Goal: Task Accomplishment & Management: Use online tool/utility

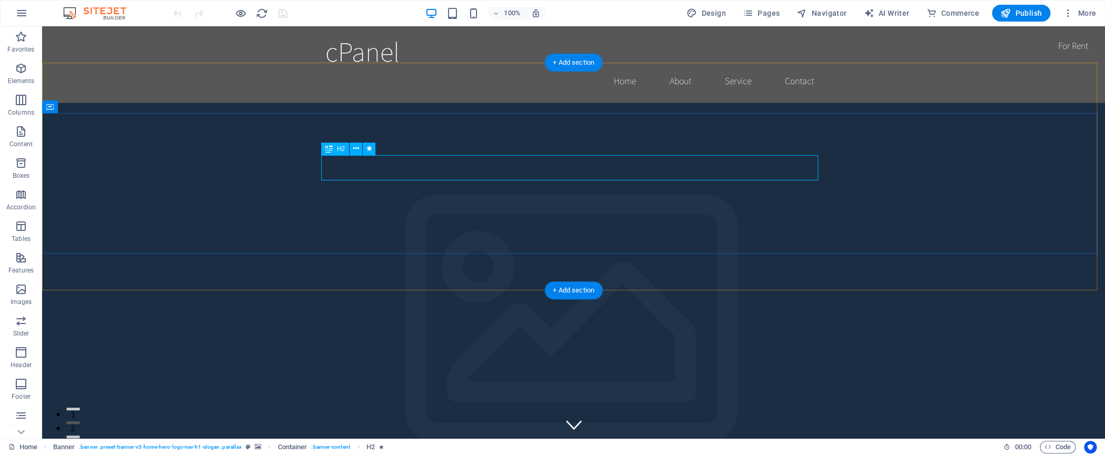
scroll to position [14, 0]
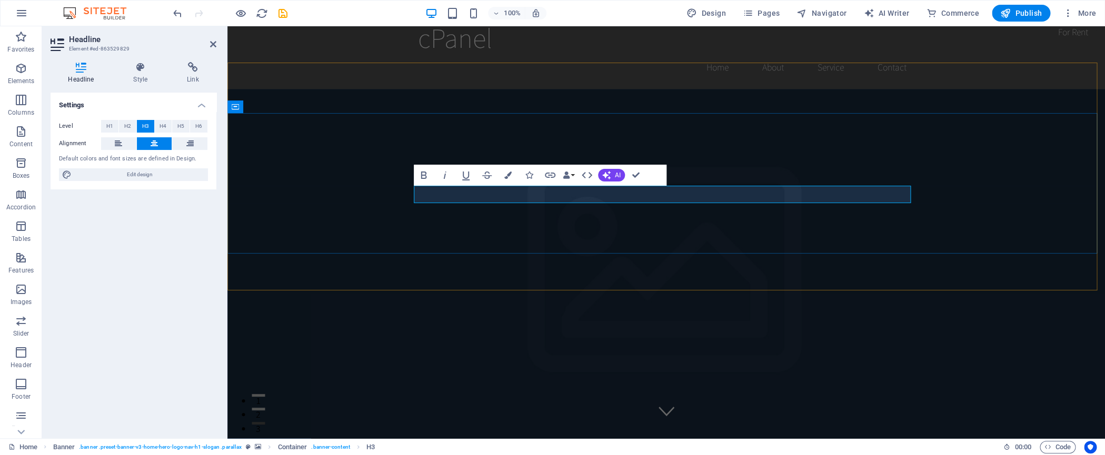
drag, startPoint x: 742, startPoint y: 194, endPoint x: 761, endPoint y: 196, distance: 19.1
click at [612, 175] on button "AI" at bounding box center [611, 175] width 27 height 13
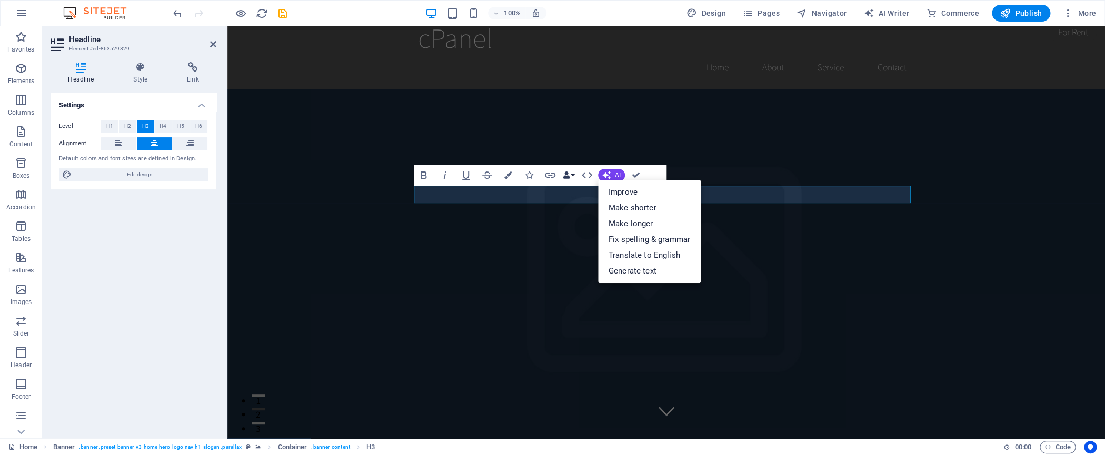
click at [574, 176] on button "Data Bindings" at bounding box center [568, 175] width 15 height 21
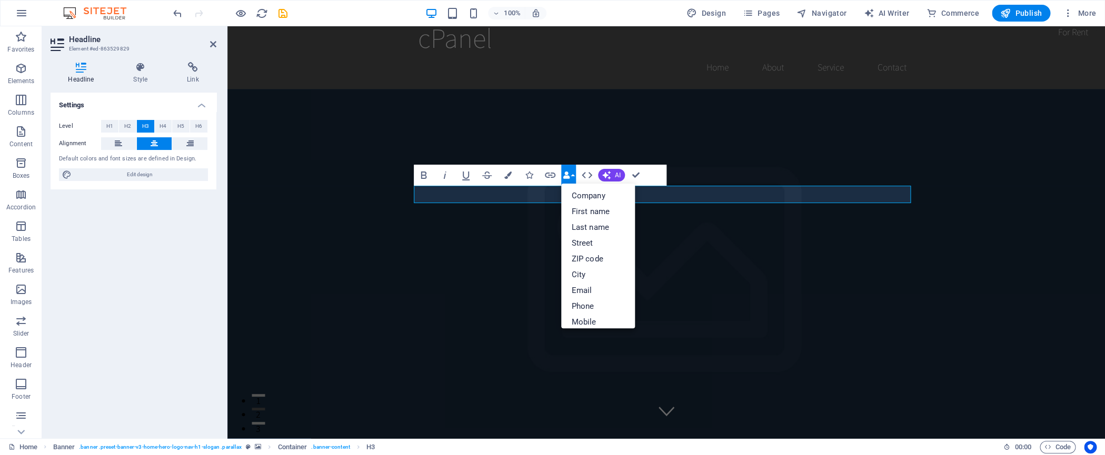
click at [574, 176] on button "Data Bindings" at bounding box center [568, 175] width 15 height 21
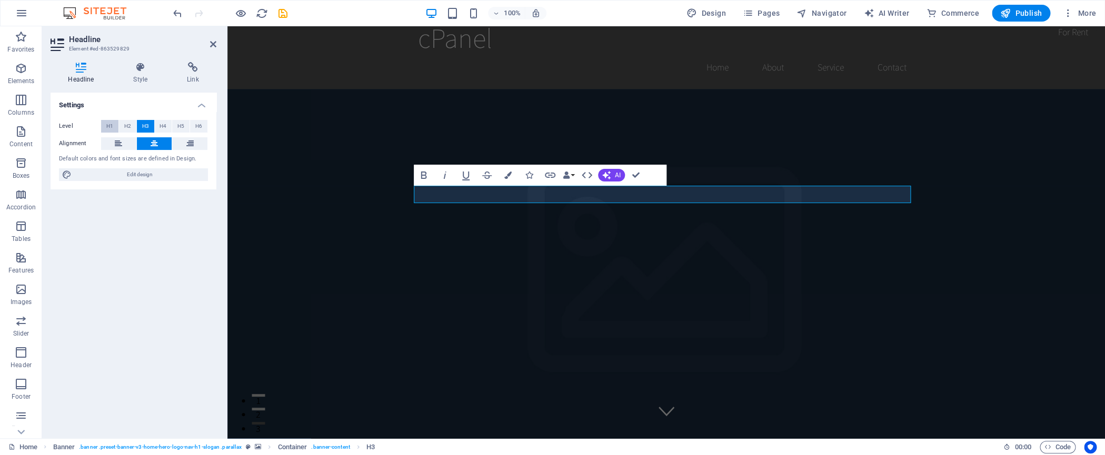
click at [109, 127] on span "H1" at bounding box center [109, 126] width 7 height 13
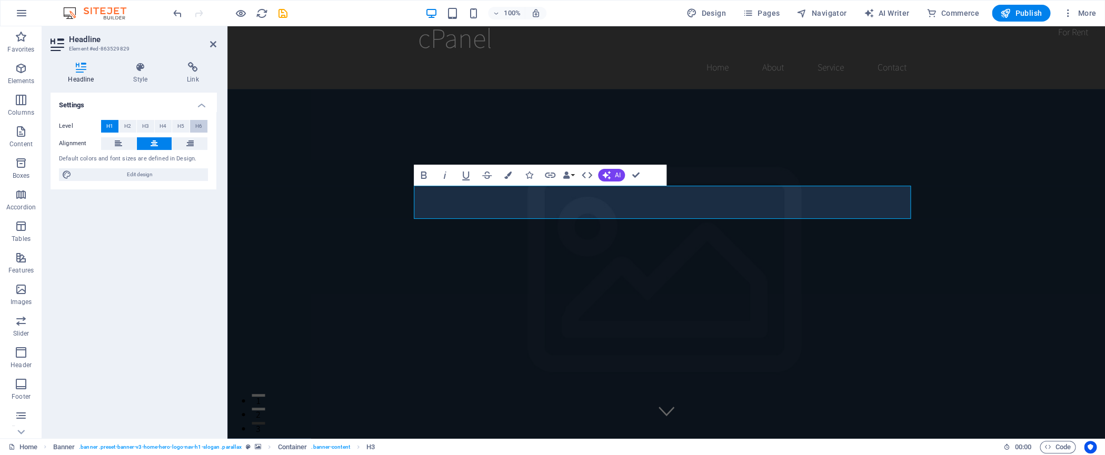
click at [202, 125] on span "H6" at bounding box center [198, 126] width 7 height 13
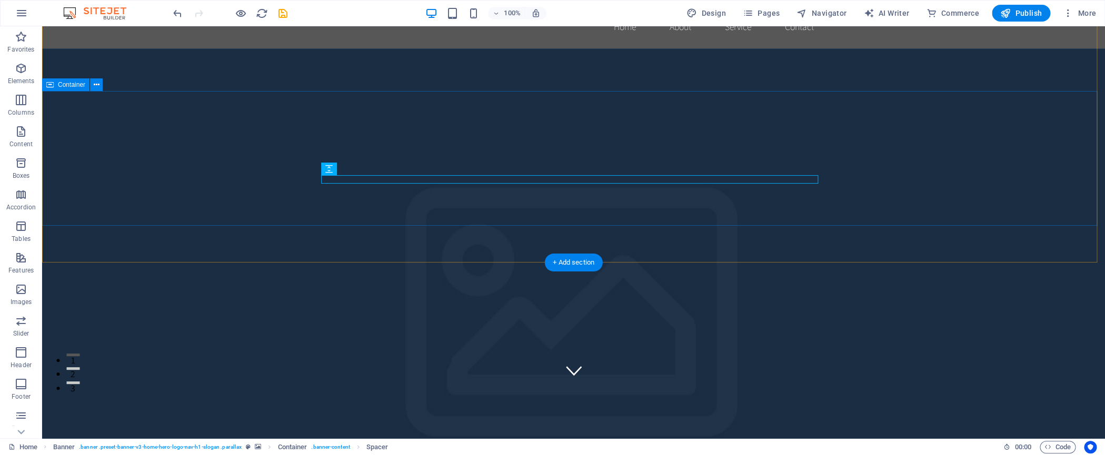
scroll to position [30, 0]
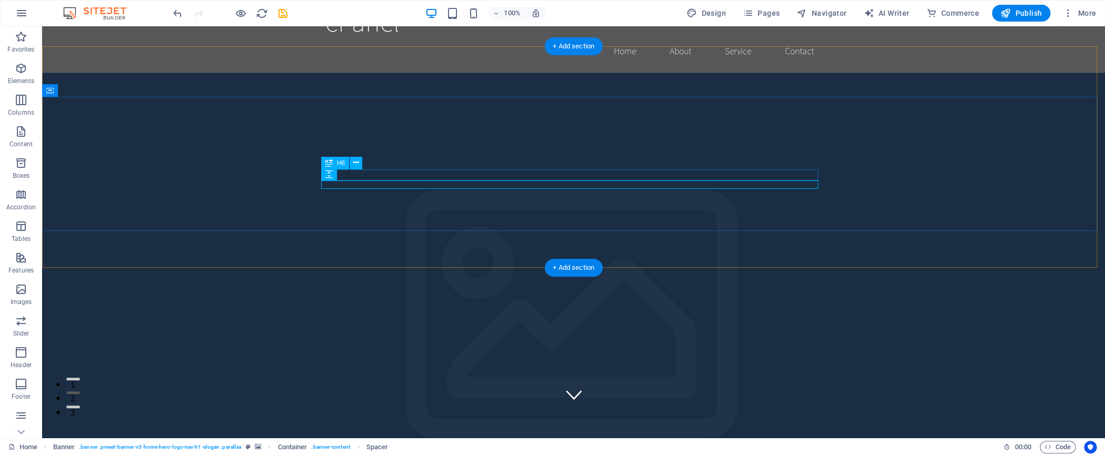
drag, startPoint x: 519, startPoint y: 175, endPoint x: 334, endPoint y: 175, distance: 184.7
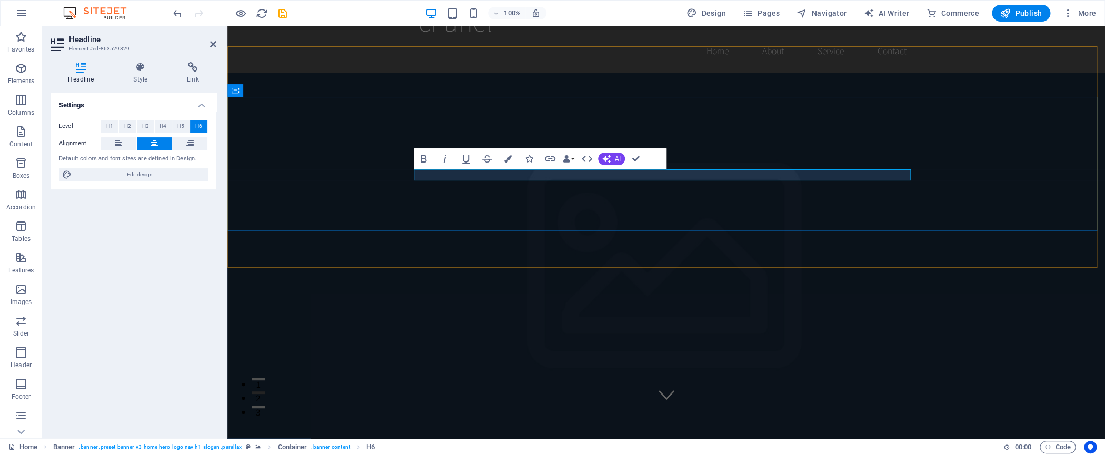
drag, startPoint x: 704, startPoint y: 175, endPoint x: 606, endPoint y: 179, distance: 98.0
click at [159, 127] on button "H4" at bounding box center [163, 126] width 17 height 13
drag, startPoint x: 719, startPoint y: 176, endPoint x: 734, endPoint y: 176, distance: 15.3
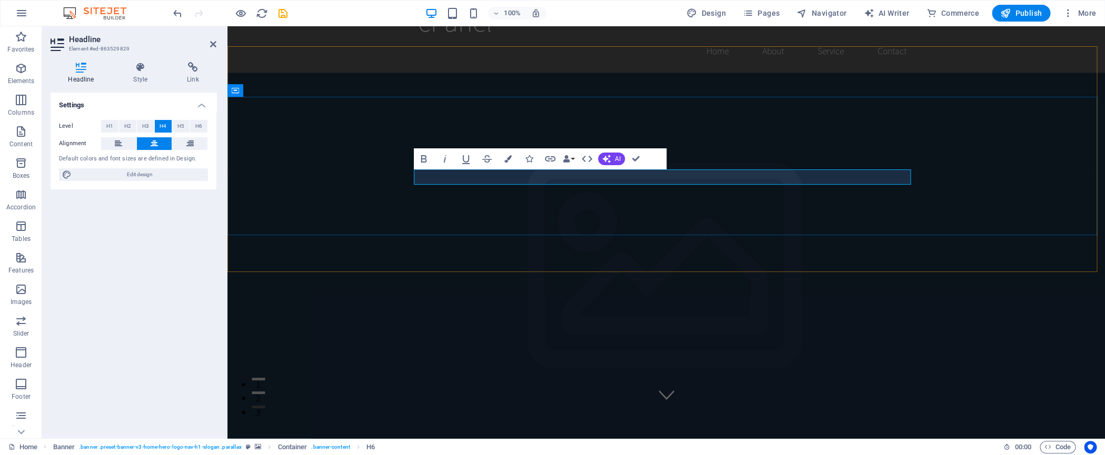
click at [139, 69] on icon at bounding box center [140, 67] width 49 height 11
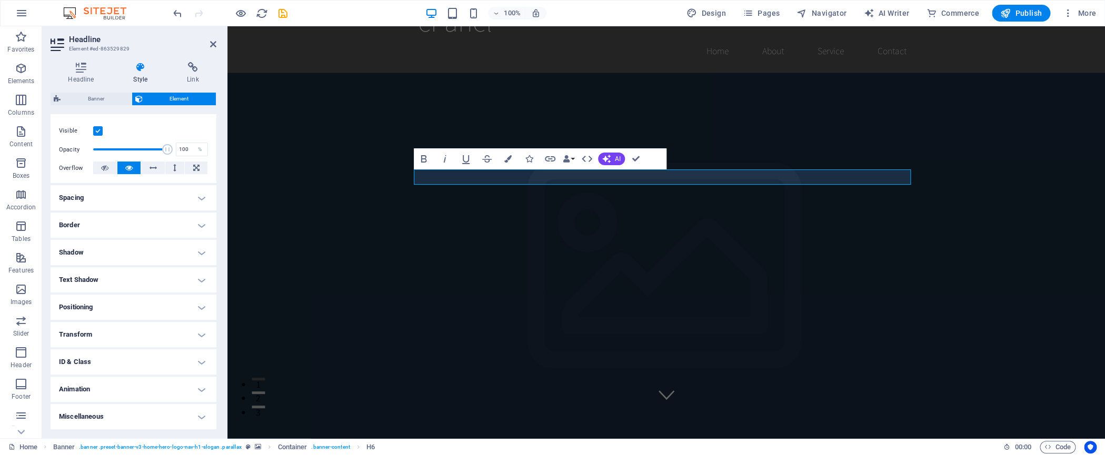
scroll to position [0, 0]
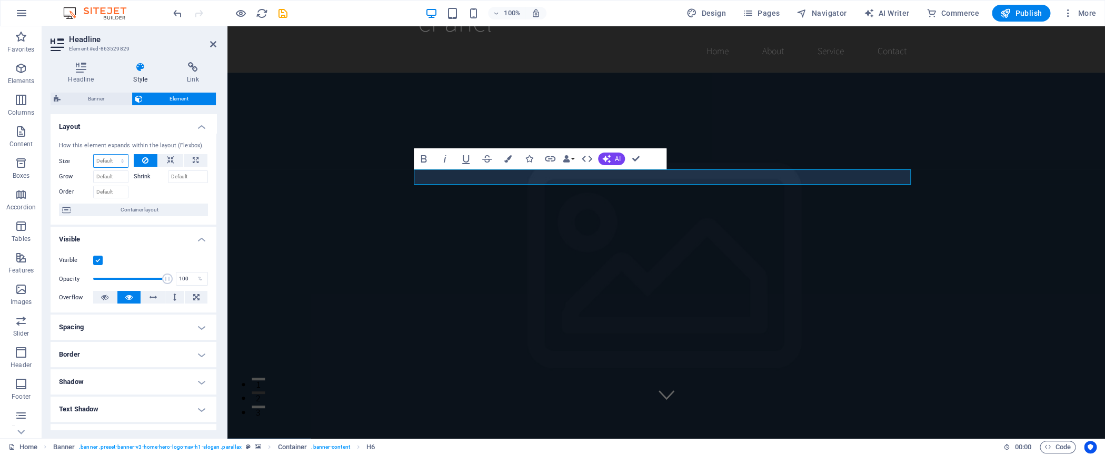
click at [94, 155] on select "Default auto px % 1/1 1/2 1/3 1/4 1/5 1/6 1/7 1/8 1/9 1/10" at bounding box center [111, 161] width 34 height 13
select select "1/1"
click option "1/1" at bounding box center [0, 0] width 0 height 0
type input "100"
select select "%"
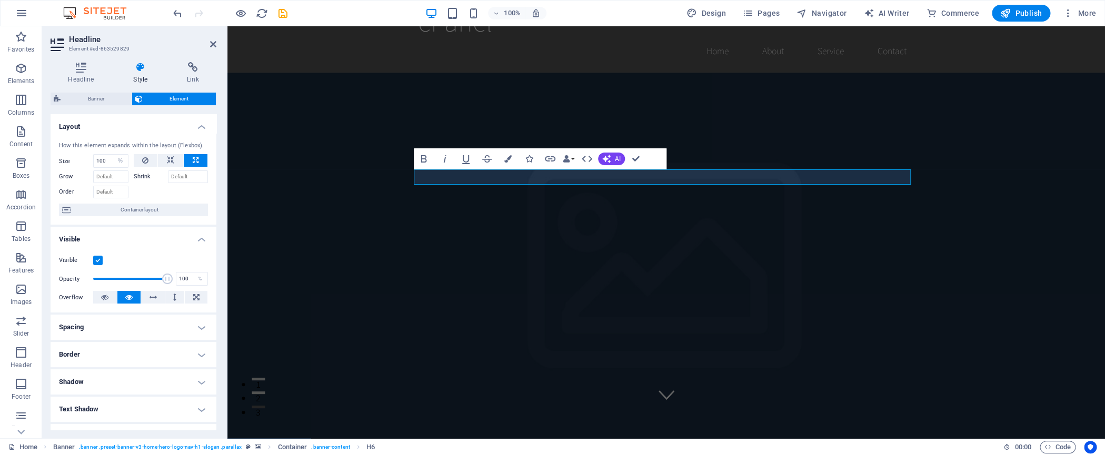
click at [769, 237] on figure at bounding box center [665, 279] width 877 height 412
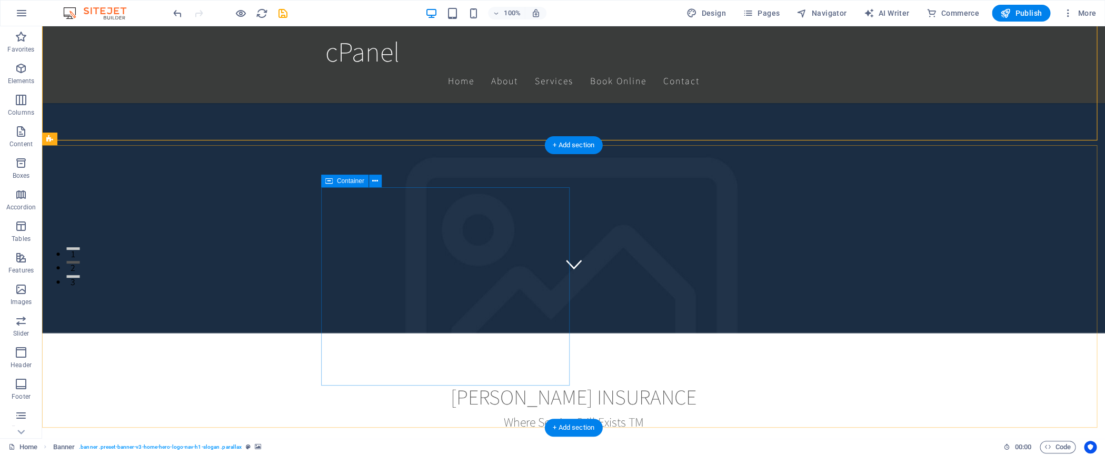
scroll to position [162, 0]
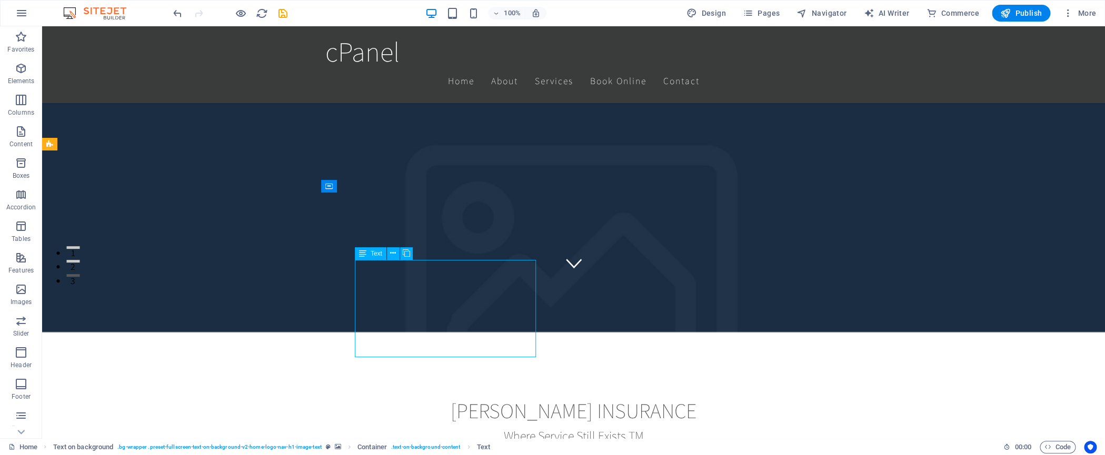
drag, startPoint x: 452, startPoint y: 268, endPoint x: 267, endPoint y: 268, distance: 184.7
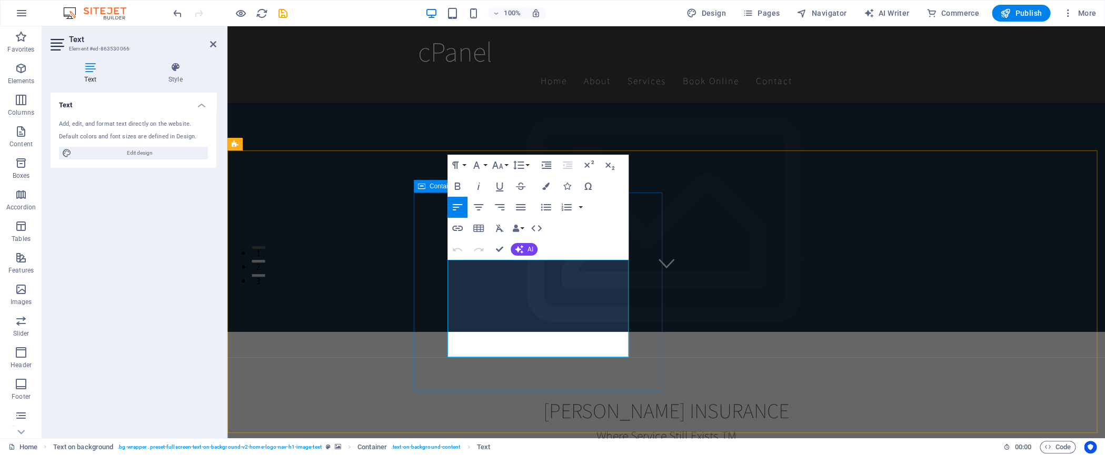
drag, startPoint x: 606, startPoint y: 351, endPoint x: 447, endPoint y: 264, distance: 181.3
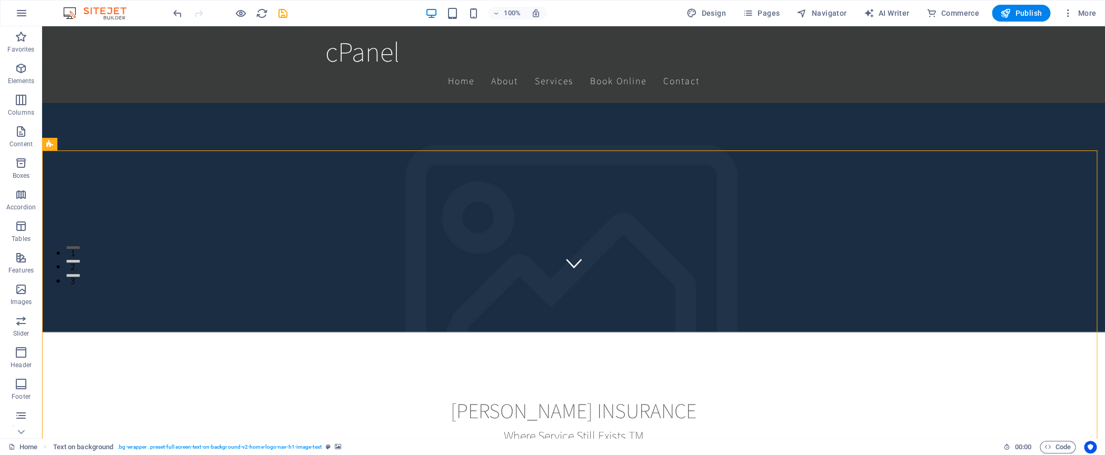
click at [377, 188] on icon at bounding box center [375, 186] width 6 height 11
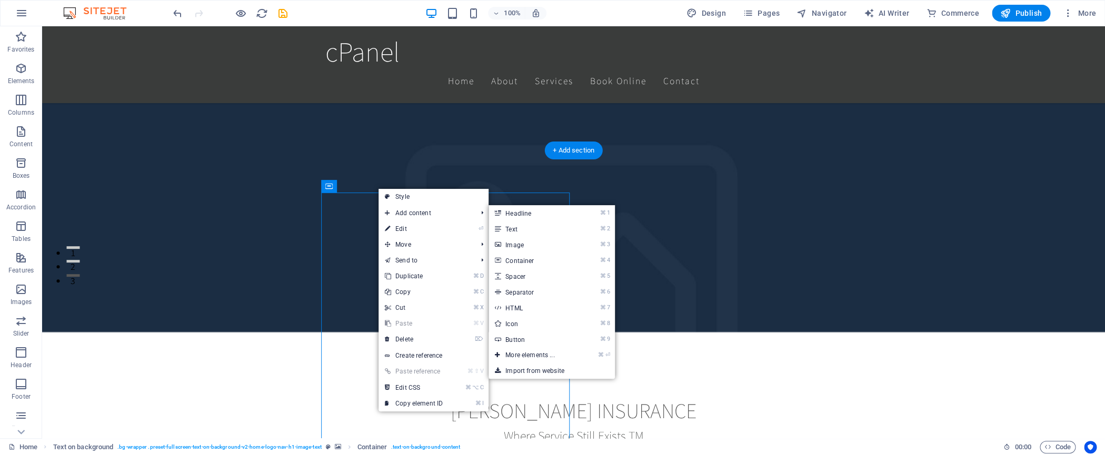
drag, startPoint x: 728, startPoint y: 268, endPoint x: 647, endPoint y: 271, distance: 80.6
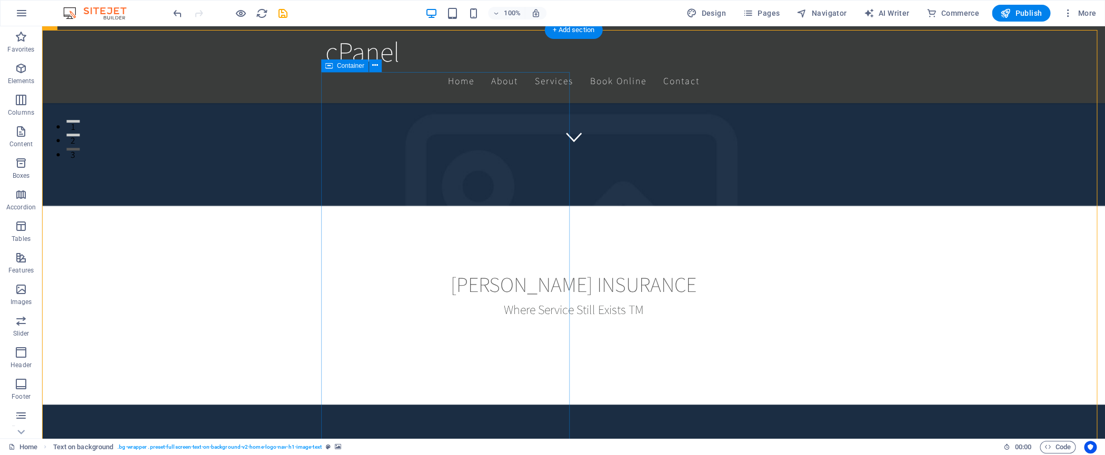
scroll to position [289, 0]
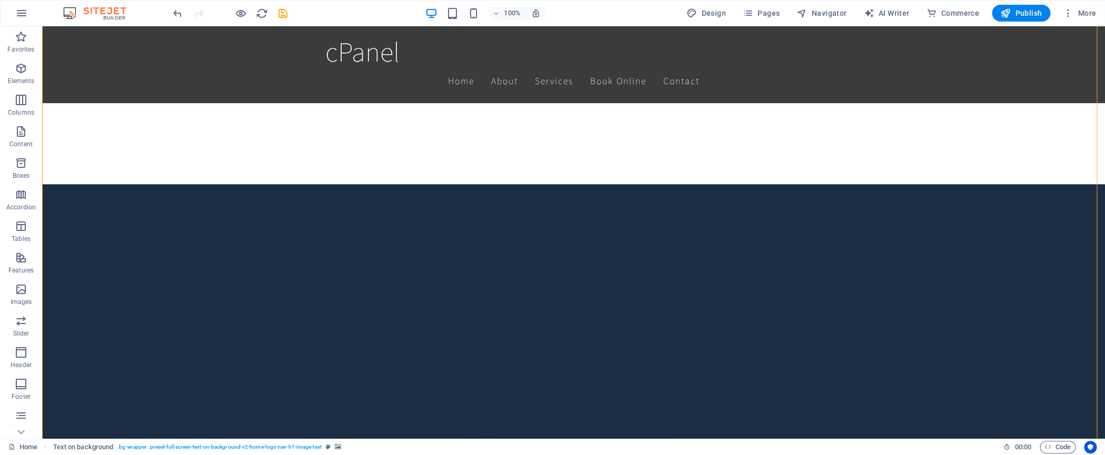
scroll to position [510, 0]
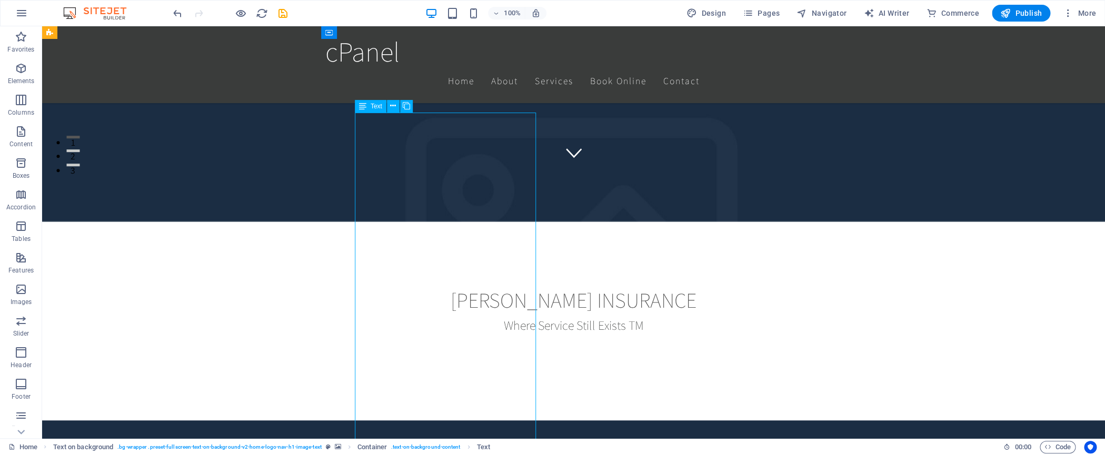
scroll to position [271, 0]
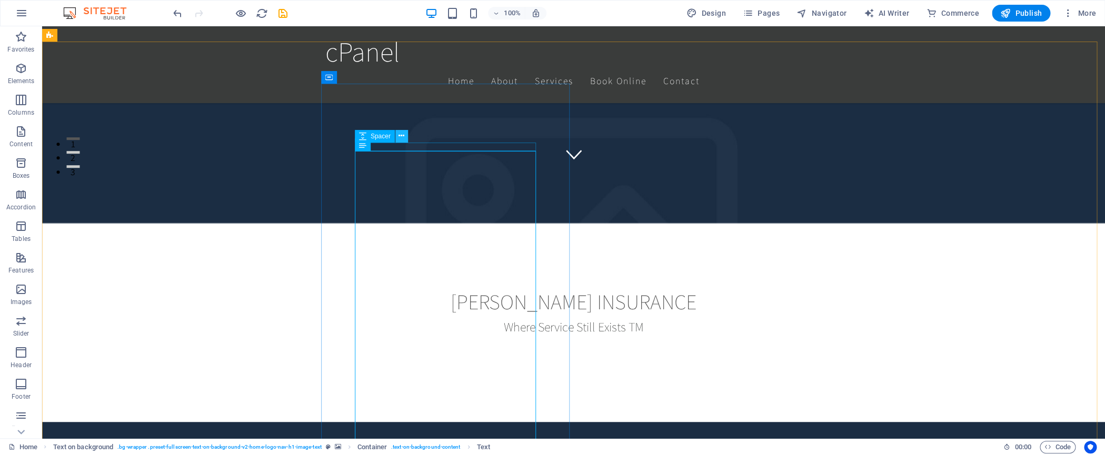
click at [404, 136] on icon at bounding box center [401, 136] width 6 height 11
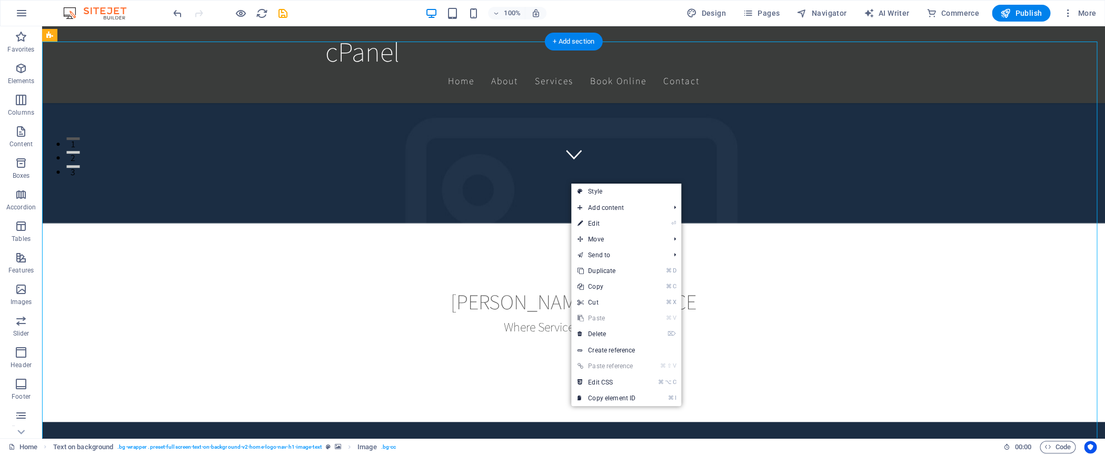
drag, startPoint x: 570, startPoint y: 183, endPoint x: 584, endPoint y: 184, distance: 13.7
drag, startPoint x: 721, startPoint y: 211, endPoint x: 734, endPoint y: 187, distance: 26.6
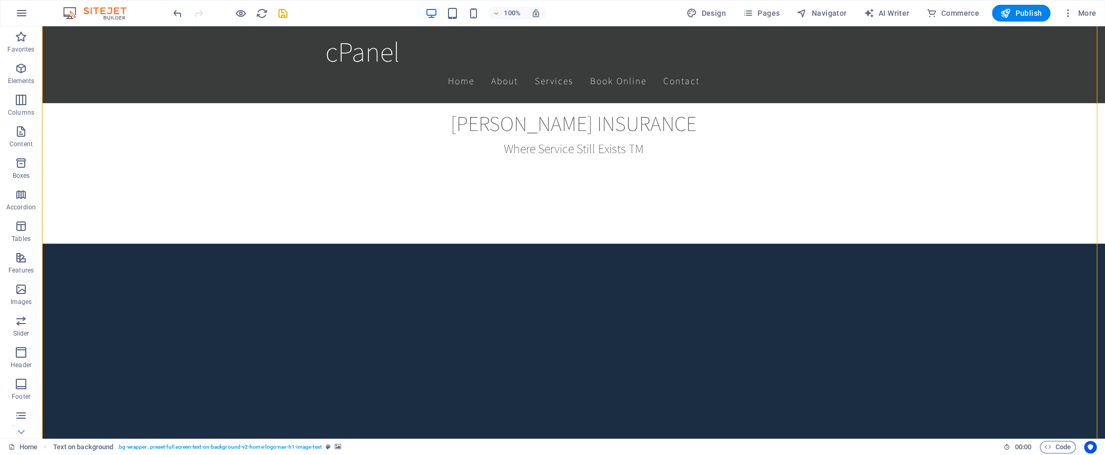
scroll to position [457, 0]
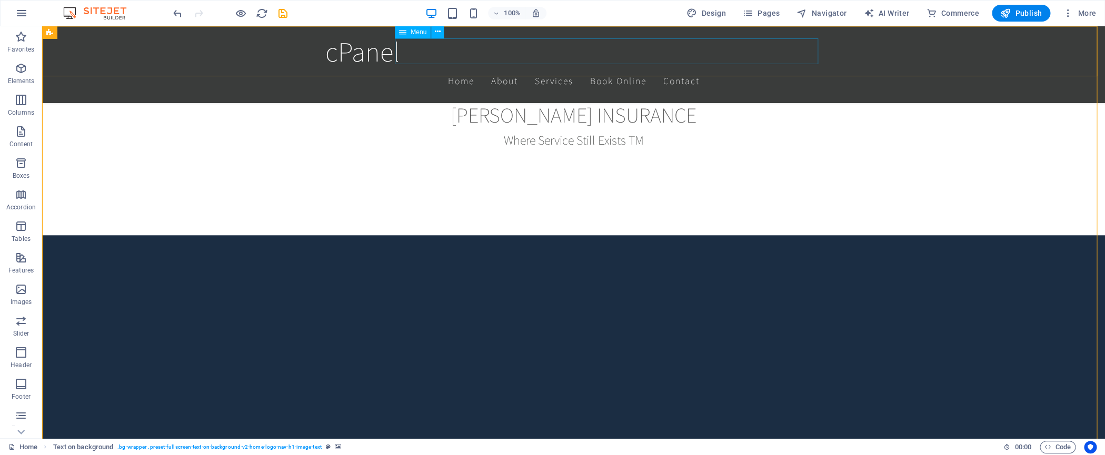
click at [713, 68] on nav "Home About Services Book Online Contact" at bounding box center [573, 81] width 497 height 26
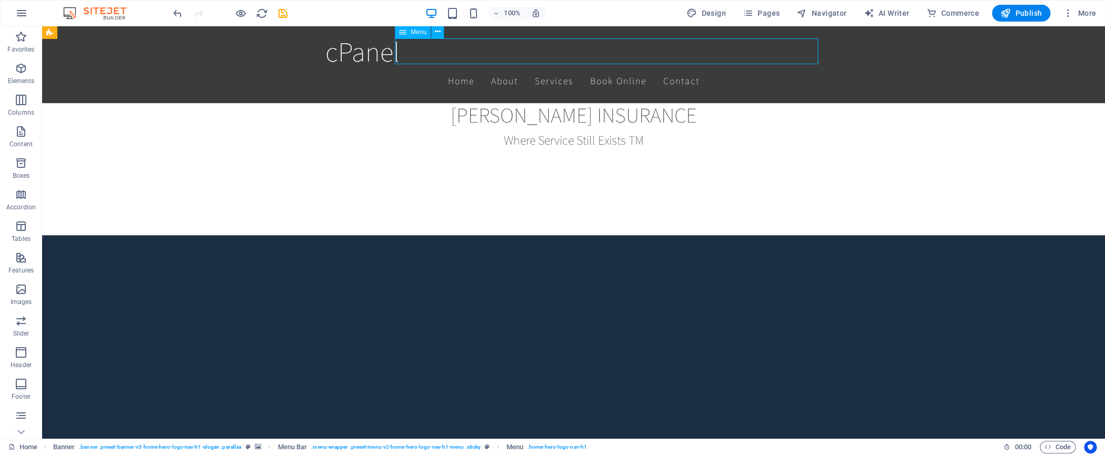
click at [723, 68] on nav "Home About Services Book Online Contact" at bounding box center [573, 81] width 497 height 26
select select
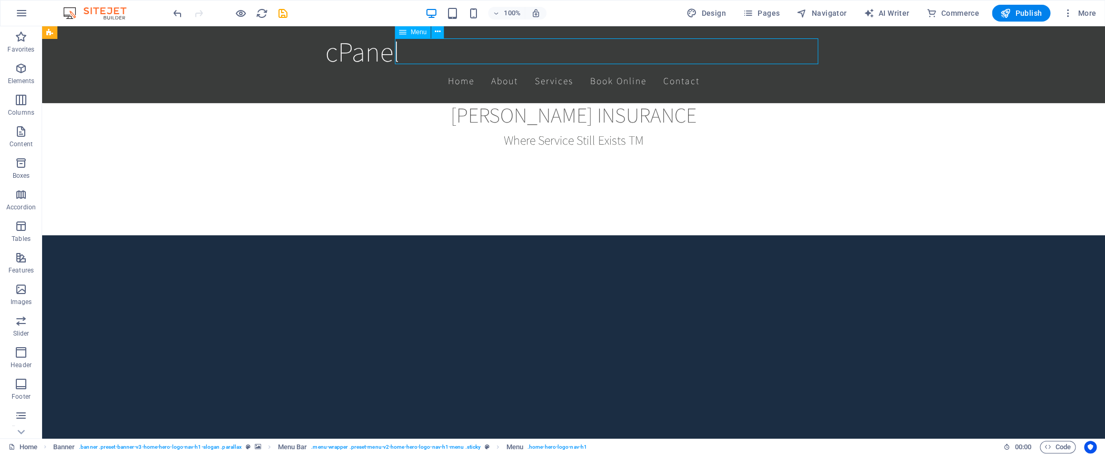
select select
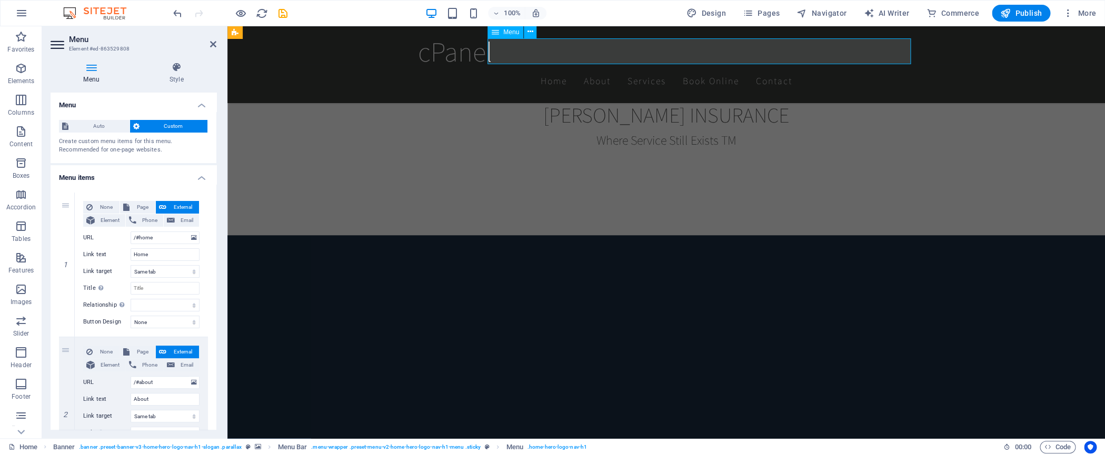
click at [727, 68] on nav "Home About Services Book Online Contact" at bounding box center [666, 81] width 497 height 26
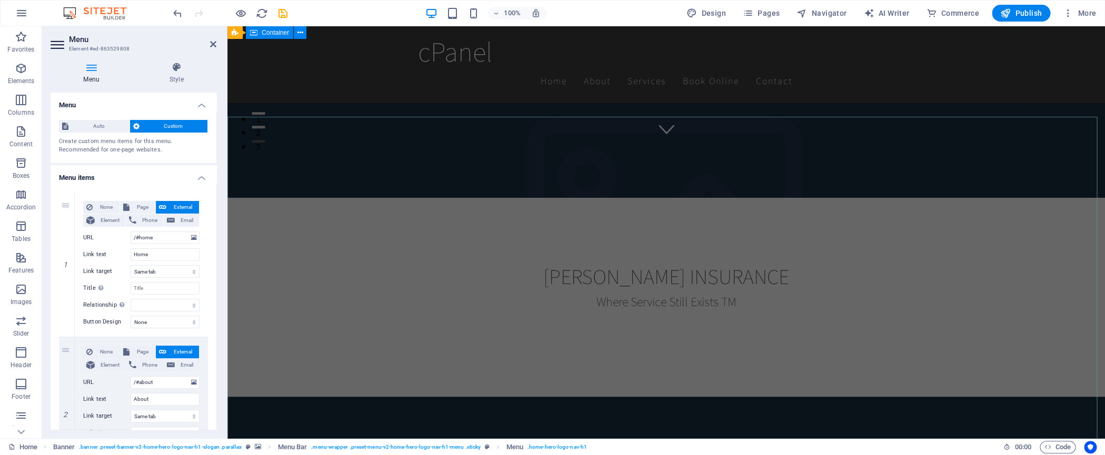
scroll to position [0, 0]
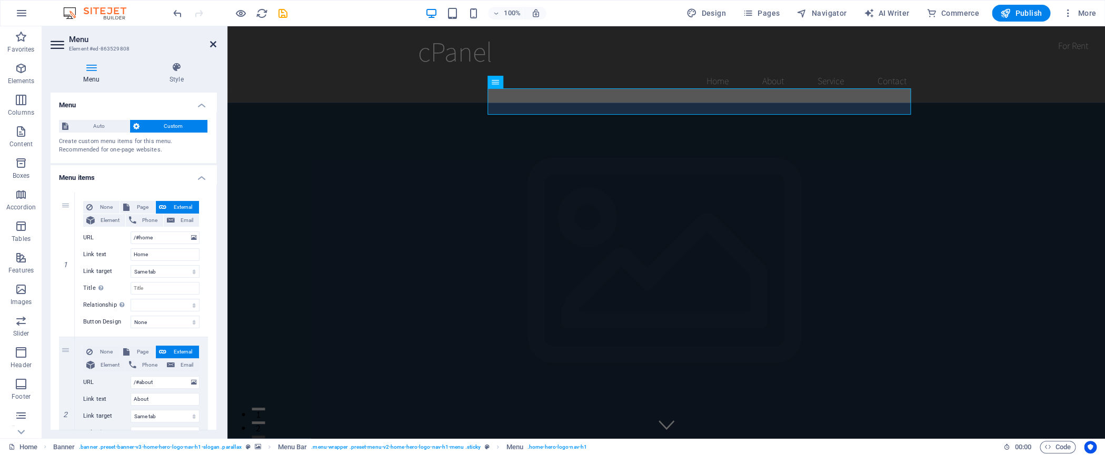
click at [213, 44] on icon at bounding box center [213, 44] width 6 height 8
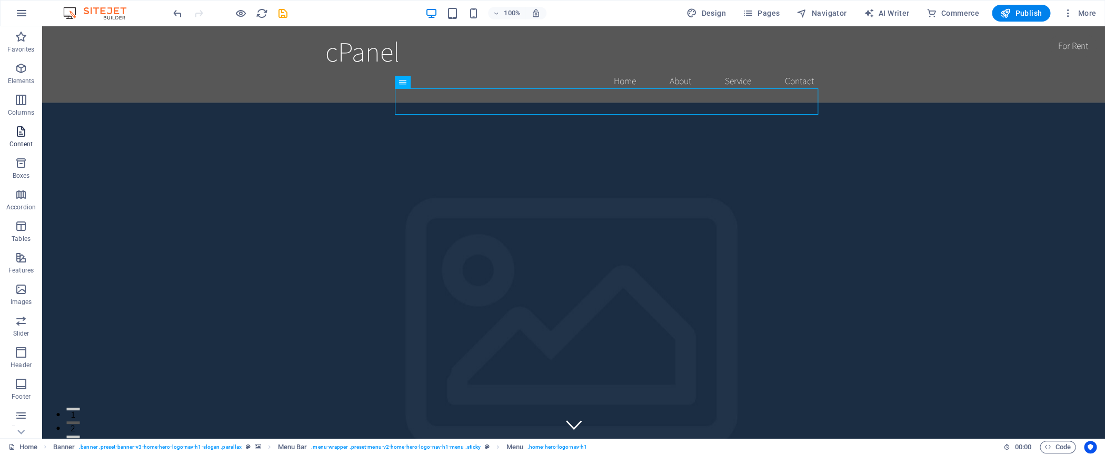
click at [24, 132] on icon "button" at bounding box center [21, 131] width 13 height 13
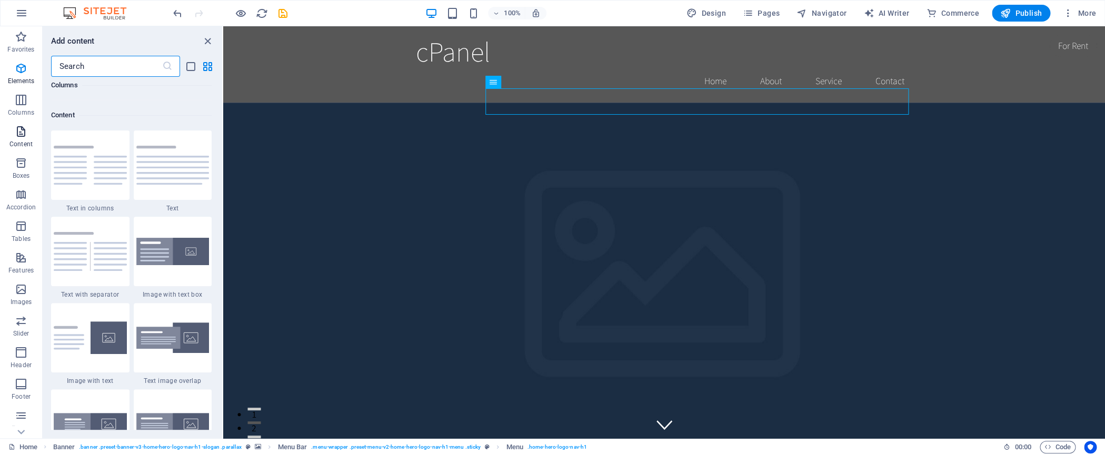
scroll to position [1842, 0]
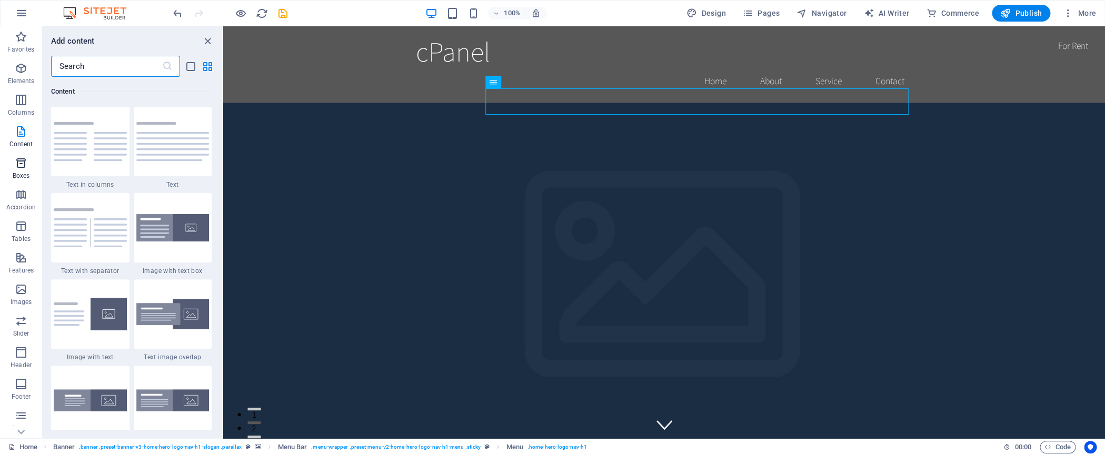
click at [21, 164] on icon "button" at bounding box center [21, 163] width 13 height 13
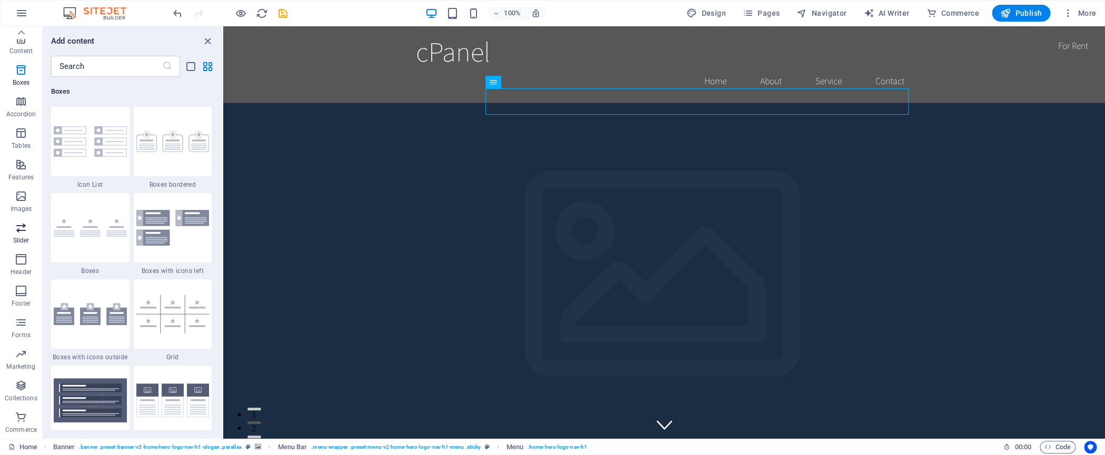
scroll to position [0, 0]
drag, startPoint x: 207, startPoint y: 41, endPoint x: 166, endPoint y: 15, distance: 49.2
click at [207, 41] on icon "close panel" at bounding box center [208, 41] width 12 height 12
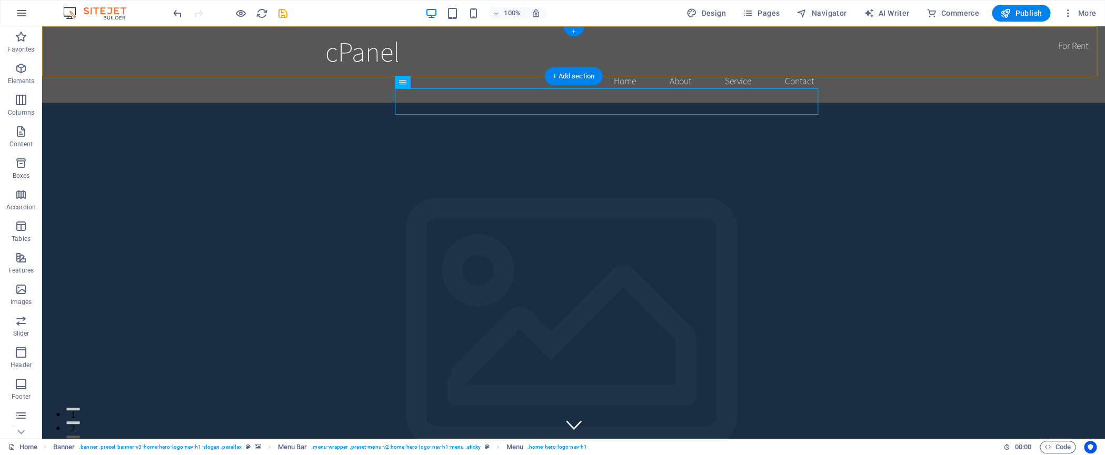
click at [575, 32] on div "+" at bounding box center [573, 31] width 21 height 9
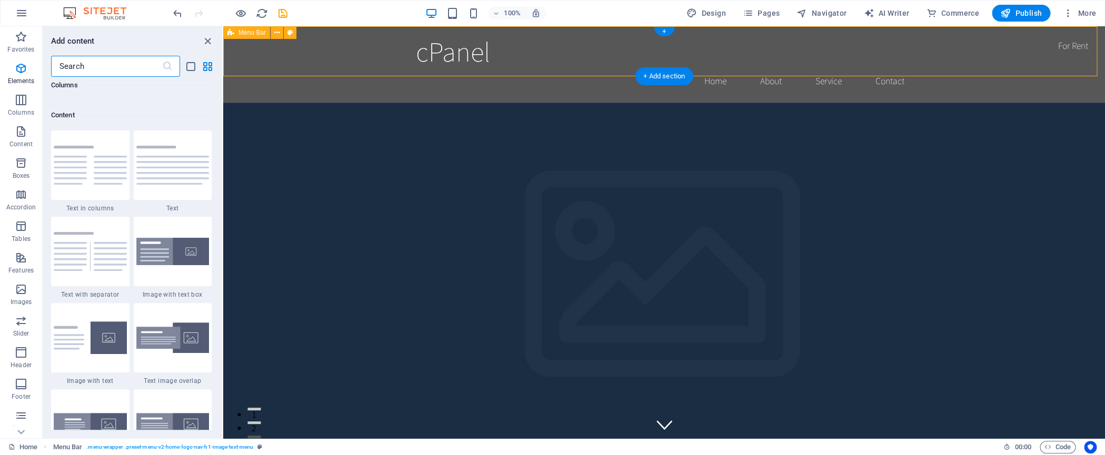
scroll to position [1842, 0]
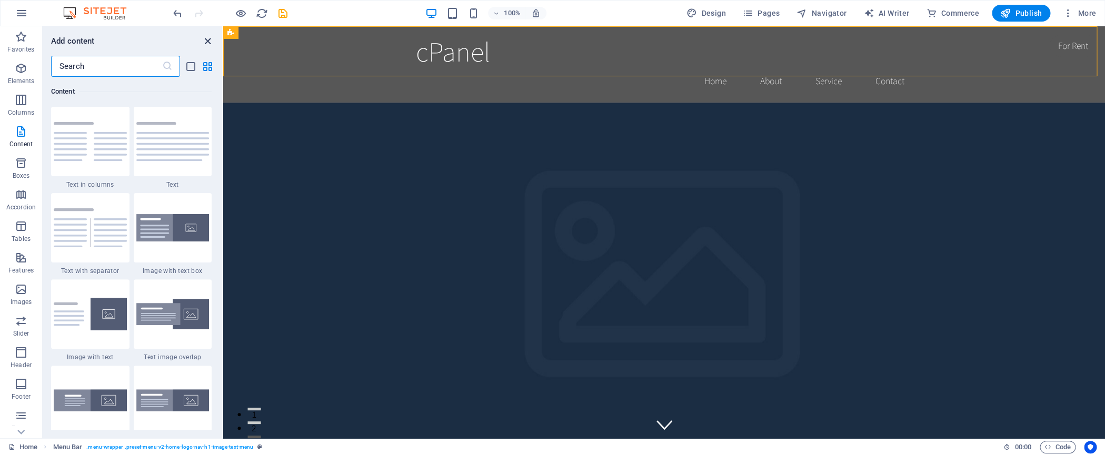
click at [211, 41] on icon "close panel" at bounding box center [208, 41] width 12 height 12
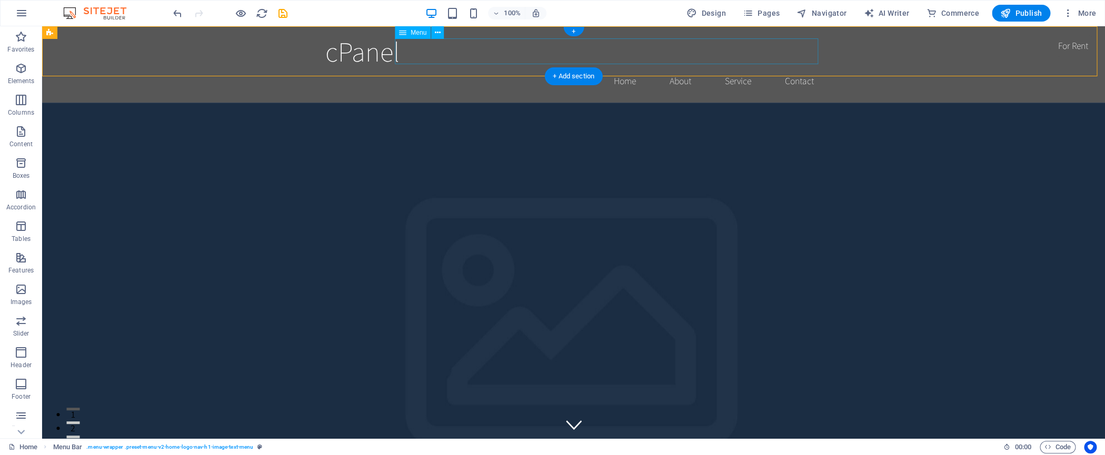
click at [796, 68] on nav "Home About Service Contact" at bounding box center [573, 81] width 497 height 26
select select
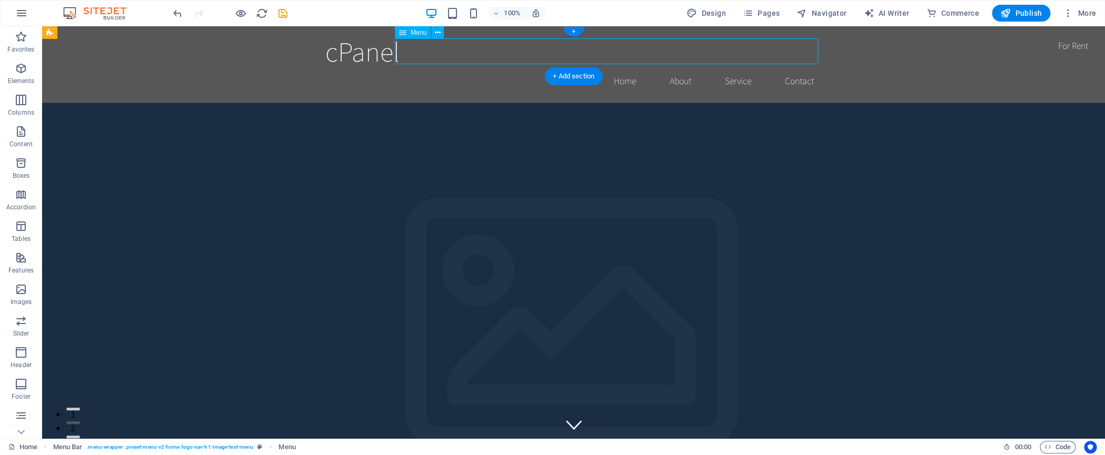
select select
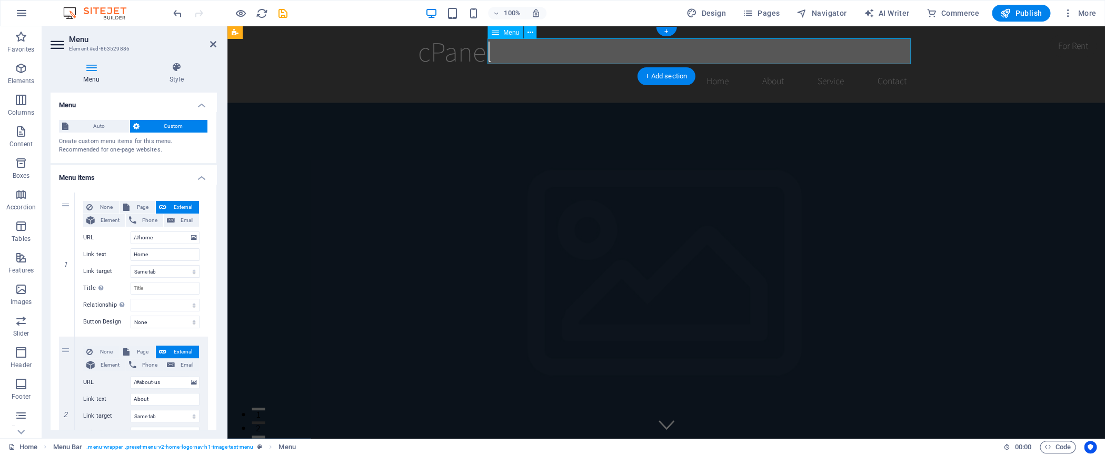
scroll to position [1, 0]
click at [211, 46] on header "Menu Element #ed-863529886" at bounding box center [134, 39] width 166 height 27
click at [213, 45] on icon at bounding box center [213, 44] width 6 height 8
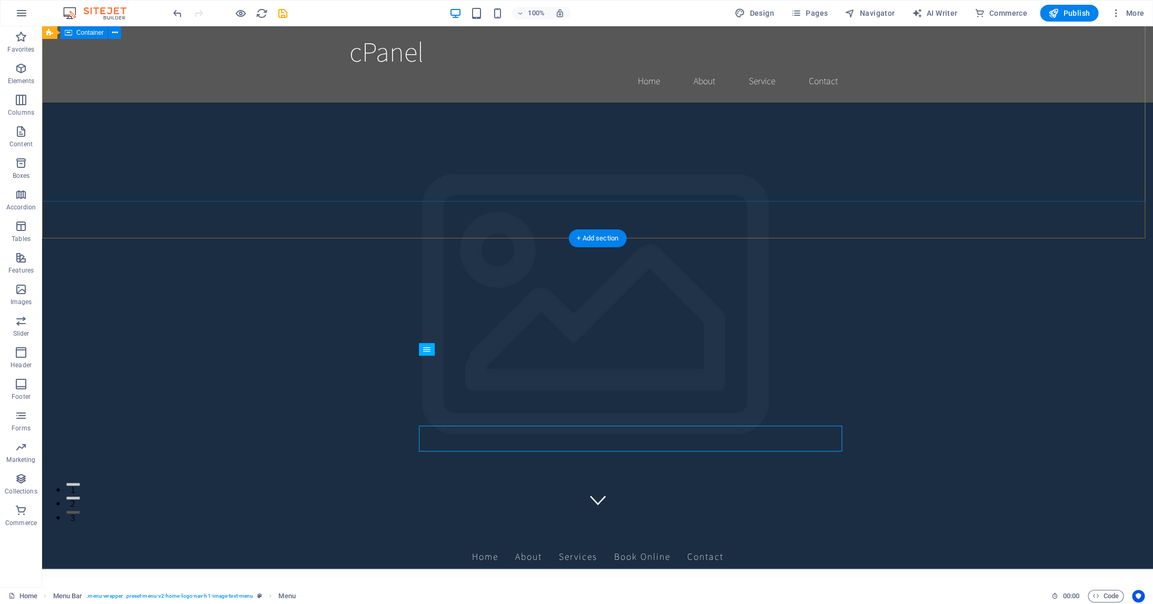
scroll to position [0, 0]
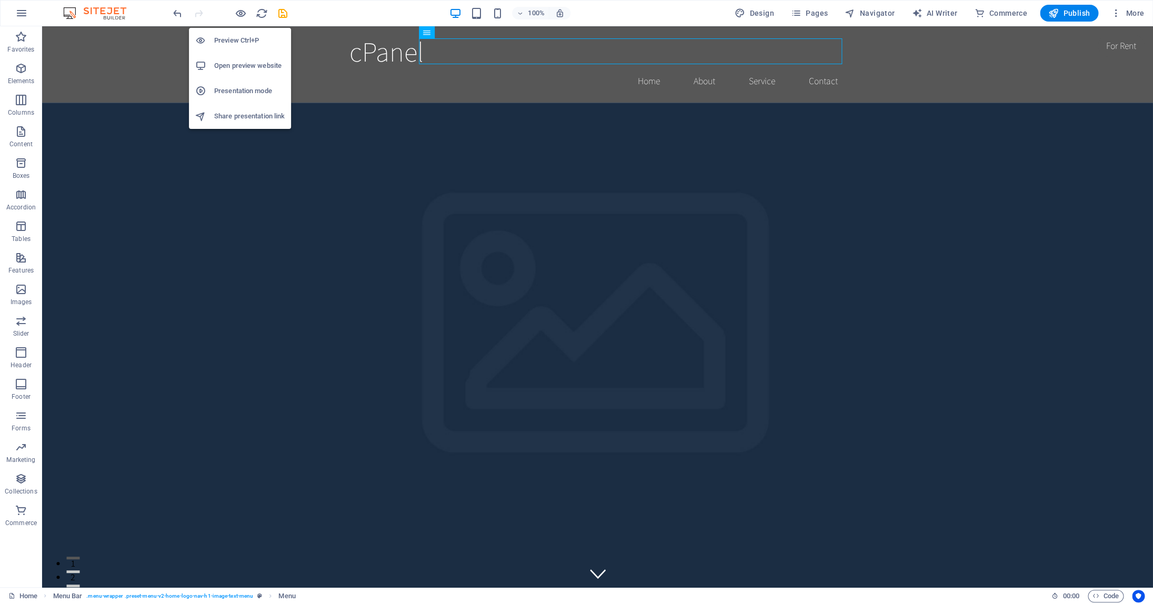
click at [252, 66] on h6 "Open preview website" at bounding box center [249, 65] width 71 height 13
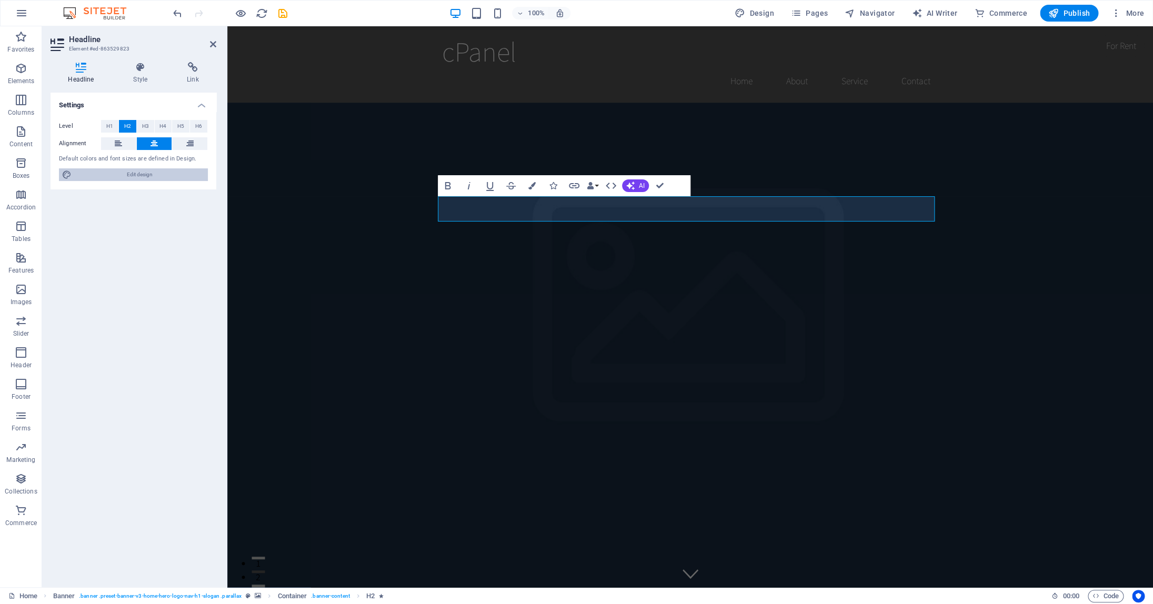
click at [144, 175] on span "Edit design" at bounding box center [140, 174] width 130 height 13
select select "rem"
select select "200"
select select "px"
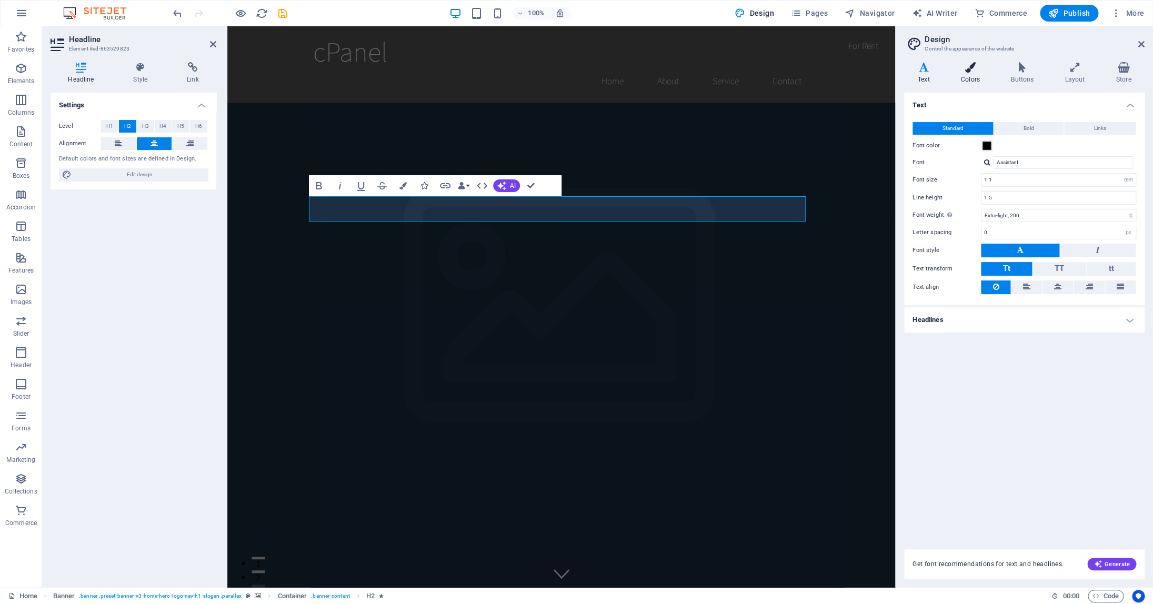
click at [967, 74] on h4 "Colors" at bounding box center [972, 73] width 50 height 22
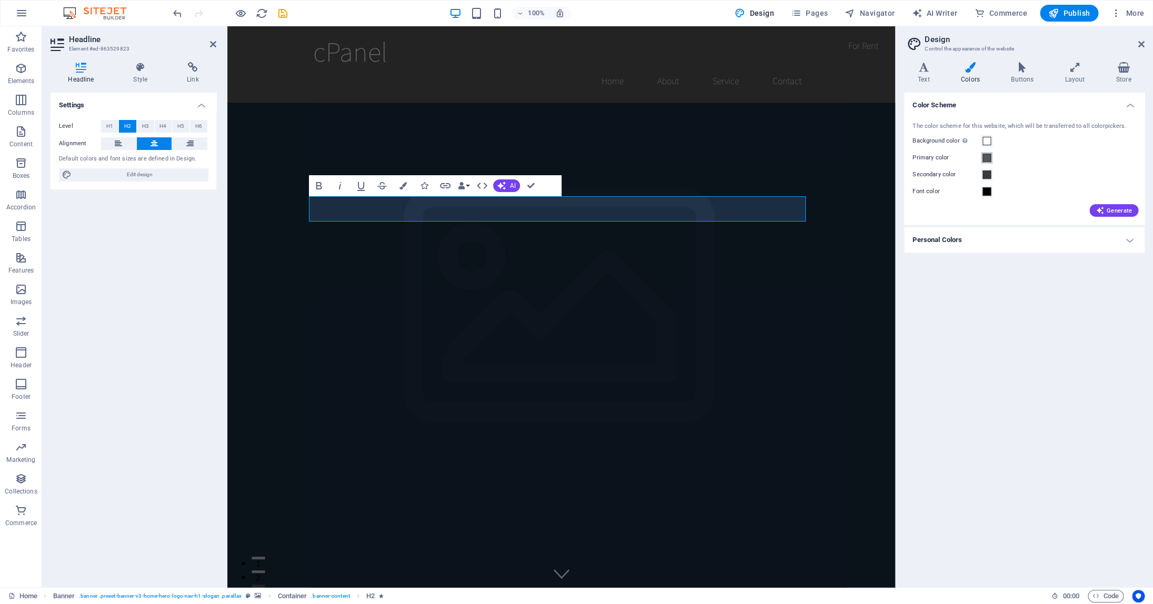
click at [990, 158] on span at bounding box center [987, 158] width 8 height 8
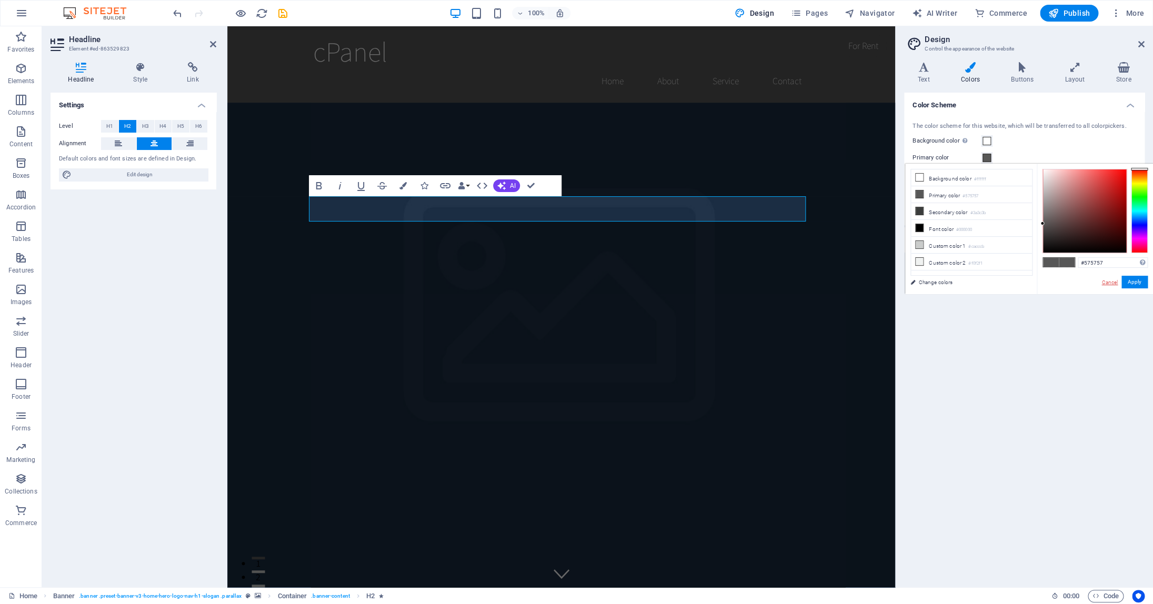
click at [1101, 284] on link "Cancel" at bounding box center [1110, 282] width 18 height 8
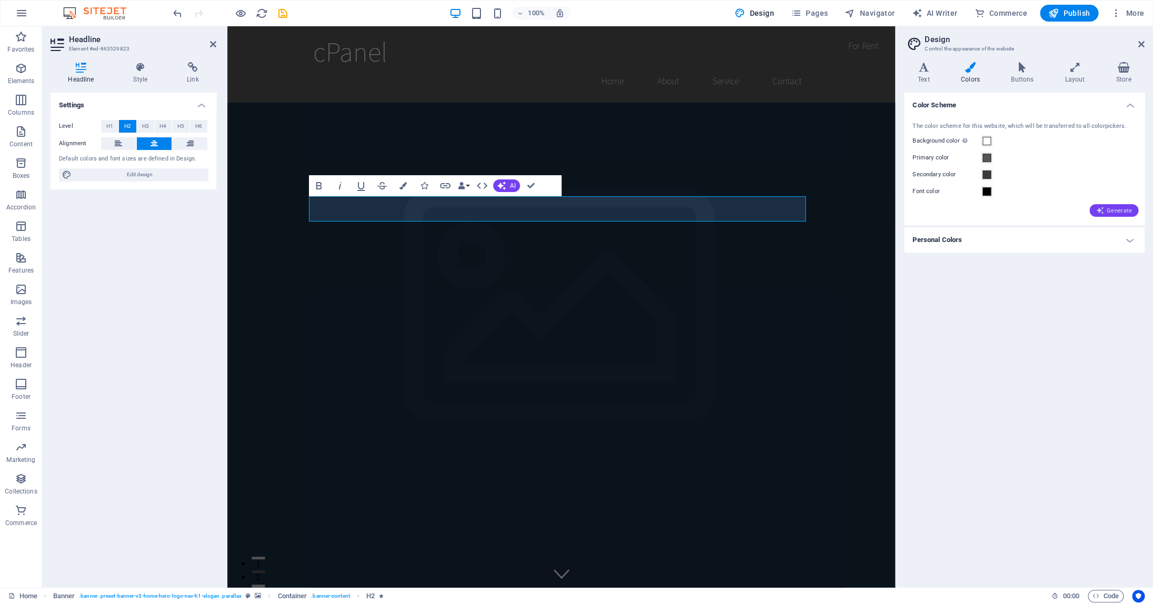
click at [1104, 208] on span "Generate" at bounding box center [1114, 210] width 36 height 8
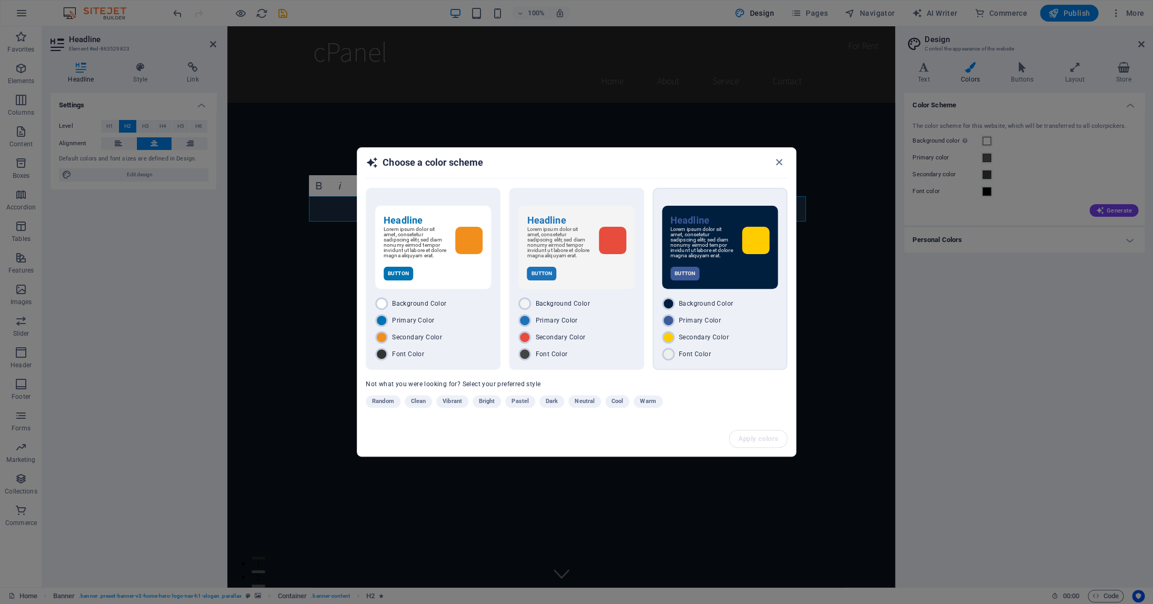
click at [679, 355] on span "Font Color" at bounding box center [695, 354] width 32 height 8
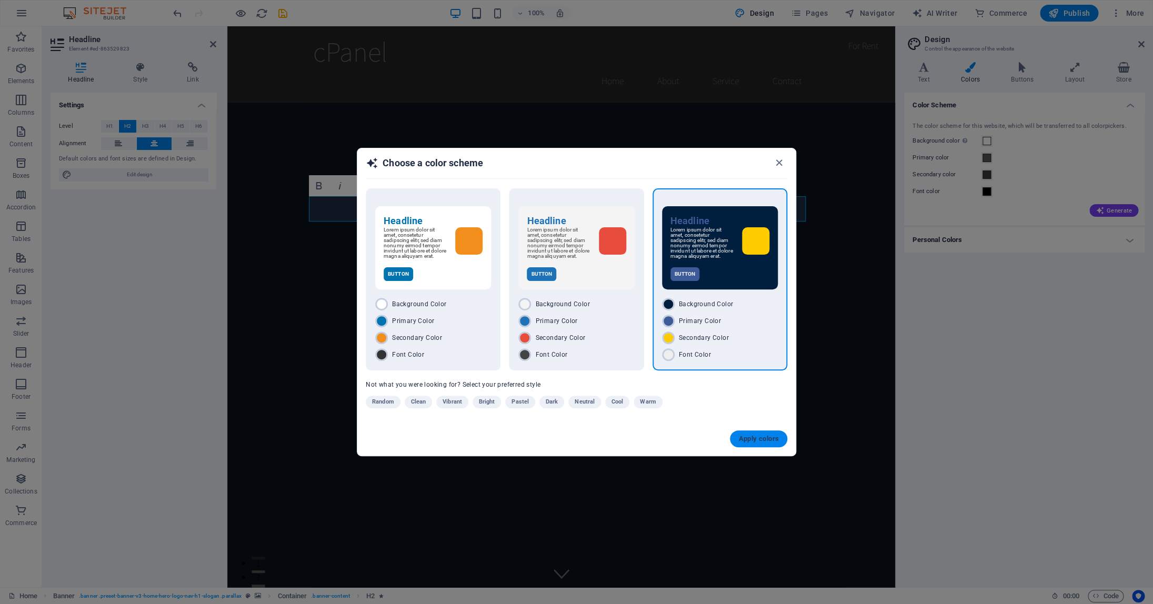
click at [757, 442] on span "Apply colors" at bounding box center [758, 439] width 41 height 8
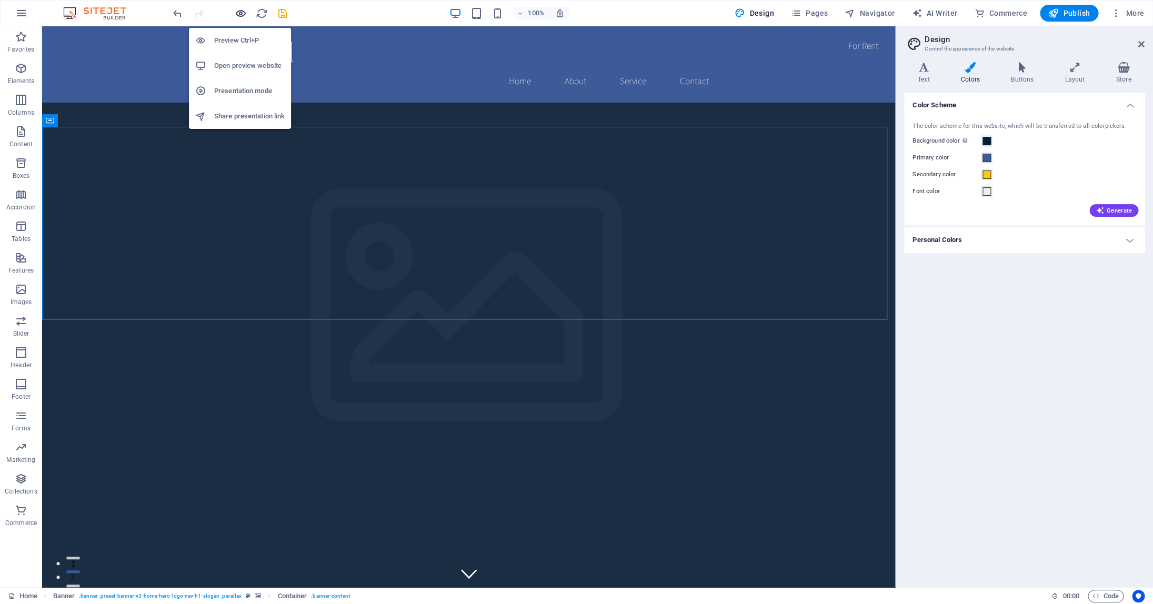
click at [241, 14] on icon "button" at bounding box center [241, 13] width 12 height 12
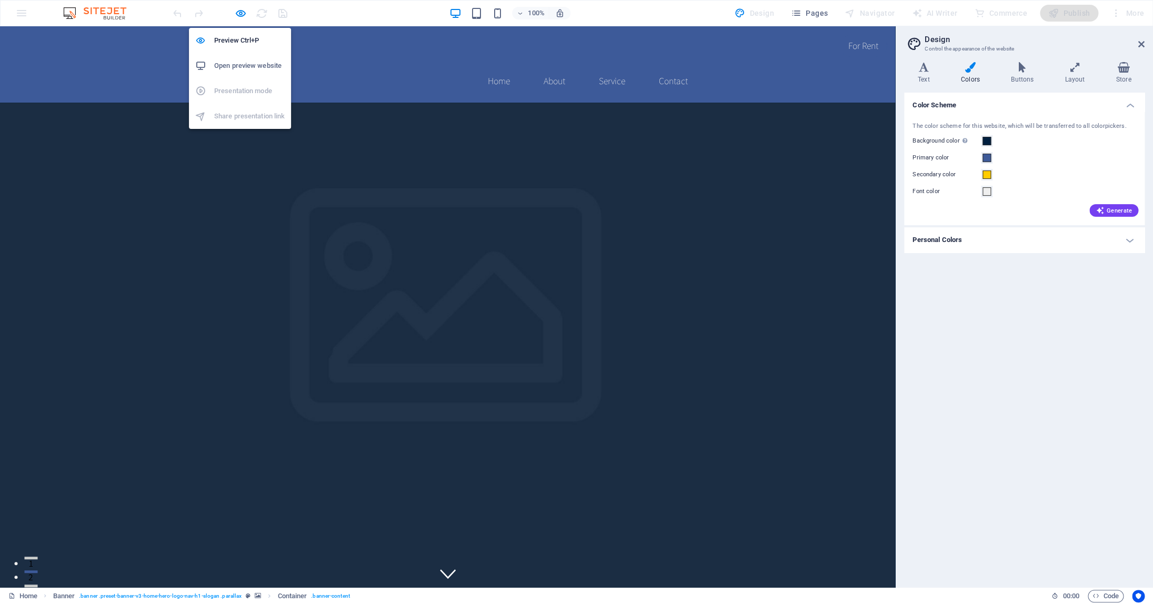
click at [243, 65] on h6 "Open preview website" at bounding box center [249, 65] width 71 height 13
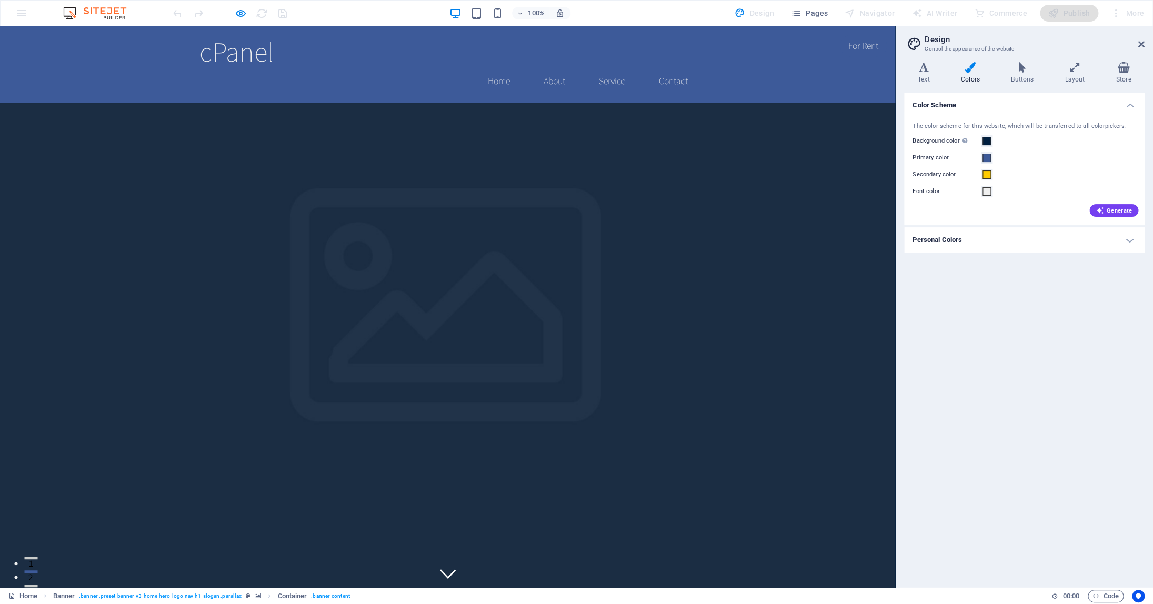
click at [247, 13] on div at bounding box center [230, 13] width 118 height 17
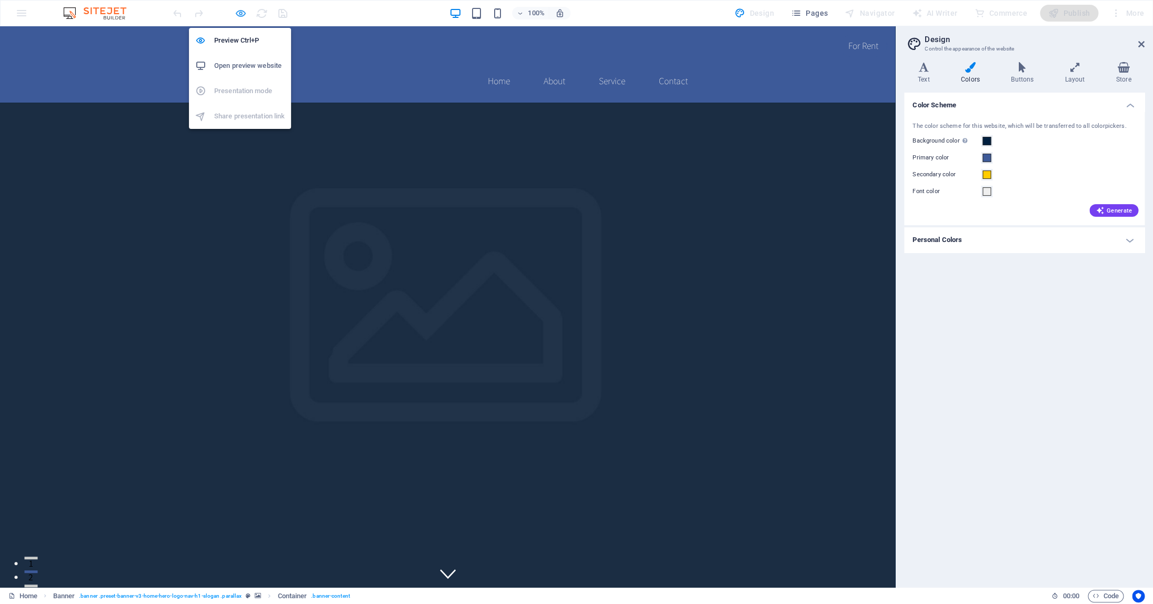
click at [243, 14] on icon "button" at bounding box center [241, 13] width 12 height 12
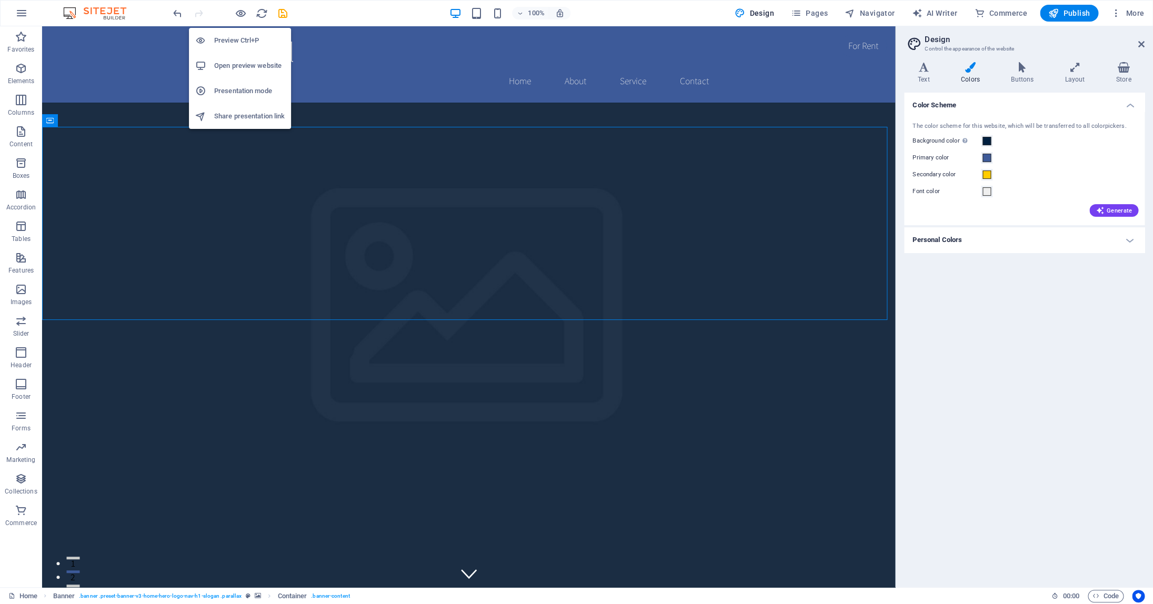
click at [239, 41] on h6 "Preview Ctrl+P" at bounding box center [249, 40] width 71 height 13
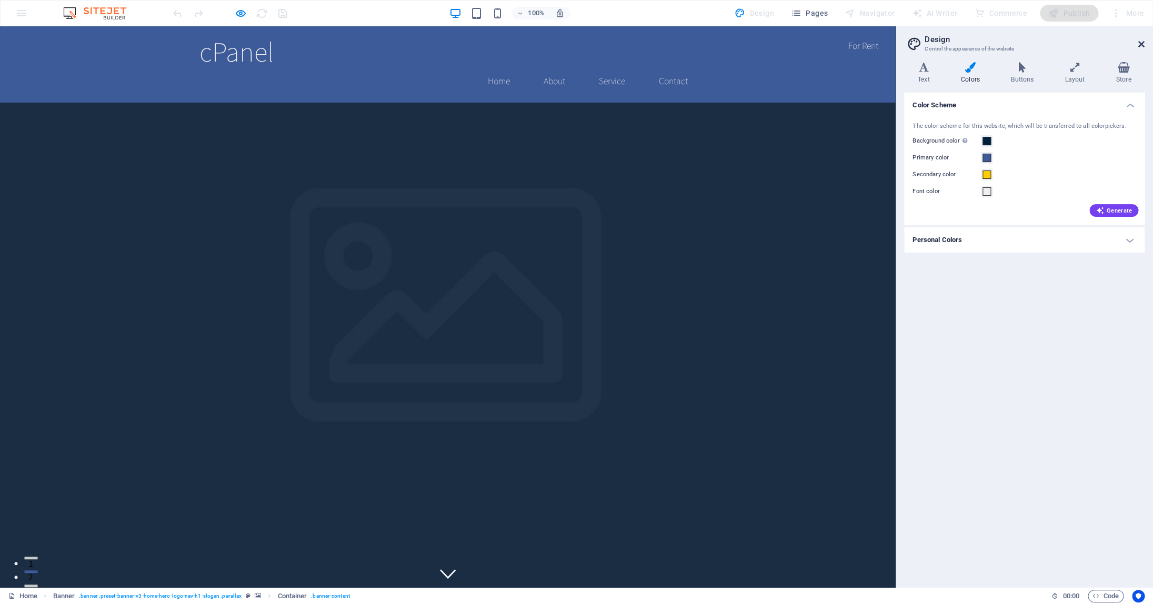
click at [1104, 45] on icon at bounding box center [1141, 44] width 6 height 8
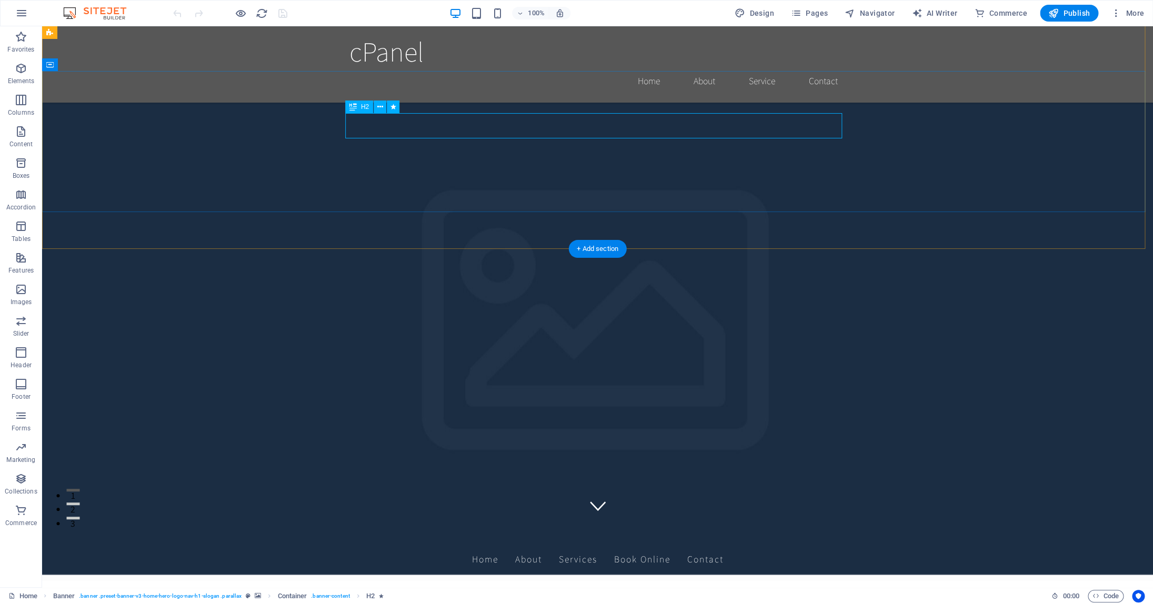
scroll to position [58, 0]
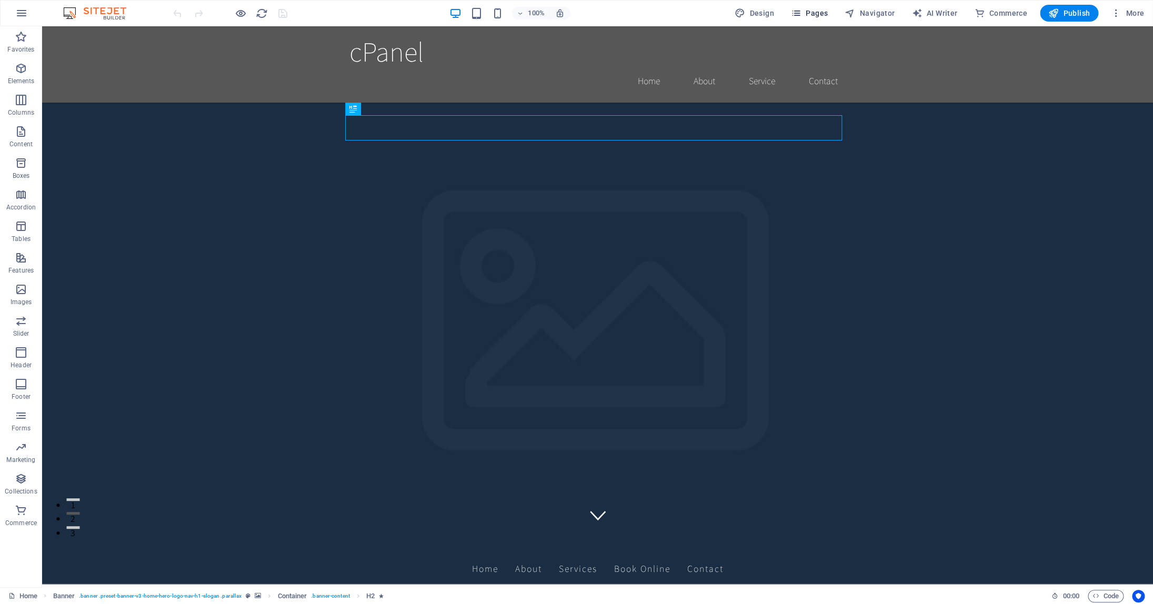
click at [802, 14] on icon "button" at bounding box center [796, 13] width 11 height 11
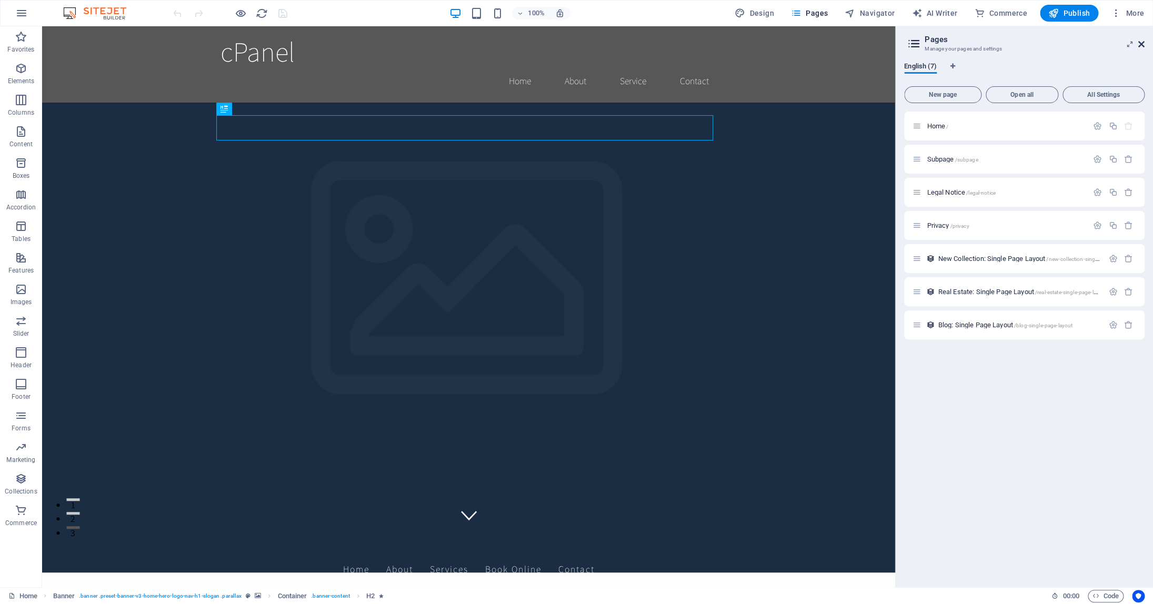
click at [1141, 46] on icon at bounding box center [1141, 44] width 6 height 8
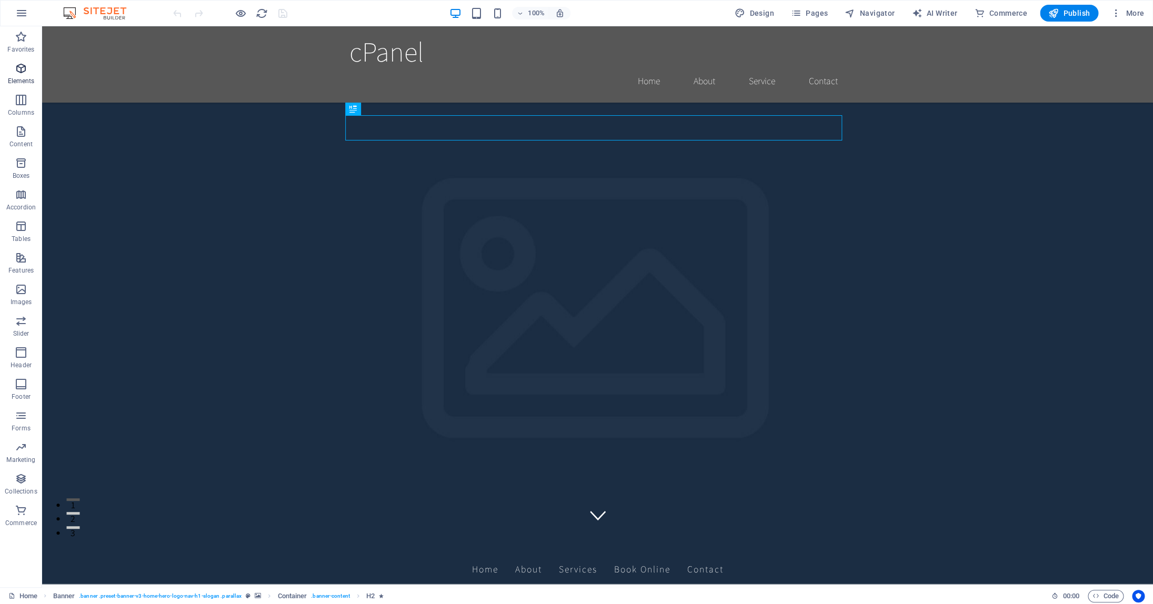
click at [19, 81] on p "Elements" at bounding box center [21, 81] width 27 height 8
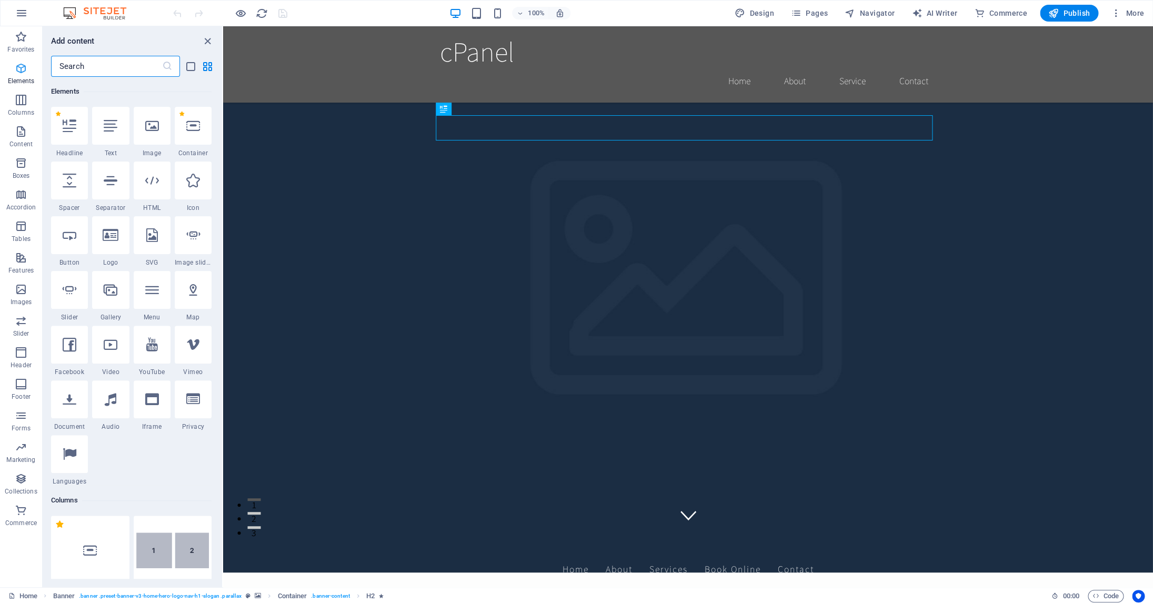
scroll to position [112, 0]
click at [22, 13] on icon "button" at bounding box center [21, 13] width 13 height 13
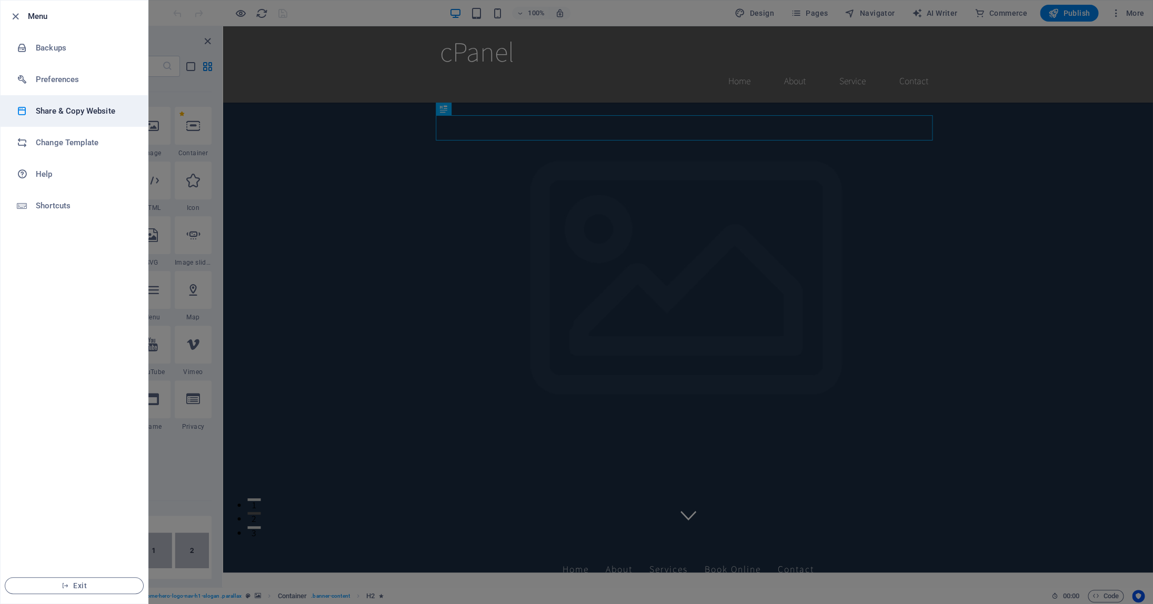
click at [71, 112] on h6 "Share & Copy Website" at bounding box center [84, 111] width 97 height 13
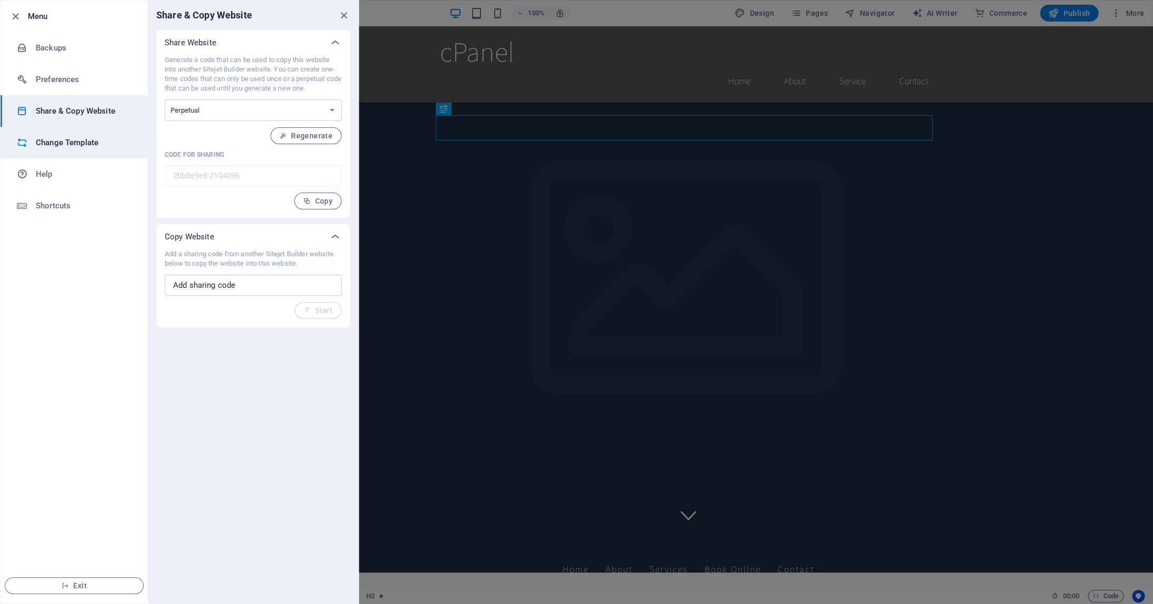
click at [51, 148] on h6 "Change Template" at bounding box center [84, 142] width 97 height 13
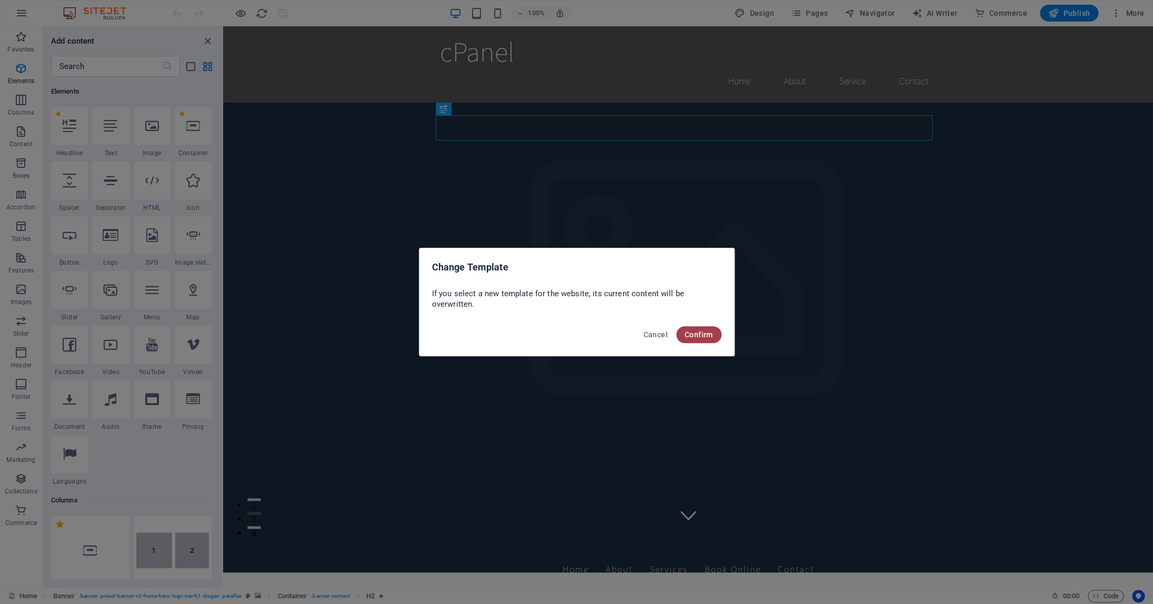
click at [701, 331] on span "Confirm" at bounding box center [699, 335] width 28 height 8
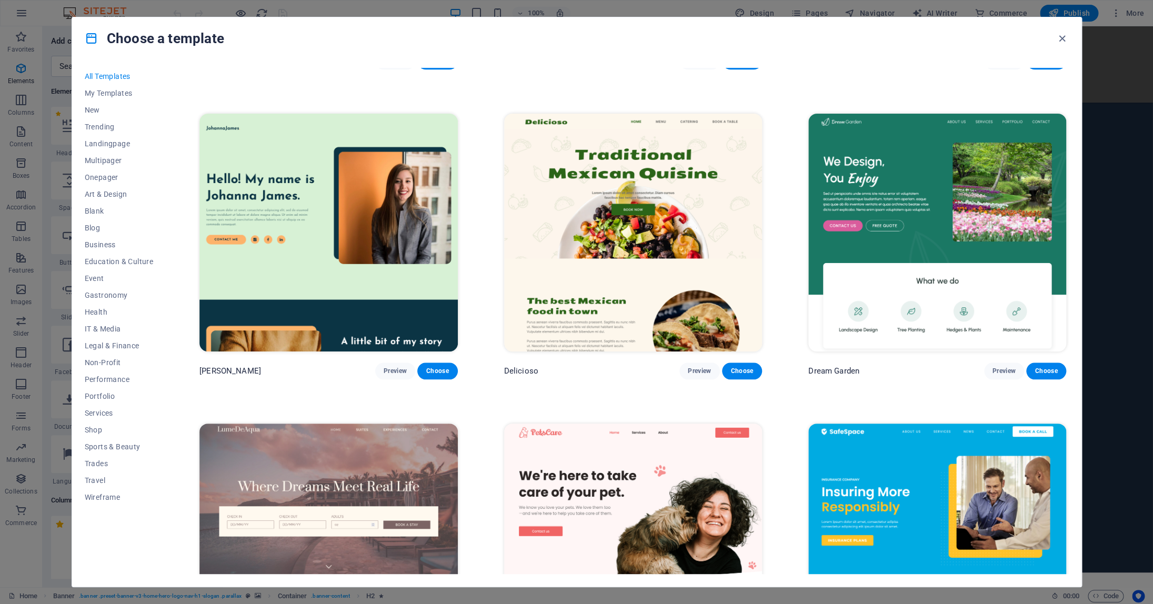
scroll to position [673, 0]
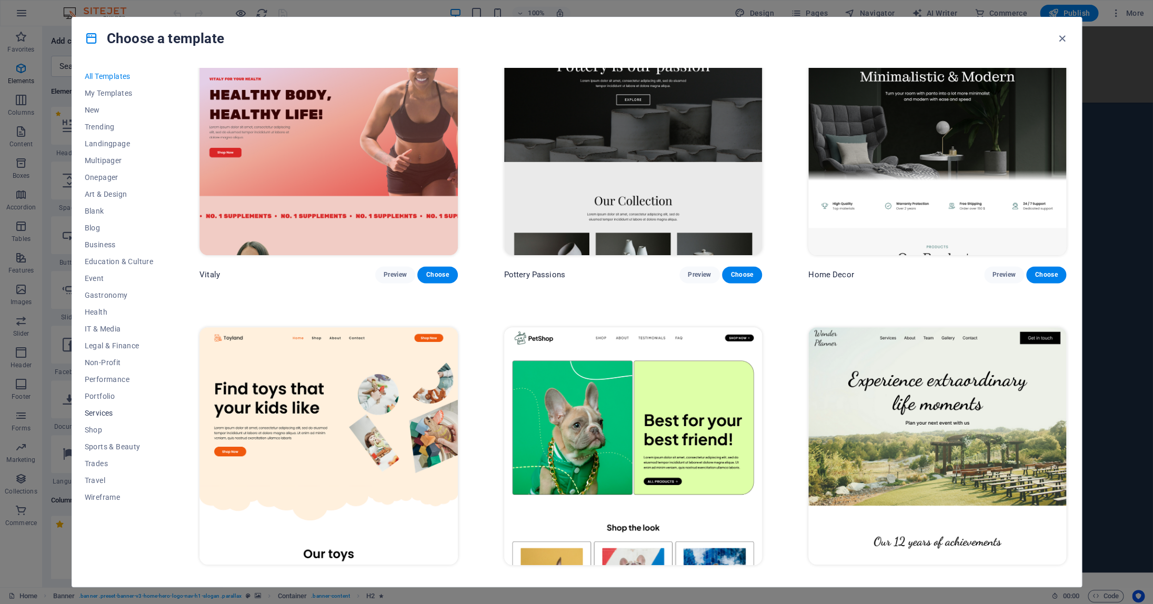
click at [99, 412] on span "Services" at bounding box center [119, 413] width 69 height 8
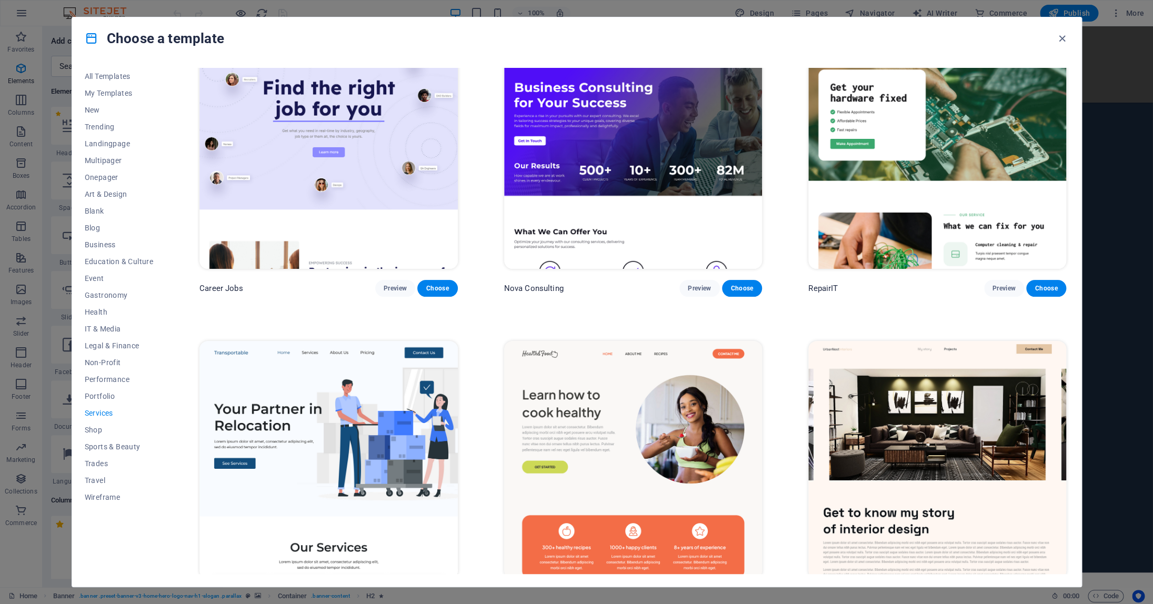
scroll to position [0, 0]
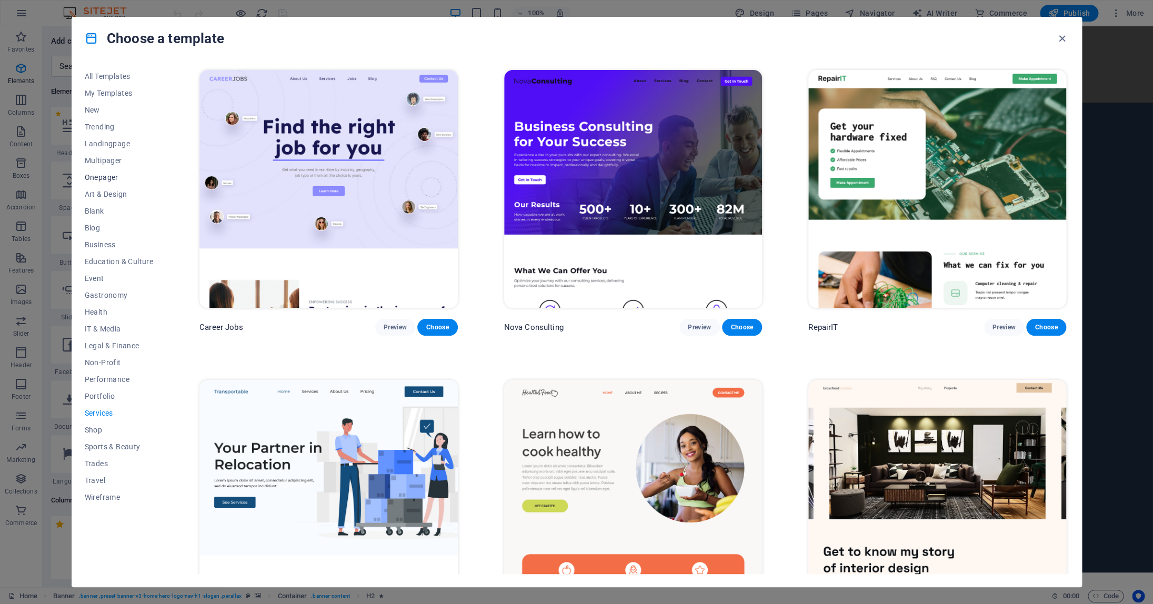
click at [104, 178] on span "Onepager" at bounding box center [119, 177] width 69 height 8
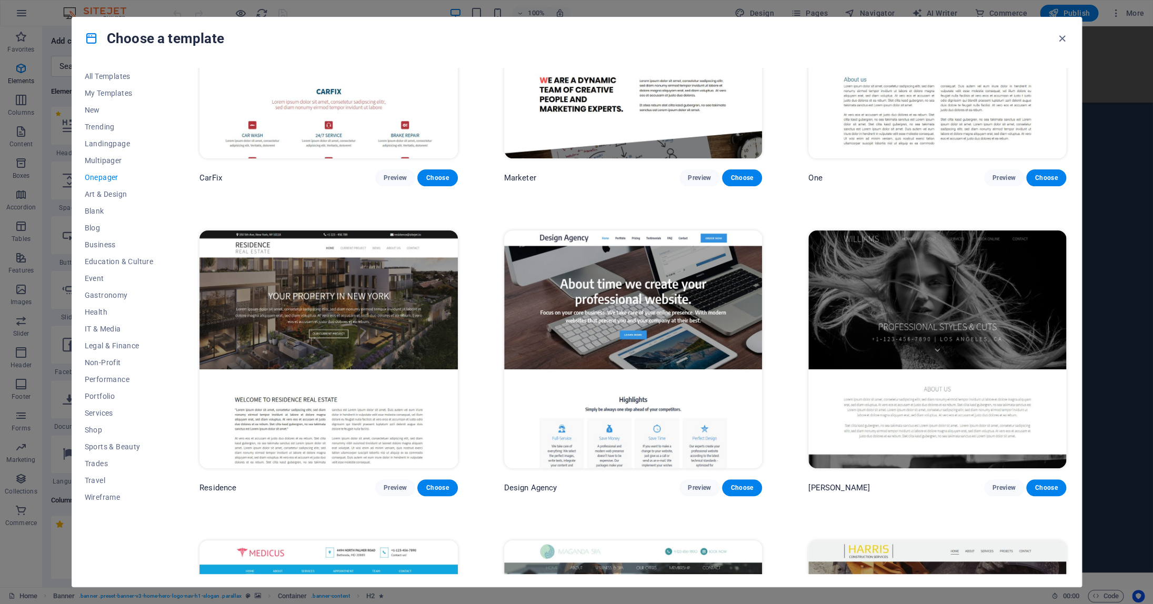
scroll to position [6969, 0]
click at [117, 346] on span "Legal & Finance" at bounding box center [119, 346] width 69 height 8
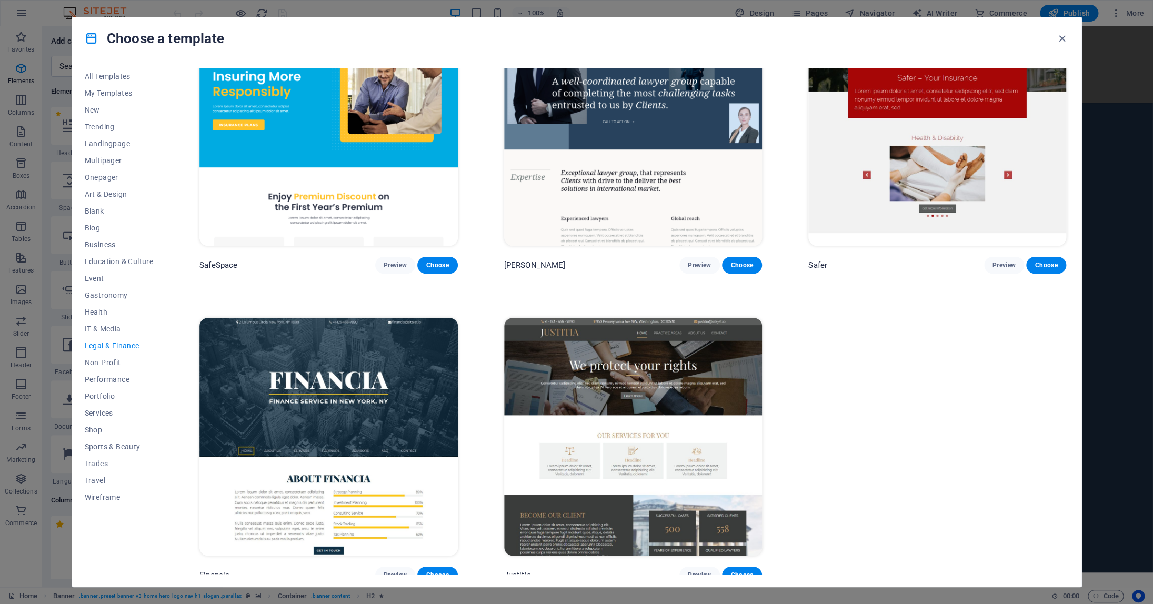
scroll to position [0, 0]
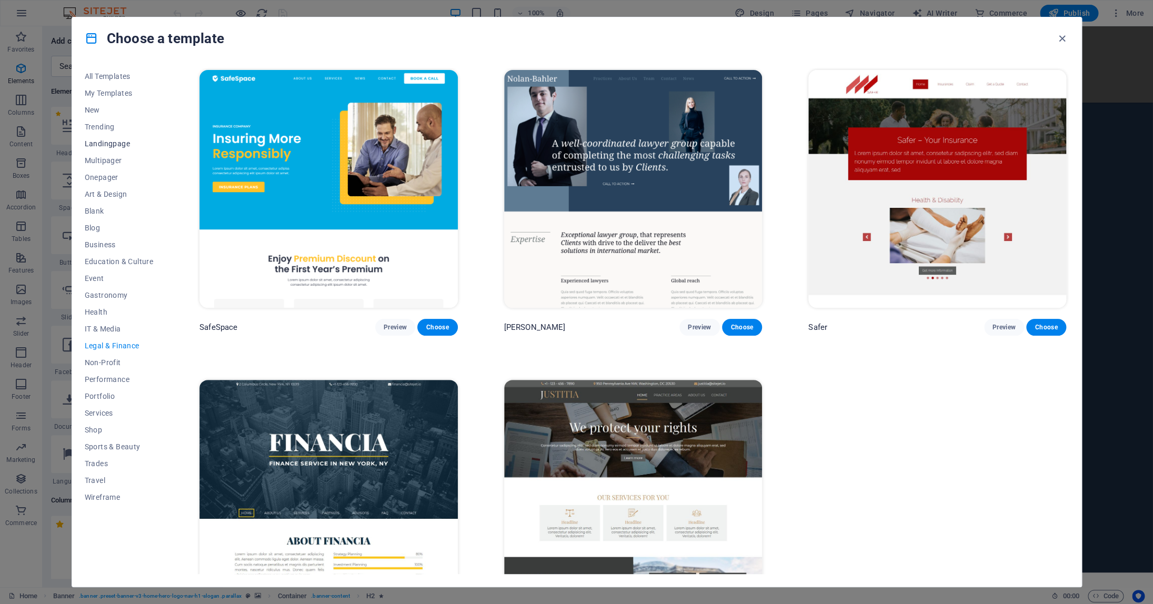
click at [104, 144] on span "Landingpage" at bounding box center [119, 143] width 69 height 8
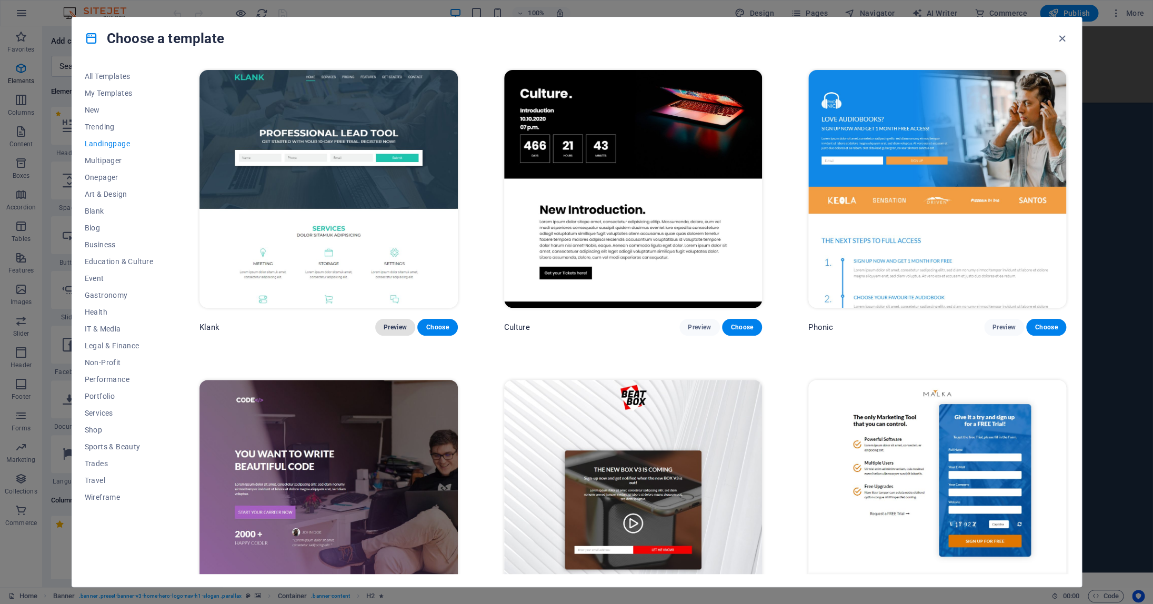
click at [390, 325] on span "Preview" at bounding box center [395, 327] width 23 height 8
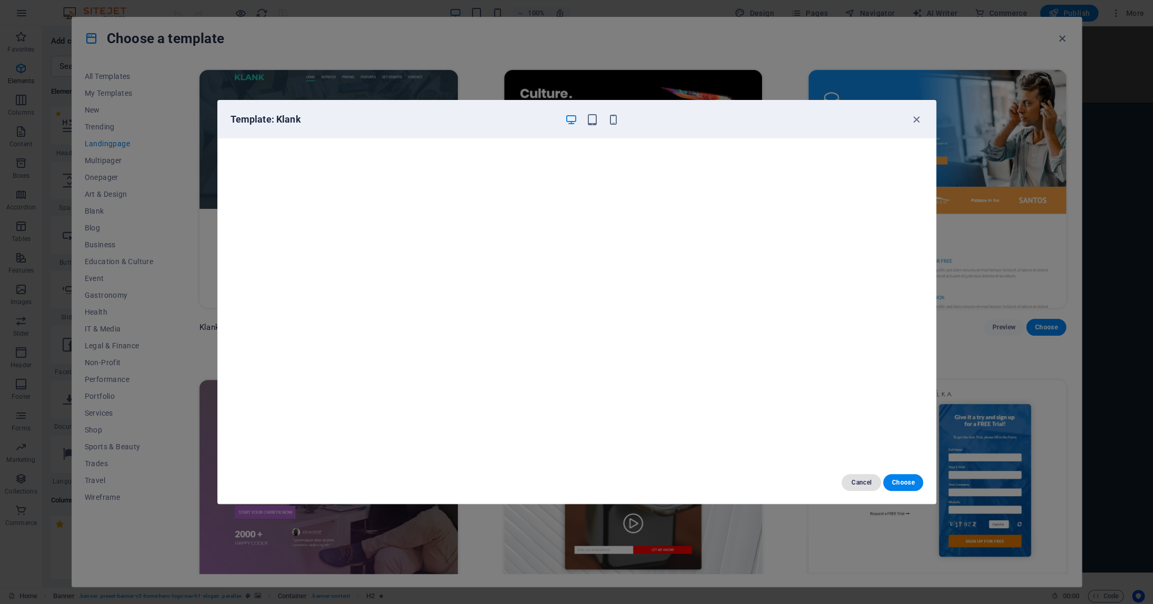
click at [858, 484] on span "Cancel" at bounding box center [861, 482] width 23 height 8
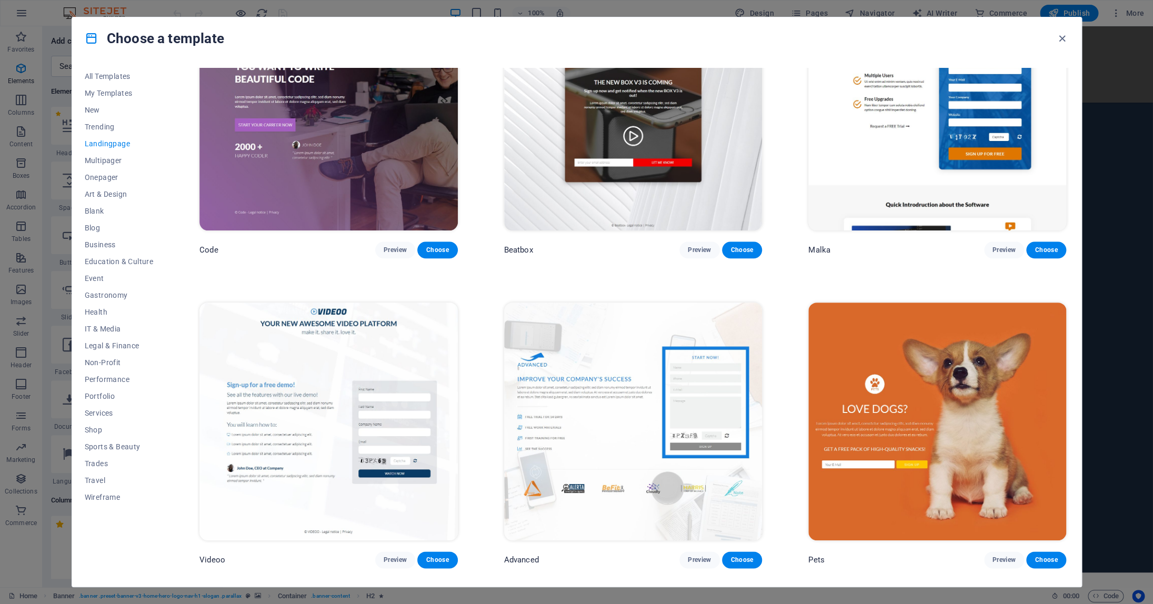
scroll to position [388, 0]
click at [101, 173] on button "Onepager" at bounding box center [119, 177] width 69 height 17
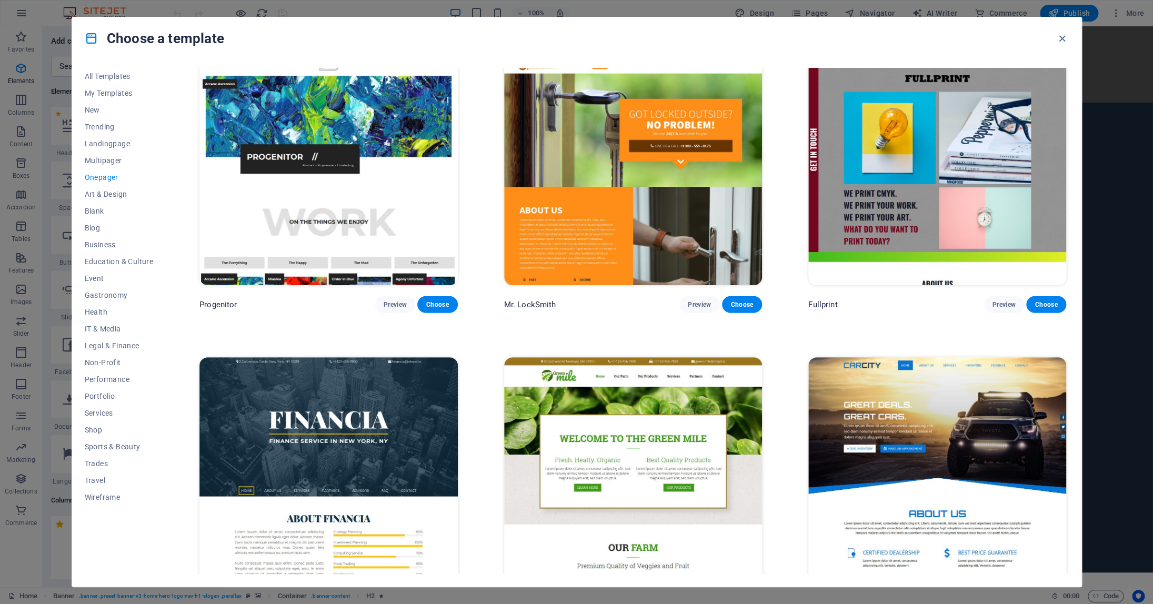
scroll to position [3911, 0]
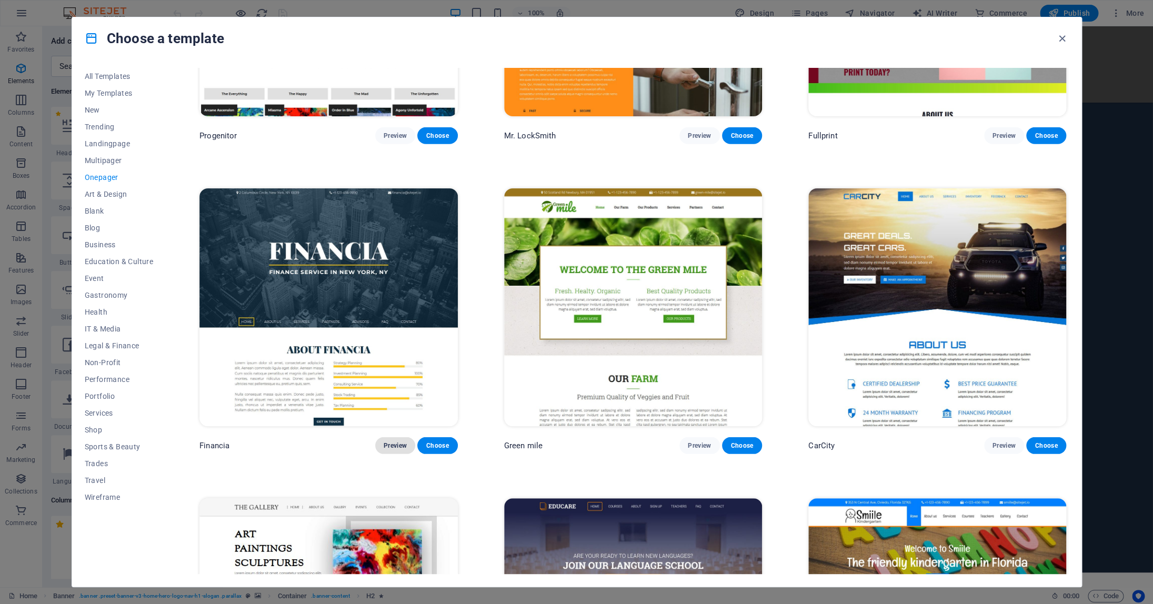
click at [396, 442] on span "Preview" at bounding box center [395, 446] width 23 height 8
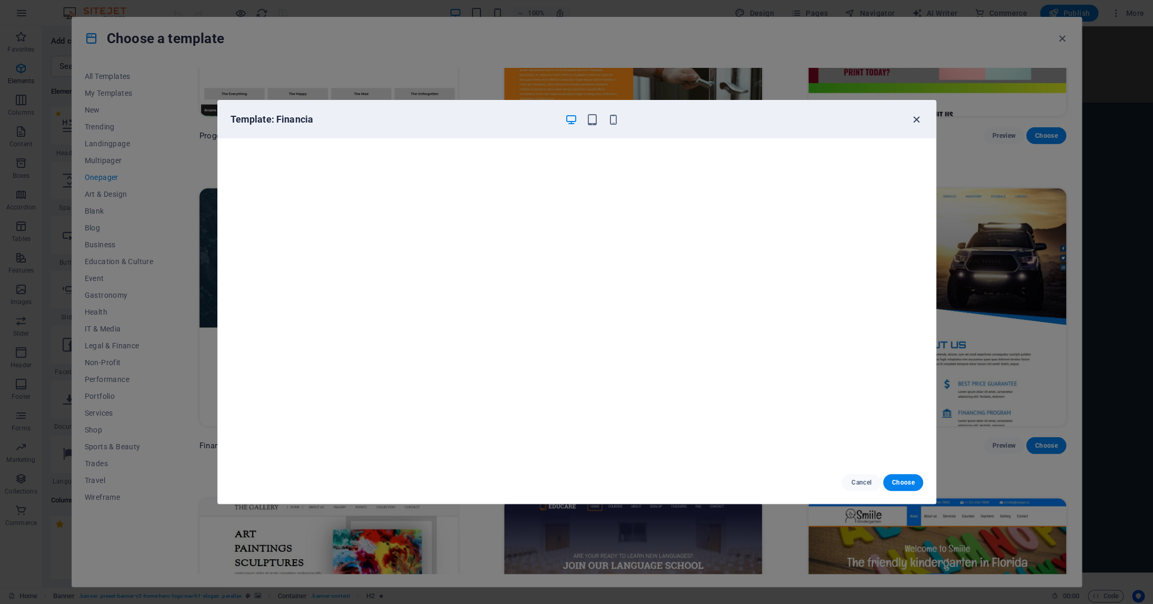
click at [915, 117] on icon "button" at bounding box center [917, 120] width 12 height 12
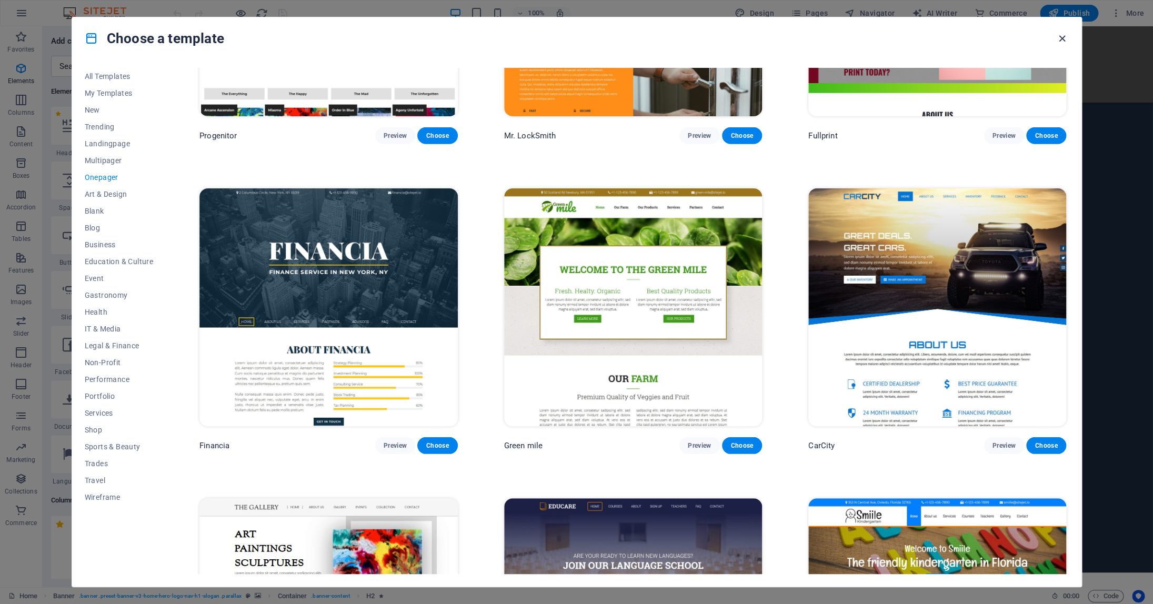
click at [1060, 38] on icon "button" at bounding box center [1062, 39] width 12 height 12
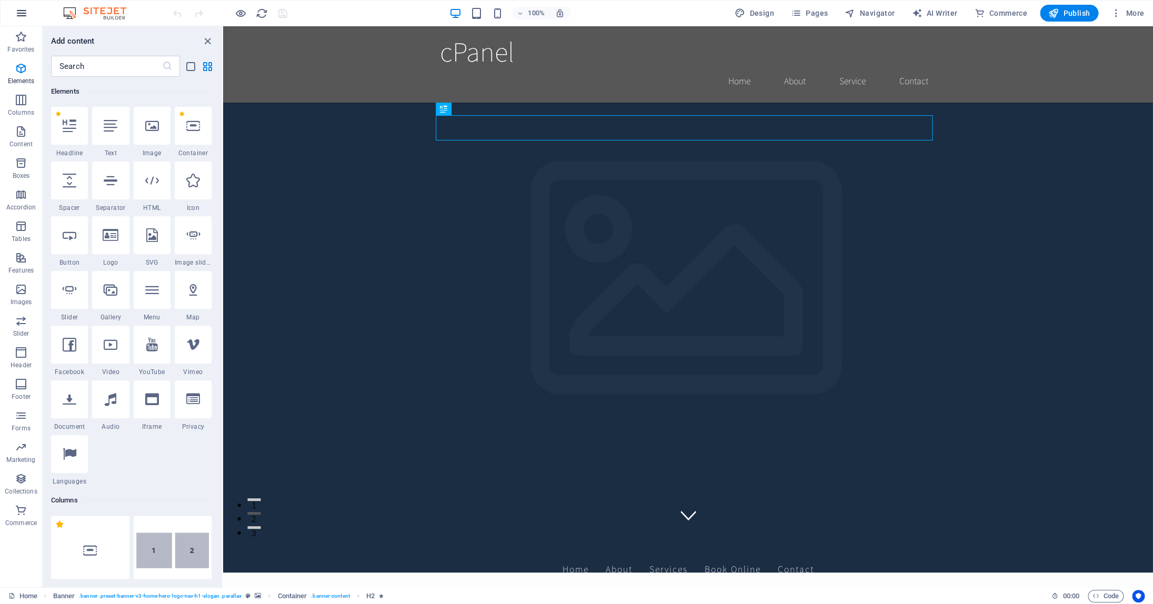
click at [30, 11] on button "button" at bounding box center [21, 13] width 25 height 25
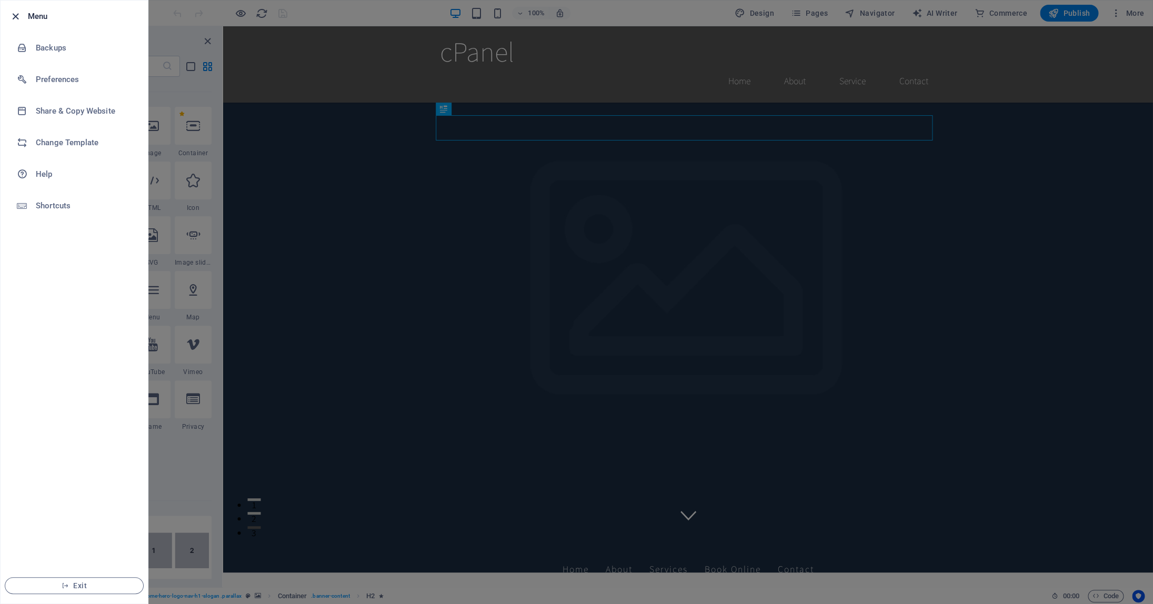
click at [14, 16] on icon "button" at bounding box center [15, 17] width 12 height 12
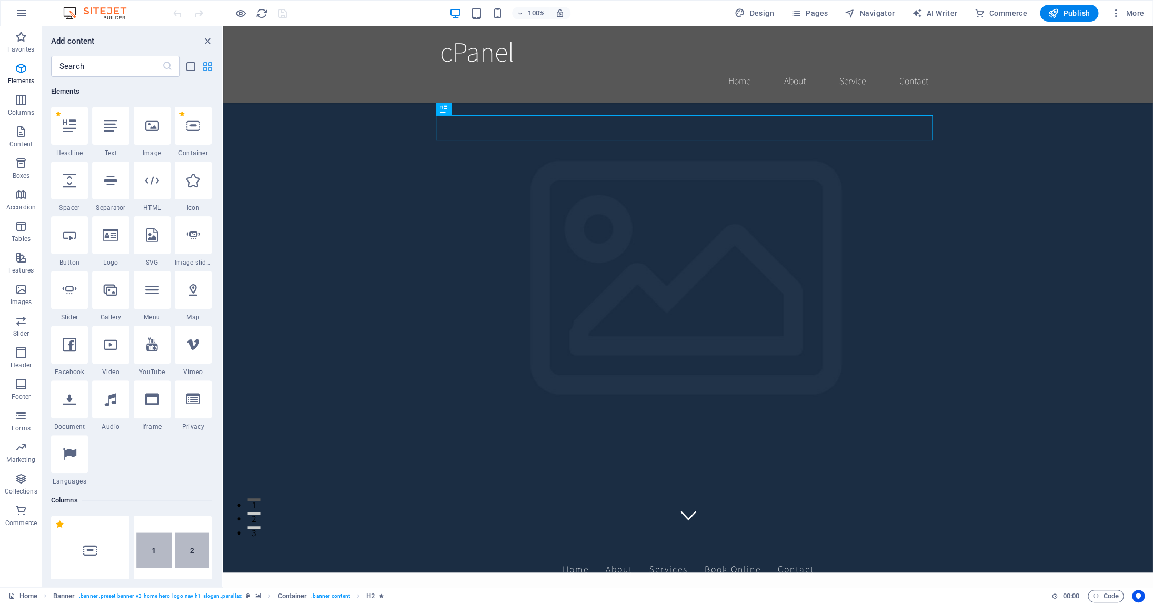
click at [208, 67] on icon "grid-view" at bounding box center [208, 67] width 12 height 12
click at [22, 44] on span "Favorites" at bounding box center [21, 43] width 42 height 25
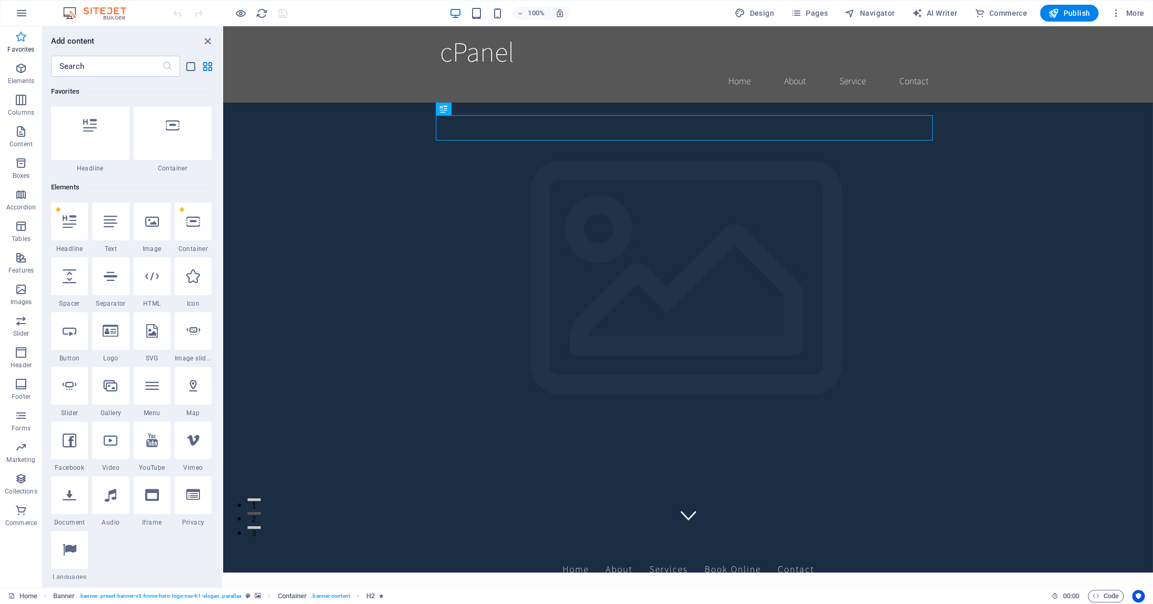
scroll to position [0, 0]
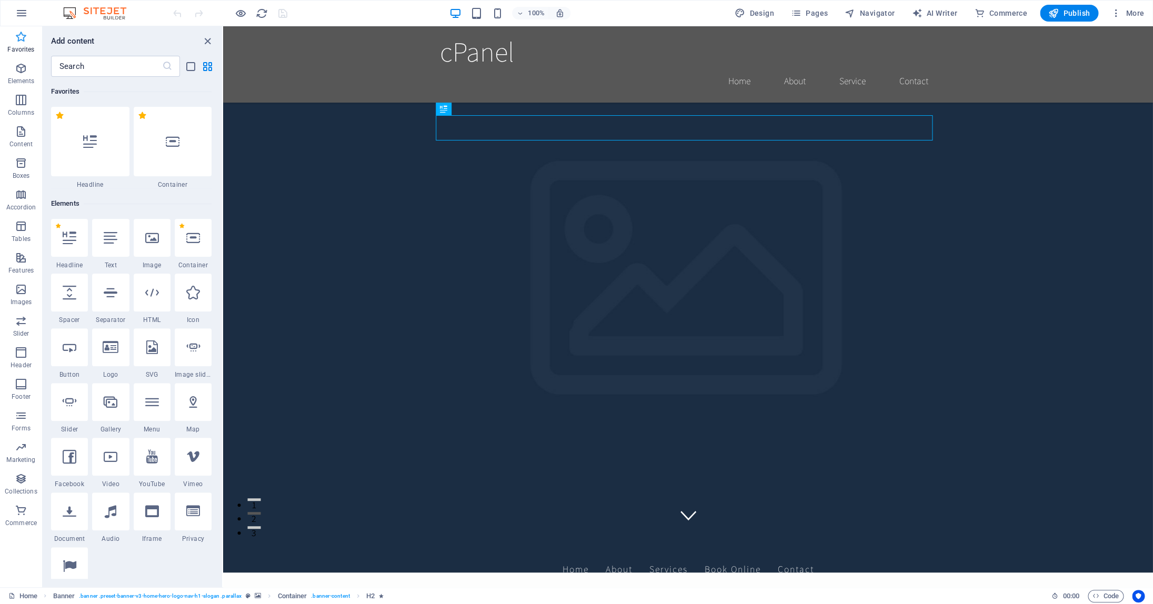
click at [22, 44] on span "Favorites" at bounding box center [21, 43] width 42 height 25
click at [937, 16] on span "AI Writer" at bounding box center [935, 13] width 46 height 11
select select "English"
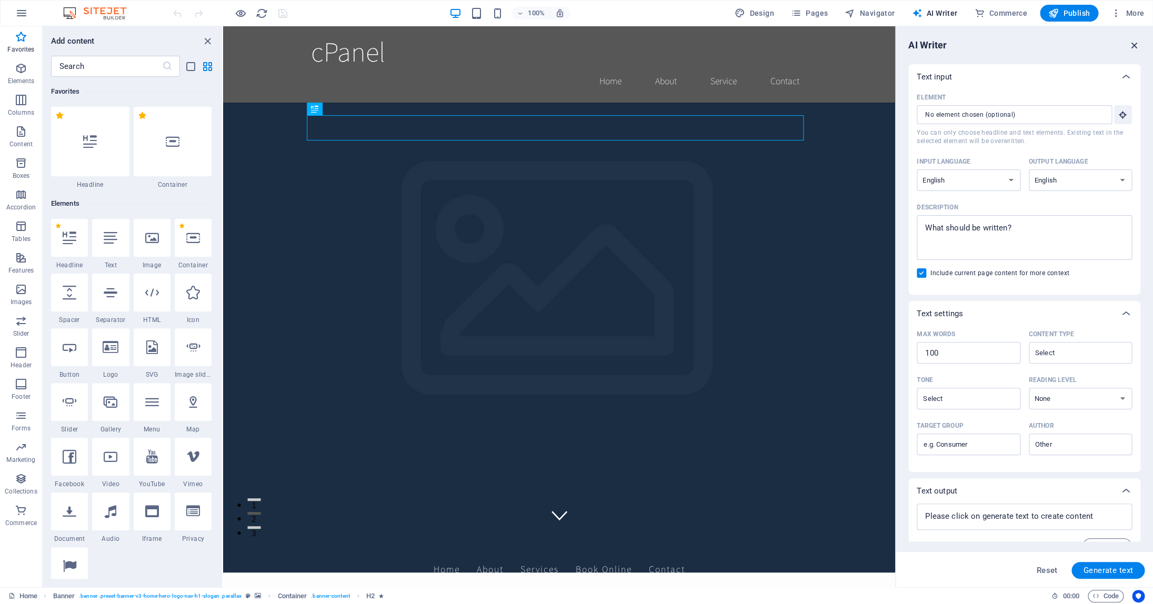
click at [1136, 46] on icon "button" at bounding box center [1135, 45] width 12 height 12
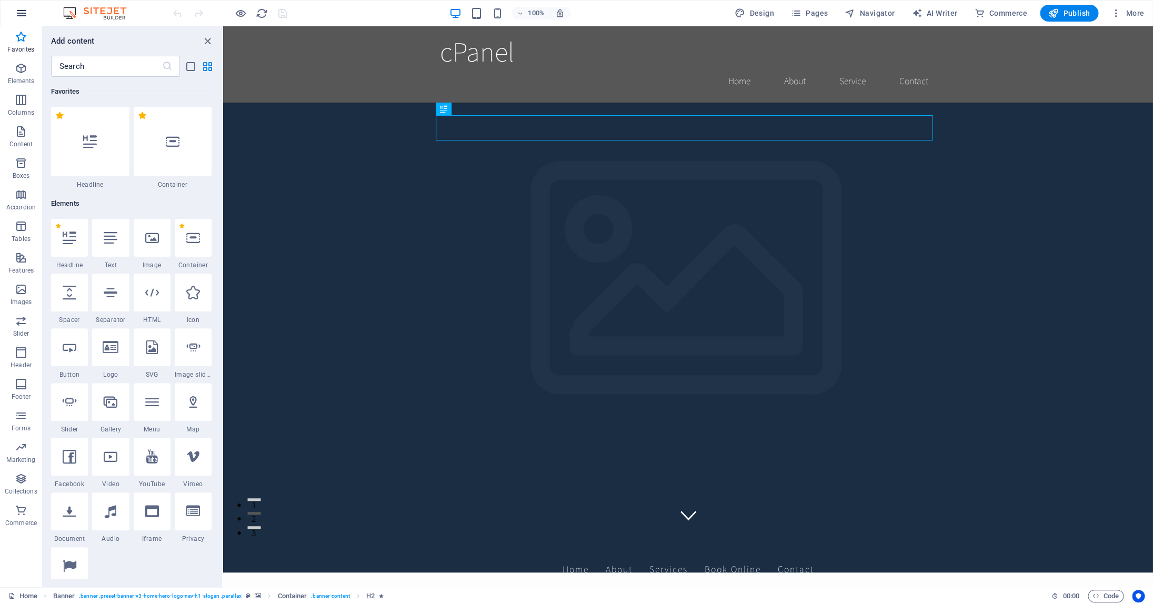
click at [19, 7] on icon "button" at bounding box center [21, 13] width 13 height 13
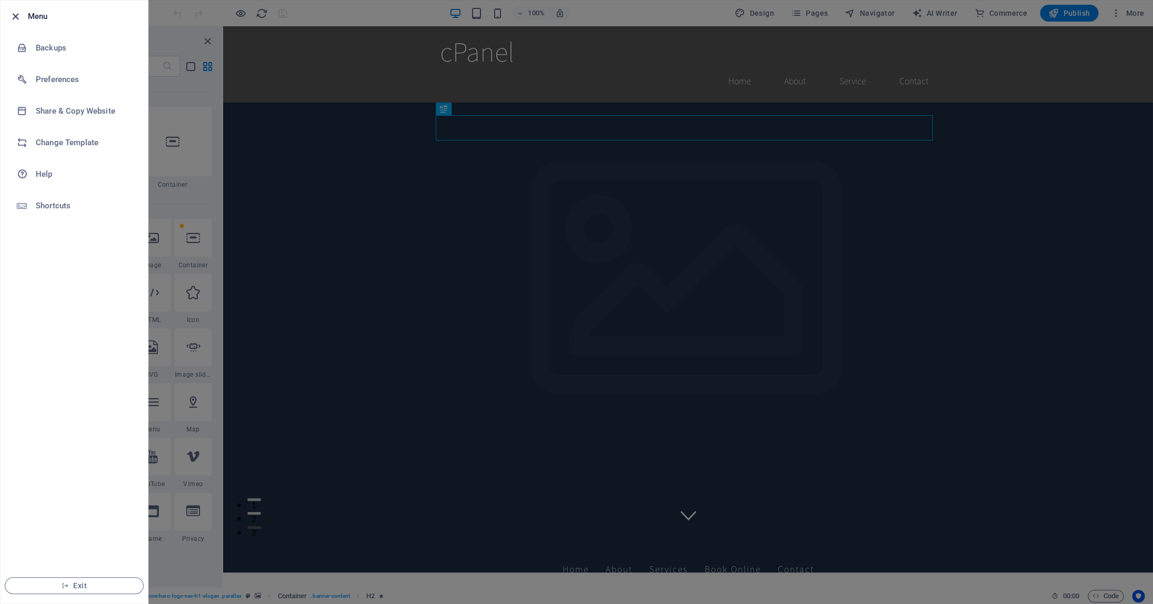
click at [17, 19] on icon "button" at bounding box center [15, 17] width 12 height 12
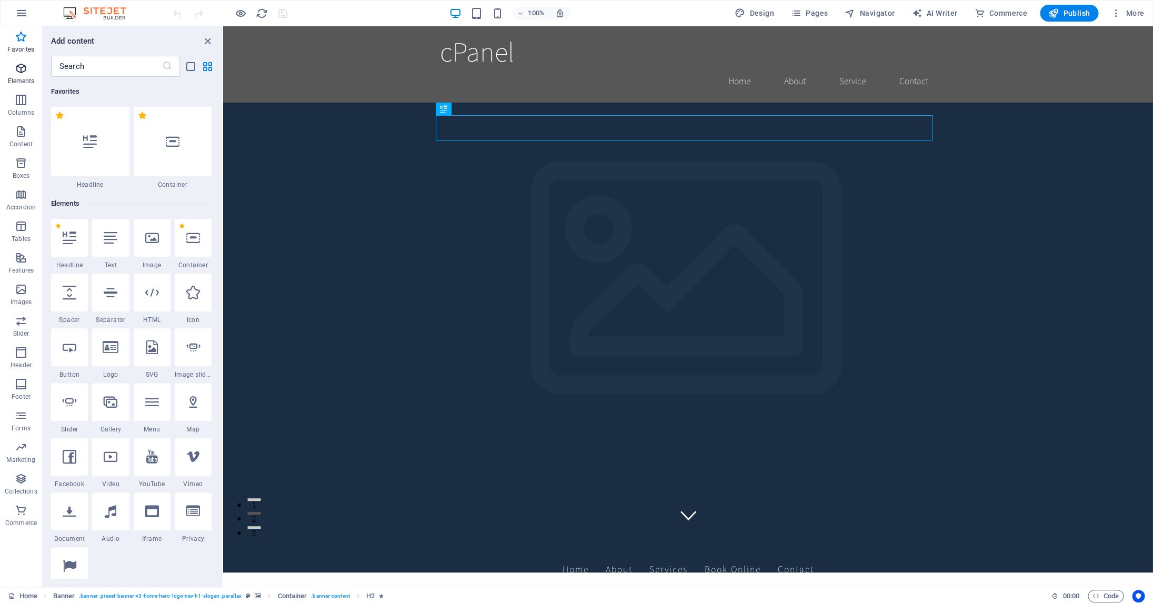
click at [24, 67] on icon "button" at bounding box center [21, 68] width 13 height 13
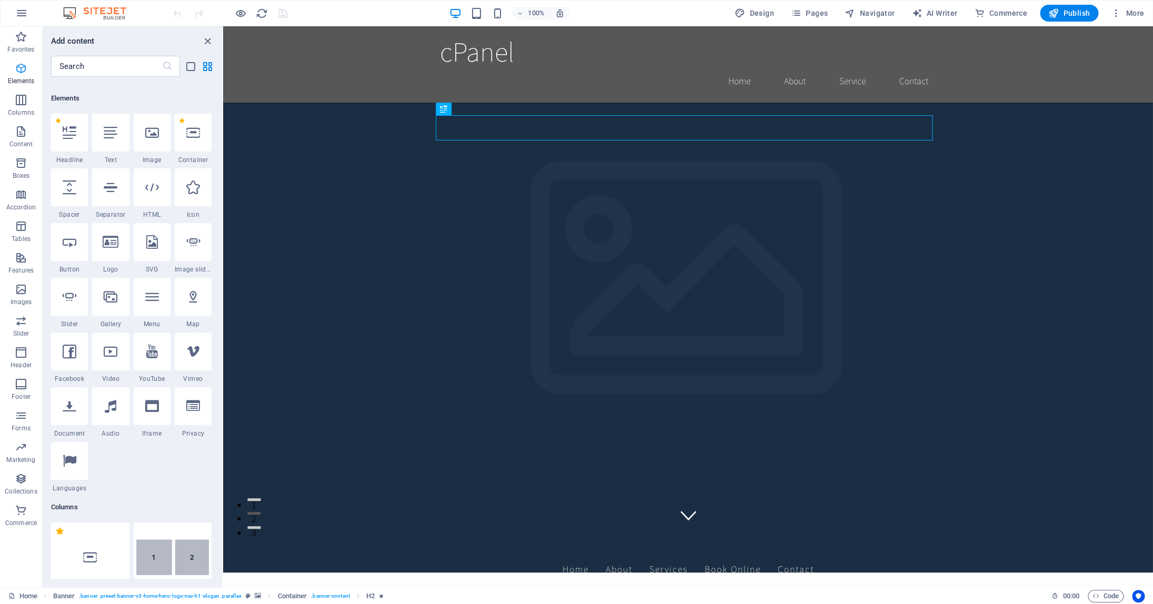
scroll to position [112, 0]
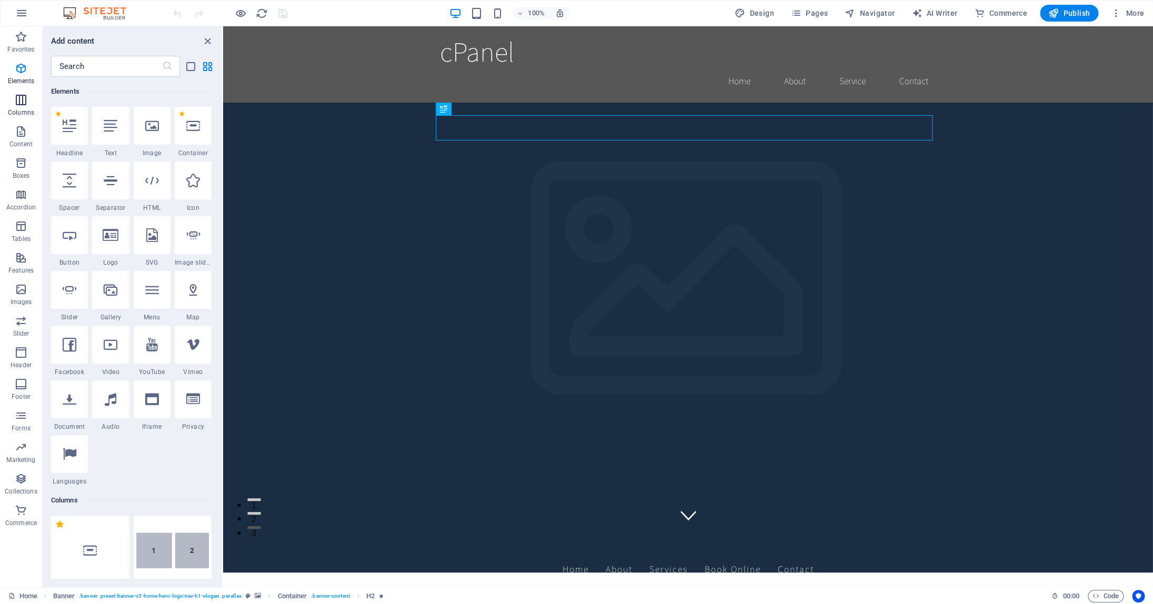
click at [24, 101] on icon "button" at bounding box center [21, 100] width 13 height 13
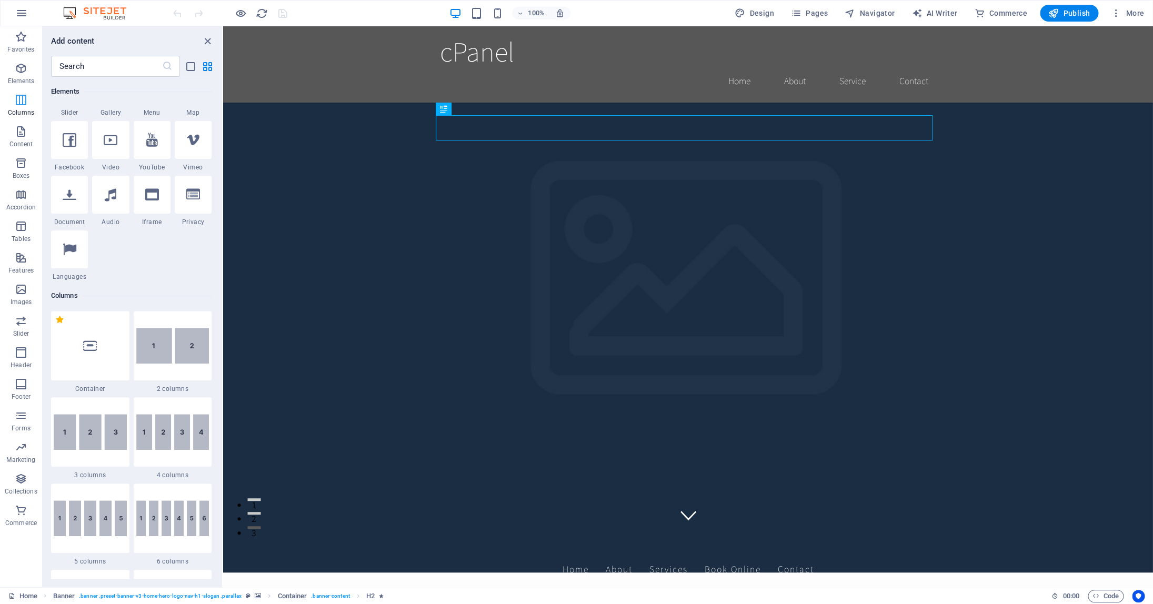
scroll to position [521, 0]
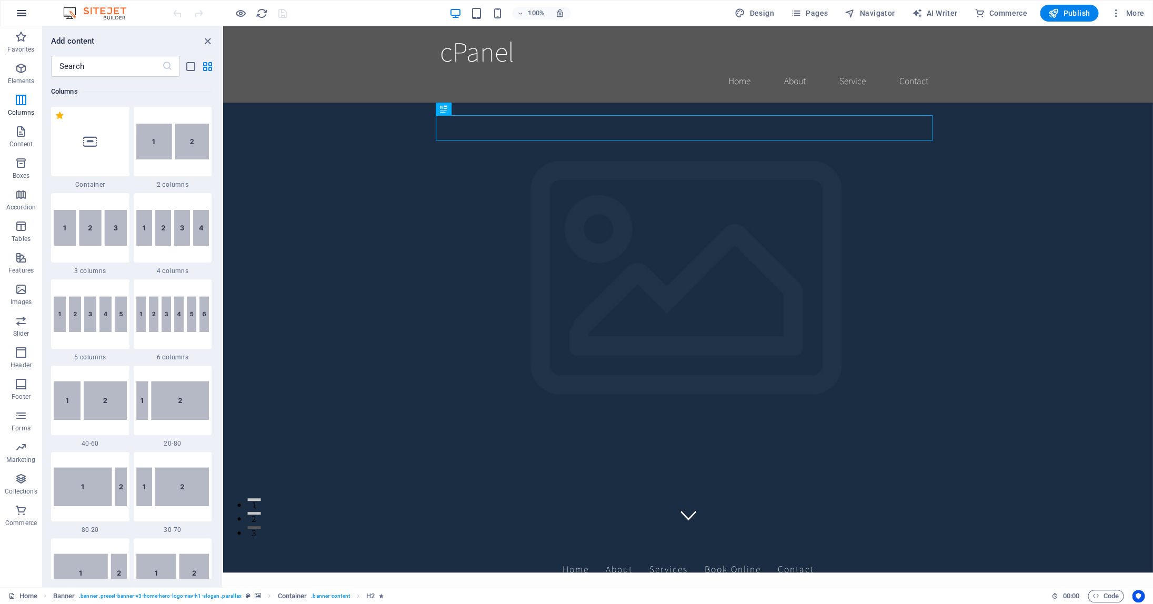
click at [22, 8] on icon "button" at bounding box center [21, 13] width 13 height 13
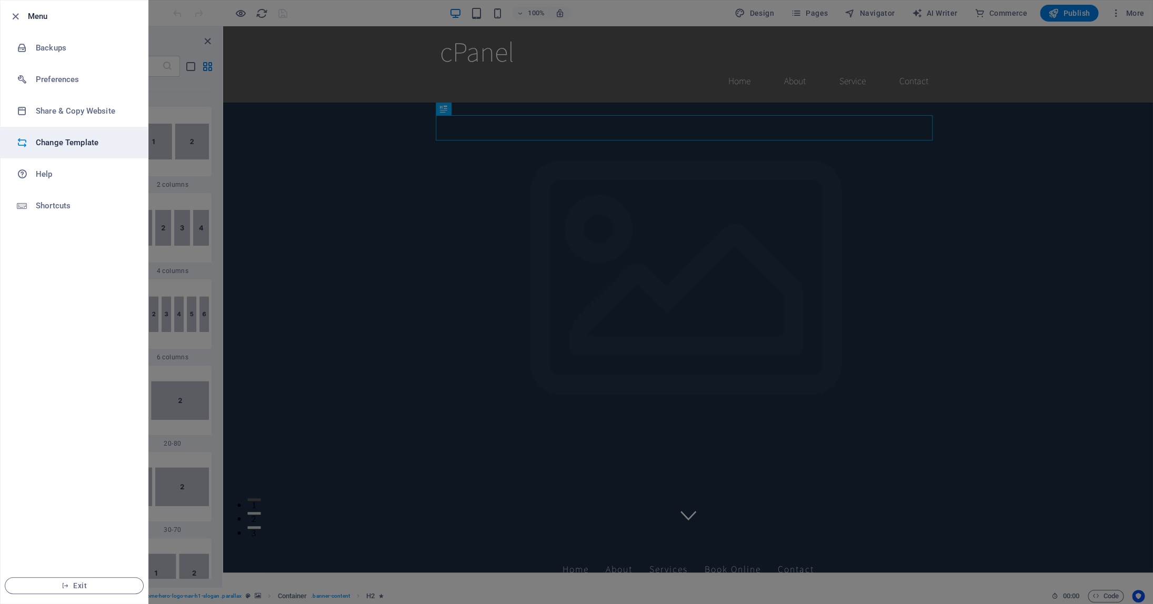
click at [71, 145] on h6 "Change Template" at bounding box center [84, 142] width 97 height 13
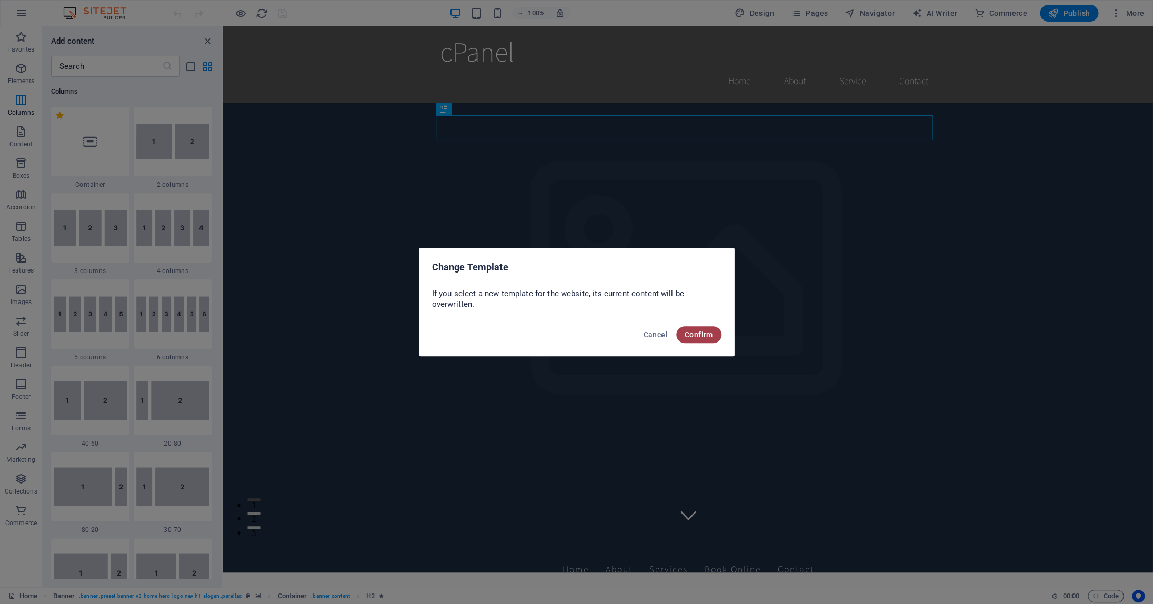
click at [698, 331] on span "Confirm" at bounding box center [699, 335] width 28 height 8
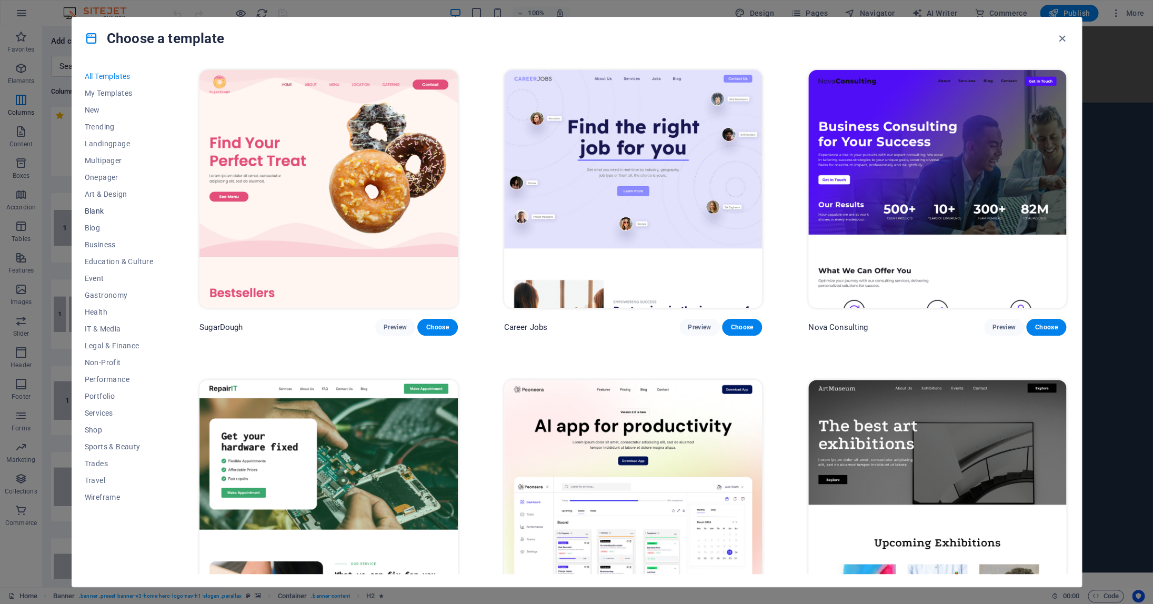
click at [87, 211] on span "Blank" at bounding box center [119, 211] width 69 height 8
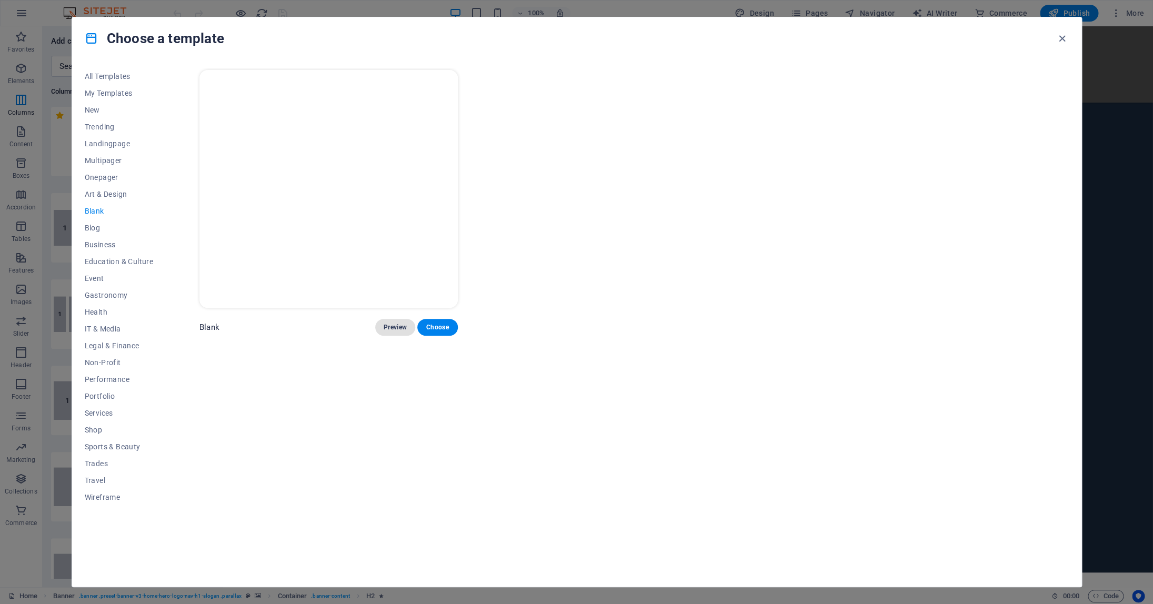
click at [405, 325] on span "Preview" at bounding box center [395, 327] width 23 height 8
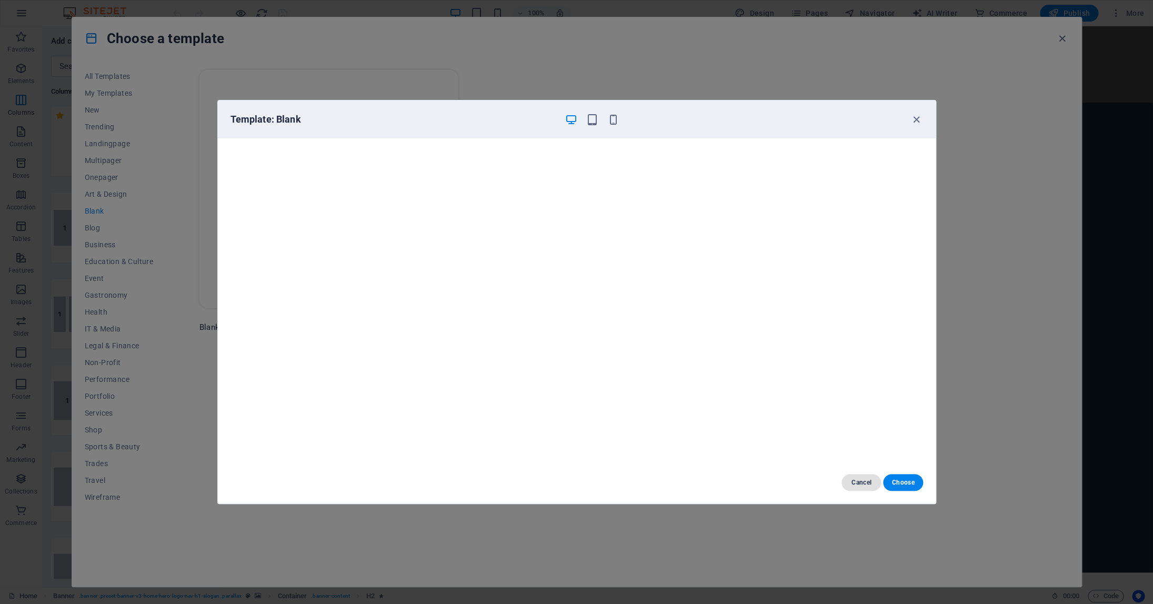
click at [864, 484] on span "Cancel" at bounding box center [861, 482] width 23 height 8
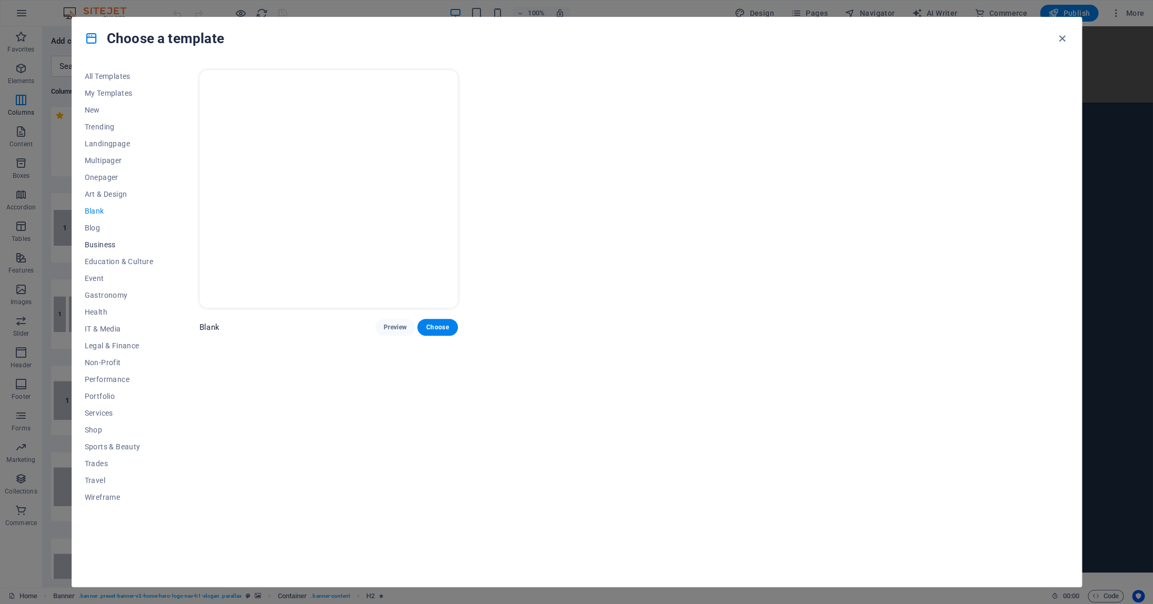
click at [105, 242] on span "Business" at bounding box center [119, 245] width 69 height 8
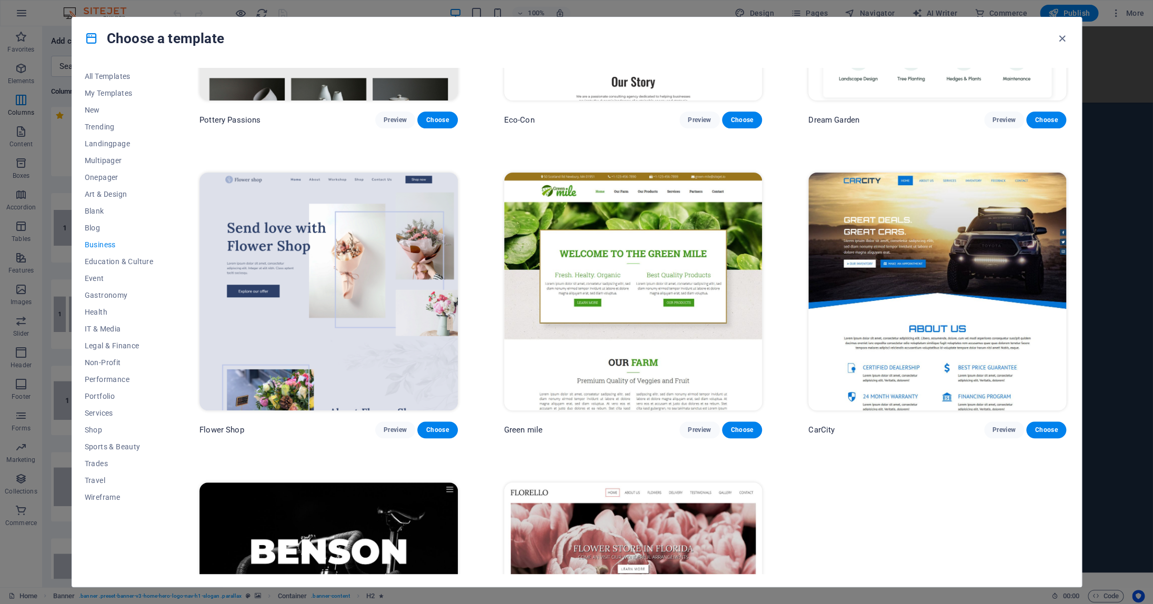
scroll to position [0, 0]
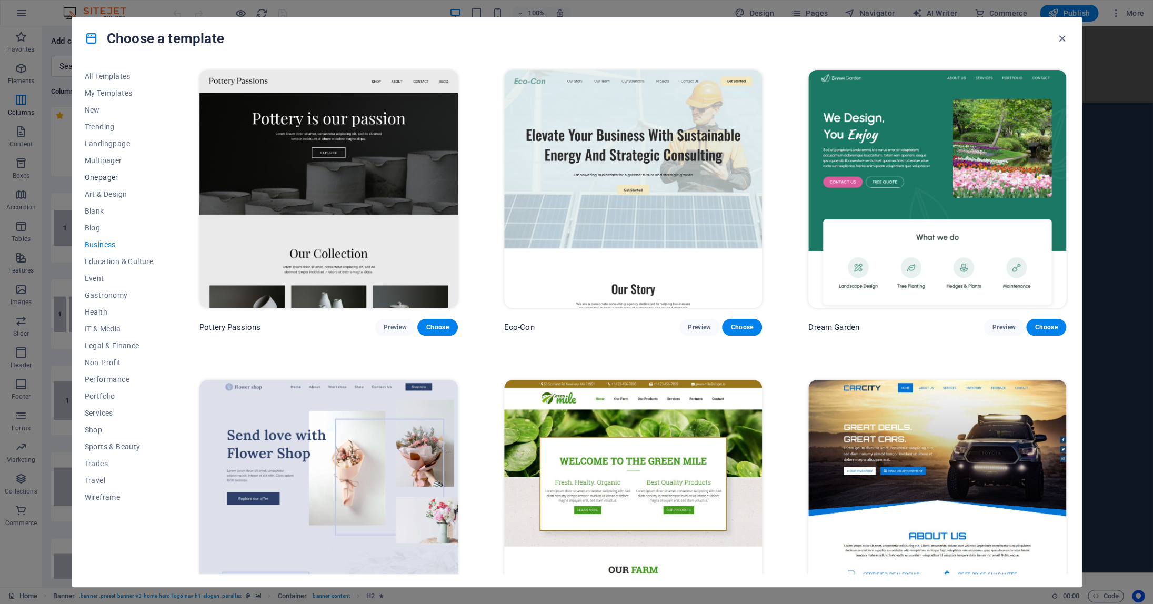
click at [102, 179] on span "Onepager" at bounding box center [119, 177] width 69 height 8
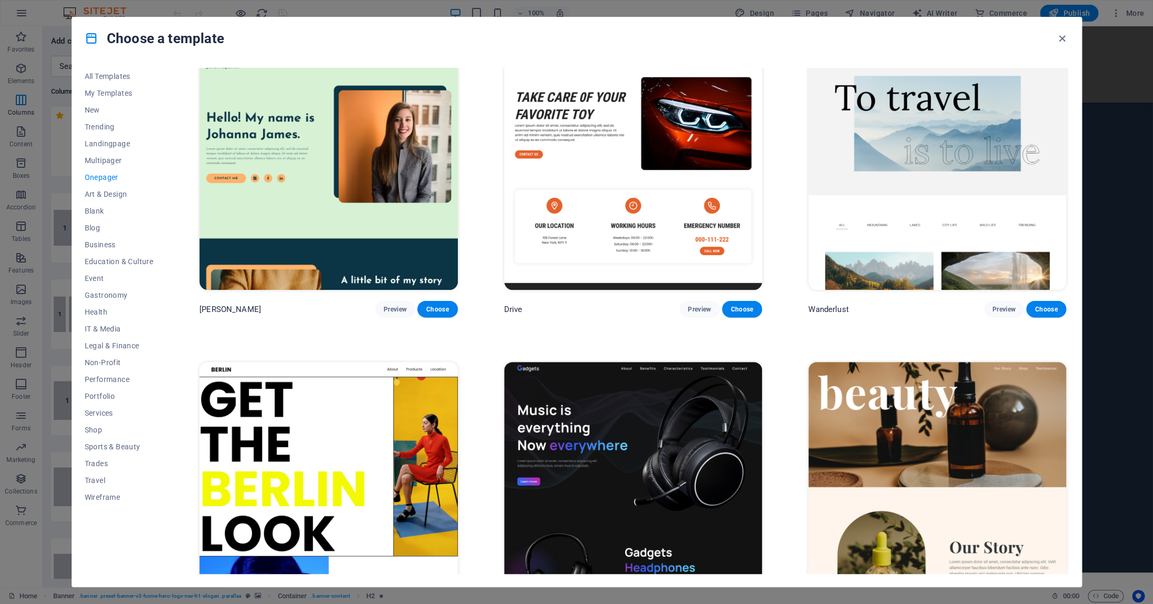
scroll to position [1258, 0]
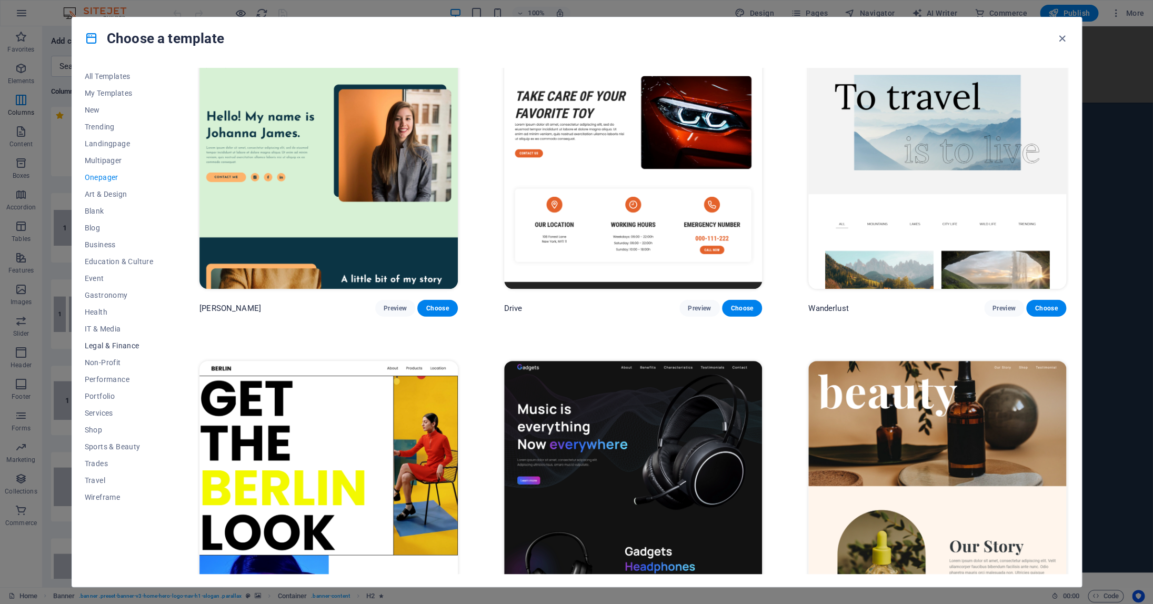
click at [108, 350] on span "Legal & Finance" at bounding box center [119, 346] width 69 height 8
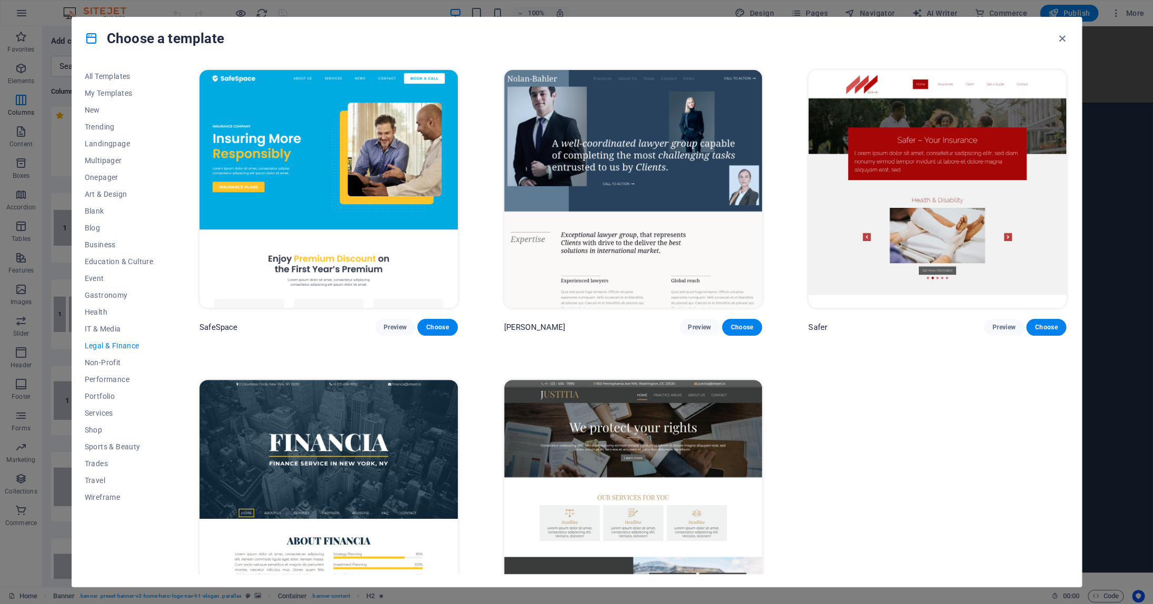
scroll to position [62, 0]
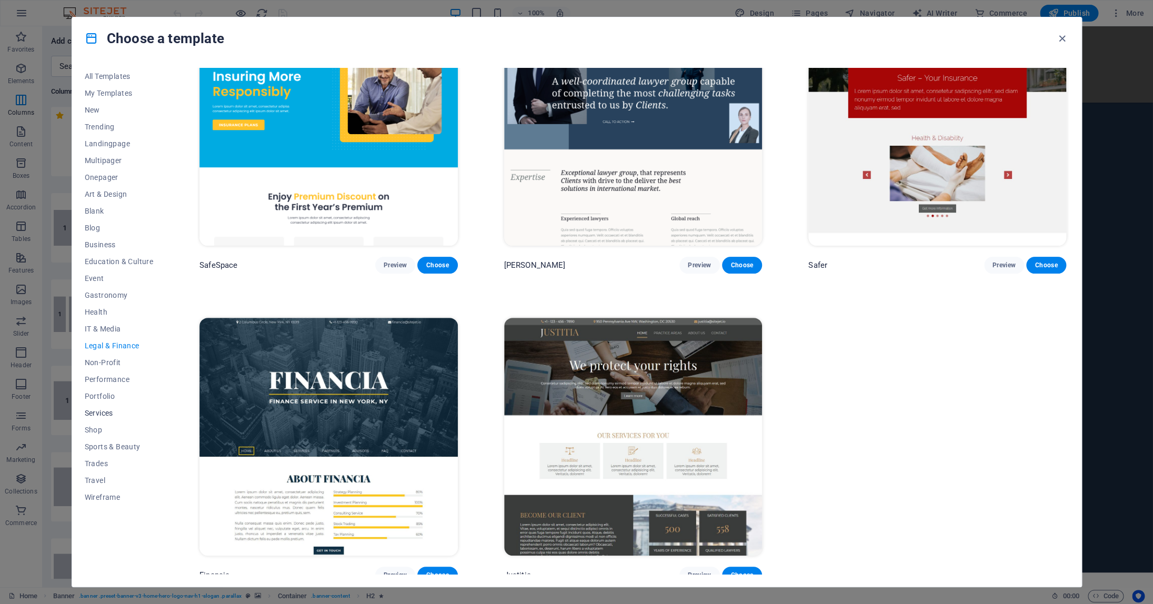
click at [98, 412] on span "Services" at bounding box center [119, 413] width 69 height 8
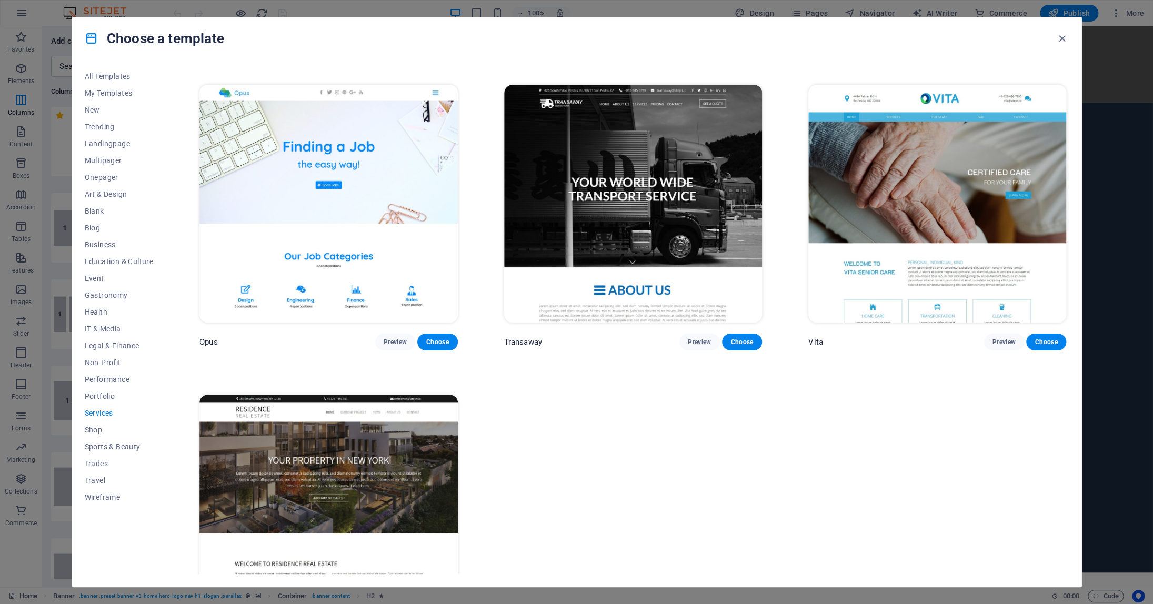
scroll to position [1895, 0]
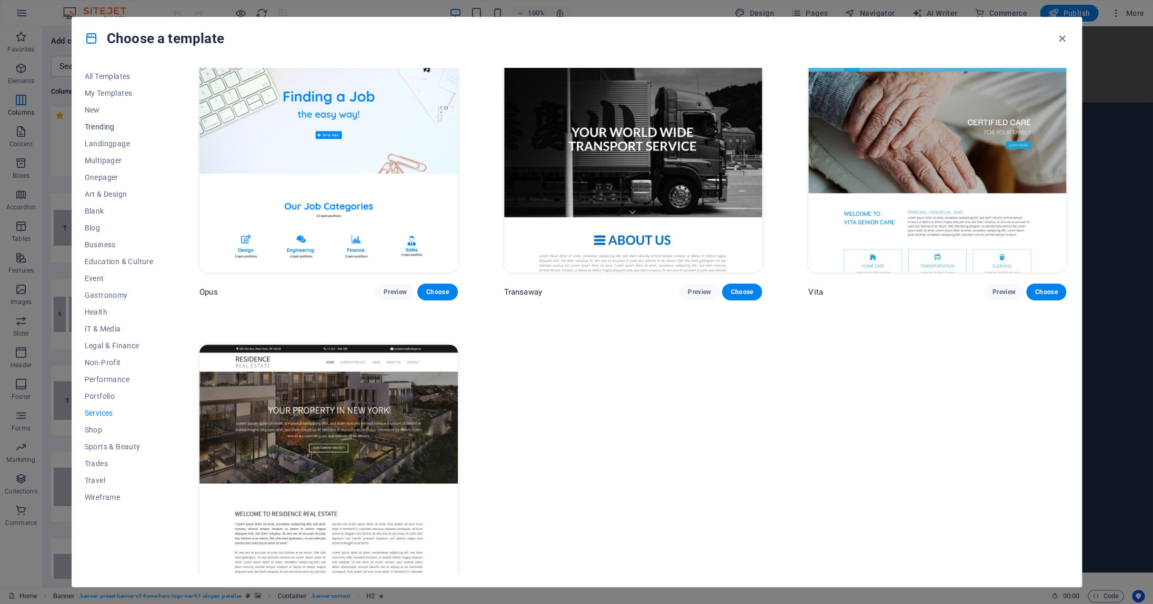
click at [104, 129] on span "Trending" at bounding box center [119, 127] width 69 height 8
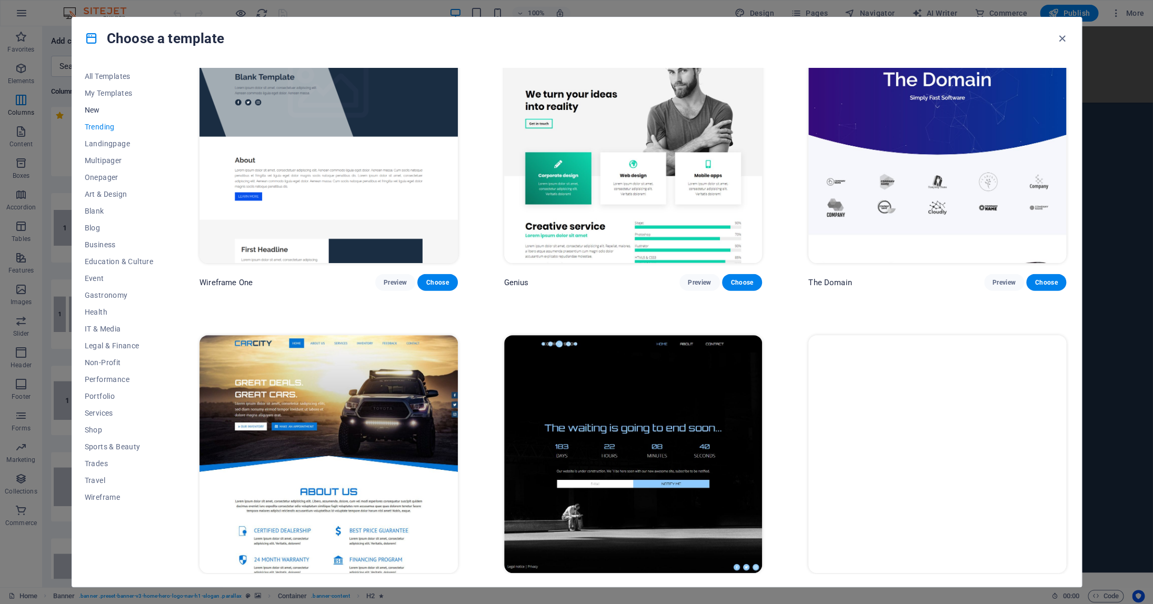
click at [90, 115] on button "New" at bounding box center [119, 110] width 69 height 17
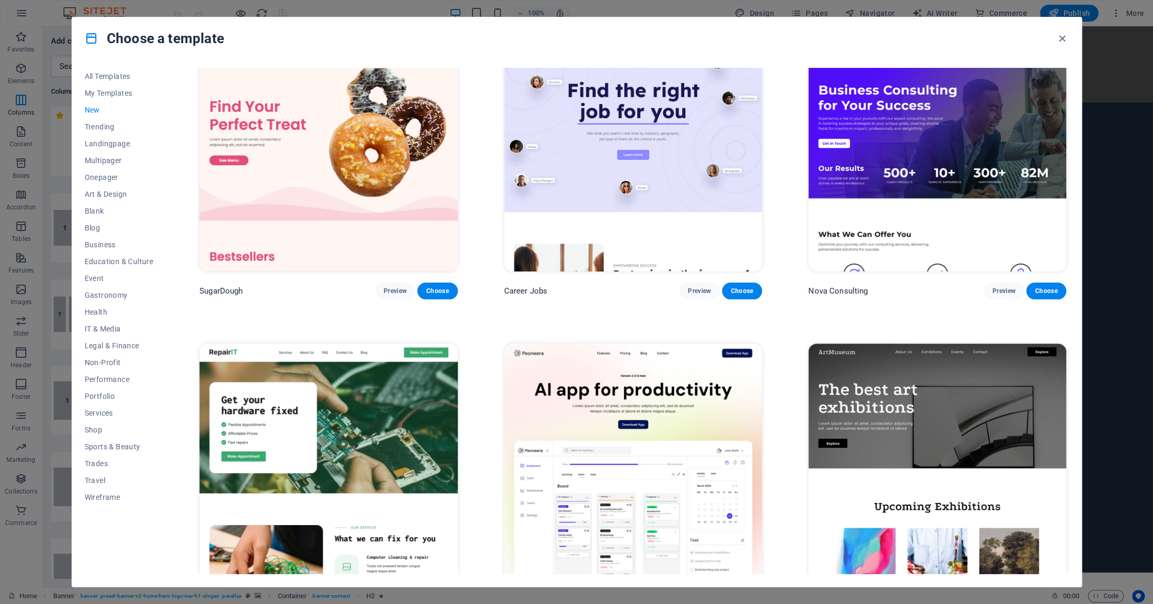
scroll to position [0, 0]
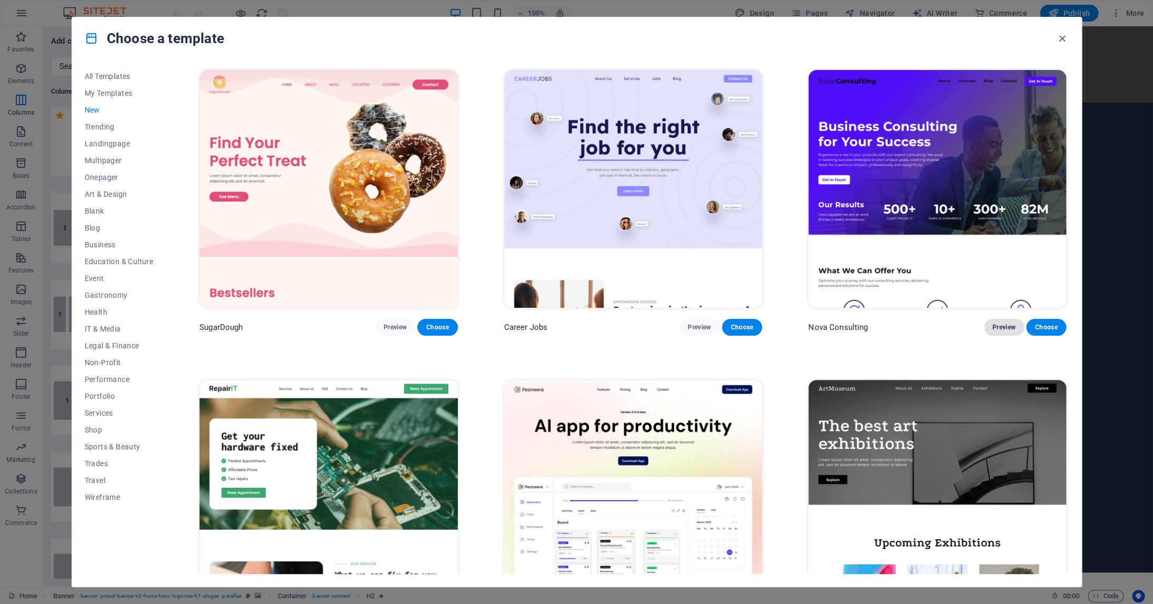
click at [1001, 323] on span "Preview" at bounding box center [1004, 327] width 23 height 8
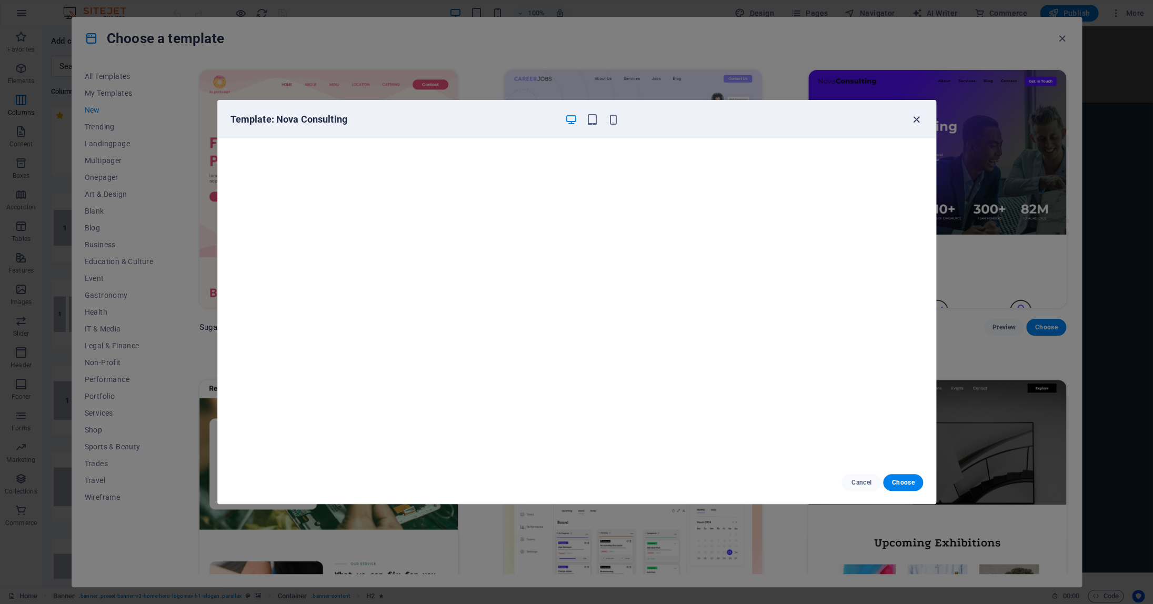
click at [919, 114] on icon "button" at bounding box center [917, 120] width 12 height 12
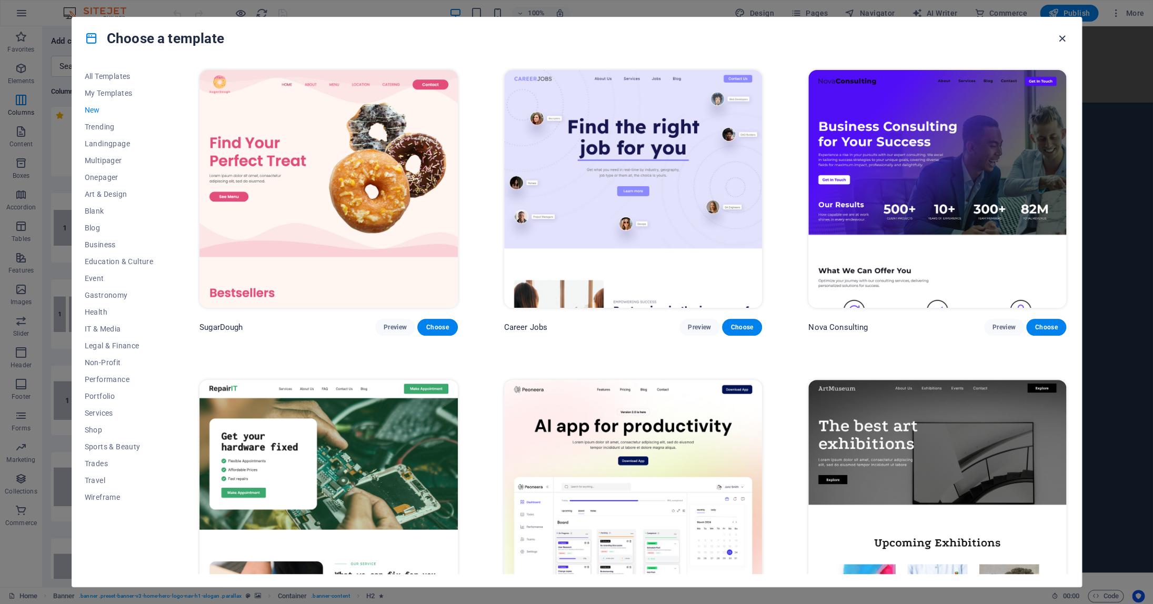
click at [1060, 37] on icon "button" at bounding box center [1062, 39] width 12 height 12
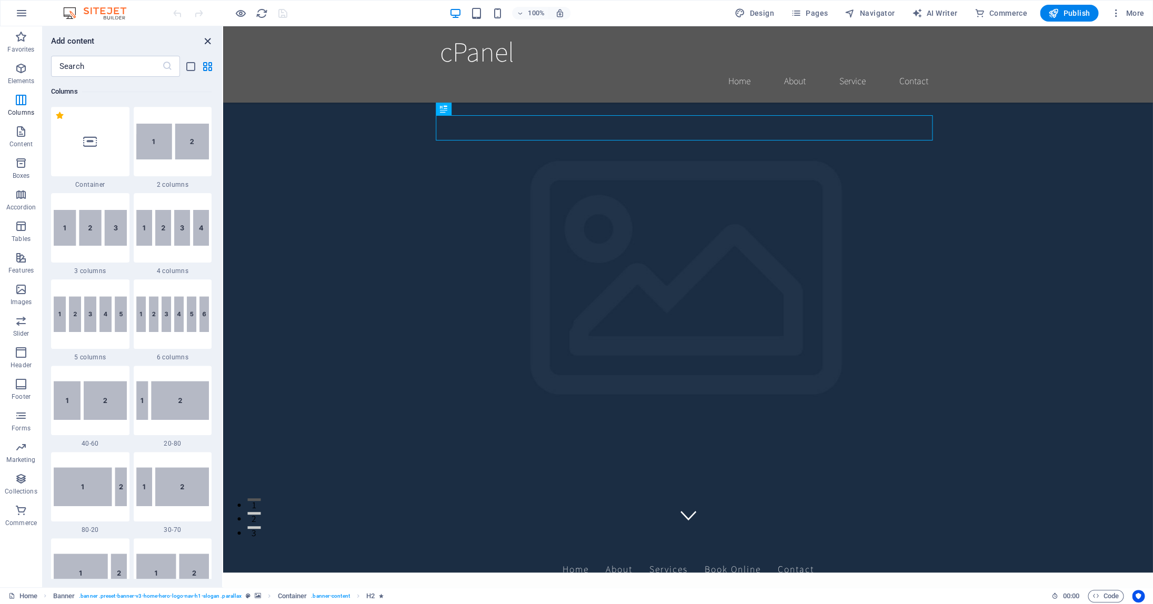
click at [209, 39] on icon "close panel" at bounding box center [208, 41] width 12 height 12
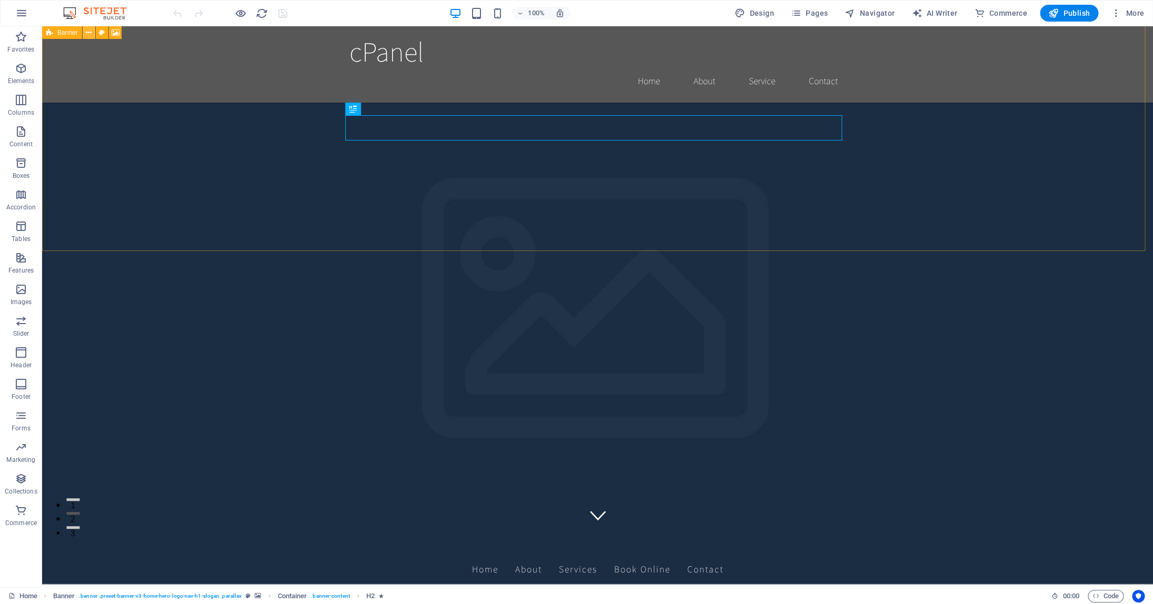
click at [91, 33] on icon at bounding box center [89, 32] width 6 height 11
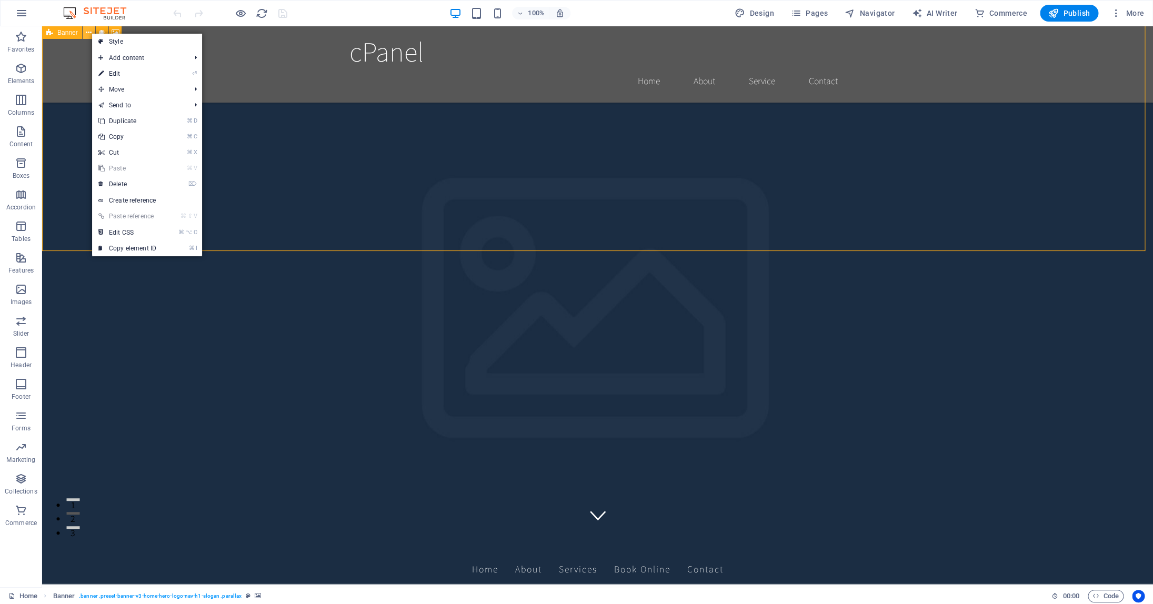
click at [91, 33] on icon at bounding box center [89, 32] width 6 height 11
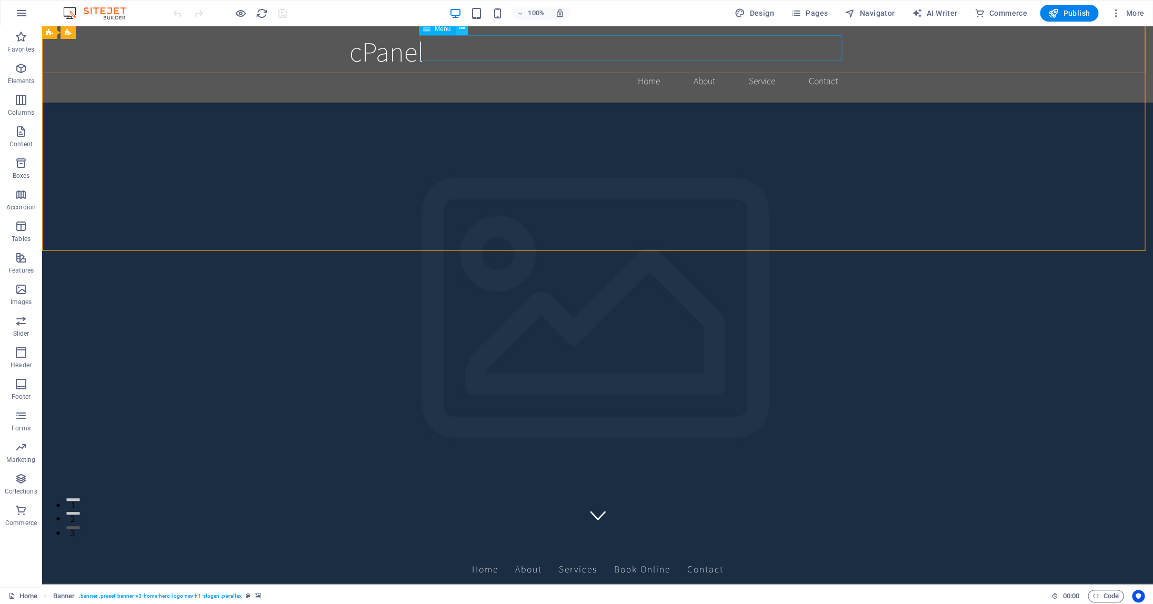
click at [461, 32] on icon at bounding box center [462, 28] width 6 height 11
click at [426, 28] on icon at bounding box center [426, 29] width 7 height 13
click at [429, 31] on icon at bounding box center [426, 29] width 7 height 13
click at [627, 556] on nav "Home About Services Book Online Contact" at bounding box center [597, 569] width 497 height 26
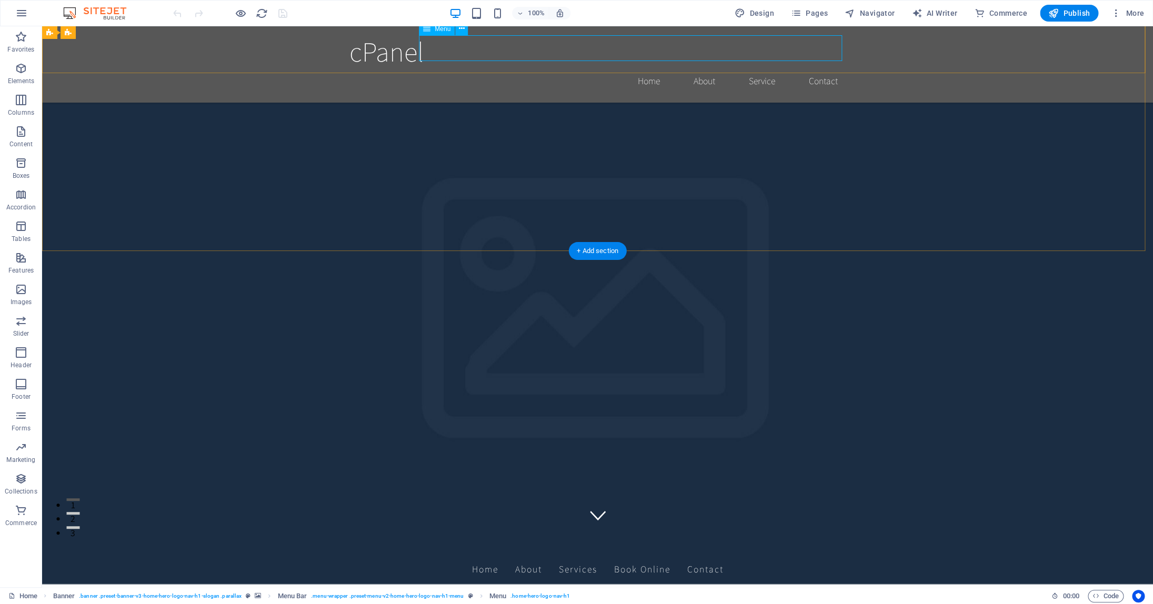
select select
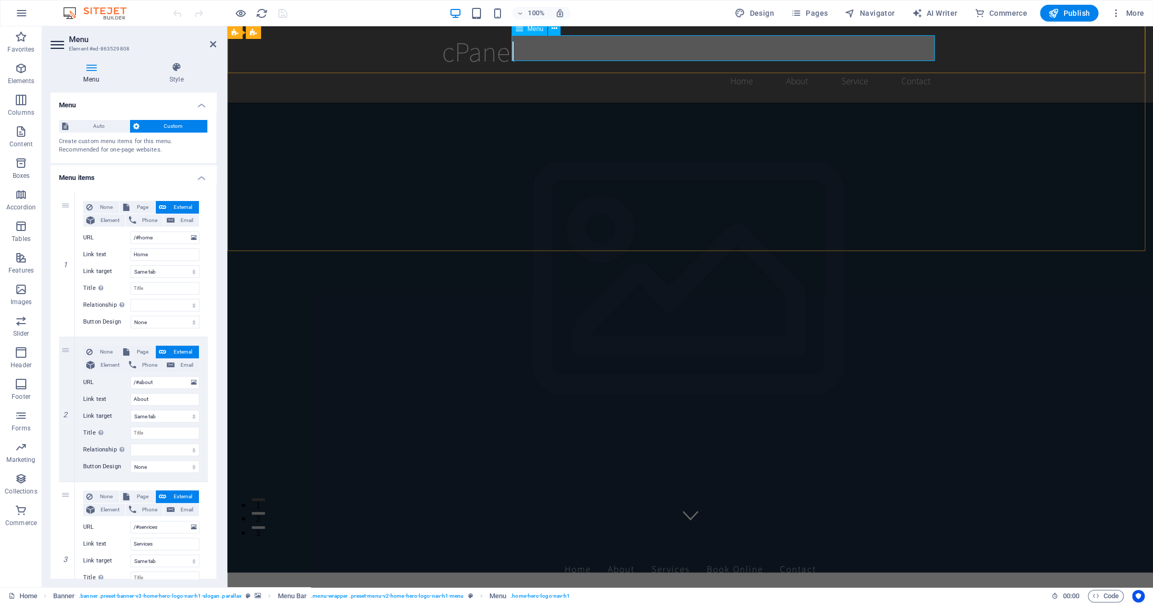
click at [908, 556] on nav "Home About Services Book Online Contact" at bounding box center [690, 569] width 497 height 26
click at [840, 556] on nav "Home About Services Book Online Contact" at bounding box center [690, 569] width 497 height 26
click at [221, 46] on aside "Menu Element #ed-863529808 Menu Style Menu Auto Custom Create custom menu items…" at bounding box center [134, 306] width 185 height 561
click at [218, 46] on aside "Menu Element #ed-863529808 Menu Style Menu Auto Custom Create custom menu items…" at bounding box center [134, 306] width 185 height 561
click at [215, 45] on icon at bounding box center [213, 44] width 6 height 8
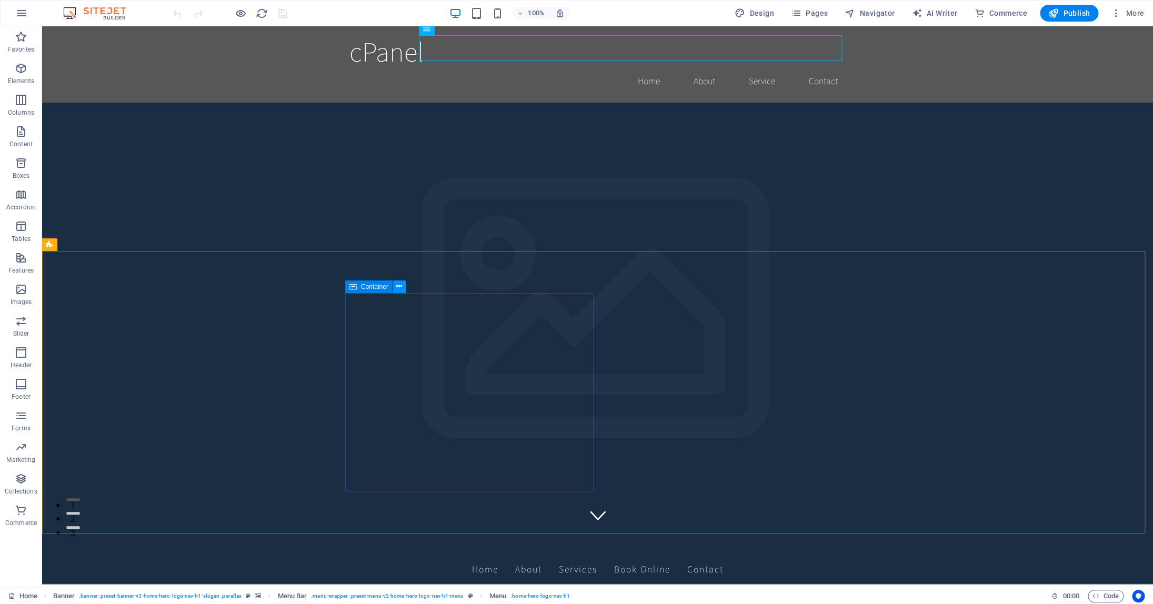
click at [401, 287] on icon at bounding box center [399, 286] width 6 height 11
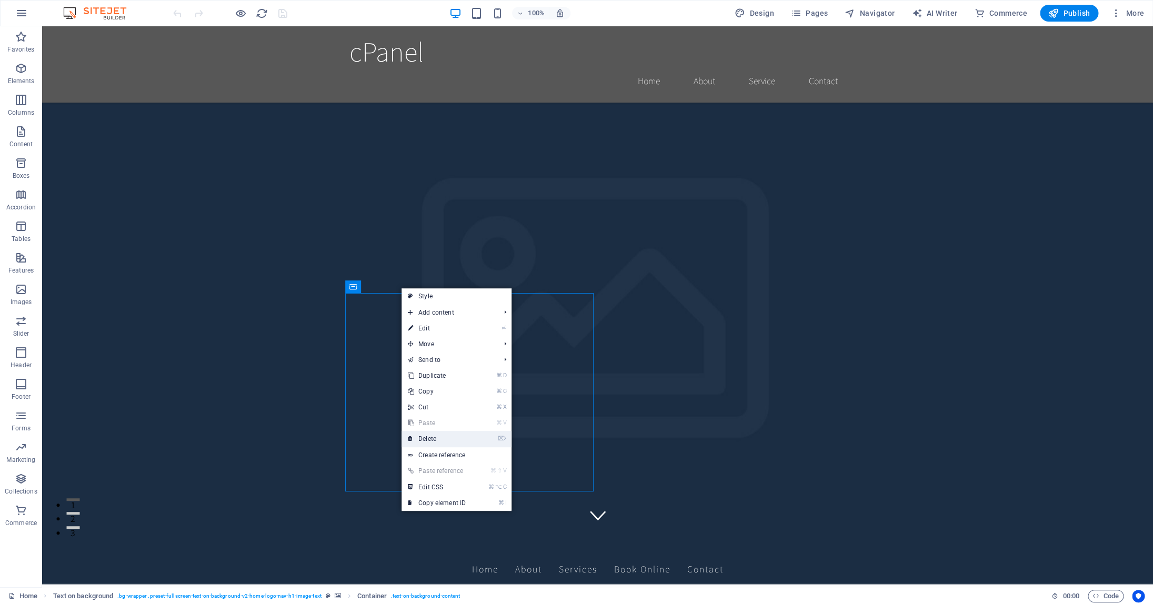
click at [447, 436] on link "⌦ Delete" at bounding box center [437, 439] width 71 height 16
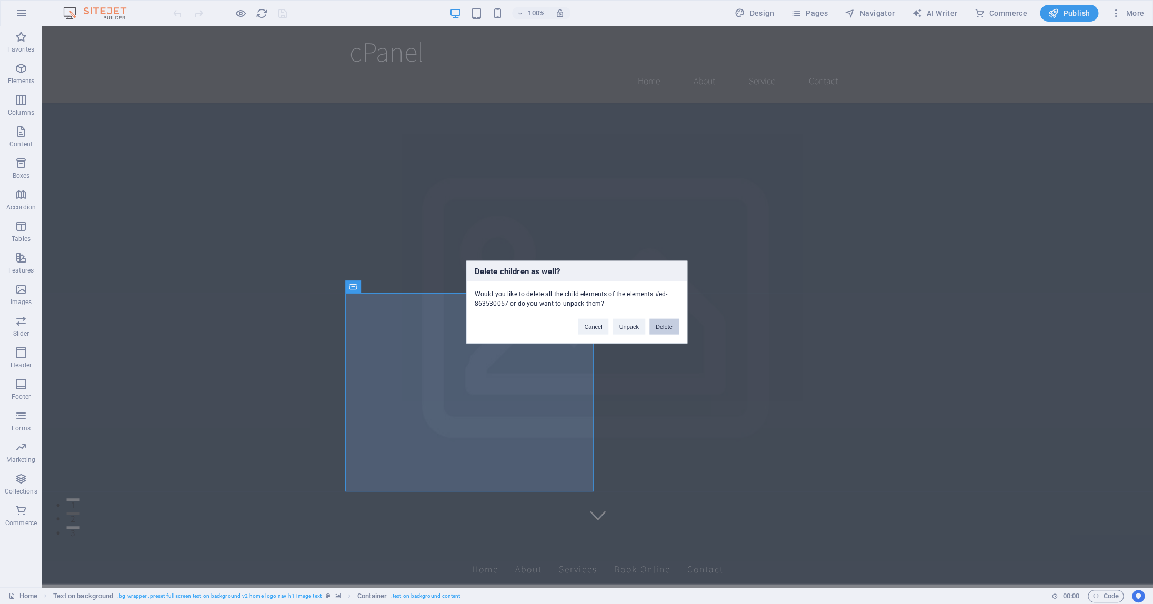
click at [672, 328] on button "Delete" at bounding box center [664, 327] width 29 height 16
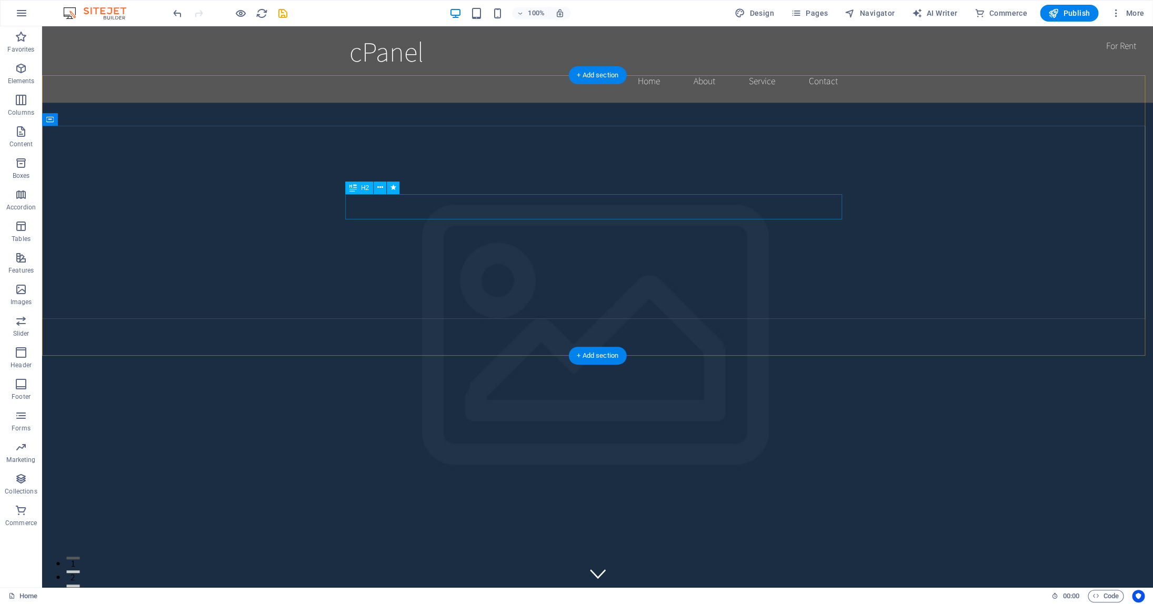
scroll to position [2, 0]
click at [23, 14] on icon "button" at bounding box center [21, 13] width 13 height 13
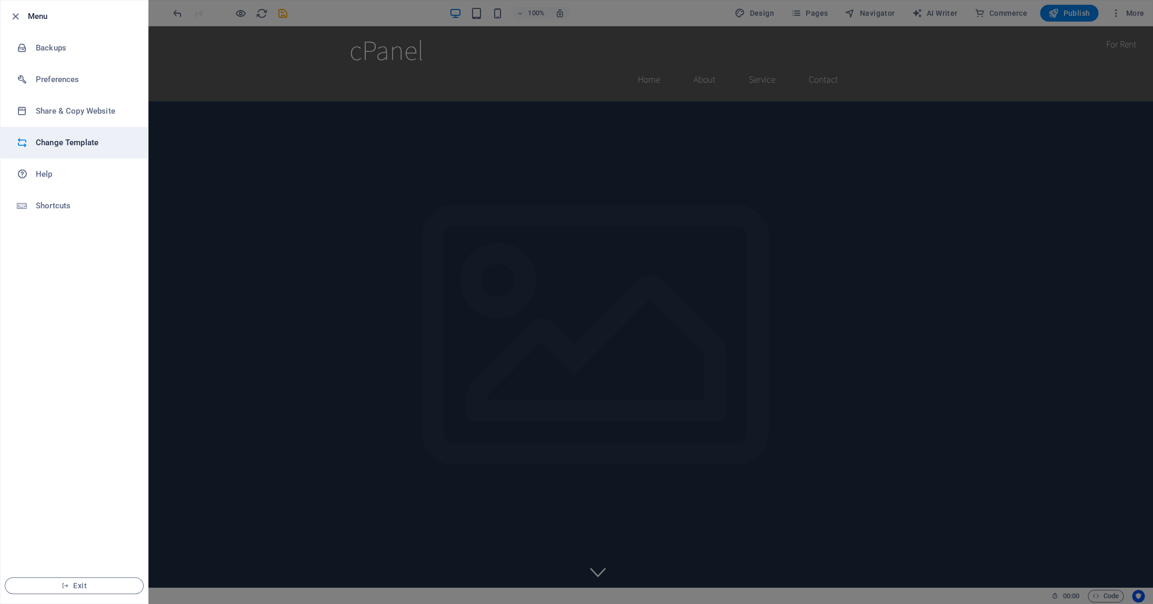
click at [68, 146] on h6 "Change Template" at bounding box center [84, 142] width 97 height 13
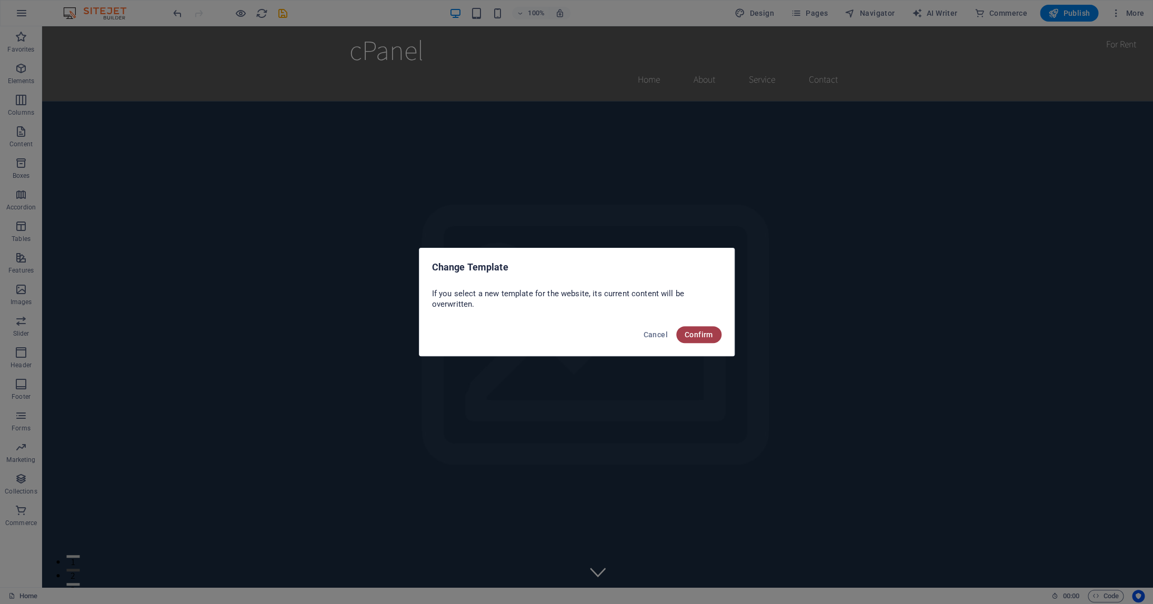
click at [697, 338] on span "Confirm" at bounding box center [699, 335] width 28 height 8
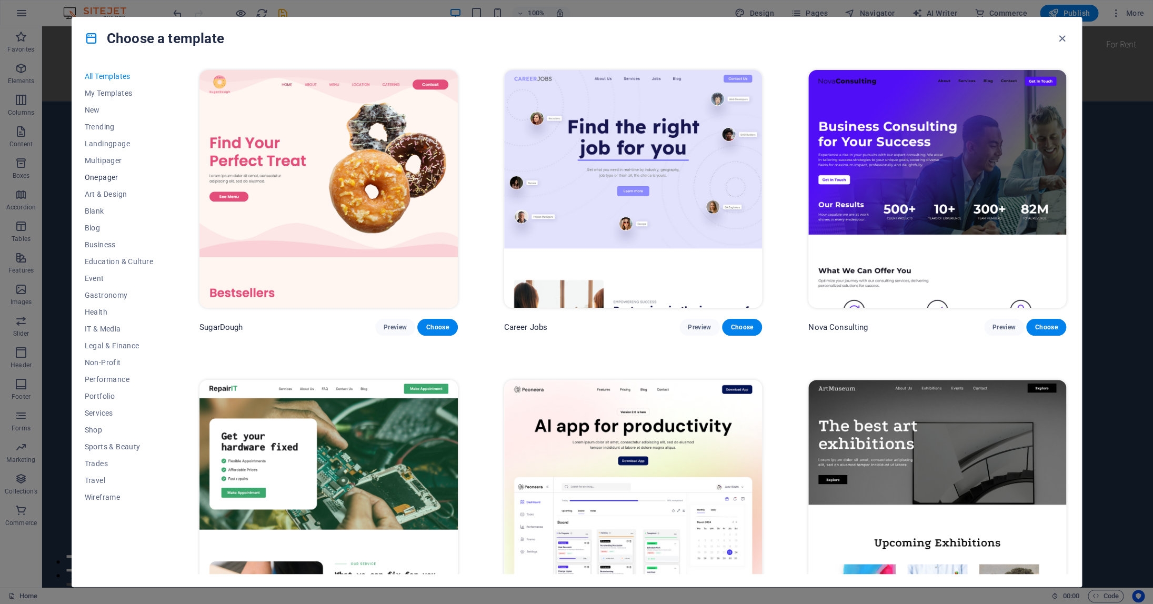
click at [102, 178] on span "Onepager" at bounding box center [119, 177] width 69 height 8
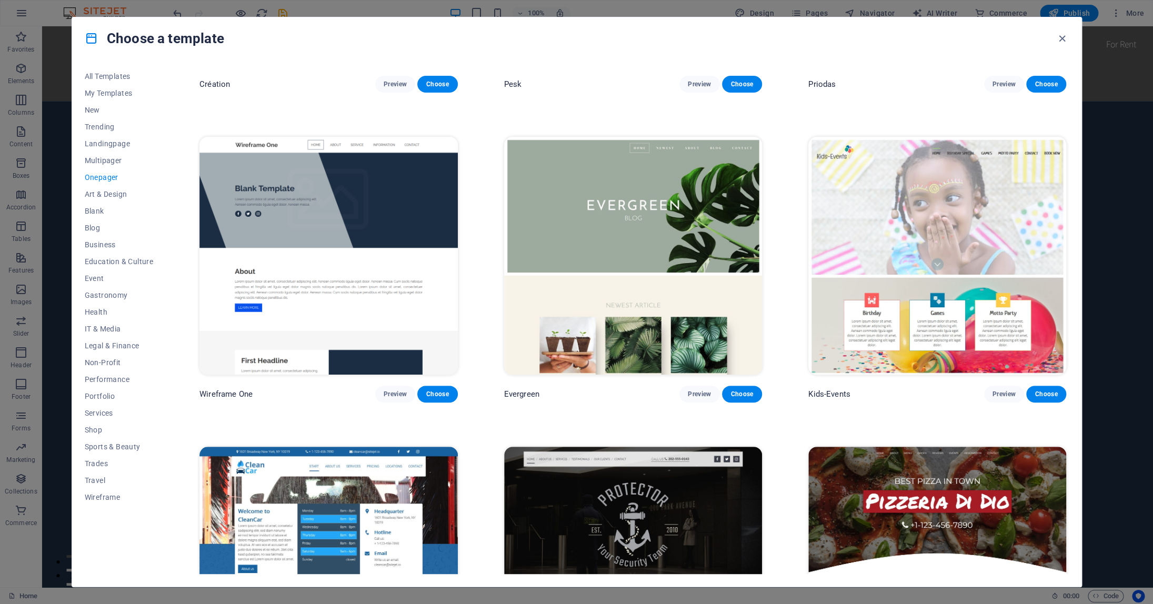
scroll to position [2412, 0]
click at [444, 391] on span "Choose" at bounding box center [437, 395] width 23 height 8
checkbox input "false"
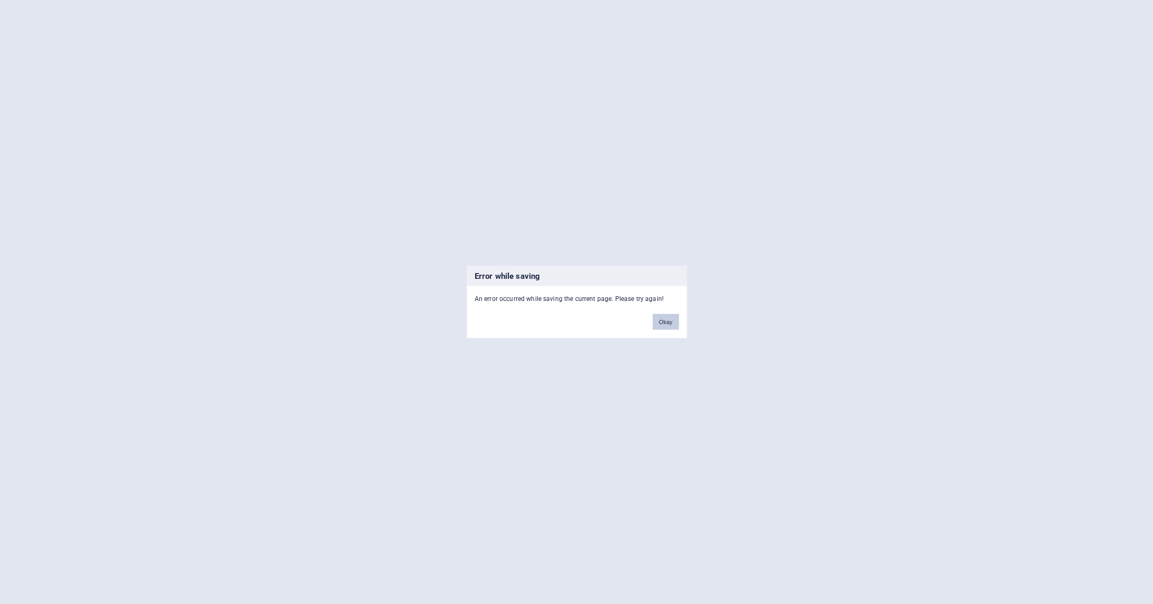
click at [671, 323] on button "Okay" at bounding box center [666, 322] width 26 height 16
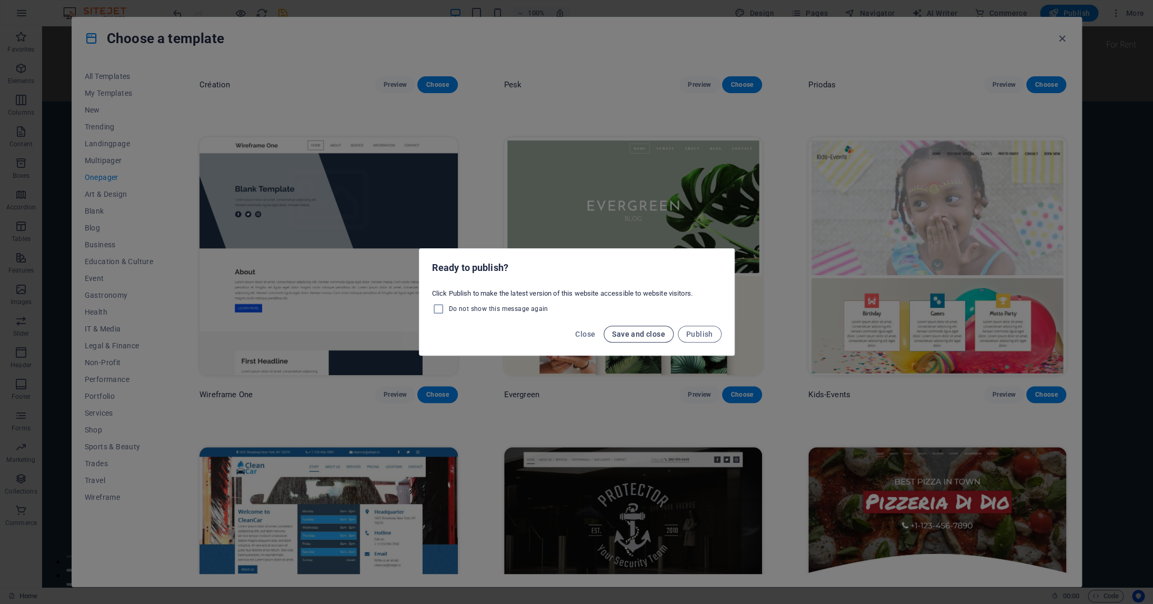
click at [622, 335] on span "Save and close" at bounding box center [638, 334] width 53 height 8
checkbox input "false"
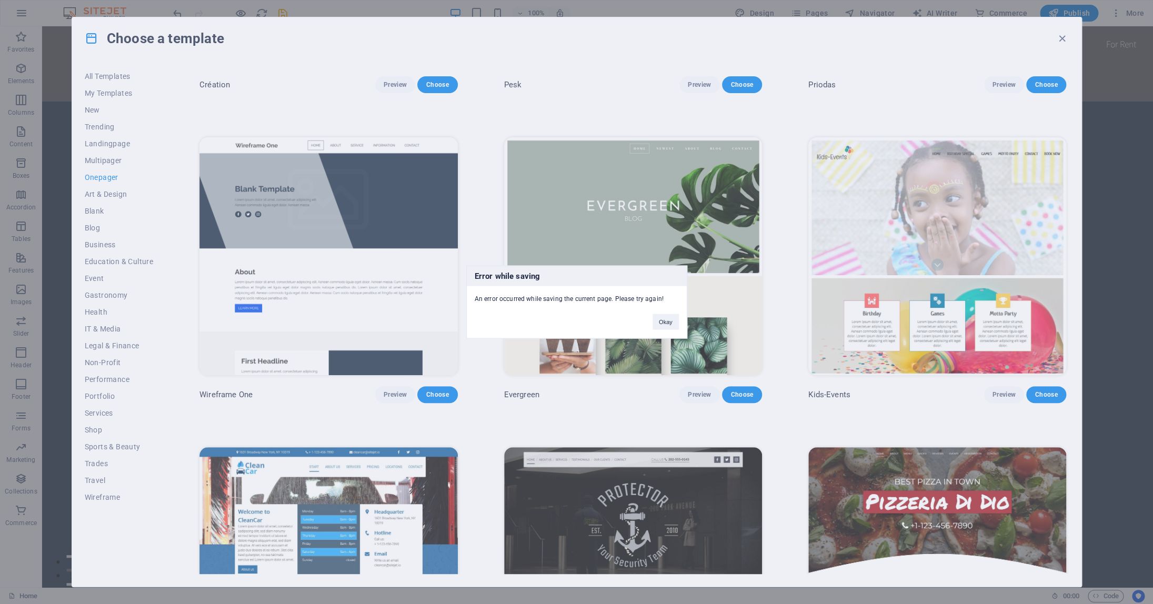
click at [1064, 38] on div "Error while saving An error occurred while saving the current page. Please try …" at bounding box center [576, 302] width 1153 height 604
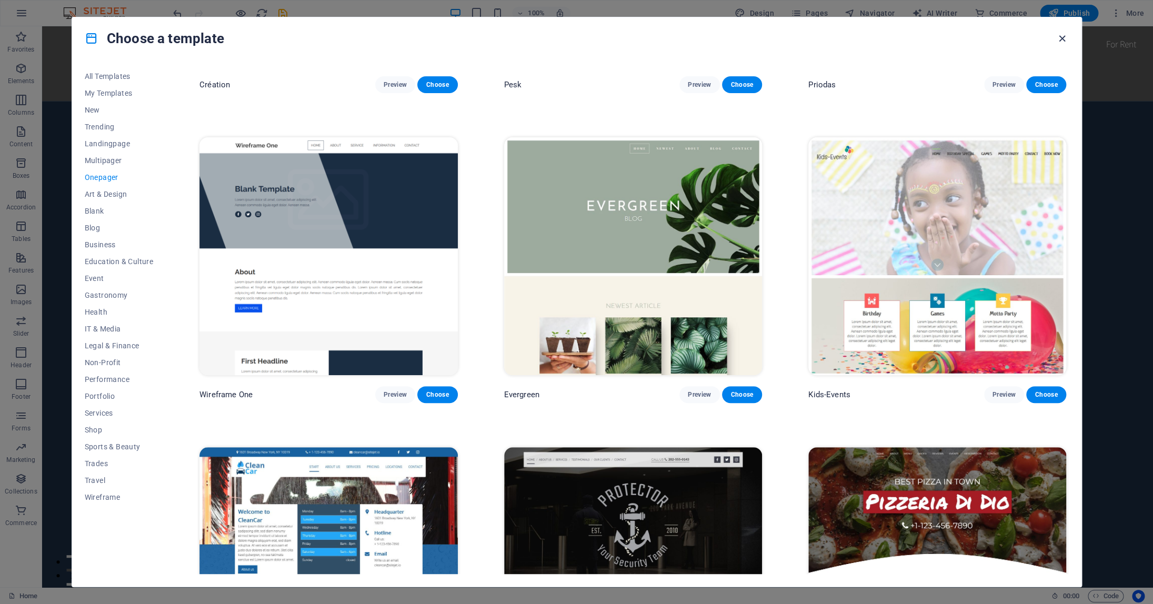
drag, startPoint x: 1065, startPoint y: 38, endPoint x: 1023, endPoint y: 12, distance: 49.7
click at [1065, 38] on icon "button" at bounding box center [1062, 39] width 12 height 12
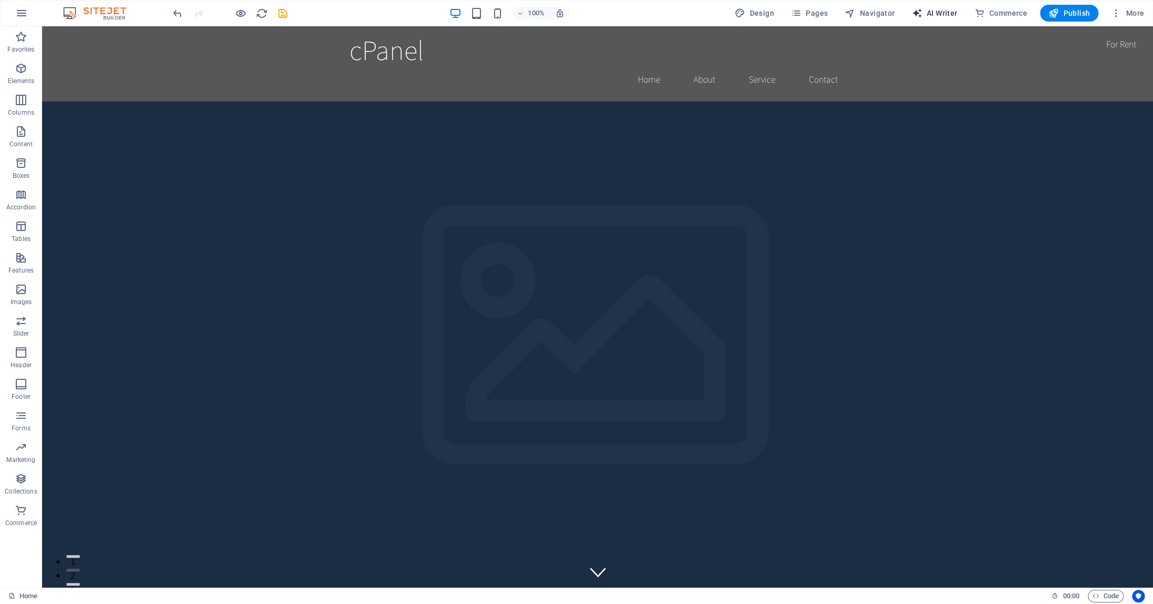
click at [933, 14] on span "AI Writer" at bounding box center [935, 13] width 46 height 11
select select "English"
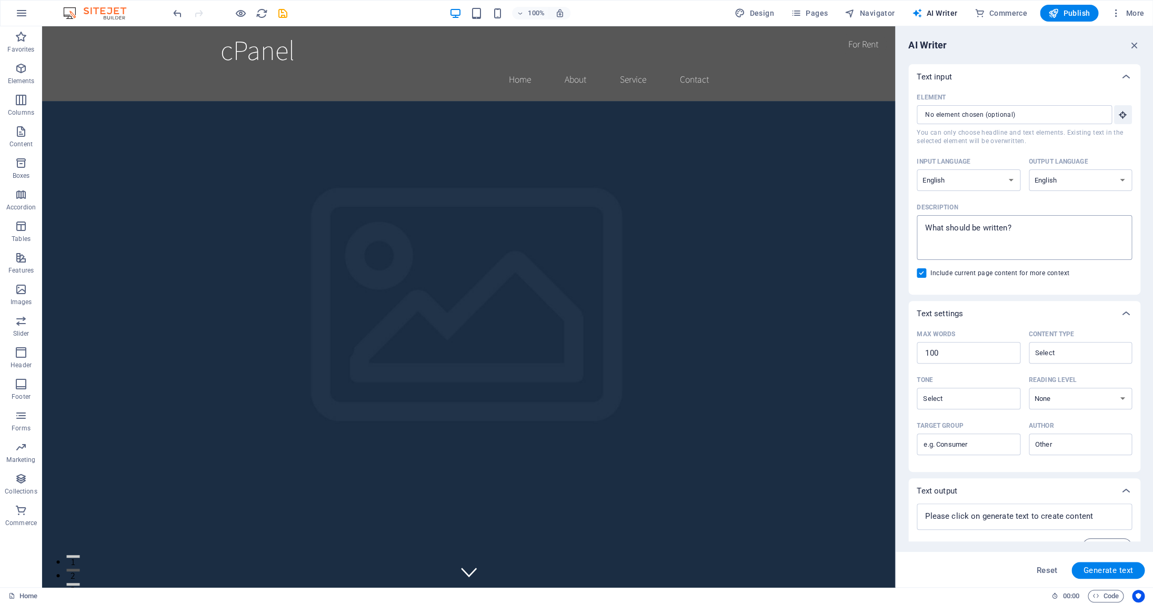
scroll to position [4, 0]
type textarea "x"
click at [943, 222] on textarea "Description x ​" at bounding box center [1024, 234] width 205 height 34
type textarea "√"
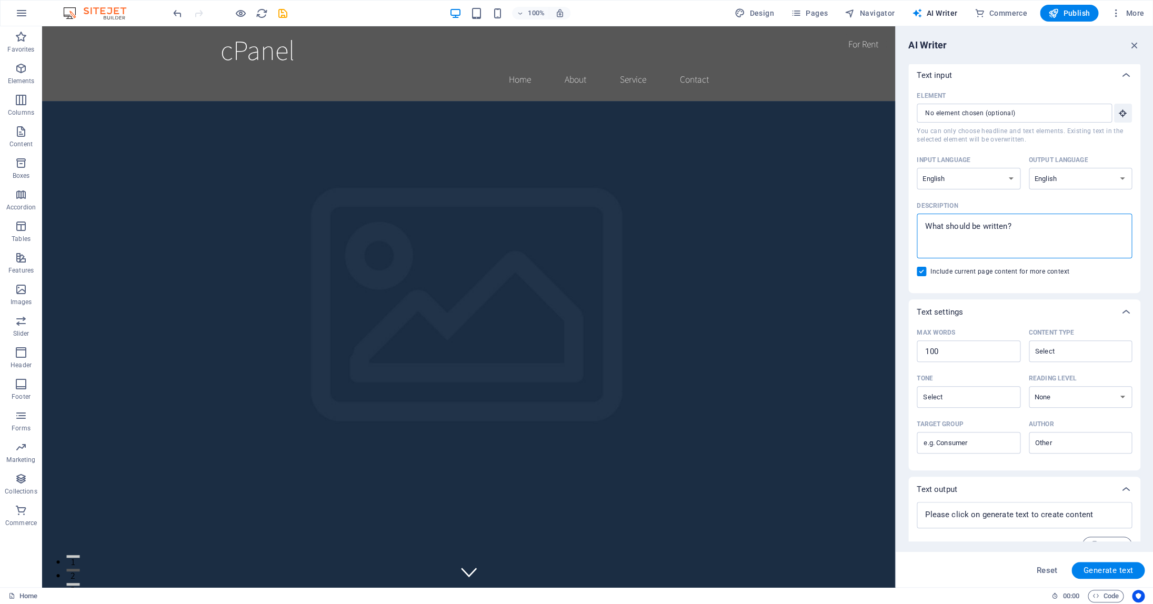
type textarea "x"
paste textarea "I can absolutely help design the content and layout for a matching PDF brochure…"
type textarea "I can absolutely help design the content and layout for a matching PDF brochure…"
type textarea "x"
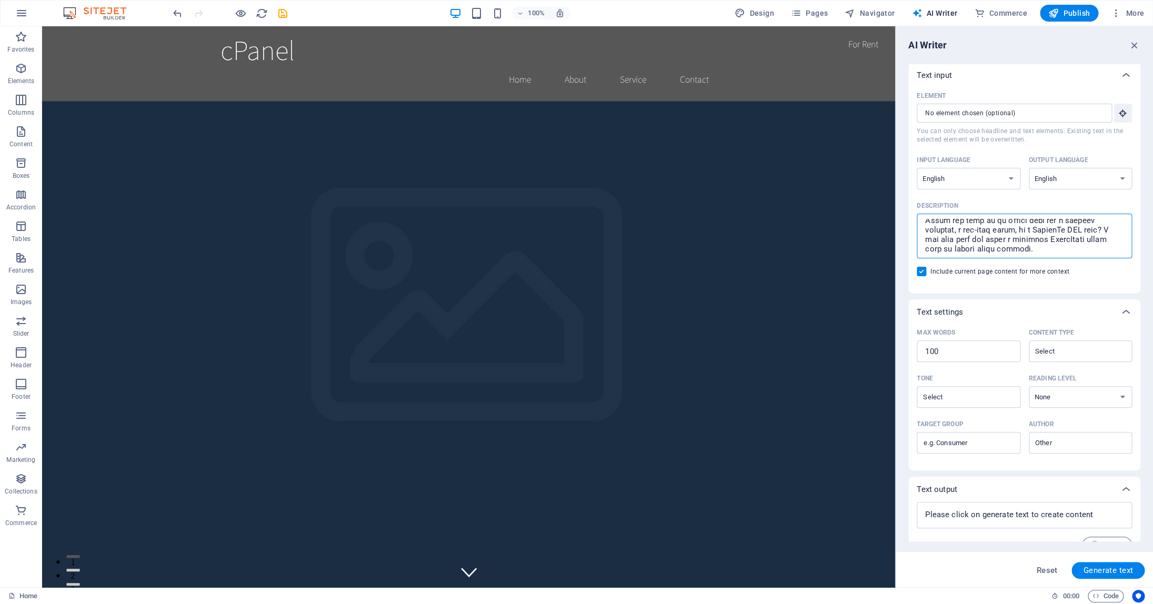
scroll to position [797, 0]
drag, startPoint x: 925, startPoint y: 243, endPoint x: 944, endPoint y: 265, distance: 29.1
click at [944, 253] on textarea "Description x ​" at bounding box center [1024, 236] width 205 height 34
type textarea "I can absolutely help design the content and layout for a matching PDF brochure…"
type textarea "x"
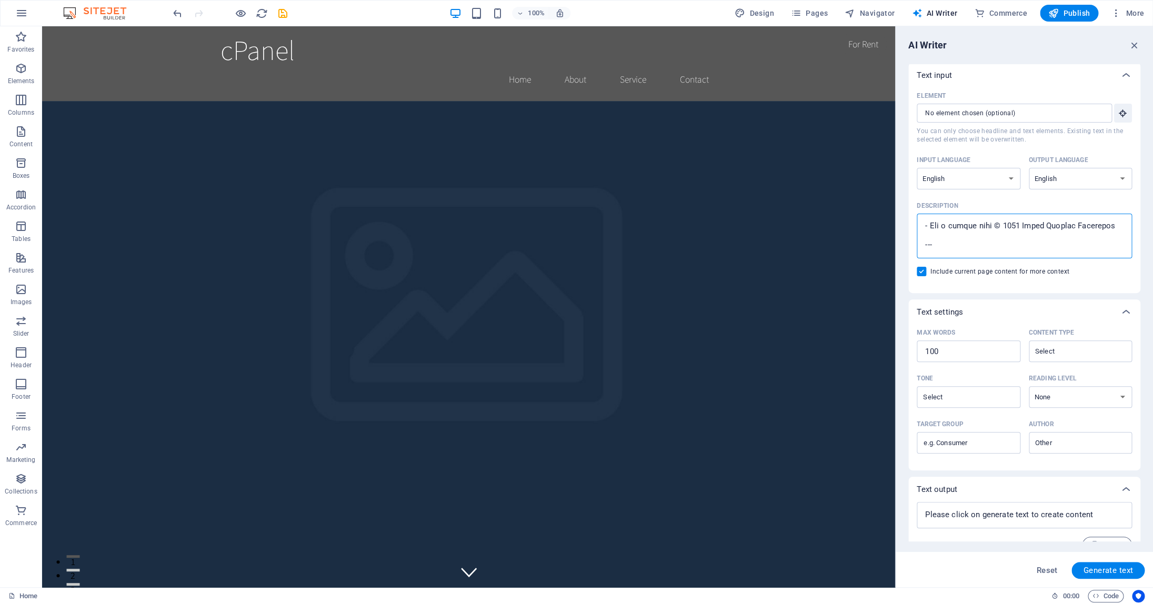
scroll to position [769, 0]
drag, startPoint x: 934, startPoint y: 224, endPoint x: 915, endPoint y: 223, distance: 19.0
click at [922, 223] on textarea "Description x ​" at bounding box center [1024, 236] width 205 height 34
type textarea "I can absolutely help design the content and layout for a matching PDF brochure…"
type textarea "x"
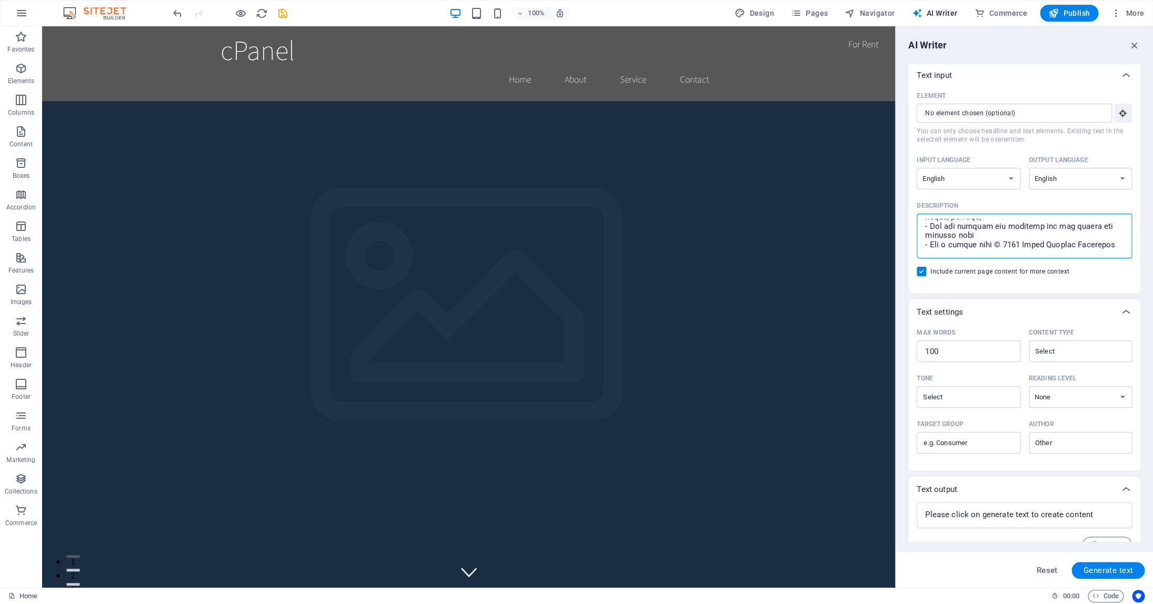
scroll to position [23, 0]
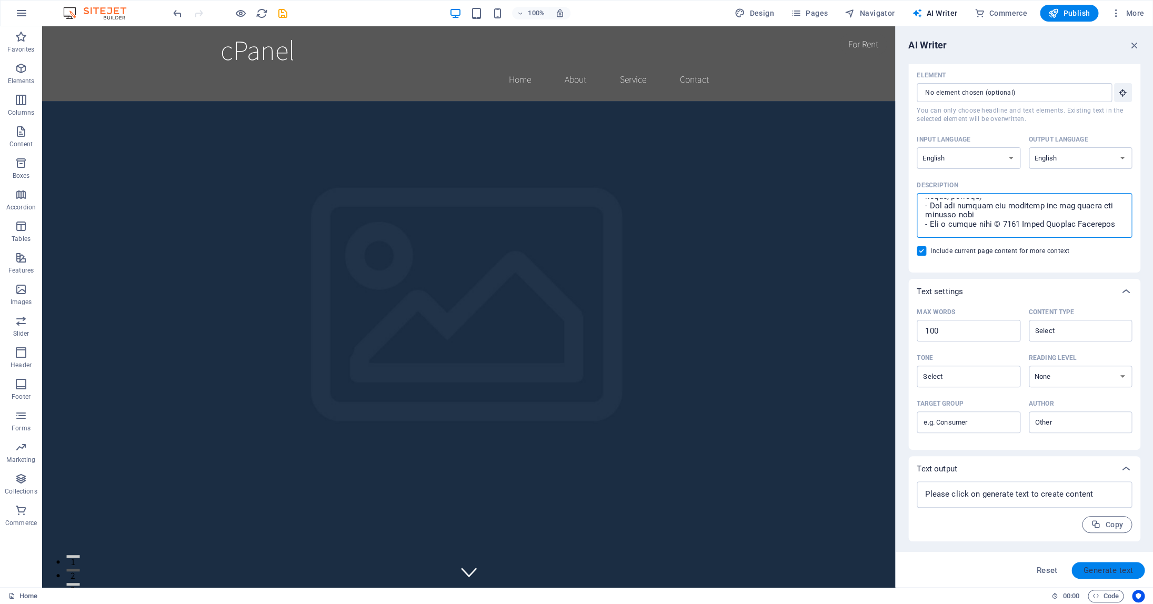
type textarea "I can absolutely help design the content and layout for a matching PDF brochure…"
click at [1110, 574] on span "Generate text" at bounding box center [1108, 570] width 50 height 8
type textarea "x"
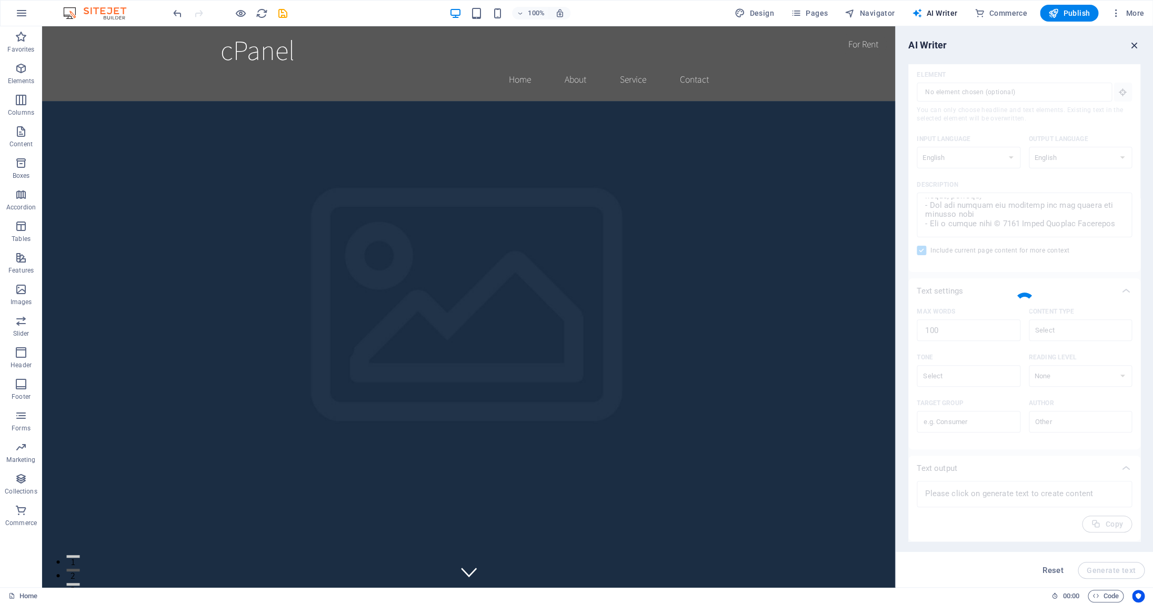
click at [1134, 45] on icon "button" at bounding box center [1135, 45] width 12 height 12
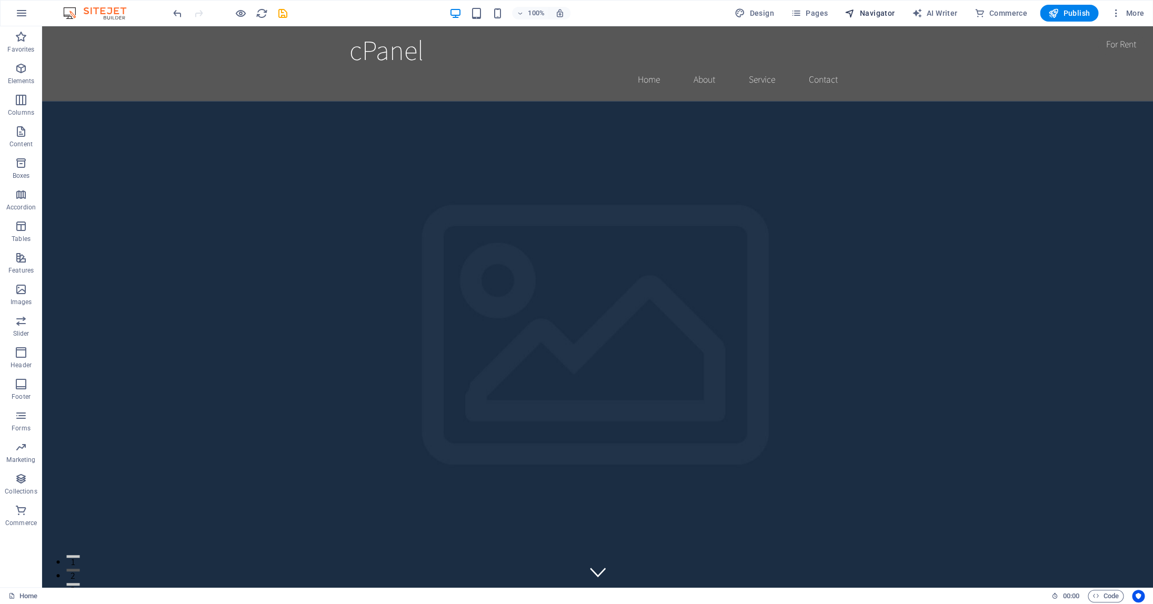
click at [883, 17] on span "Navigator" at bounding box center [870, 13] width 50 height 11
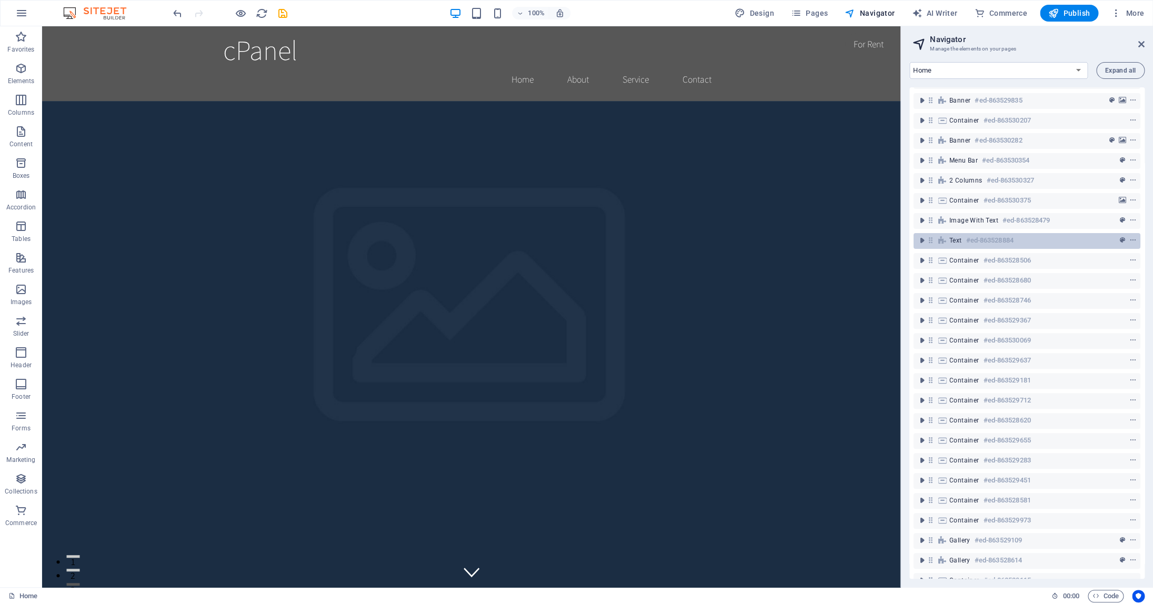
scroll to position [0, 0]
click at [819, 16] on span "Pages" at bounding box center [809, 13] width 37 height 11
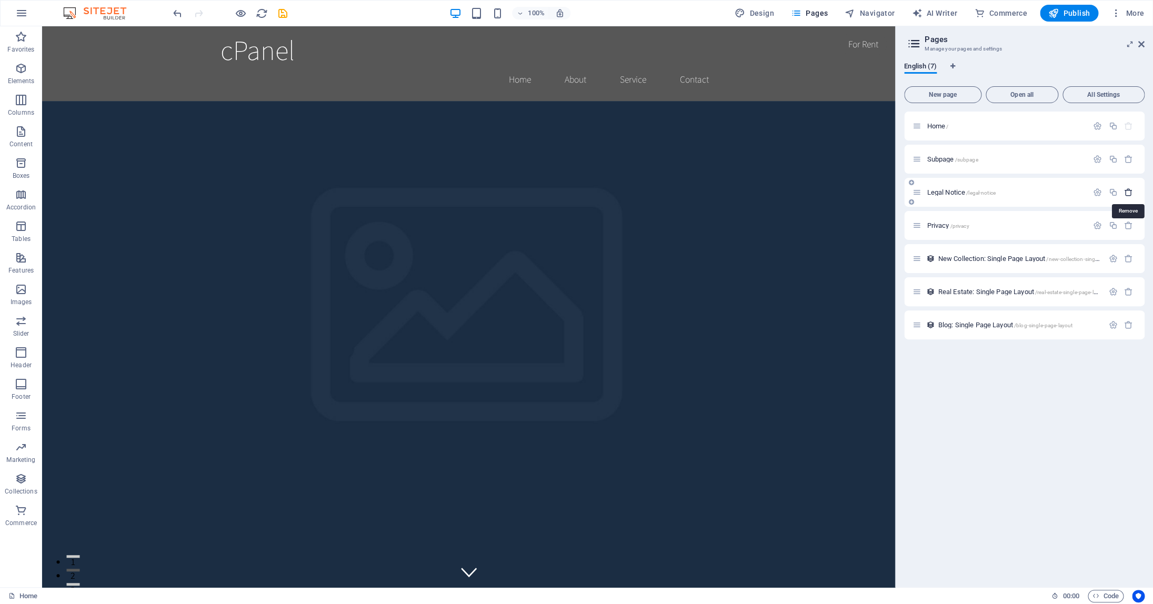
click at [1128, 193] on icon "button" at bounding box center [1128, 192] width 9 height 9
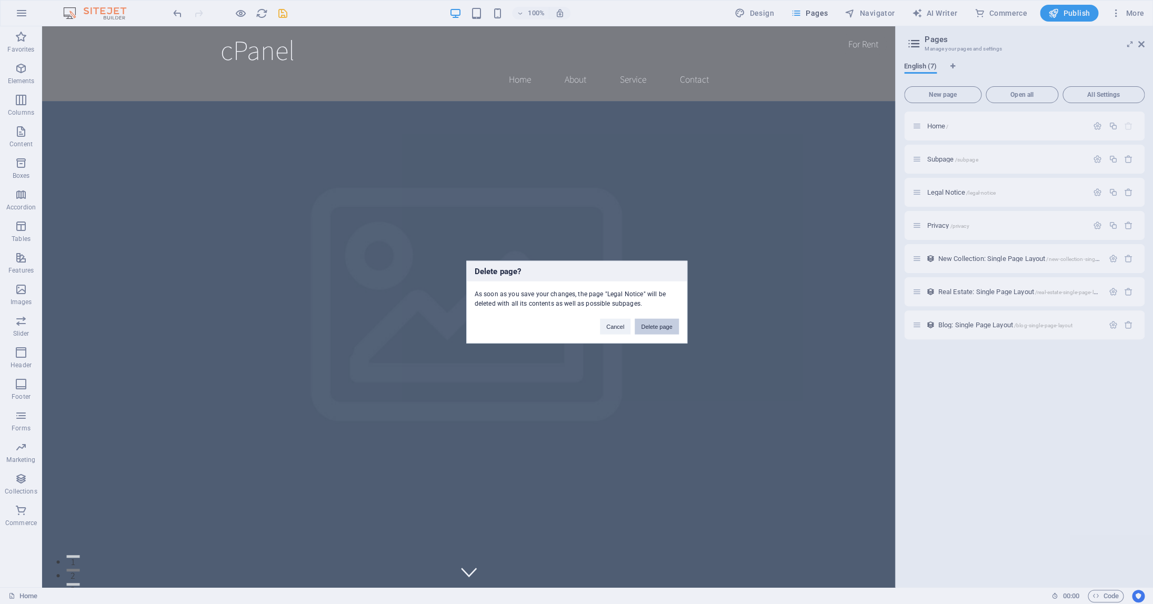
click at [652, 328] on button "Delete page" at bounding box center [657, 327] width 44 height 16
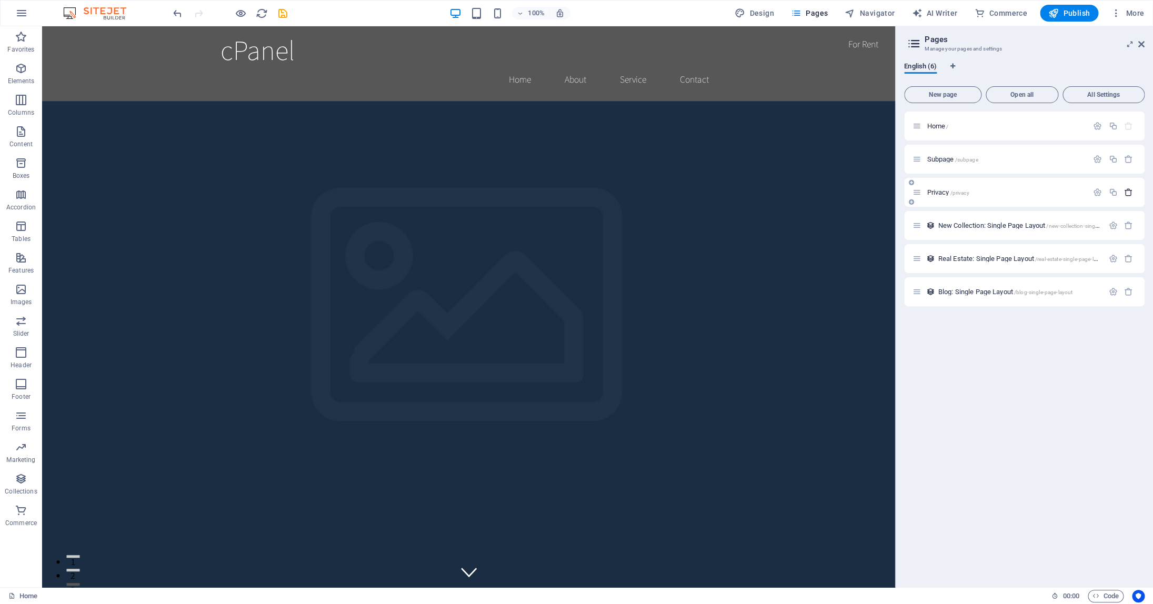
click at [1124, 194] on icon "button" at bounding box center [1128, 192] width 9 height 9
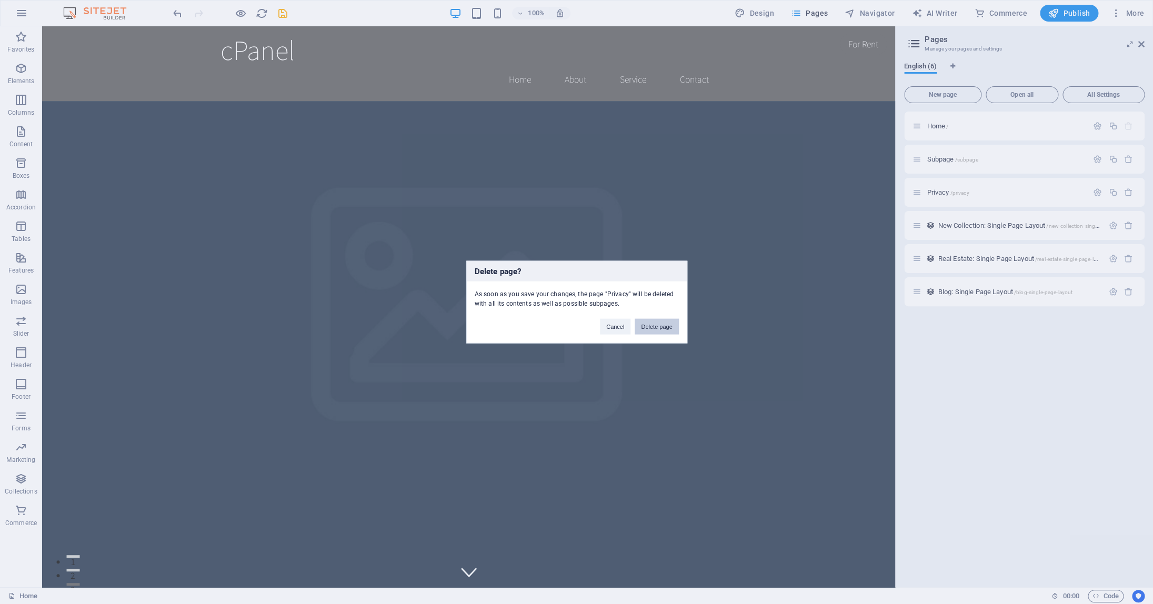
click at [656, 327] on button "Delete page" at bounding box center [657, 327] width 44 height 16
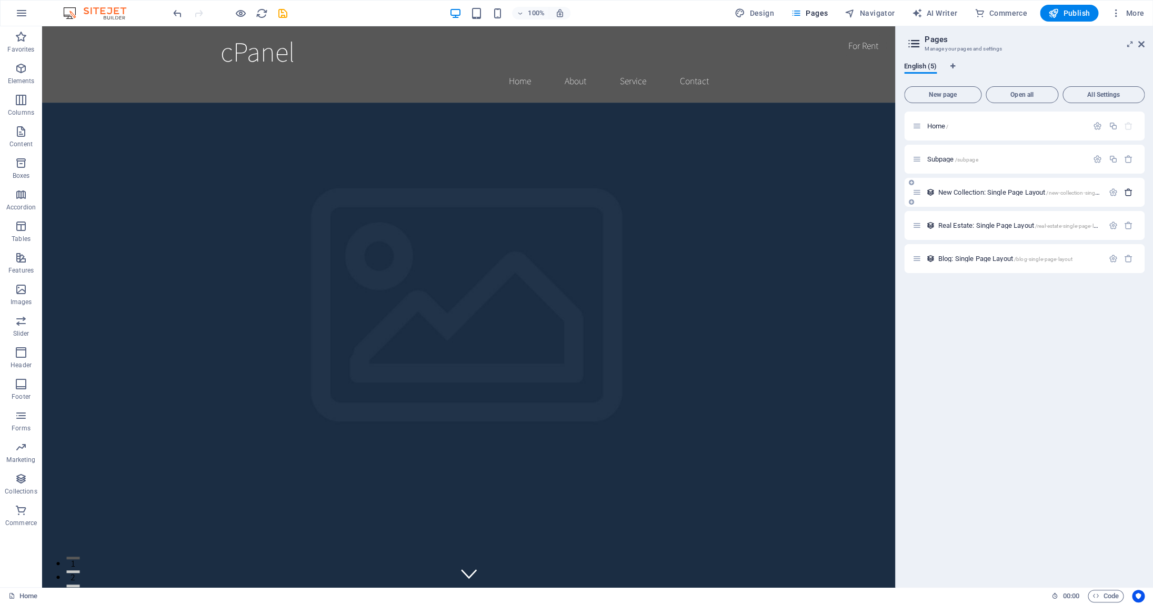
click at [1130, 192] on icon "button" at bounding box center [1128, 192] width 9 height 9
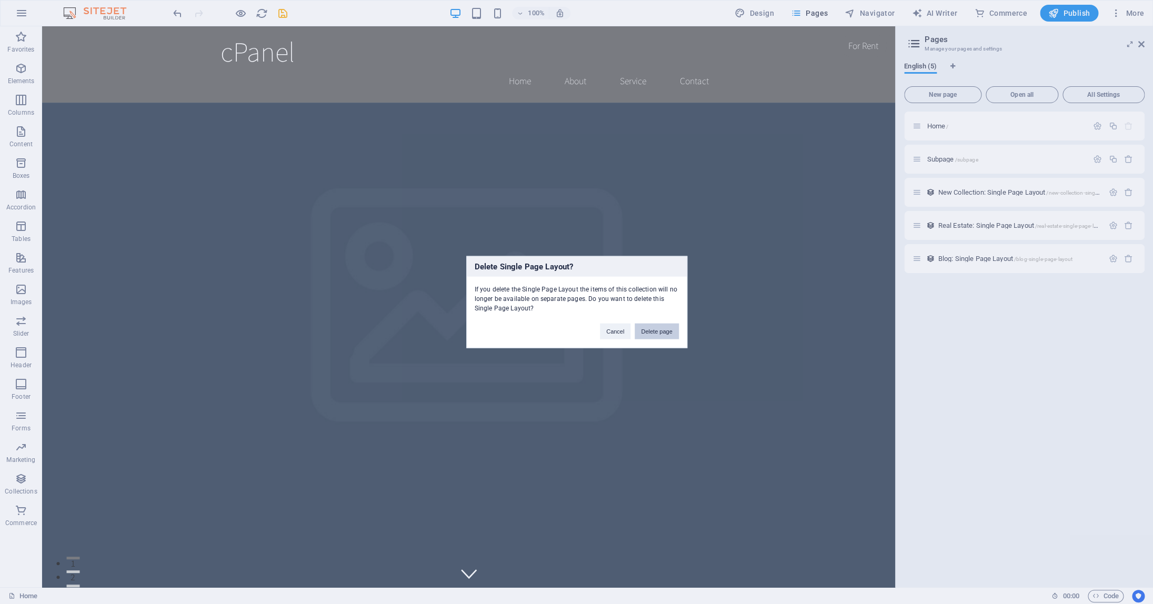
click at [657, 332] on button "Delete page" at bounding box center [657, 332] width 44 height 16
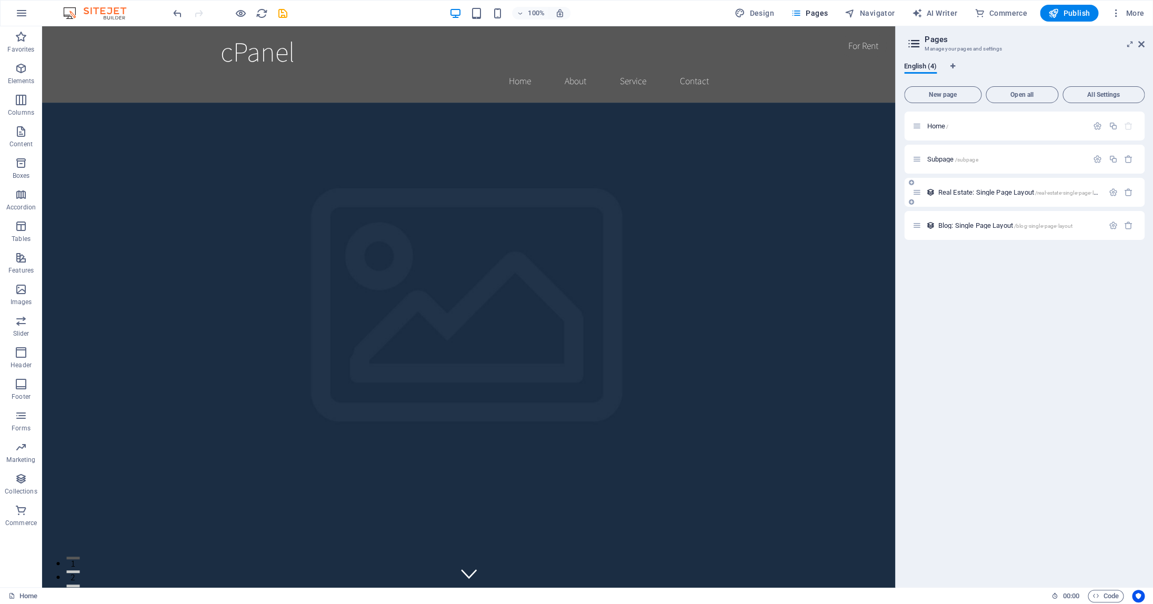
click at [1127, 197] on div at bounding box center [1120, 193] width 31 height 12
click at [1127, 194] on icon "button" at bounding box center [1128, 192] width 9 height 9
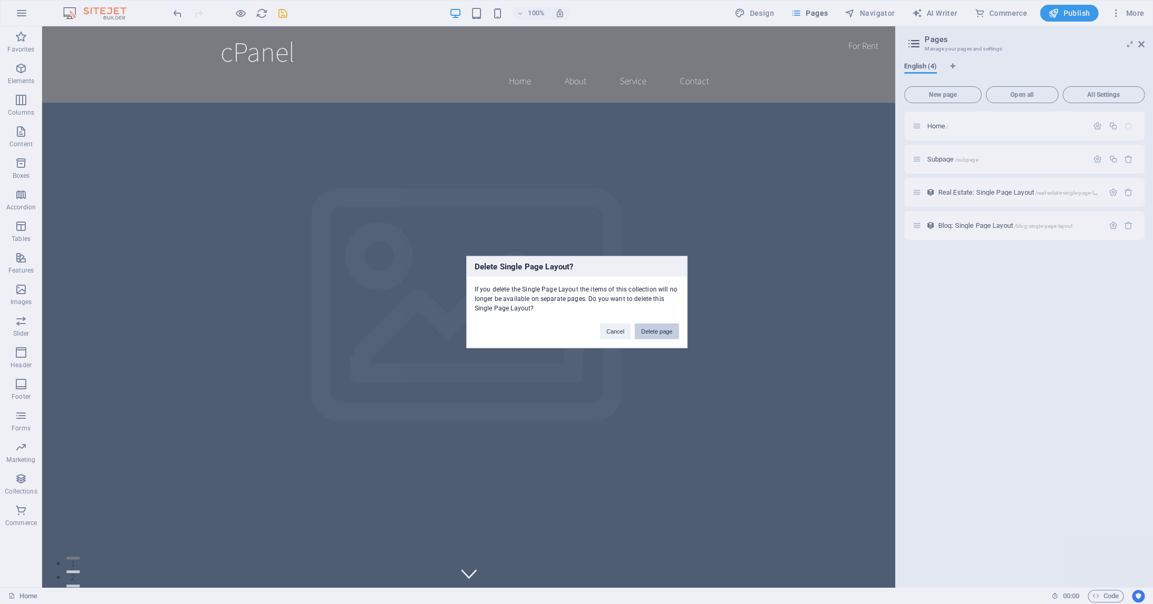
click at [662, 335] on button "Delete page" at bounding box center [657, 332] width 44 height 16
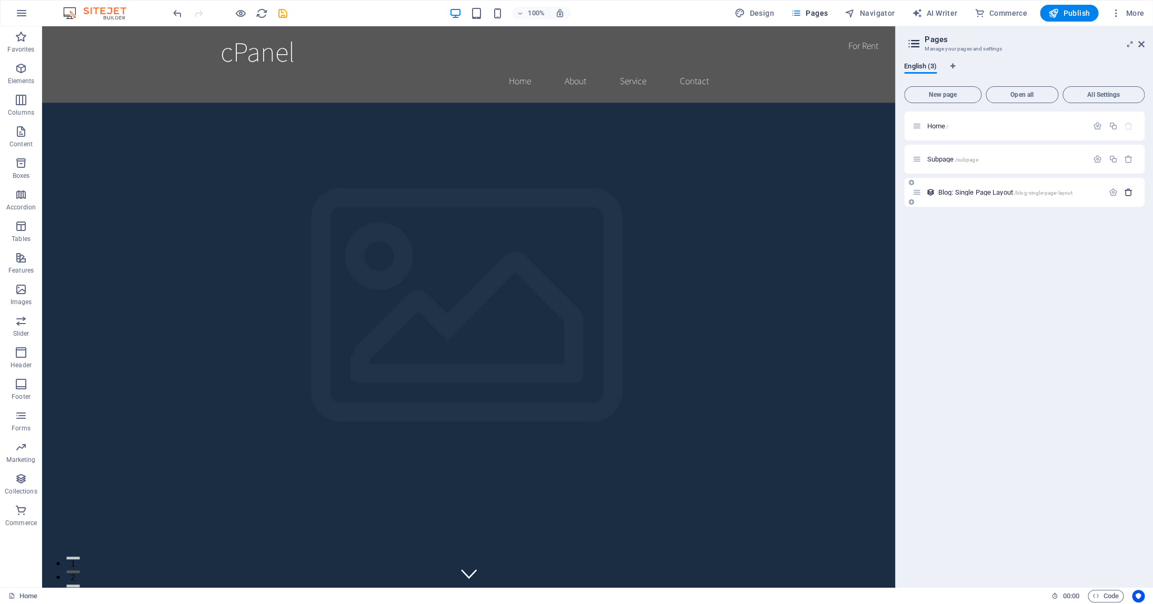
click at [1128, 193] on icon "button" at bounding box center [1128, 192] width 9 height 9
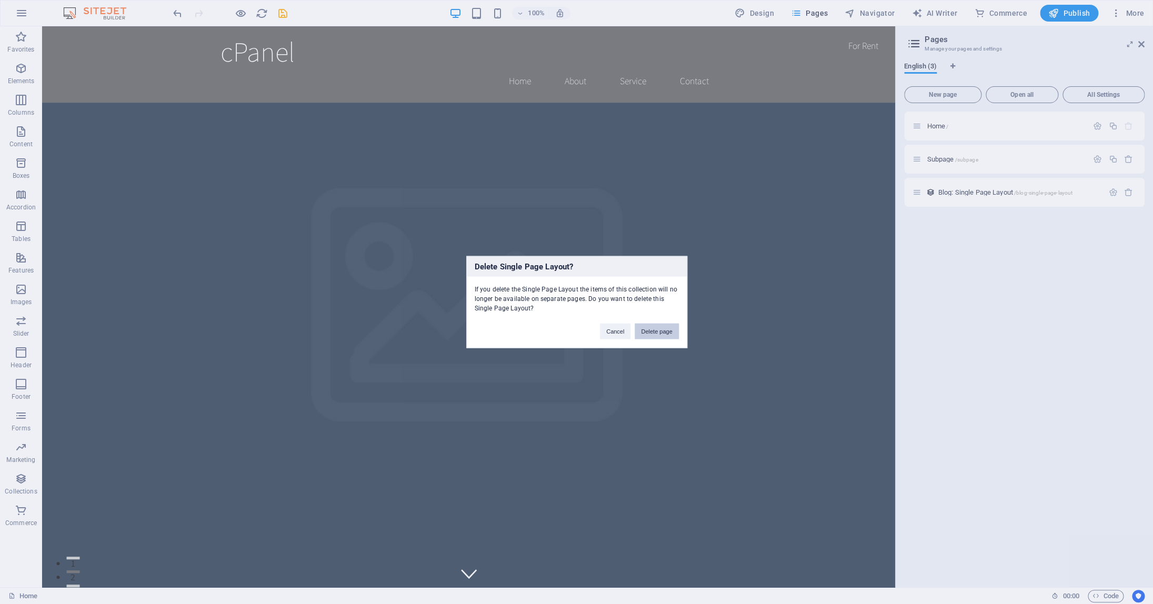
click at [661, 334] on button "Delete page" at bounding box center [657, 332] width 44 height 16
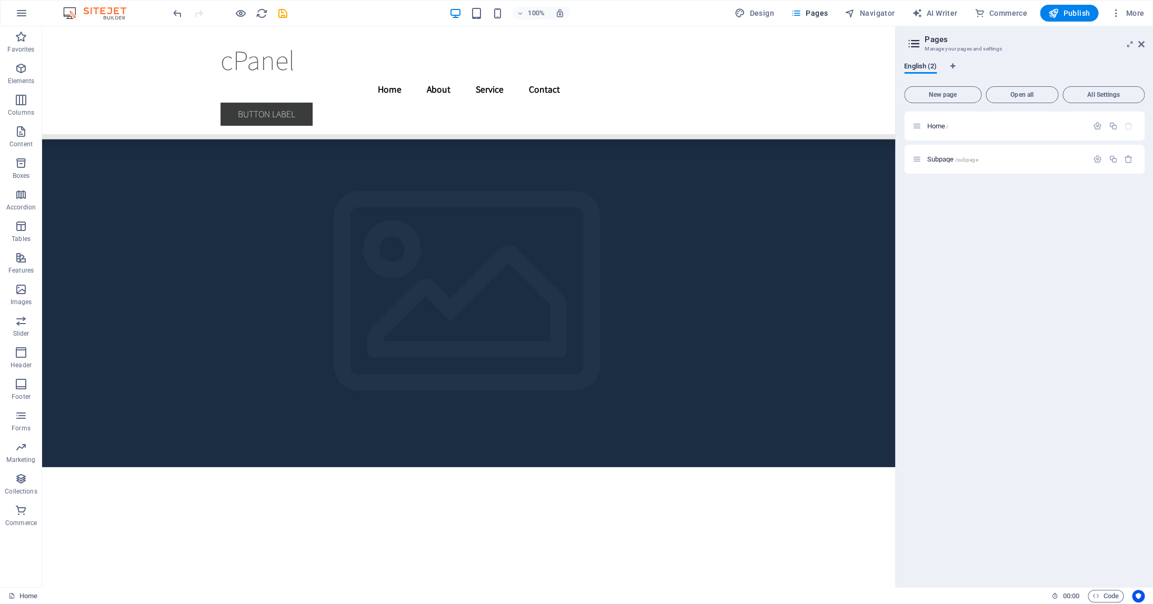
scroll to position [3858, 0]
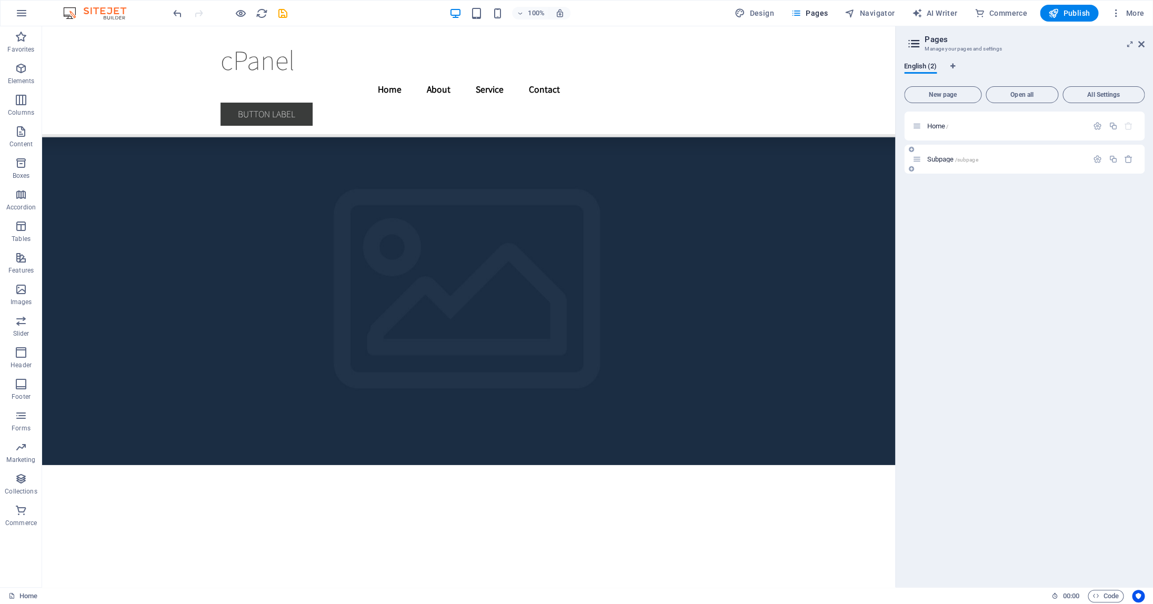
click at [919, 161] on icon at bounding box center [917, 159] width 9 height 9
click at [946, 162] on span "Subpage /subpage" at bounding box center [952, 159] width 51 height 8
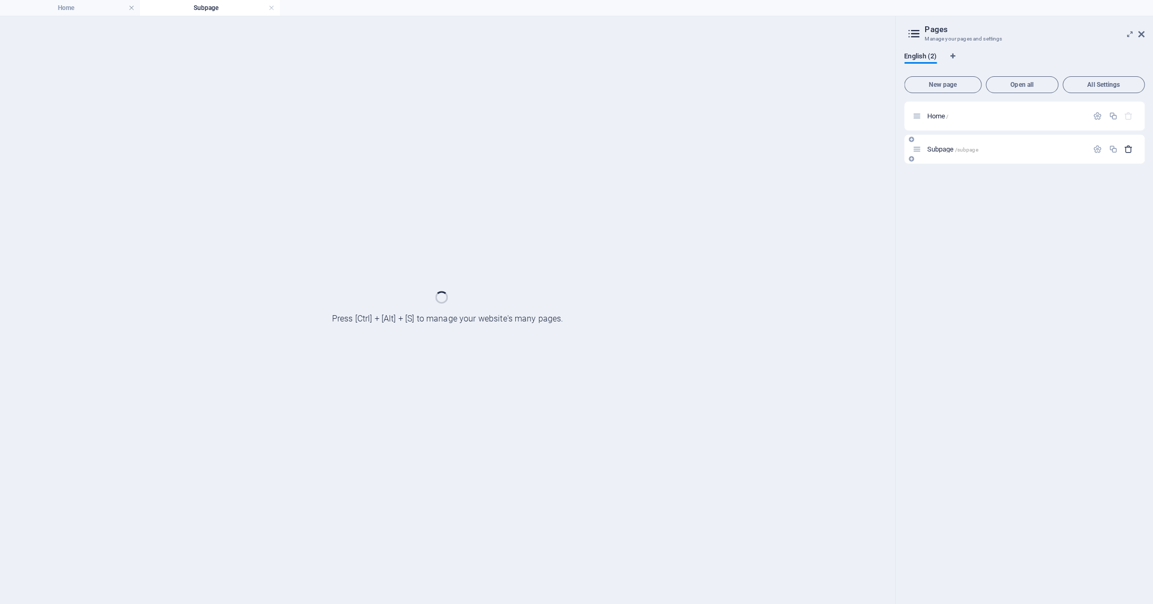
click at [1135, 149] on button "button" at bounding box center [1128, 149] width 15 height 9
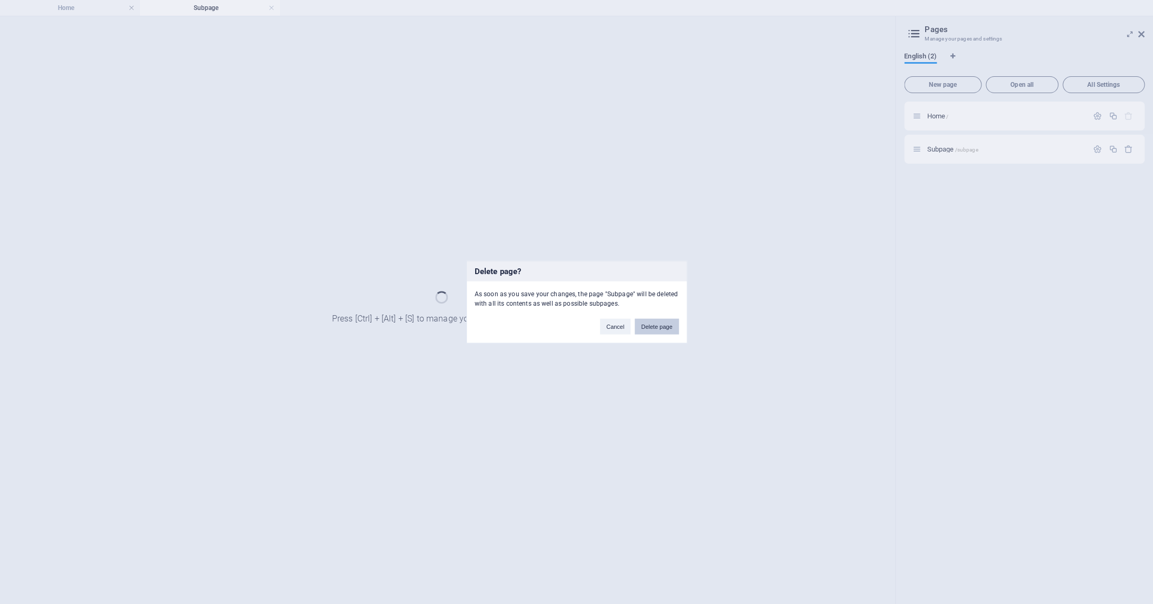
click at [664, 327] on button "Delete page" at bounding box center [657, 327] width 44 height 16
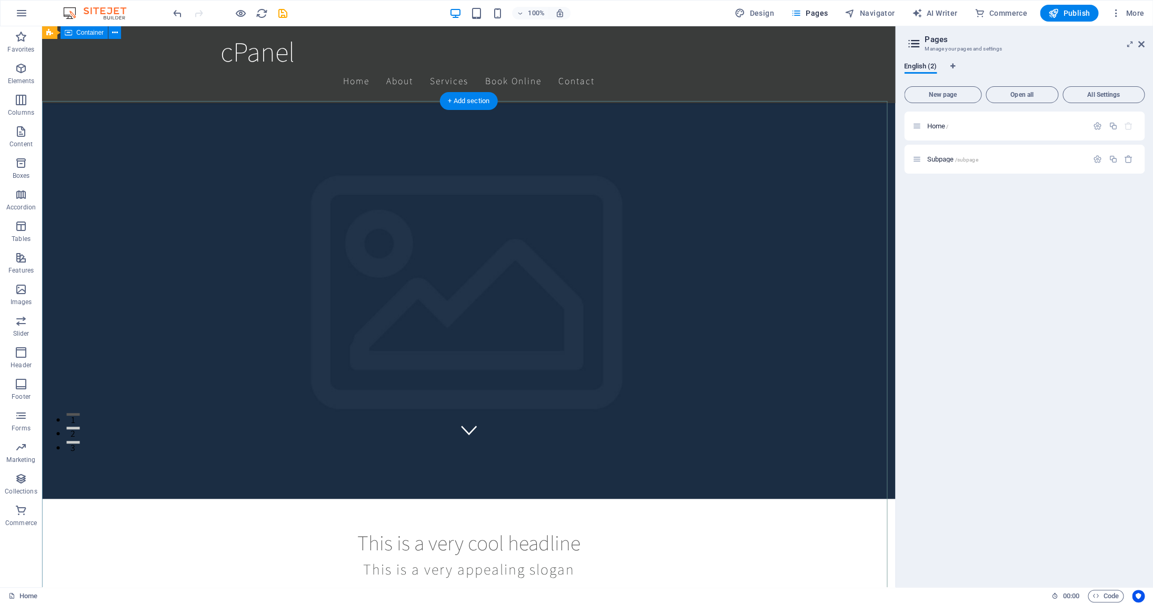
scroll to position [0, 0]
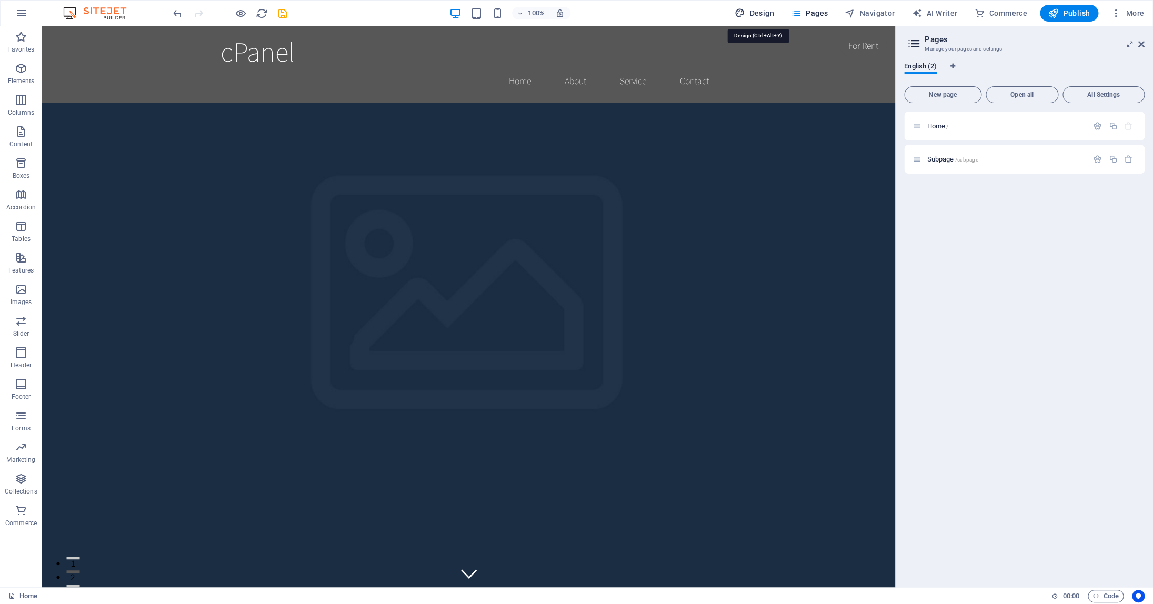
click at [758, 15] on span "Design" at bounding box center [754, 13] width 39 height 11
click at [1144, 43] on icon at bounding box center [1141, 44] width 6 height 8
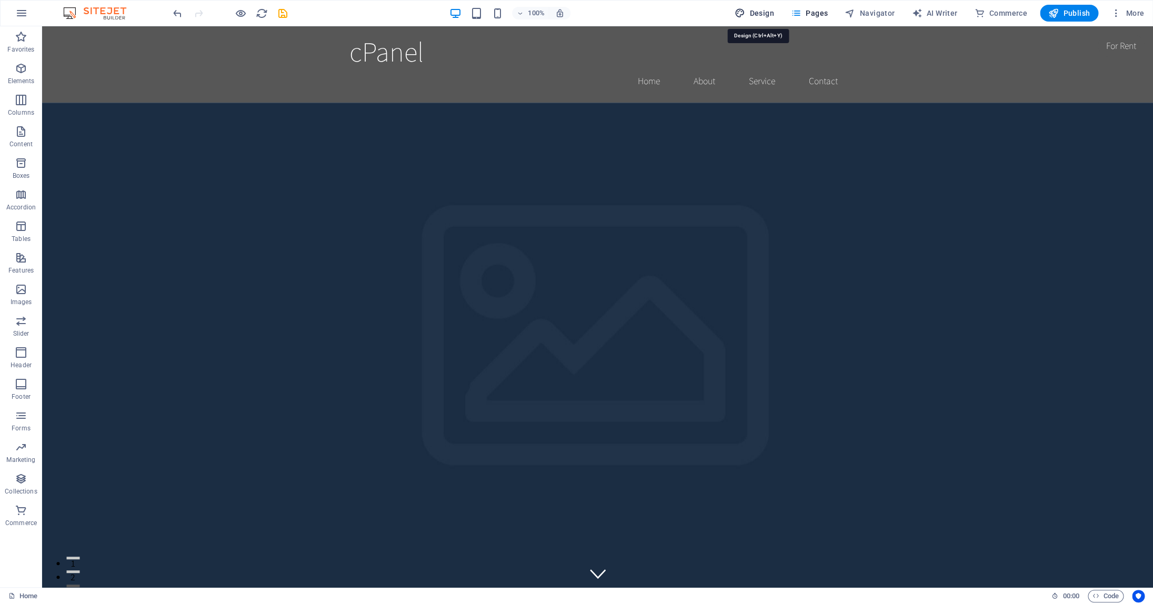
click at [761, 10] on span "Design" at bounding box center [754, 13] width 39 height 11
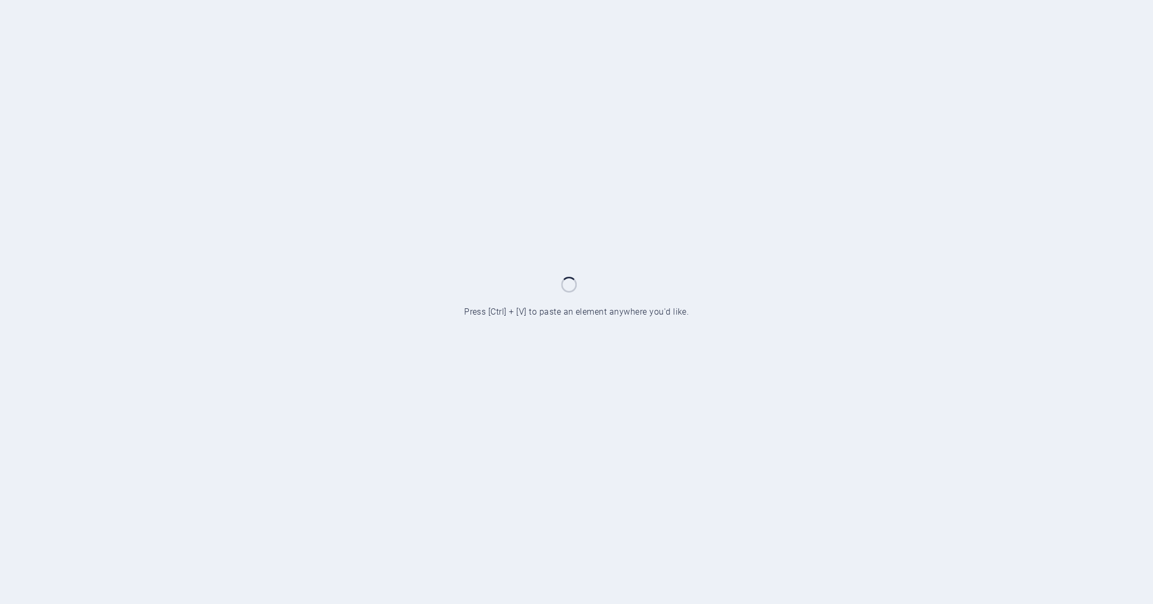
click at [602, 292] on div at bounding box center [576, 302] width 1153 height 604
click at [517, 308] on div at bounding box center [576, 302] width 1153 height 604
click at [551, 284] on div at bounding box center [576, 302] width 1153 height 604
click at [580, 298] on div at bounding box center [576, 302] width 1153 height 604
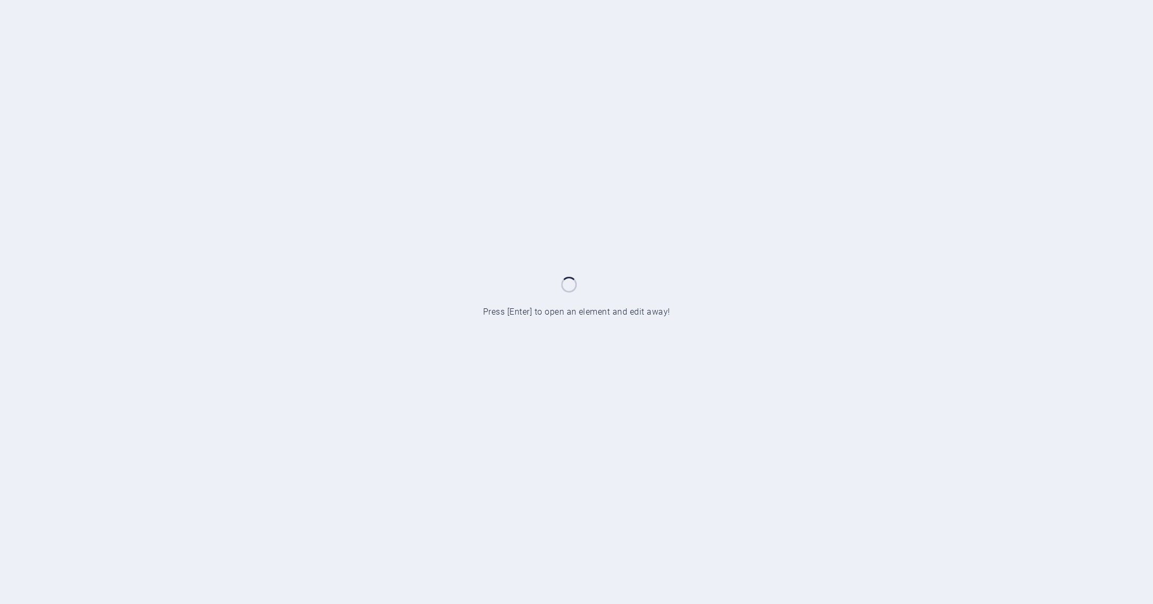
click at [580, 298] on div at bounding box center [576, 302] width 1153 height 604
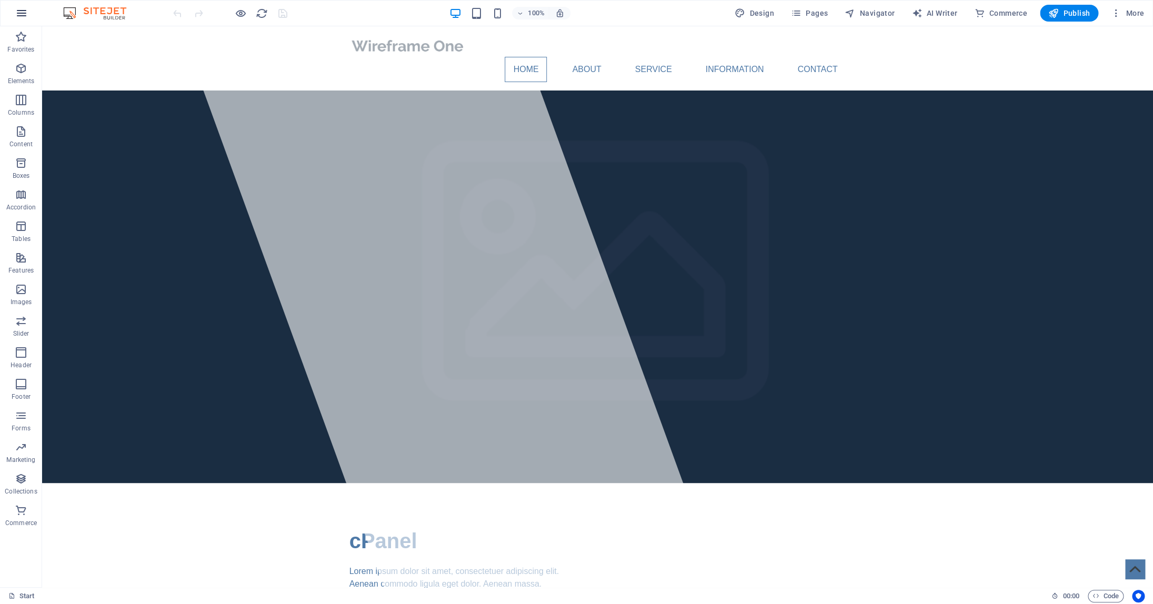
click at [18, 13] on icon "button" at bounding box center [21, 13] width 13 height 13
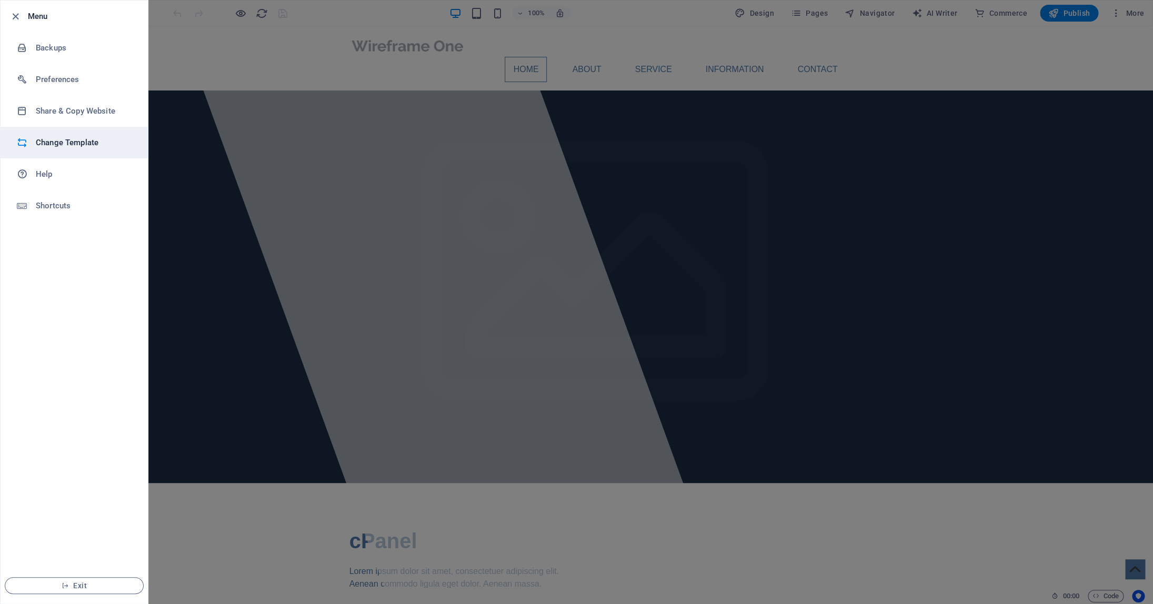
click at [73, 140] on h6 "Change Template" at bounding box center [84, 142] width 97 height 13
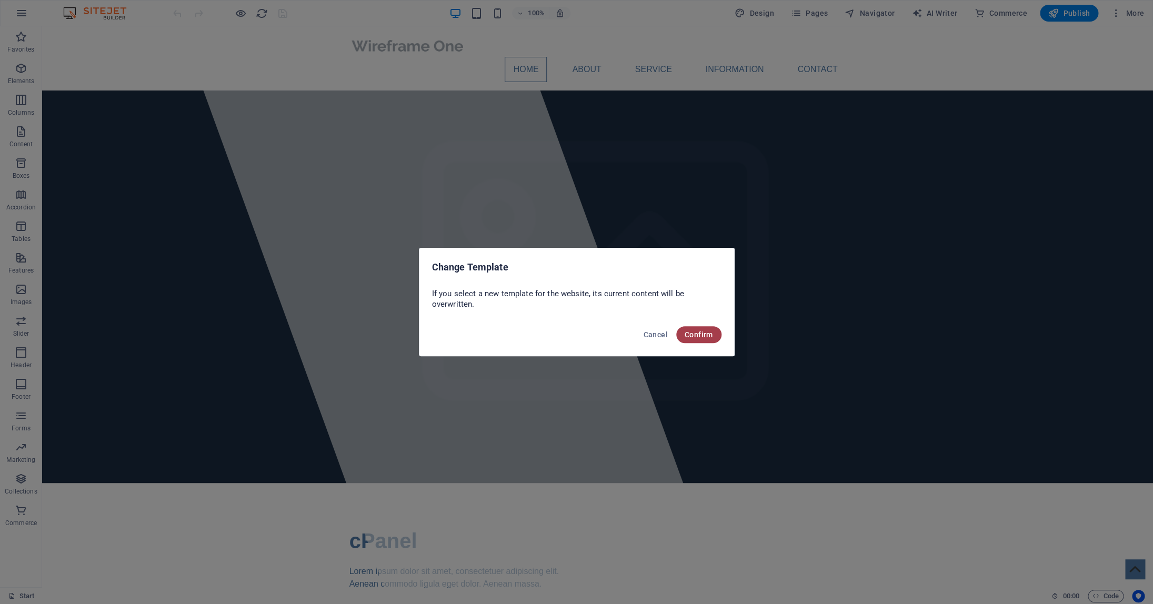
click at [702, 339] on button "Confirm" at bounding box center [698, 334] width 45 height 17
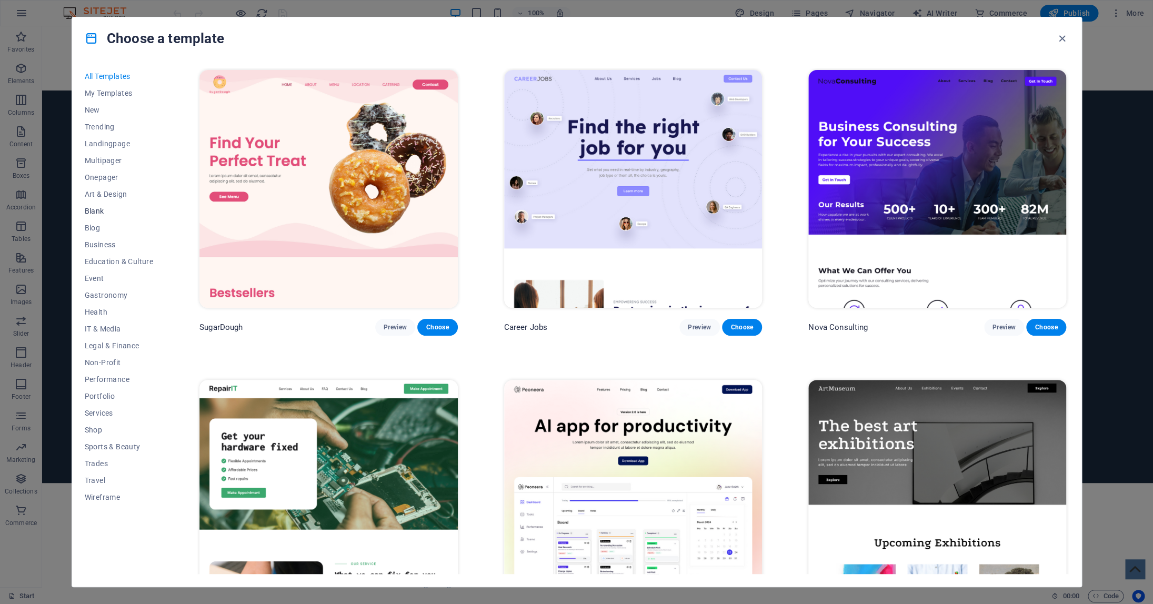
click at [105, 216] on button "Blank" at bounding box center [119, 211] width 69 height 17
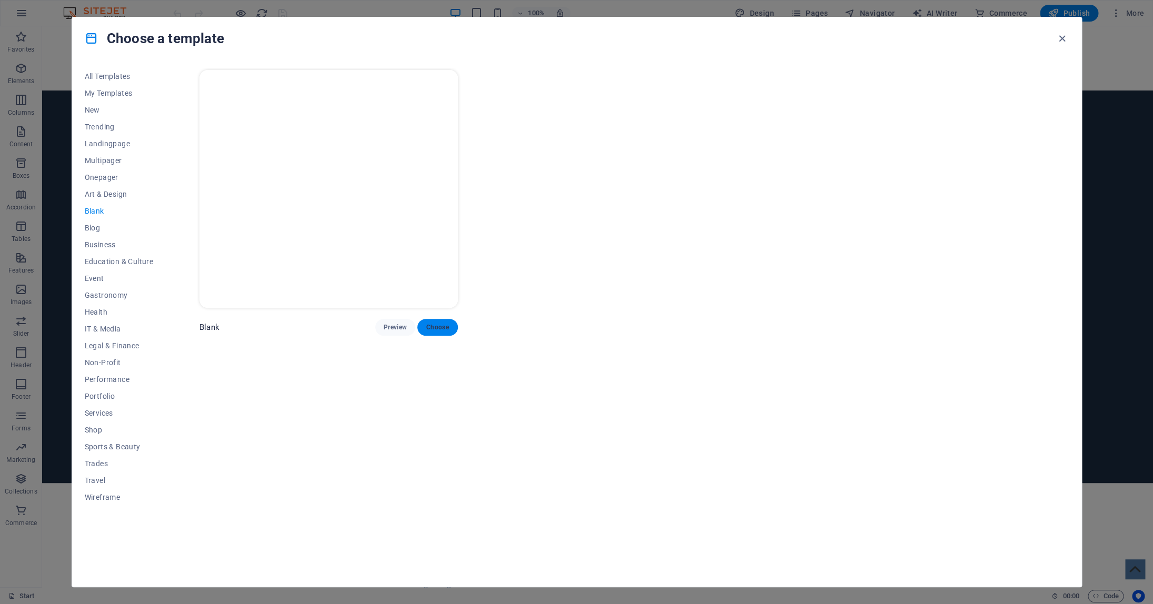
click at [441, 327] on button "Choose" at bounding box center [437, 327] width 40 height 17
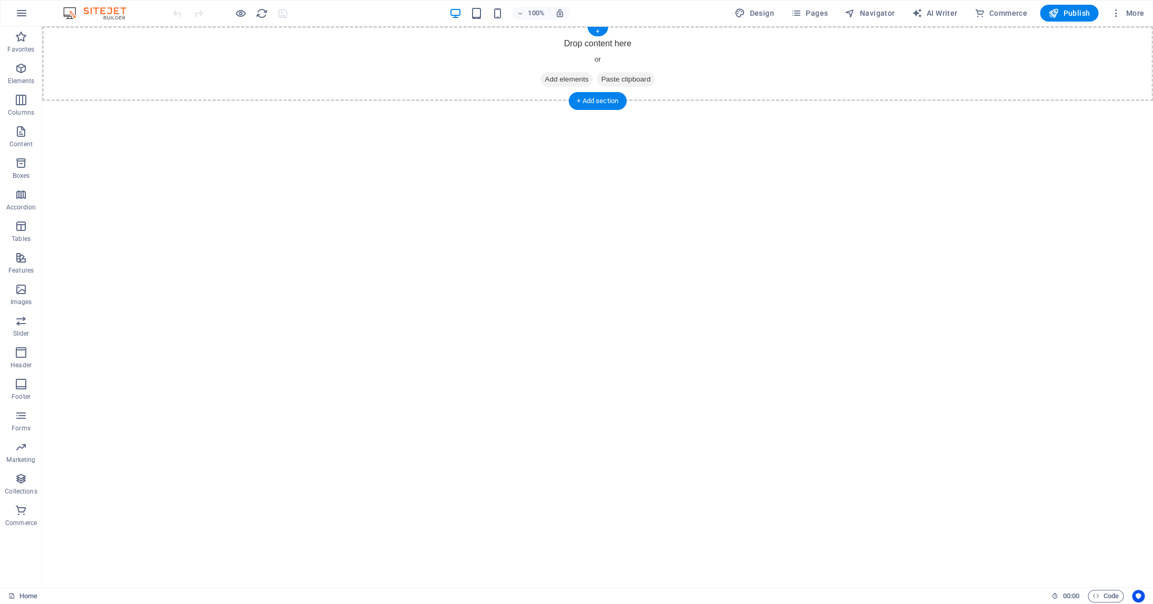
click at [647, 81] on span "Paste clipboard" at bounding box center [626, 79] width 58 height 15
click at [548, 101] on html "Skip to main content Drop content here or Add elements Paste clipboard" at bounding box center [597, 63] width 1111 height 75
click at [601, 101] on html "Skip to main content Drop content here or Add elements Paste clipboard" at bounding box center [597, 63] width 1111 height 75
click at [597, 99] on div "+ Add section" at bounding box center [597, 101] width 58 height 18
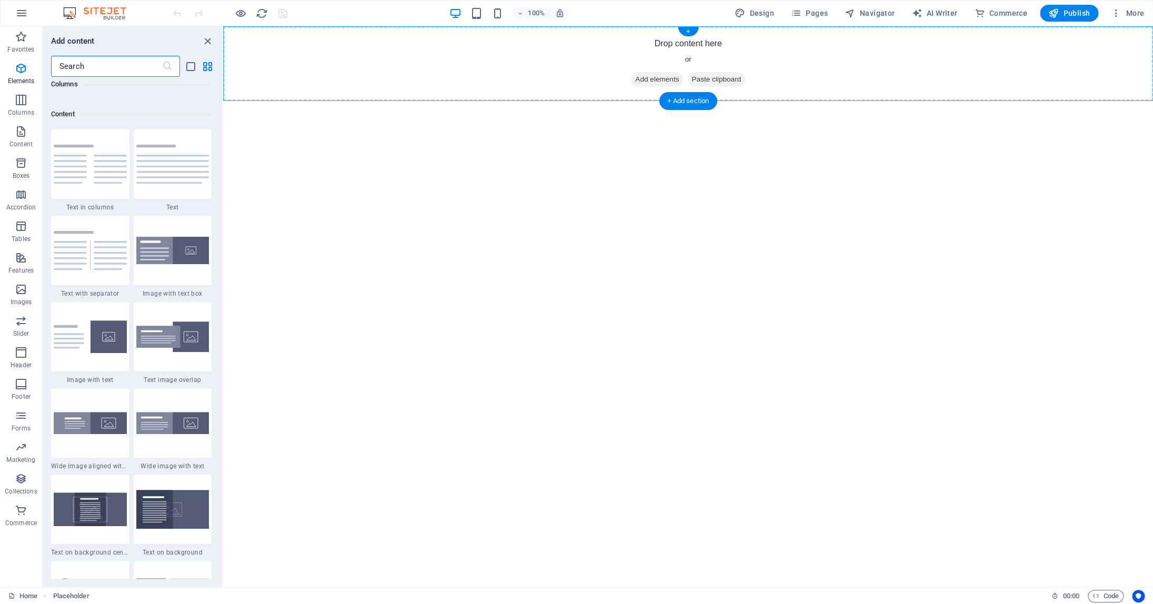
scroll to position [1842, 0]
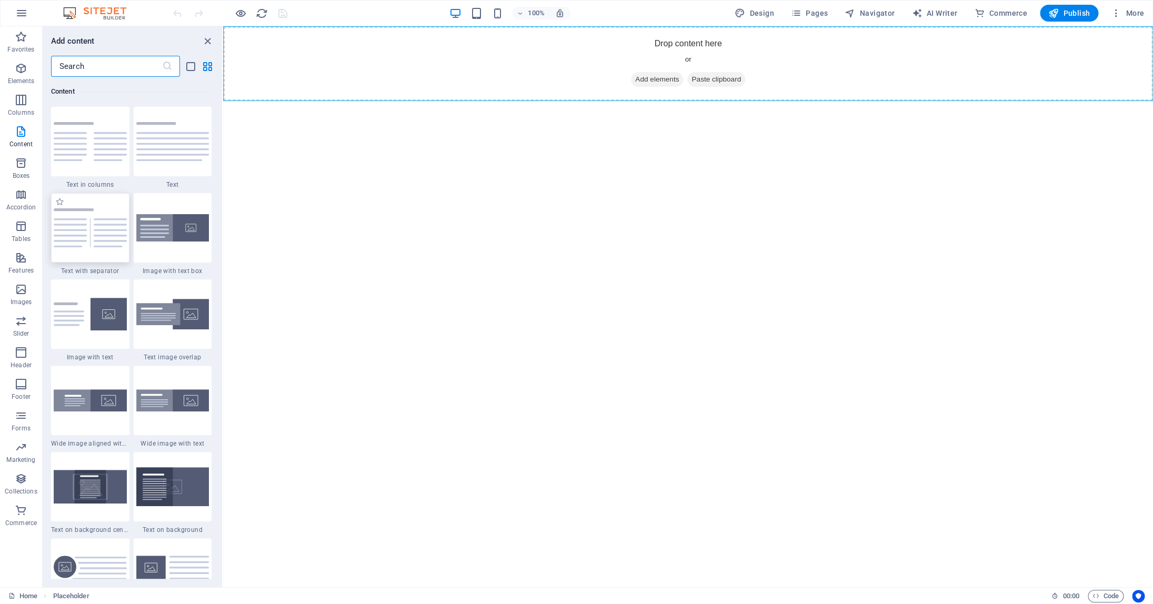
click at [91, 227] on img at bounding box center [90, 227] width 73 height 39
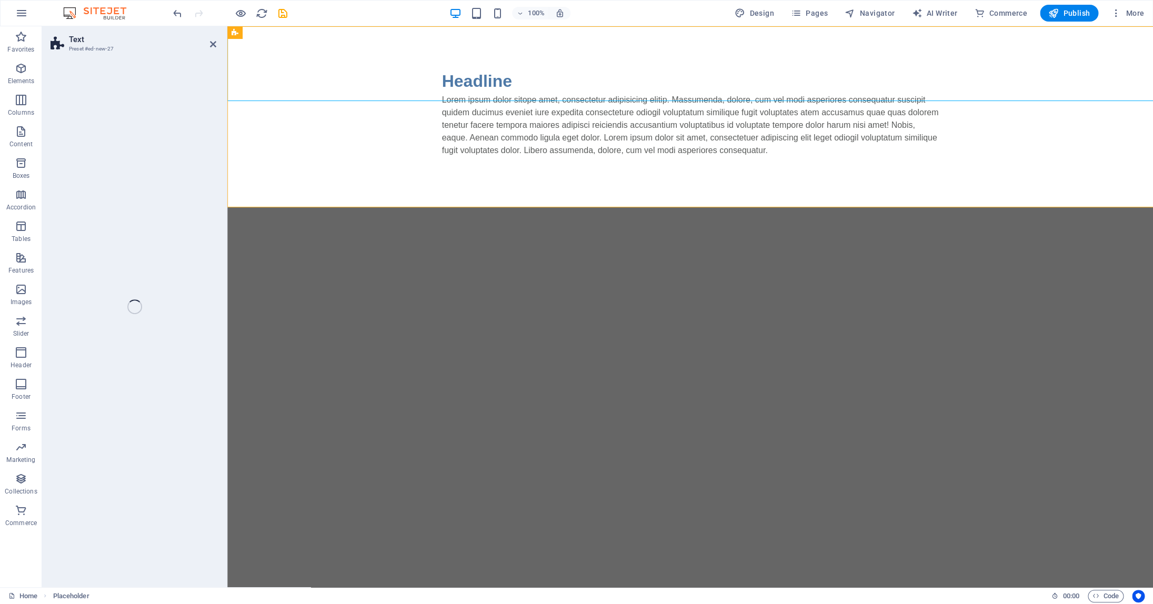
select select "rem"
select select "px"
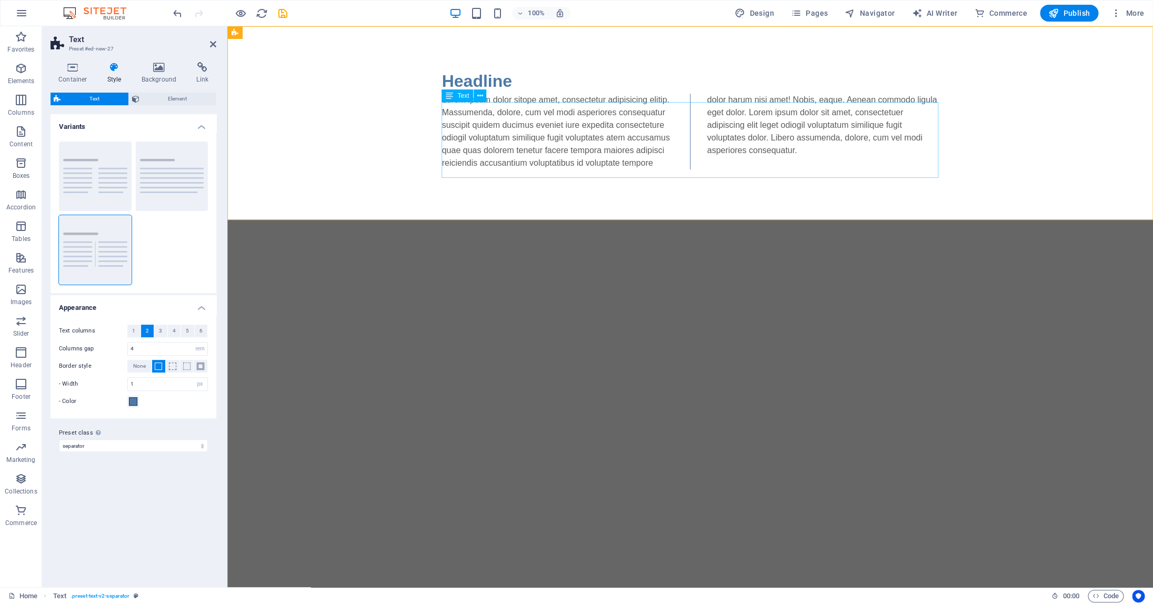
click at [468, 124] on div "Lorem ipsum dolor sitope amet, consectetur adipisicing elitip. Massumenda, dolo…" at bounding box center [690, 132] width 497 height 76
click at [713, 169] on div "Lorem ipsum dolor sitope amet, consectetur adipisicing elitip. Massumenda, dolo…" at bounding box center [690, 132] width 497 height 76
drag, startPoint x: 713, startPoint y: 170, endPoint x: 678, endPoint y: 172, distance: 34.2
click at [713, 169] on div "Lorem ipsum dolor sitope amet, consectetur adipisicing elitip. Massumenda, dolo…" at bounding box center [690, 132] width 497 height 76
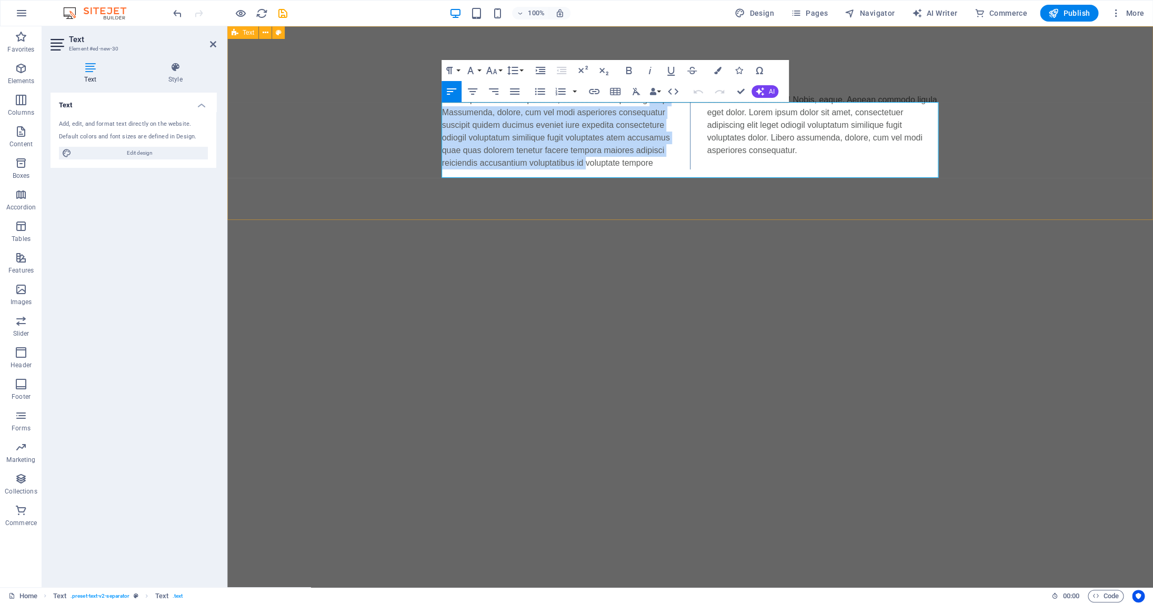
drag, startPoint x: 672, startPoint y: 174, endPoint x: 437, endPoint y: 103, distance: 245.3
click at [437, 103] on div "Headline Lorem ipsum dolor sitope amet, consectetur adipisicing elitip. Massume…" at bounding box center [690, 118] width 926 height 185
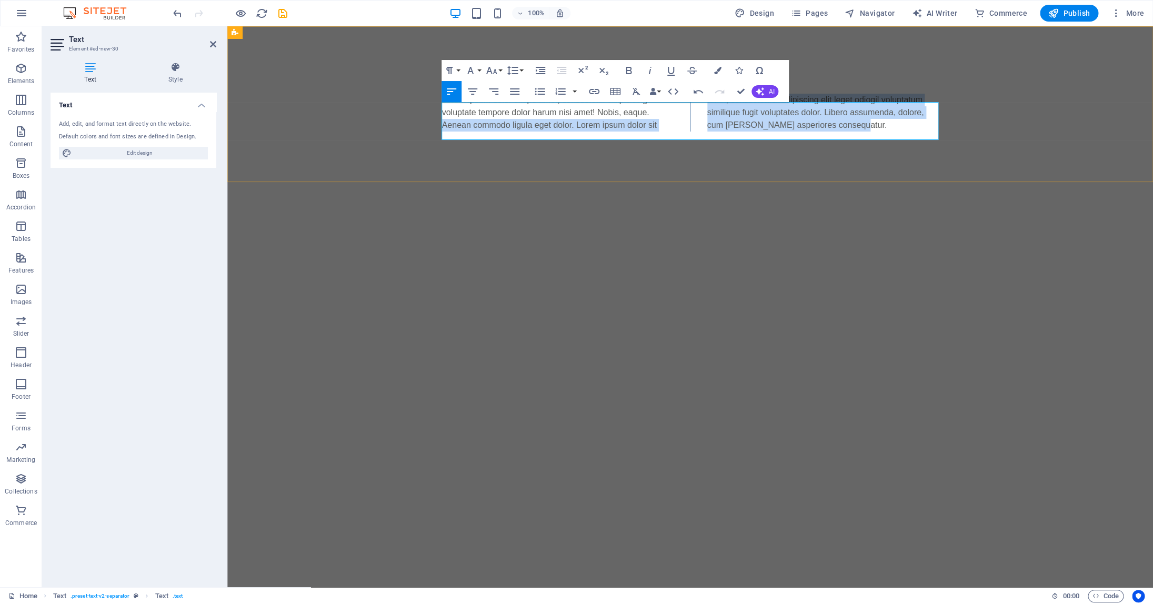
drag, startPoint x: 681, startPoint y: 126, endPoint x: 680, endPoint y: 112, distance: 13.7
click at [680, 112] on div "Lorem ipsum dolor sitope amet, consectetur adipisicing voluptate tempore dolor …" at bounding box center [690, 113] width 497 height 38
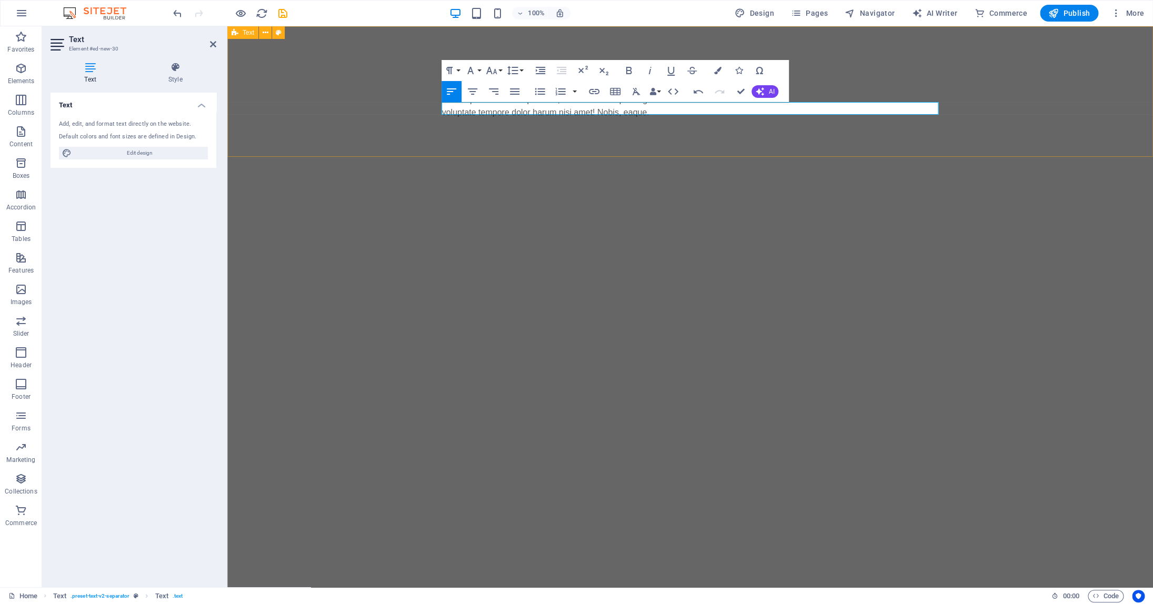
drag, startPoint x: 732, startPoint y: 113, endPoint x: 435, endPoint y: 109, distance: 297.4
click at [435, 109] on div "Headline Lorem ipsum dolor sitope amet, consectetur adipisicing voluptate tempo…" at bounding box center [690, 93] width 926 height 135
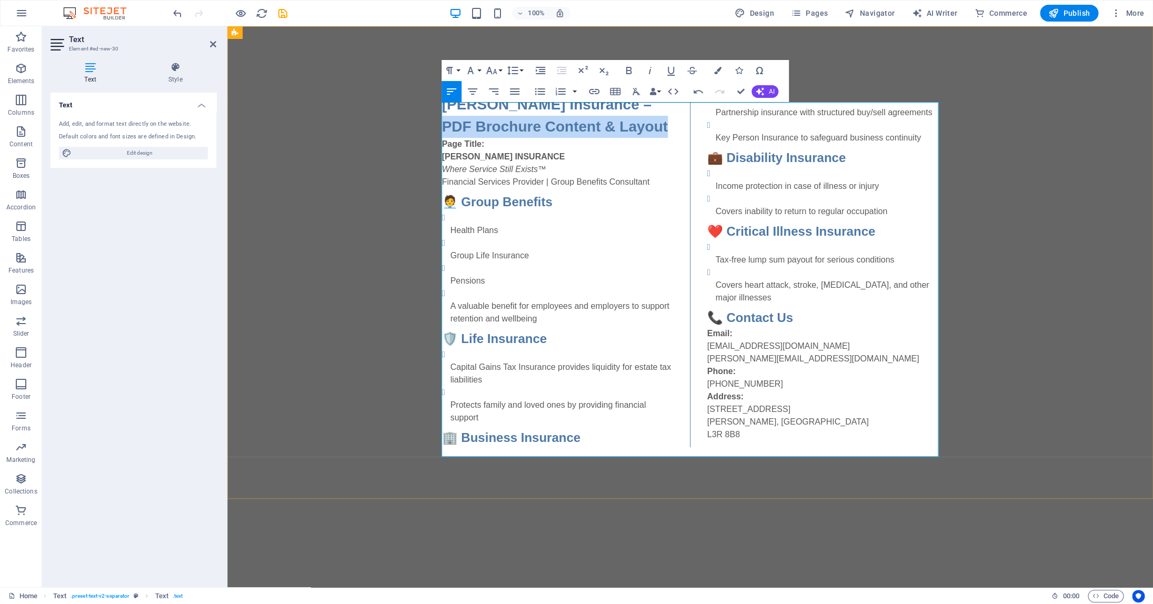
drag, startPoint x: 635, startPoint y: 116, endPoint x: 643, endPoint y: 136, distance: 20.8
click at [643, 136] on h3 "Colin Hurwitz Insurance – PDF Brochure Content & Layout" at bounding box center [558, 116] width 232 height 44
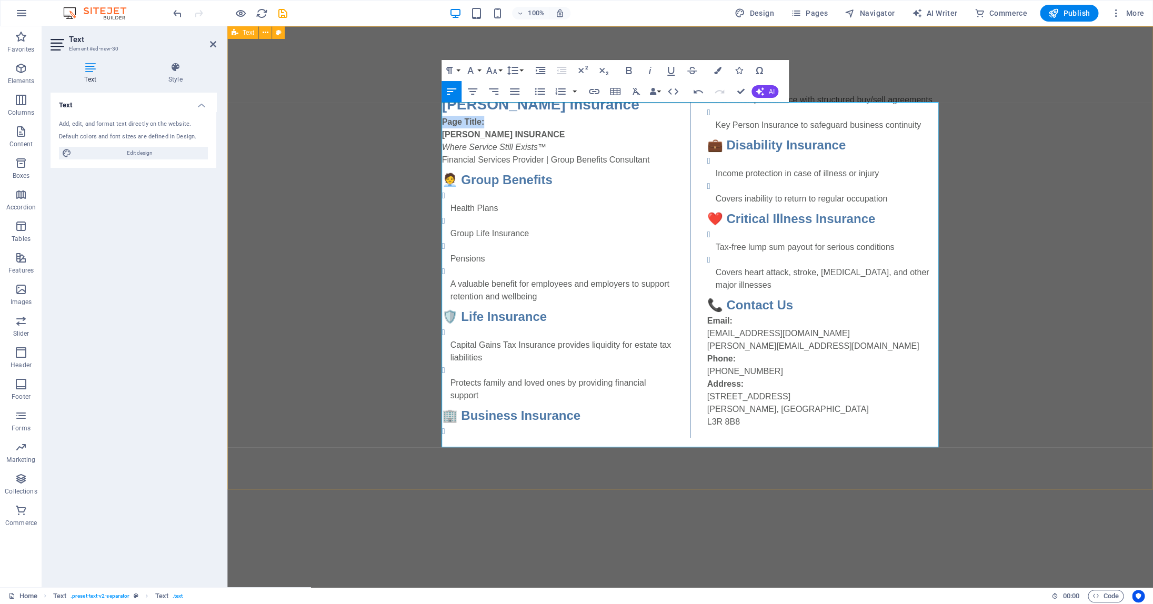
drag, startPoint x: 473, startPoint y: 132, endPoint x: 439, endPoint y: 131, distance: 33.7
click at [439, 131] on div "Headline Colin Hurwitz Insurance Page Title: COLIN HURWITZ INSURANCE Where Serv…" at bounding box center [690, 253] width 926 height 454
drag, startPoint x: 551, startPoint y: 145, endPoint x: 442, endPoint y: 143, distance: 109.0
click at [442, 143] on div "Headline Colin Hurwitz Insurance COLIN HURWITZ INSURANCE Where Service Still Ex…" at bounding box center [690, 253] width 926 height 454
drag, startPoint x: 451, startPoint y: 128, endPoint x: 451, endPoint y: 134, distance: 5.8
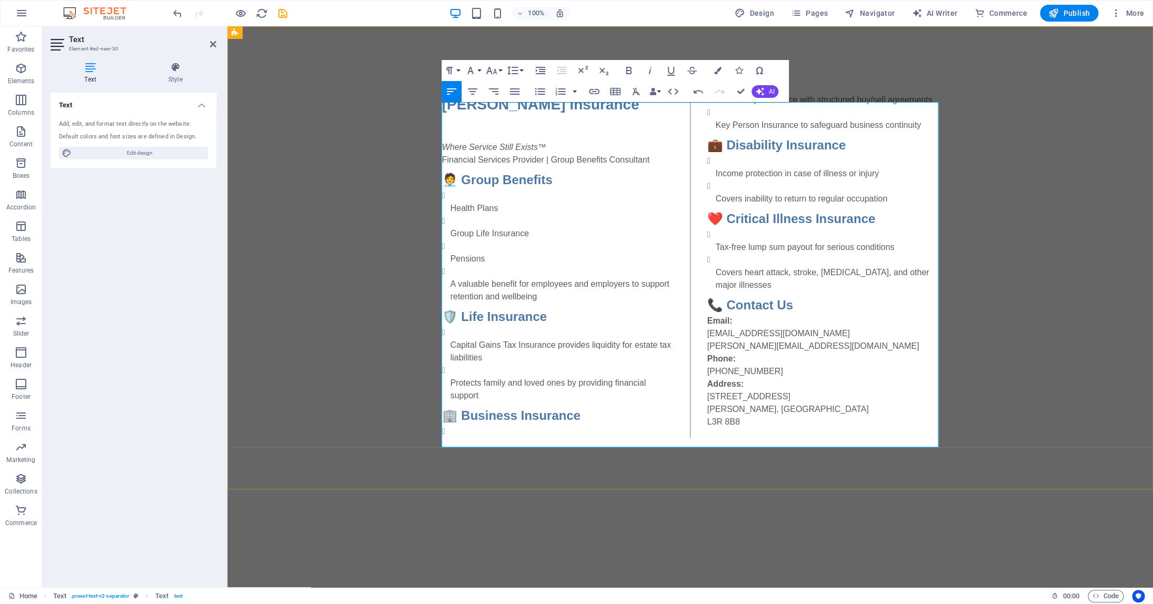
click at [451, 128] on p "Where Service Still Exists™ Financial Services Provider | Group Benefits Consul…" at bounding box center [558, 141] width 232 height 51
click at [448, 137] on p "Where Service Still Exists™ Financial Services Provider | Group Benefits Consul…" at bounding box center [558, 141] width 232 height 51
click at [1024, 255] on div "Headline Colin Hurwitz Insurance Where Service Still Exists™ Financial Services…" at bounding box center [690, 253] width 926 height 454
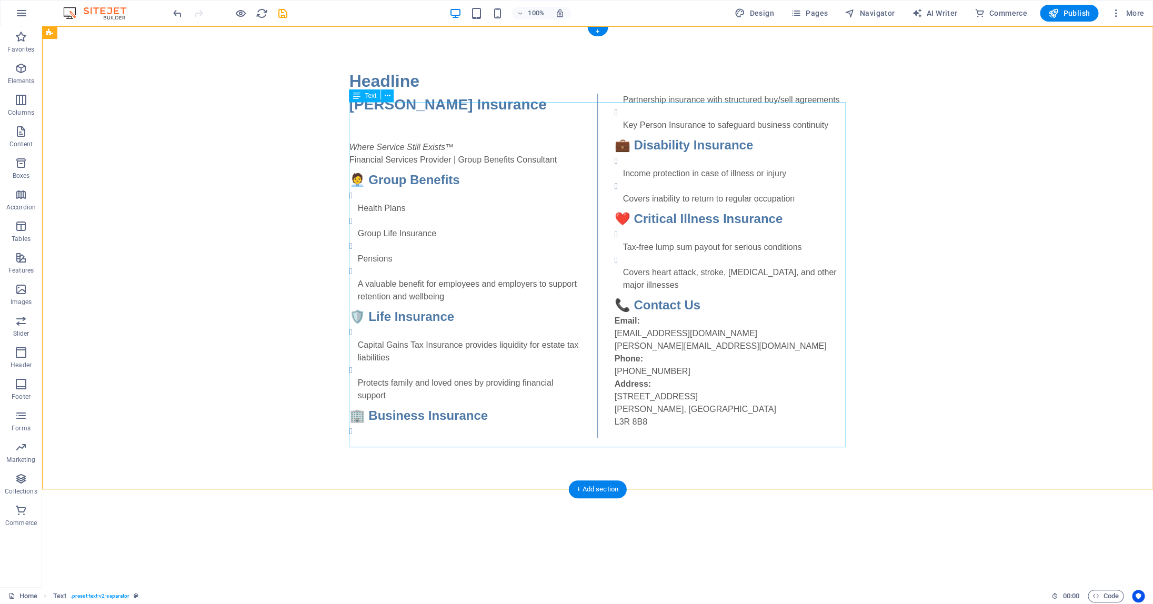
click at [405, 183] on div "Colin Hurwitz Insurance Where Service Still Exists™ Financial Services Provider…" at bounding box center [597, 266] width 497 height 344
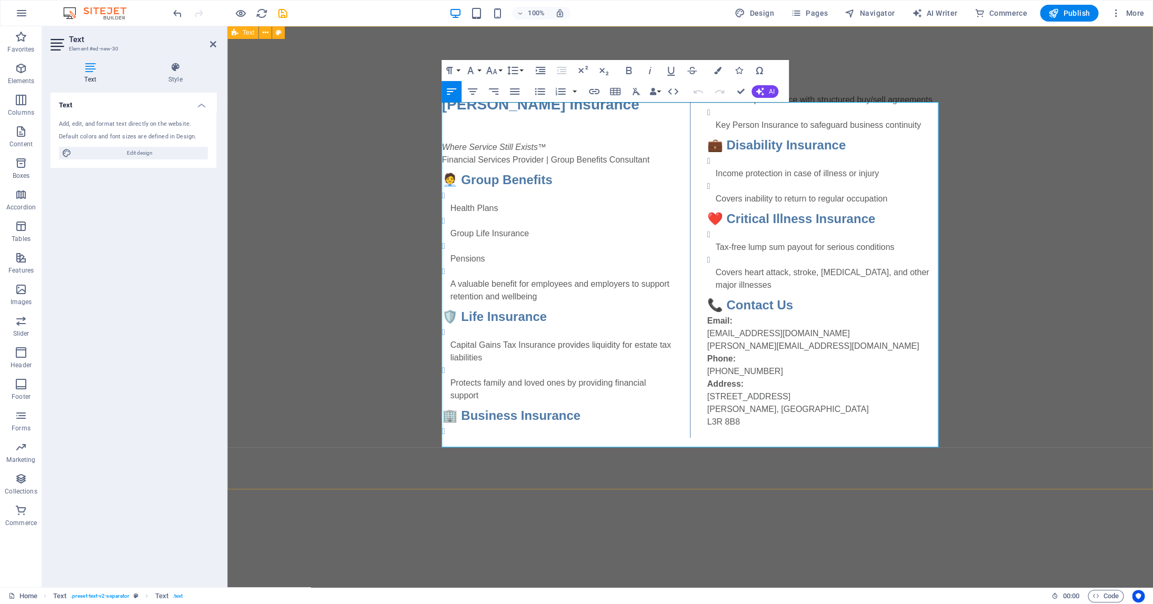
click at [994, 160] on div "Headline Colin Hurwitz Insurance Where Service Still Exists™ Financial Services…" at bounding box center [690, 253] width 926 height 454
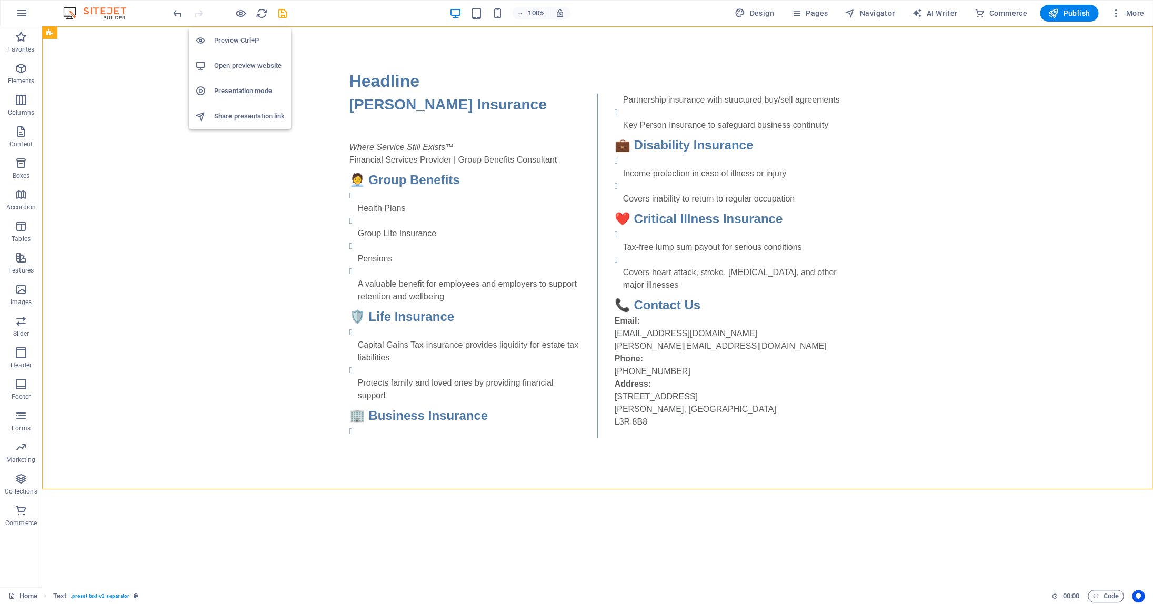
click at [245, 59] on li "Open preview website" at bounding box center [240, 65] width 102 height 25
click at [436, 114] on div "Colin Hurwitz Insurance Where Service Still Exists™ Financial Services Provider…" at bounding box center [597, 266] width 497 height 344
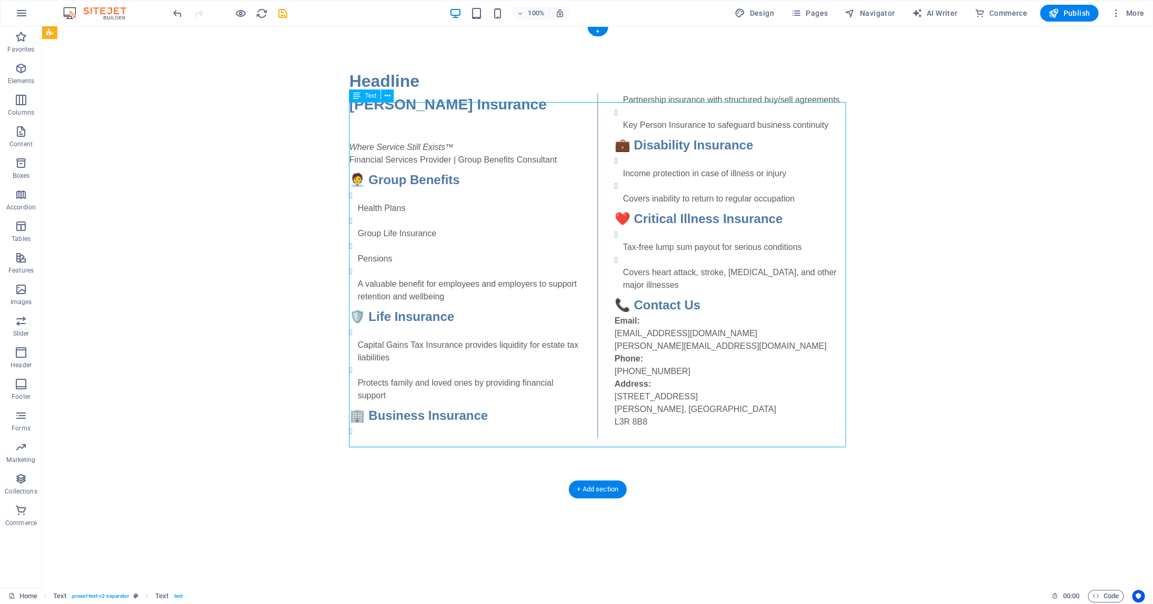
click at [436, 114] on div "Colin Hurwitz Insurance Where Service Still Exists™ Financial Services Provider…" at bounding box center [597, 266] width 497 height 344
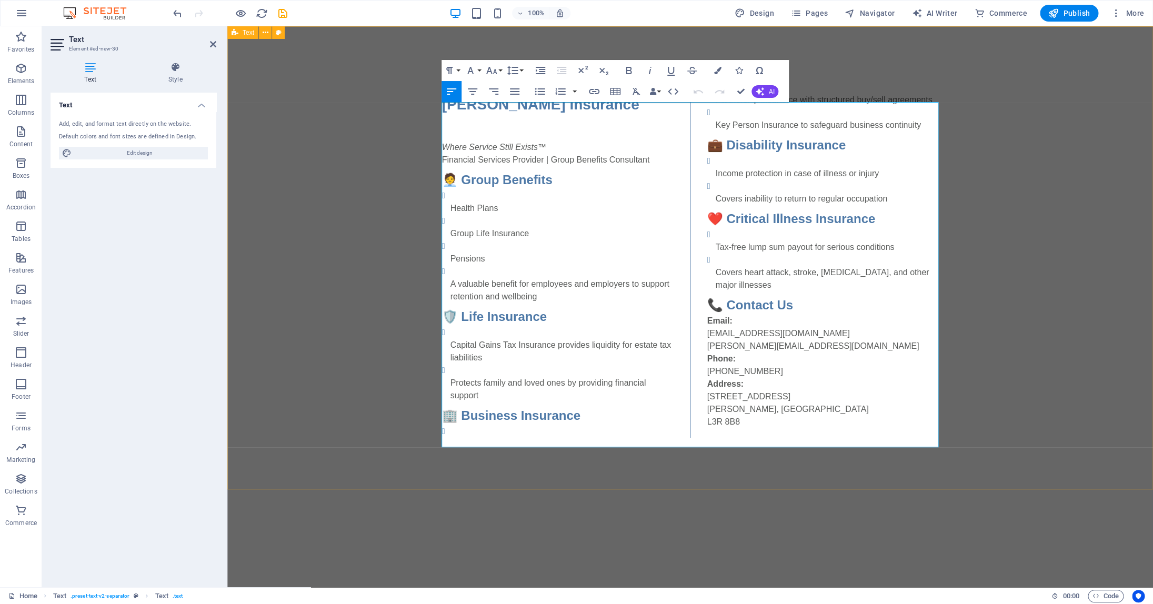
drag, startPoint x: 611, startPoint y: 116, endPoint x: 420, endPoint y: 115, distance: 190.5
click at [420, 115] on div "Headline Colin Hurwitz Insurance Where Service Still Exists™ Financial Services…" at bounding box center [690, 253] width 926 height 454
copy h3 "Colin Hurwitz Insurance"
click at [466, 116] on h3 at bounding box center [558, 105] width 232 height 22
drag, startPoint x: 1085, startPoint y: 131, endPoint x: 1261, endPoint y: 133, distance: 176.3
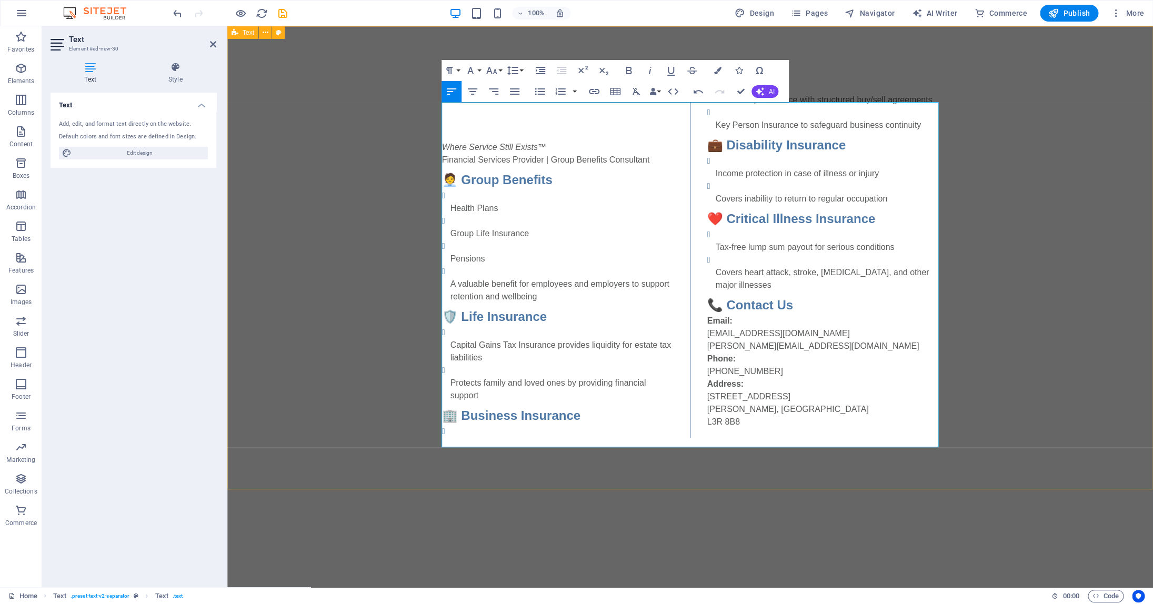
click at [1153, 132] on div "Headline Where Service Still Exists™ Financial Services Provider | Group Benefi…" at bounding box center [690, 253] width 926 height 454
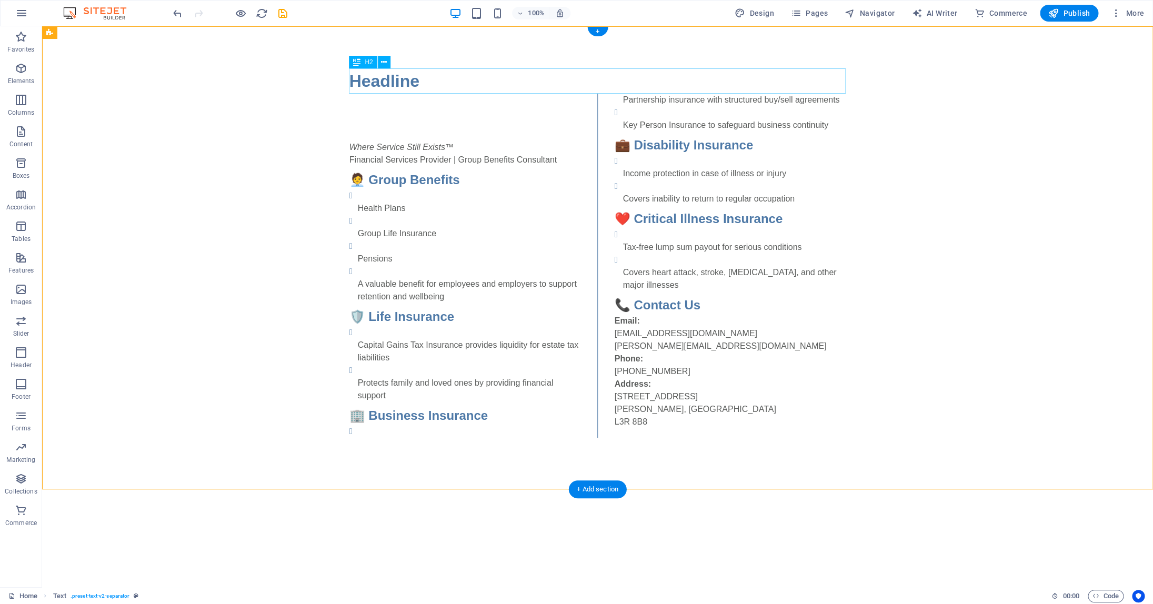
click at [362, 79] on div "Headline" at bounding box center [597, 80] width 497 height 25
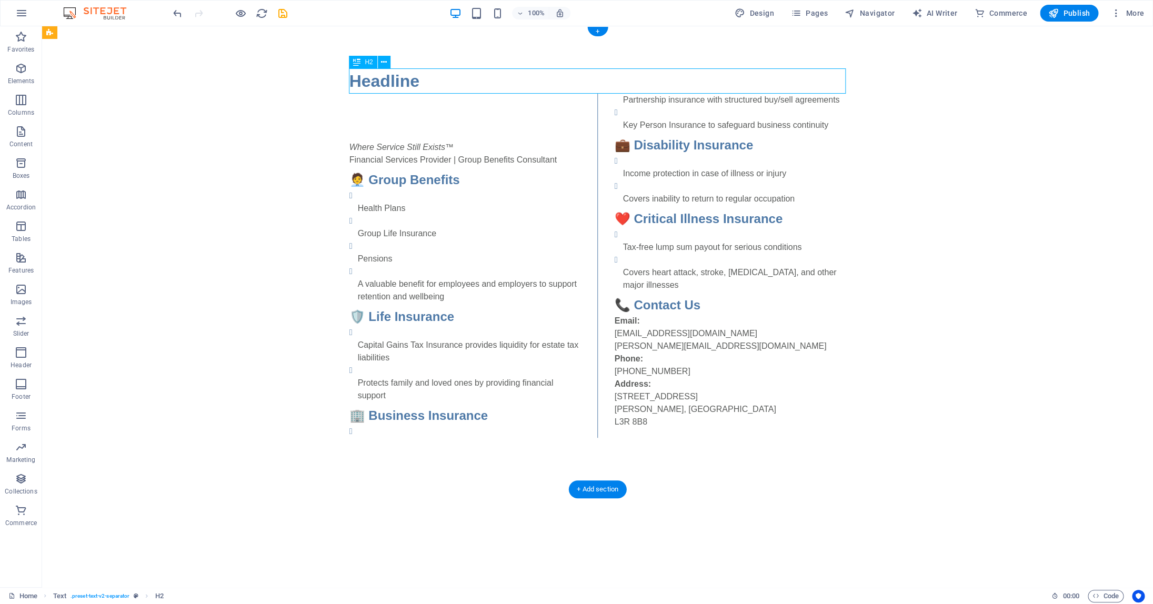
click at [362, 79] on div "Headline" at bounding box center [597, 80] width 497 height 25
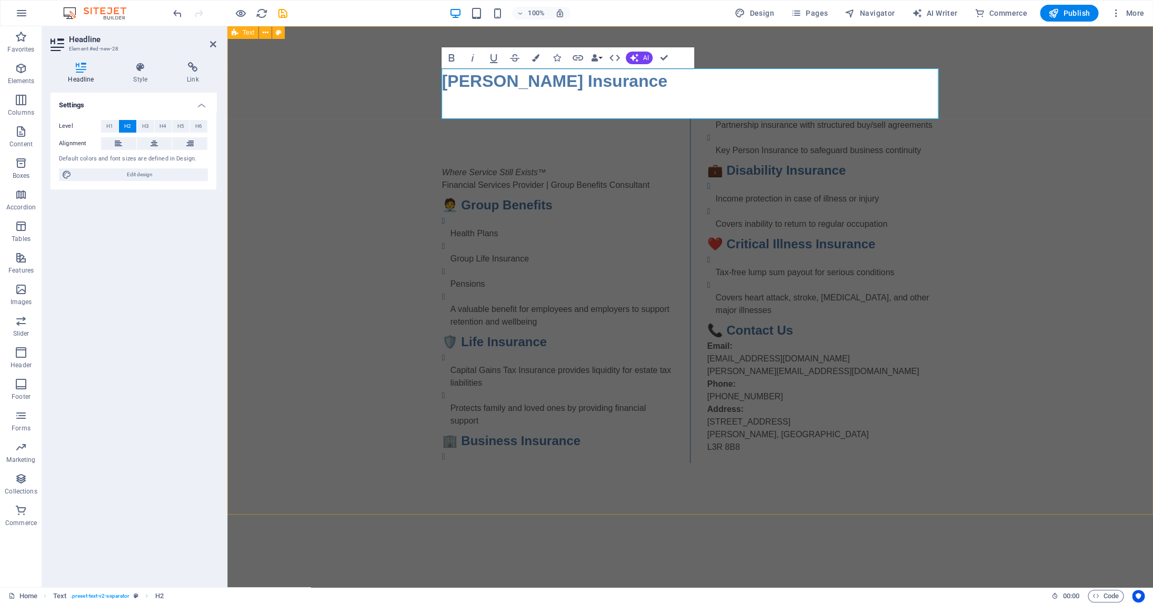
drag, startPoint x: 1007, startPoint y: 170, endPoint x: 1001, endPoint y: 170, distance: 6.3
click at [1007, 171] on div "Colin Hurwitz Insurance ‌ Where Service Still Exists™ Financial Services Provid…" at bounding box center [690, 265] width 926 height 479
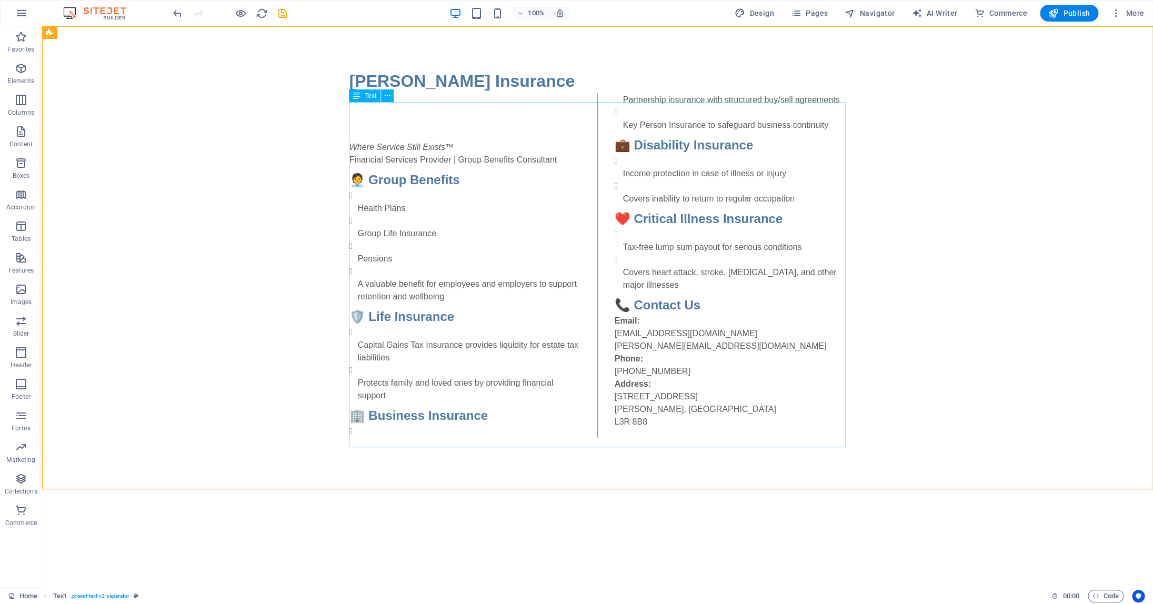
click at [475, 164] on div "Where Service Still Exists™ Financial Services Provider | Group Benefits Consul…" at bounding box center [597, 266] width 497 height 344
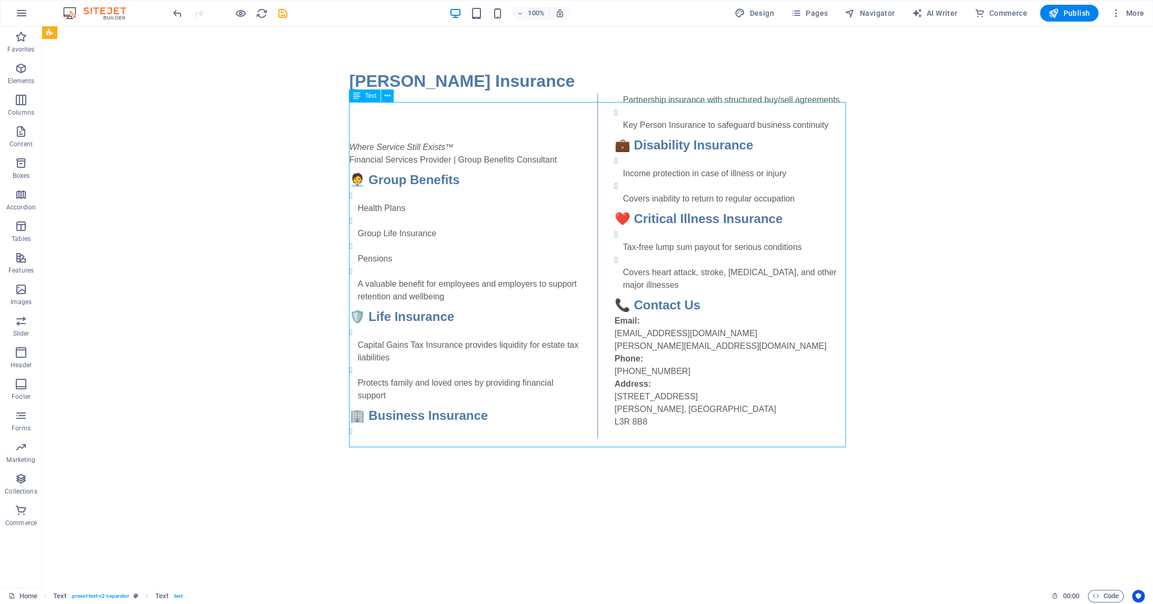
click at [475, 164] on div "Where Service Still Exists™ Financial Services Provider | Group Benefits Consul…" at bounding box center [597, 266] width 497 height 344
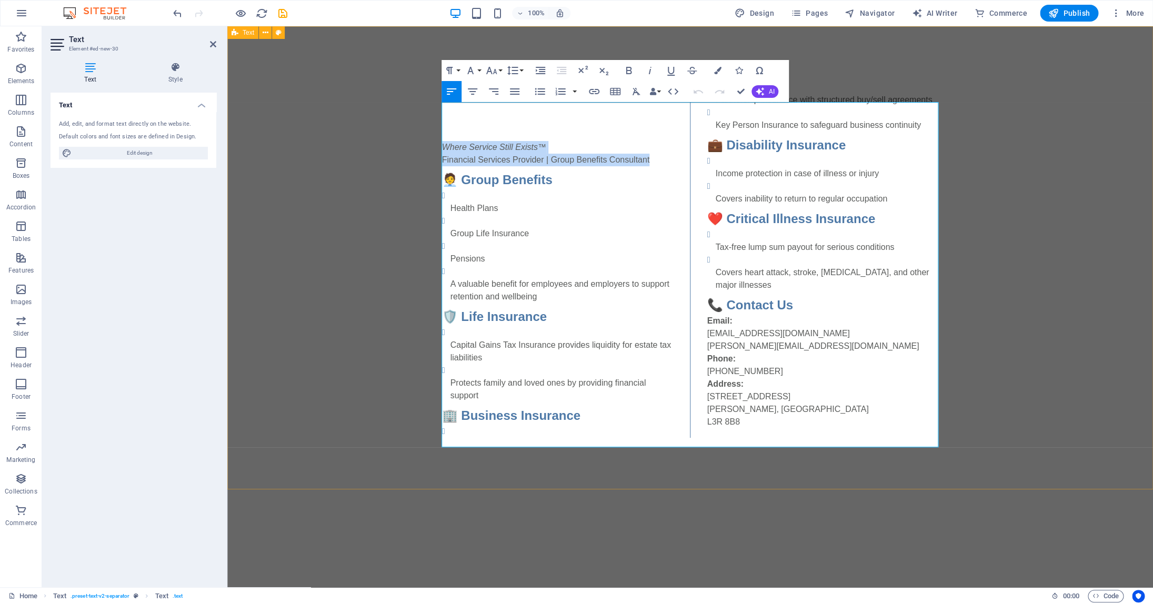
drag, startPoint x: 654, startPoint y: 169, endPoint x: 441, endPoint y: 157, distance: 213.5
click at [441, 157] on div "Colin Hurwitz Insurance Where Service Still Exists™ Financial Services Provider…" at bounding box center [690, 253] width 926 height 454
drag, startPoint x: 470, startPoint y: 157, endPoint x: 510, endPoint y: 158, distance: 40.0
click at [470, 152] on em "Where Service Still Exists™" at bounding box center [494, 147] width 104 height 9
drag, startPoint x: 517, startPoint y: 156, endPoint x: 445, endPoint y: 155, distance: 72.1
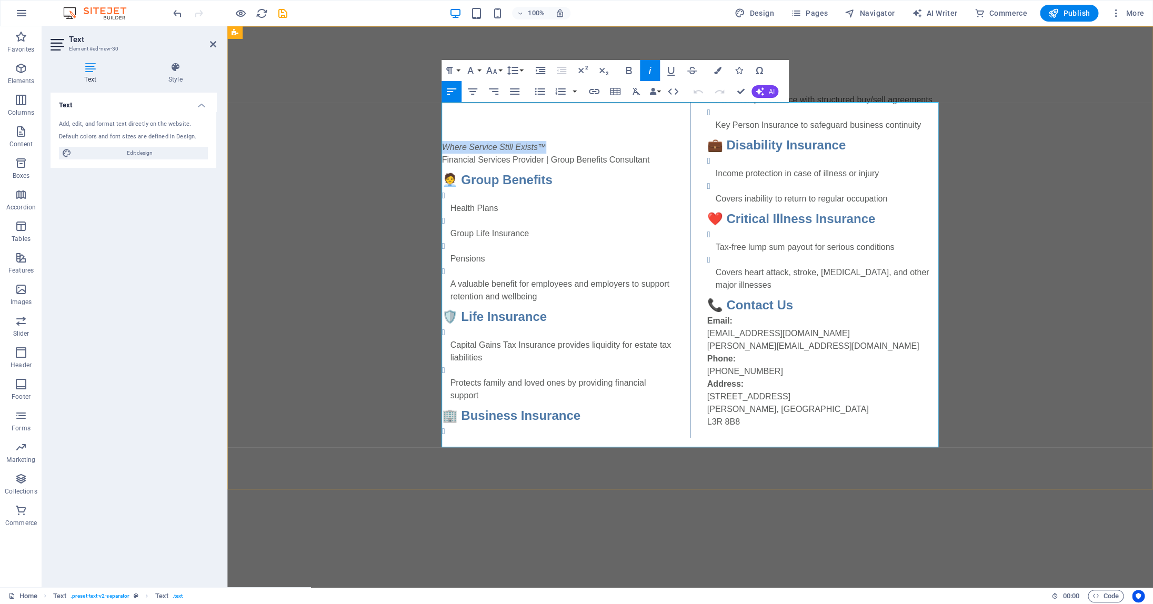
click at [445, 155] on p "Where Service Still Exists™ Financial Services Provider | Group Benefits Consul…" at bounding box center [558, 141] width 232 height 51
click at [1037, 121] on div "Colin Hurwitz Insurance Financial Services Provider | Group Benefits Consultant…" at bounding box center [690, 253] width 926 height 454
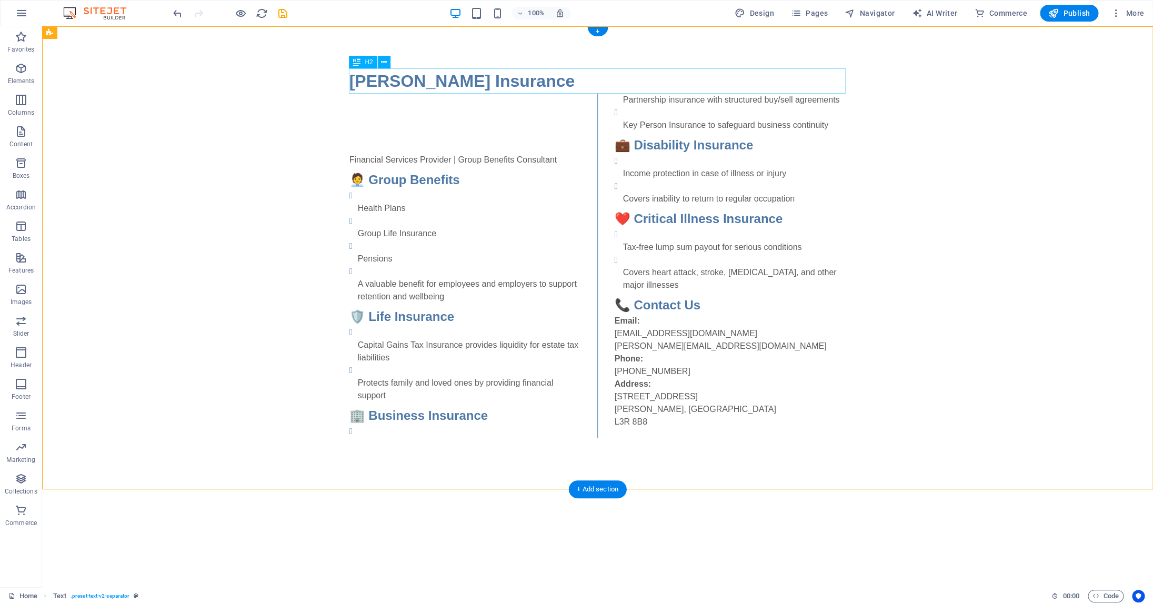
click at [513, 83] on div "Colin Hurwitz Insurance" at bounding box center [597, 80] width 497 height 25
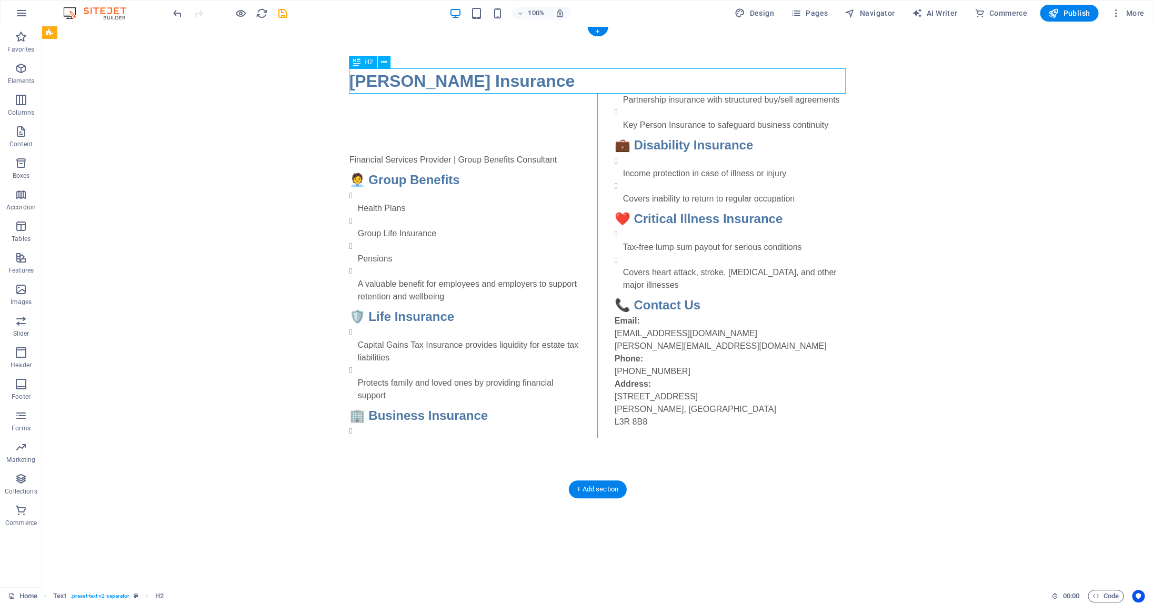
click at [543, 82] on div "Colin Hurwitz Insurance" at bounding box center [597, 80] width 497 height 25
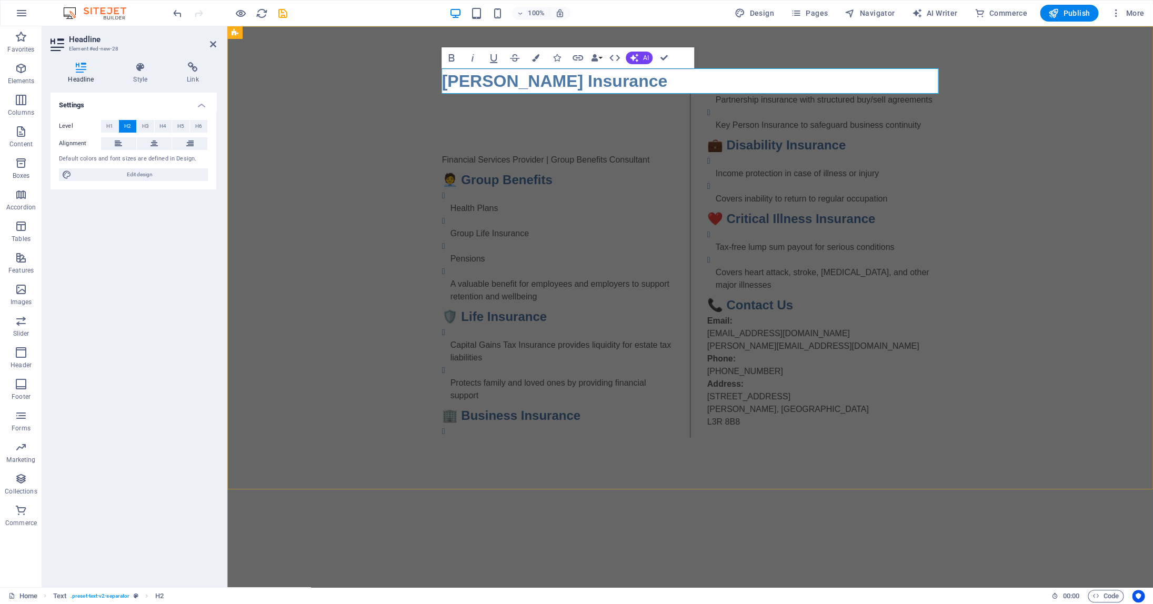
click at [625, 83] on h2 "Colin Hurwitz Insurance" at bounding box center [690, 80] width 497 height 25
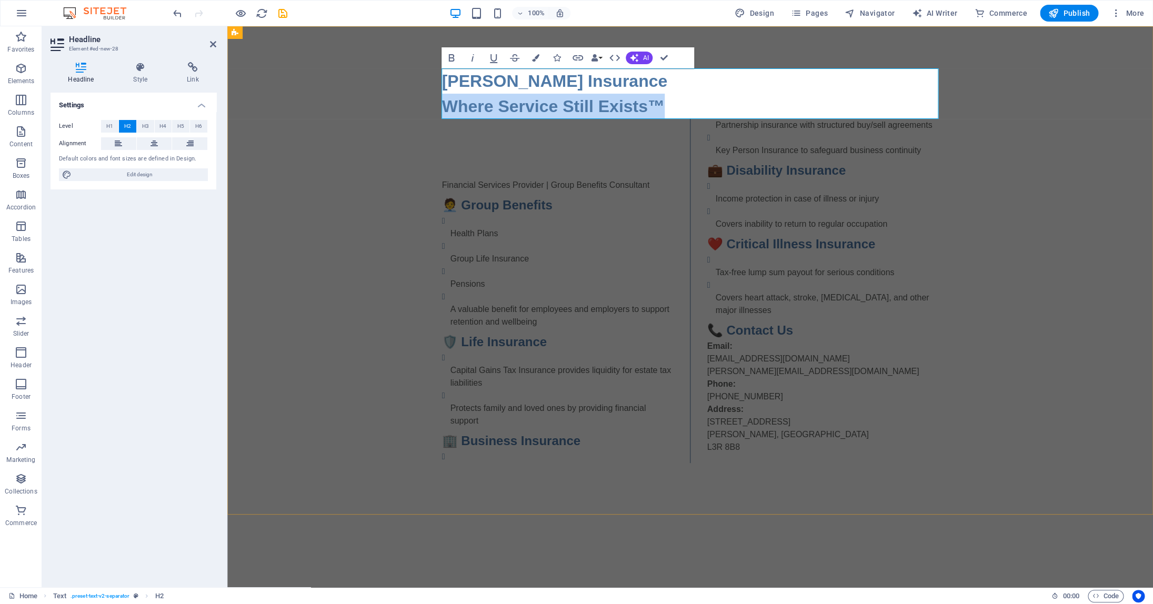
drag, startPoint x: 655, startPoint y: 107, endPoint x: 444, endPoint y: 111, distance: 210.6
click at [444, 111] on h2 "Colin Hurwitz Insurance ‌Where Service Still Exists™" at bounding box center [690, 93] width 497 height 51
click at [890, 13] on span "Navigator" at bounding box center [870, 13] width 50 height 11
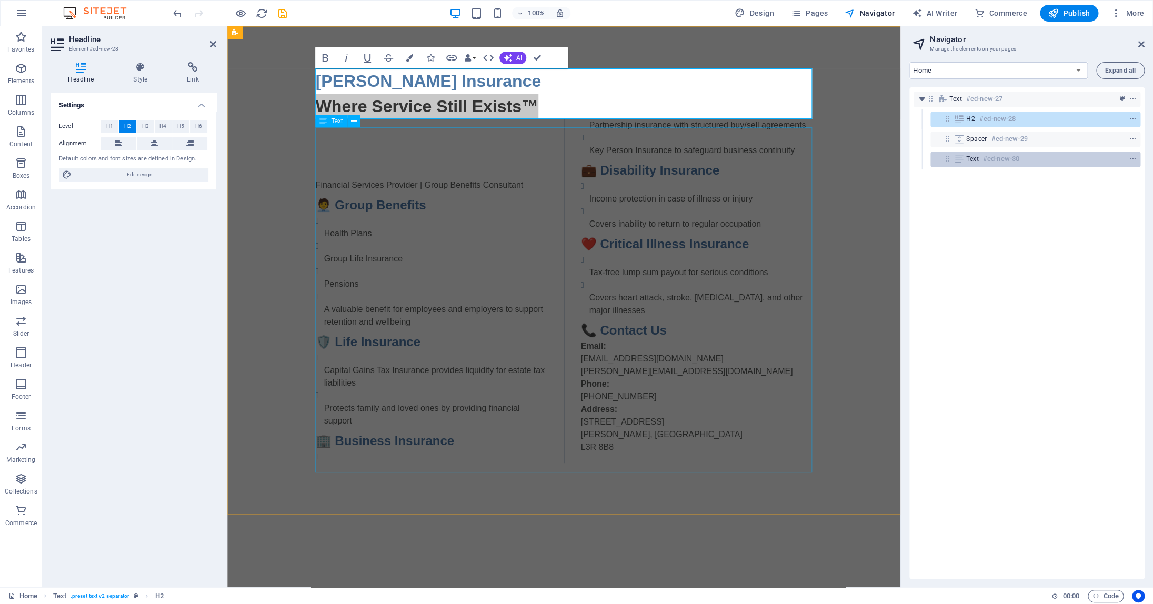
click at [981, 156] on div "Text #ed-new-30" at bounding box center [1027, 159] width 122 height 13
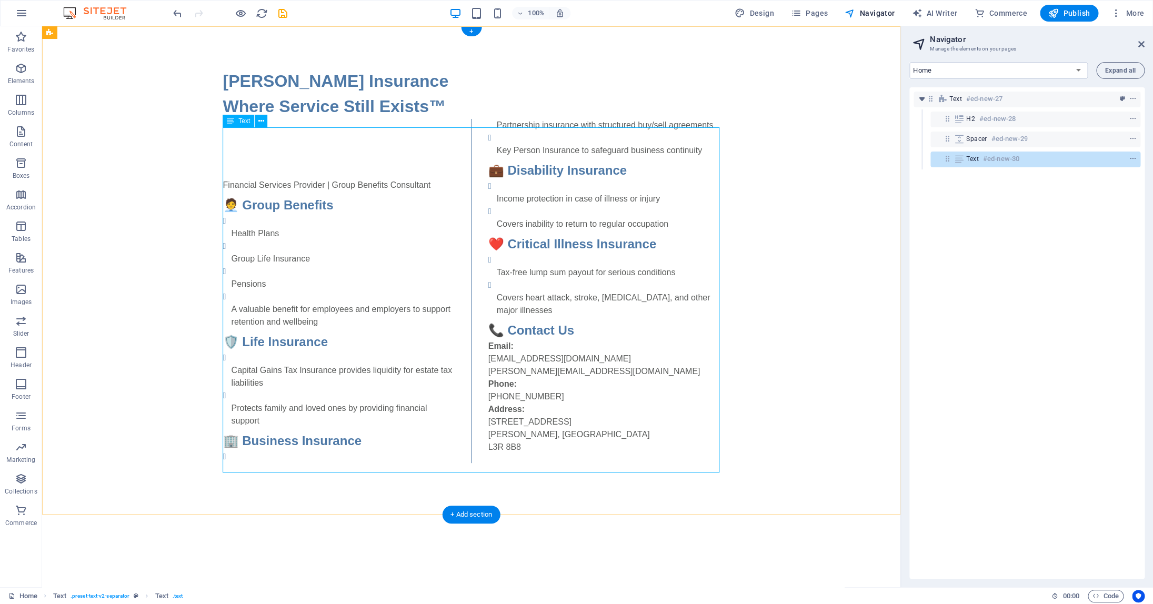
click at [298, 150] on div "Financial Services Provider | Group Benefits Consultant 🧑‍💼 Group Benefits Heal…" at bounding box center [471, 291] width 497 height 344
click at [243, 156] on div "Financial Services Provider | Group Benefits Consultant 🧑‍💼 Group Benefits Heal…" at bounding box center [471, 291] width 497 height 344
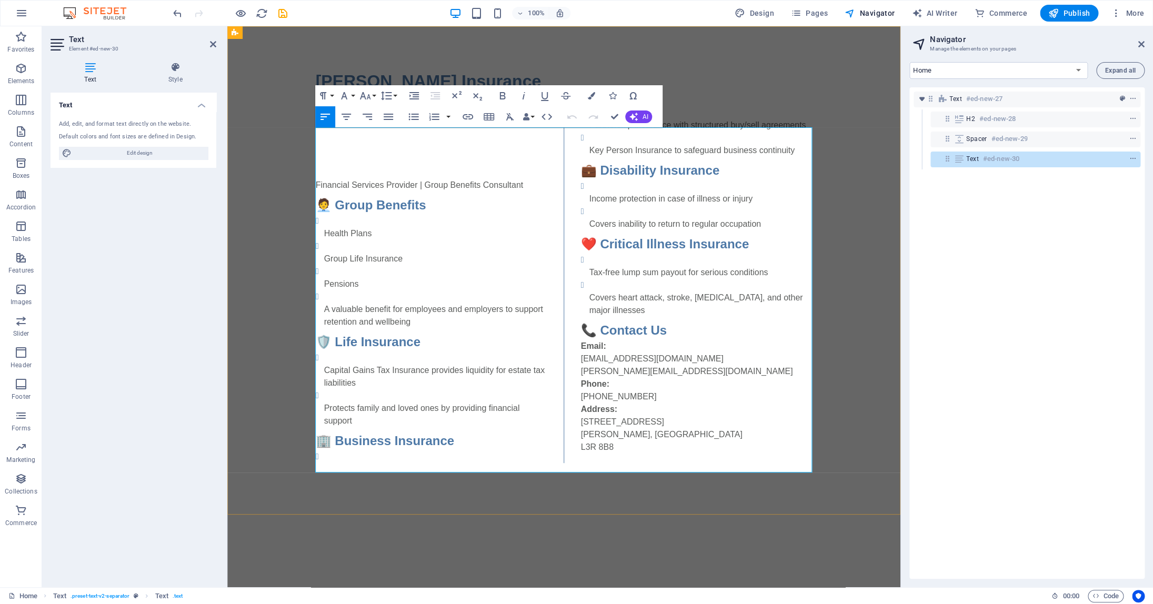
click at [378, 169] on p "Financial Services Provider | Group Benefits Consultant" at bounding box center [432, 166] width 232 height 51
drag, startPoint x: 350, startPoint y: 169, endPoint x: 382, endPoint y: 171, distance: 31.6
click at [350, 169] on p "Financial Services Provider | Group Benefits Consultant" at bounding box center [432, 166] width 232 height 51
drag, startPoint x: 419, startPoint y: 171, endPoint x: 364, endPoint y: 149, distance: 59.1
click at [364, 149] on div "Financial Services Provider | Group Benefits Consultant 🧑‍💼 Group Benefits Heal…" at bounding box center [564, 291] width 497 height 344
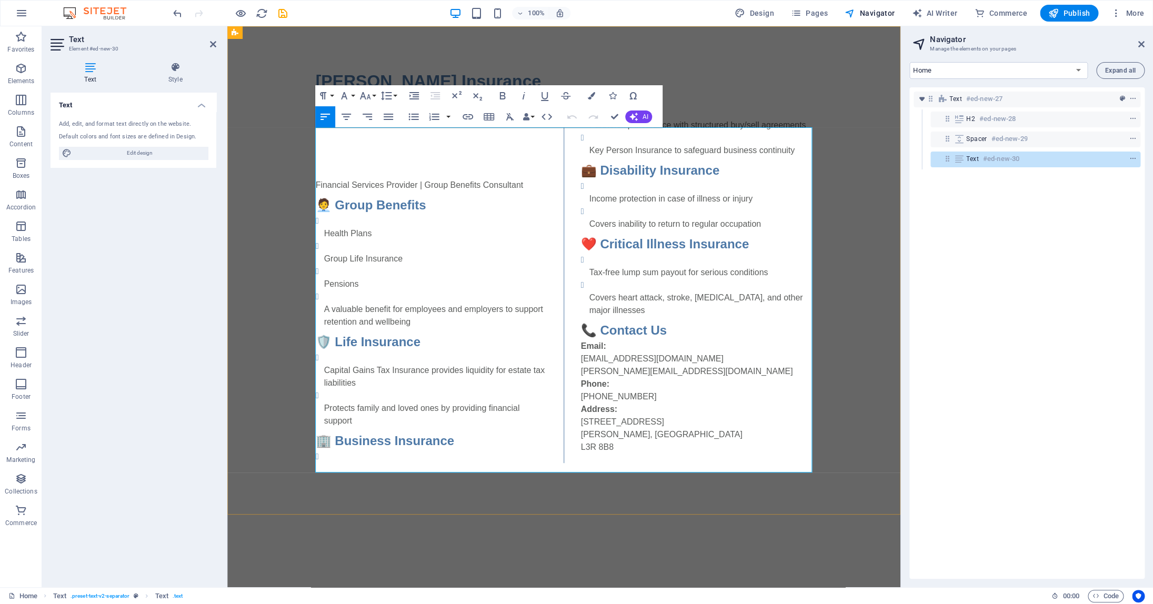
click at [350, 141] on h3 at bounding box center [432, 130] width 232 height 22
click at [637, 115] on icon "button" at bounding box center [634, 117] width 8 height 8
click at [648, 134] on link "Improve" at bounding box center [676, 134] width 103 height 16
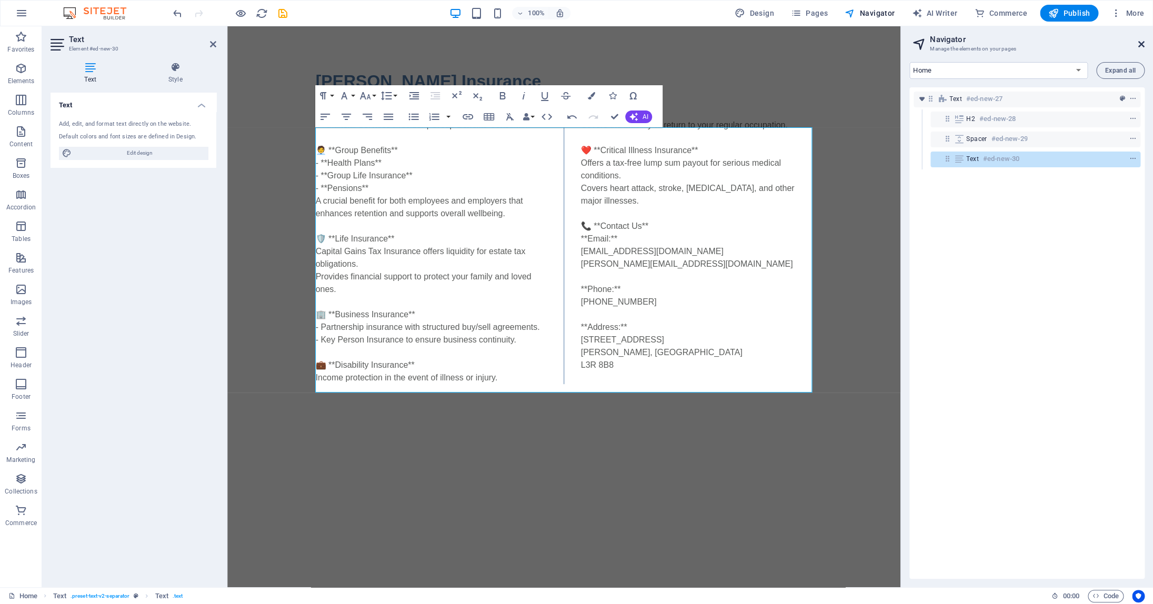
click at [1142, 43] on icon at bounding box center [1141, 44] width 6 height 8
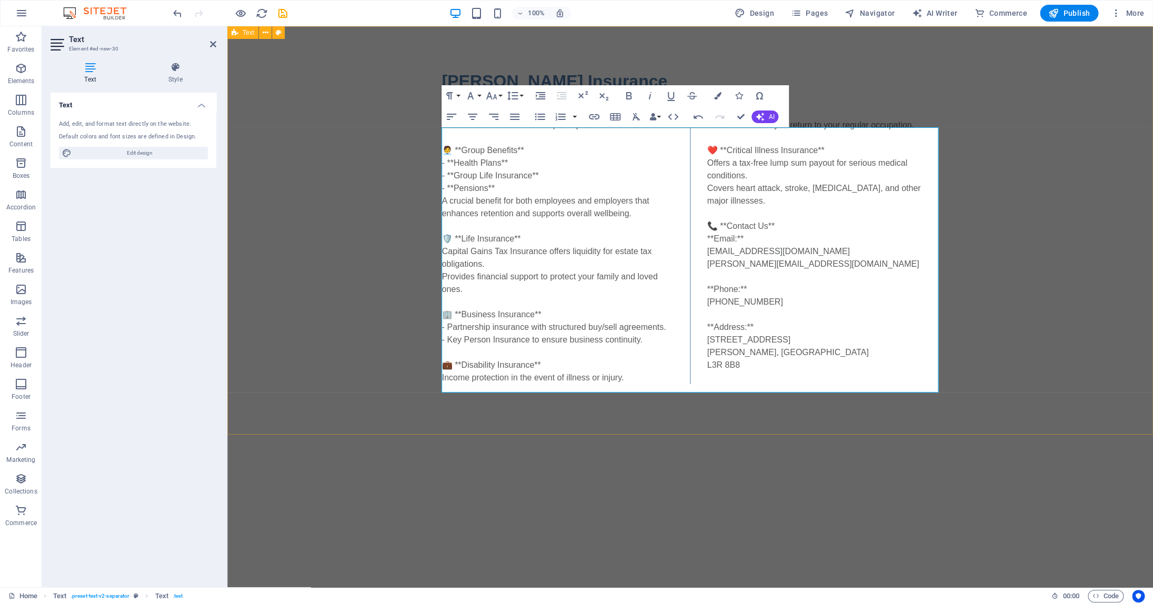
click at [1044, 177] on div "Colin Hurwitz Insurance Where Service Still Exists™ **Financial Services Provid…" at bounding box center [690, 226] width 926 height 400
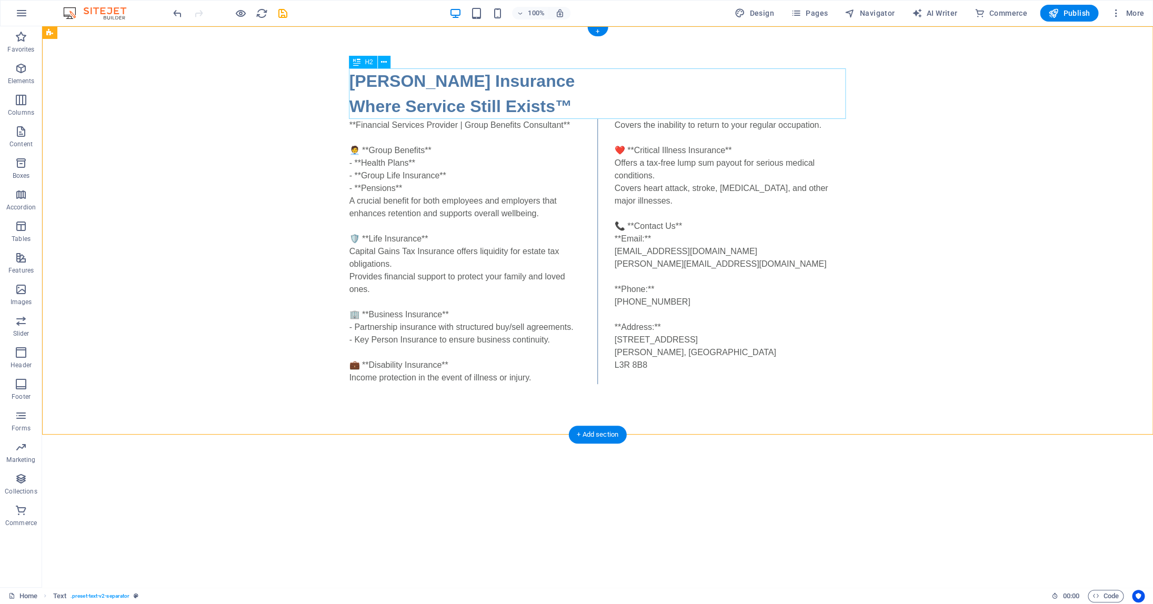
click at [352, 103] on div "Colin Hurwitz Insurance Where Service Still Exists™" at bounding box center [597, 93] width 497 height 51
click at [352, 104] on div "Colin Hurwitz Insurance Where Service Still Exists™" at bounding box center [597, 93] width 497 height 51
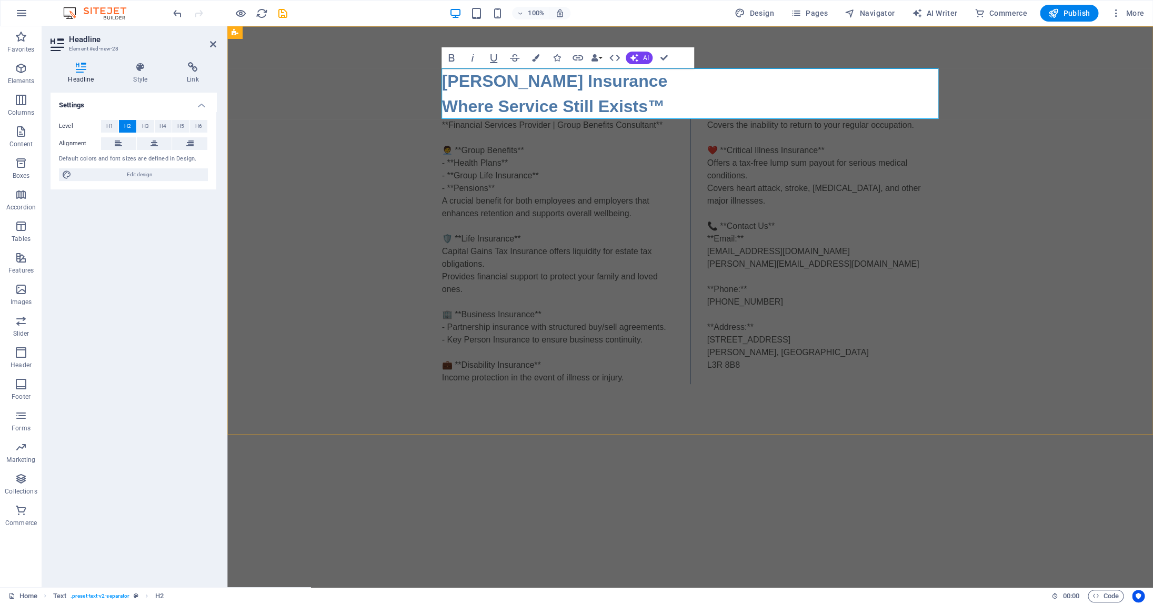
drag, startPoint x: 690, startPoint y: 112, endPoint x: 656, endPoint y: 112, distance: 34.2
click at [684, 111] on h2 "Colin Hurwitz Insurance Where Service Still Exists™" at bounding box center [690, 93] width 497 height 51
drag, startPoint x: 649, startPoint y: 109, endPoint x: 444, endPoint y: 110, distance: 205.3
click at [444, 110] on h2 "Colin Hurwitz Insurance Where Service Still Exists™" at bounding box center [690, 93] width 497 height 51
click at [196, 126] on span "H6" at bounding box center [198, 126] width 7 height 13
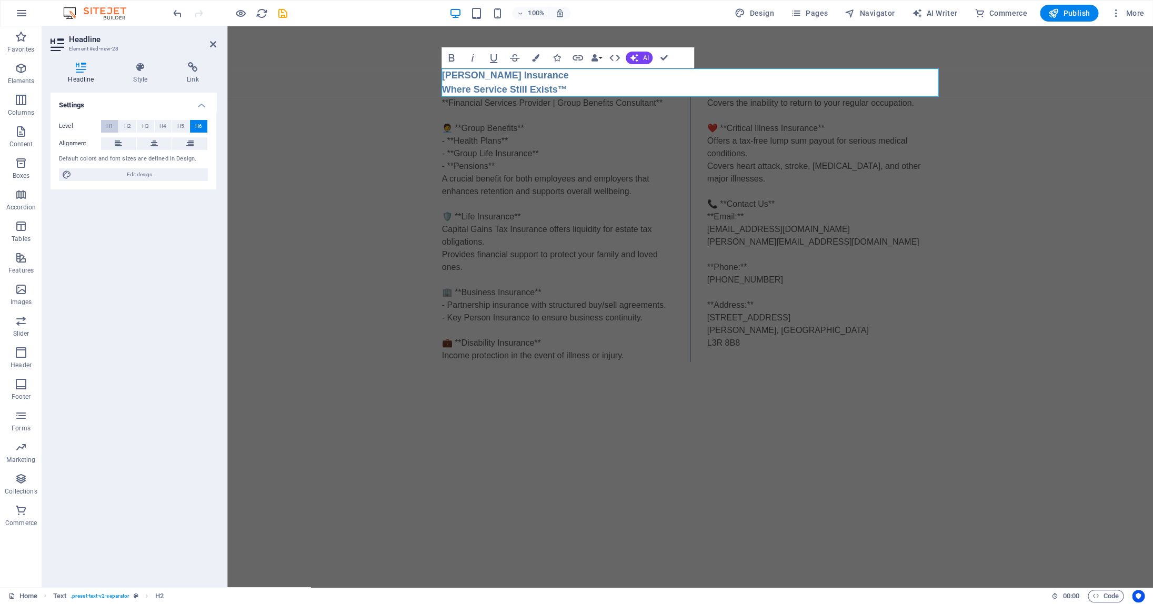
click at [109, 125] on span "H1" at bounding box center [109, 126] width 7 height 13
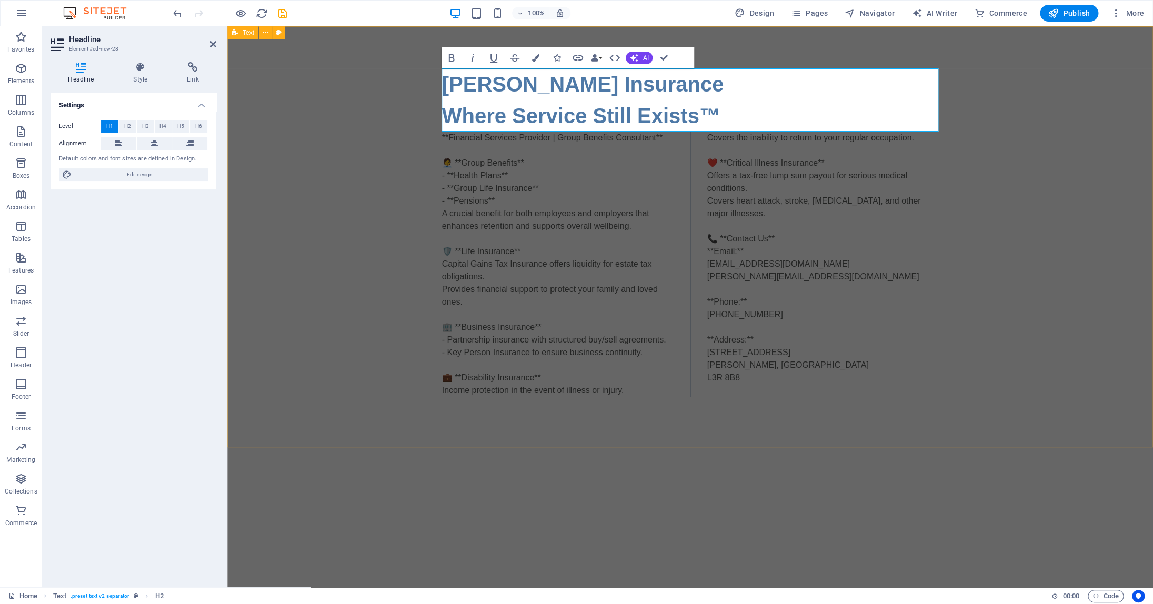
click at [944, 121] on div "Colin Hurwitz Insurance Where Service Still Exists™ **Financial Services Provid…" at bounding box center [690, 232] width 926 height 413
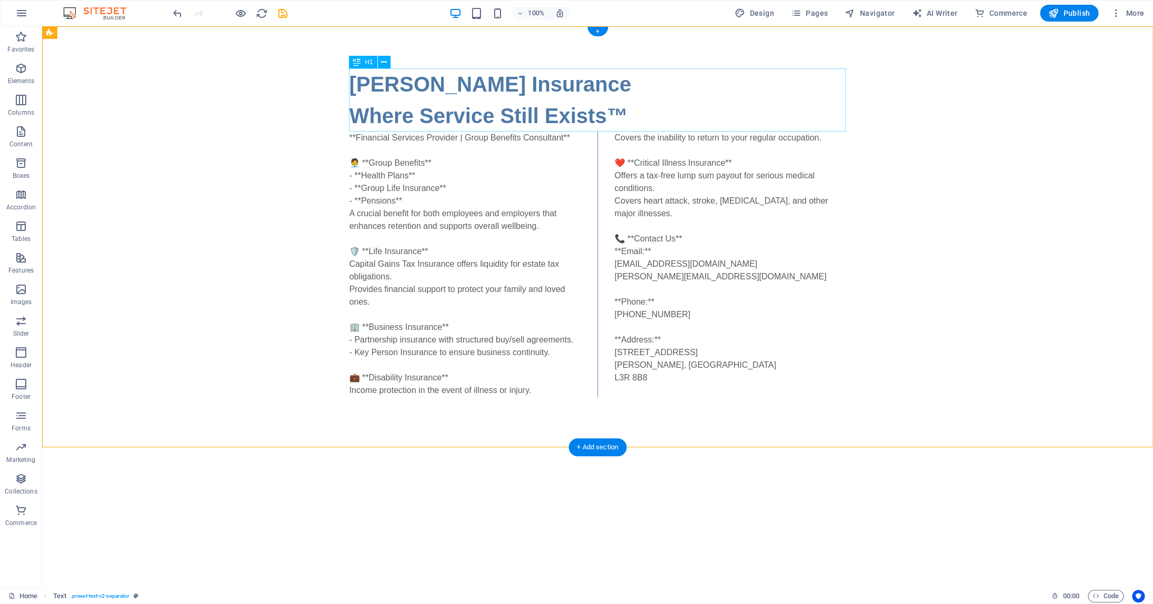
click at [620, 118] on div "Colin Hurwitz Insurance Where Service Still Exists™" at bounding box center [597, 99] width 497 height 63
click at [612, 114] on div "Colin Hurwitz Insurance Where Service Still Exists™" at bounding box center [597, 99] width 497 height 63
click at [610, 114] on div "Colin Hurwitz Insurance Where Service Still Exists™" at bounding box center [597, 99] width 497 height 63
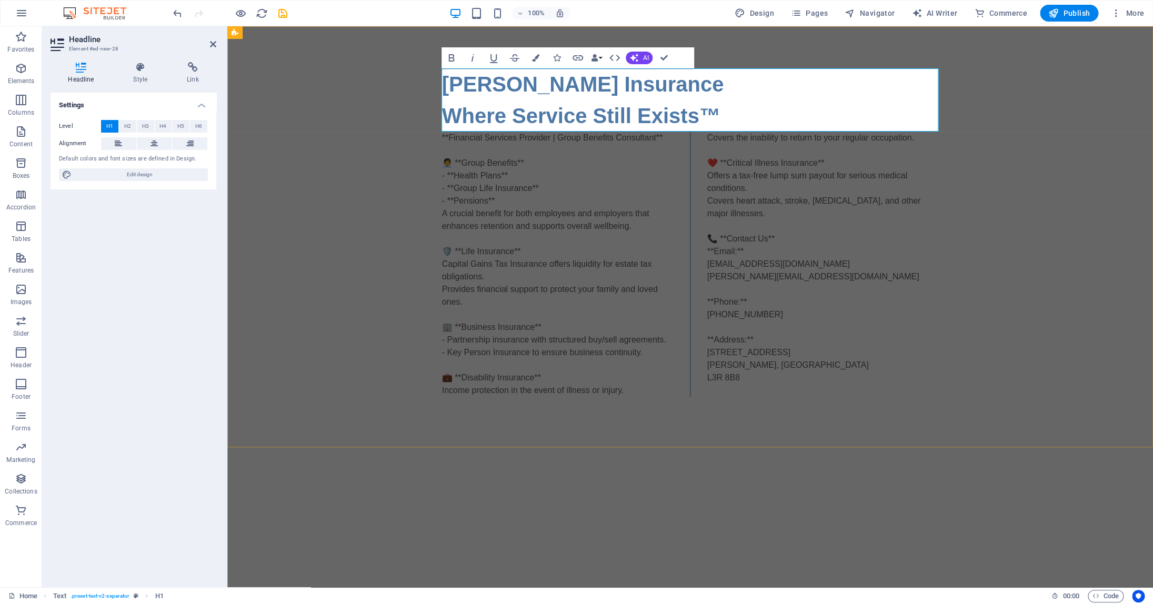
click at [708, 115] on h1 "Colin Hurwitz Insurance Where Service Still Exists™" at bounding box center [690, 99] width 497 height 63
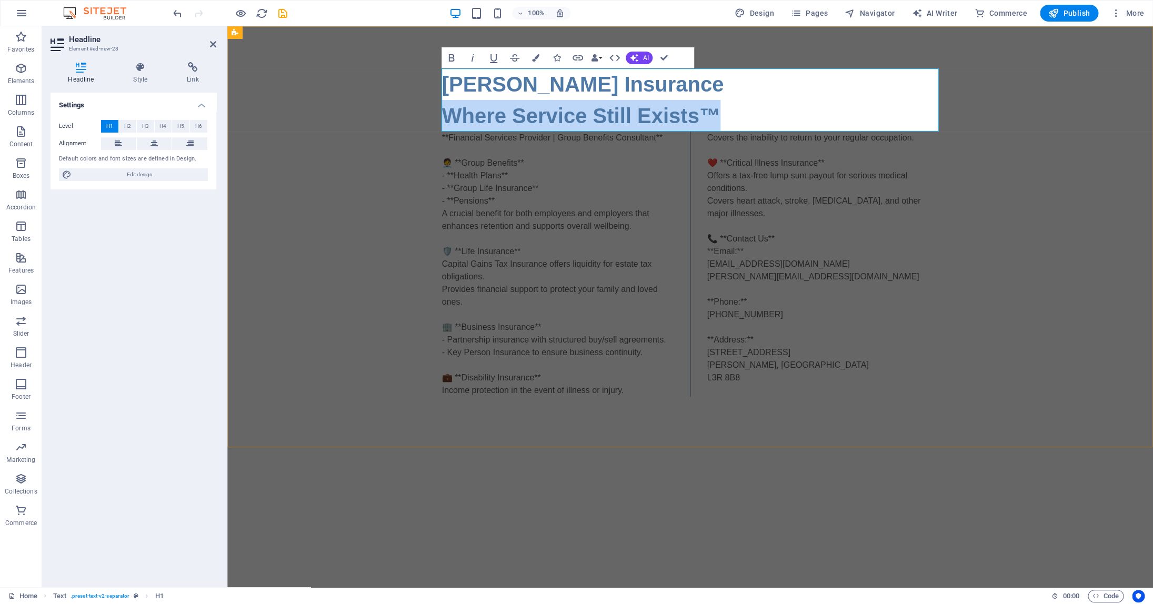
drag, startPoint x: 708, startPoint y: 115, endPoint x: 442, endPoint y: 114, distance: 266.3
click at [442, 114] on div "Colin Hurwitz Insurance Where Service Still Exists™ **Financial Services Provid…" at bounding box center [690, 232] width 926 height 413
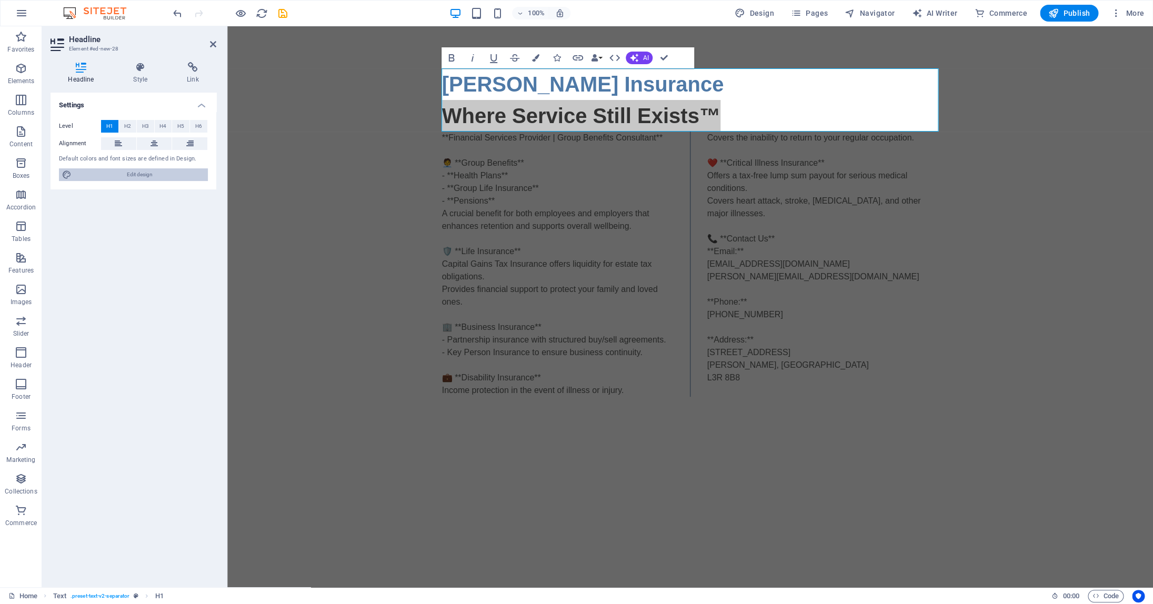
click at [167, 176] on span "Edit design" at bounding box center [140, 174] width 130 height 13
select select "px"
select select "400"
select select "px"
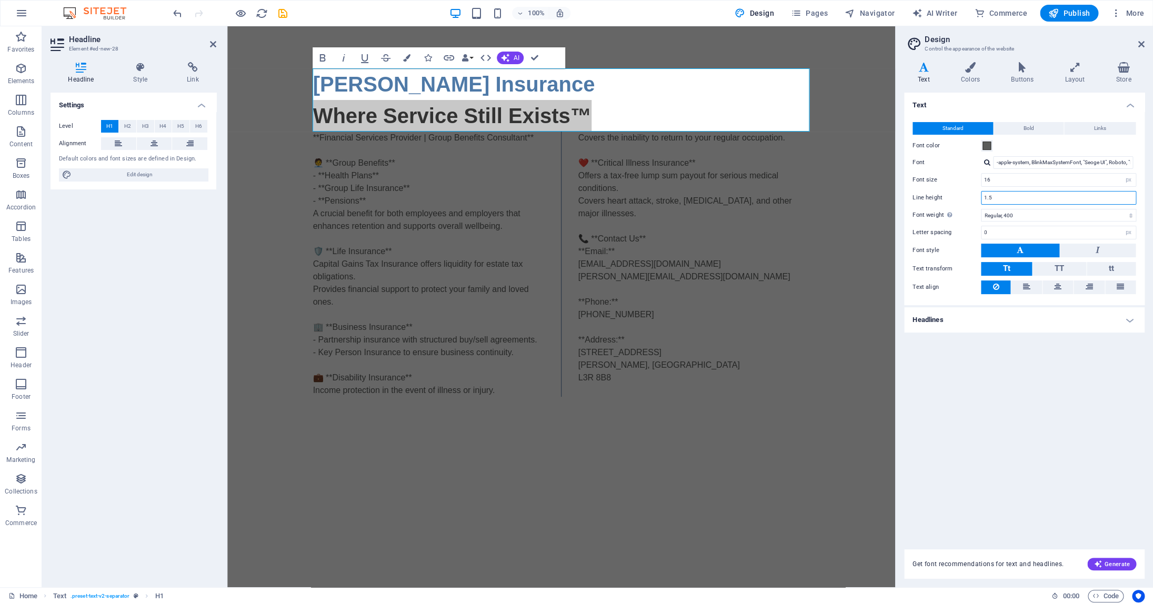
click at [1083, 200] on input "1.5" at bounding box center [1059, 198] width 154 height 13
click at [1013, 181] on input "16" at bounding box center [1059, 180] width 154 height 13
type input "1"
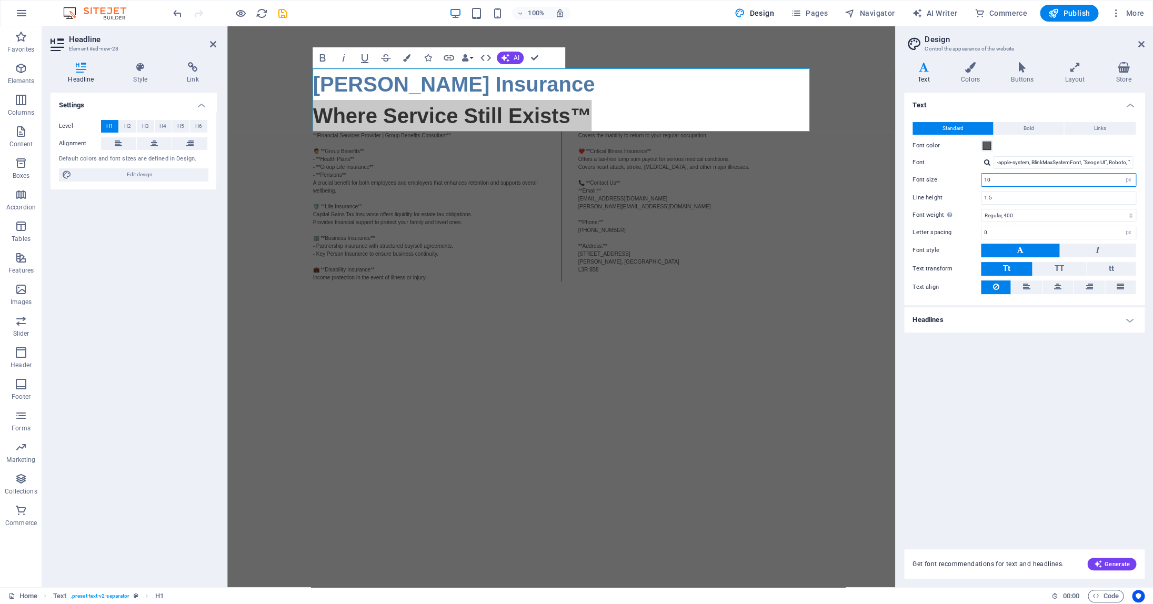
type input "1"
type input "16"
click at [1138, 47] on header "Design Control the appearance of the website" at bounding box center [1025, 39] width 238 height 27
click at [1140, 47] on icon at bounding box center [1141, 44] width 6 height 8
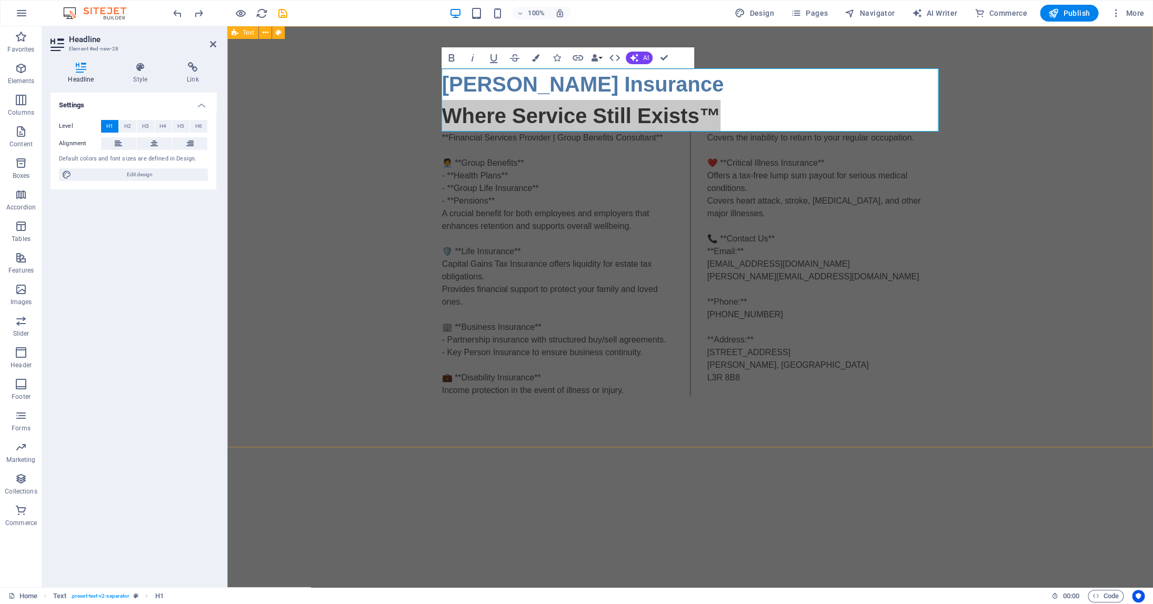
click at [1077, 108] on div "Colin Hurwitz Insurance Where Service Still Exists™ **Financial Services Provid…" at bounding box center [690, 232] width 926 height 413
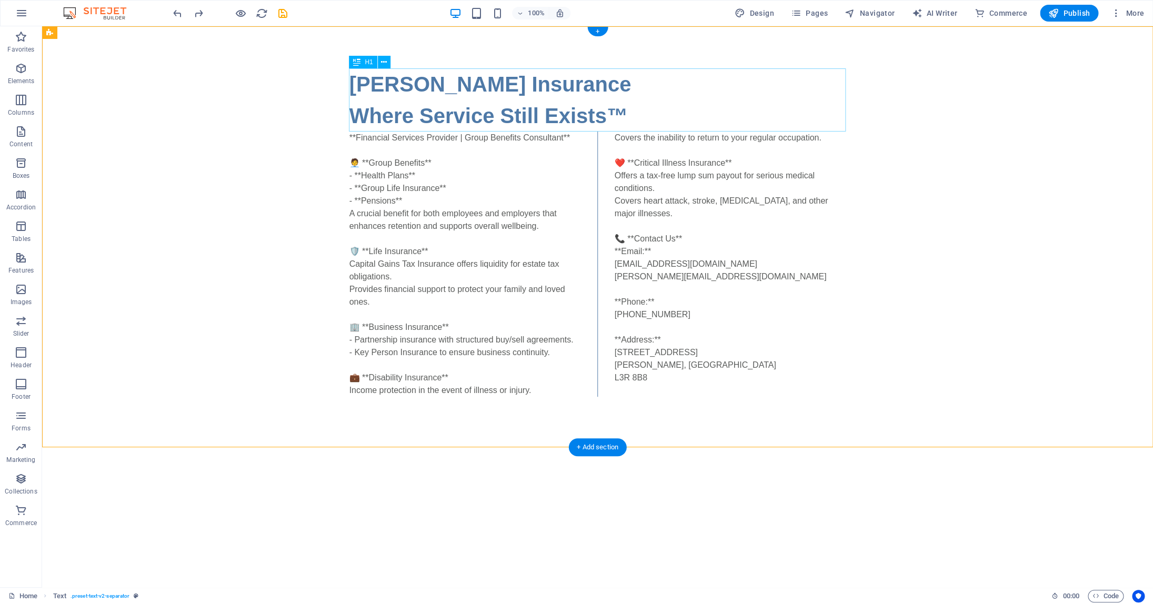
click at [380, 115] on div "Colin Hurwitz Insurance Where Service Still Exists™" at bounding box center [597, 99] width 497 height 63
click at [382, 62] on icon at bounding box center [384, 62] width 6 height 11
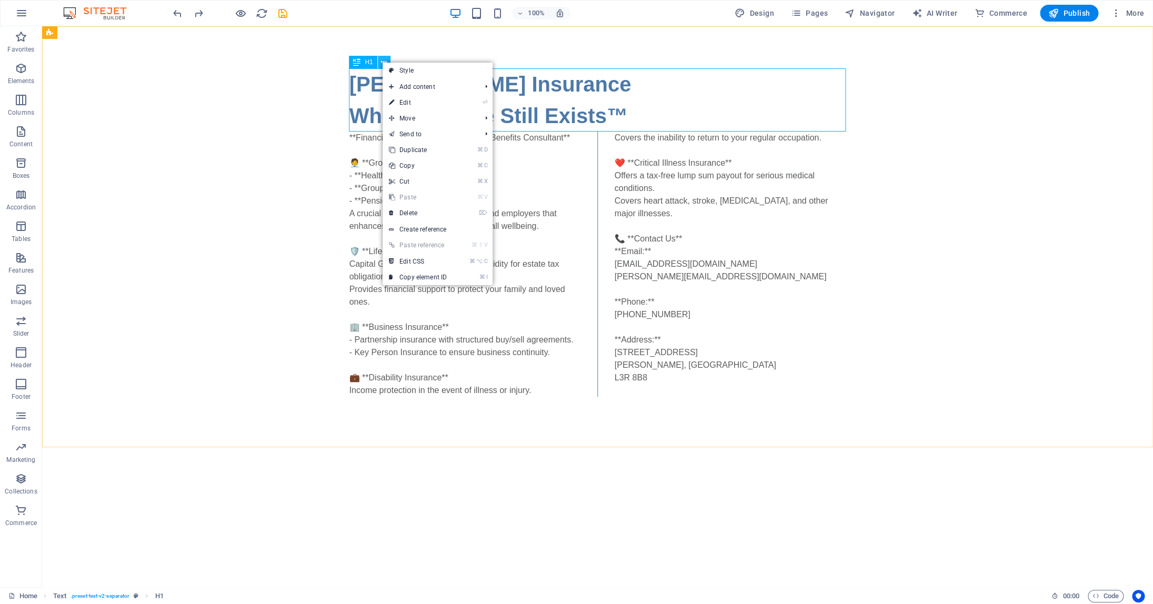
click at [382, 62] on icon at bounding box center [384, 62] width 6 height 11
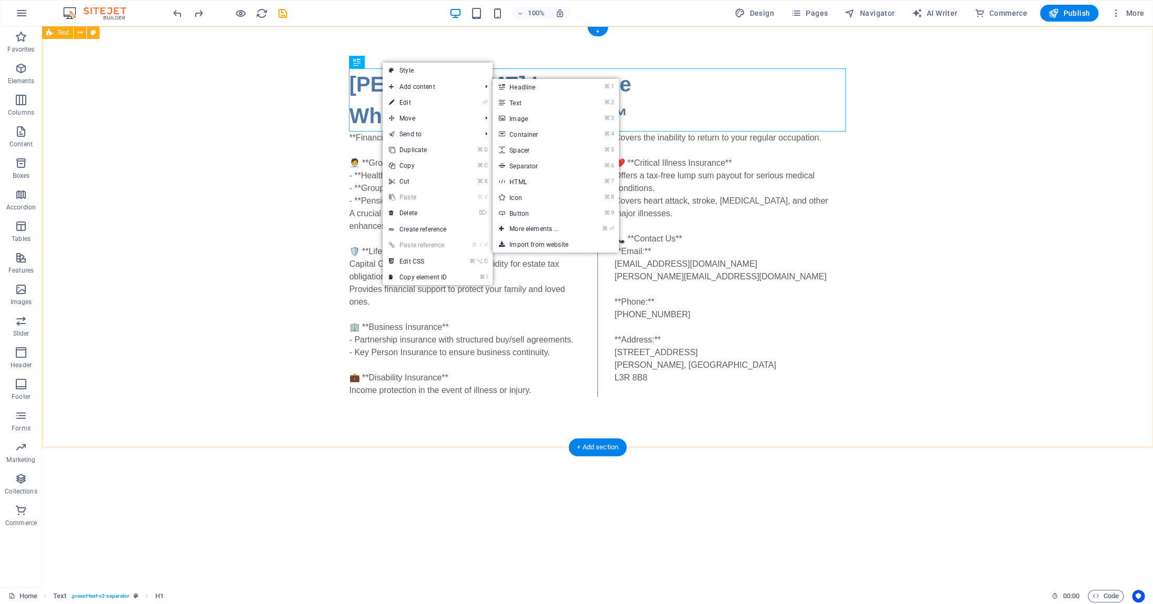
click at [1002, 121] on div "Colin Hurwitz Insurance Where Service Still Exists™ **Financial Services Provid…" at bounding box center [597, 232] width 1111 height 413
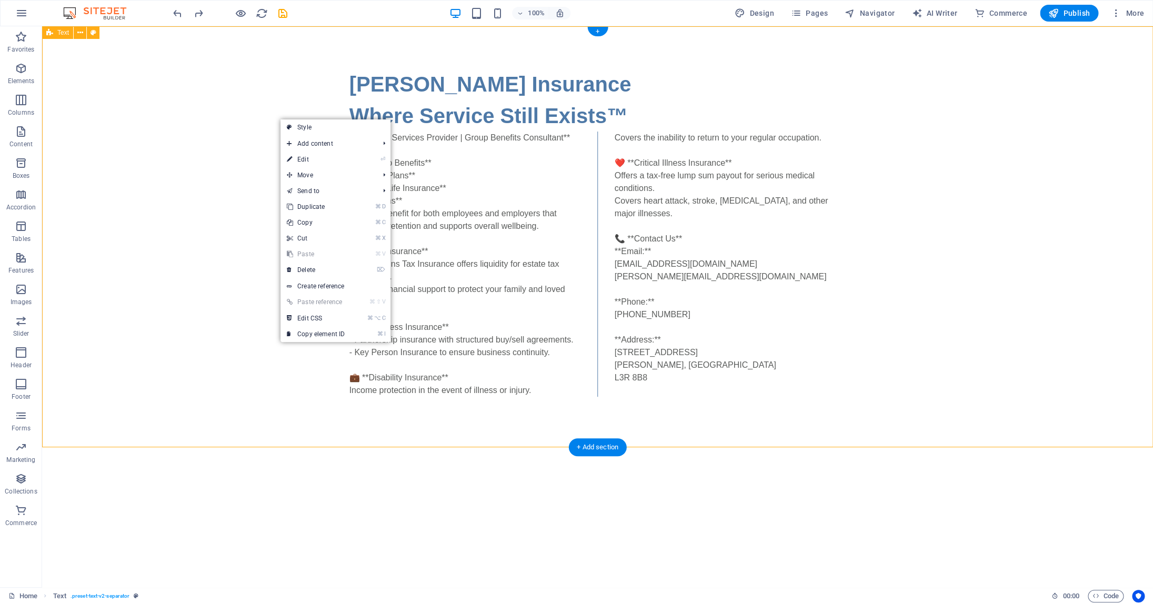
click at [113, 117] on div "Colin Hurwitz Insurance Where Service Still Exists™ **Financial Services Provid…" at bounding box center [597, 232] width 1111 height 413
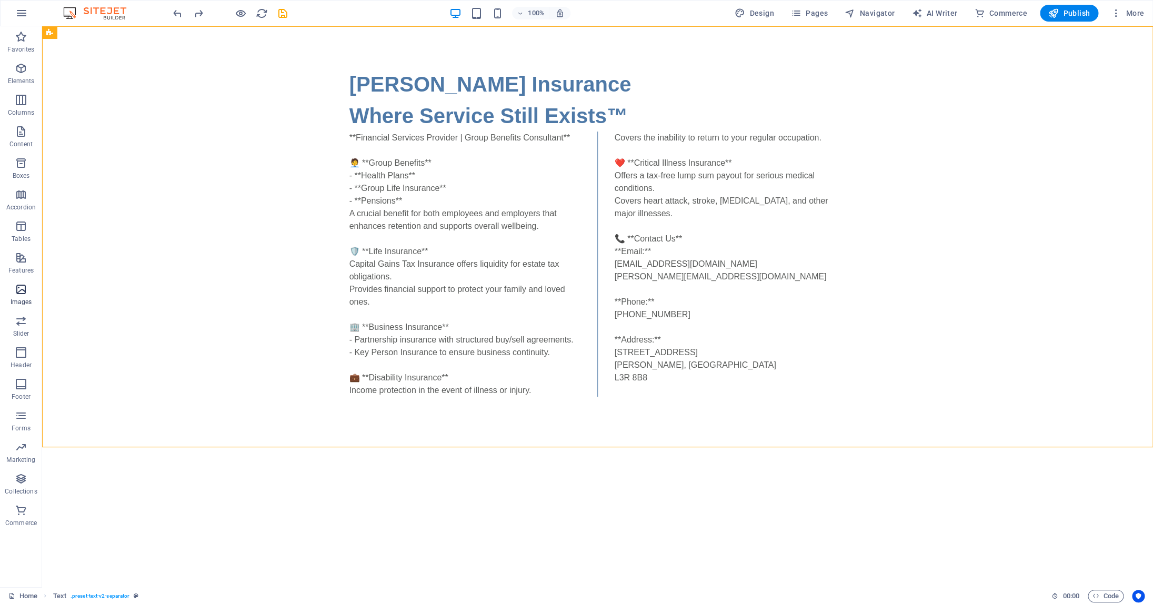
click at [23, 292] on icon "button" at bounding box center [21, 289] width 13 height 13
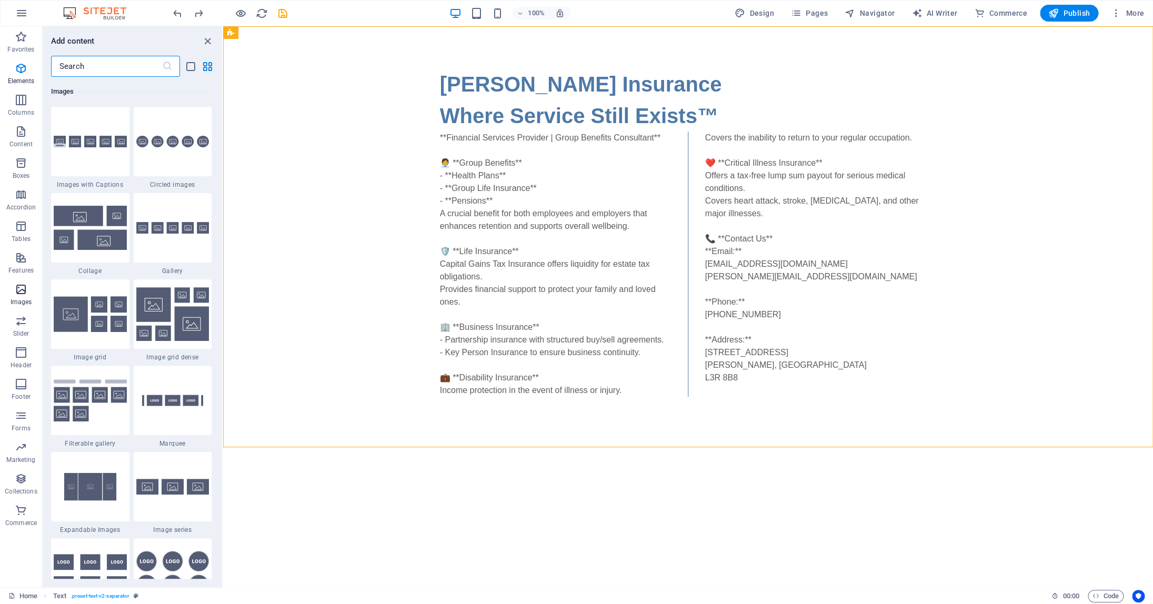
scroll to position [5337, 0]
click at [207, 43] on icon "close panel" at bounding box center [208, 41] width 12 height 12
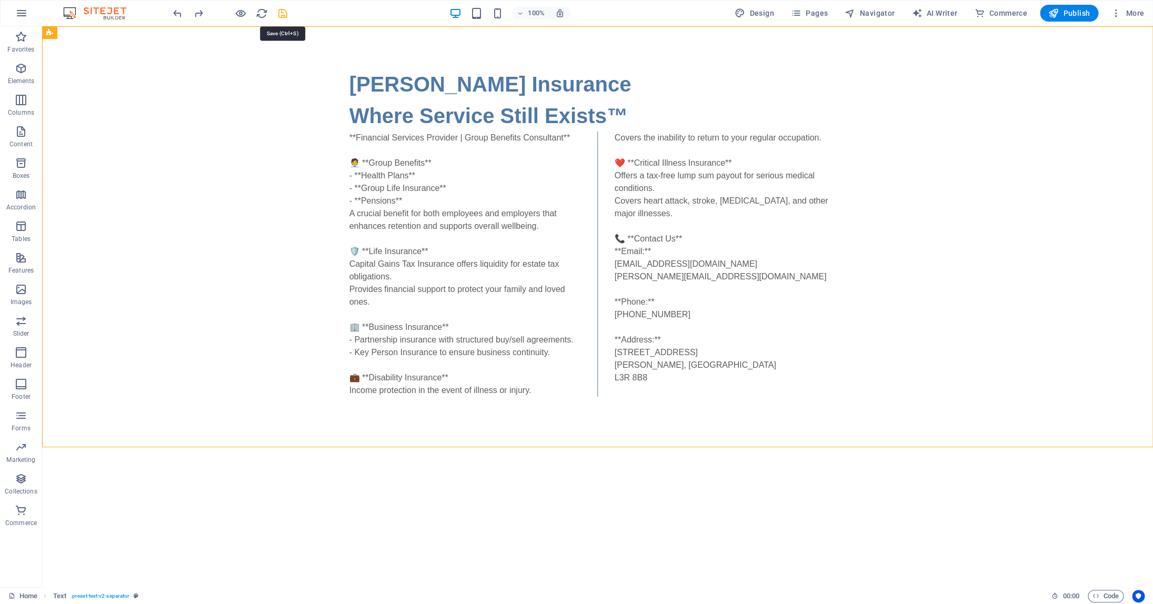
click at [281, 15] on icon "save" at bounding box center [283, 13] width 12 height 12
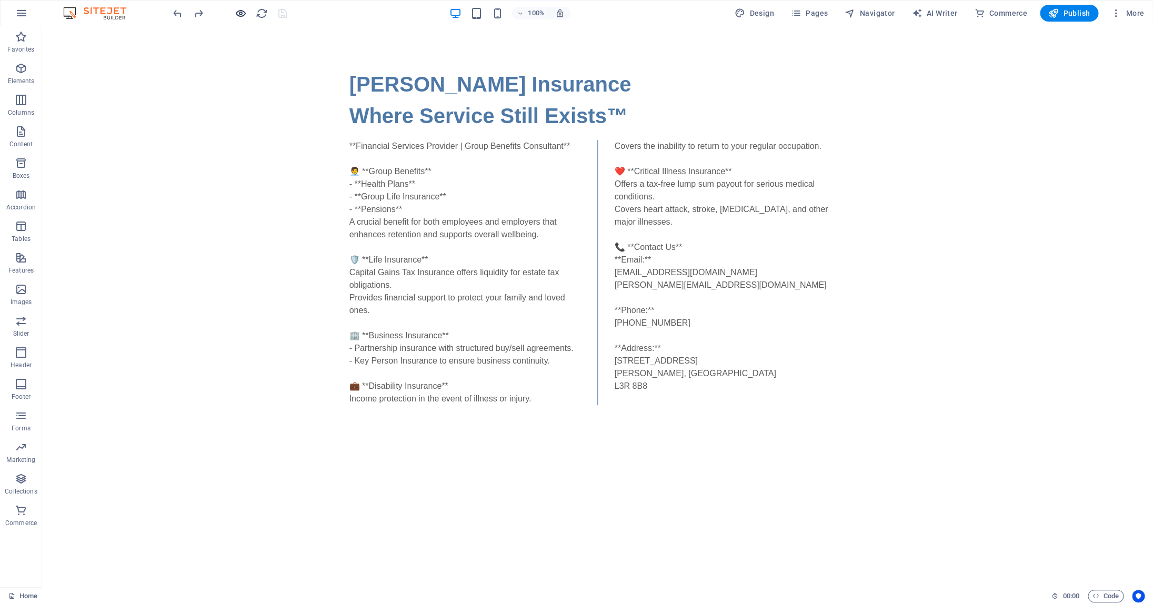
click at [245, 15] on icon "button" at bounding box center [241, 13] width 12 height 12
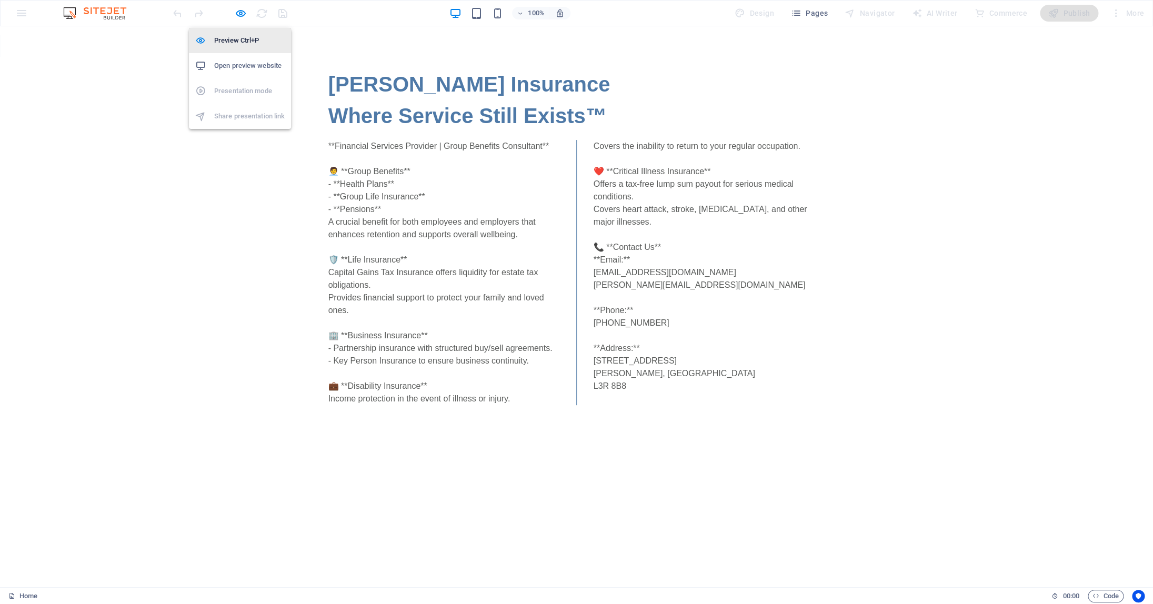
click at [240, 41] on h6 "Preview Ctrl+P" at bounding box center [249, 40] width 71 height 13
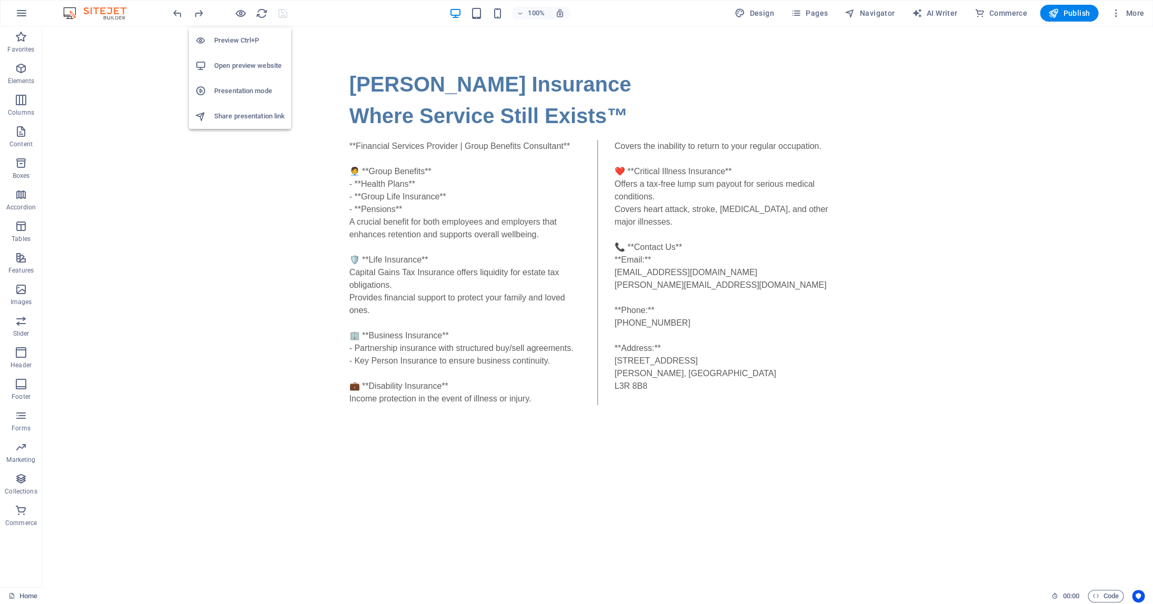
click at [240, 41] on h6 "Preview Ctrl+P" at bounding box center [249, 40] width 71 height 13
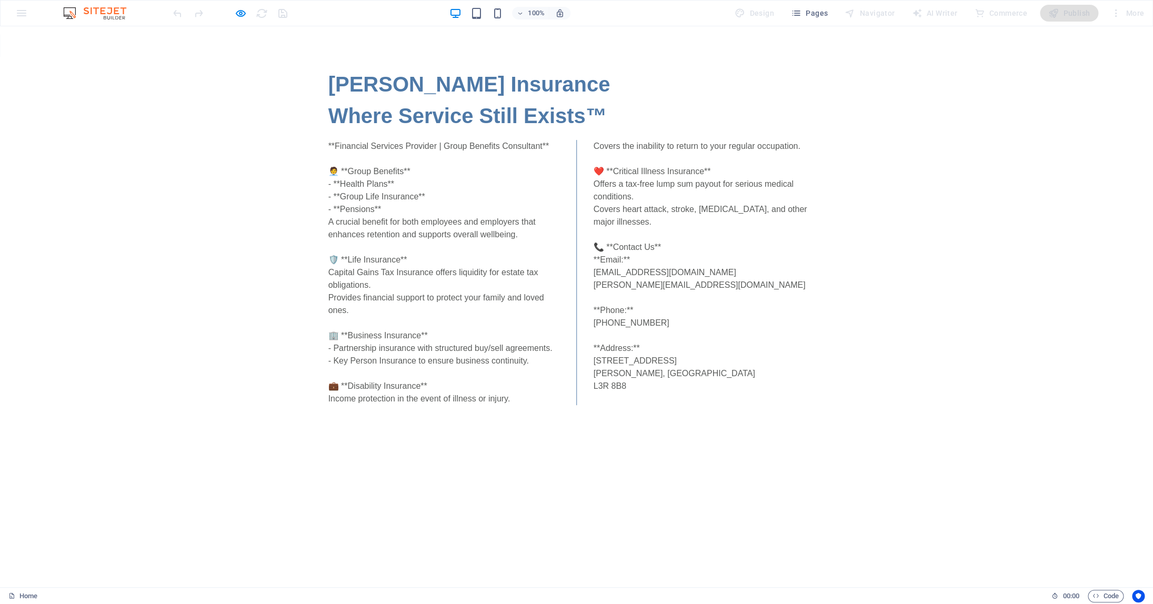
click at [1004, 224] on div "Colin Hurwitz Insurance Where Service Still Exists™ **Financial Services Provid…" at bounding box center [576, 236] width 1153 height 421
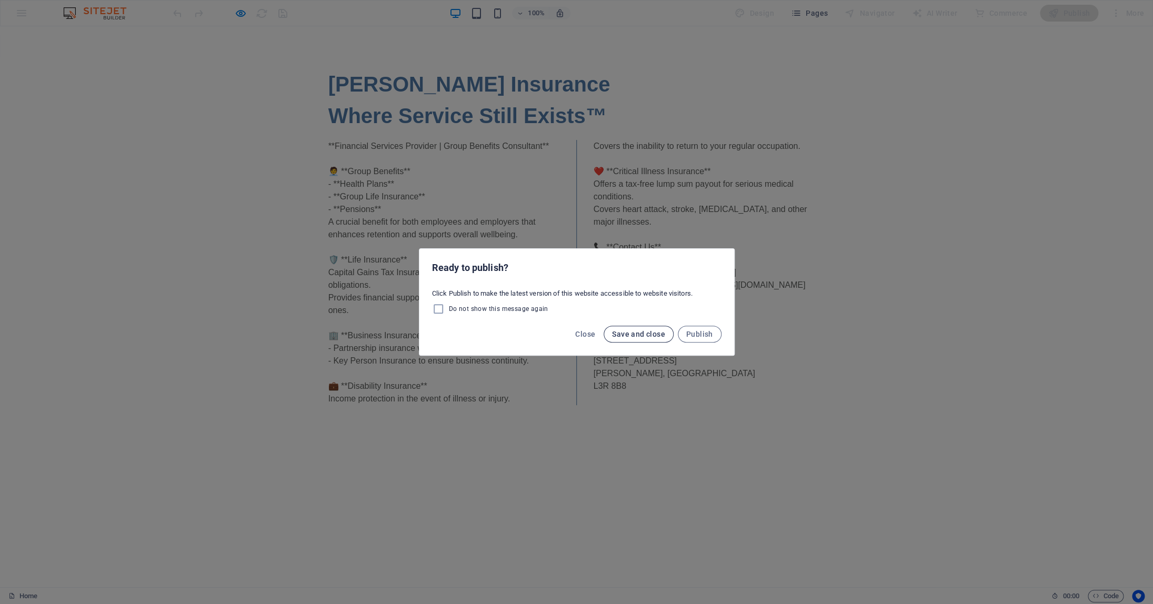
click at [632, 331] on span "Save and close" at bounding box center [638, 334] width 53 height 8
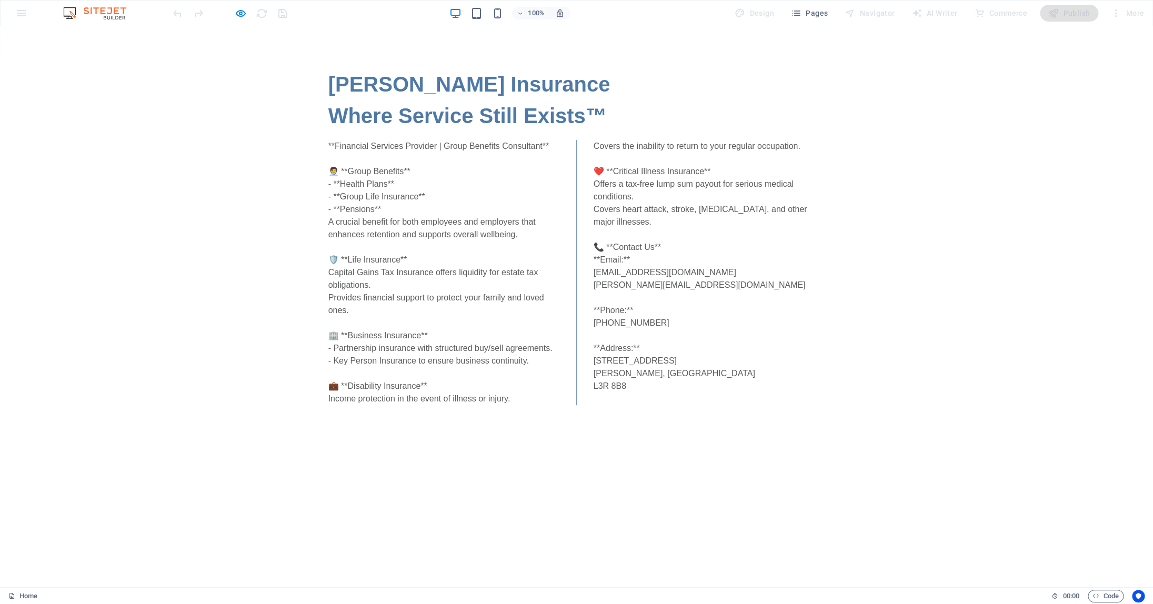
click at [470, 255] on div "**Financial Services Provider | Group Benefits Consultant** 🧑‍💼 **Group Benefit…" at bounding box center [576, 272] width 497 height 265
click at [413, 61] on div "Colin Hurwitz Insurance Where Service Still Exists™ **Financial Services Provid…" at bounding box center [576, 236] width 1153 height 421
click at [410, 100] on h1 "Colin Hurwitz Insurance Where Service Still Exists™" at bounding box center [576, 99] width 497 height 63
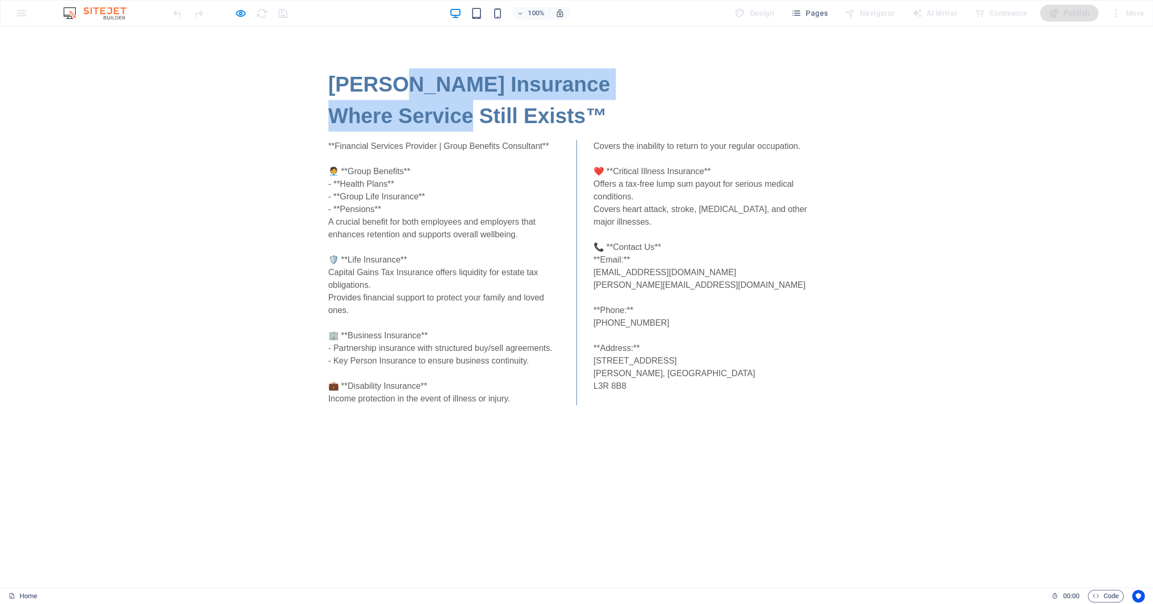
click at [413, 99] on h1 "Colin Hurwitz Insurance Where Service Still Exists™" at bounding box center [576, 99] width 497 height 63
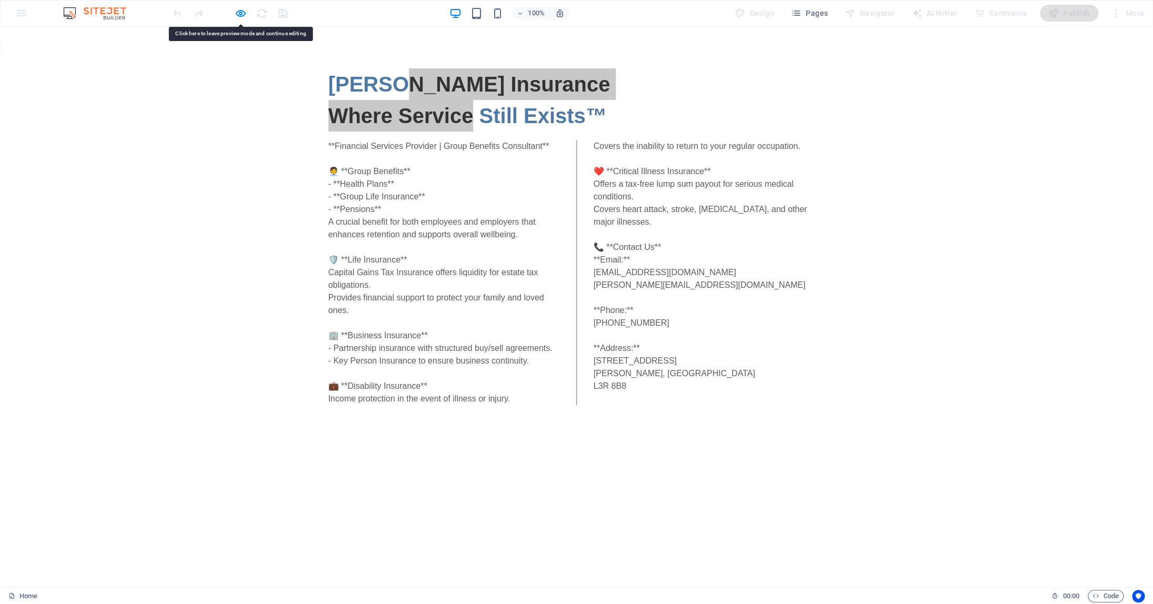
click at [112, 12] on img at bounding box center [100, 13] width 79 height 13
click at [246, 12] on icon "button" at bounding box center [241, 13] width 12 height 12
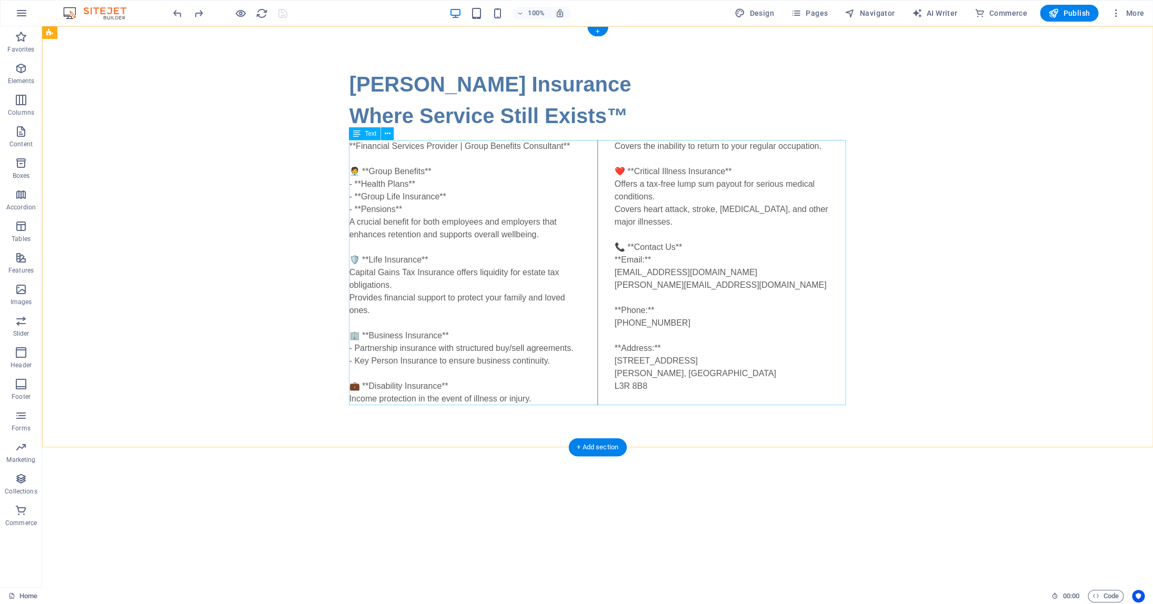
click at [617, 172] on div "**Financial Services Provider | Group Benefits Consultant** 🧑‍💼 **Group Benefit…" at bounding box center [597, 272] width 497 height 265
click at [623, 171] on div "**Financial Services Provider | Group Benefits Consultant** 🧑‍💼 **Group Benefit…" at bounding box center [597, 272] width 497 height 265
click at [618, 171] on div "**Financial Services Provider | Group Benefits Consultant** 🧑‍💼 **Group Benefit…" at bounding box center [597, 272] width 497 height 265
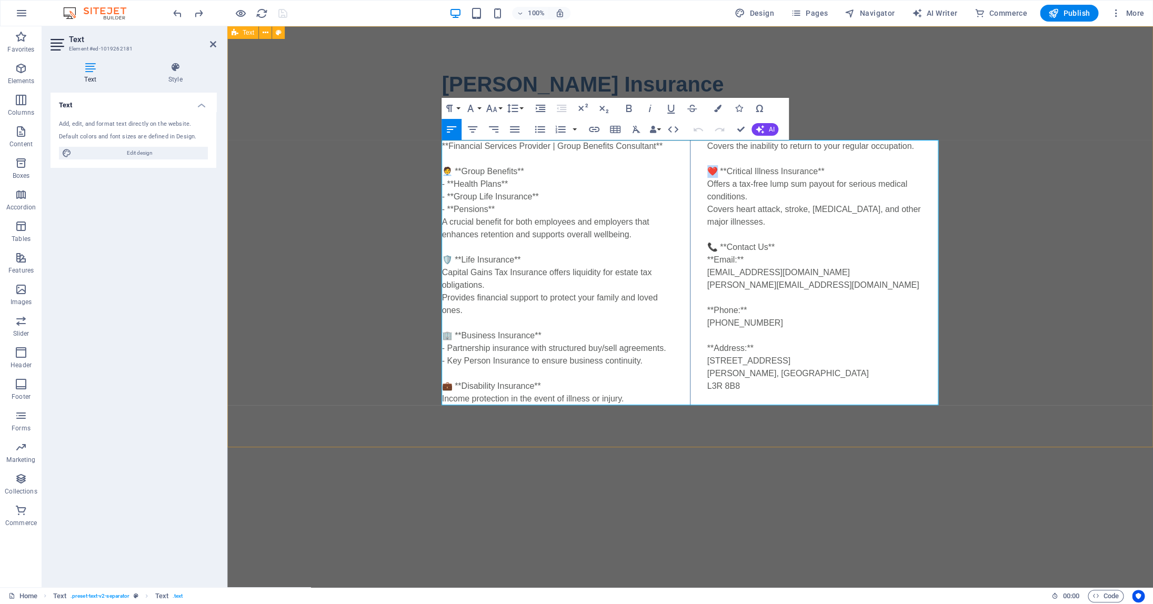
click at [715, 168] on div "**Financial Services Provider | Group Benefits Consultant** 🧑‍💼 **Group Benefit…" at bounding box center [690, 272] width 497 height 265
click at [653, 447] on html "Skip to main content Colin Hurwitz Insurance Where Service Still Exists™ **Fina…" at bounding box center [690, 236] width 926 height 421
click at [650, 367] on div "**Financial Services Provider | Group Benefits Consultant** 🧑‍💼 **Group Benefit…" at bounding box center [690, 272] width 497 height 265
click at [953, 68] on div "Colin Hurwitz Insurance Where Service Still Exists™ **Financial Services Provid…" at bounding box center [690, 236] width 926 height 421
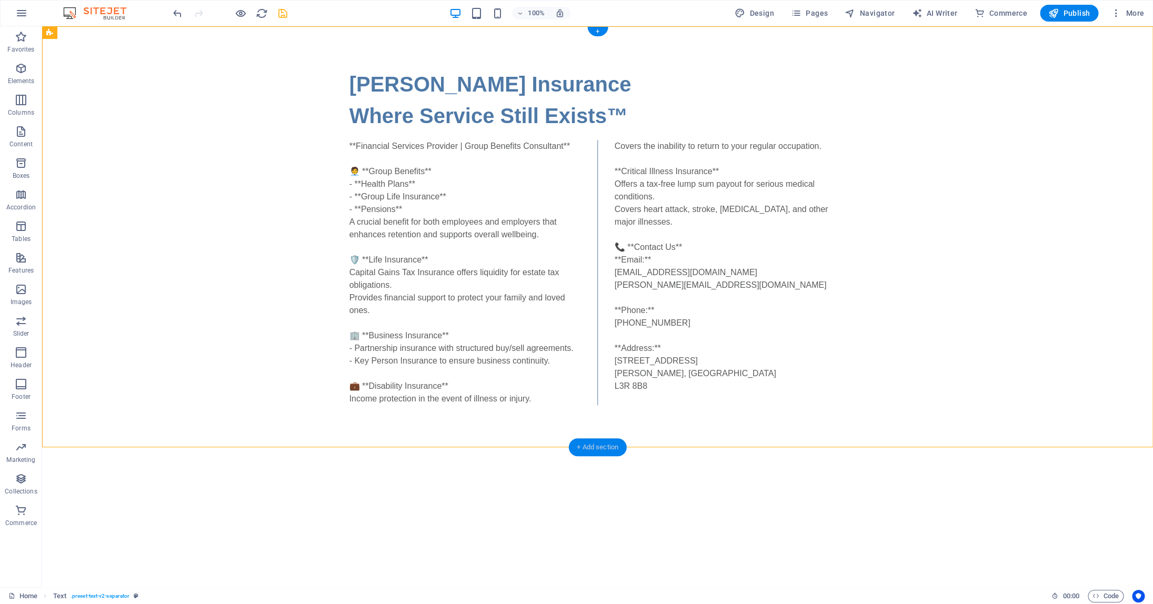
click at [597, 446] on div "+ Add section" at bounding box center [597, 447] width 58 height 18
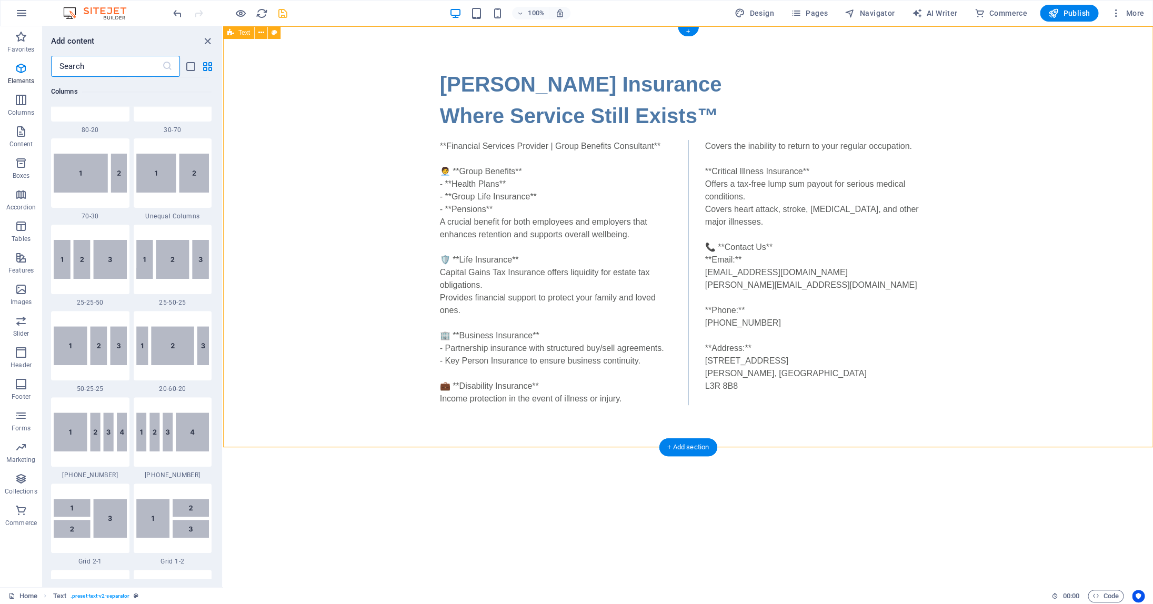
scroll to position [1842, 0]
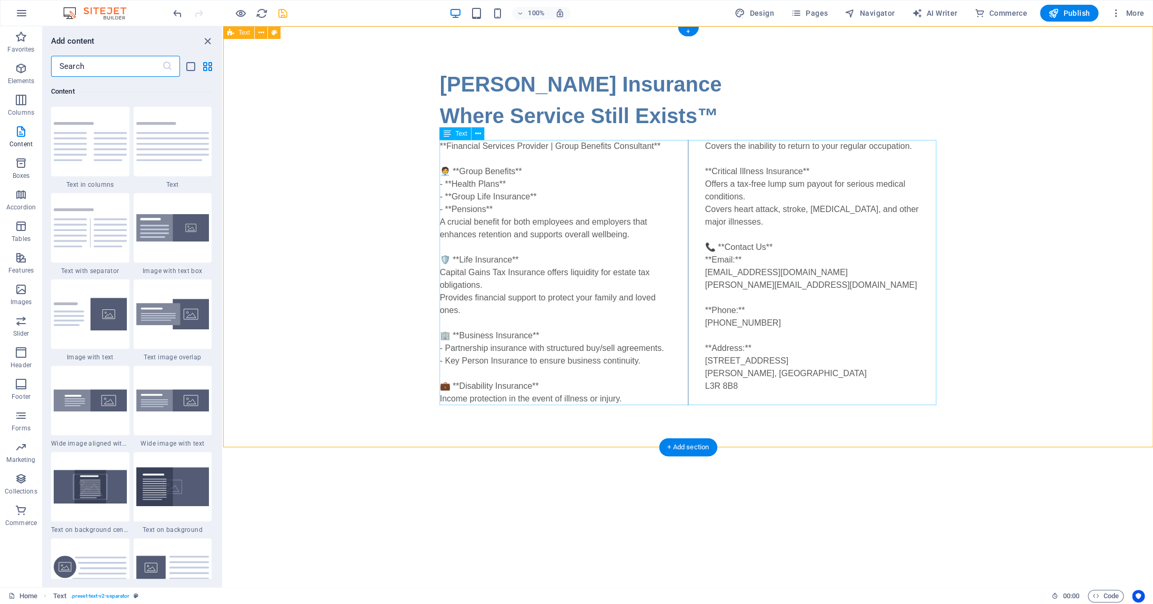
click at [758, 391] on div "**Financial Services Provider | Group Benefits Consultant** 🧑‍💼 **Group Benefit…" at bounding box center [688, 272] width 497 height 265
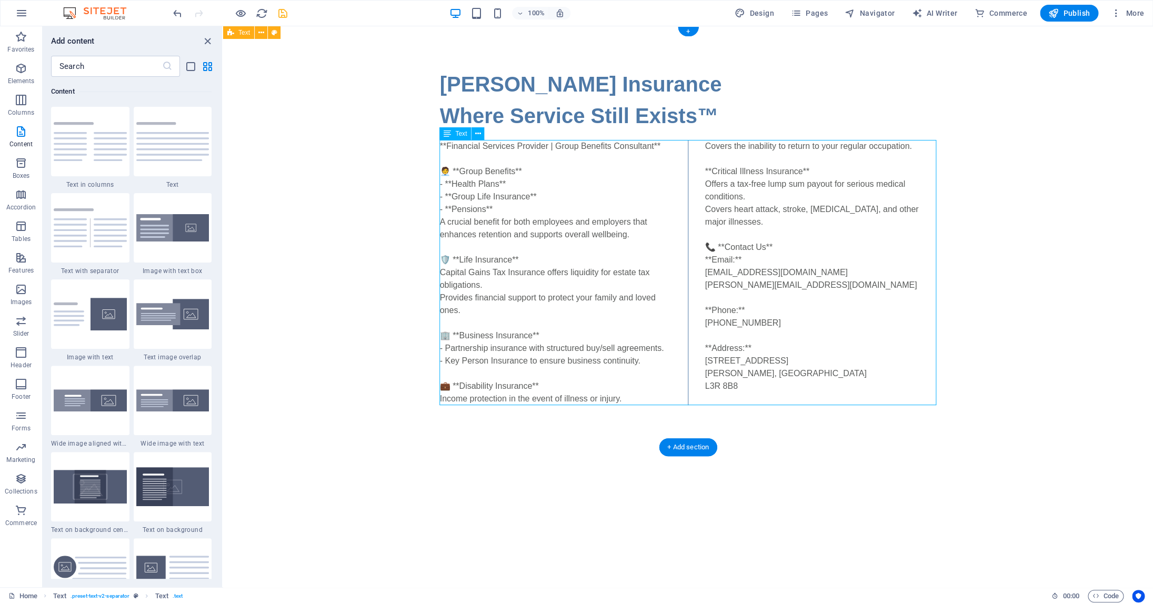
drag, startPoint x: 724, startPoint y: 383, endPoint x: 722, endPoint y: 312, distance: 70.5
click at [716, 305] on div "**Financial Services Provider | Group Benefits Consultant** 🧑‍💼 **Group Benefit…" at bounding box center [688, 272] width 497 height 265
click at [753, 357] on div "**Financial Services Provider | Group Benefits Consultant** 🧑‍💼 **Group Benefit…" at bounding box center [688, 272] width 497 height 265
drag, startPoint x: 753, startPoint y: 357, endPoint x: 745, endPoint y: 318, distance: 40.3
click at [754, 356] on div "**Financial Services Provider | Group Benefits Consultant** 🧑‍💼 **Group Benefit…" at bounding box center [688, 272] width 497 height 265
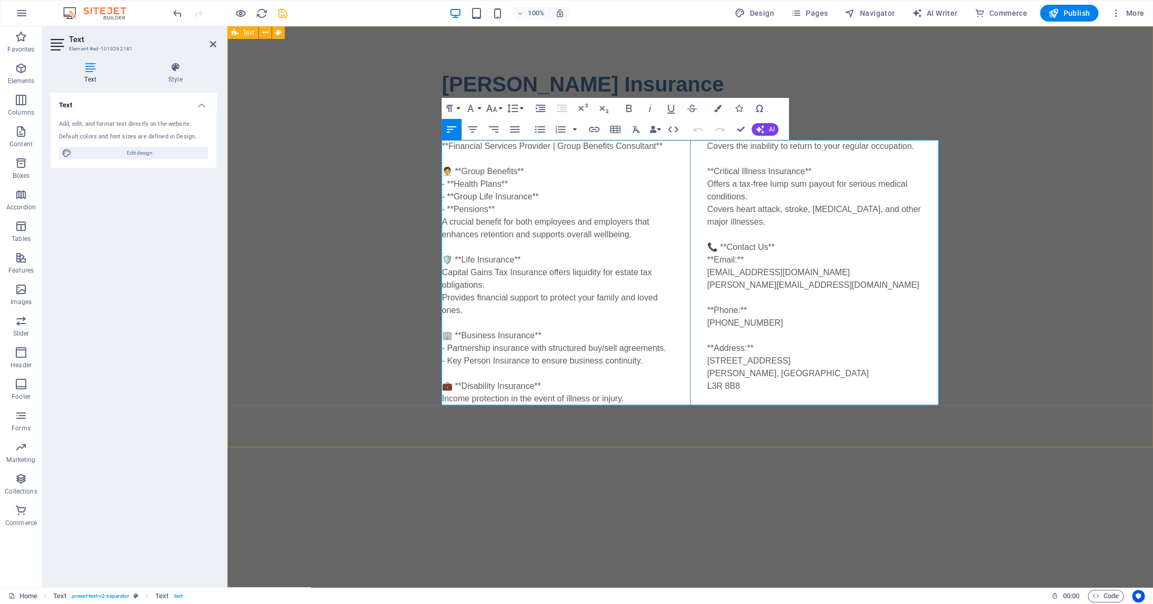
click at [706, 244] on div "**Financial Services Provider | Group Benefits Consultant** 🧑‍💼 **Group Benefit…" at bounding box center [690, 272] width 497 height 265
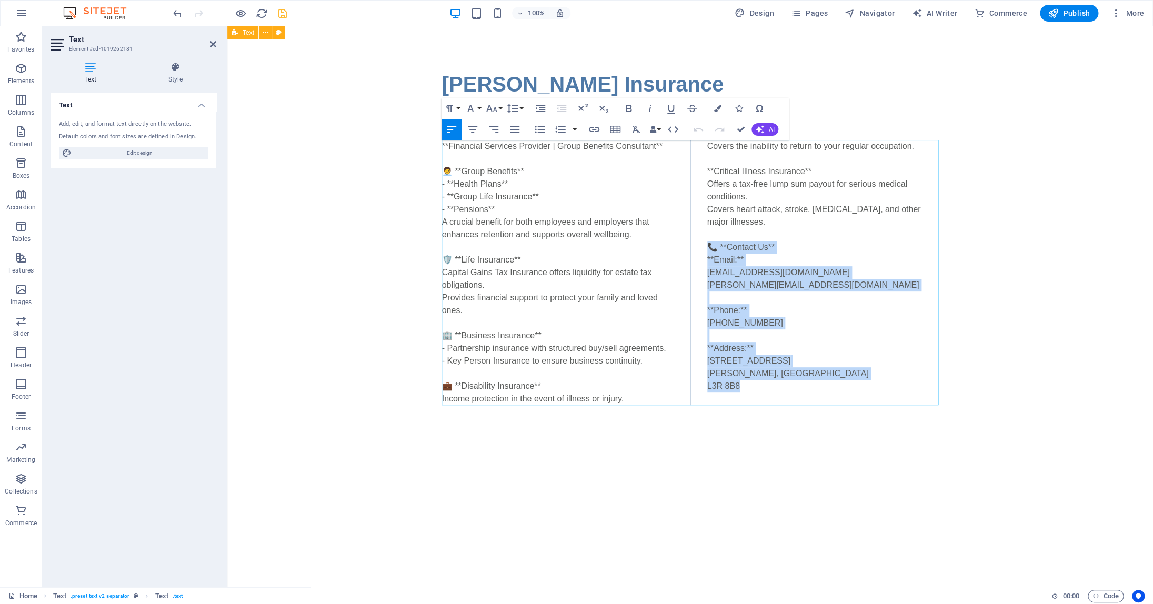
drag, startPoint x: 707, startPoint y: 247, endPoint x: 777, endPoint y: 385, distance: 154.4
click at [777, 385] on div "**Financial Services Provider | Group Benefits Consultant** 🧑‍💼 **Group Benefit…" at bounding box center [690, 272] width 497 height 265
copy div "📞 **Contact Us** **Email:** info@colinhurwitzinsurance.ca colin@colinhurwitzins…"
drag, startPoint x: 978, startPoint y: 377, endPoint x: 947, endPoint y: 392, distance: 35.1
click at [978, 377] on div "Colin Hurwitz Insurance Where Service Still Exists™ **Financial Services Provid…" at bounding box center [690, 236] width 926 height 421
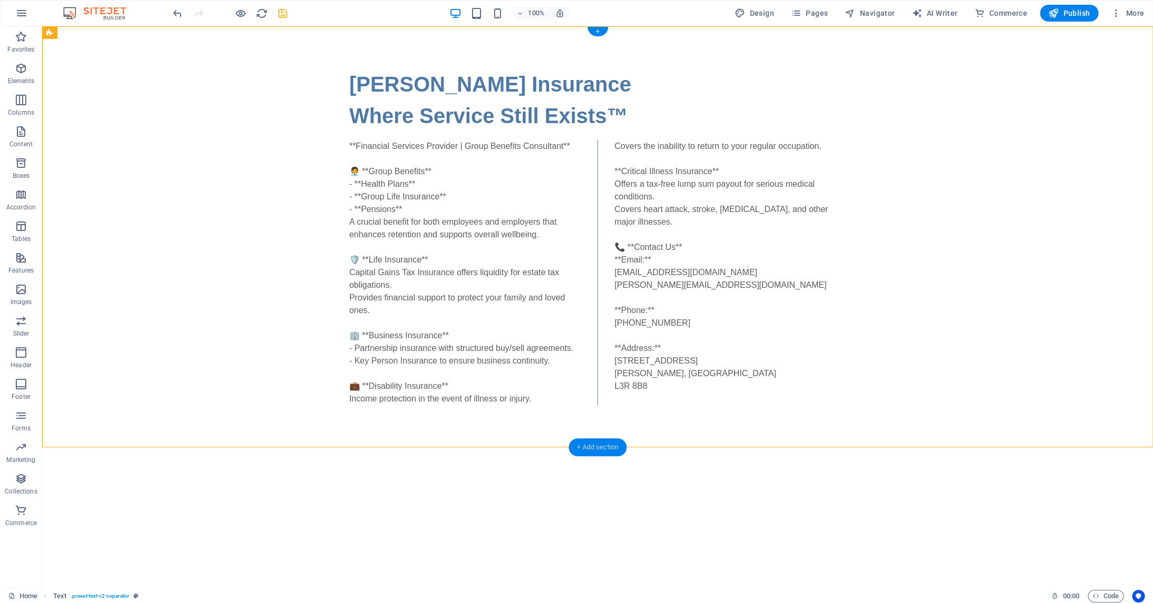
click at [595, 446] on div "+ Add section" at bounding box center [597, 447] width 58 height 18
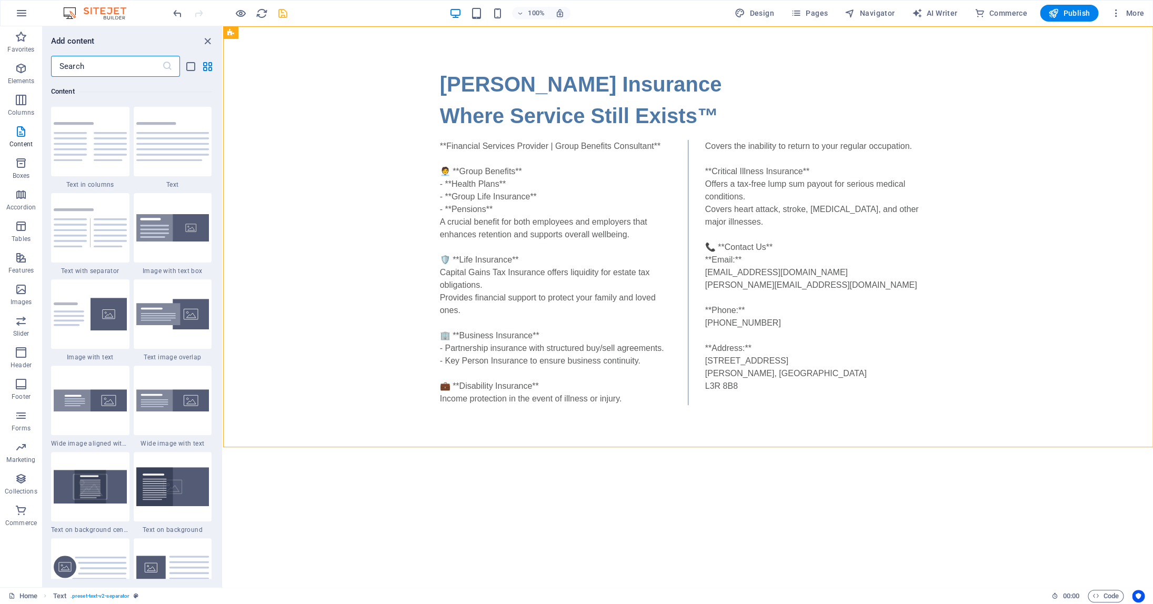
click at [163, 143] on img at bounding box center [172, 141] width 73 height 39
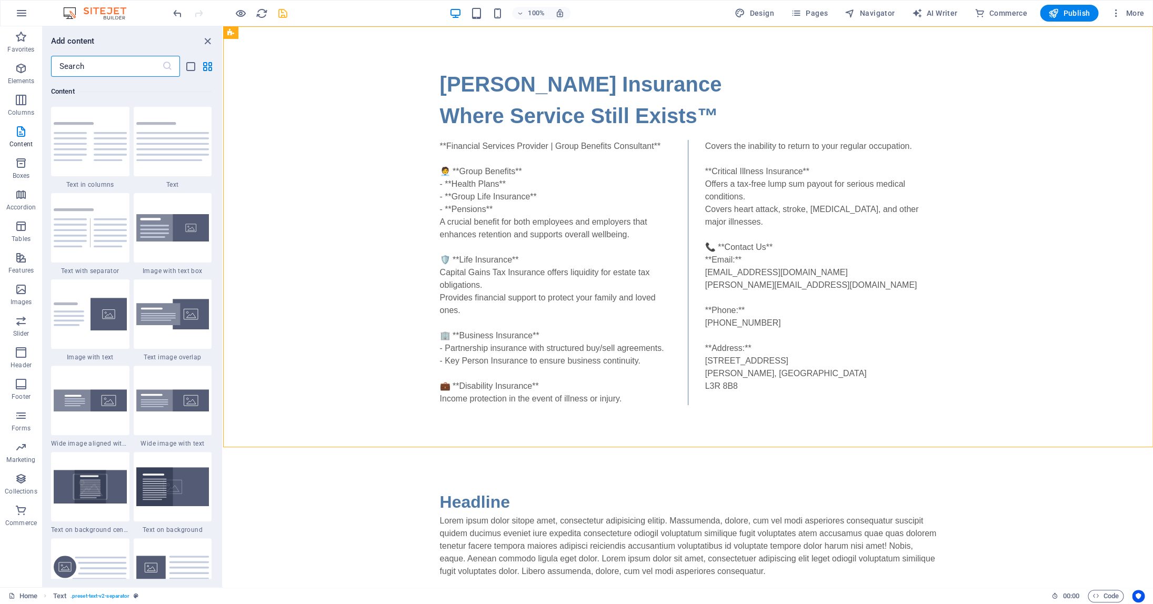
select select "preset-text-v2-default"
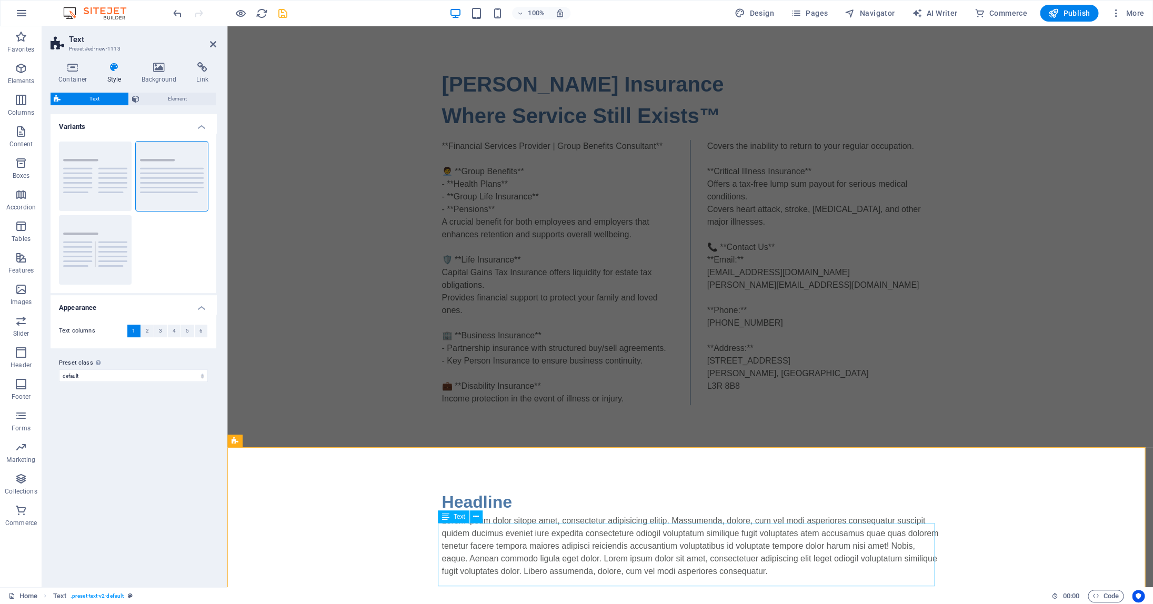
click at [442, 530] on div "Lorem ipsum dolor sitope amet, consectetur adipisicing elitip. Massumenda, dolo…" at bounding box center [690, 546] width 497 height 63
click at [856, 578] on div "Lorem ipsum dolor sitope amet, consectetur adipisicing elitip. Massumenda, dolo…" at bounding box center [690, 546] width 497 height 63
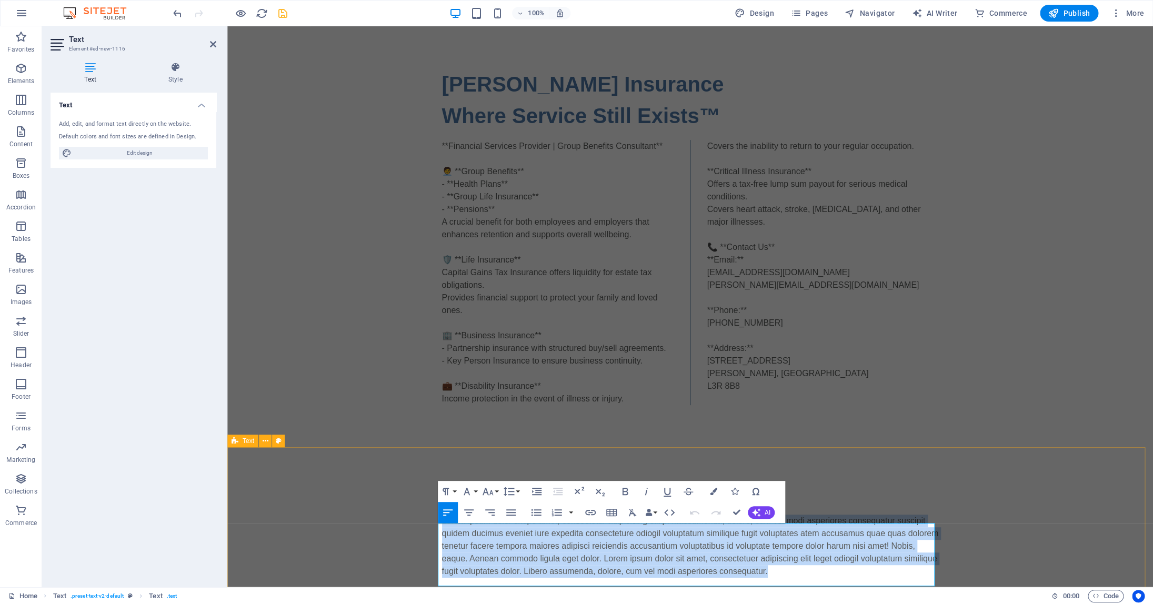
drag, startPoint x: 855, startPoint y: 580, endPoint x: 435, endPoint y: 529, distance: 422.5
click at [435, 529] on div "Headline Lorem ipsum dolor sitope amet, consectetur adipisicing elitip. Massume…" at bounding box center [690, 533] width 926 height 173
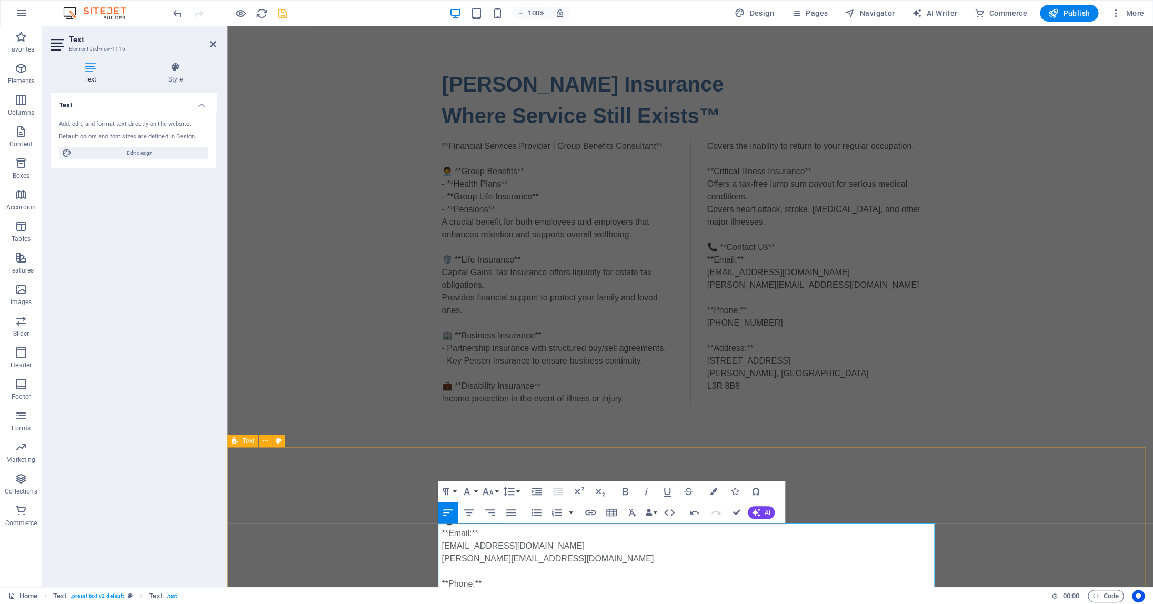
drag, startPoint x: 514, startPoint y: 530, endPoint x: 437, endPoint y: 530, distance: 76.8
click at [437, 530] on div "Headline 📞 **Contact Us** **Email:** info@colinhurwitzinsurance.ca colin@colinh…" at bounding box center [690, 577] width 926 height 261
copy p "📞 **Contact Us**"
click at [938, 483] on div "Headline **Email:** info@colinhurwitzinsurance.ca colin@colinhurwitzinsurance.c…" at bounding box center [690, 577] width 926 height 261
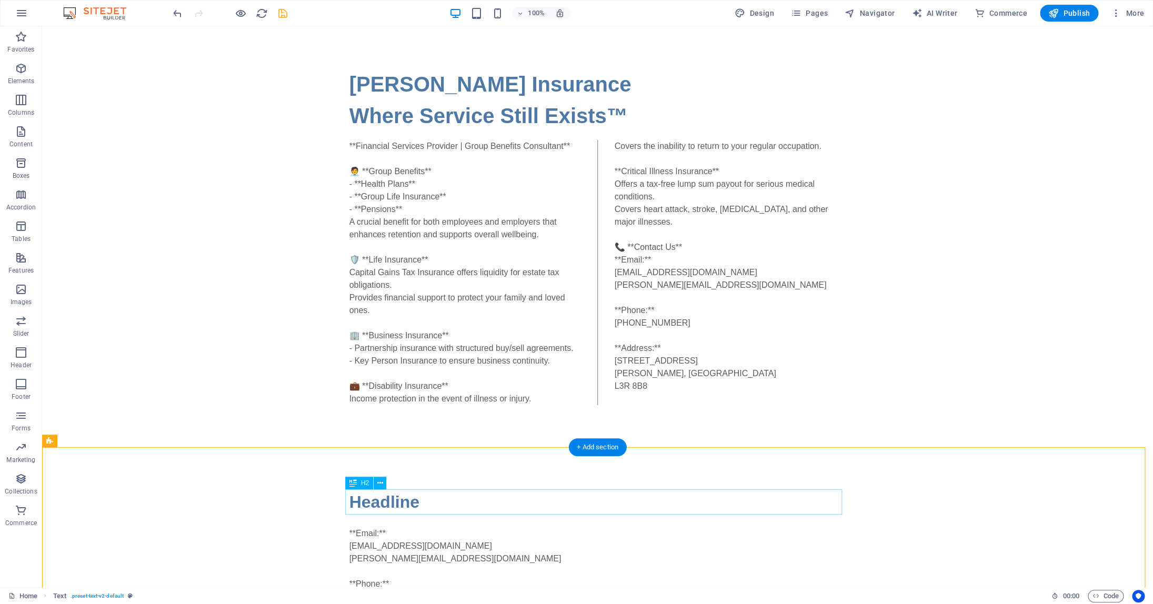
click at [401, 500] on div "Headline" at bounding box center [597, 502] width 497 height 25
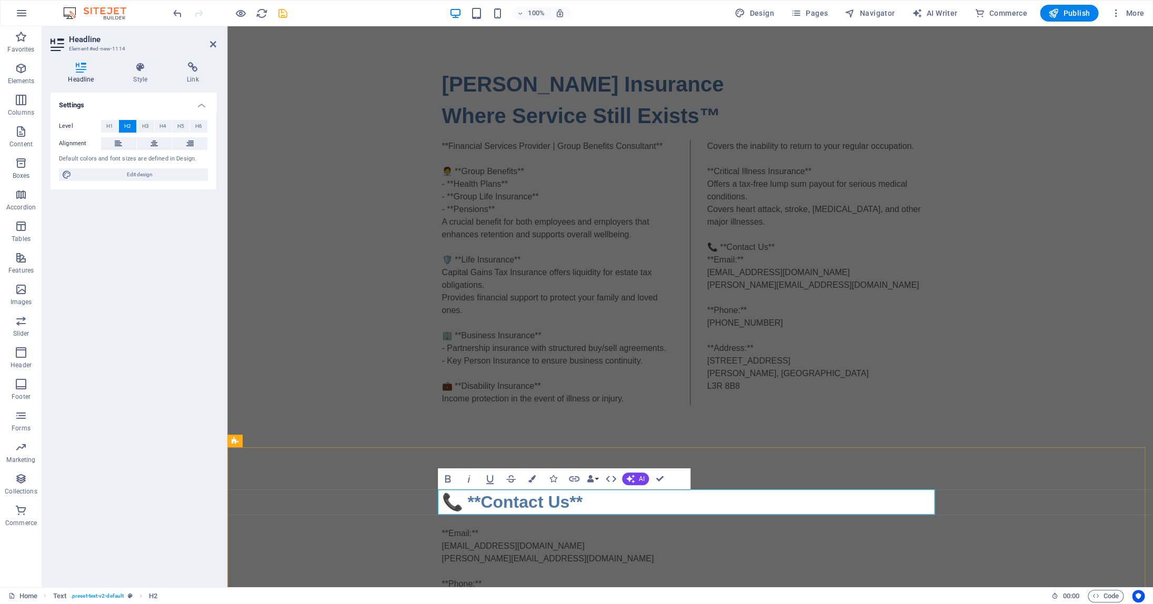
click at [474, 502] on h2 "📞 **Contact Us**" at bounding box center [690, 502] width 497 height 25
drag, startPoint x: 550, startPoint y: 500, endPoint x: 560, endPoint y: 500, distance: 10.5
click at [560, 500] on h2 "📞 Contact Us**" at bounding box center [690, 502] width 497 height 25
click at [1094, 431] on div "Colin Hurwitz Insurance Where Service Still Exists™ **Financial Services Provid…" at bounding box center [690, 236] width 926 height 421
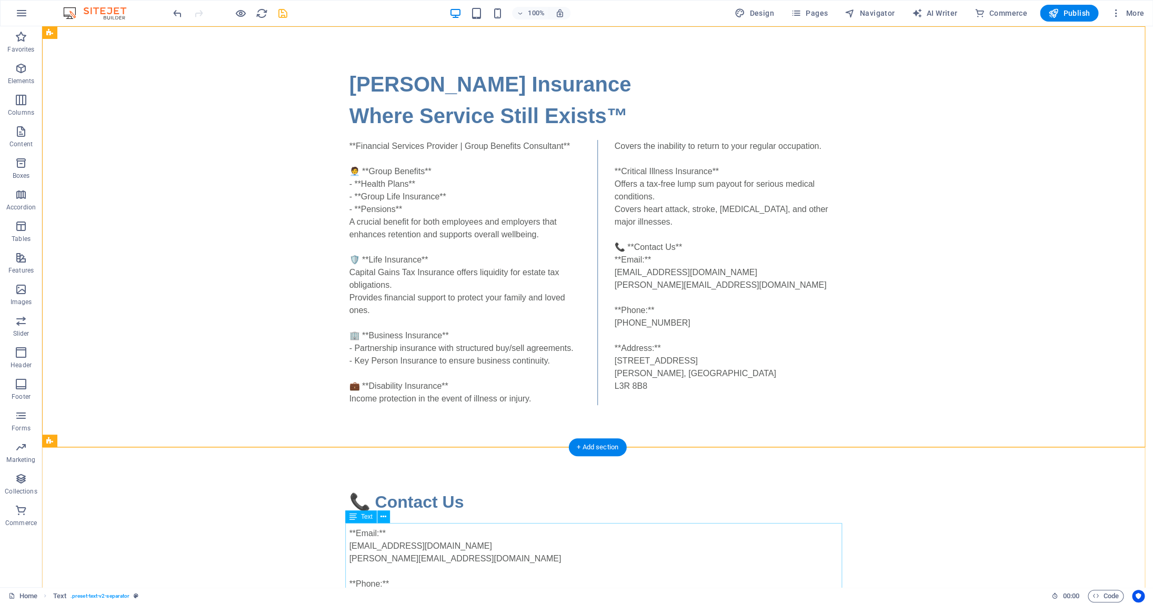
click at [378, 543] on div "**Email:** info@colinhurwitzinsurance.ca colin@colinhurwitzinsurance.ca **Phone…" at bounding box center [597, 591] width 497 height 152
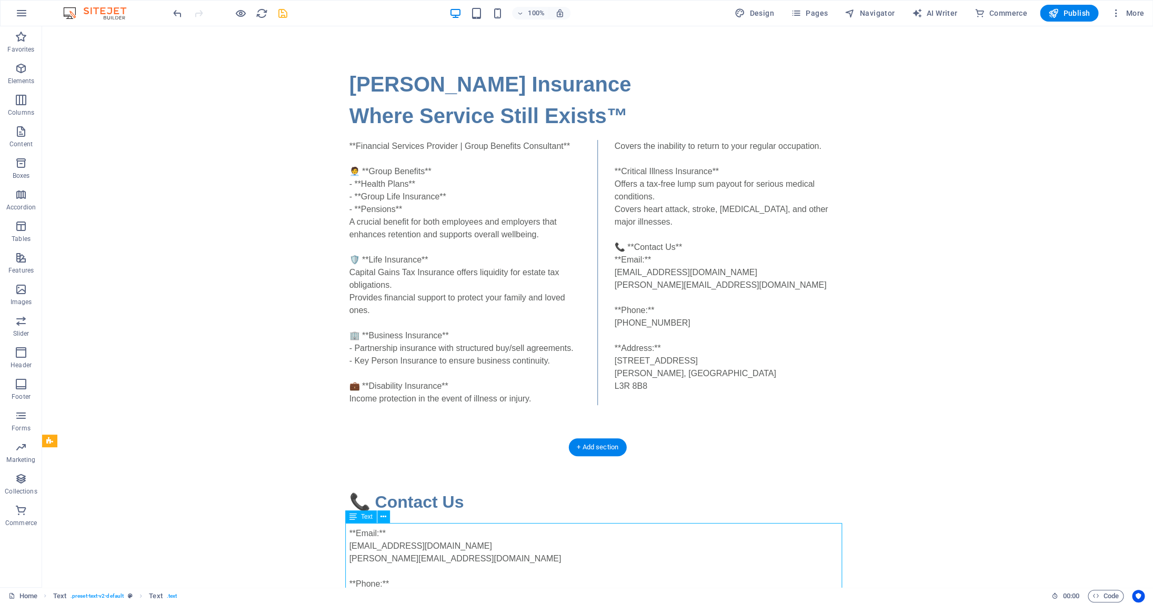
click at [378, 543] on div "**Email:** info@colinhurwitzinsurance.ca colin@colinhurwitzinsurance.ca **Phone…" at bounding box center [597, 591] width 497 height 152
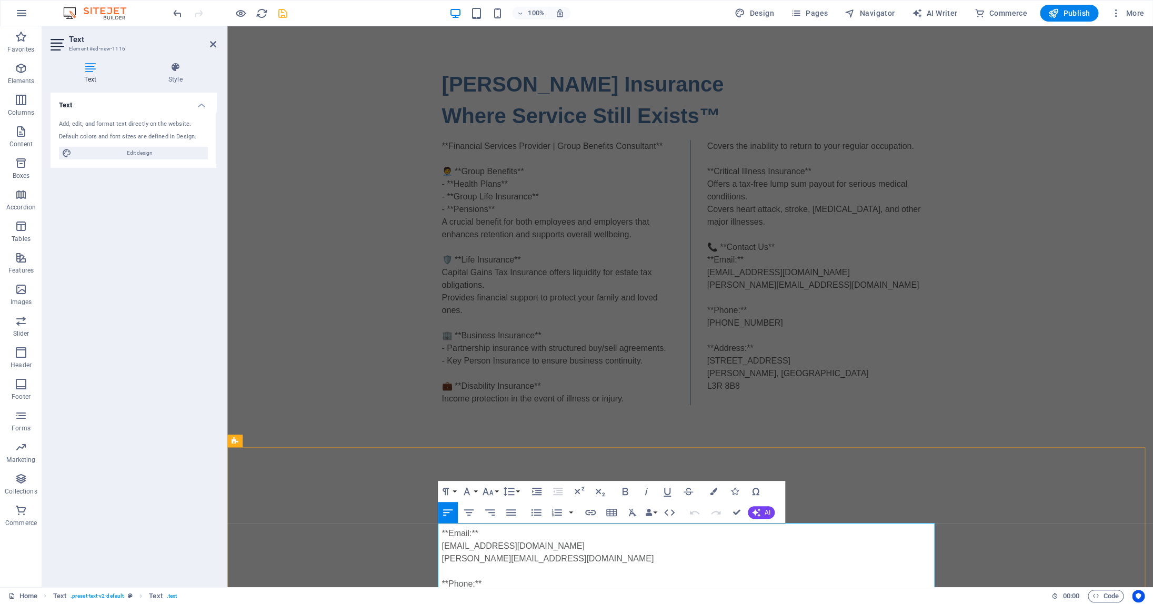
drag, startPoint x: 470, startPoint y: 542, endPoint x: 480, endPoint y: 542, distance: 10.5
click at [479, 541] on p "**Email:** info@colinhurwitzinsurance.ca colin@colinhurwitzinsurance.ca **Phone…" at bounding box center [690, 591] width 497 height 152
drag, startPoint x: 445, startPoint y: 542, endPoint x: 434, endPoint y: 542, distance: 11.1
click at [434, 542] on div "📞 Contact Us **Email: info@colinhurwitzinsurance.ca colin@colinhurwitzinsurance…" at bounding box center [690, 577] width 926 height 261
click at [955, 463] on div "📞 Contact Us Email: info@colinhurwitzinsurance.ca colin@colinhurwitzinsurance.c…" at bounding box center [690, 577] width 926 height 261
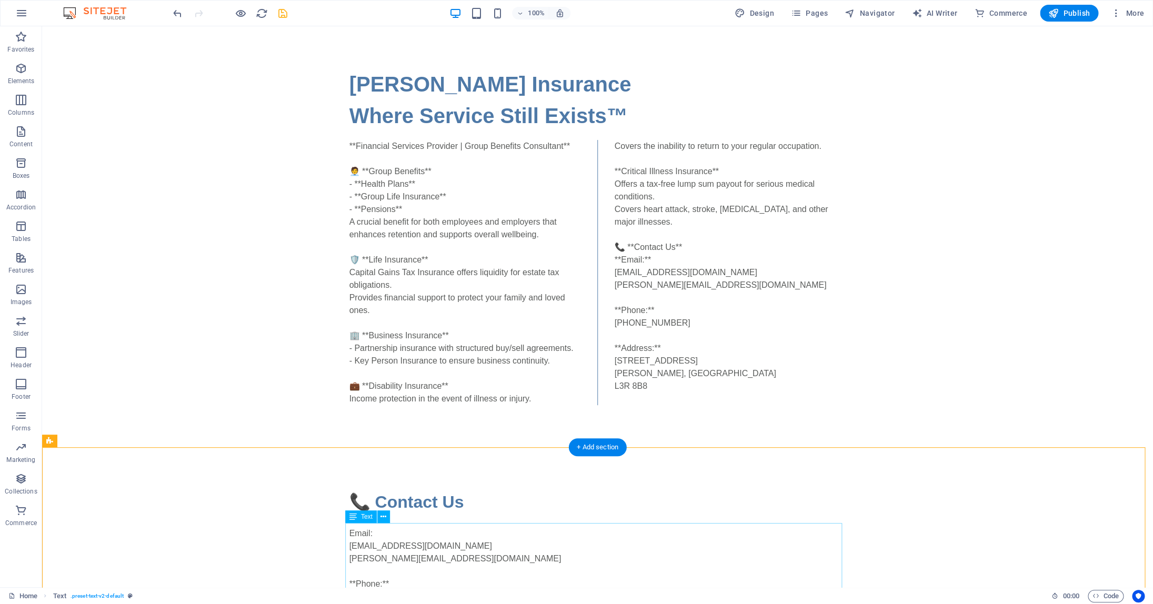
click at [387, 555] on div "Email: info@colinhurwitzinsurance.ca colin@colinhurwitzinsurance.ca **Phone:** …" at bounding box center [597, 591] width 497 height 152
click at [455, 562] on div "Email: info@colinhurwitzinsurance.ca colin@colinhurwitzinsurance.ca **Phone:** …" at bounding box center [597, 591] width 497 height 152
click at [463, 557] on div "Email: info@colinhurwitzinsurance.ca colin@colinhurwitzinsurance.ca **Phone:** …" at bounding box center [597, 591] width 497 height 152
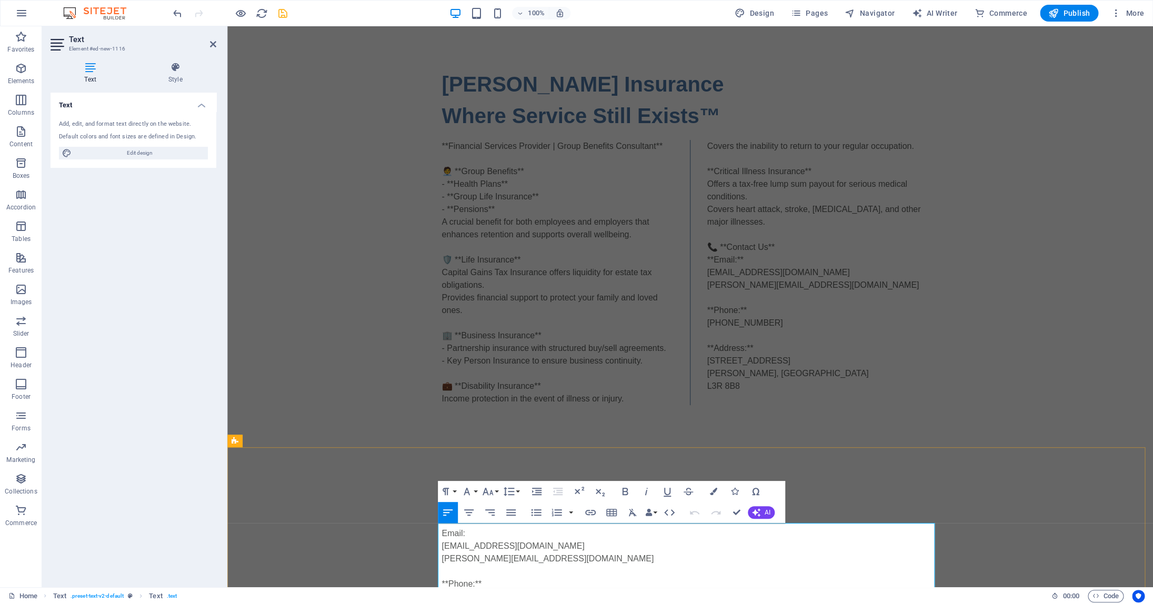
drag, startPoint x: 558, startPoint y: 556, endPoint x: 551, endPoint y: 540, distance: 17.4
click at [442, 555] on p "Email: info@colinhurwitzinsurance.ca colin@colinhurwitzinsurance.ca **Phone:** …" at bounding box center [690, 591] width 497 height 152
click at [589, 512] on icon "button" at bounding box center [590, 512] width 13 height 13
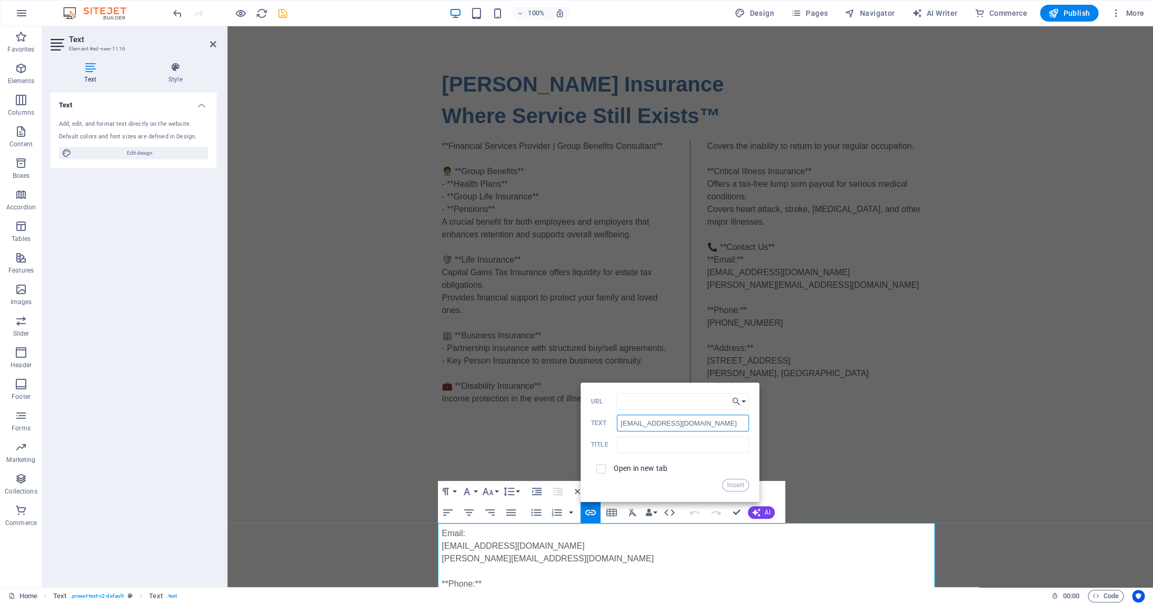
drag, startPoint x: 691, startPoint y: 425, endPoint x: 614, endPoint y: 426, distance: 76.9
click at [617, 426] on input "[EMAIL_ADDRESS][DOMAIN_NAME]" at bounding box center [683, 423] width 132 height 17
click at [634, 403] on input "URL" at bounding box center [682, 401] width 133 height 17
paste input "[EMAIL_ADDRESS][DOMAIN_NAME]"
type input "[EMAIL_ADDRESS][DOMAIN_NAME]"
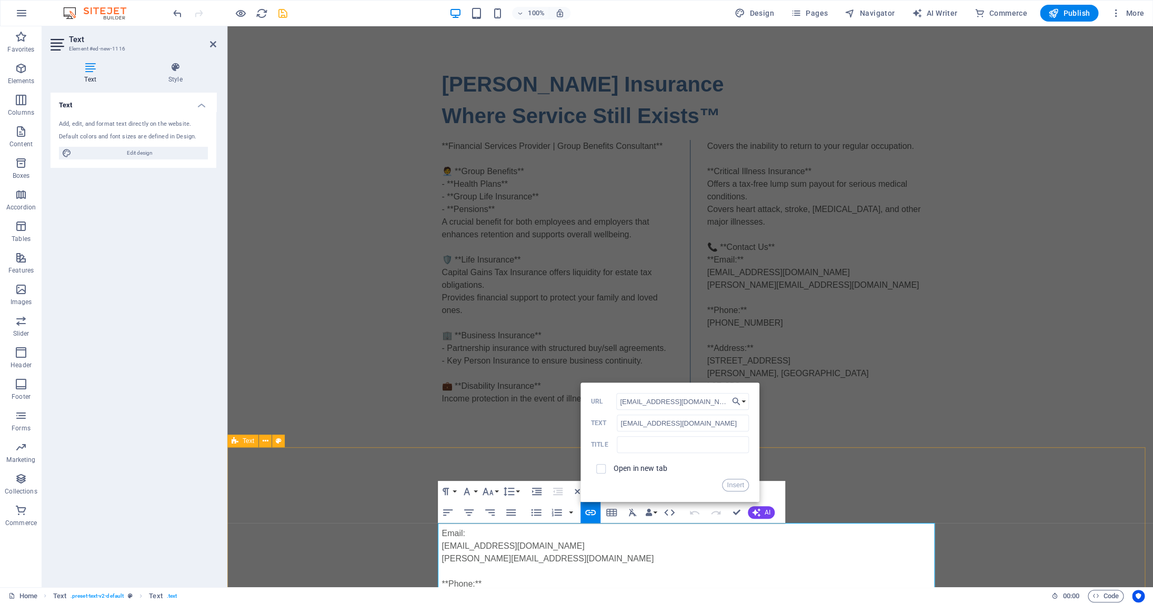
click at [881, 458] on div "📞 Contact Us Email: ​ info@colinhurwitzinsurance.ca ​ colin@colinhurwitzinsuran…" at bounding box center [690, 577] width 926 height 261
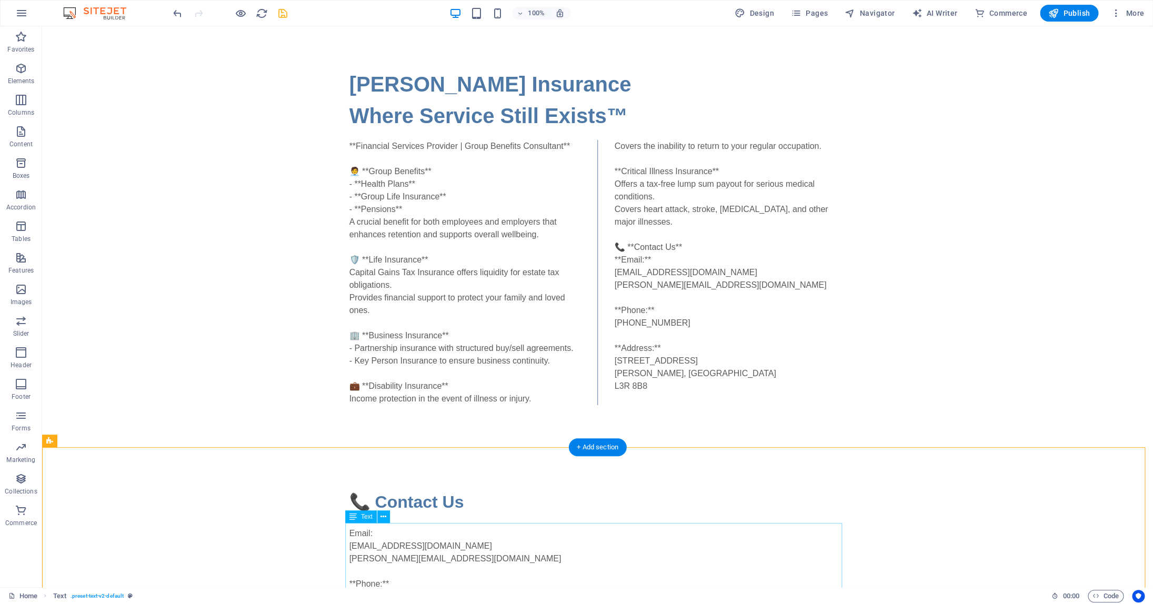
click at [409, 553] on div "Email: info@colinhurwitzinsurance.ca colin@colinhurwitzinsurance.ca **Phone:** …" at bounding box center [597, 591] width 497 height 152
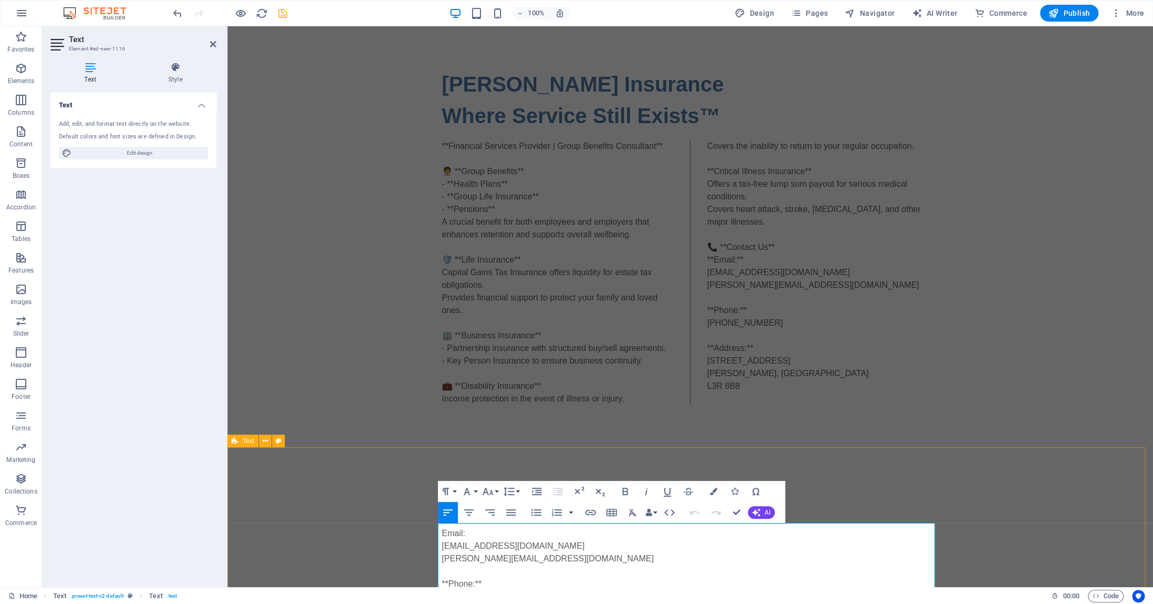
drag, startPoint x: 558, startPoint y: 556, endPoint x: 434, endPoint y: 556, distance: 123.7
click at [434, 556] on div "📞 Contact Us Email: info@colinhurwitzinsurance.ca colin@colinhurwitzinsurance.c…" at bounding box center [690, 577] width 926 height 261
click at [655, 514] on button "Data Bindings" at bounding box center [651, 512] width 15 height 21
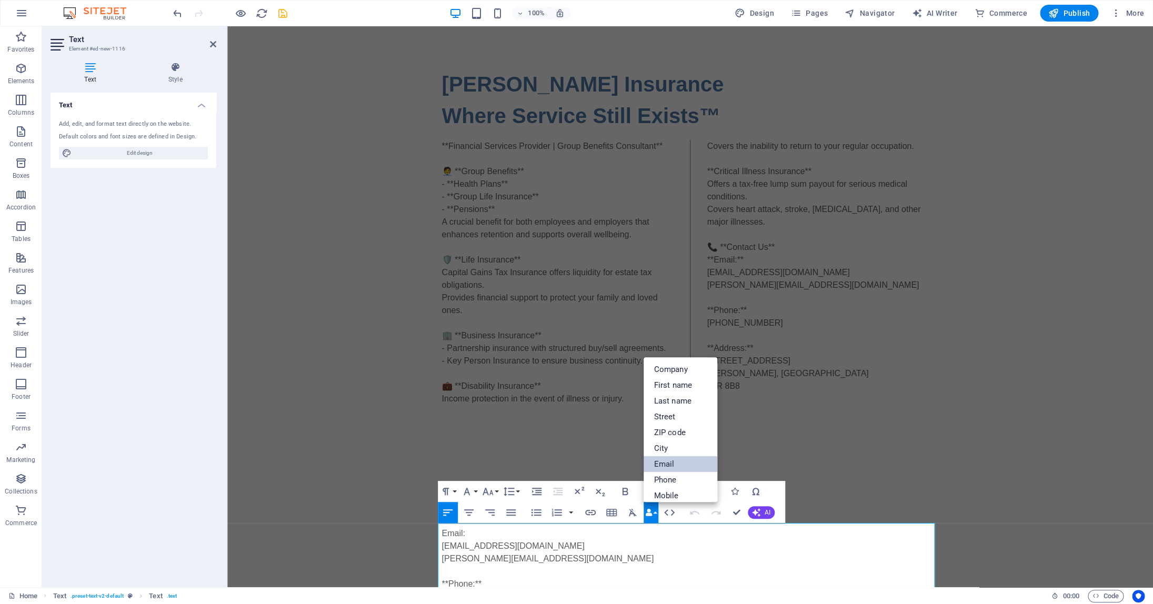
click at [671, 467] on link "Email" at bounding box center [681, 464] width 74 height 16
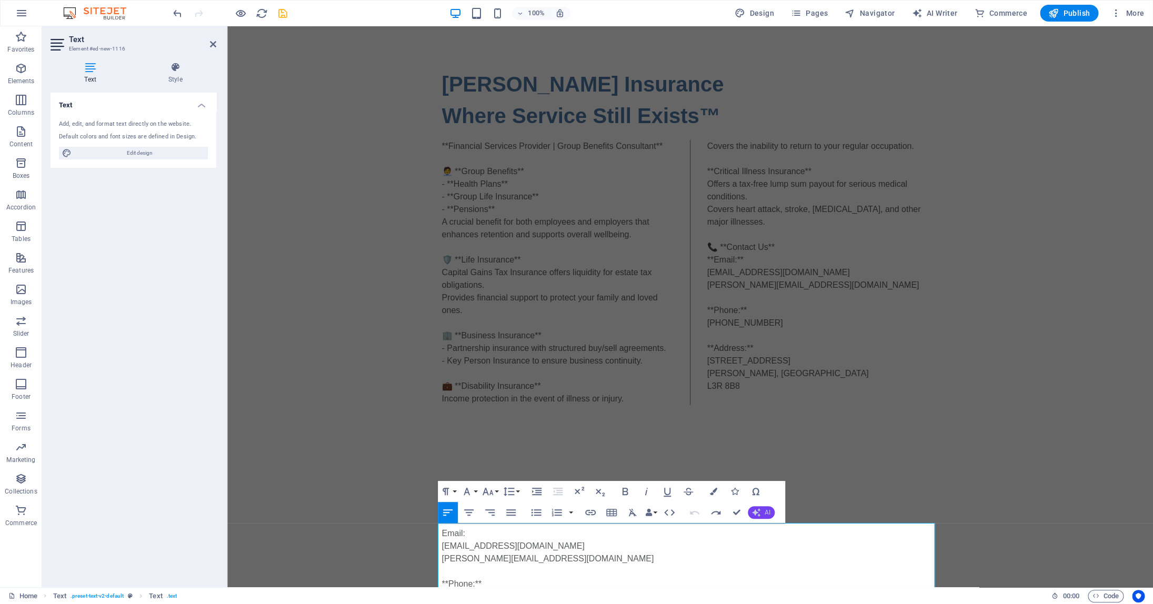
click at [768, 514] on span "AI" at bounding box center [768, 513] width 6 height 6
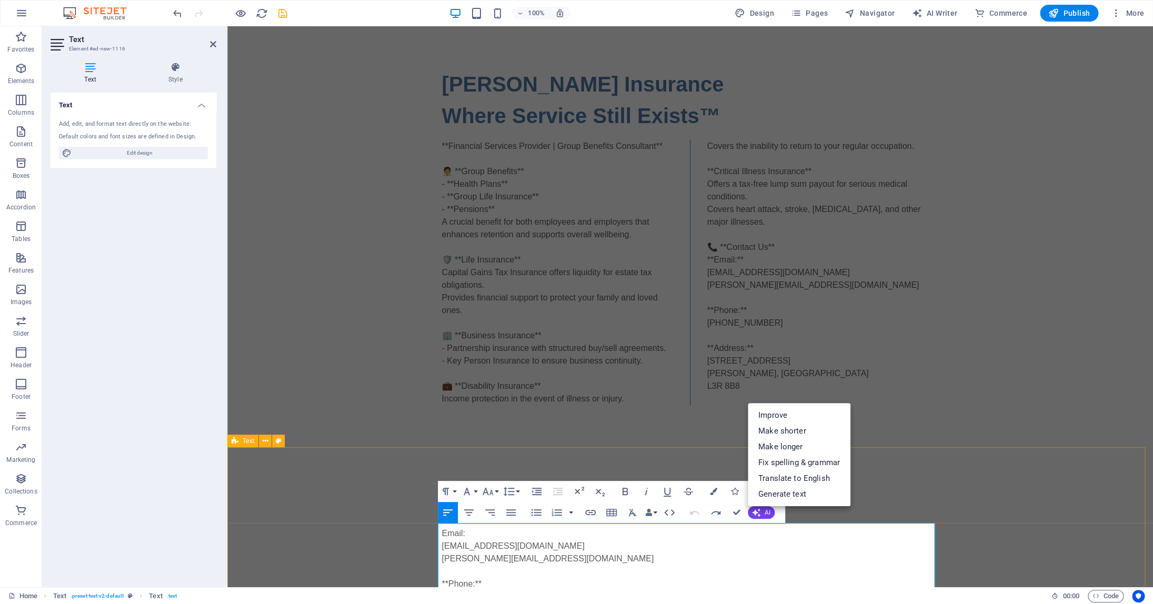
click at [993, 466] on div "📞 Contact Us Email: info@colinhurwitzinsurance.ca colin@colinhurwitzinsurance.c…" at bounding box center [690, 577] width 926 height 261
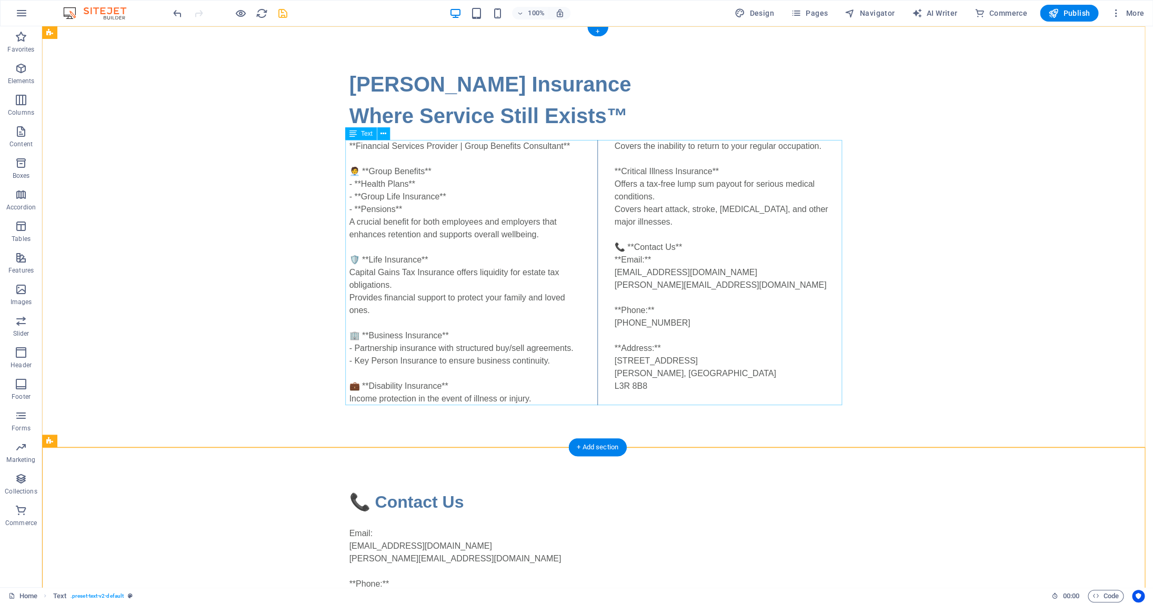
click at [379, 173] on div "**Financial Services Provider | Group Benefits Consultant** 🧑‍💼 **Group Benefit…" at bounding box center [597, 272] width 497 height 265
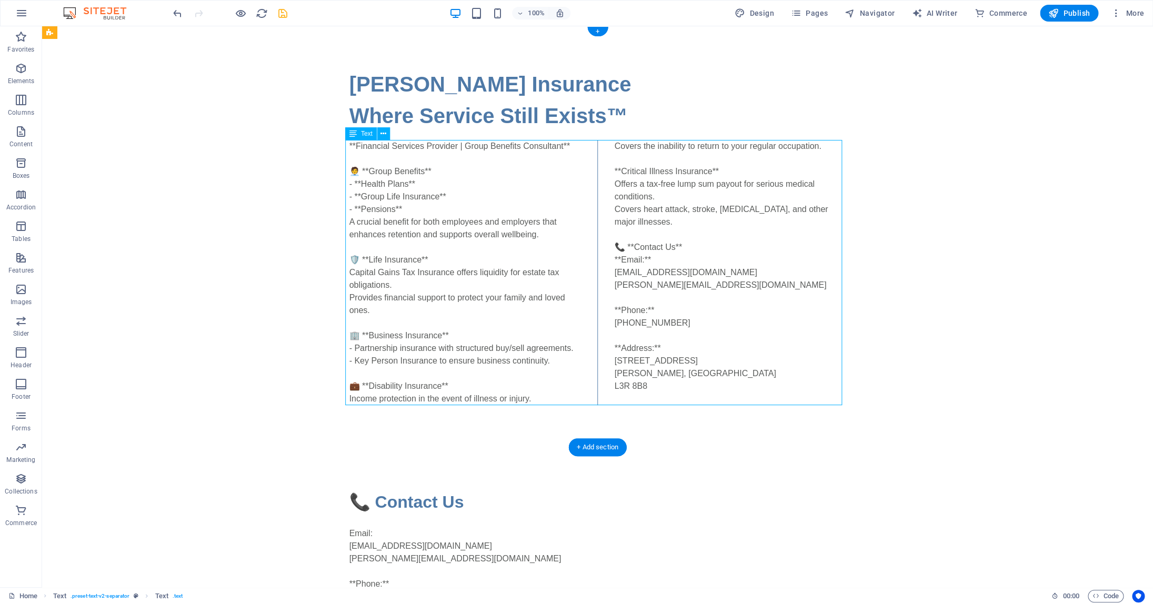
click at [379, 173] on div "**Financial Services Provider | Group Benefits Consultant** 🧑‍💼 **Group Benefit…" at bounding box center [597, 272] width 497 height 265
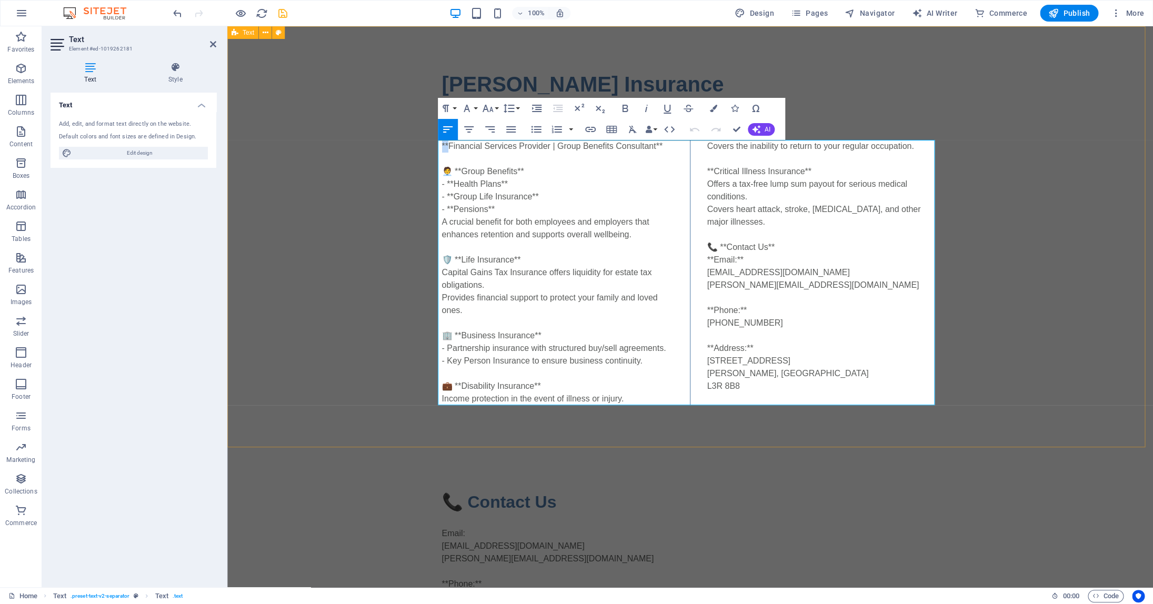
drag, startPoint x: 446, startPoint y: 146, endPoint x: 431, endPoint y: 146, distance: 15.8
click at [431, 146] on div "Colin Hurwitz Insurance Where Service Still Exists™ **Financial Services Provid…" at bounding box center [690, 236] width 926 height 421
drag, startPoint x: 649, startPoint y: 147, endPoint x: 658, endPoint y: 147, distance: 8.9
click at [658, 147] on div "Financial Services Provider | Group Benefits Consultant** 🧑‍💼 **Group Benefits*…" at bounding box center [690, 272] width 497 height 265
drag, startPoint x: 653, startPoint y: 148, endPoint x: 429, endPoint y: 145, distance: 223.2
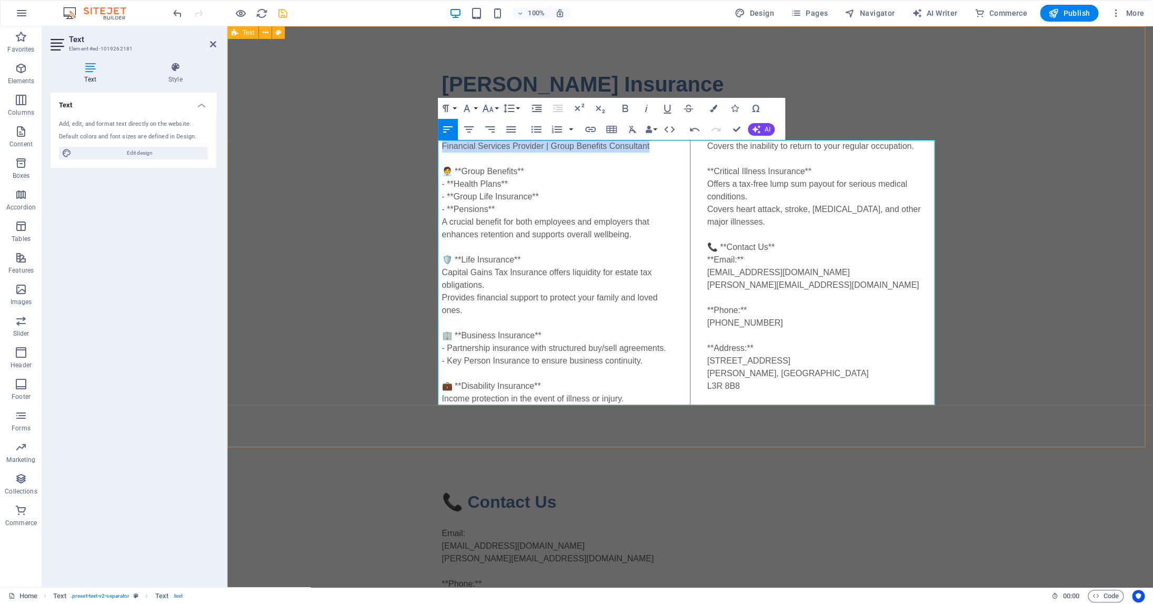
click at [429, 145] on div "Colin Hurwitz Insurance Where Service Still Exists™ Financial Services Provider…" at bounding box center [690, 236] width 926 height 421
click at [623, 108] on icon "button" at bounding box center [625, 108] width 6 height 7
click at [476, 109] on button "Font Family" at bounding box center [469, 108] width 20 height 21
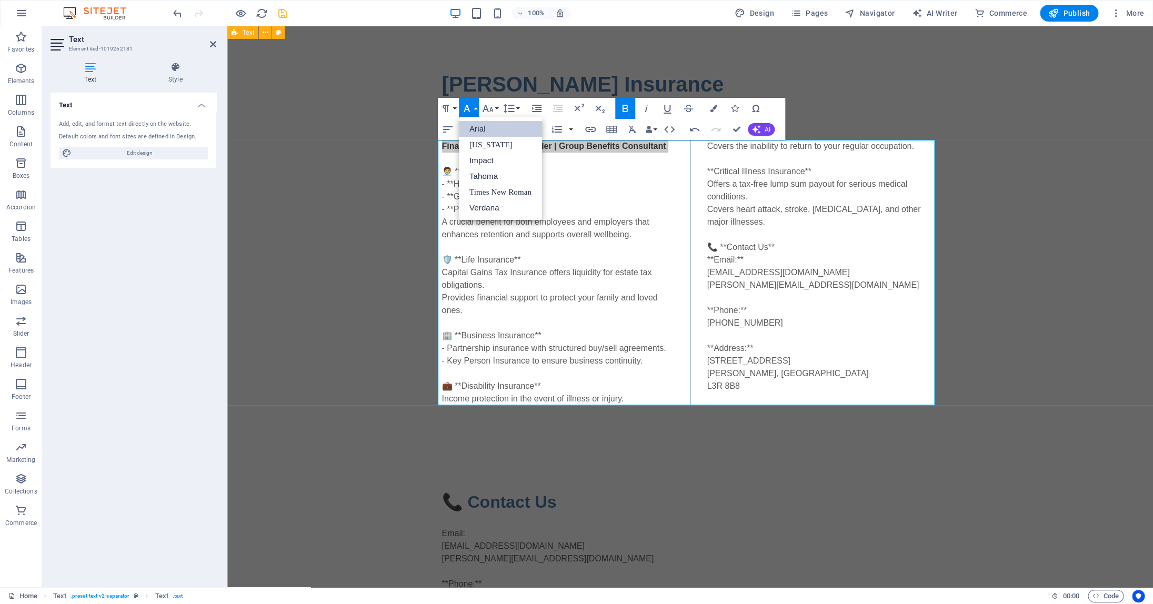
scroll to position [0, 0]
click at [476, 109] on button "Font Family" at bounding box center [469, 108] width 20 height 21
click at [495, 109] on button "Font Size" at bounding box center [490, 108] width 20 height 21
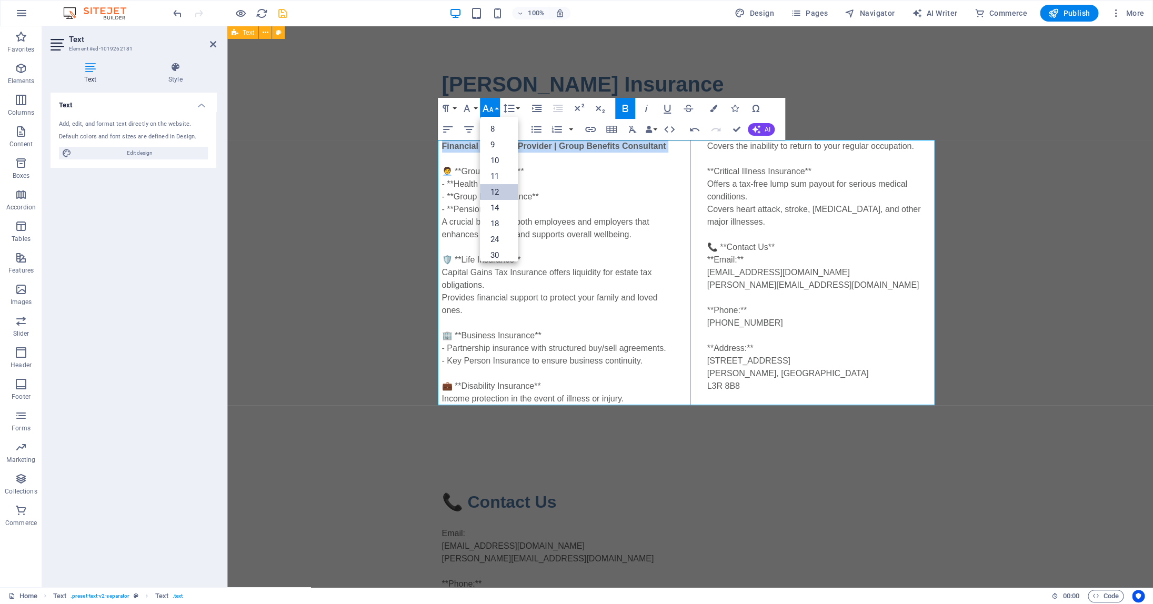
click at [497, 192] on link "12" at bounding box center [499, 192] width 38 height 16
click at [495, 108] on button "Font Size" at bounding box center [490, 108] width 20 height 21
click at [498, 183] on link "30" at bounding box center [499, 180] width 38 height 16
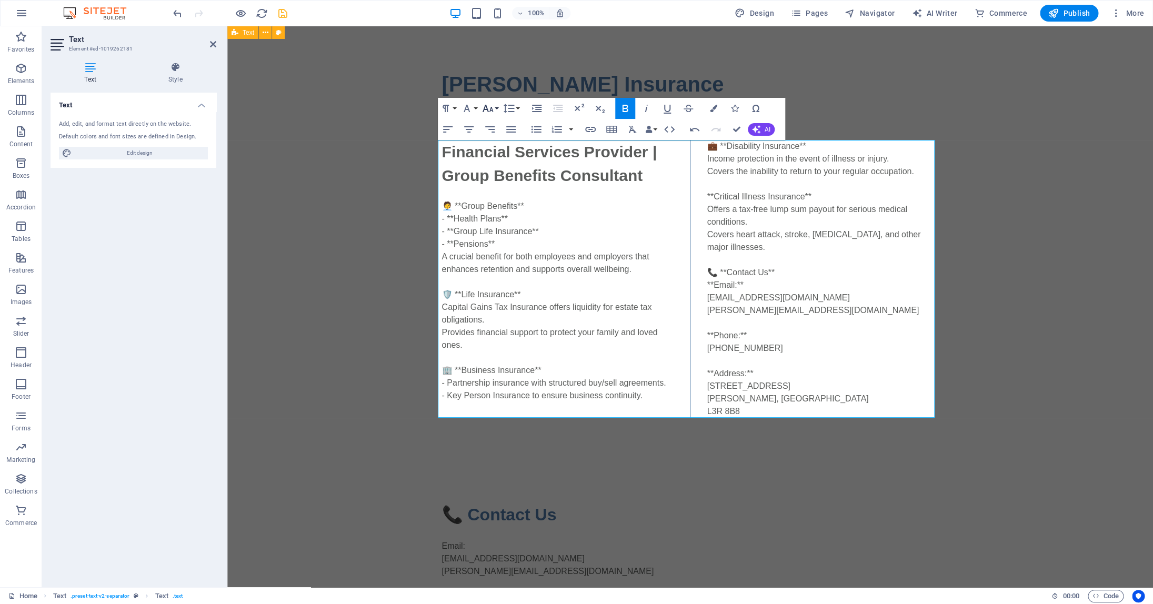
click at [492, 109] on icon "button" at bounding box center [488, 108] width 13 height 13
click at [494, 152] on link "24" at bounding box center [499, 155] width 38 height 16
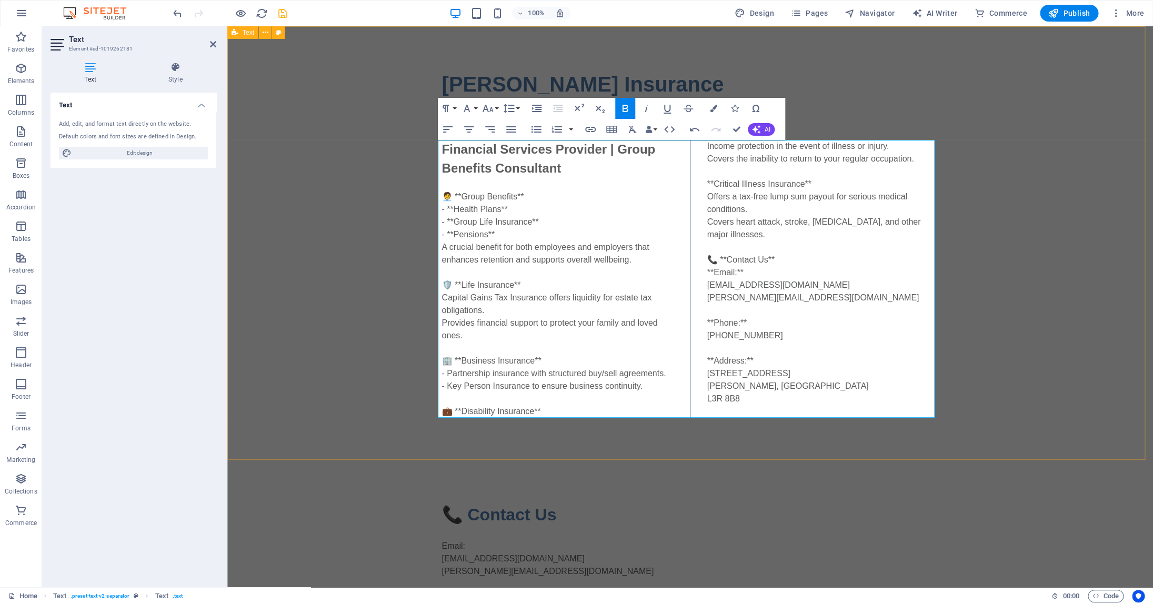
click at [1113, 256] on div "Colin Hurwitz Insurance Where Service Still Exists™ Financial Services Provider…" at bounding box center [690, 243] width 926 height 434
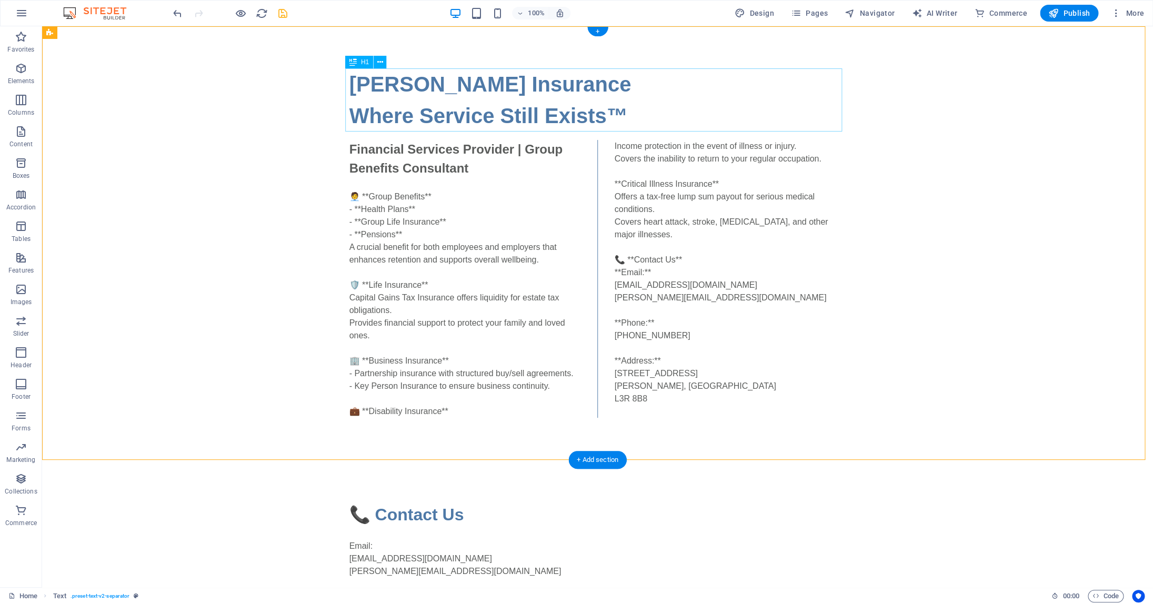
click at [425, 126] on div "Colin Hurwitz Insurance Where Service Still Exists™" at bounding box center [597, 99] width 497 height 63
click at [411, 119] on div "Colin Hurwitz Insurance Where Service Still Exists™" at bounding box center [597, 99] width 497 height 63
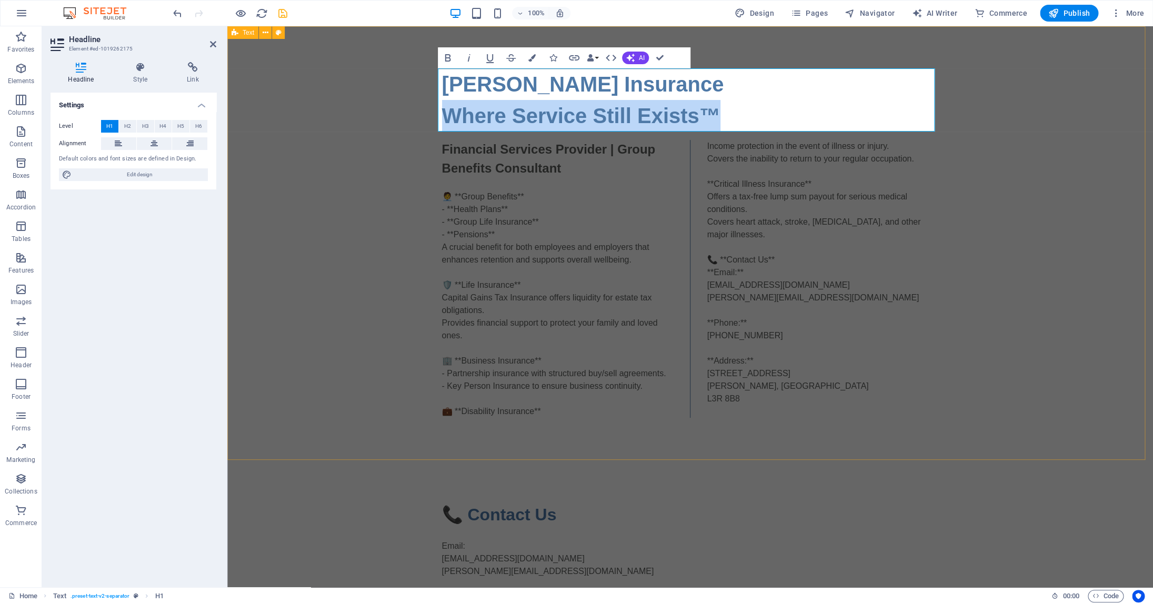
drag, startPoint x: 694, startPoint y: 111, endPoint x: 439, endPoint y: 114, distance: 254.8
click at [442, 114] on h1 "Colin Hurwitz Insurance Where Service Still Exists™" at bounding box center [690, 99] width 497 height 63
click at [618, 57] on button "HTML" at bounding box center [611, 57] width 20 height 21
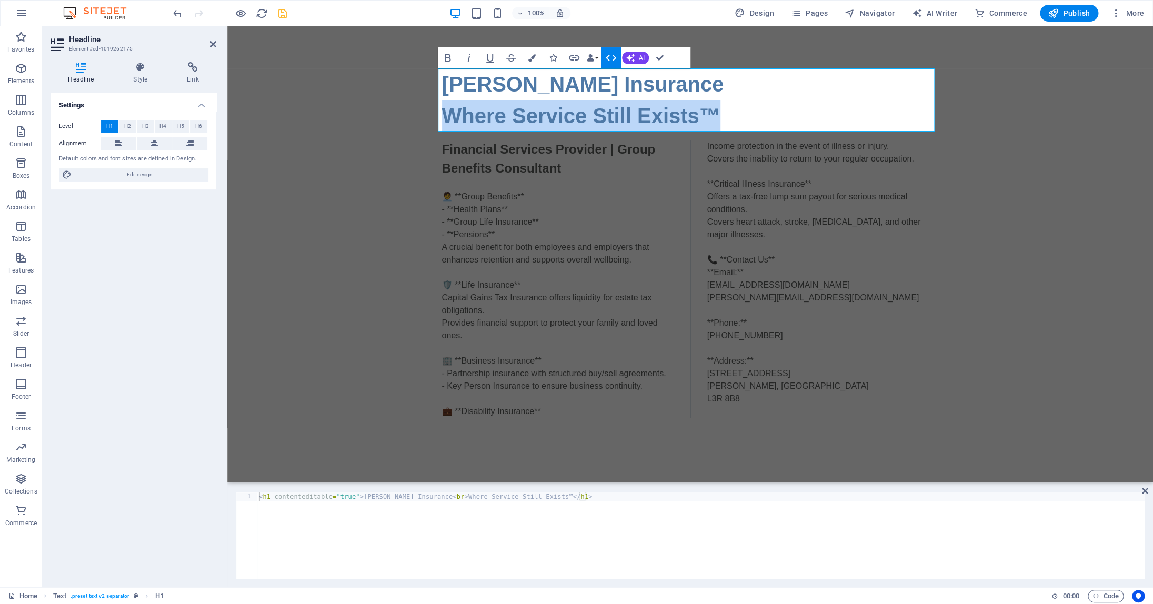
click at [616, 58] on icon "button" at bounding box center [611, 58] width 13 height 13
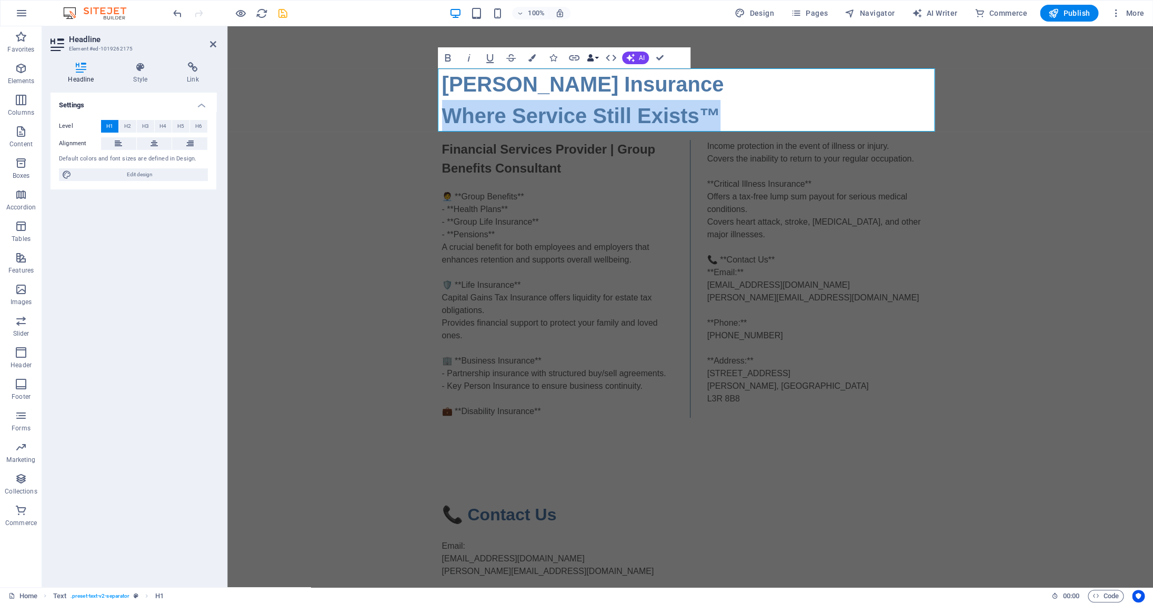
click at [598, 58] on button "Data Bindings" at bounding box center [592, 57] width 15 height 21
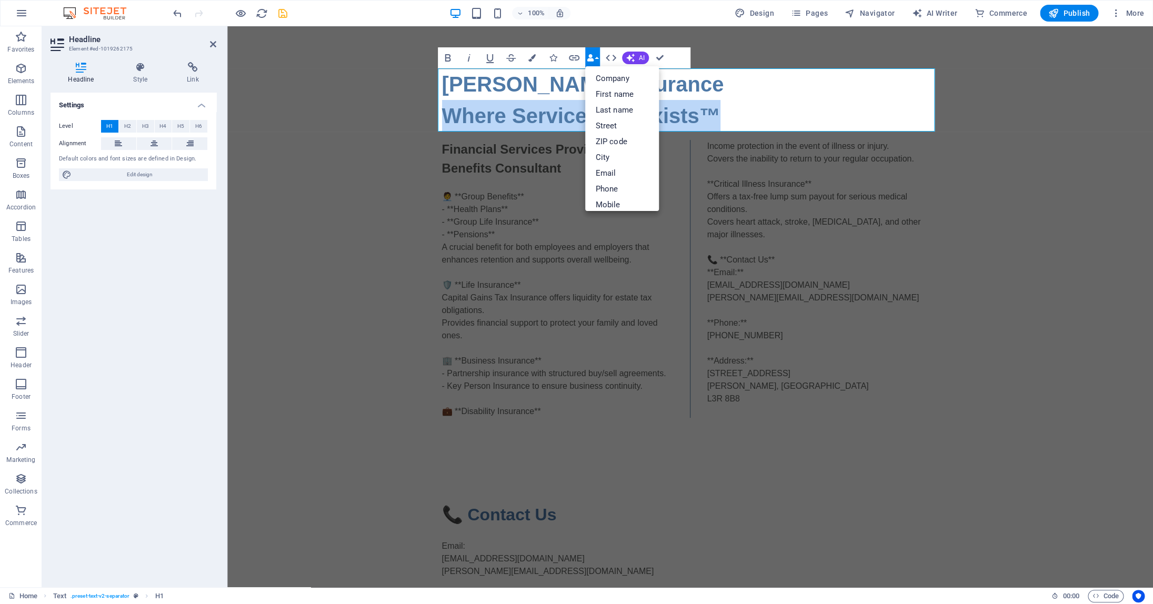
click at [598, 58] on button "Data Bindings" at bounding box center [592, 57] width 15 height 21
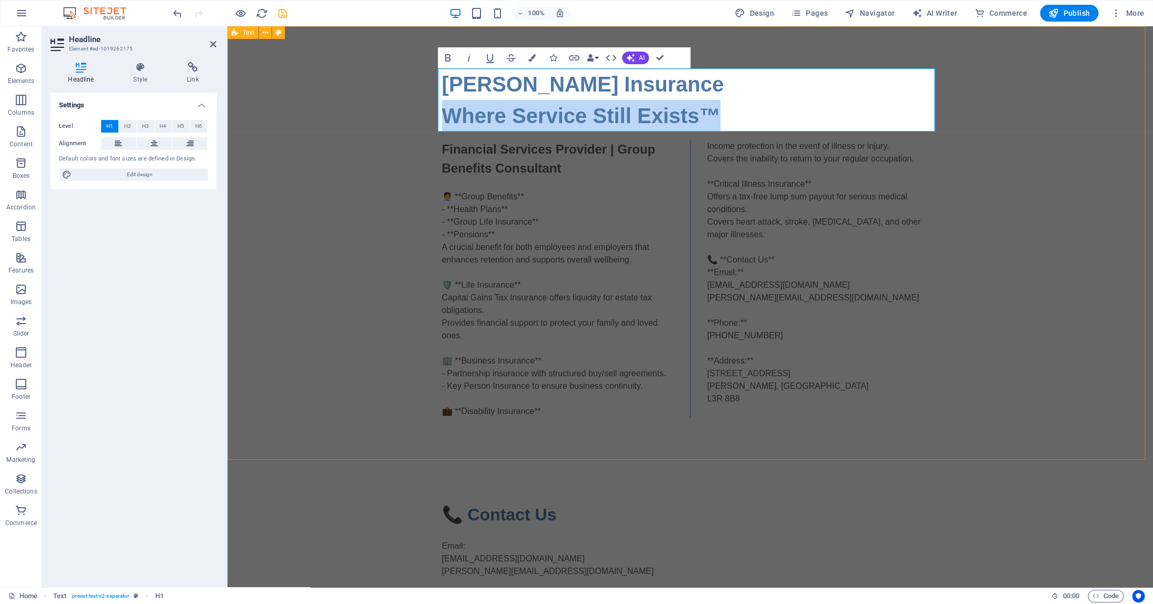
click at [974, 308] on div "Colin Hurwitz Insurance Where Service Still Exists™ Financial Services Provider…" at bounding box center [690, 243] width 926 height 434
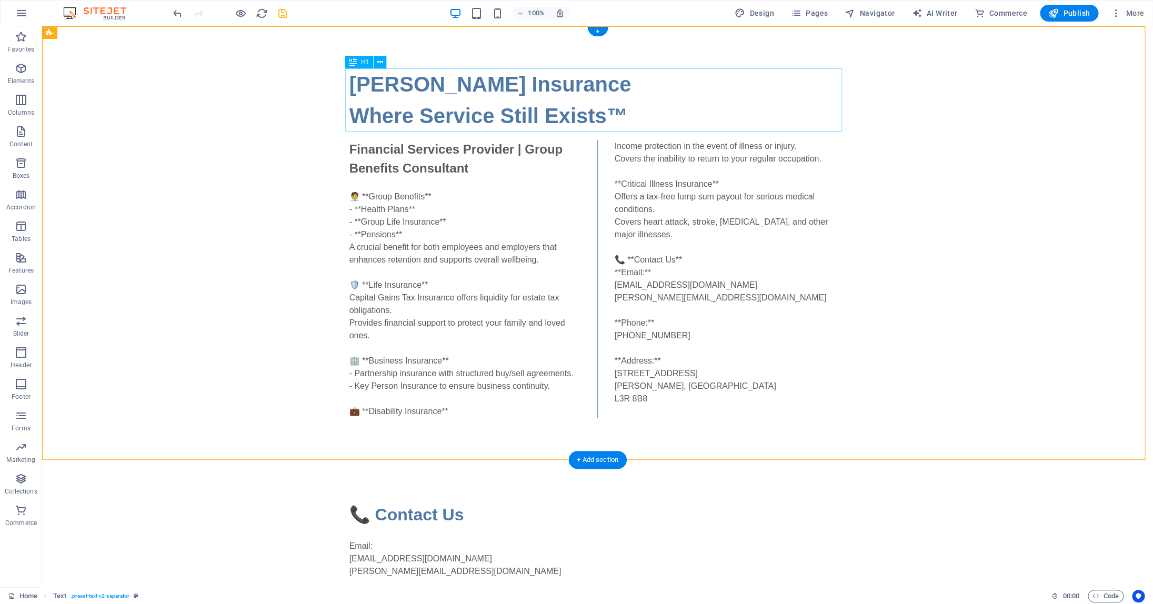
click at [592, 115] on div "Colin Hurwitz Insurance Where Service Still Exists™" at bounding box center [597, 99] width 497 height 63
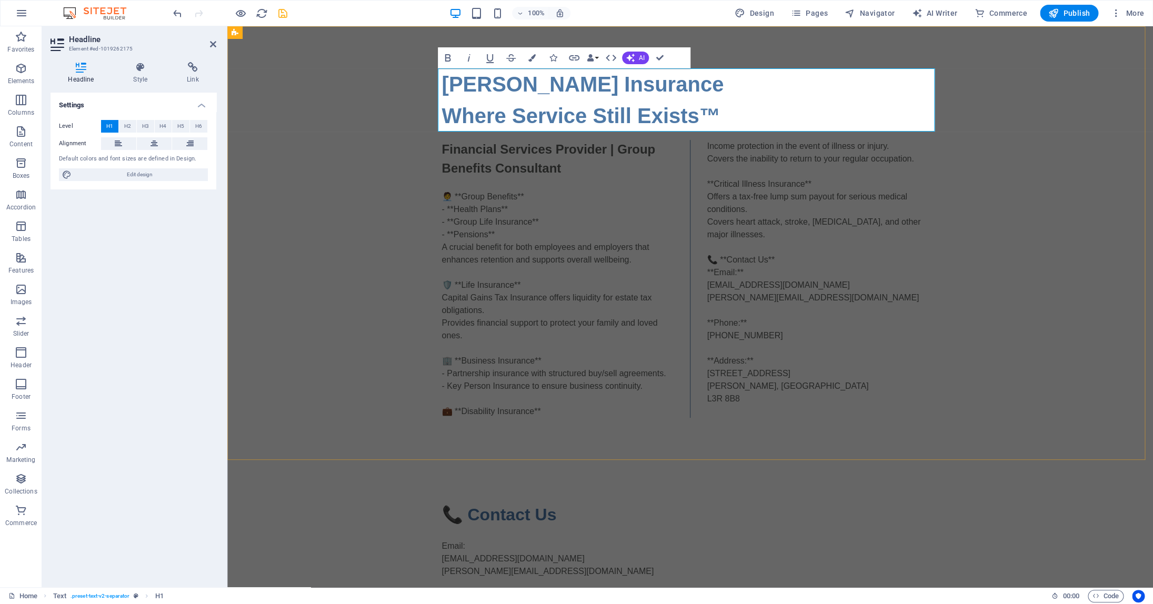
click at [708, 115] on h1 "Colin Hurwitz Insurance Where Service Still Exists™" at bounding box center [690, 99] width 497 height 63
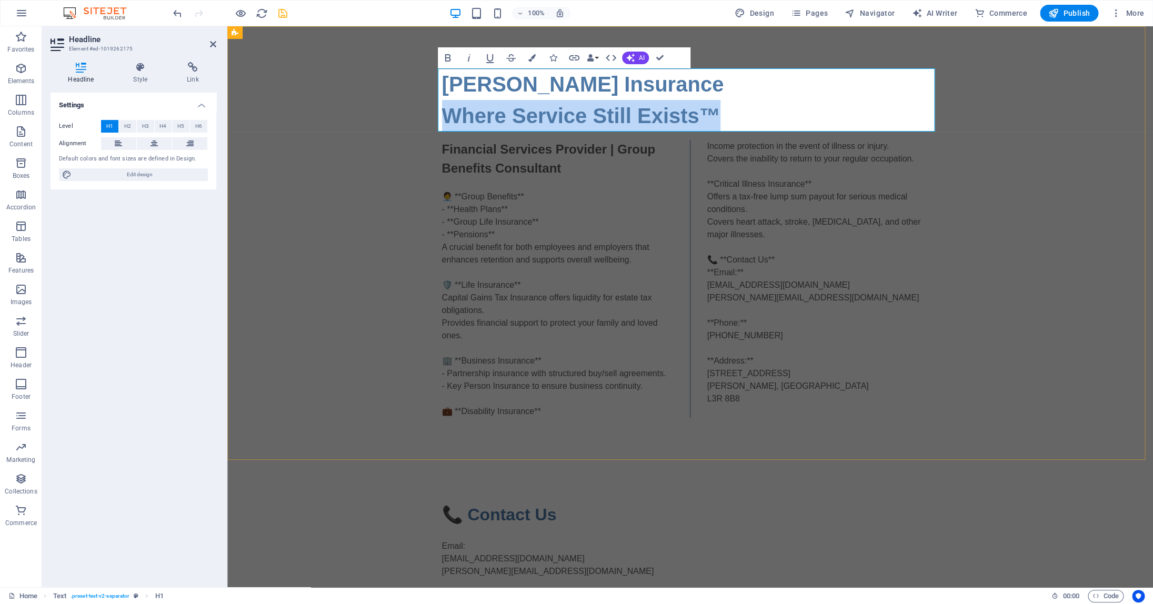
drag, startPoint x: 702, startPoint y: 115, endPoint x: 446, endPoint y: 118, distance: 255.3
click at [446, 118] on h1 "Colin Hurwitz Insurance Where Service Still Exists™" at bounding box center [690, 99] width 497 height 63
copy h1 "Where Service Still Exists™"
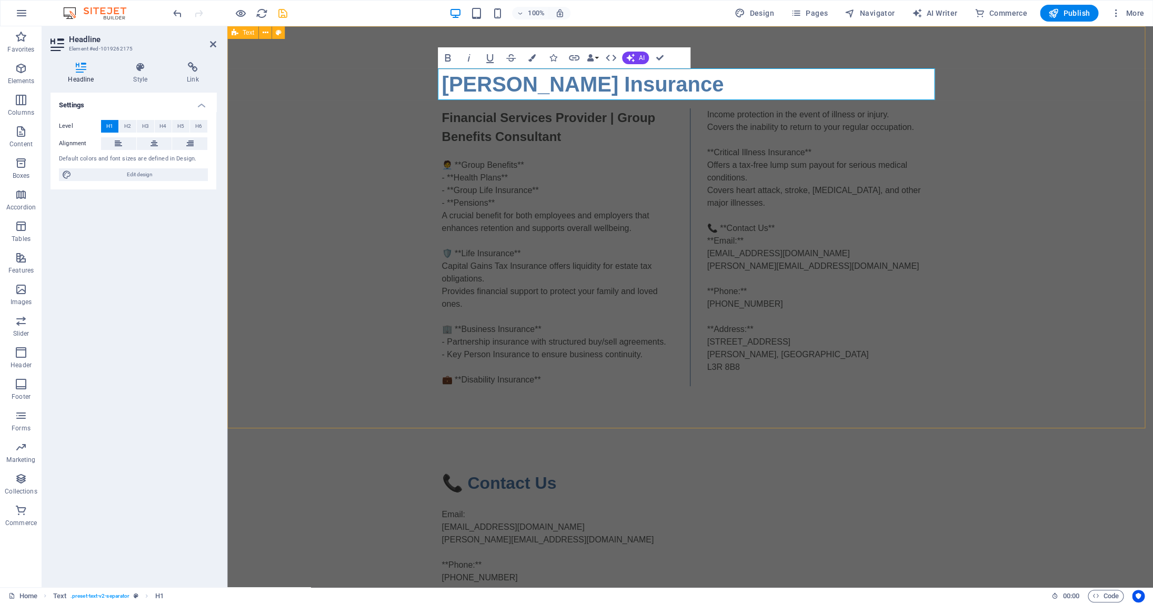
click at [1047, 196] on div "Colin Hurwitz Insurance Financial Services Provider | Group Benefits Consultant…" at bounding box center [690, 227] width 926 height 402
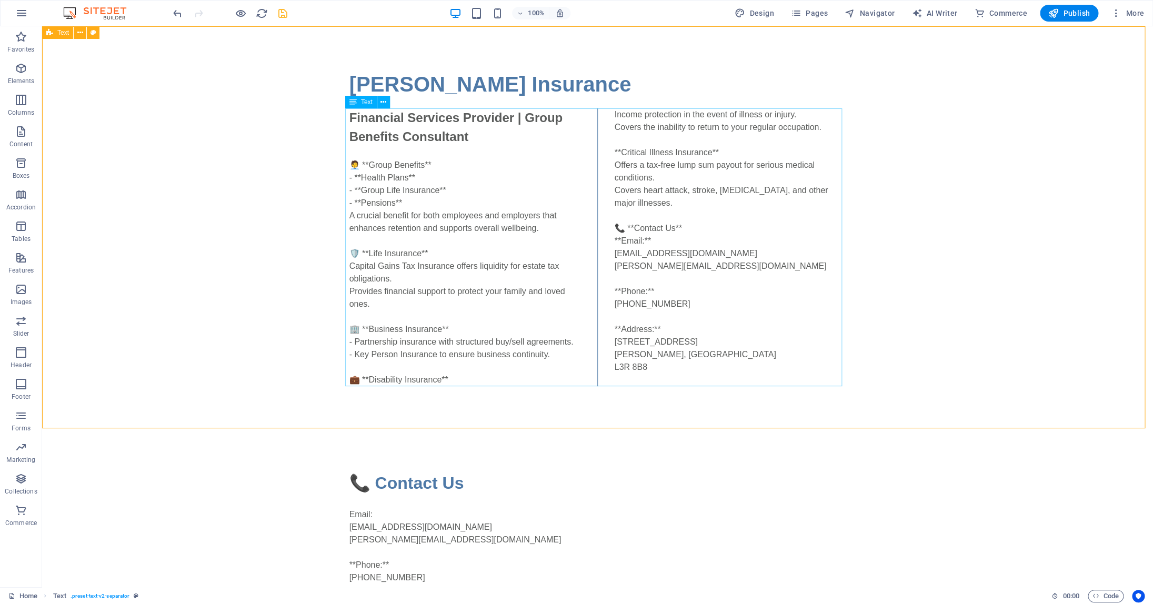
click at [352, 118] on div "Financial Services Provider | Group Benefits Consultant 🧑‍💼 **Group Benefits** …" at bounding box center [597, 247] width 497 height 278
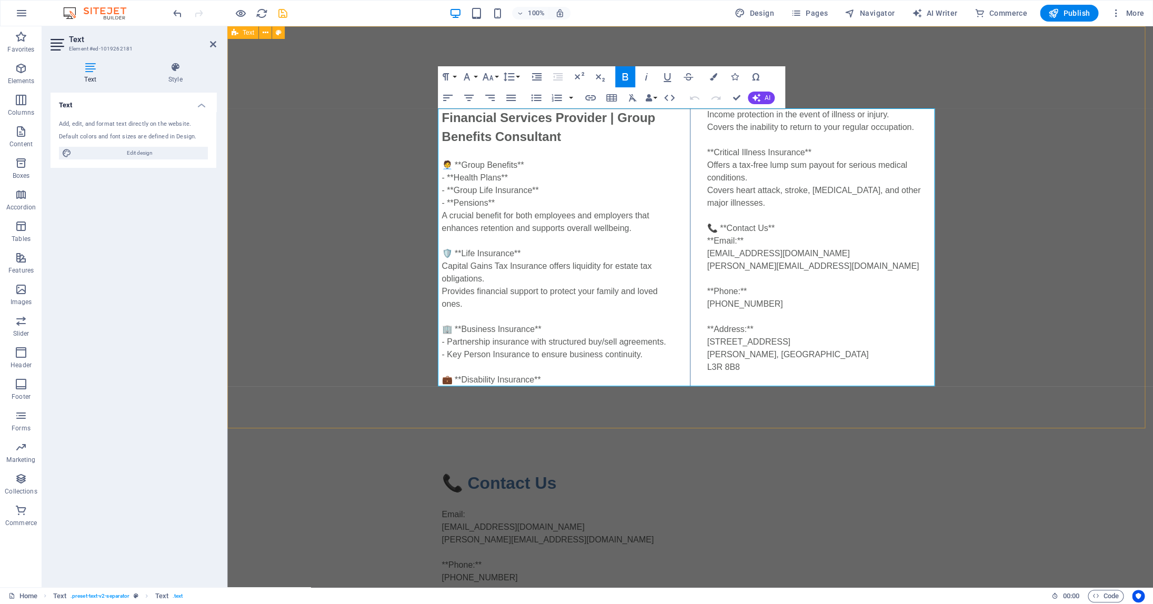
click at [442, 118] on span "Financial Services Provider | Group Benefits Consultant" at bounding box center [549, 127] width 214 height 33
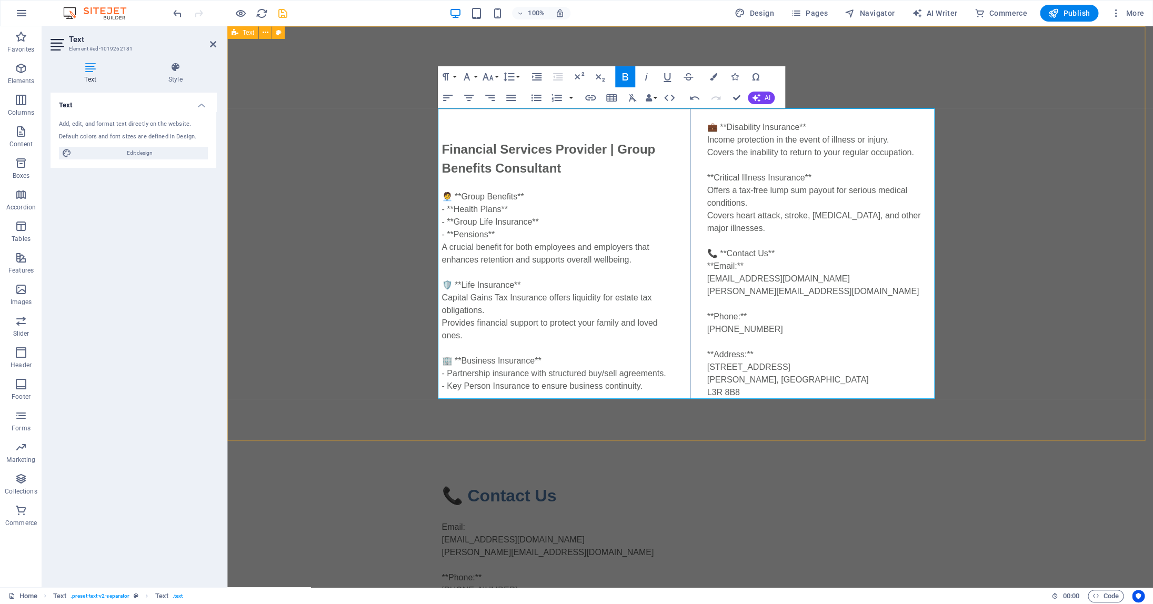
click at [445, 118] on div "Financial Services Provider | Group Benefits Consultant 🧑‍💼 **Group Benefits** …" at bounding box center [690, 253] width 497 height 291
drag, startPoint x: 544, startPoint y: 115, endPoint x: 442, endPoint y: 118, distance: 102.2
click at [442, 118] on div "Where Service Still Exists™ Financial Services Provider | Group Benefits Consul…" at bounding box center [690, 253] width 497 height 291
click at [984, 149] on div "Colin Hurwitz Insurance Where Service Still Exists™ Financial Services Provider…" at bounding box center [690, 233] width 926 height 415
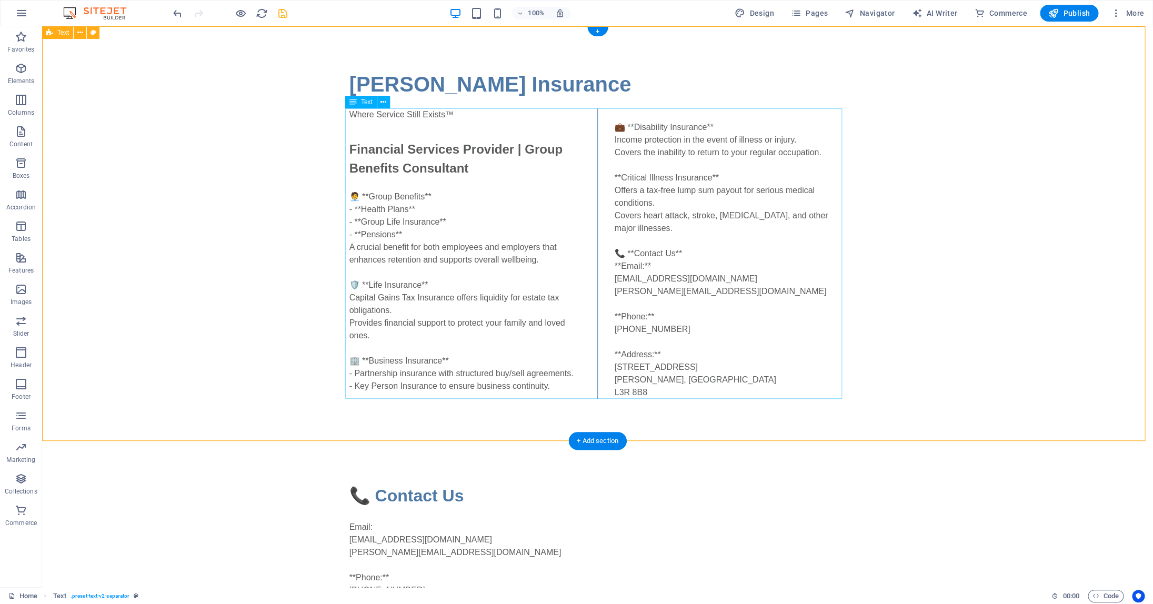
click at [628, 321] on div "Where Service Still Exists™ Financial Services Provider | Group Benefits Consul…" at bounding box center [597, 253] width 497 height 291
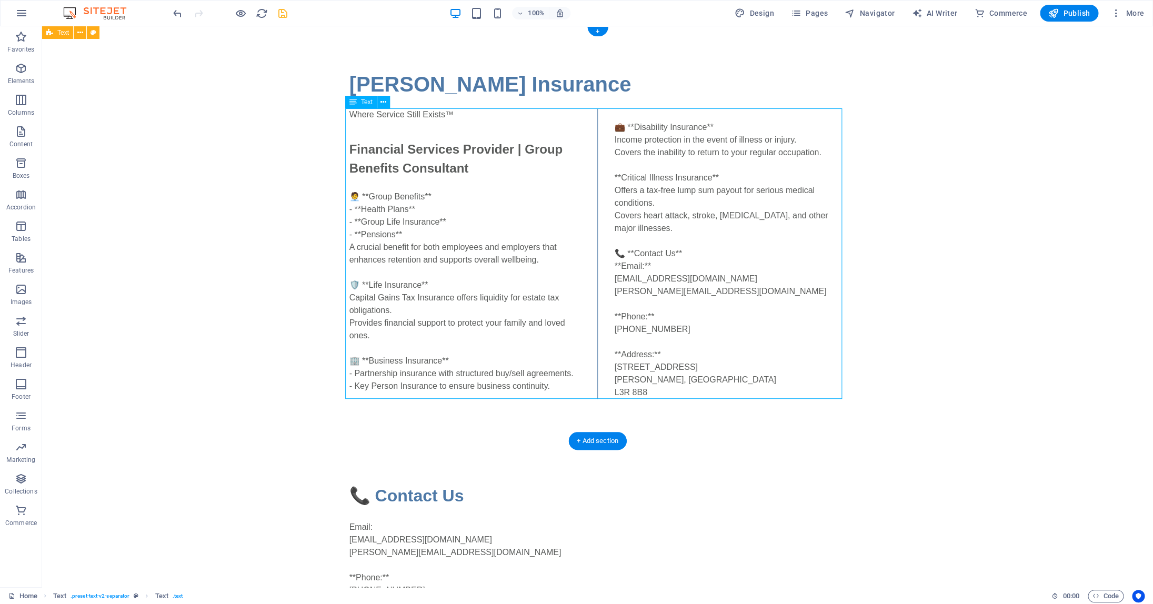
click at [628, 321] on div "Where Service Still Exists™ Financial Services Provider | Group Benefits Consul…" at bounding box center [597, 253] width 497 height 291
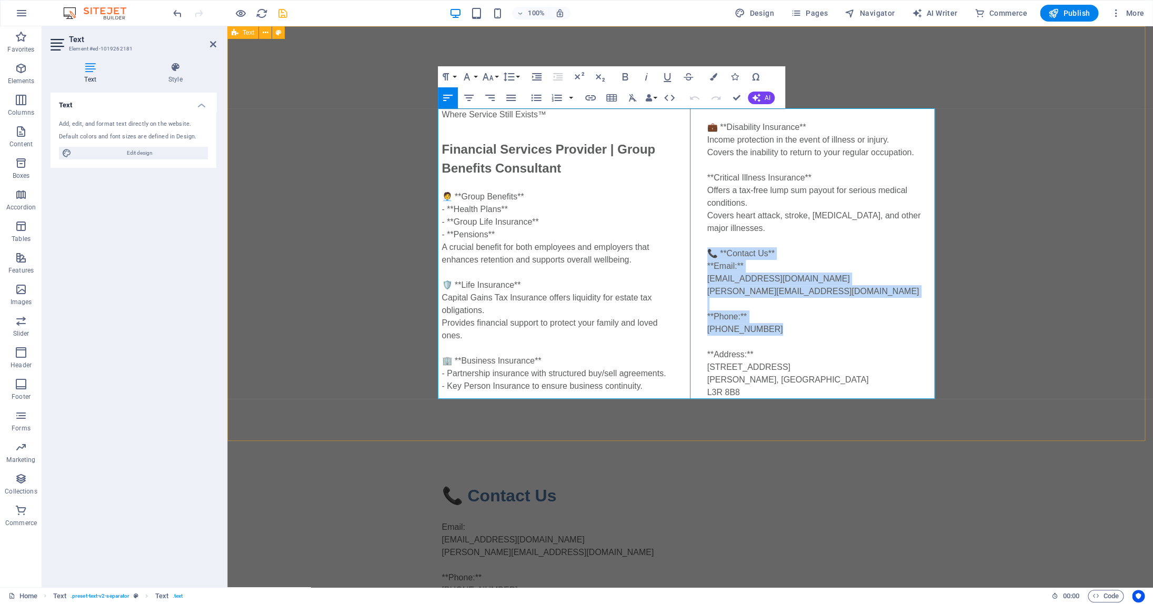
drag, startPoint x: 703, startPoint y: 253, endPoint x: 805, endPoint y: 333, distance: 129.7
click at [774, 335] on div "Where Service Still Exists™ Financial Services Provider | Group Benefits Consul…" at bounding box center [690, 253] width 497 height 291
click at [806, 333] on div "Where Service Still Exists™ Financial Services Provider | Group Benefits Consul…" at bounding box center [690, 253] width 497 height 291
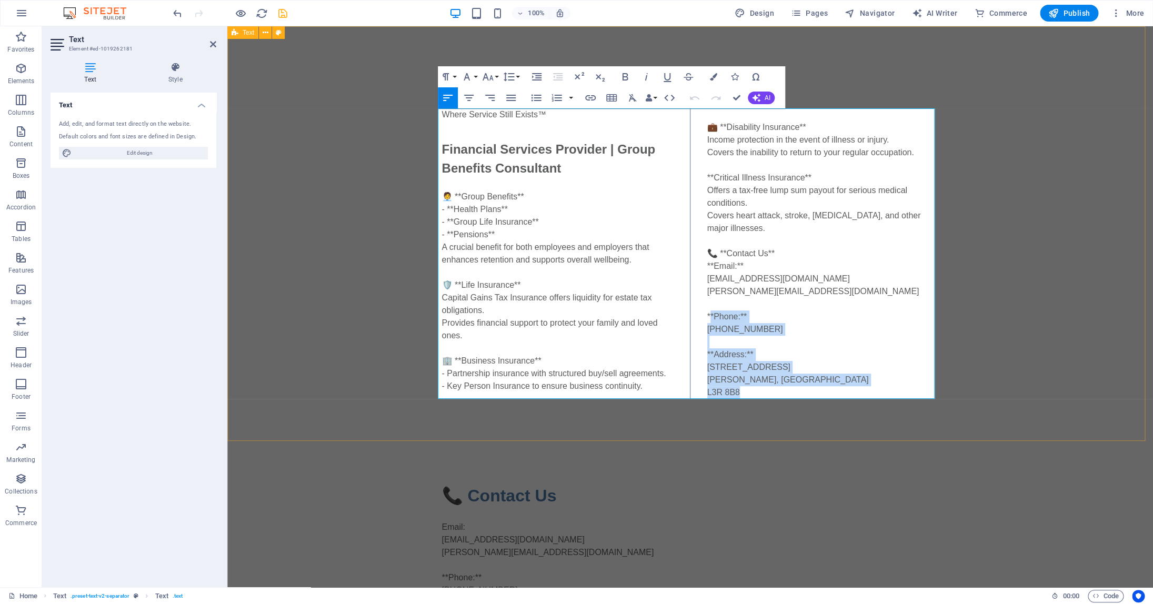
drag, startPoint x: 705, startPoint y: 316, endPoint x: 751, endPoint y: 387, distance: 84.2
click at [751, 388] on div "Where Service Still Exists™ Financial Services Provider | Group Benefits Consul…" at bounding box center [690, 253] width 497 height 291
copy div "*Phone:** 647-473-6789 **Address:** 30 Centurian Drive Markham, ON L3R 8B8"
click at [958, 397] on div "Colin Hurwitz Insurance Where Service Still Exists™ Financial Services Provider…" at bounding box center [690, 233] width 926 height 415
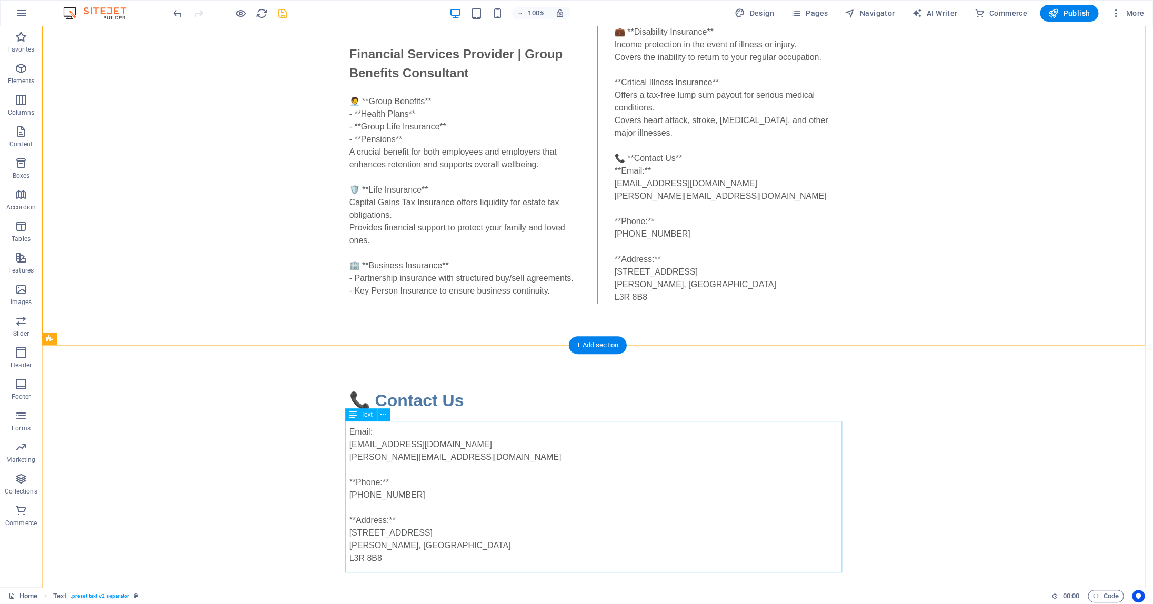
scroll to position [96, 0]
drag, startPoint x: 384, startPoint y: 488, endPoint x: 382, endPoint y: 496, distance: 8.3
click at [385, 488] on div "Email: info@colinhurwitzinsurance.ca colin@colinhurwitzinsurance.ca **Phone:** …" at bounding box center [597, 488] width 497 height 152
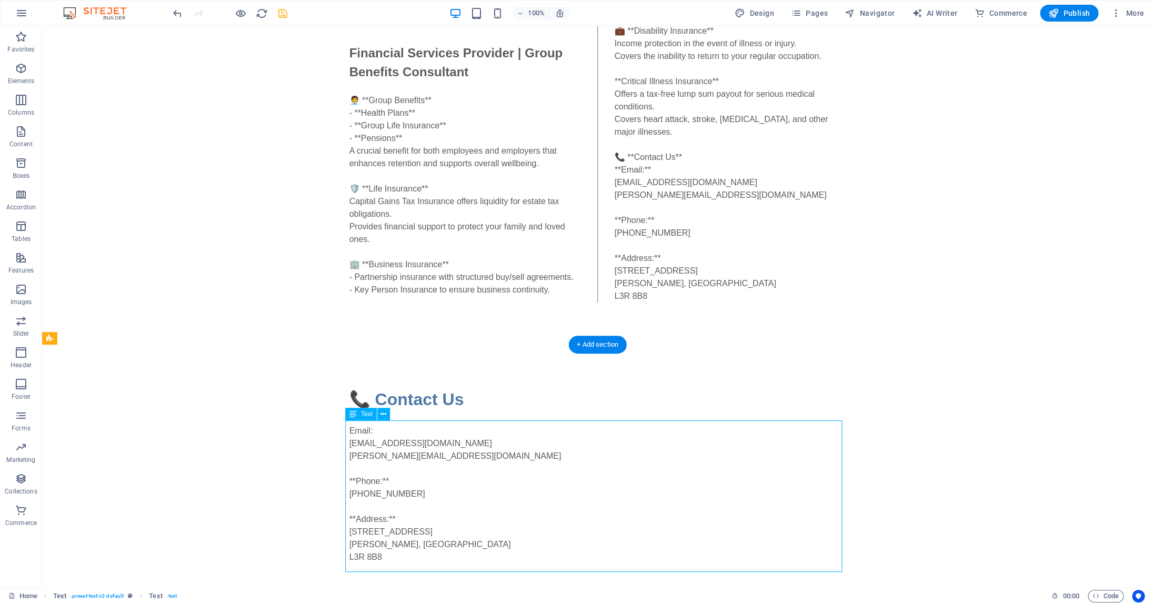
click at [382, 490] on div "Email: info@colinhurwitzinsurance.ca colin@colinhurwitzinsurance.ca **Phone:** …" at bounding box center [597, 488] width 497 height 152
drag, startPoint x: 382, startPoint y: 490, endPoint x: 198, endPoint y: 490, distance: 183.7
click at [383, 490] on div "Email: info@colinhurwitzinsurance.ca colin@colinhurwitzinsurance.ca **Phone:** …" at bounding box center [597, 488] width 497 height 152
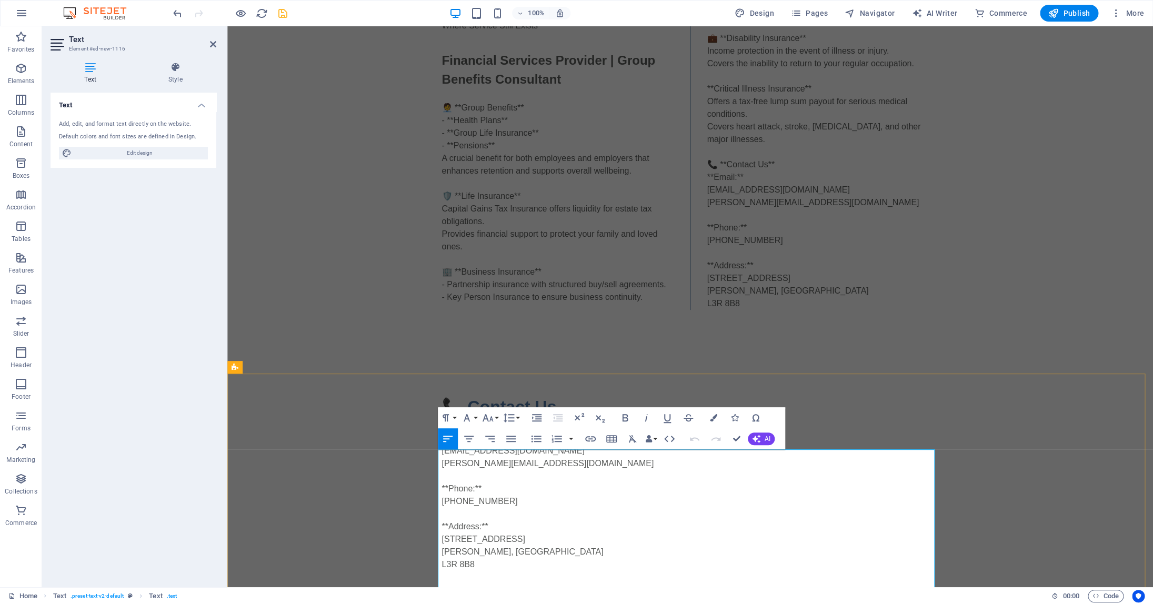
scroll to position [95, 0]
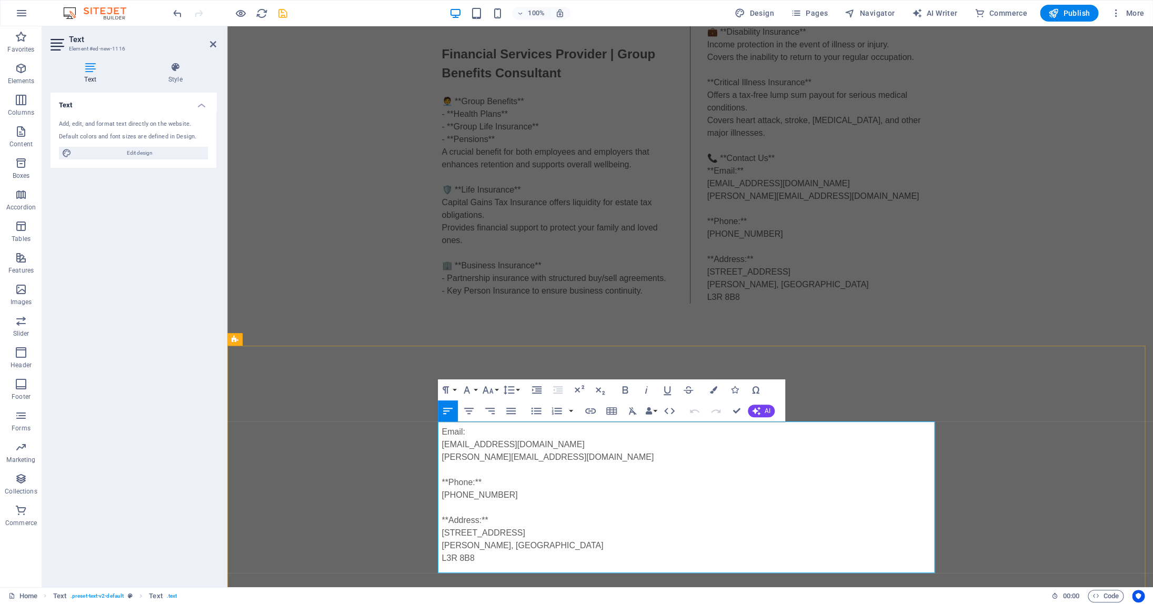
drag, startPoint x: 474, startPoint y: 490, endPoint x: 483, endPoint y: 490, distance: 8.9
click at [483, 490] on p "Email: info@colinhurwitzinsurance.ca colin@colinhurwitzinsurance.ca **Phone:** …" at bounding box center [690, 489] width 497 height 152
drag, startPoint x: 445, startPoint y: 490, endPoint x: 443, endPoint y: 501, distance: 11.7
click at [436, 491] on div "📞 Contact Us Email: info@colinhurwitzinsurance.ca colin@colinhurwitzinsurance.c…" at bounding box center [690, 476] width 926 height 261
drag, startPoint x: 487, startPoint y: 529, endPoint x: 496, endPoint y: 529, distance: 8.9
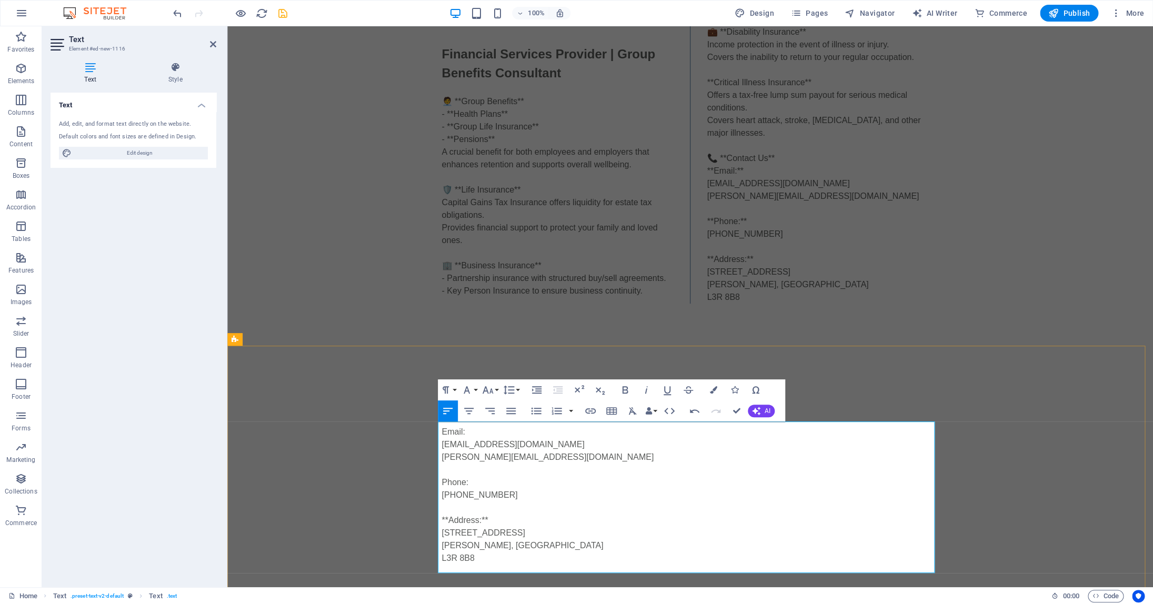
click at [496, 529] on p "Email: info@colinhurwitzinsurance.ca colin@colinhurwitzinsurance.ca Phone: 647-…" at bounding box center [690, 489] width 497 height 152
drag, startPoint x: 445, startPoint y: 529, endPoint x: 433, endPoint y: 529, distance: 12.6
click at [433, 529] on div "📞 Contact Us Email: info@colinhurwitzinsurance.ca colin@colinhurwitzinsurance.c…" at bounding box center [690, 476] width 926 height 261
click at [934, 387] on div "📞 Contact Us Email: info@colinhurwitzinsurance.ca colin@colinhurwitzinsurance.c…" at bounding box center [690, 476] width 926 height 261
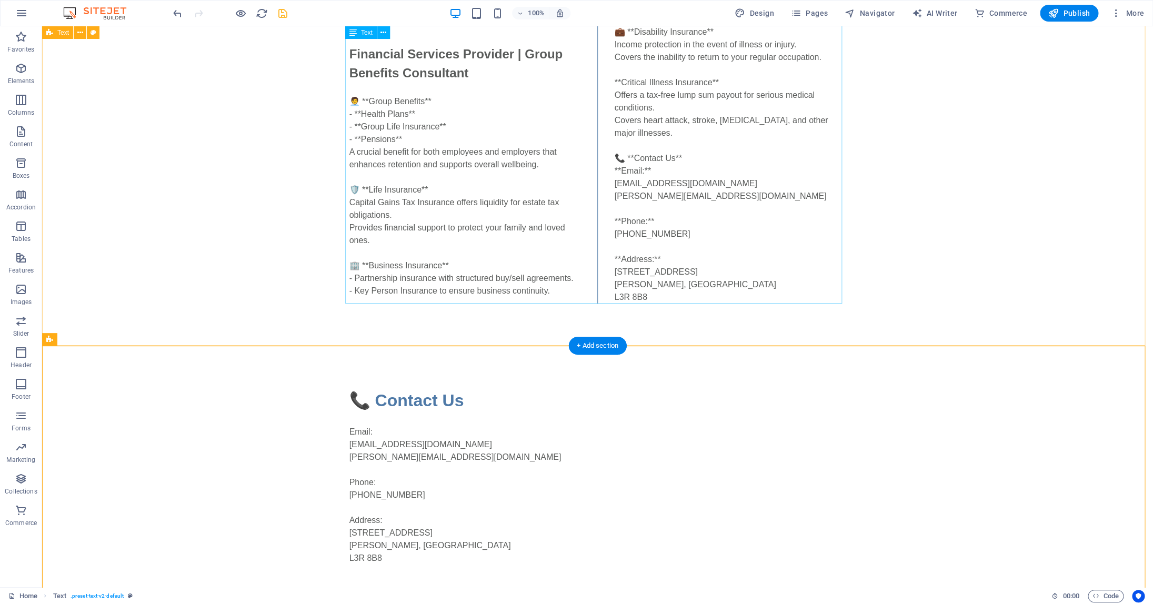
click at [636, 161] on div "Where Service Still Exists™ Financial Services Provider | Group Benefits Consul…" at bounding box center [597, 158] width 497 height 291
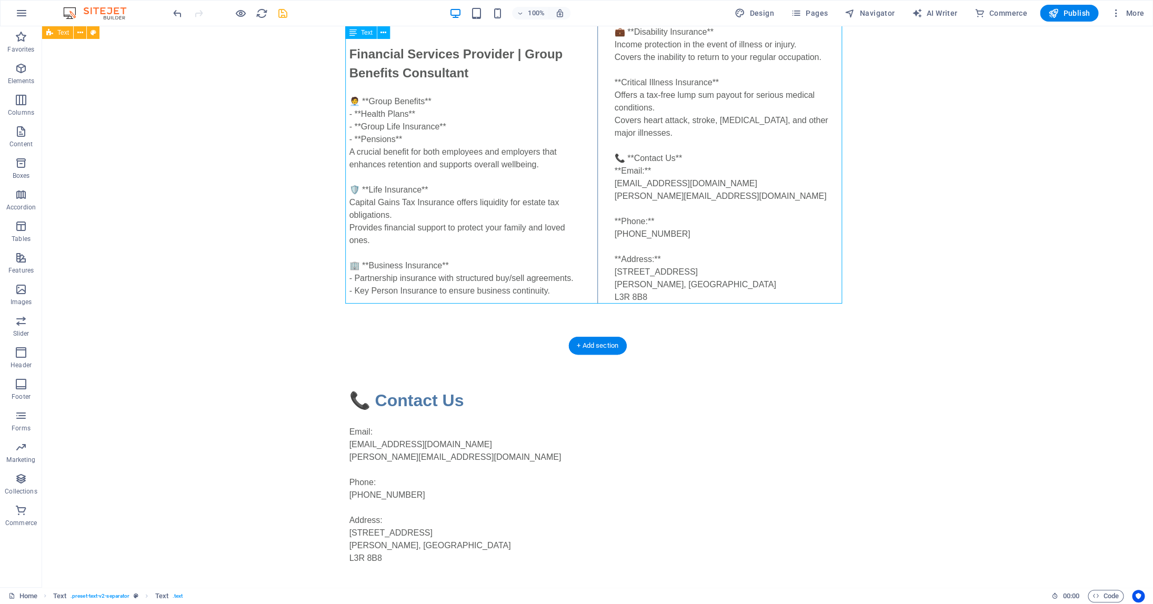
click at [636, 161] on div "Where Service Still Exists™ Financial Services Provider | Group Benefits Consul…" at bounding box center [597, 158] width 497 height 291
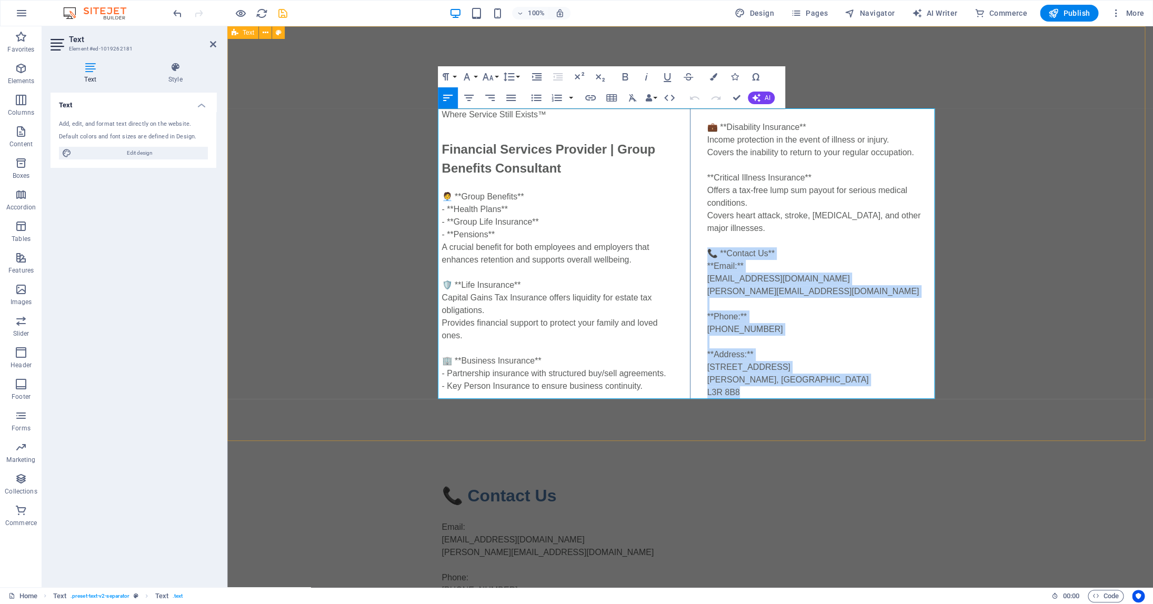
drag, startPoint x: 749, startPoint y: 272, endPoint x: 782, endPoint y: 392, distance: 124.0
click at [782, 392] on div "Where Service Still Exists™ Financial Services Provider | Group Benefits Consul…" at bounding box center [690, 253] width 497 height 291
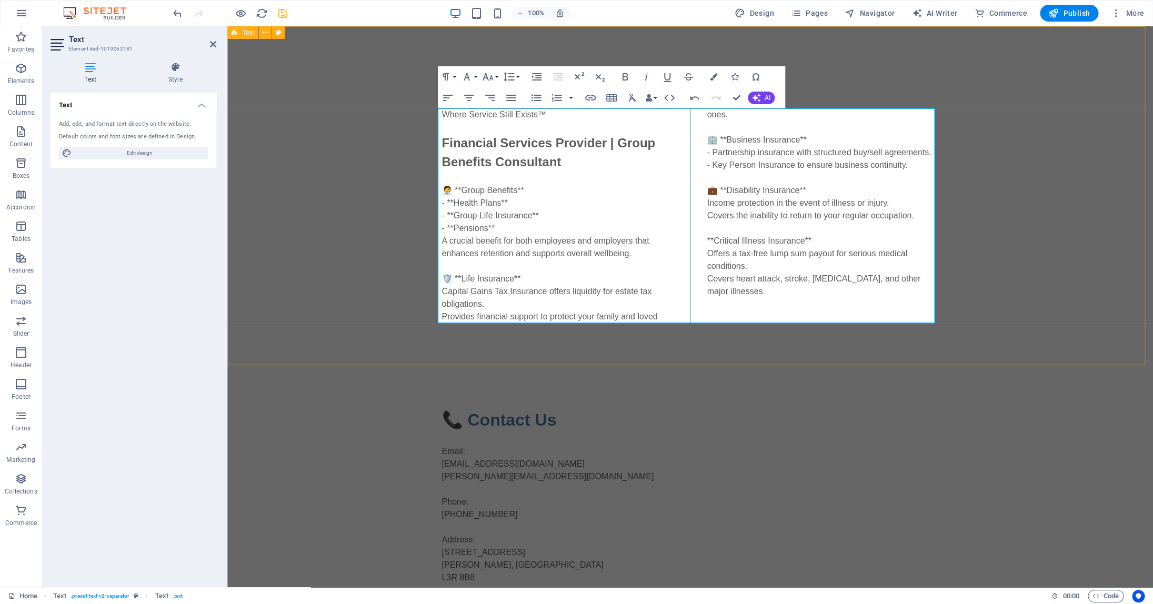
click at [1004, 264] on div "Colin Hurwitz Insurance Where Service Still Exists™ Financial Services Provider…" at bounding box center [690, 195] width 926 height 339
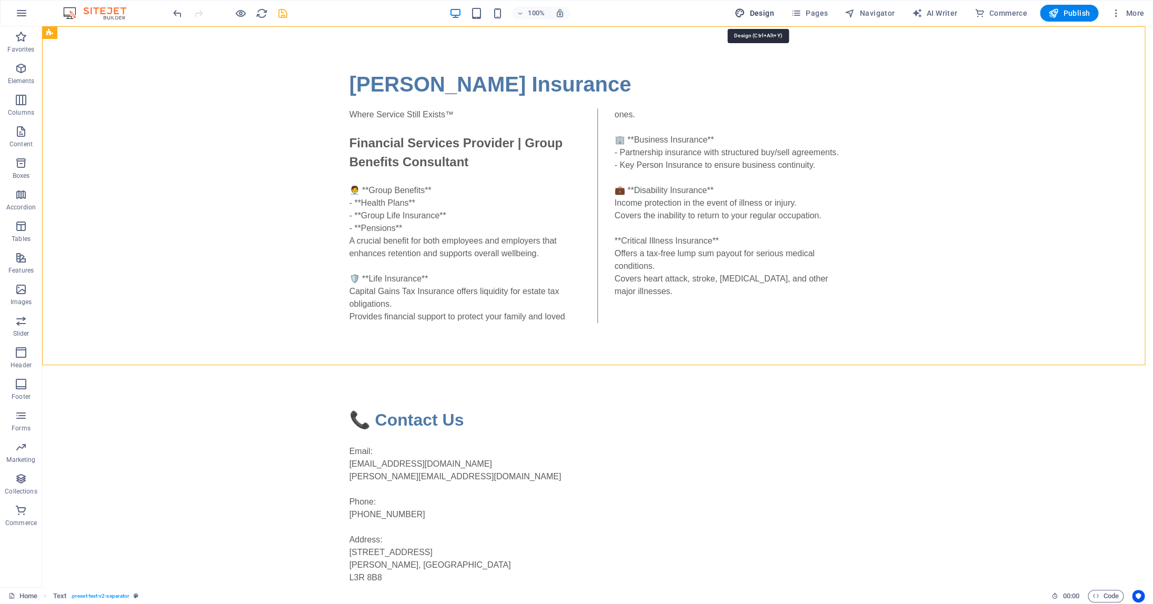
click at [755, 13] on span "Design" at bounding box center [754, 13] width 39 height 11
select select "px"
select select "400"
select select "px"
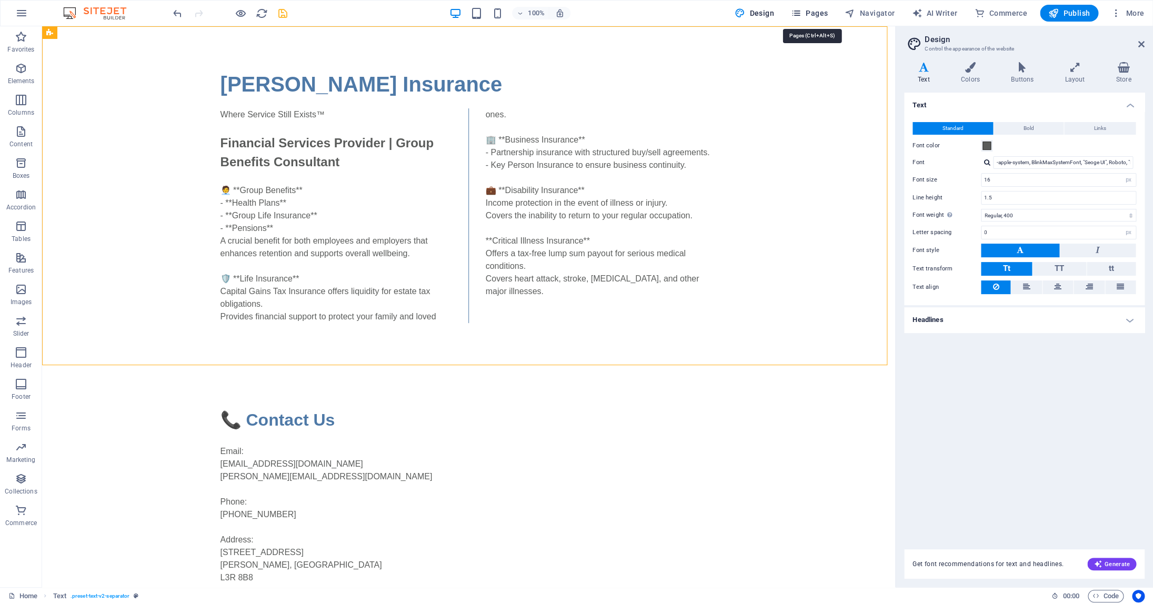
click at [821, 13] on span "Pages" at bounding box center [809, 13] width 37 height 11
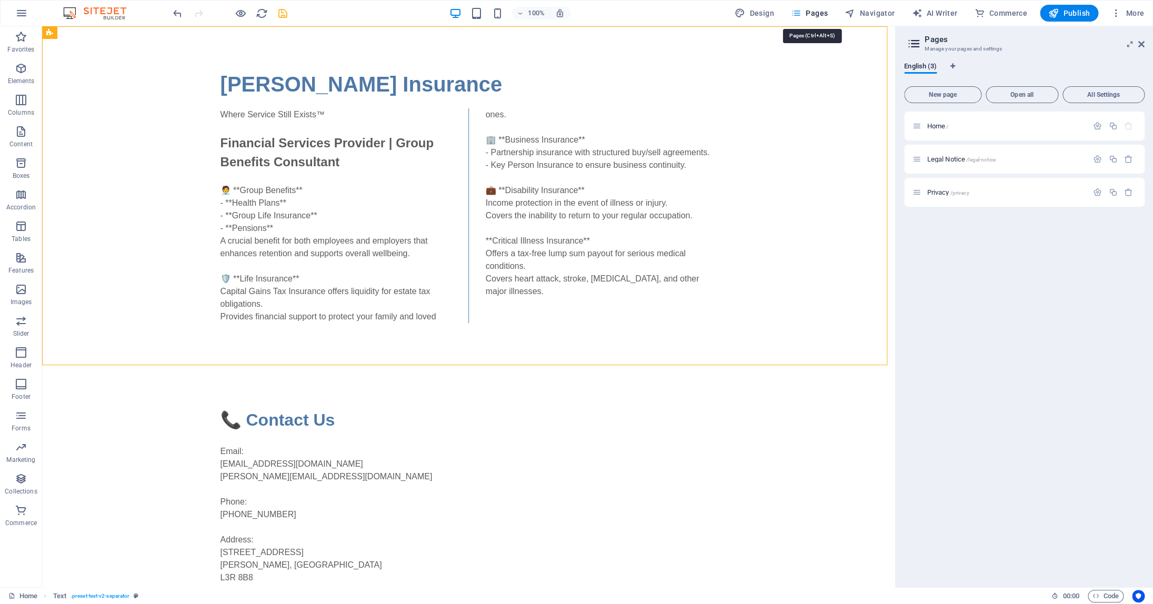
click at [821, 13] on span "Pages" at bounding box center [809, 13] width 37 height 11
click at [279, 12] on icon "save" at bounding box center [283, 13] width 12 height 12
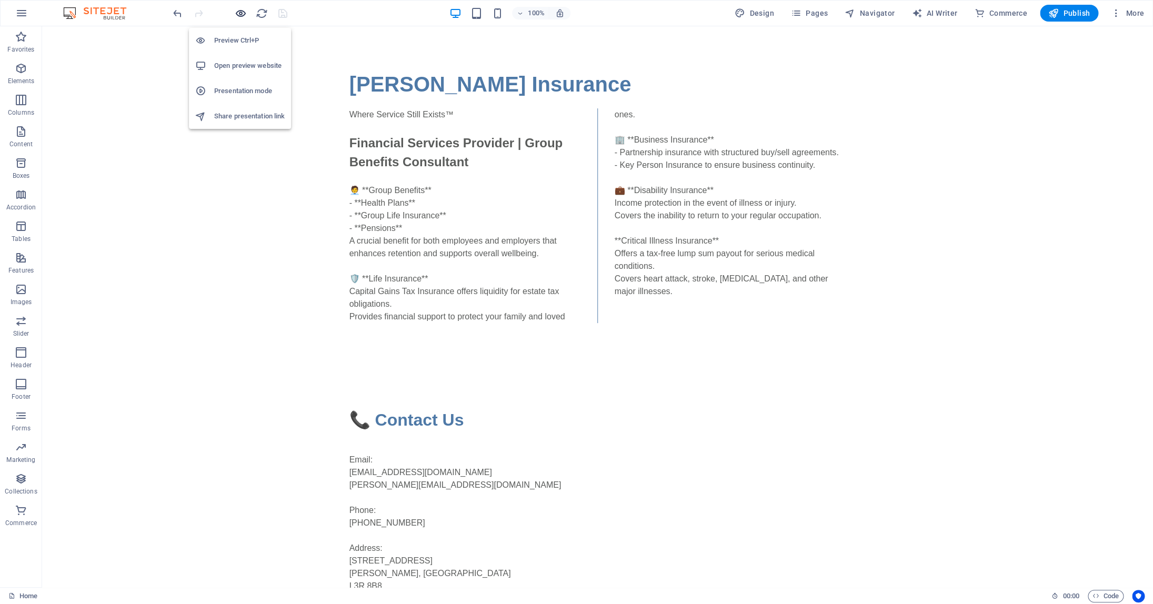
click at [242, 13] on icon "button" at bounding box center [241, 13] width 12 height 12
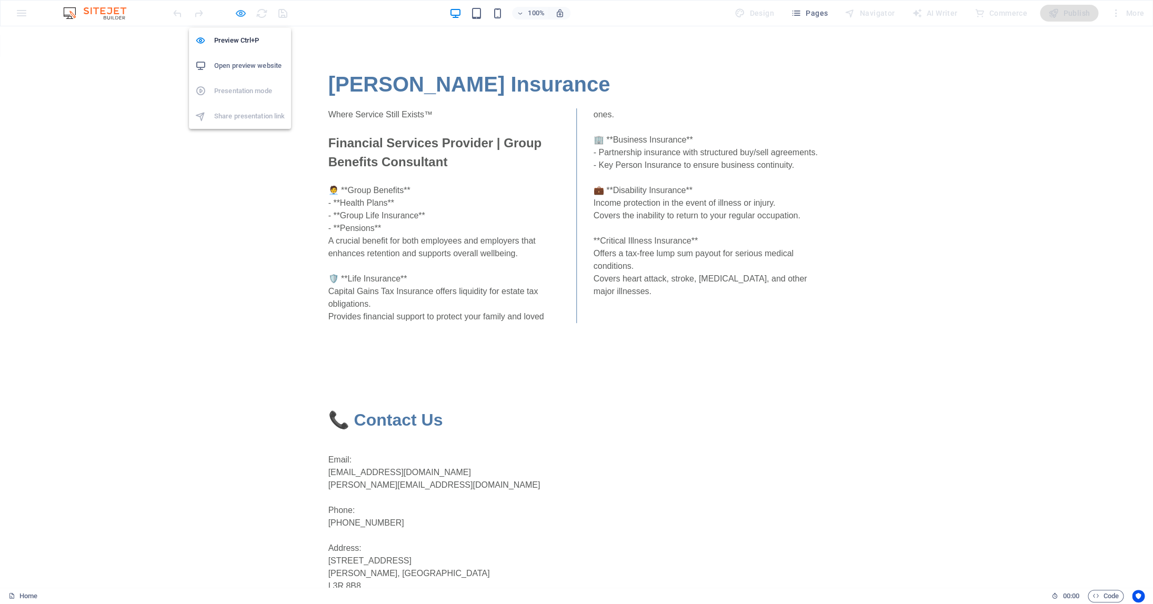
click at [244, 16] on icon "button" at bounding box center [241, 13] width 12 height 12
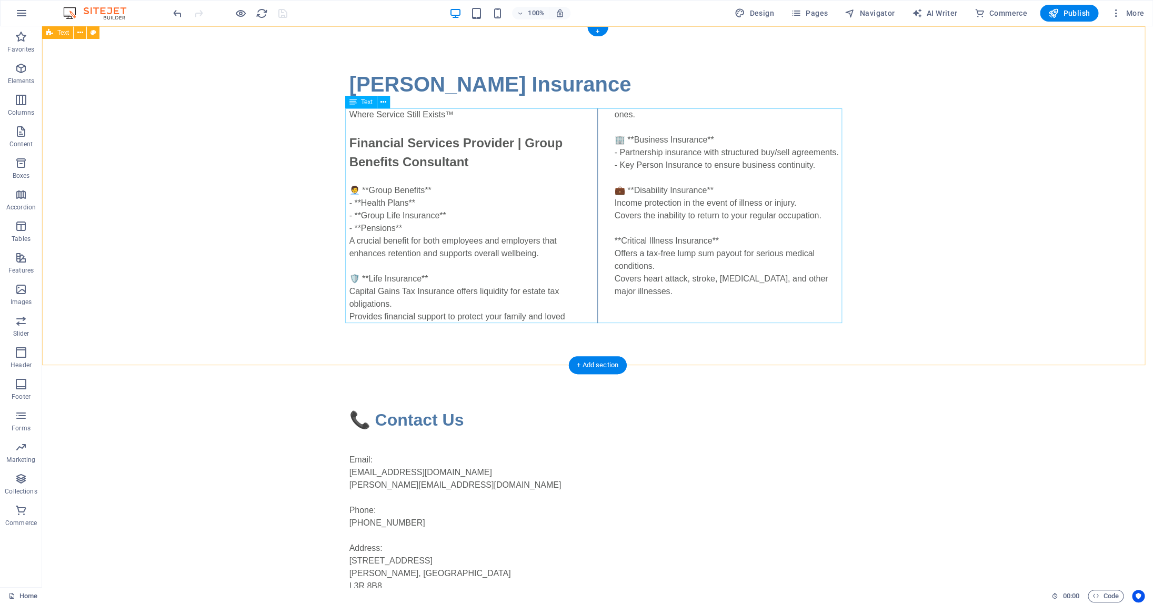
click at [564, 302] on div "Where Service Still Exists™ Financial Services Provider | Group Benefits Consul…" at bounding box center [597, 215] width 497 height 215
click at [597, 312] on div "Where Service Still Exists™ Financial Services Provider | Group Benefits Consul…" at bounding box center [597, 215] width 497 height 215
click at [572, 319] on div "Where Service Still Exists™ Financial Services Provider | Group Benefits Consul…" at bounding box center [597, 215] width 497 height 215
click at [363, 102] on span "Text" at bounding box center [367, 102] width 12 height 6
click at [386, 101] on icon at bounding box center [384, 102] width 6 height 11
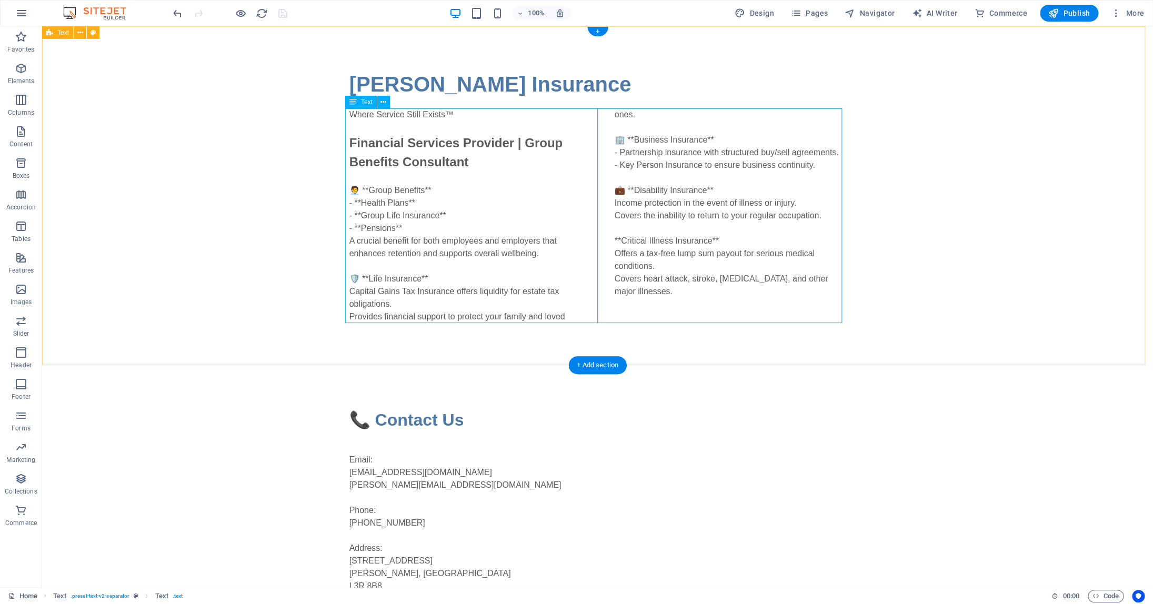
click at [737, 205] on div "Where Service Still Exists™ Financial Services Provider | Group Benefits Consul…" at bounding box center [597, 215] width 497 height 215
click at [576, 316] on div "Where Service Still Exists™ Financial Services Provider | Group Benefits Consul…" at bounding box center [597, 215] width 497 height 215
click at [535, 318] on div "Where Service Still Exists™ Financial Services Provider | Group Benefits Consul…" at bounding box center [597, 215] width 497 height 215
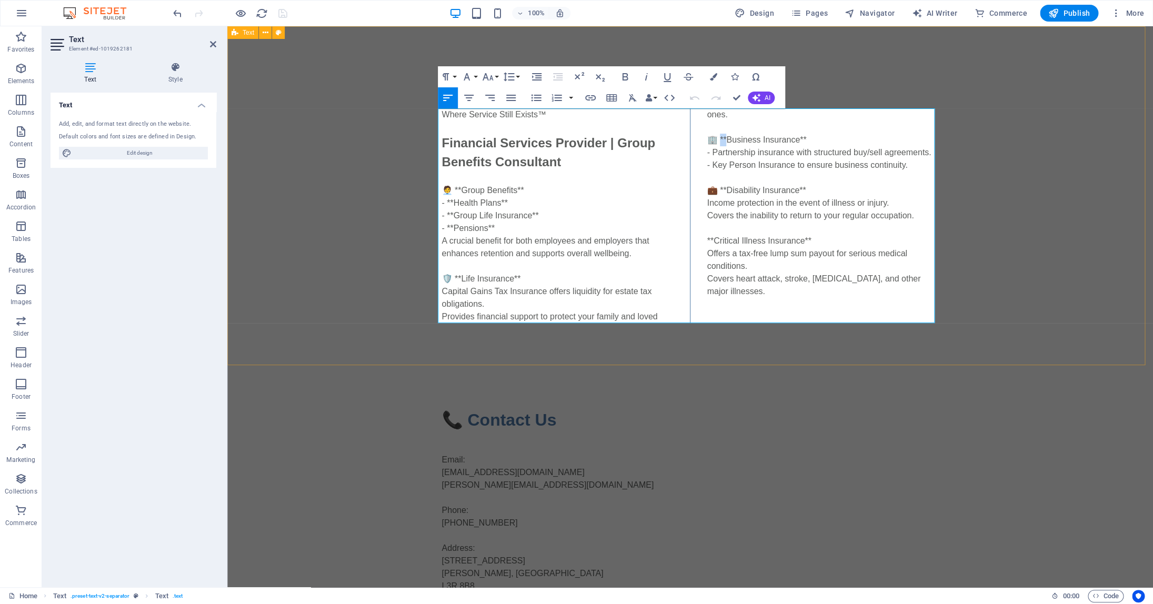
drag, startPoint x: 723, startPoint y: 139, endPoint x: 715, endPoint y: 141, distance: 8.0
click at [715, 141] on div "Where Service Still Exists™ Financial Services Provider | Group Benefits Consul…" at bounding box center [690, 215] width 497 height 215
drag, startPoint x: 791, startPoint y: 139, endPoint x: 799, endPoint y: 139, distance: 8.4
click at [799, 139] on div "Where Service Still Exists™ Financial Services Provider | Group Benefits Consul…" at bounding box center [690, 215] width 497 height 215
drag, startPoint x: 797, startPoint y: 191, endPoint x: 804, endPoint y: 190, distance: 7.4
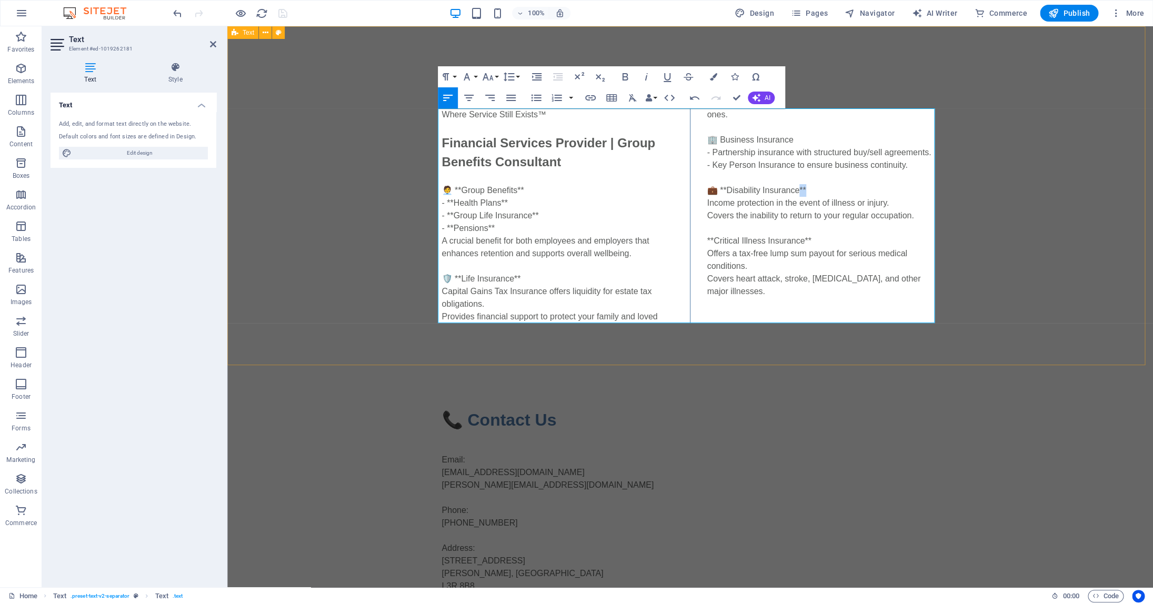
click at [804, 190] on div "Where Service Still Exists™ Financial Services Provider | Group Benefits Consul…" at bounding box center [690, 215] width 497 height 215
click at [715, 191] on div "Where Service Still Exists™ Financial Services Provider | Group Benefits Consul…" at bounding box center [690, 215] width 497 height 215
drag, startPoint x: 805, startPoint y: 241, endPoint x: 815, endPoint y: 240, distance: 10.0
click at [815, 240] on div "Where Service Still Exists™ Financial Services Provider | Group Benefits Consul…" at bounding box center [690, 215] width 497 height 215
drag, startPoint x: 711, startPoint y: 241, endPoint x: 704, endPoint y: 241, distance: 7.4
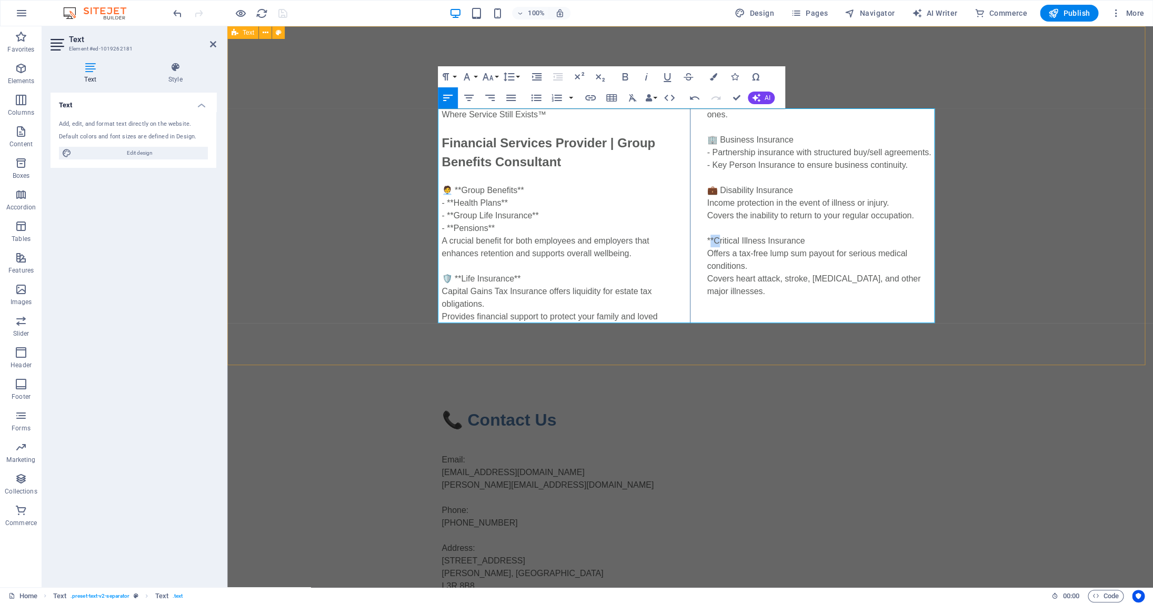
click at [704, 241] on div "Where Service Still Exists™ Financial Services Provider | Group Benefits Consul…" at bounding box center [690, 215] width 497 height 215
drag, startPoint x: 516, startPoint y: 191, endPoint x: 528, endPoint y: 191, distance: 12.1
click at [528, 191] on div "Where Service Still Exists™ Financial Services Provider | Group Benefits Consul…" at bounding box center [690, 215] width 497 height 215
drag, startPoint x: 457, startPoint y: 191, endPoint x: 448, endPoint y: 190, distance: 8.4
click at [448, 190] on div "Where Service Still Exists™ Financial Services Provider | Group Benefits Consul…" at bounding box center [690, 215] width 497 height 215
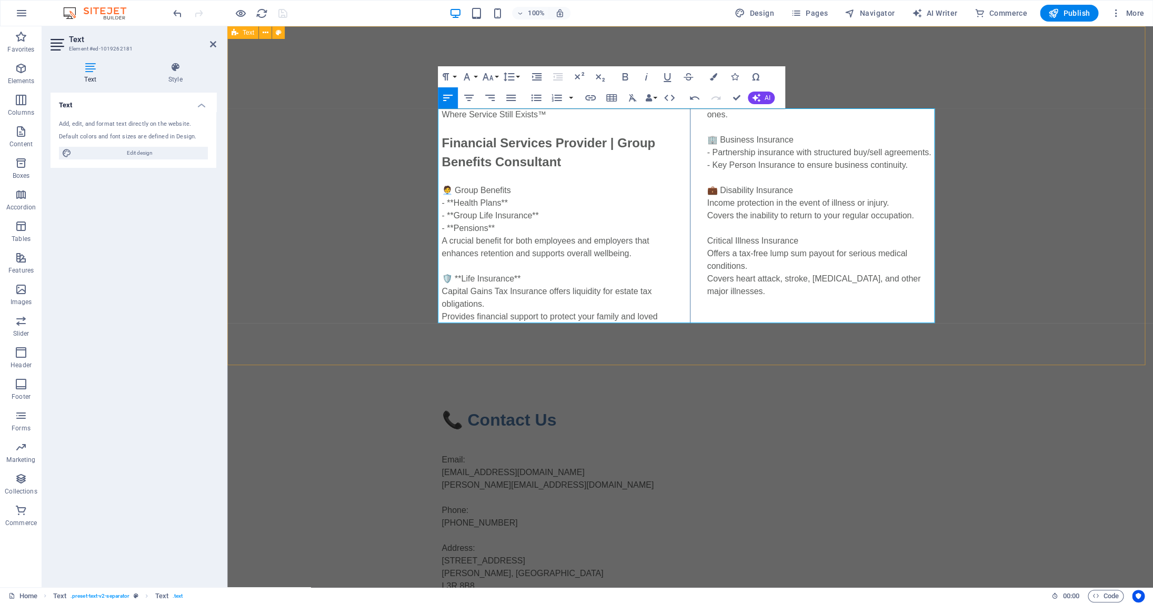
drag, startPoint x: 533, startPoint y: 215, endPoint x: 544, endPoint y: 215, distance: 11.1
click at [544, 215] on div "Where Service Still Exists™ Financial Services Provider | Group Benefits Consul…" at bounding box center [690, 215] width 497 height 215
drag, startPoint x: 452, startPoint y: 217, endPoint x: 446, endPoint y: 214, distance: 5.9
click at [444, 216] on div "Where Service Still Exists™ Financial Services Provider | Group Benefits Consul…" at bounding box center [690, 215] width 497 height 215
drag, startPoint x: 452, startPoint y: 203, endPoint x: 443, endPoint y: 204, distance: 9.1
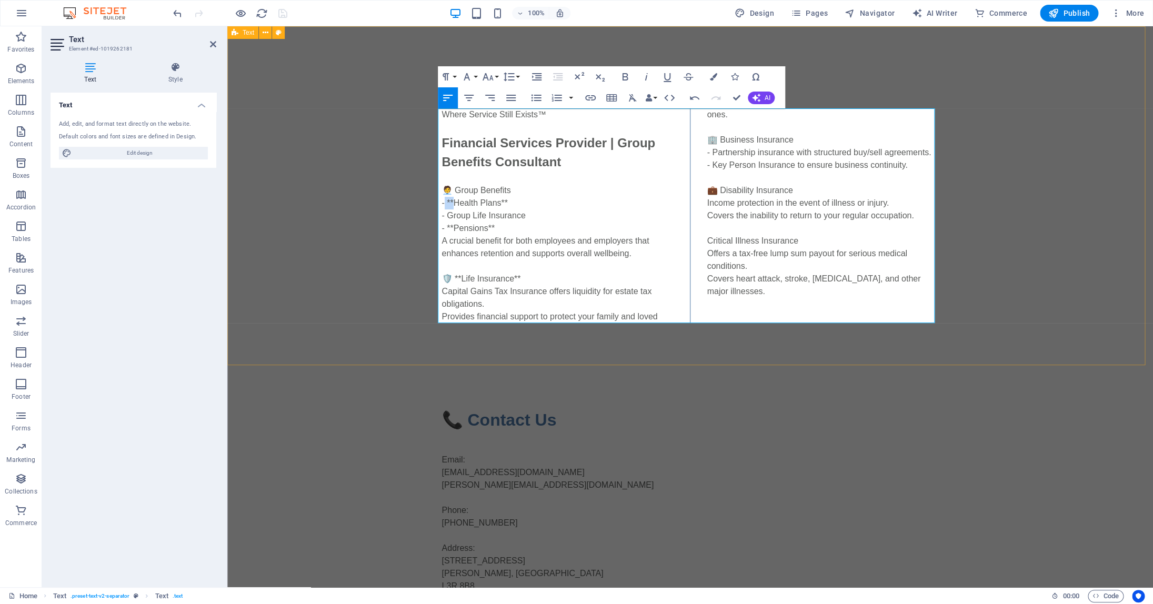
click at [443, 203] on div "Where Service Still Exists™ Financial Services Provider | Group Benefits Consul…" at bounding box center [690, 215] width 497 height 215
drag, startPoint x: 451, startPoint y: 229, endPoint x: 445, endPoint y: 228, distance: 5.3
click at [445, 228] on div "Where Service Still Exists™ Financial Services Provider | Group Benefits Consul…" at bounding box center [690, 215] width 497 height 215
drag, startPoint x: 458, startPoint y: 278, endPoint x: 450, endPoint y: 278, distance: 8.4
click at [450, 278] on div "Where Service Still Exists™ Financial Services Provider | Group Benefits Consul…" at bounding box center [690, 215] width 497 height 215
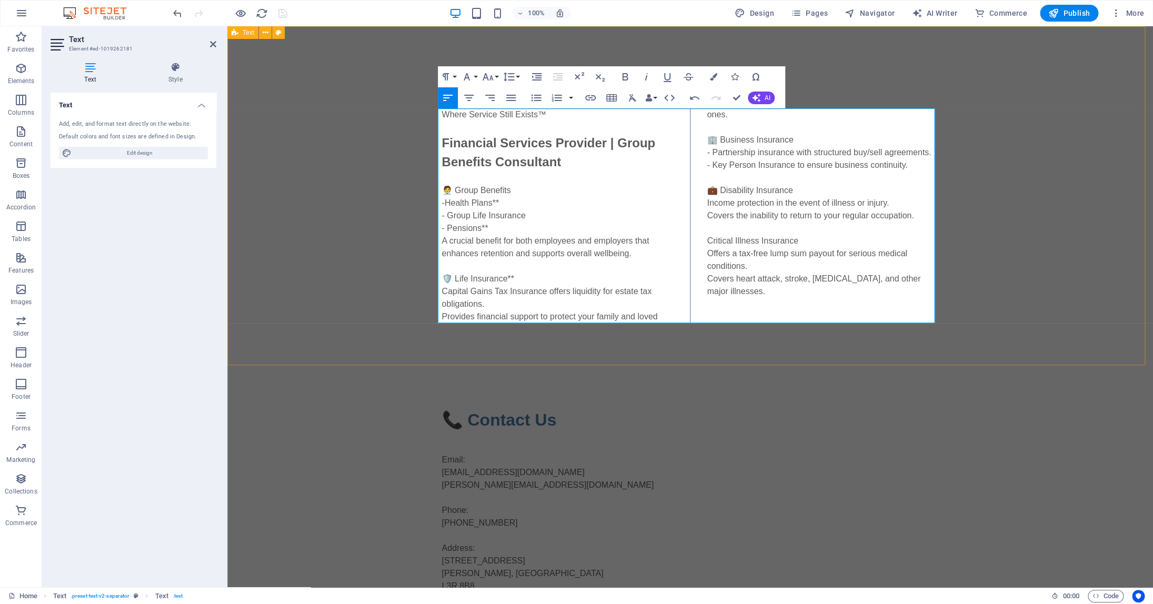
drag, startPoint x: 505, startPoint y: 279, endPoint x: 515, endPoint y: 279, distance: 10.0
click at [515, 279] on div "Where Service Still Exists™ Financial Services Provider | Group Benefits Consul…" at bounding box center [690, 215] width 497 height 215
drag, startPoint x: 493, startPoint y: 201, endPoint x: 499, endPoint y: 201, distance: 6.3
click at [499, 201] on div "Where Service Still Exists™ Financial Services Provider | Group Benefits Consul…" at bounding box center [690, 215] width 497 height 215
click at [673, 314] on div "Where Service Still Exists™ Financial Services Provider | Group Benefits Consul…" at bounding box center [690, 215] width 497 height 215
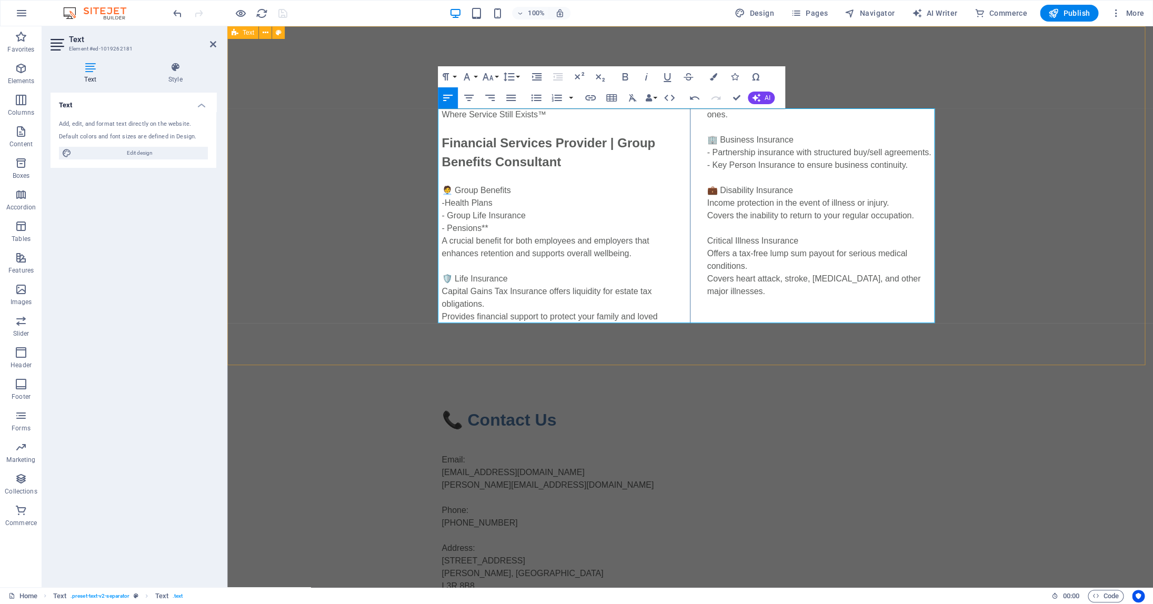
click at [661, 319] on div "Where Service Still Exists™ Financial Services Provider | Group Benefits Consul…" at bounding box center [690, 215] width 497 height 215
click at [771, 448] on div "Email: info@colinhurwitzinsurance.ca colin@colinhurwitzinsurance.ca Phone: 647-…" at bounding box center [690, 517] width 497 height 152
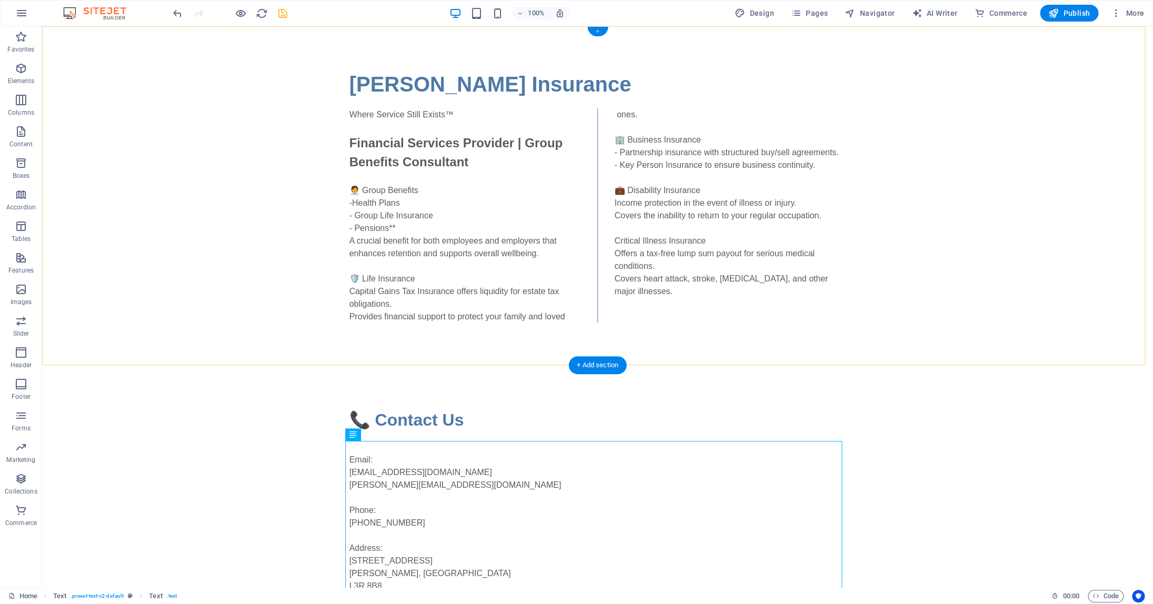
click at [595, 31] on div "+" at bounding box center [597, 31] width 21 height 9
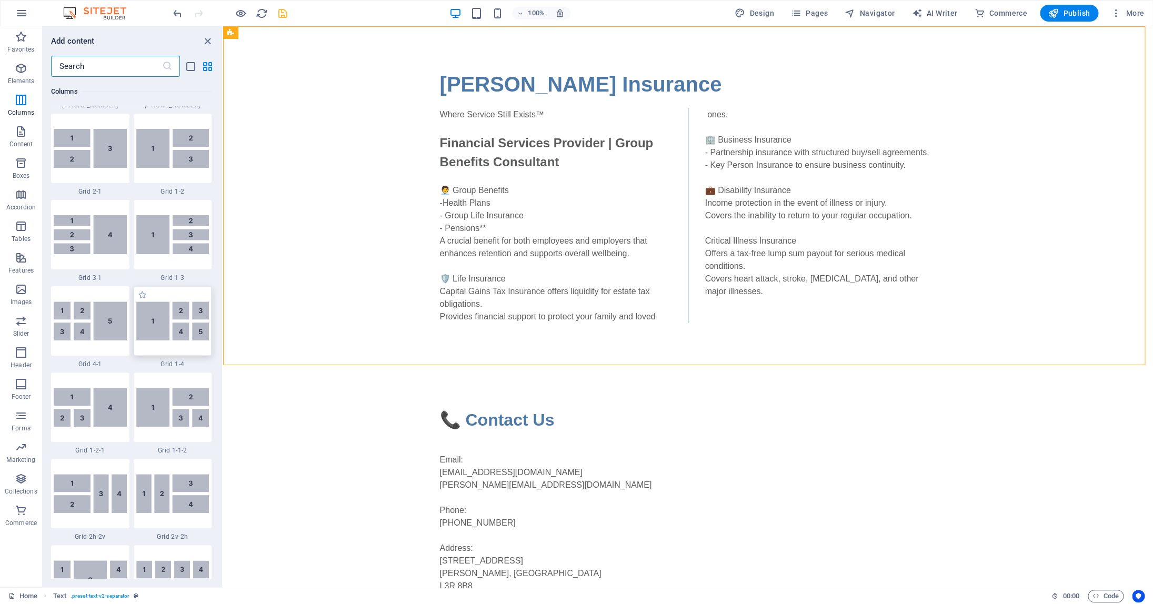
scroll to position [1292, 0]
click at [108, 231] on img at bounding box center [90, 234] width 73 height 39
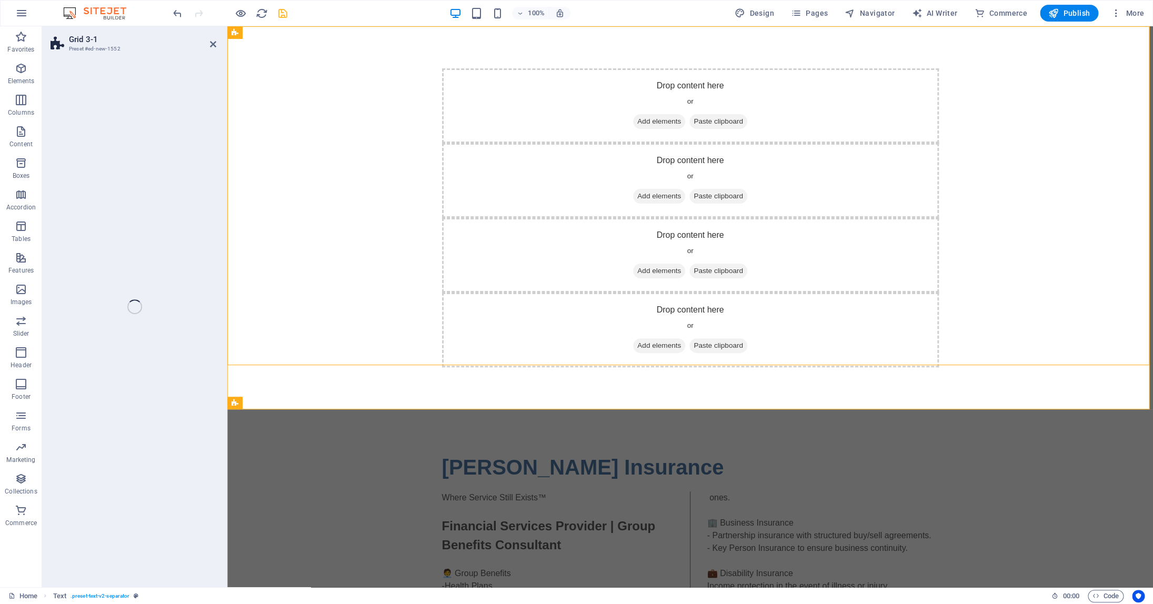
select select "rem"
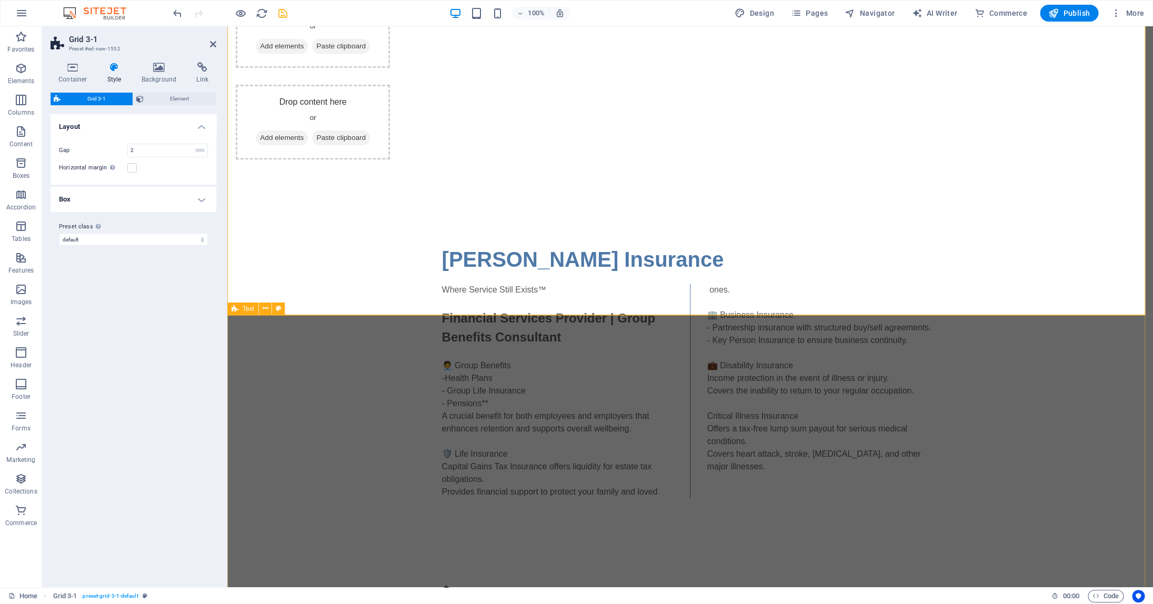
scroll to position [171, 0]
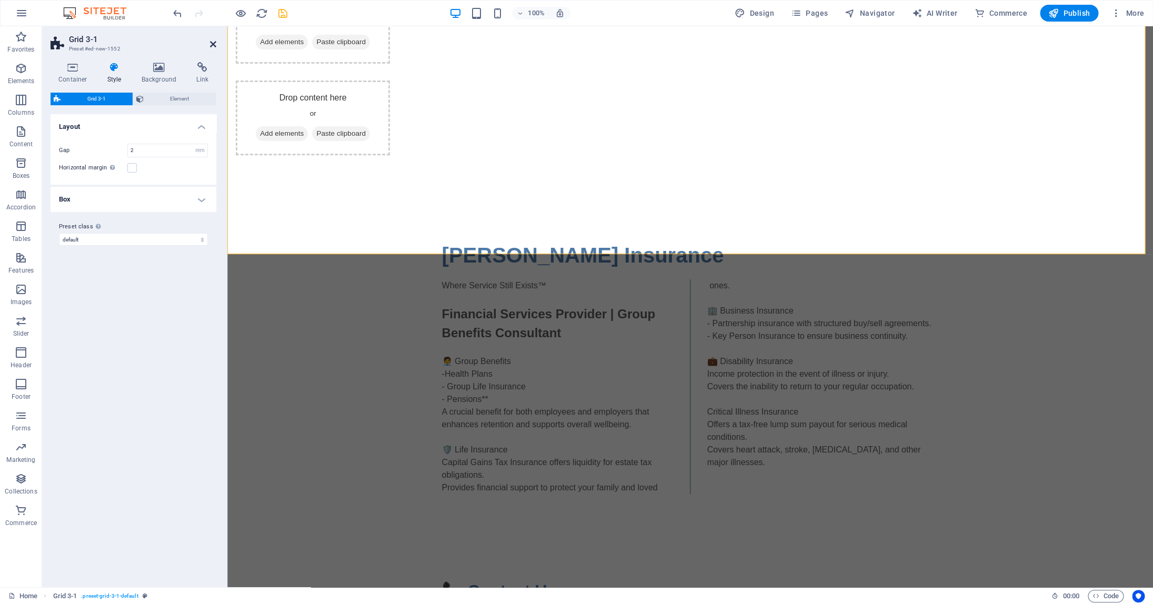
click at [214, 47] on icon at bounding box center [213, 44] width 6 height 8
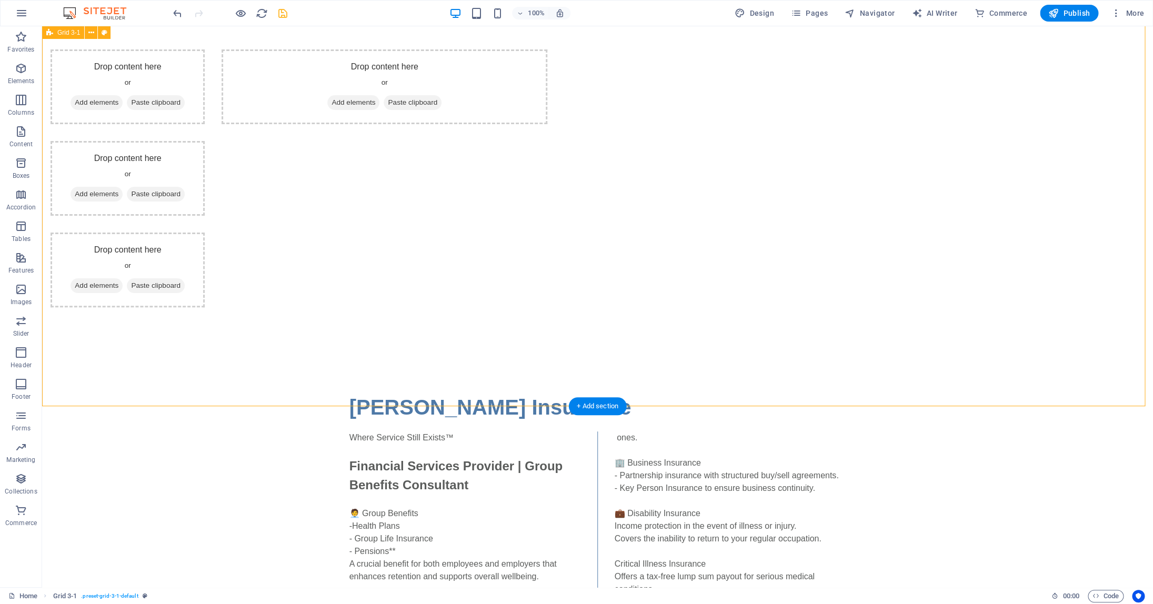
scroll to position [0, 0]
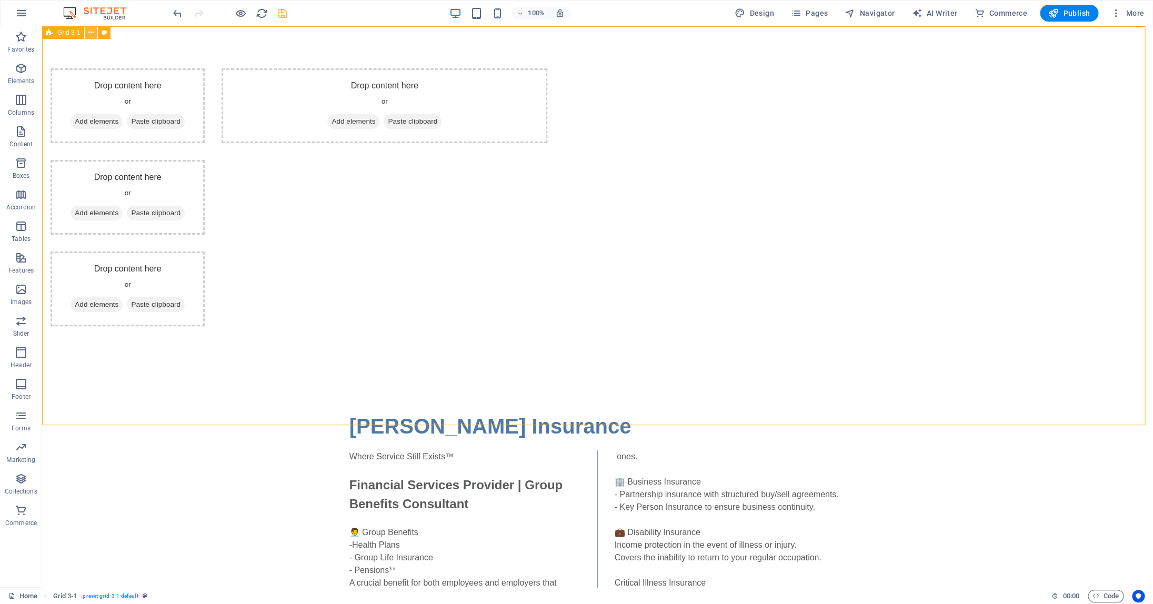
click at [92, 33] on icon at bounding box center [91, 32] width 6 height 11
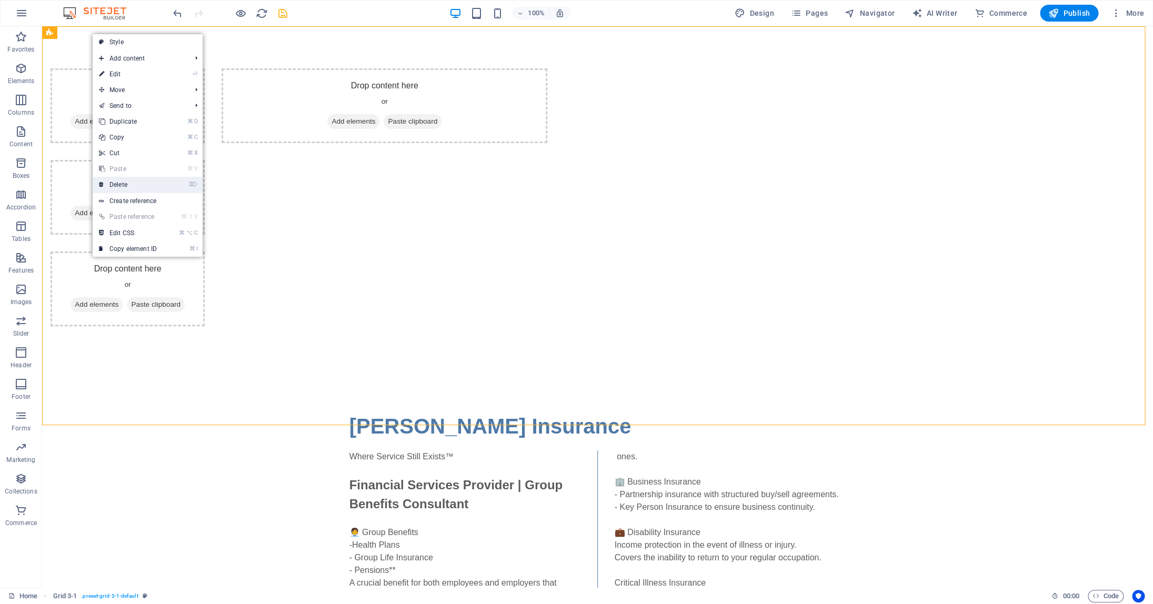
click at [132, 184] on link "⌦ Delete" at bounding box center [128, 185] width 71 height 16
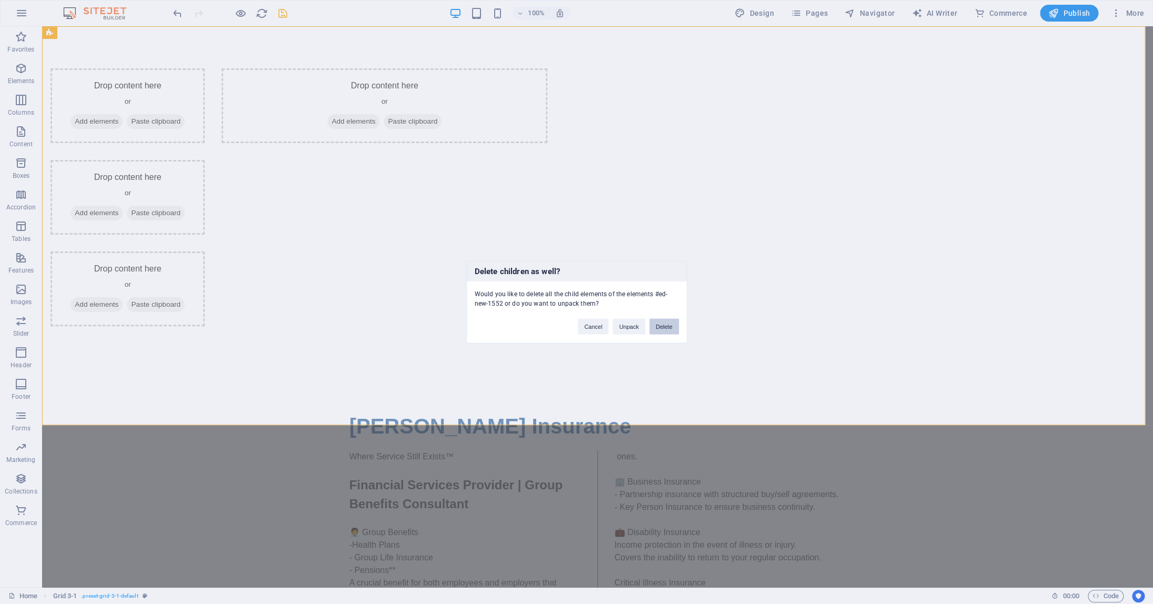
click at [671, 332] on button "Delete" at bounding box center [664, 327] width 29 height 16
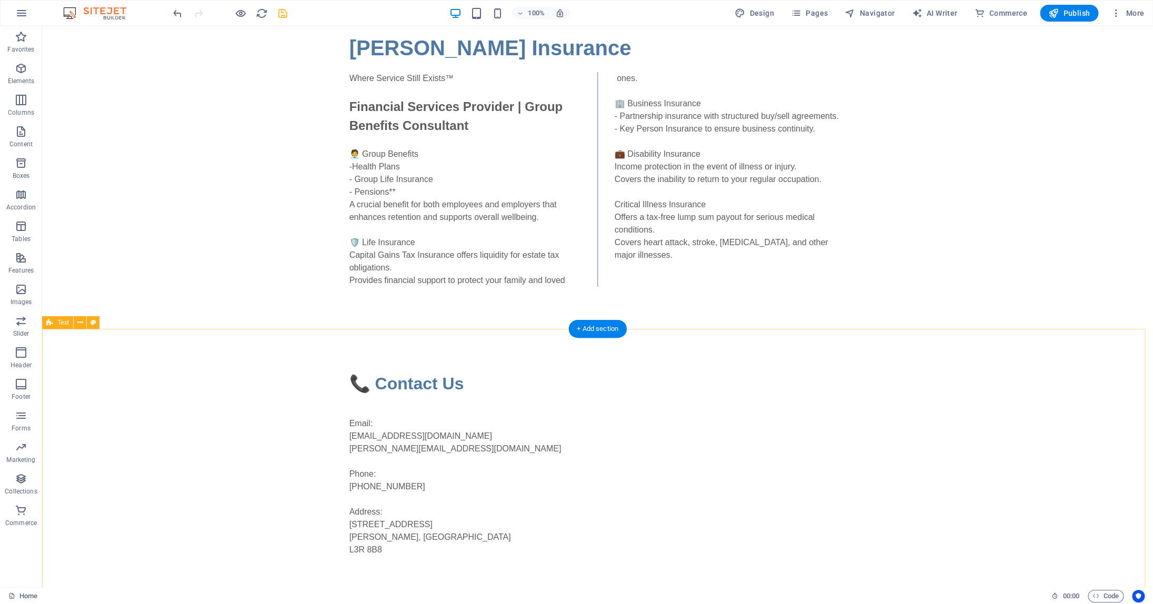
scroll to position [47, 0]
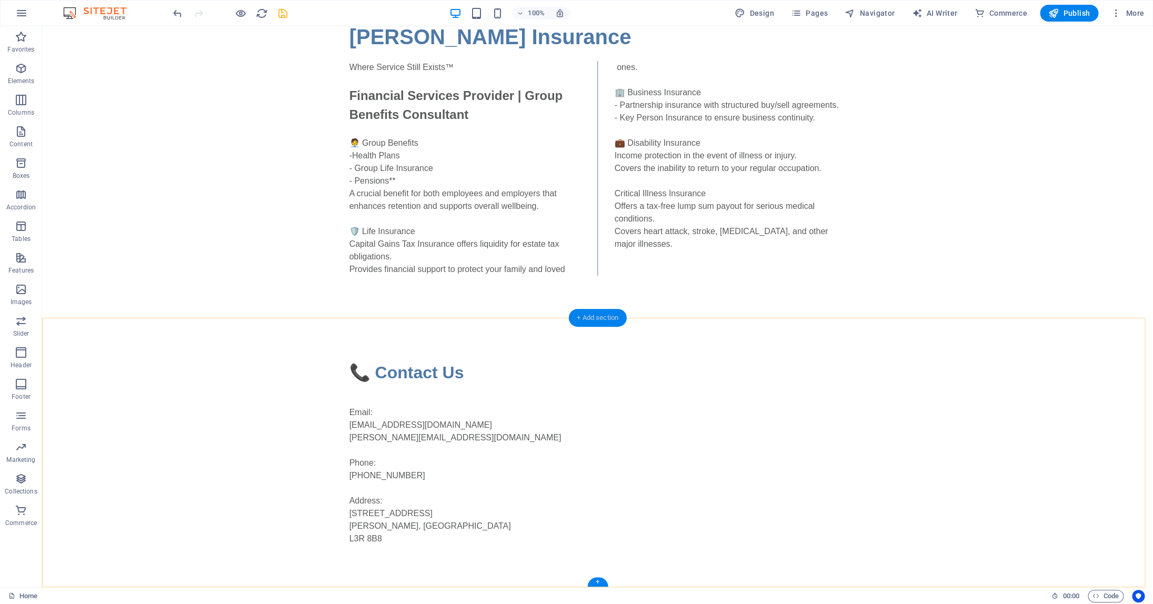
click at [595, 317] on div "+ Add section" at bounding box center [597, 318] width 58 height 18
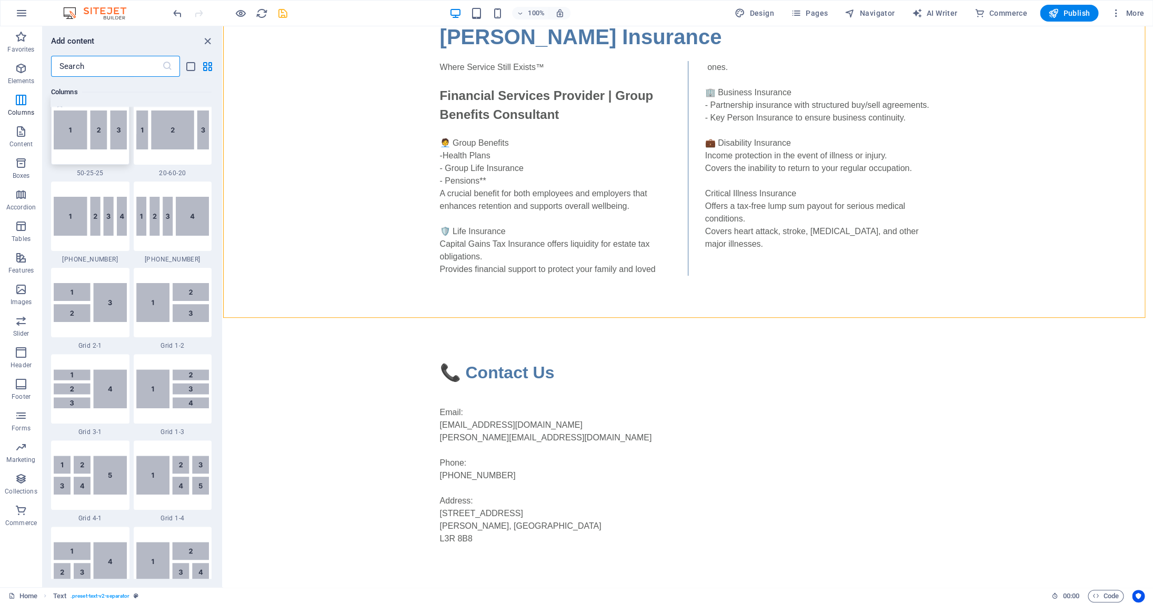
scroll to position [1138, 0]
click at [103, 476] on img at bounding box center [90, 473] width 73 height 39
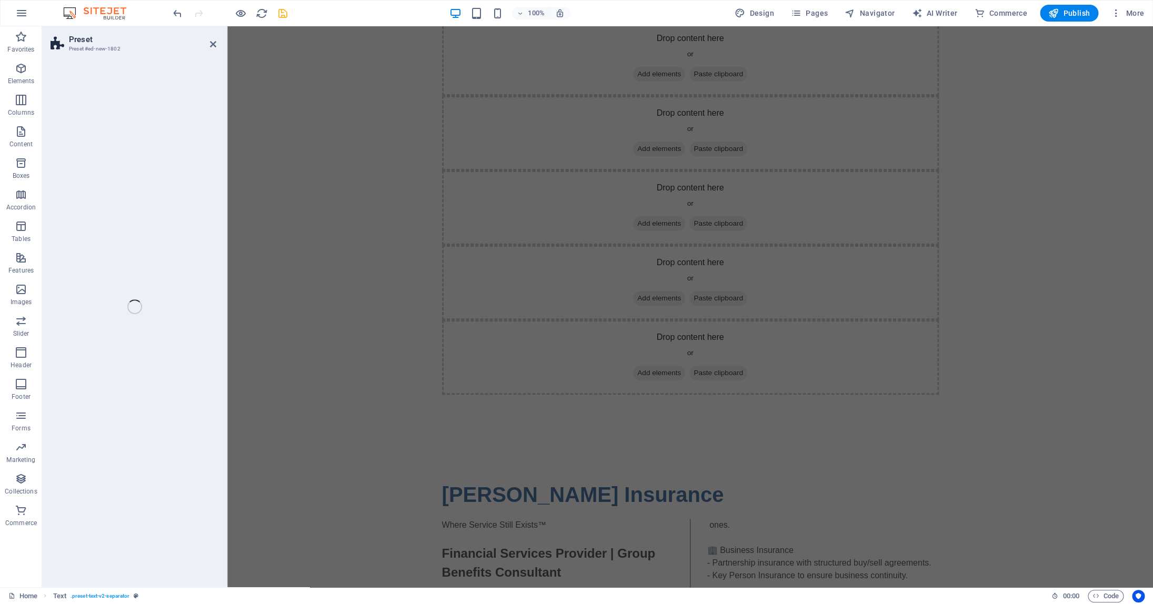
select select "rem"
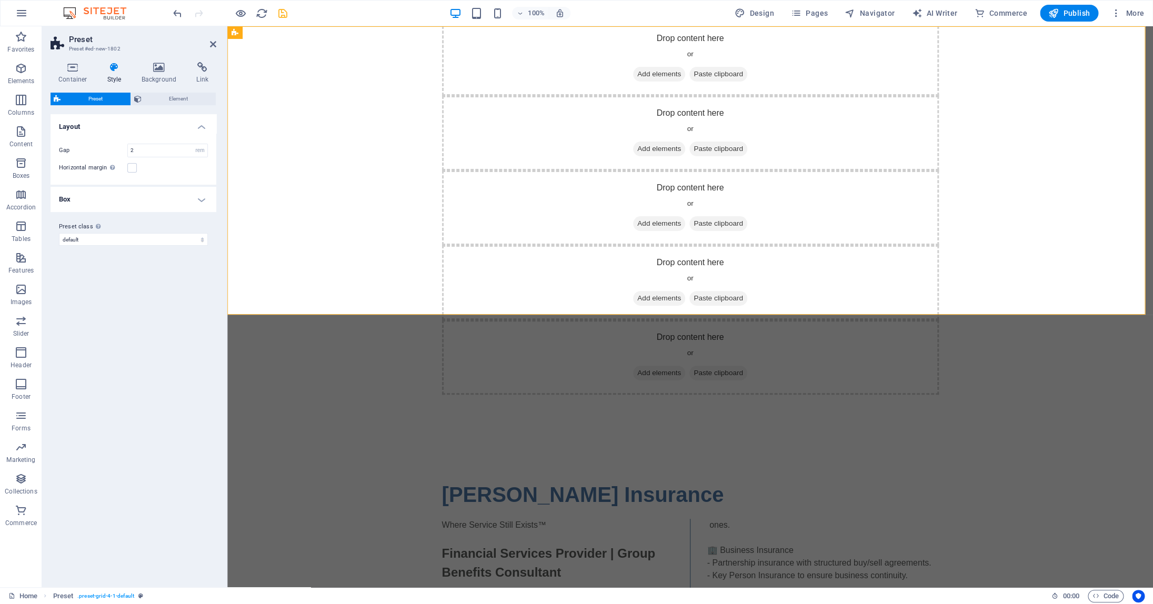
scroll to position [0, 0]
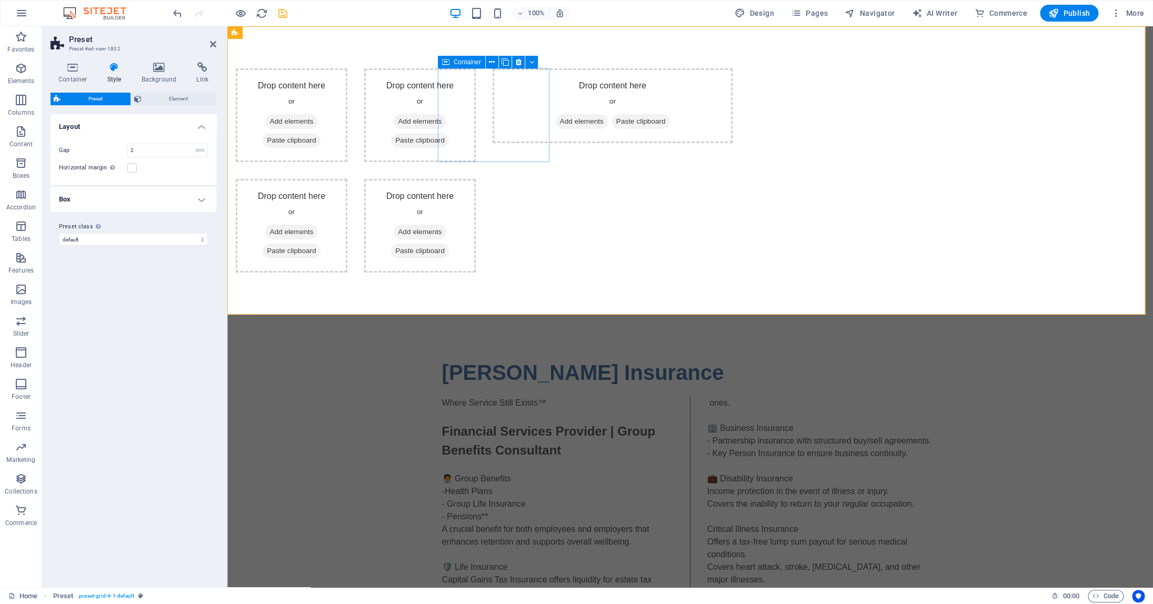
click at [347, 107] on div "Drop content here or Add elements Paste clipboard" at bounding box center [292, 115] width 112 height 94
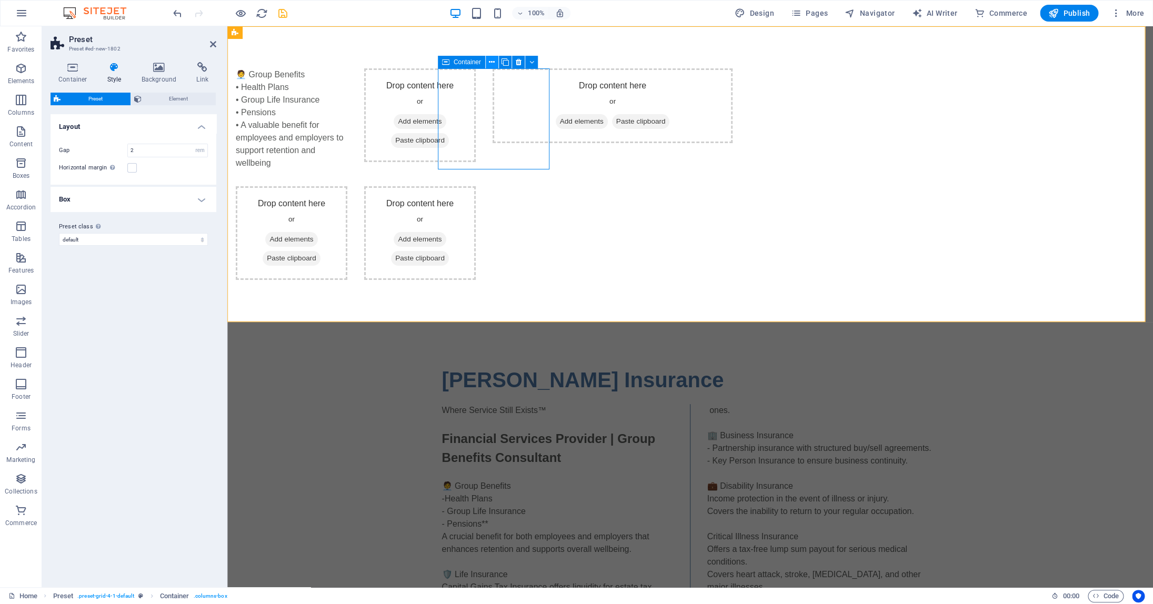
click at [491, 61] on icon at bounding box center [492, 62] width 6 height 11
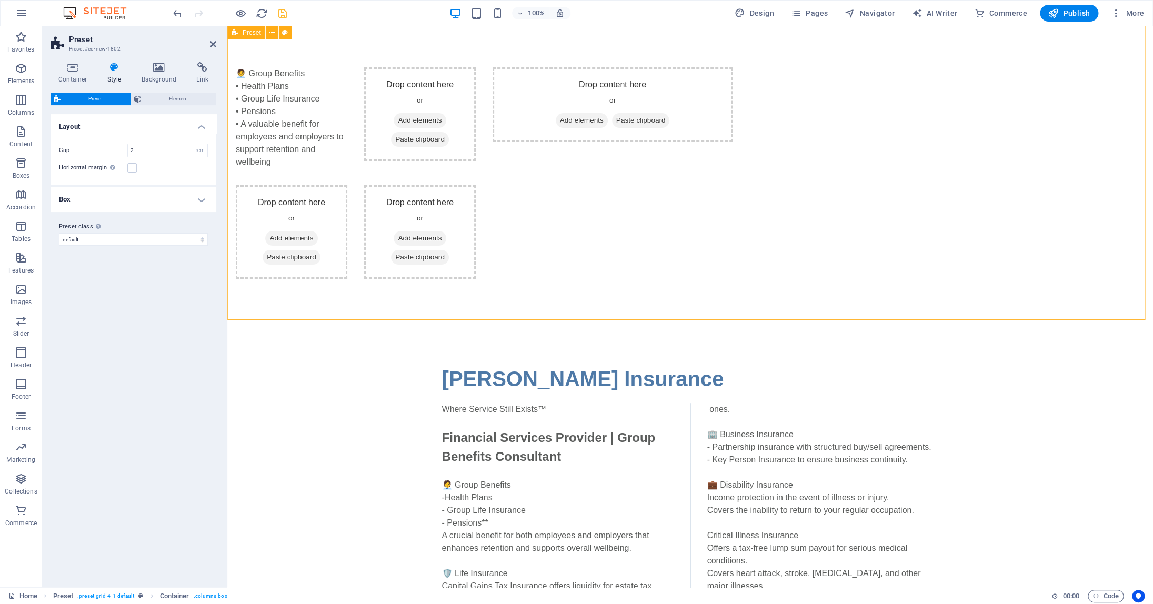
scroll to position [2, 0]
click at [976, 207] on div "🧑‍💼 Group Benefits • Health Plans • Group Life Insurance • Pensions • A valuabl…" at bounding box center [690, 172] width 926 height 296
click at [286, 16] on icon "save" at bounding box center [283, 13] width 12 height 12
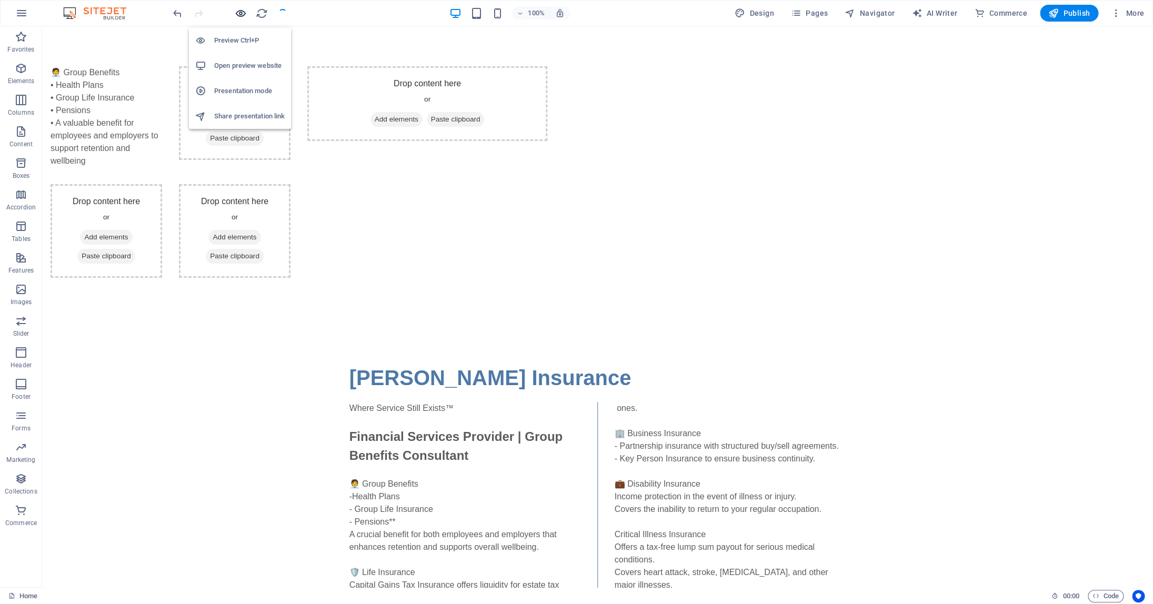
click at [241, 14] on icon "button" at bounding box center [241, 13] width 12 height 12
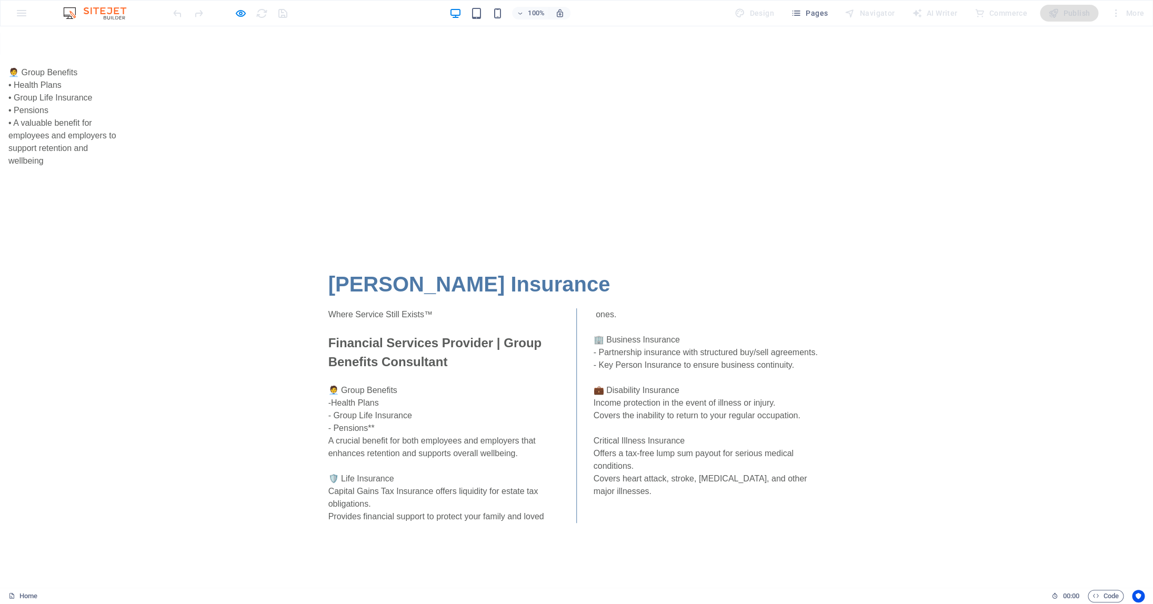
scroll to position [0, 0]
click at [120, 118] on p "• Pensions" at bounding box center [64, 112] width 112 height 13
click at [239, 12] on icon "button" at bounding box center [241, 13] width 12 height 12
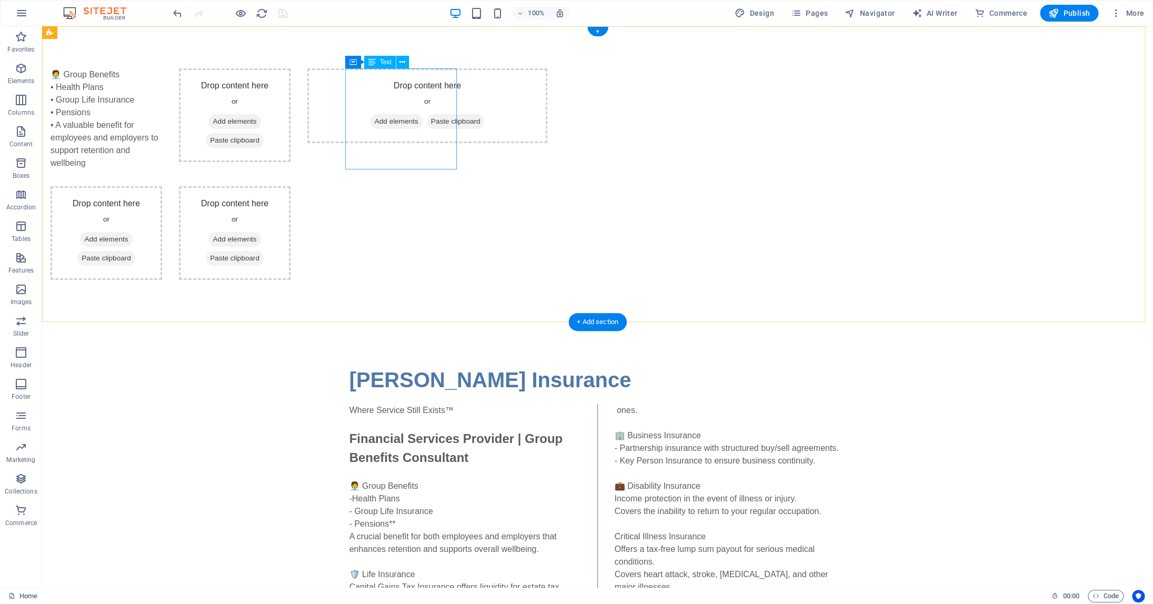
click at [162, 132] on div "🧑‍💼 Group Benefits • Health Plans • Group Life Insurance • Pensions • A valuabl…" at bounding box center [107, 118] width 112 height 101
click at [132, 240] on span "Add elements" at bounding box center [106, 239] width 52 height 15
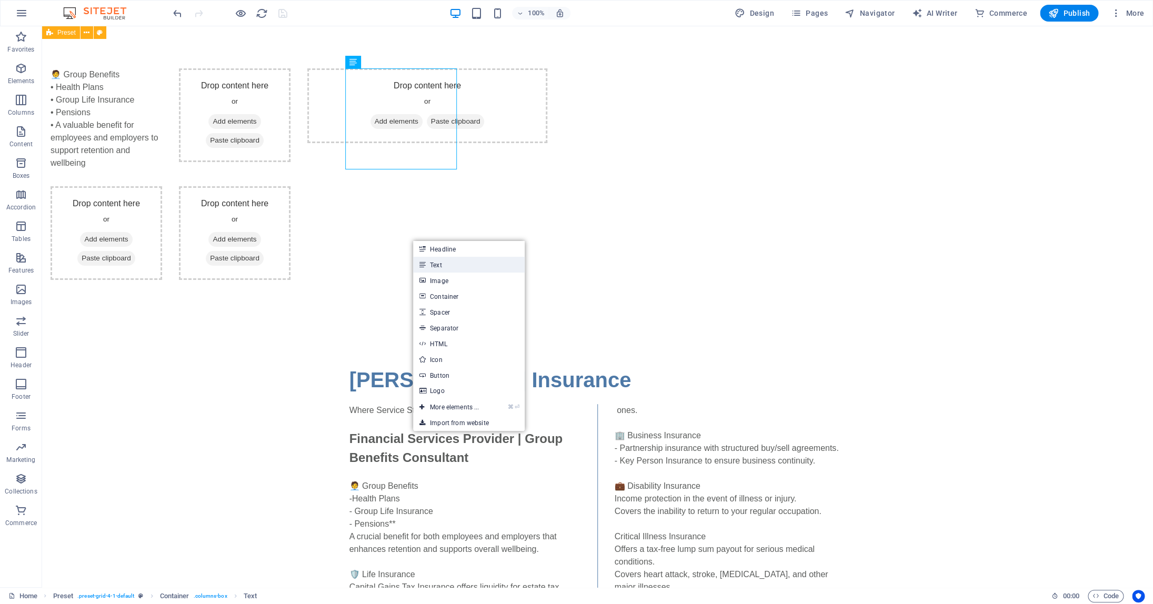
click at [438, 266] on link "Text" at bounding box center [469, 265] width 112 height 16
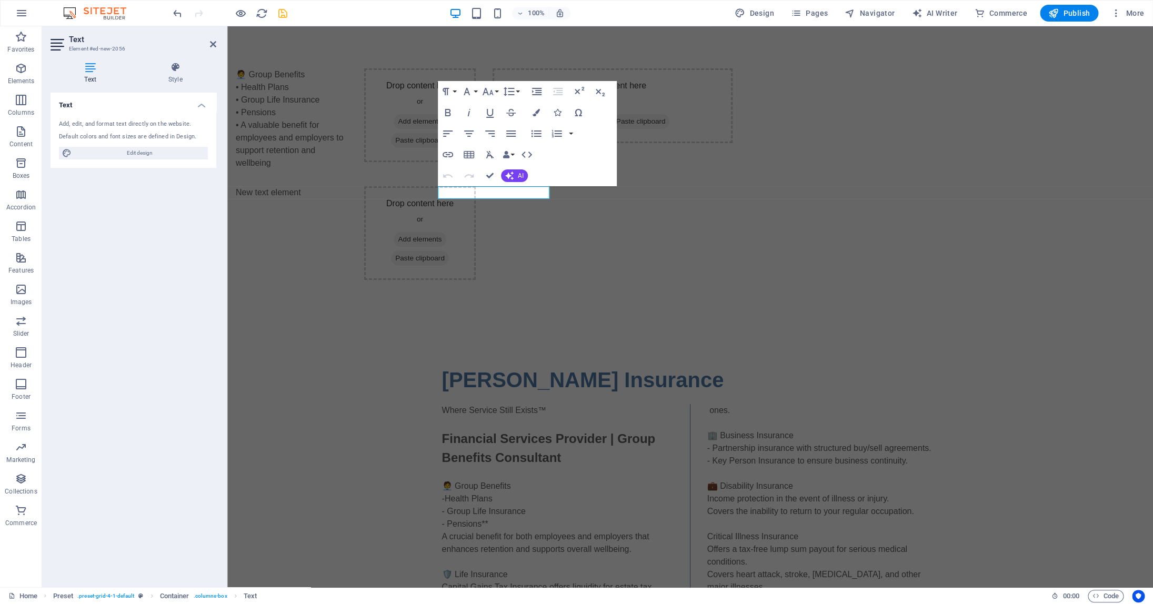
click at [217, 47] on aside "Text Element #ed-new-2056 Text Style Text Add, edit, and format text directly o…" at bounding box center [134, 306] width 185 height 561
click at [213, 45] on icon at bounding box center [213, 44] width 6 height 8
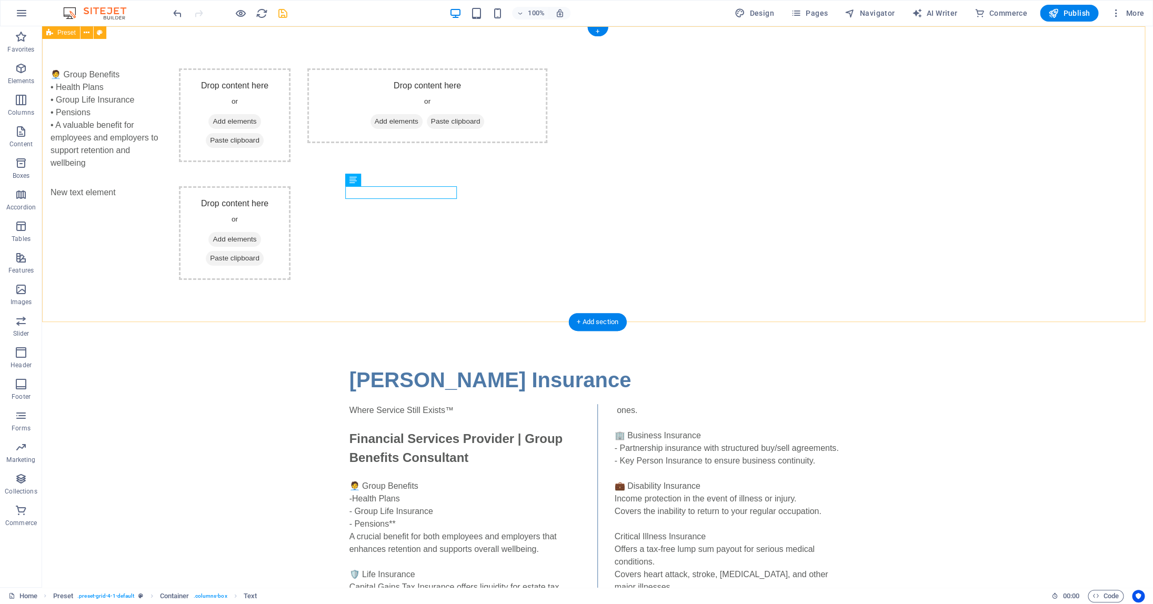
click at [944, 268] on div "🧑‍💼 Group Benefits • Health Plans • Group Life Insurance • Pensions • A valuabl…" at bounding box center [597, 174] width 1111 height 296
click at [162, 74] on div "🧑‍💼 Group Benefits • Health Plans • Group Life Insurance • Pensions • A valuabl…" at bounding box center [107, 118] width 112 height 101
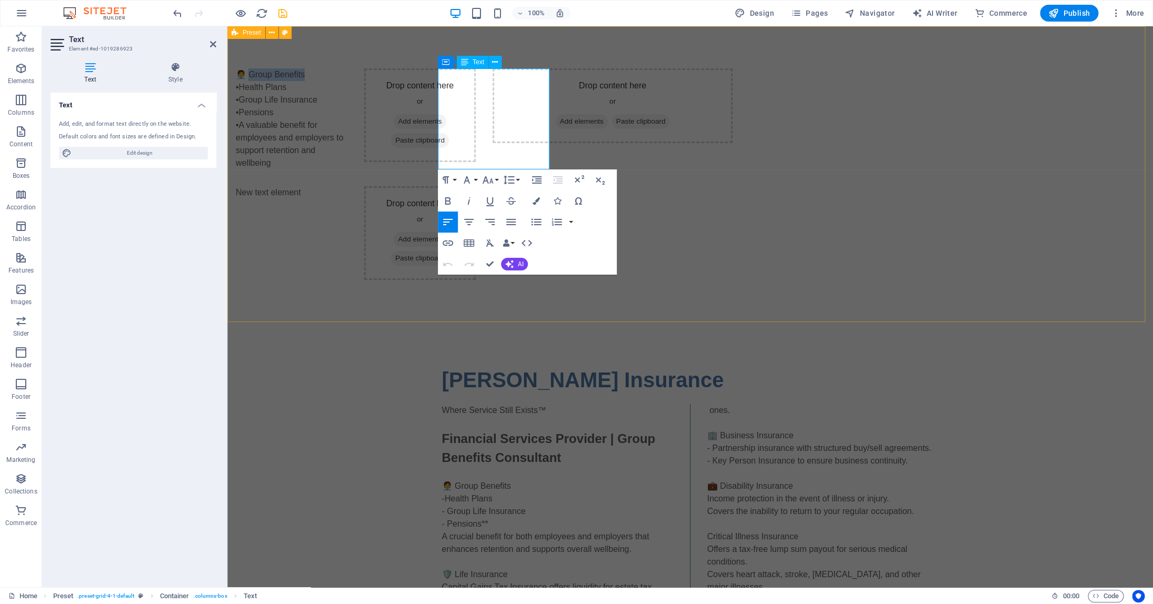
drag, startPoint x: 451, startPoint y: 75, endPoint x: 510, endPoint y: 75, distance: 59.0
click at [347, 75] on p "🧑‍💼 Group Benefits" at bounding box center [292, 74] width 112 height 13
click at [448, 203] on icon "button" at bounding box center [448, 201] width 13 height 13
click at [497, 182] on button "Font Size" at bounding box center [490, 179] width 20 height 21
click at [501, 258] on link "12" at bounding box center [499, 264] width 38 height 16
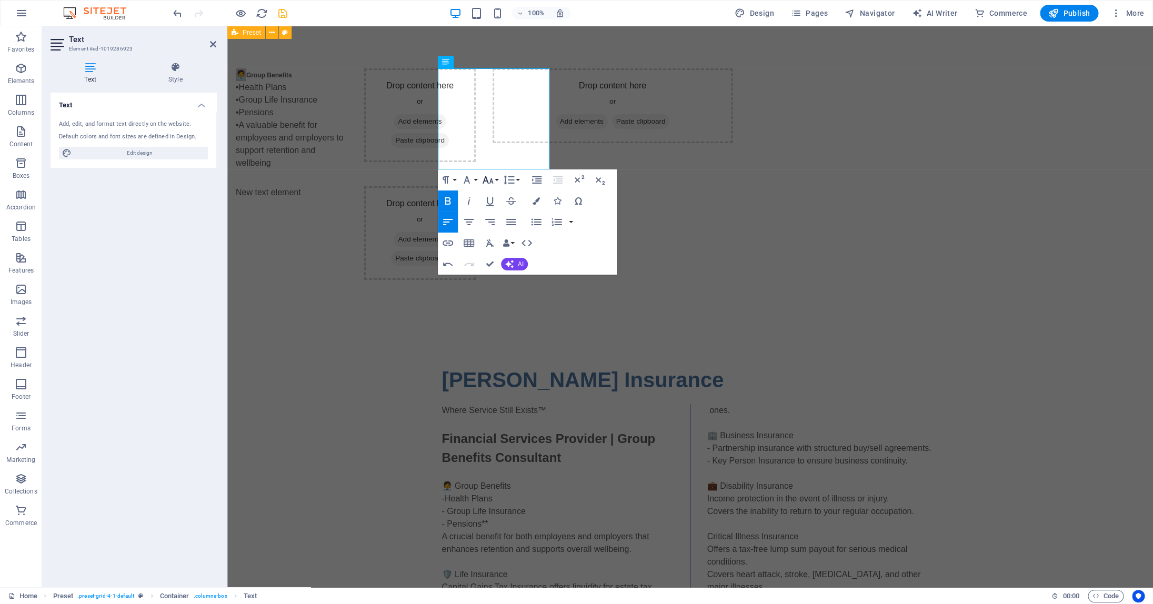
click at [492, 184] on icon "button" at bounding box center [488, 180] width 13 height 13
click at [494, 295] on link "18" at bounding box center [499, 295] width 38 height 16
click at [1005, 270] on div "🧑‍💼 Group Benefits •Health Plans •Group Life Insurance •Pensions •A valuable be…" at bounding box center [690, 174] width 926 height 297
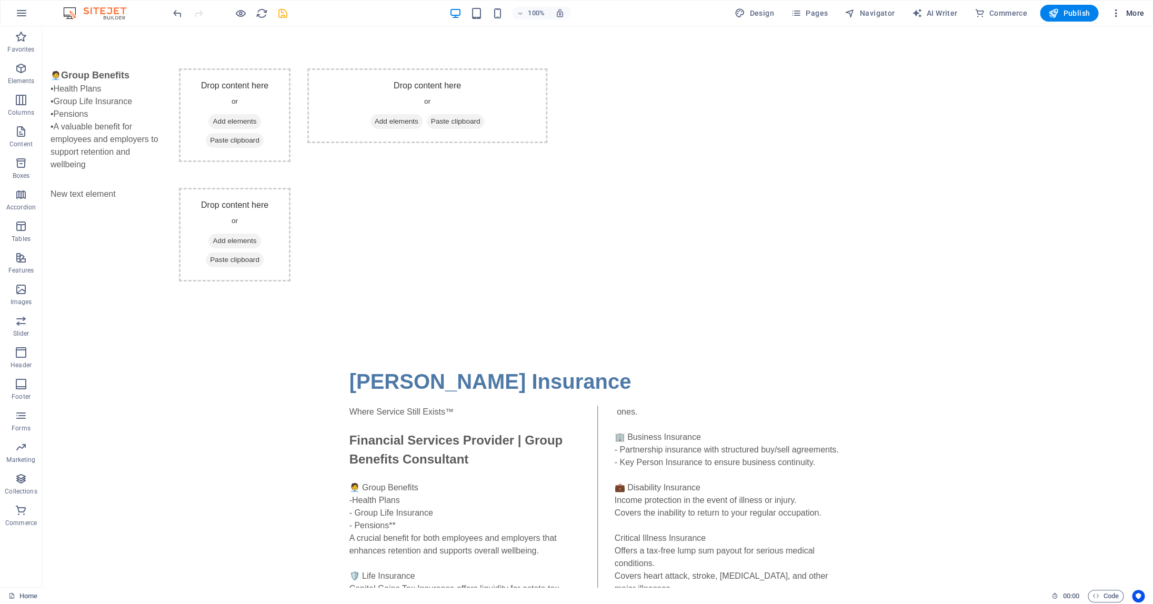
click at [1116, 14] on icon "button" at bounding box center [1116, 13] width 11 height 11
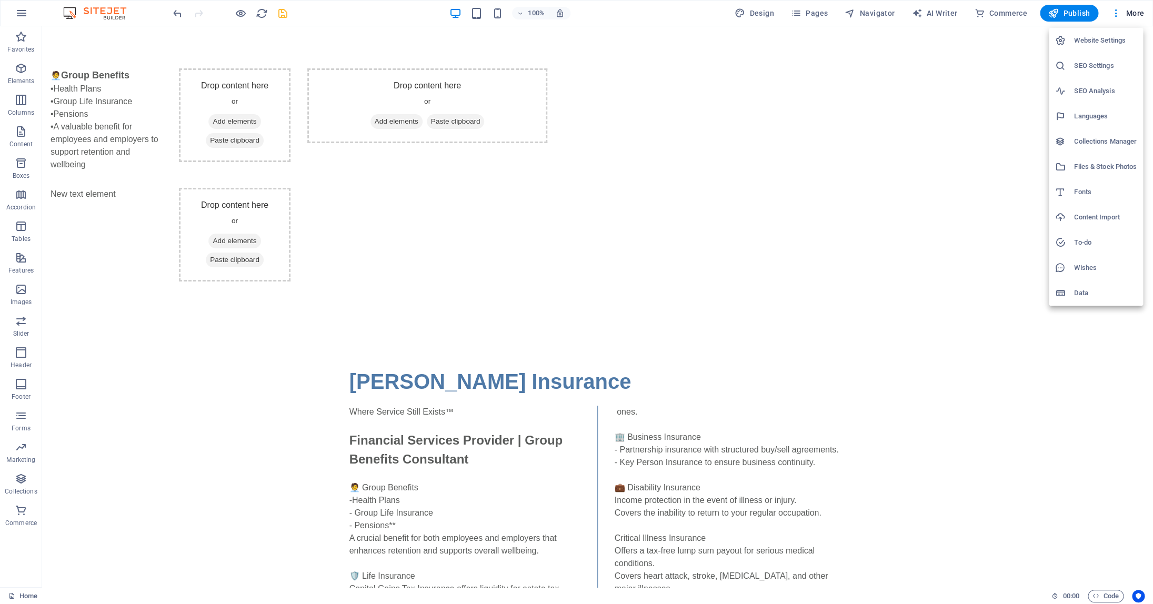
click at [873, 13] on div at bounding box center [576, 302] width 1153 height 604
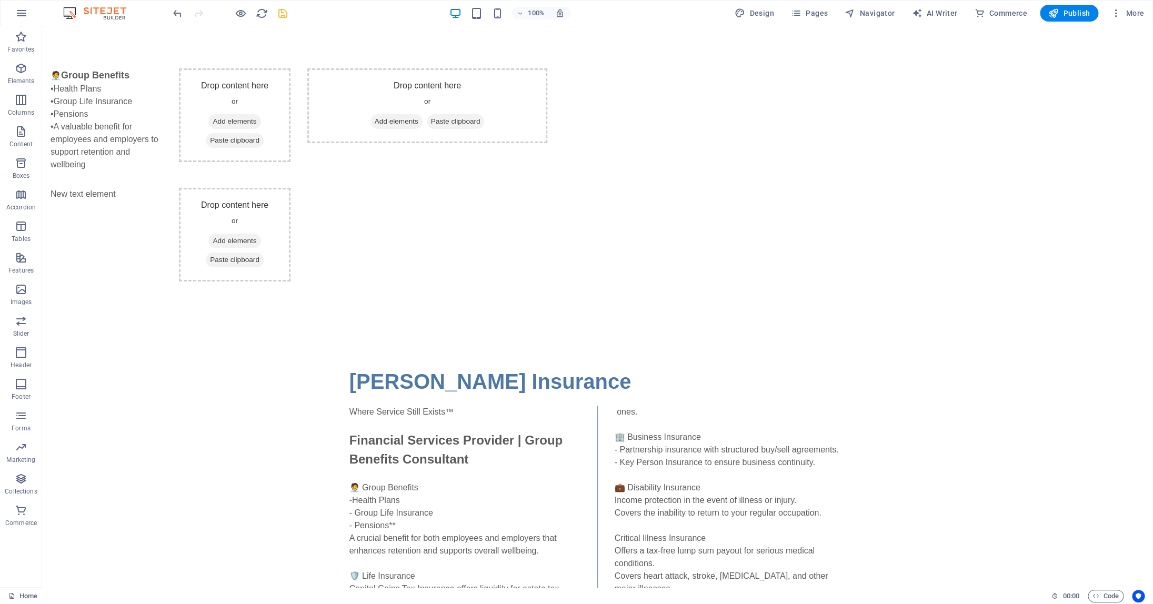
click at [873, 13] on span "Navigator" at bounding box center [870, 13] width 50 height 11
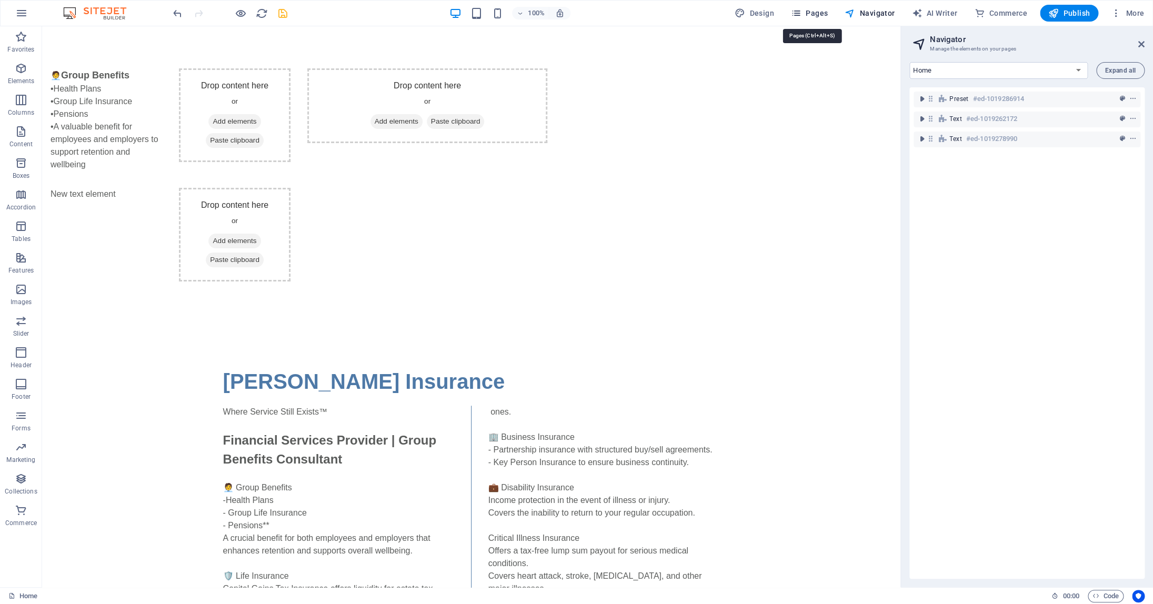
click at [811, 12] on span "Pages" at bounding box center [809, 13] width 37 height 11
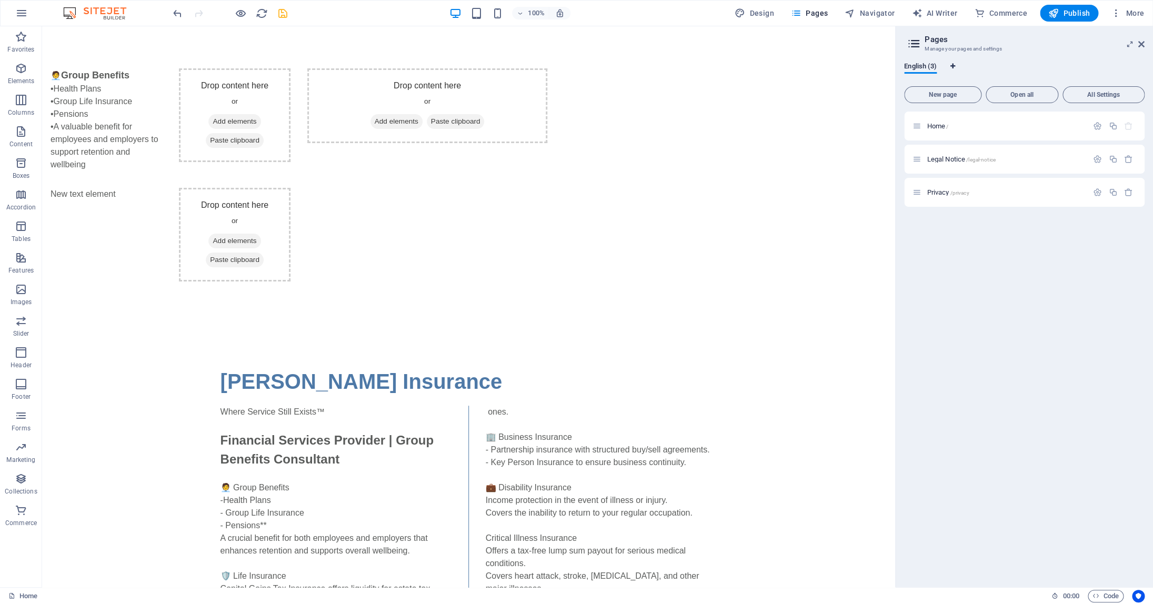
click at [951, 65] on icon "Language Tabs" at bounding box center [952, 66] width 5 height 6
select select "41"
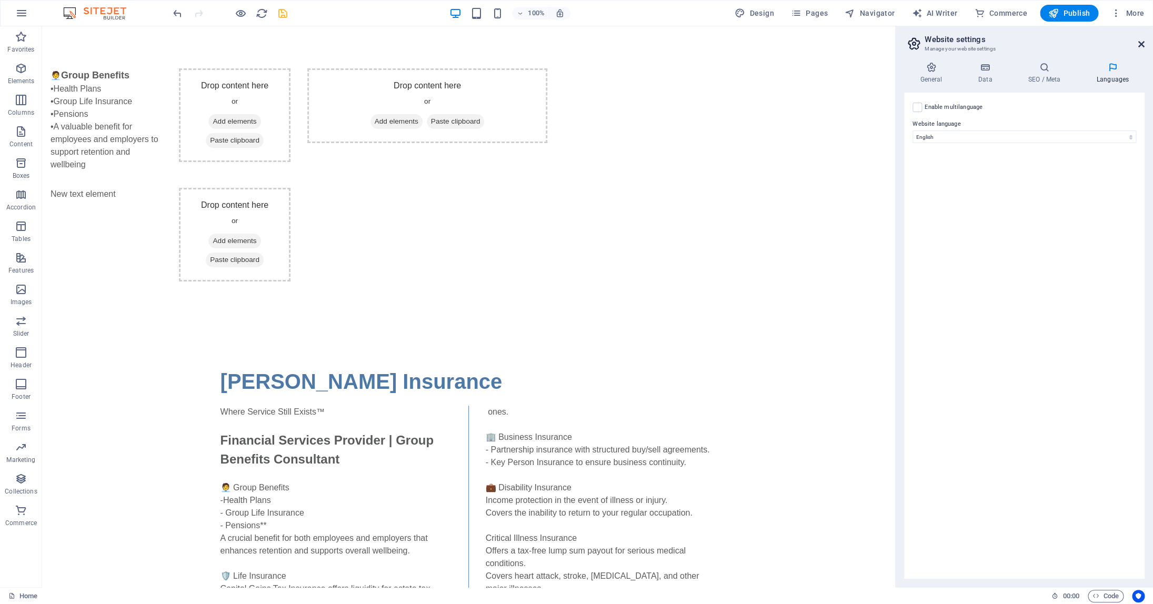
click at [1142, 43] on icon at bounding box center [1141, 44] width 6 height 8
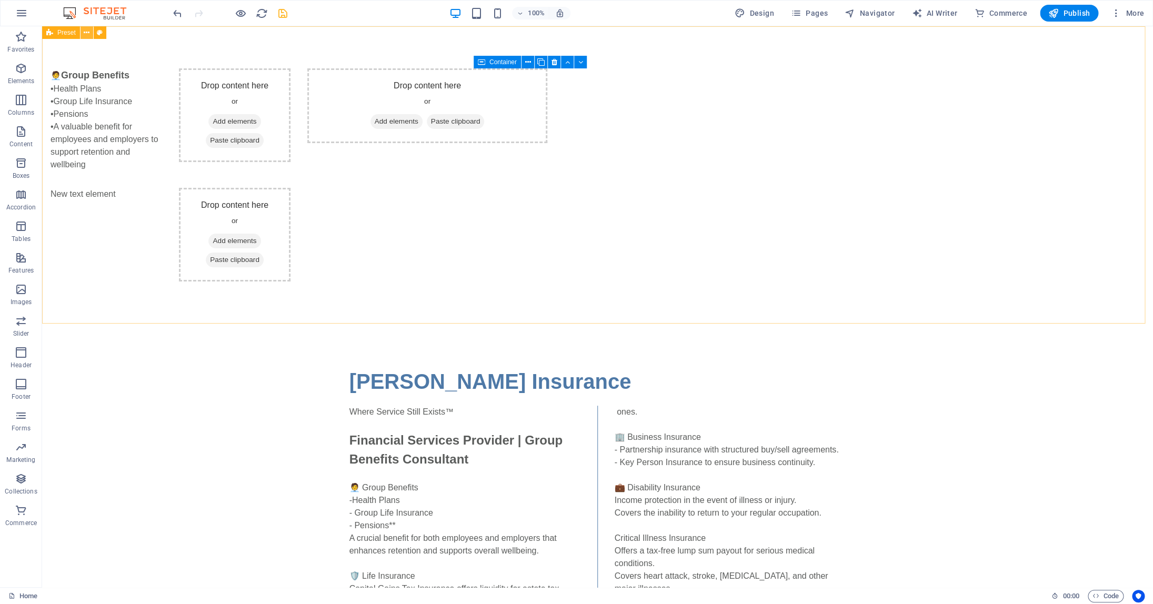
click at [86, 35] on icon at bounding box center [87, 32] width 6 height 11
click at [25, 134] on icon "button" at bounding box center [21, 131] width 13 height 13
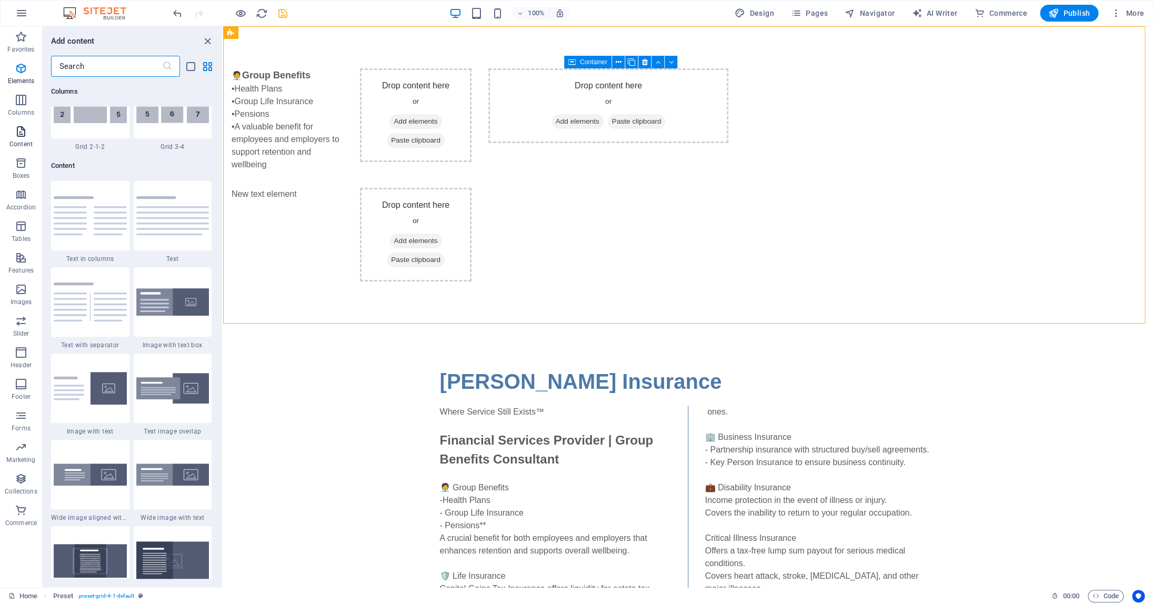
scroll to position [1842, 0]
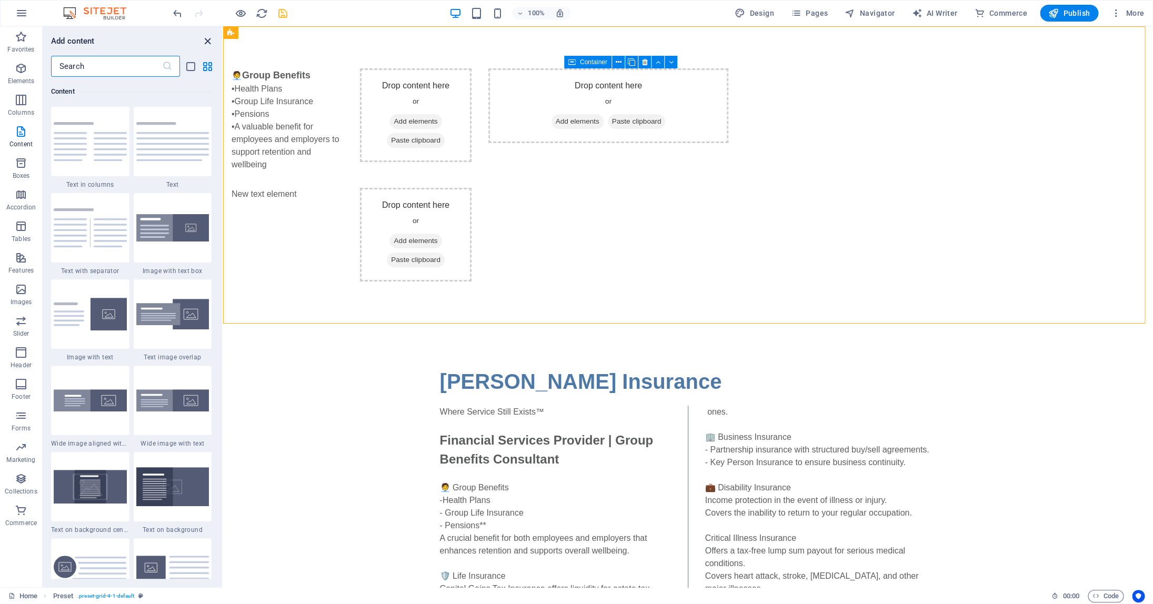
click at [211, 41] on icon "close panel" at bounding box center [208, 41] width 12 height 12
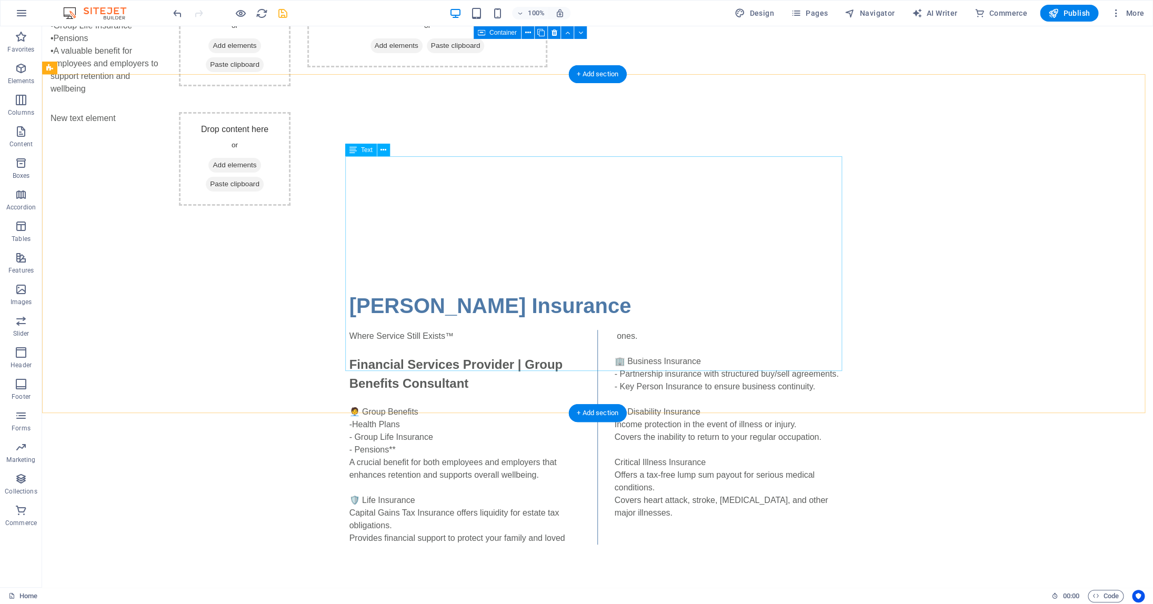
scroll to position [0, 0]
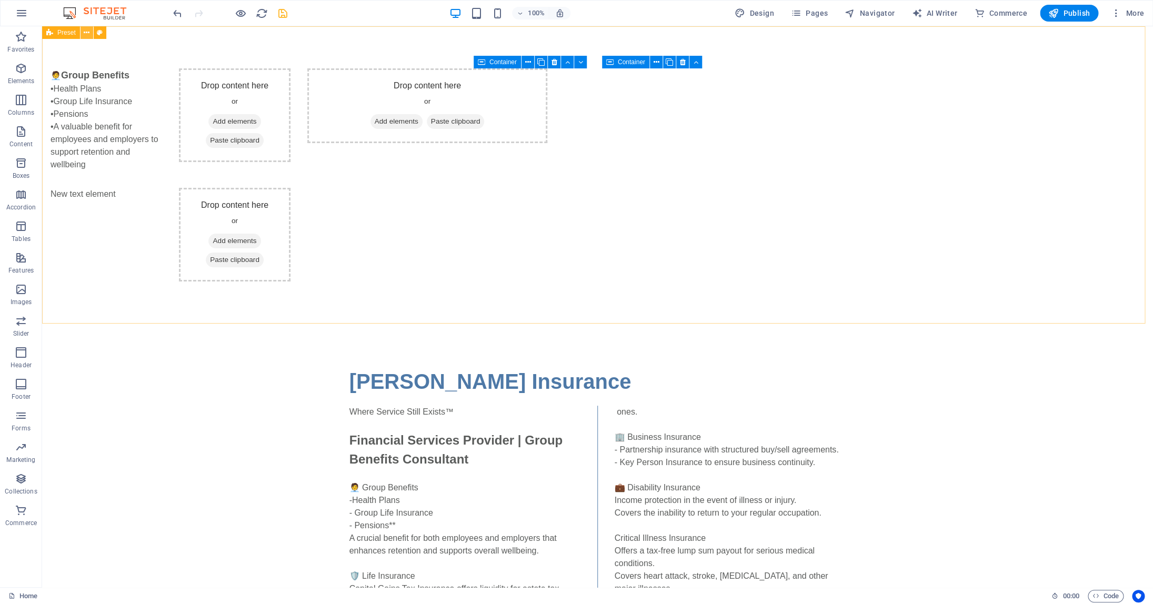
click at [89, 33] on icon at bounding box center [87, 32] width 6 height 11
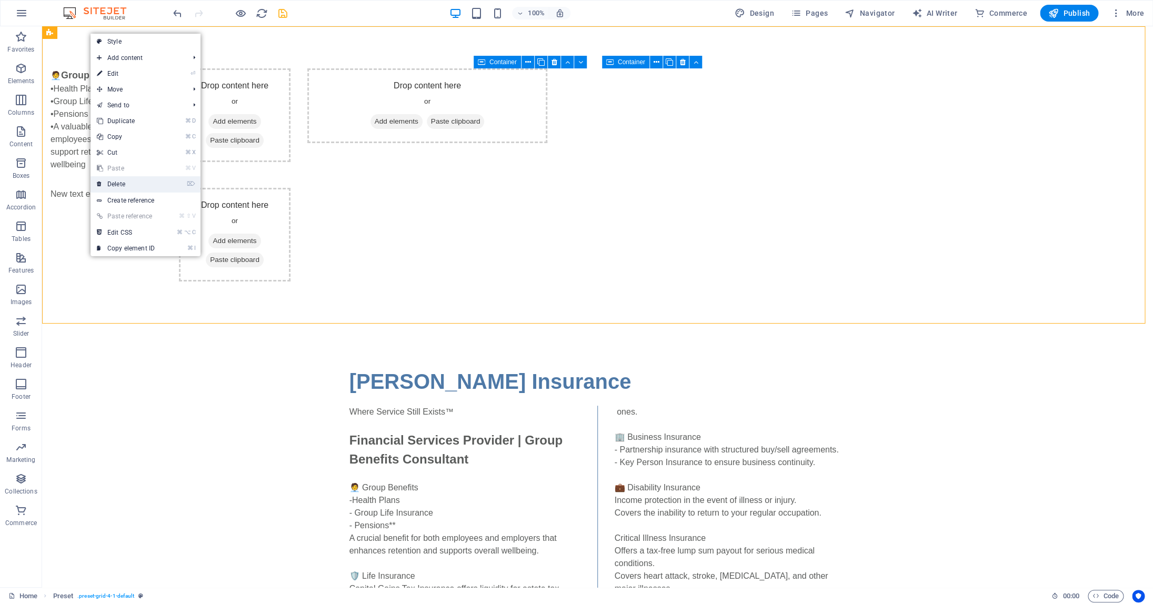
click at [144, 184] on link "⌦ Delete" at bounding box center [126, 184] width 71 height 16
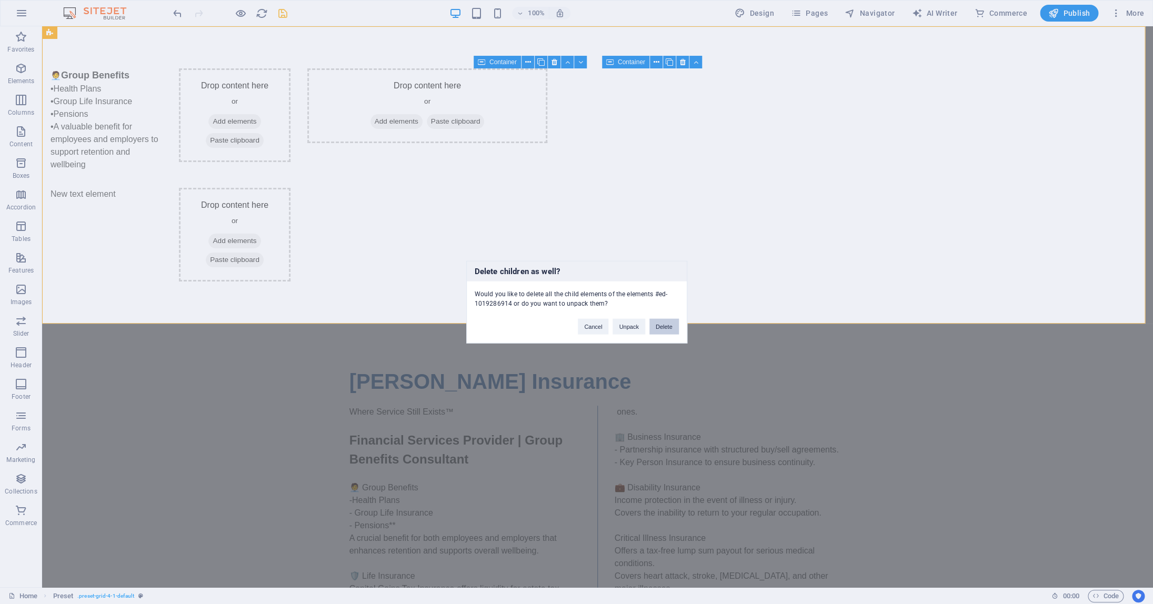
click at [665, 330] on button "Delete" at bounding box center [664, 327] width 29 height 16
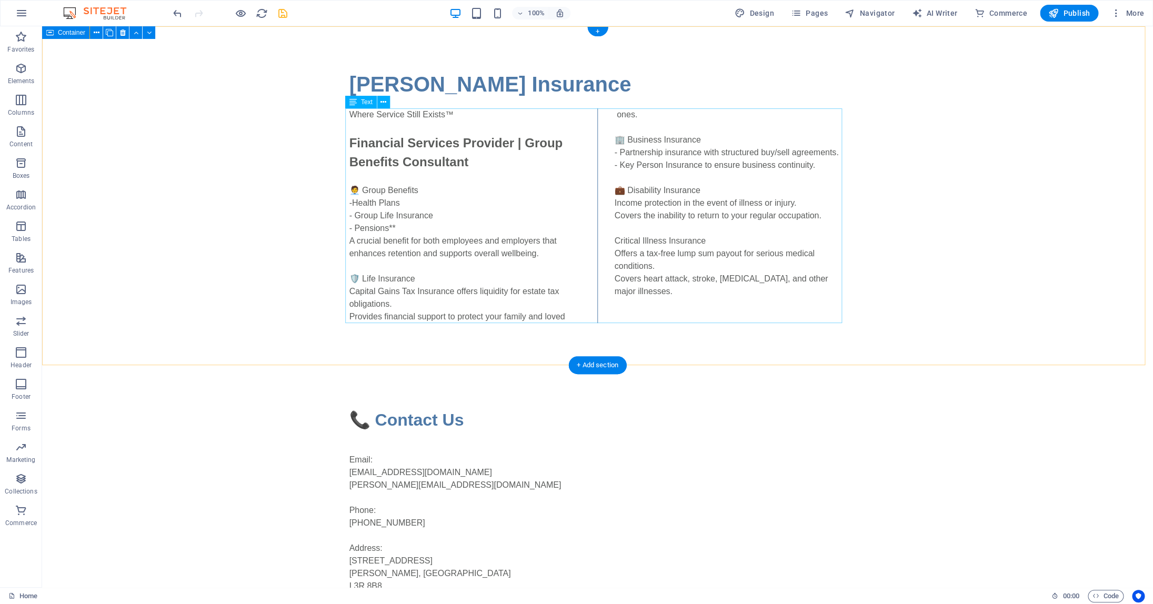
click at [556, 220] on div "Where Service Still Exists™ Financial Services Provider | Group Benefits Consul…" at bounding box center [597, 215] width 497 height 215
click at [285, 13] on icon "save" at bounding box center [283, 13] width 12 height 12
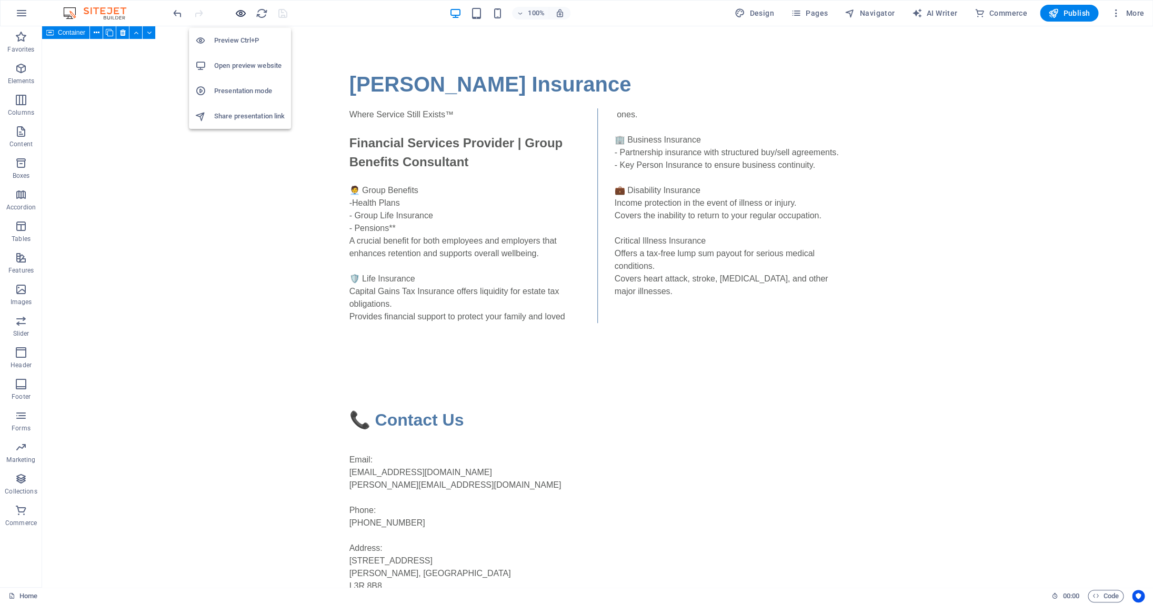
click at [243, 15] on icon "button" at bounding box center [241, 13] width 12 height 12
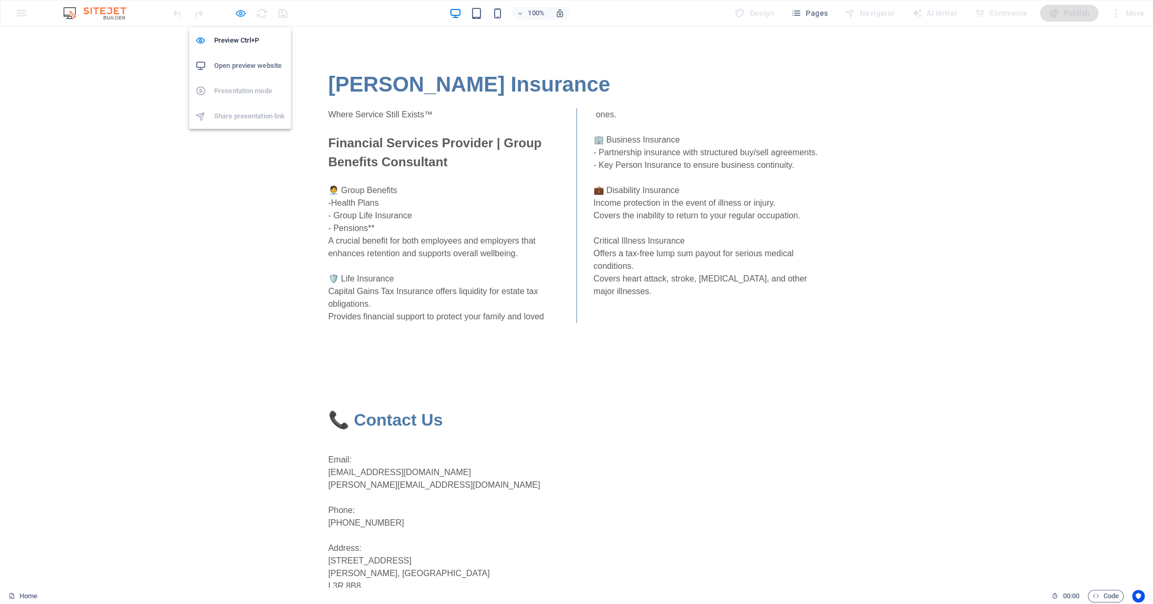
click at [236, 11] on icon "button" at bounding box center [241, 13] width 12 height 12
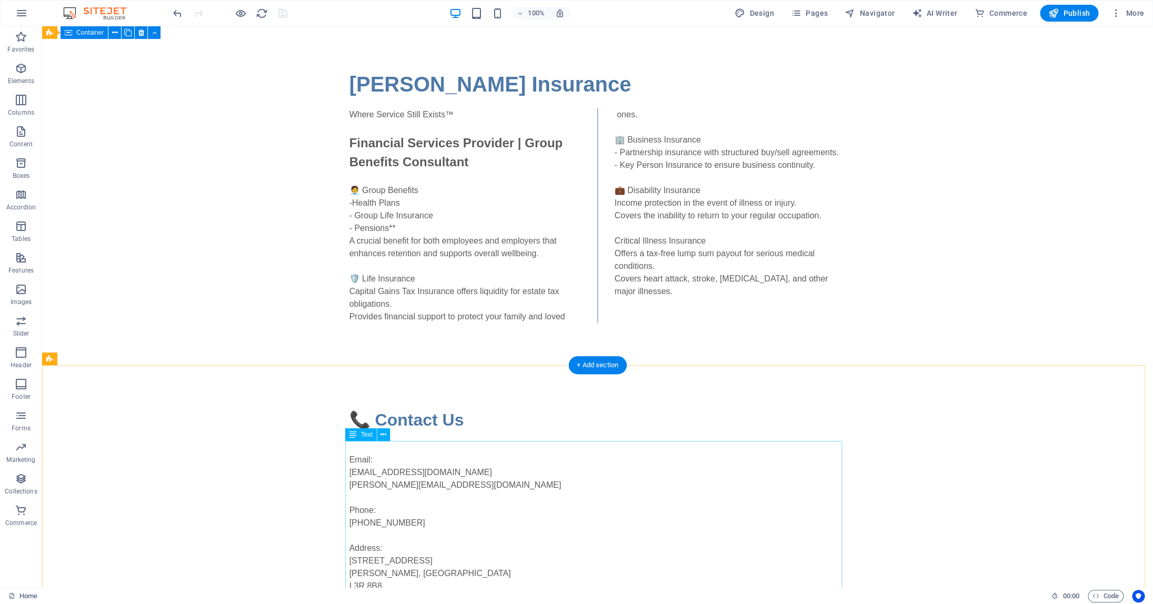
click at [452, 475] on div "Email: info@colinhurwitzinsurance.ca colin@colinhurwitzinsurance.ca Phone: 647-…" at bounding box center [597, 517] width 497 height 152
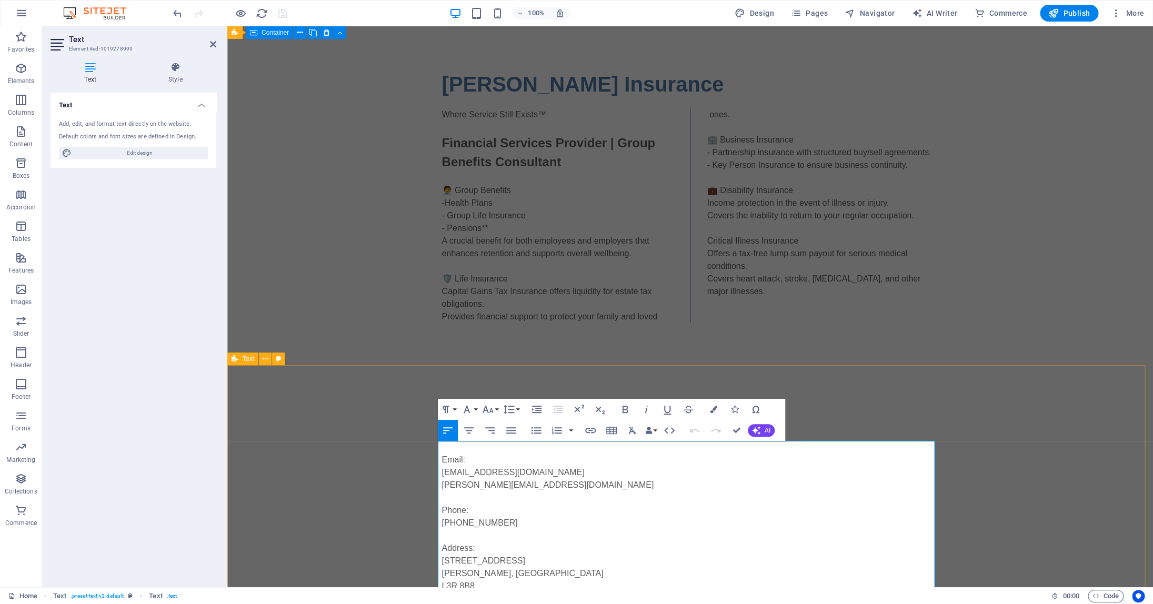
drag, startPoint x: 467, startPoint y: 474, endPoint x: 440, endPoint y: 475, distance: 26.8
click at [442, 474] on p "Email: info@colinhurwitzinsurance.ca colin@colinhurwitzinsurance.ca Phone: 647-…" at bounding box center [690, 517] width 497 height 152
click at [767, 431] on span "AI" at bounding box center [768, 430] width 6 height 6
click at [670, 430] on icon "button" at bounding box center [669, 430] width 13 height 13
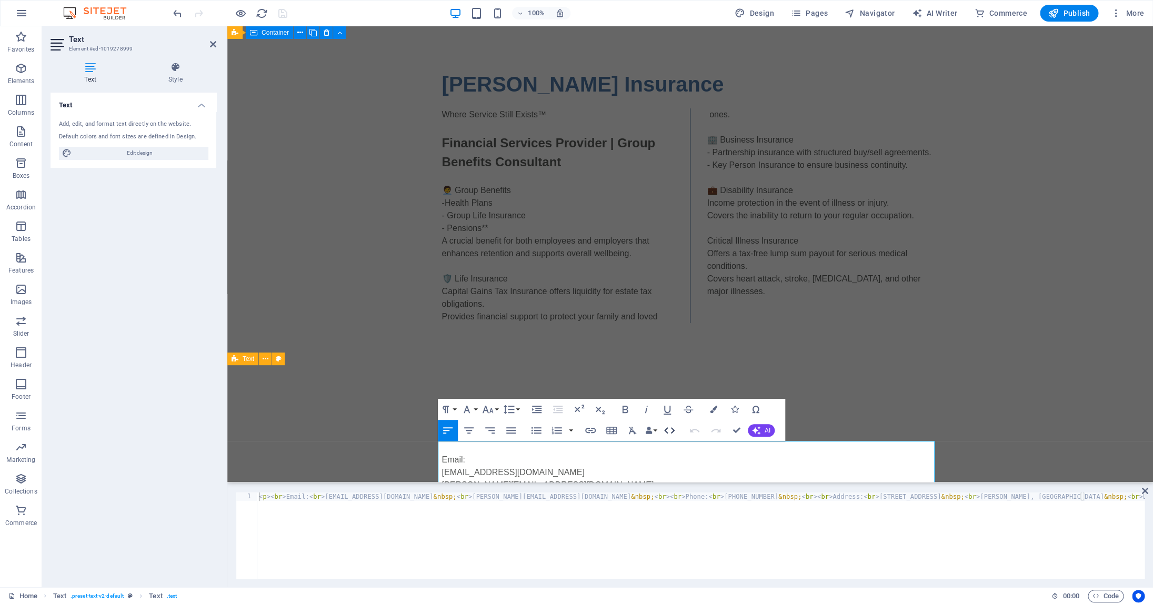
click at [670, 430] on icon "button" at bounding box center [669, 430] width 13 height 13
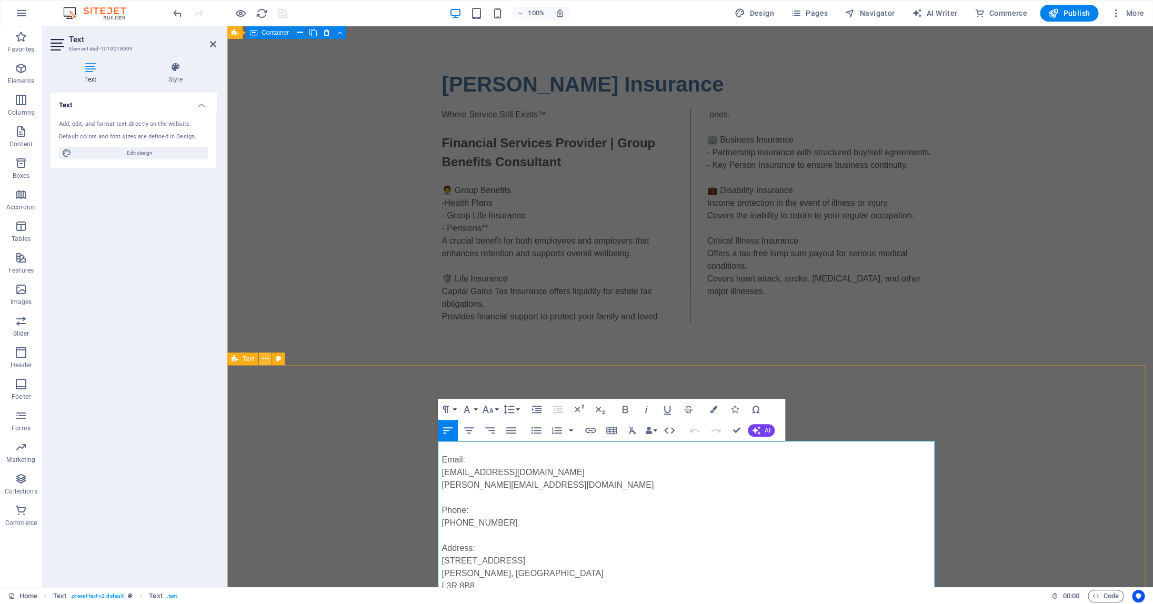
click at [267, 361] on icon at bounding box center [266, 359] width 6 height 11
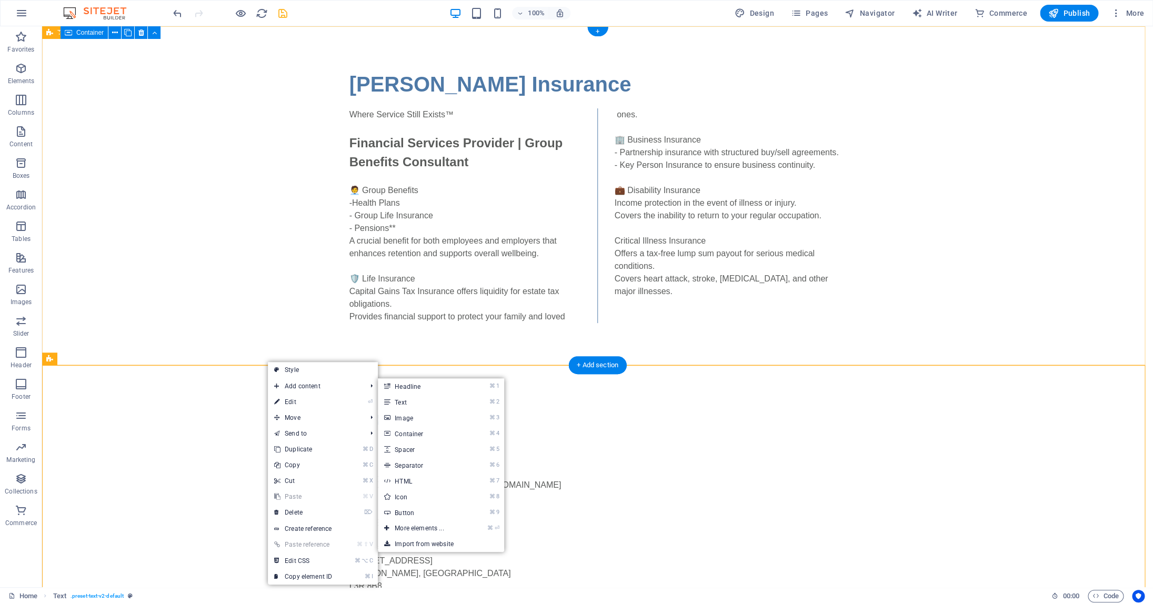
click at [145, 295] on div "Colin Hurwitz Insurance Where Service Still Exists™ Financial Services Provider…" at bounding box center [597, 195] width 1111 height 339
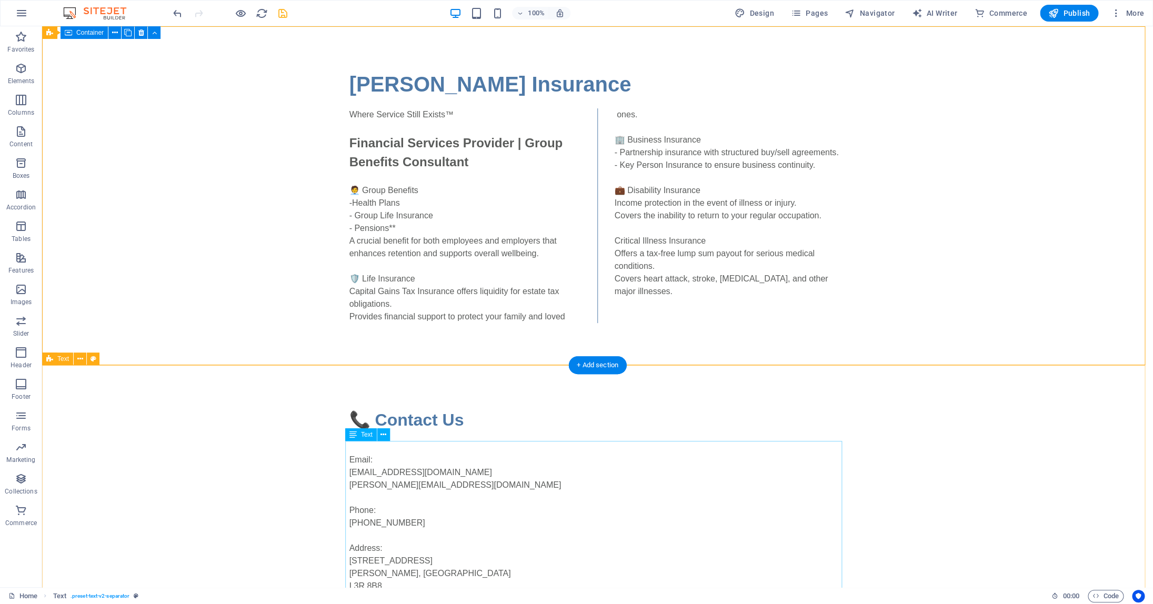
click at [467, 473] on div "Email: info@colinhurwitzinsurance.ca colin@colinhurwitzinsurance.ca Phone: 647-…" at bounding box center [597, 517] width 497 height 152
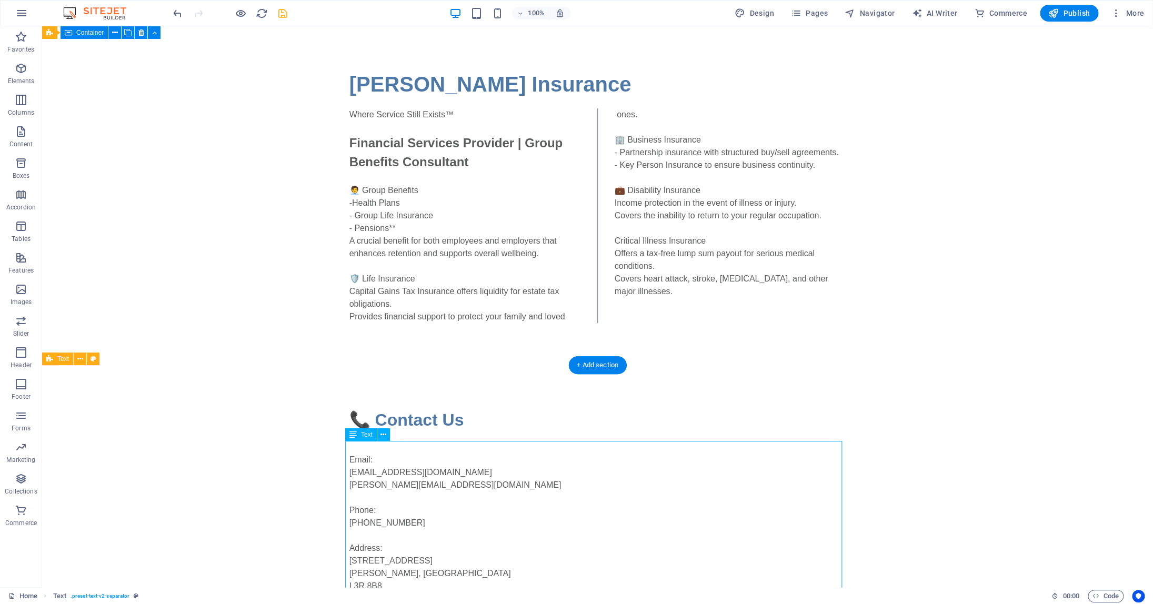
click at [467, 473] on div "Email: info@colinhurwitzinsurance.ca colin@colinhurwitzinsurance.ca Phone: 647-…" at bounding box center [597, 517] width 497 height 152
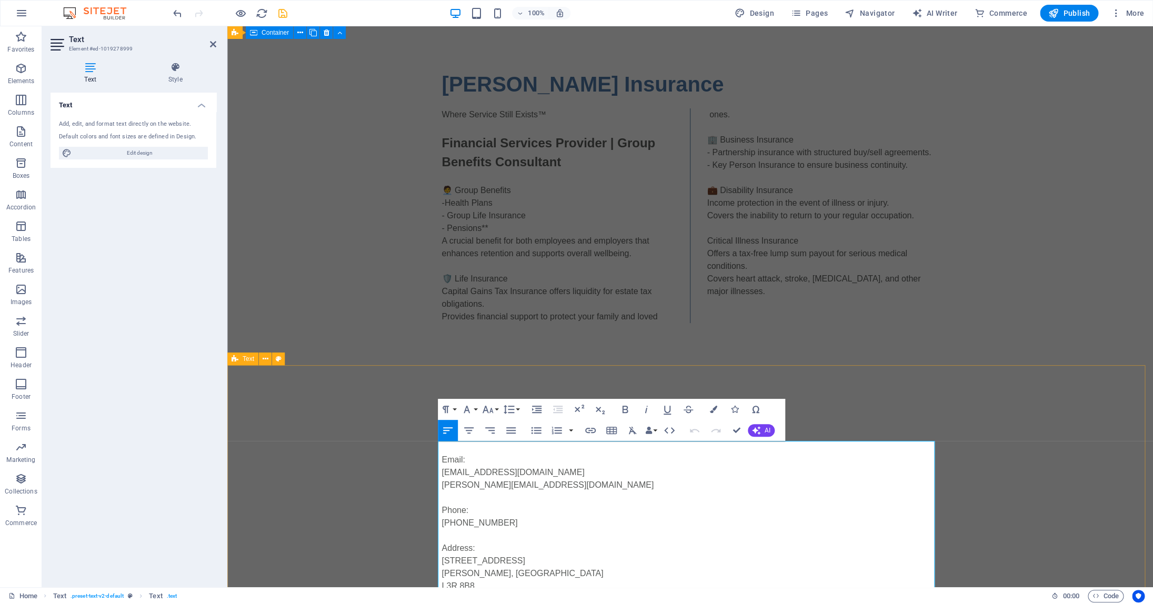
drag, startPoint x: 558, startPoint y: 474, endPoint x: 437, endPoint y: 473, distance: 121.1
click at [437, 473] on div "📞 Contact Us Email: info@colinhurwitzinsurance.ca colin@colinhurwitzinsurance.c…" at bounding box center [690, 499] width 926 height 269
click at [455, 409] on button "Paragraph Format" at bounding box center [448, 409] width 20 height 21
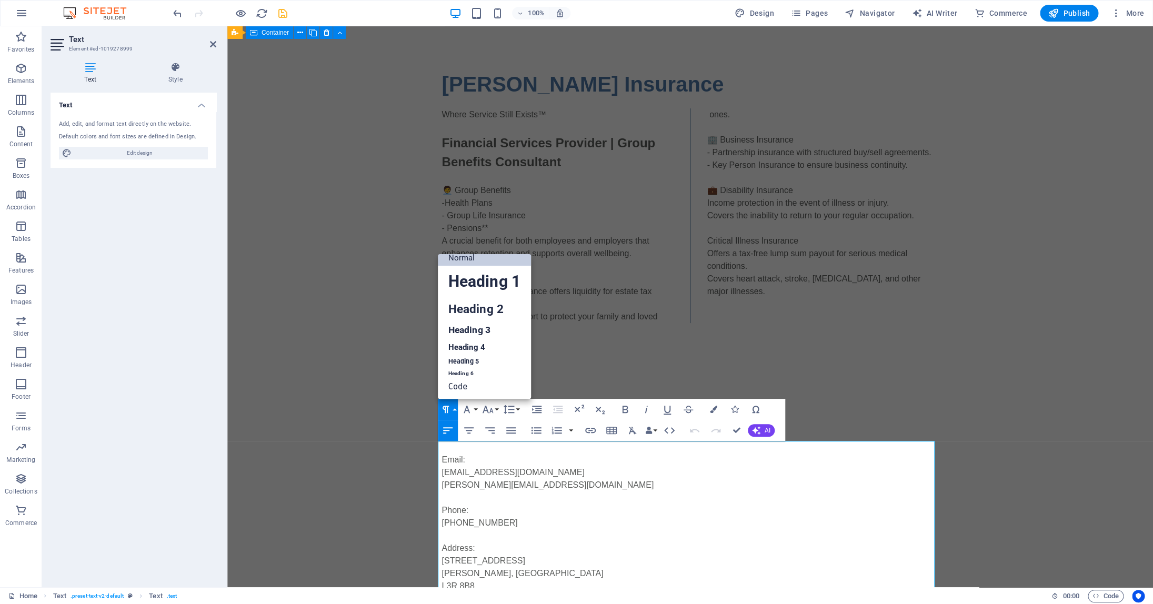
scroll to position [8, 0]
click at [455, 409] on button "Paragraph Format" at bounding box center [448, 409] width 20 height 21
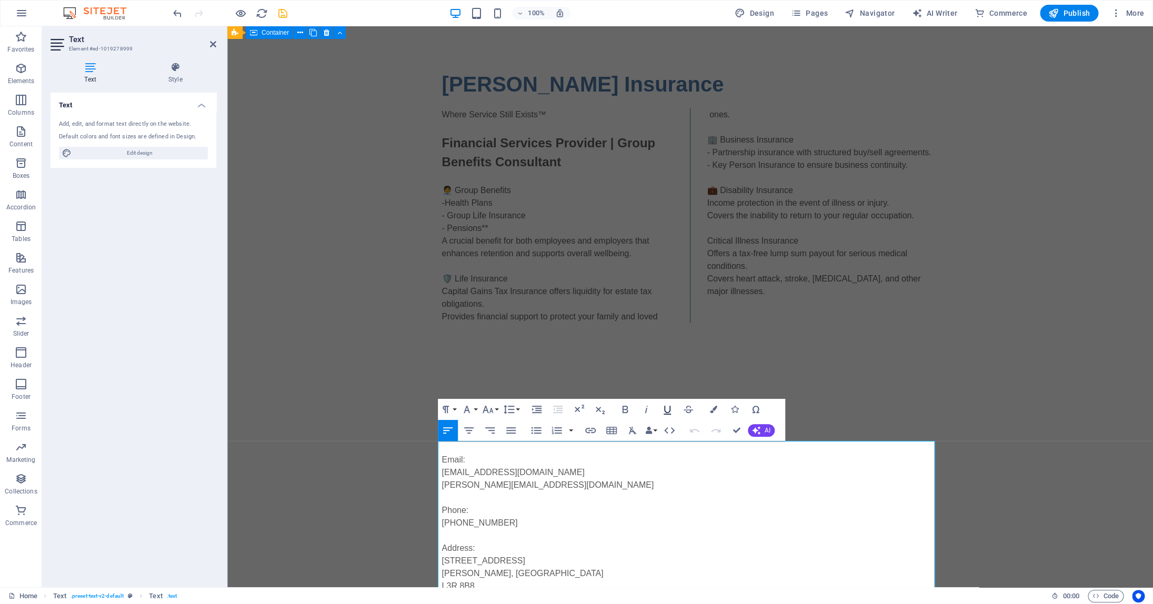
click at [670, 412] on icon "button" at bounding box center [667, 410] width 7 height 9
click at [965, 434] on div "📞 Contact Us Email: info@colinhurwitzinsurance.ca colin@colinhurwitzinsurance.c…" at bounding box center [690, 499] width 926 height 269
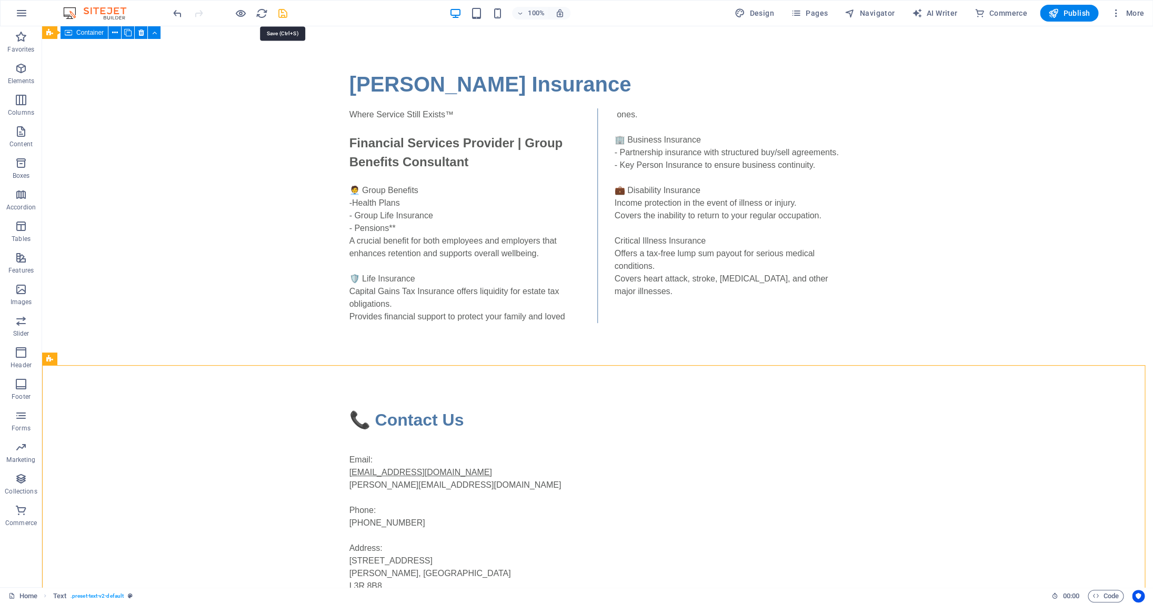
click at [284, 12] on icon "save" at bounding box center [283, 13] width 12 height 12
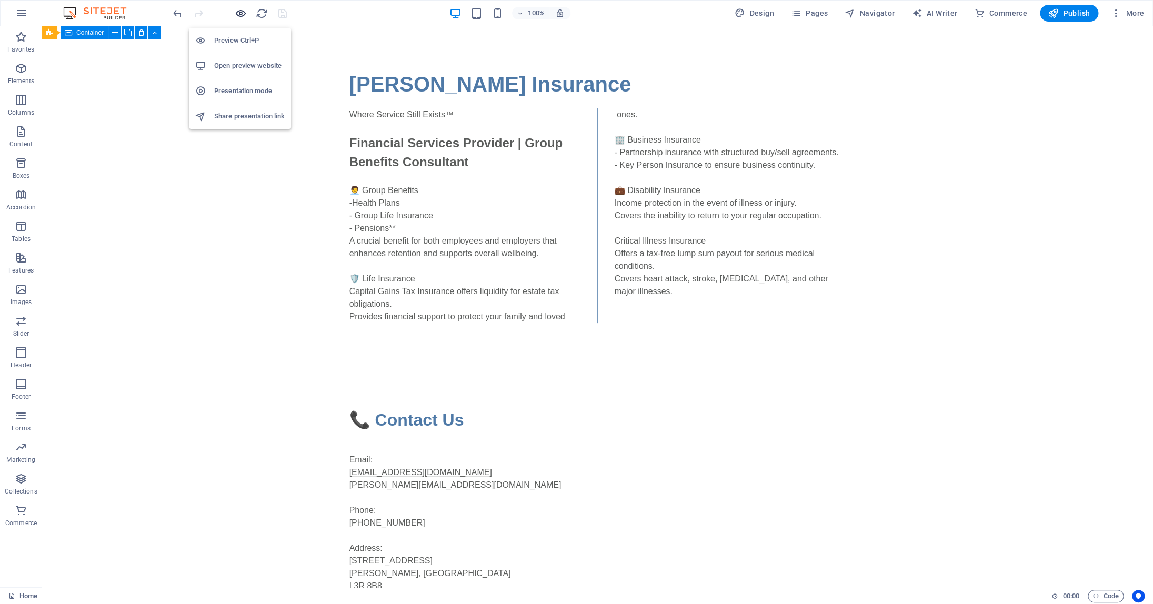
click at [239, 13] on icon "button" at bounding box center [241, 13] width 12 height 12
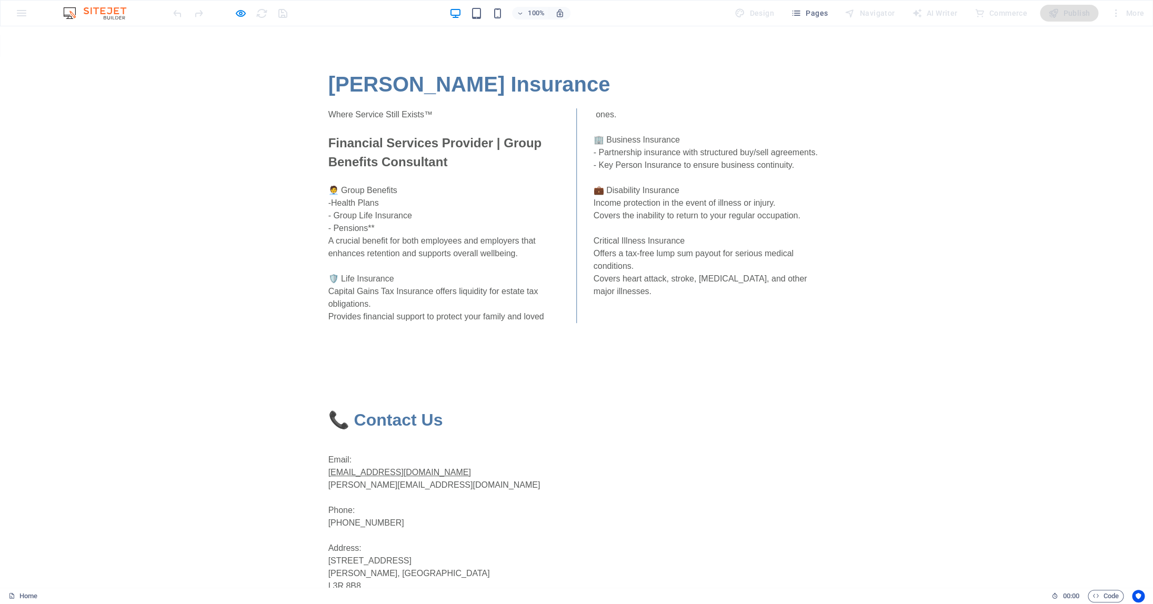
click at [389, 474] on u "[EMAIL_ADDRESS][DOMAIN_NAME]" at bounding box center [399, 472] width 143 height 9
click at [239, 13] on icon "button" at bounding box center [241, 13] width 12 height 12
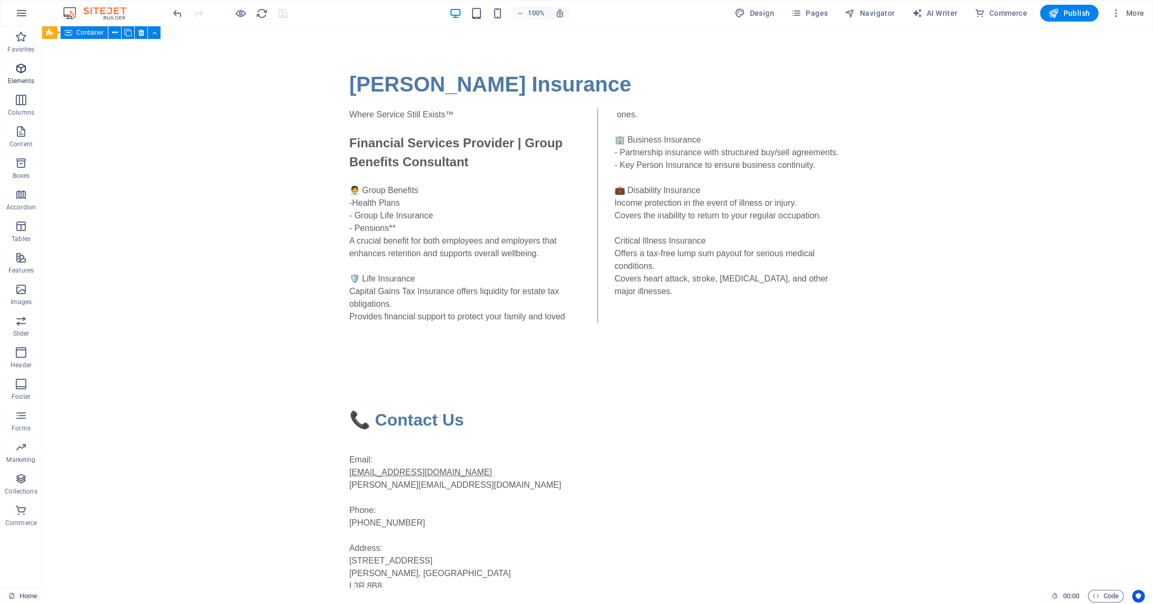
click at [22, 75] on span "Elements" at bounding box center [21, 74] width 42 height 25
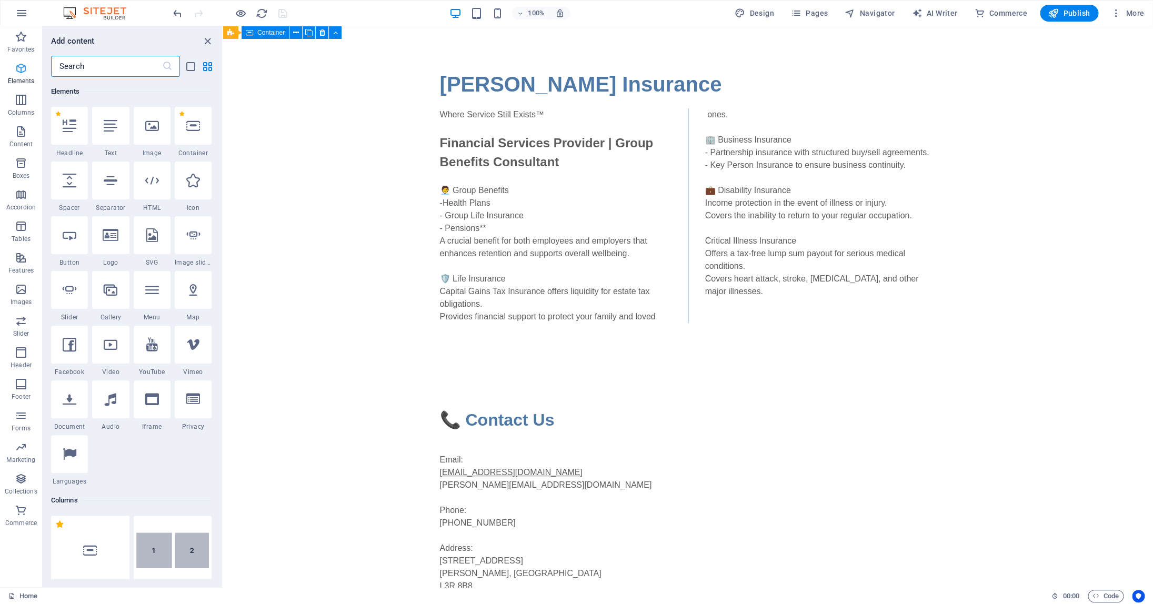
scroll to position [112, 0]
click at [86, 71] on input "text" at bounding box center [106, 66] width 111 height 21
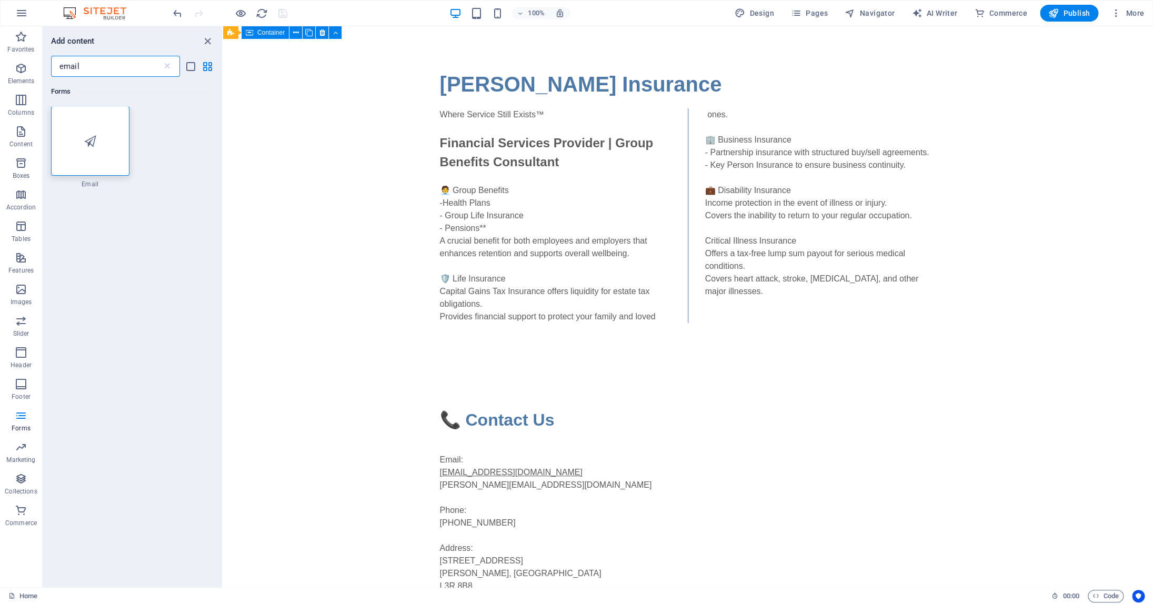
scroll to position [0, 0]
type input "email"
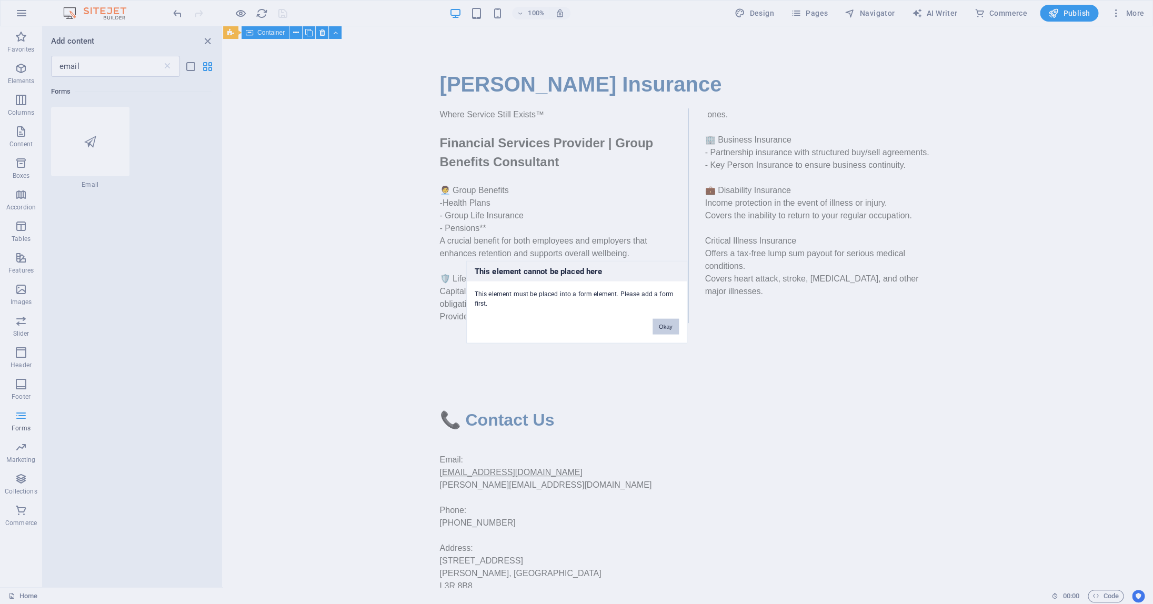
click at [669, 325] on button "Okay" at bounding box center [666, 327] width 26 height 16
click at [667, 324] on button "Okay" at bounding box center [666, 327] width 26 height 16
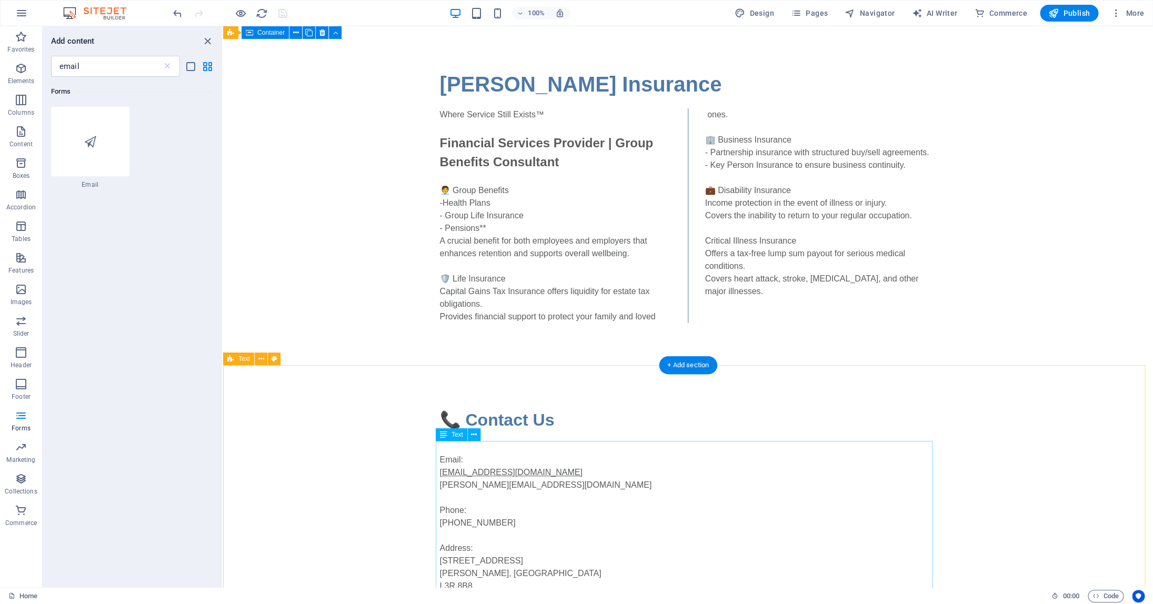
click at [568, 473] on div "Email: info@colinhurwitzinsurance.ca colin@colinhurwitzinsurance.ca Phone: 647-…" at bounding box center [688, 517] width 497 height 152
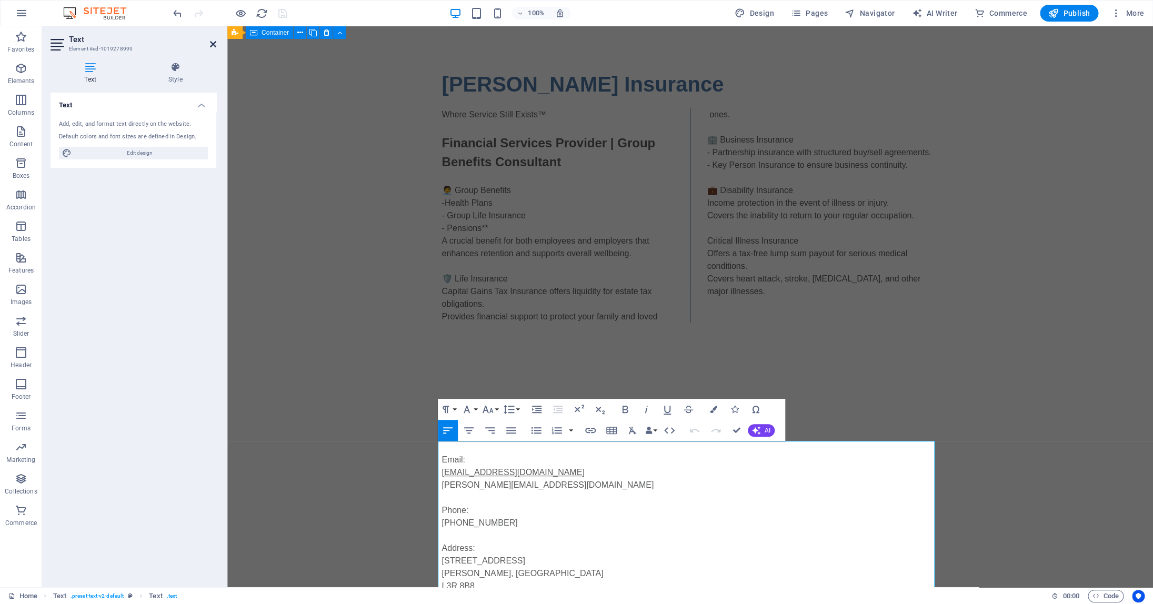
click at [214, 45] on icon at bounding box center [213, 44] width 6 height 8
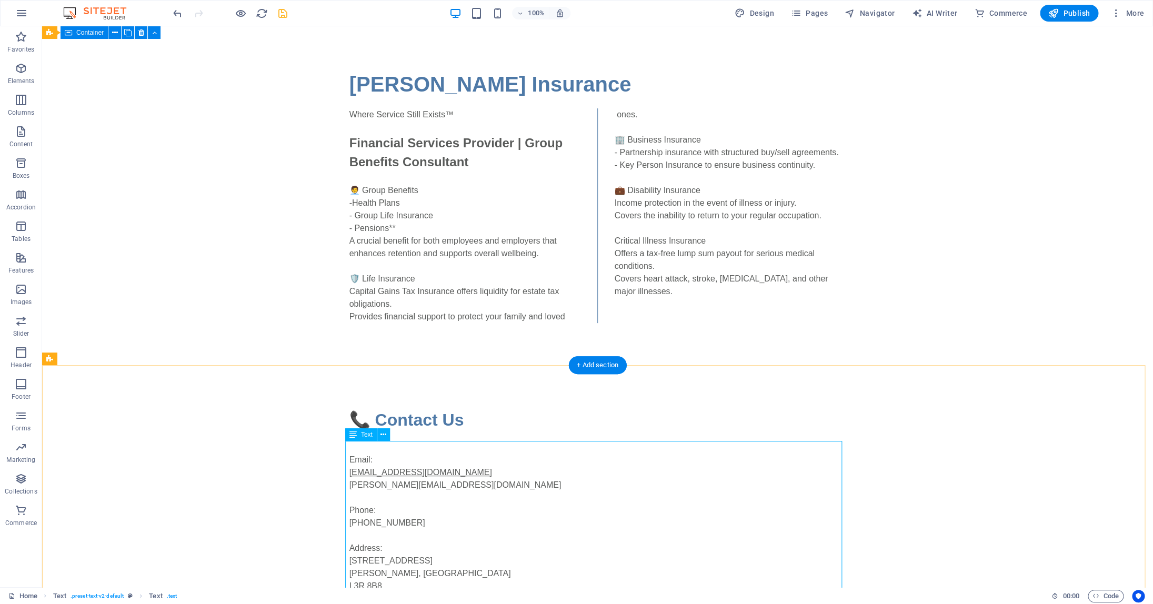
drag, startPoint x: 518, startPoint y: 441, endPoint x: 524, endPoint y: 442, distance: 5.9
click at [520, 441] on div "Email: info@colinhurwitzinsurance.ca colin@colinhurwitzinsurance.ca Phone: 647-…" at bounding box center [597, 517] width 497 height 152
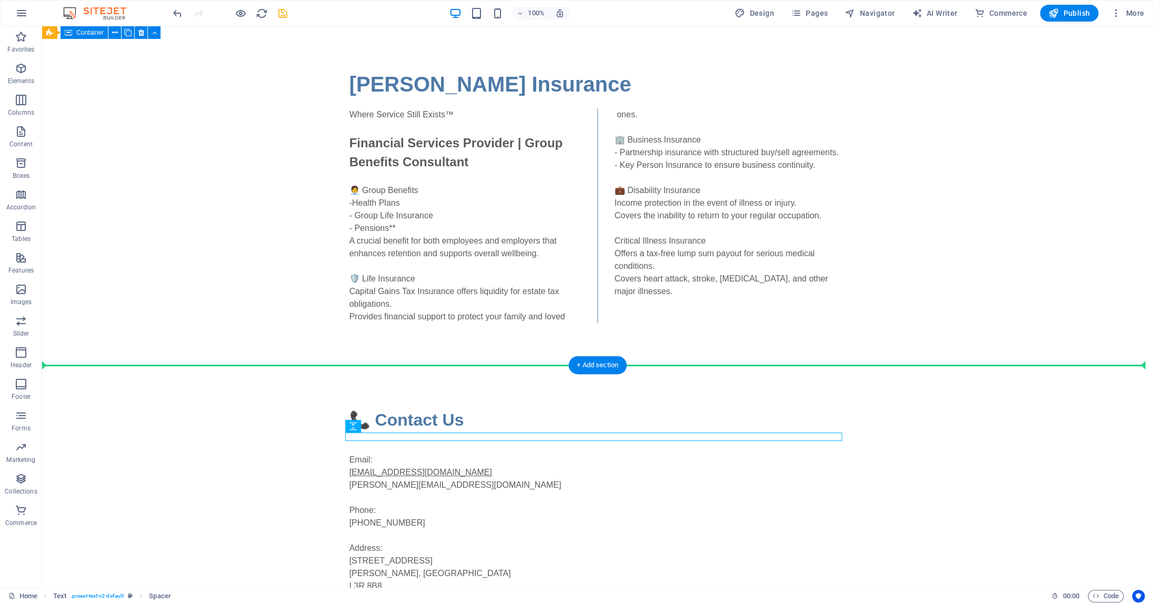
drag, startPoint x: 536, startPoint y: 440, endPoint x: 538, endPoint y: 405, distance: 34.8
click at [538, 405] on div "📞 Contact Us Email: info@colinhurwitzinsurance.ca colin@colinhurwitzinsurance.c…" at bounding box center [597, 499] width 1111 height 269
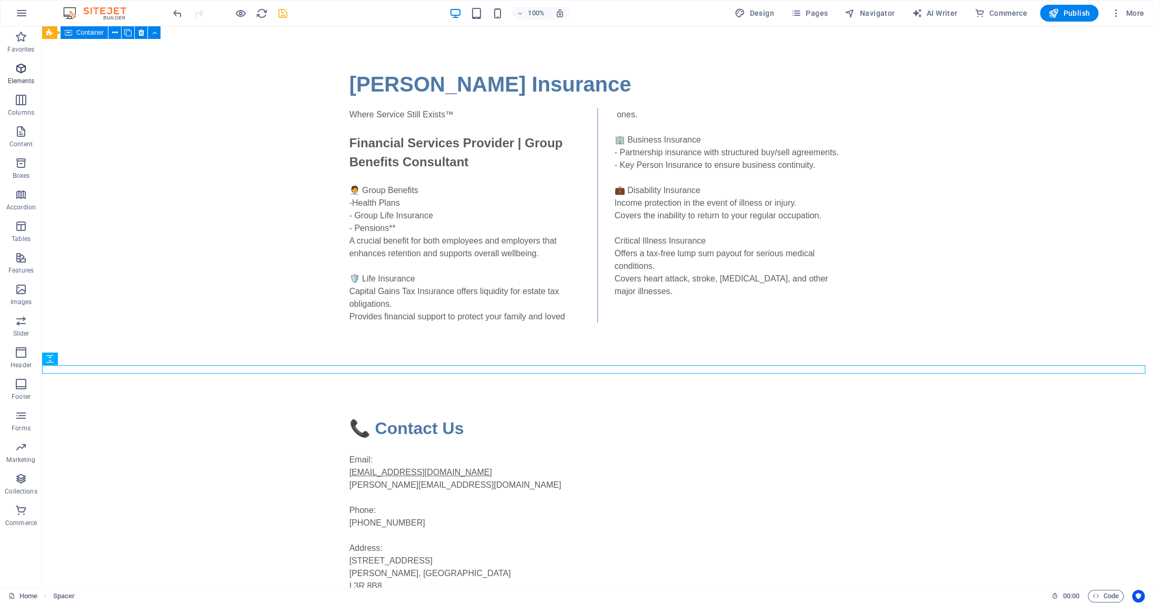
click at [22, 72] on icon "button" at bounding box center [21, 68] width 13 height 13
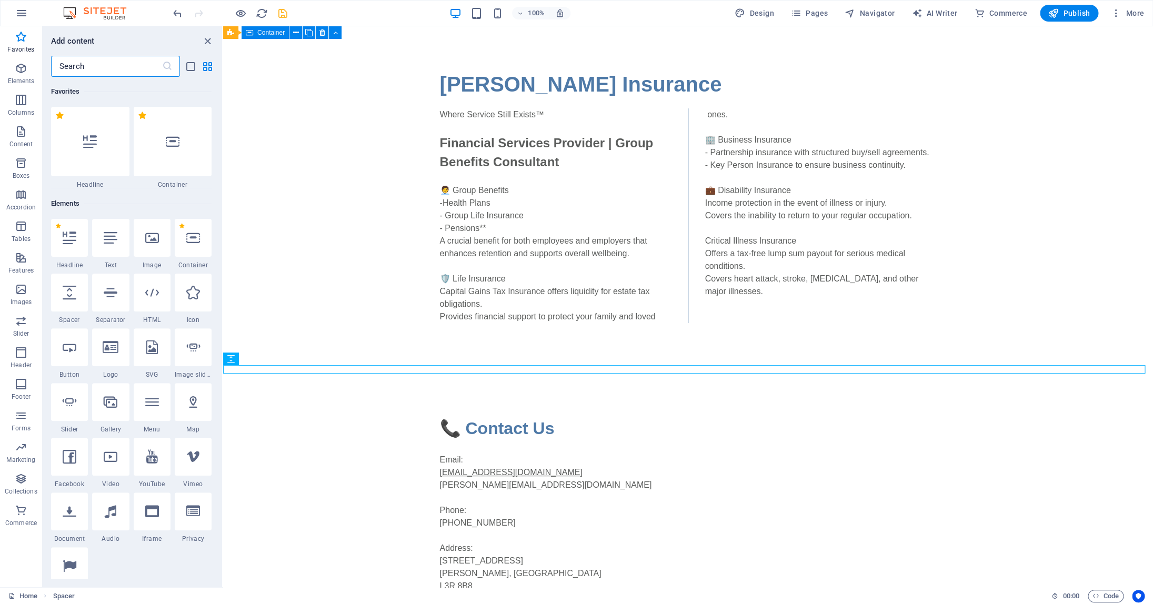
click at [101, 65] on input "text" at bounding box center [106, 66] width 111 height 21
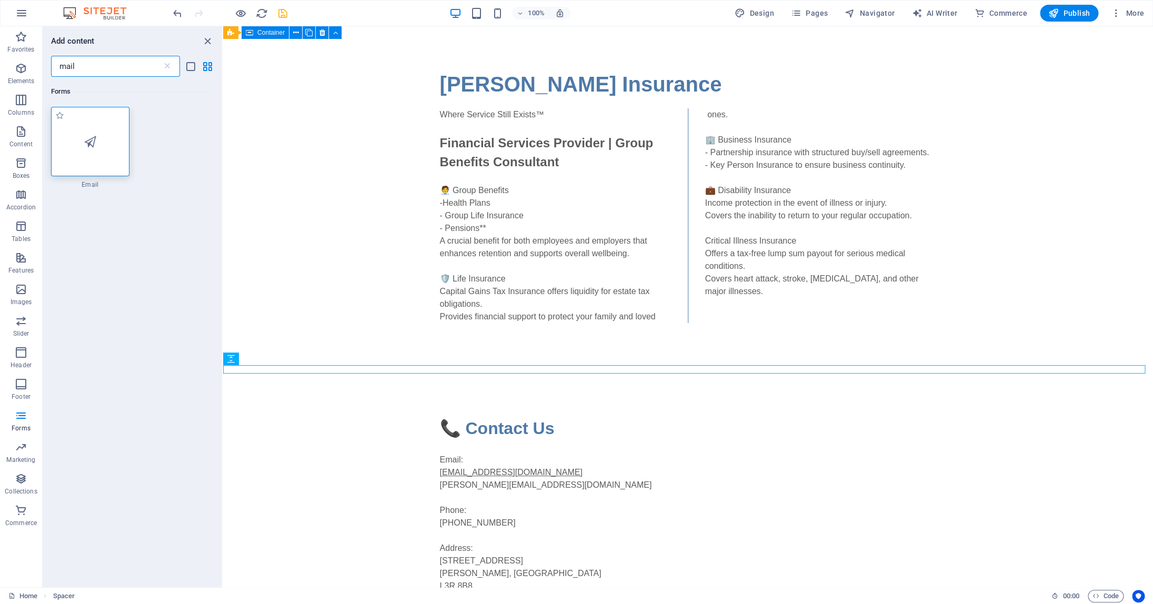
type input "mail"
click at [92, 142] on icon at bounding box center [90, 142] width 12 height 14
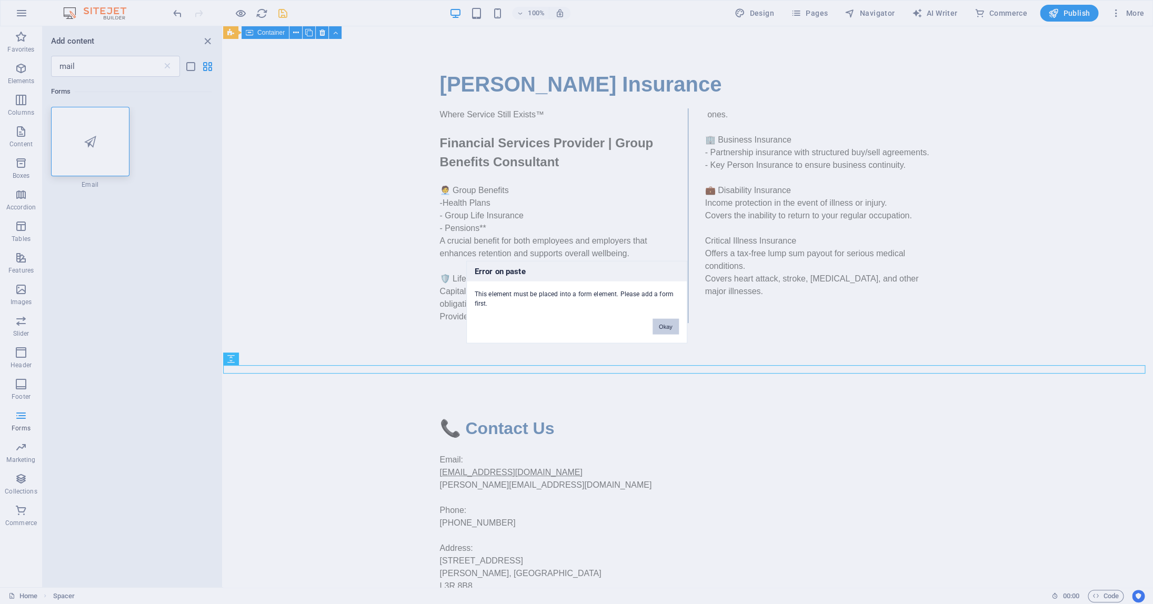
click at [661, 328] on button "Okay" at bounding box center [666, 327] width 26 height 16
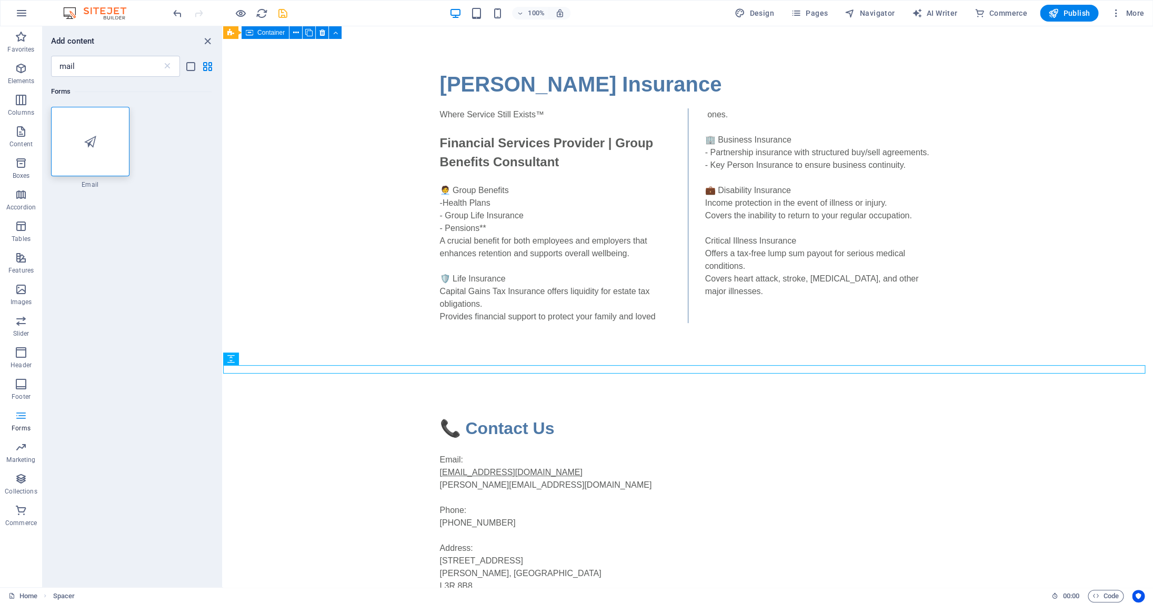
click at [22, 431] on p "Forms" at bounding box center [21, 428] width 19 height 8
click at [22, 425] on p "Forms" at bounding box center [21, 428] width 19 height 8
click at [207, 43] on icon "close panel" at bounding box center [208, 41] width 12 height 12
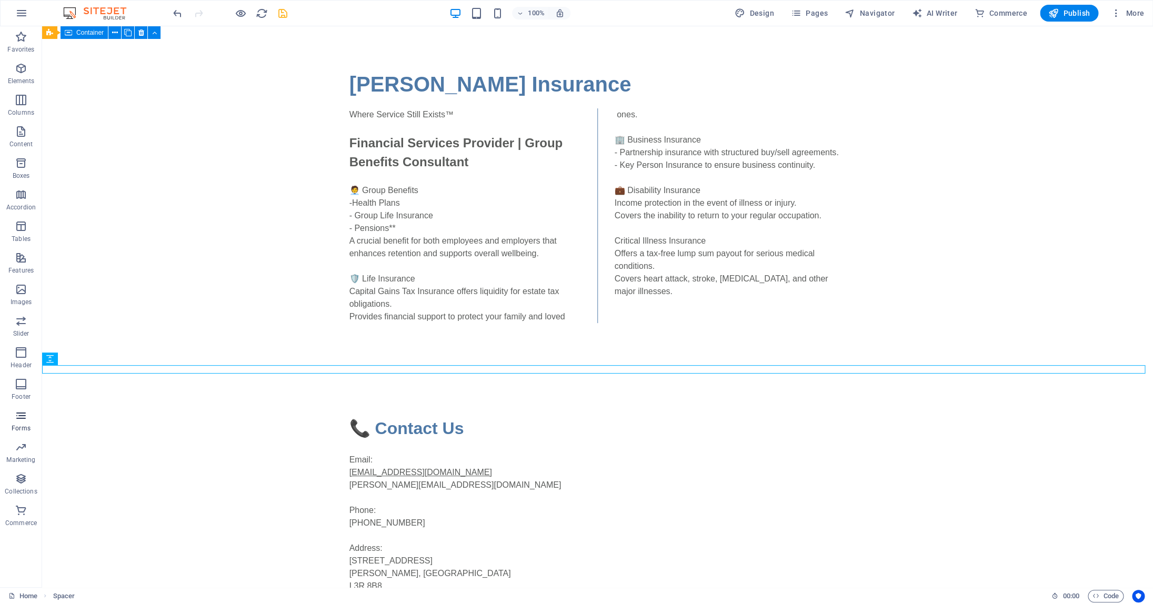
click at [20, 416] on icon "button" at bounding box center [21, 415] width 13 height 13
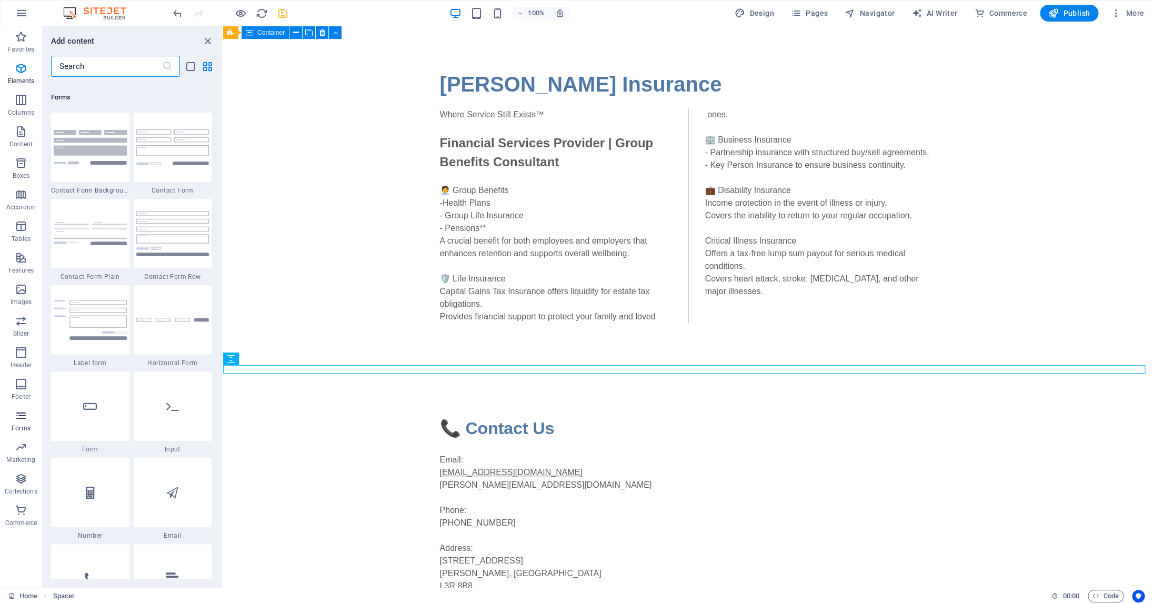
scroll to position [7685, 0]
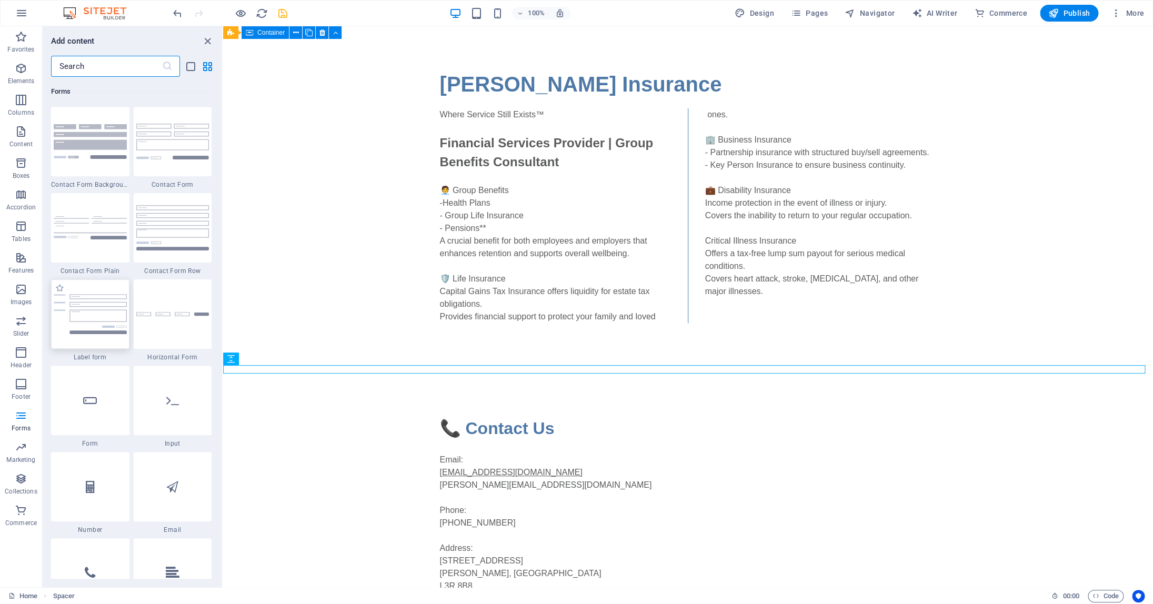
click at [85, 296] on img at bounding box center [90, 314] width 73 height 40
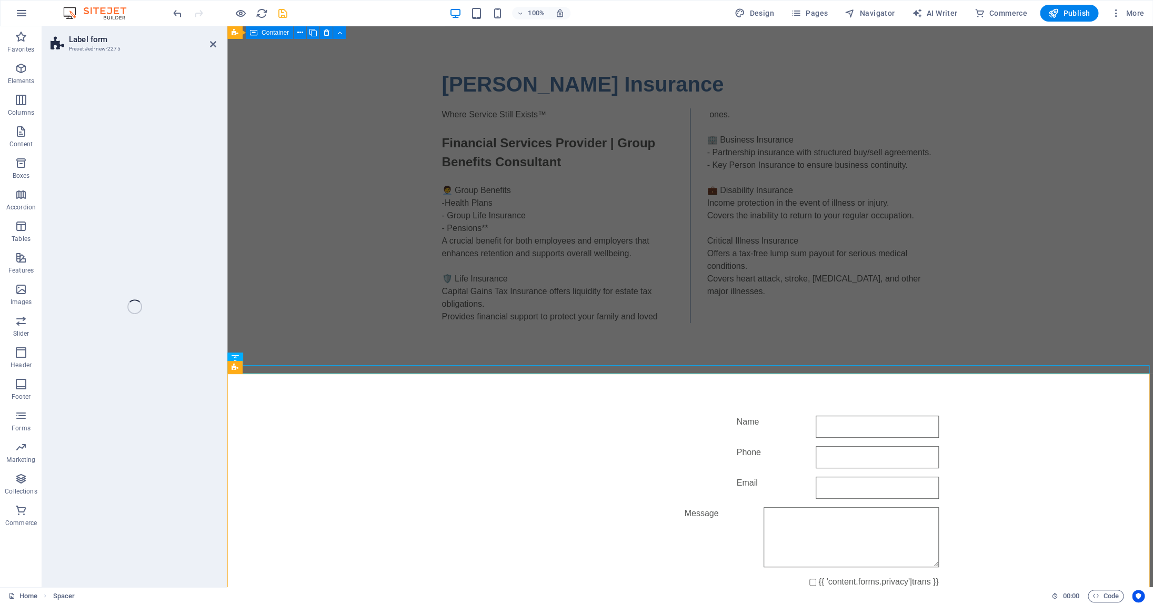
select select "rem"
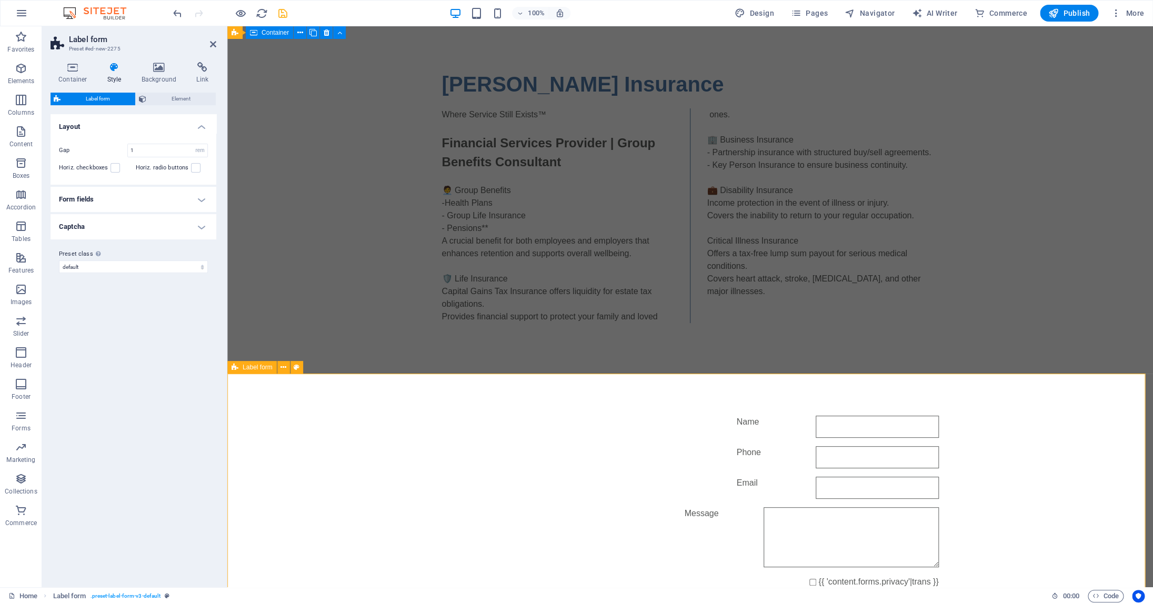
click at [1012, 417] on div "Name Phone Email Message {{ 'content.forms.privacy'|trans }} Nicht lesbar? Neu …" at bounding box center [690, 533] width 926 height 318
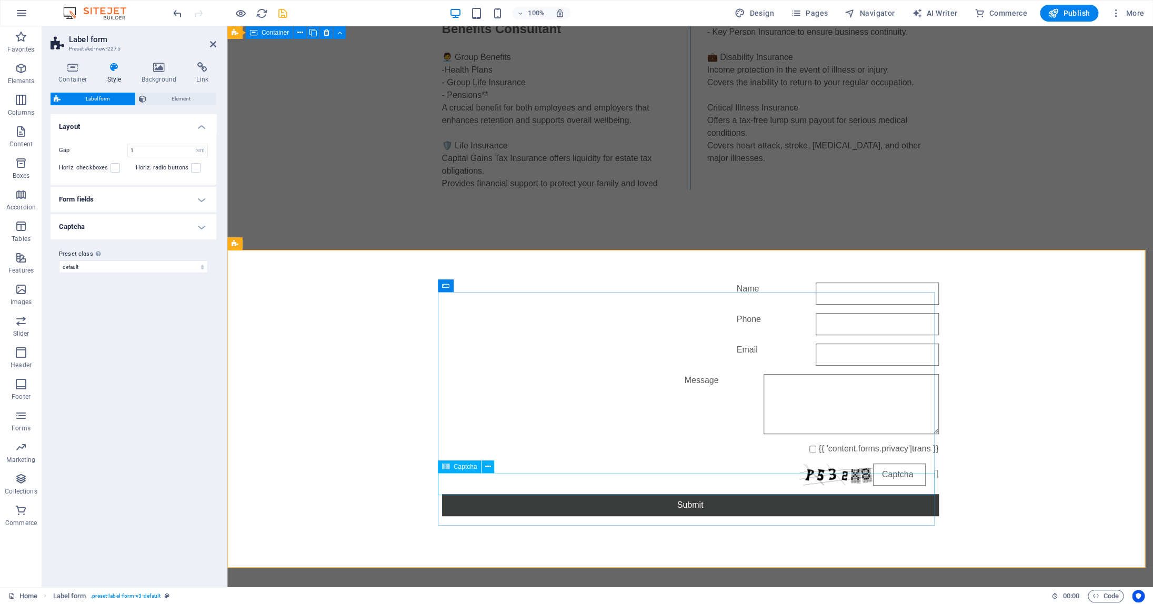
scroll to position [124, 0]
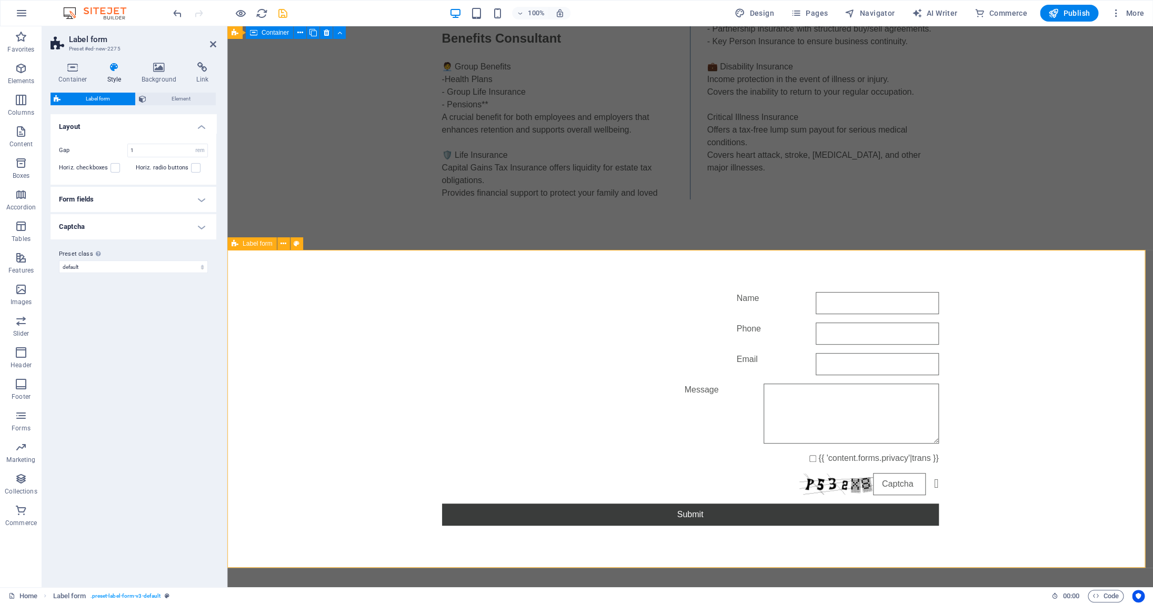
click at [1094, 445] on div "Name Phone Email Message {{ 'content.forms.privacy'|trans }} Nicht lesbar? Neu …" at bounding box center [690, 409] width 926 height 318
click at [203, 194] on h4 "Form fields" at bounding box center [134, 199] width 166 height 25
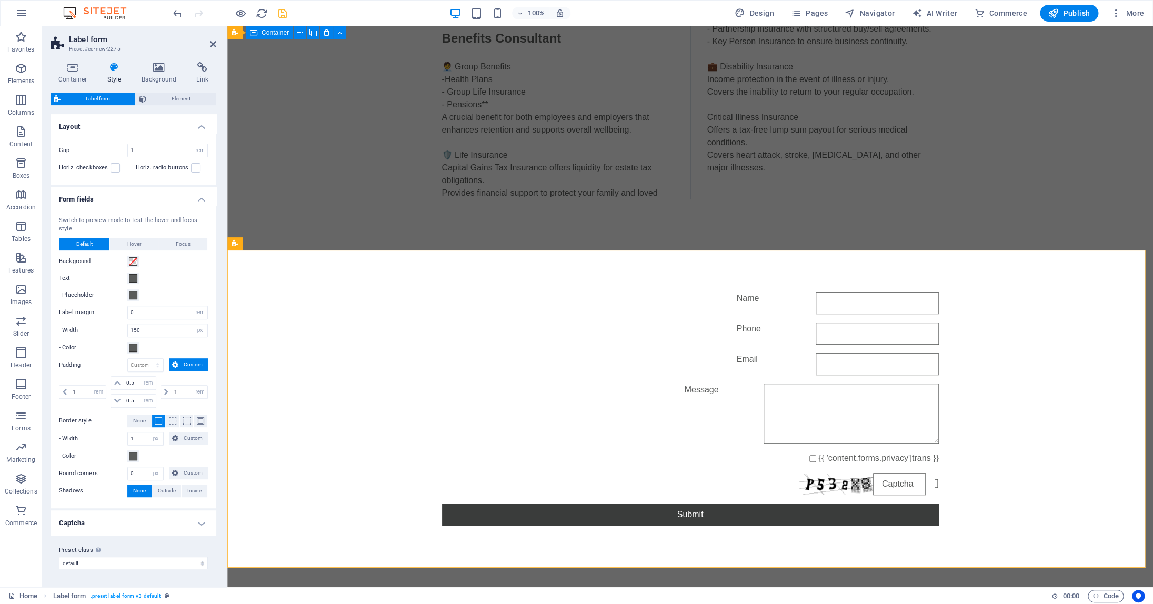
click at [201, 199] on h4 "Form fields" at bounding box center [134, 196] width 166 height 19
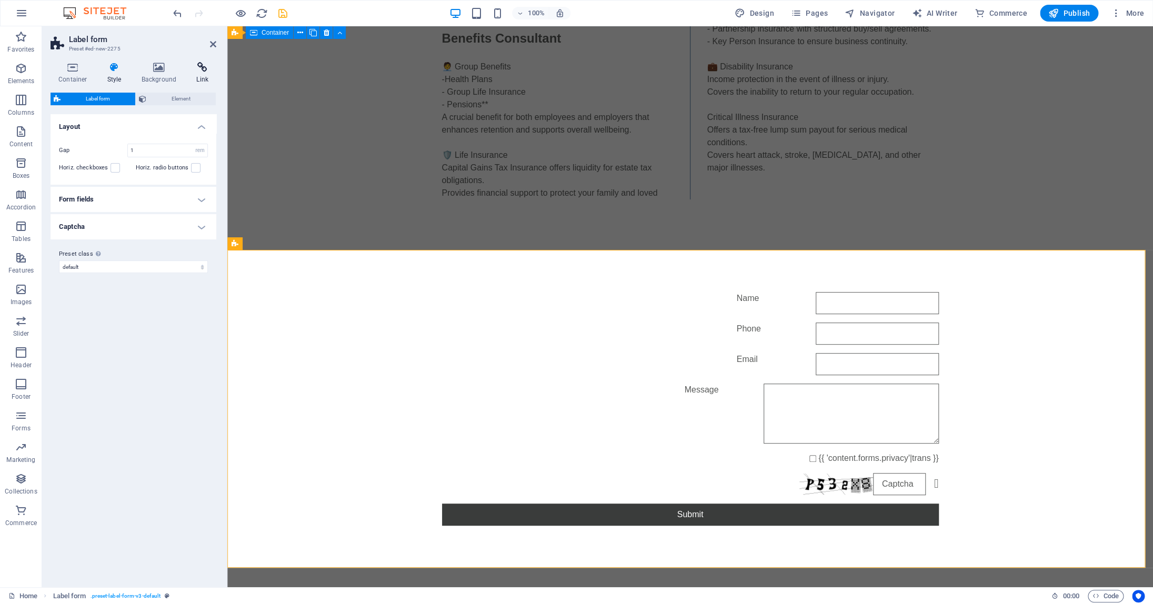
click at [202, 72] on icon at bounding box center [202, 67] width 28 height 11
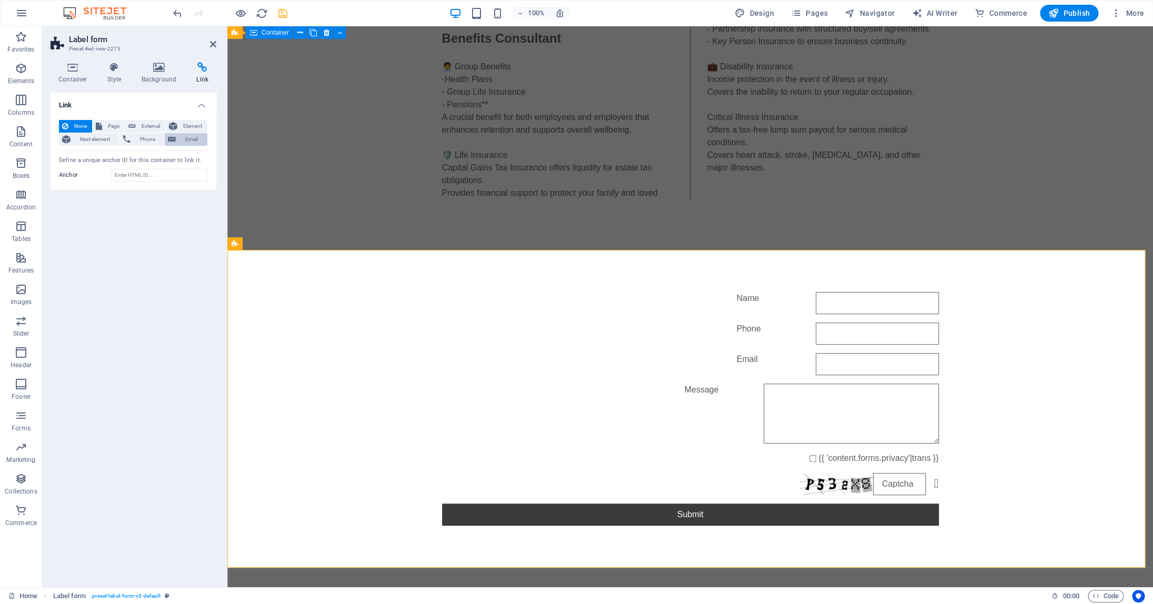
click at [187, 139] on span "Email" at bounding box center [191, 139] width 25 height 13
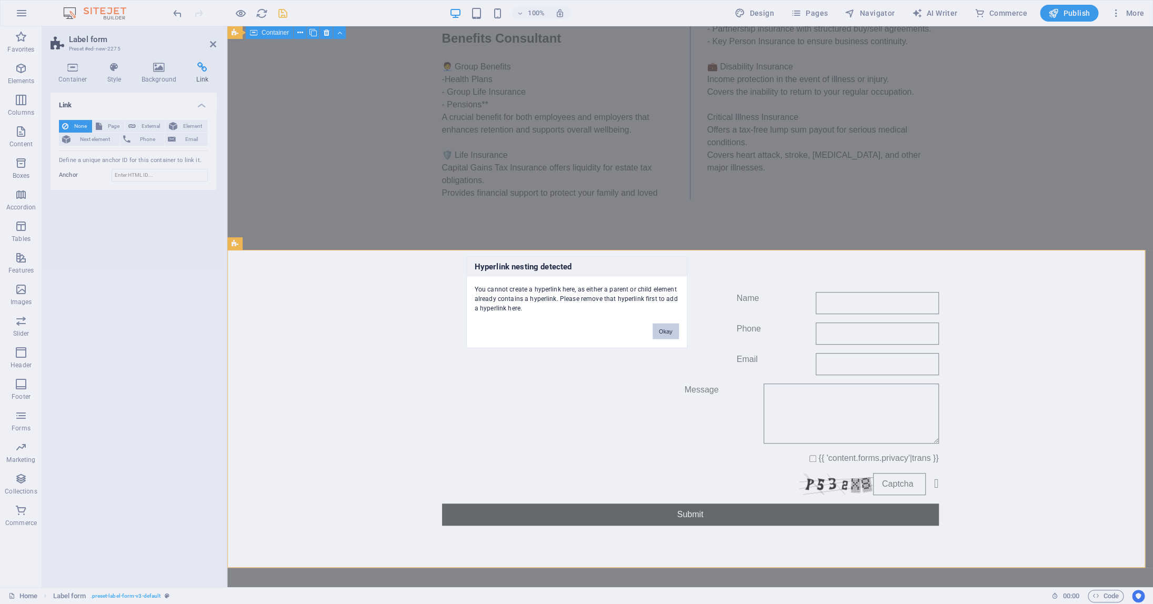
click at [665, 334] on button "Okay" at bounding box center [666, 332] width 26 height 16
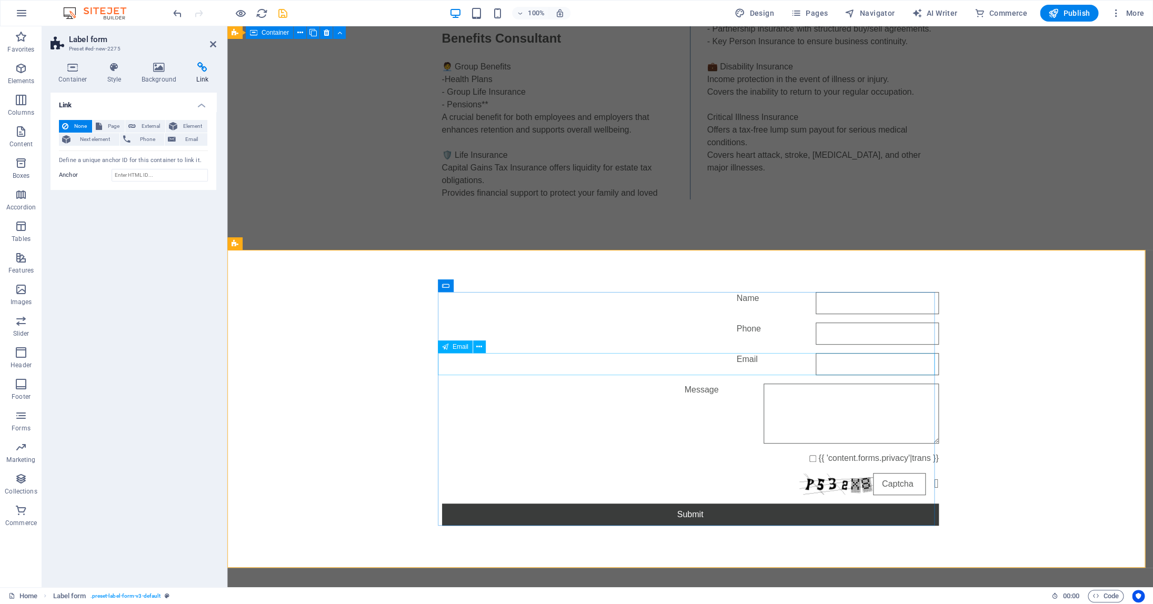
click at [461, 349] on span "Email" at bounding box center [461, 347] width 16 height 6
click at [485, 347] on button at bounding box center [479, 347] width 13 height 13
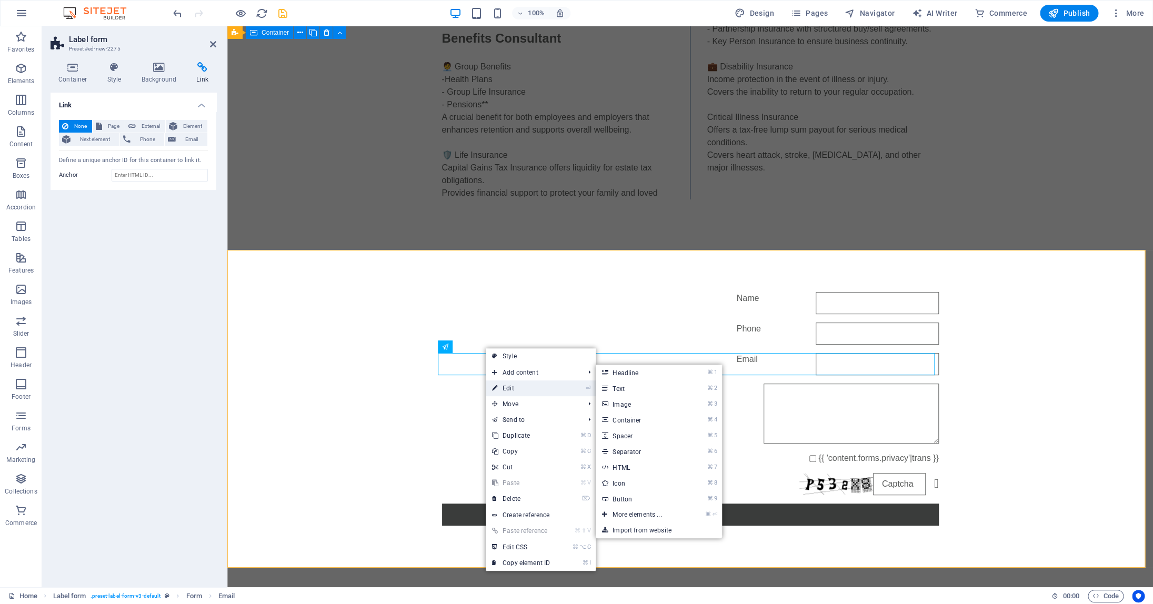
drag, startPoint x: 285, startPoint y: 361, endPoint x: 513, endPoint y: 387, distance: 228.9
click at [513, 387] on link "⏎ Edit" at bounding box center [521, 389] width 71 height 16
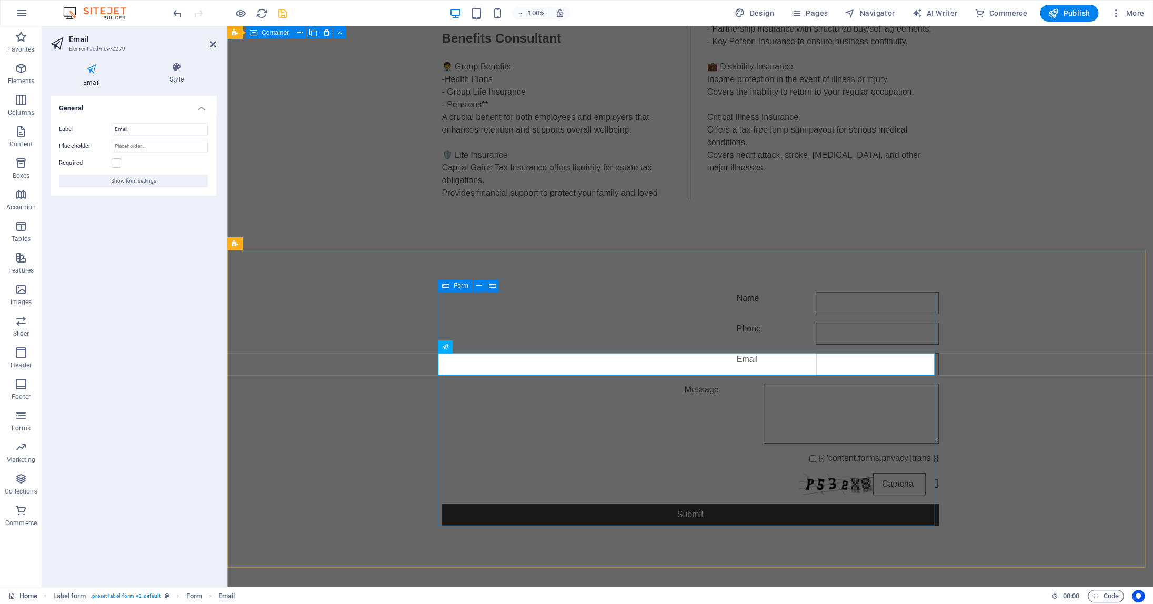
click at [936, 379] on div "Name Phone Email Message {{ 'content.forms.privacy'|trans }} Nicht lesbar? Neu …" at bounding box center [690, 409] width 926 height 318
click at [1001, 375] on div "Name Phone Email Message {{ 'content.forms.privacy'|trans }} Nicht lesbar? Neu …" at bounding box center [690, 409] width 926 height 318
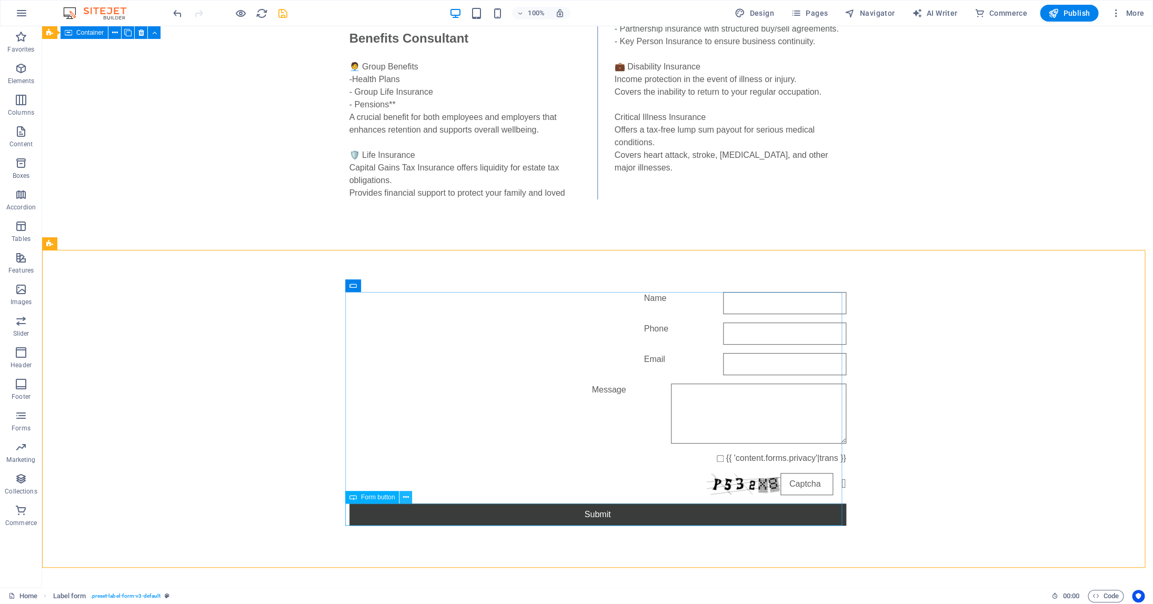
click at [407, 497] on icon at bounding box center [406, 497] width 6 height 11
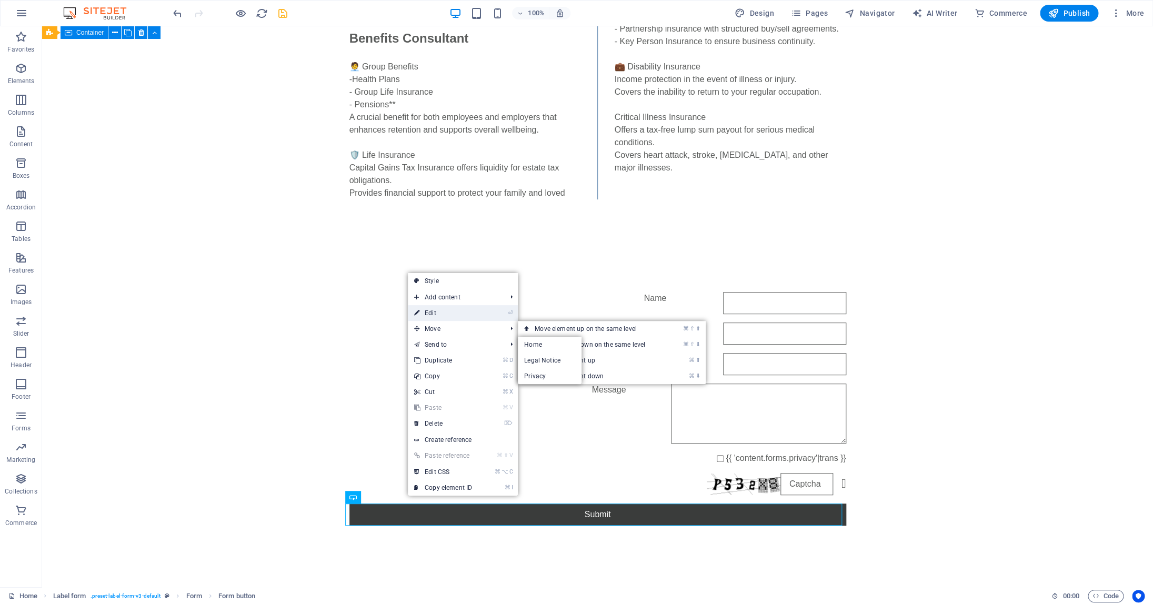
click at [456, 316] on link "⏎ Edit" at bounding box center [443, 313] width 71 height 16
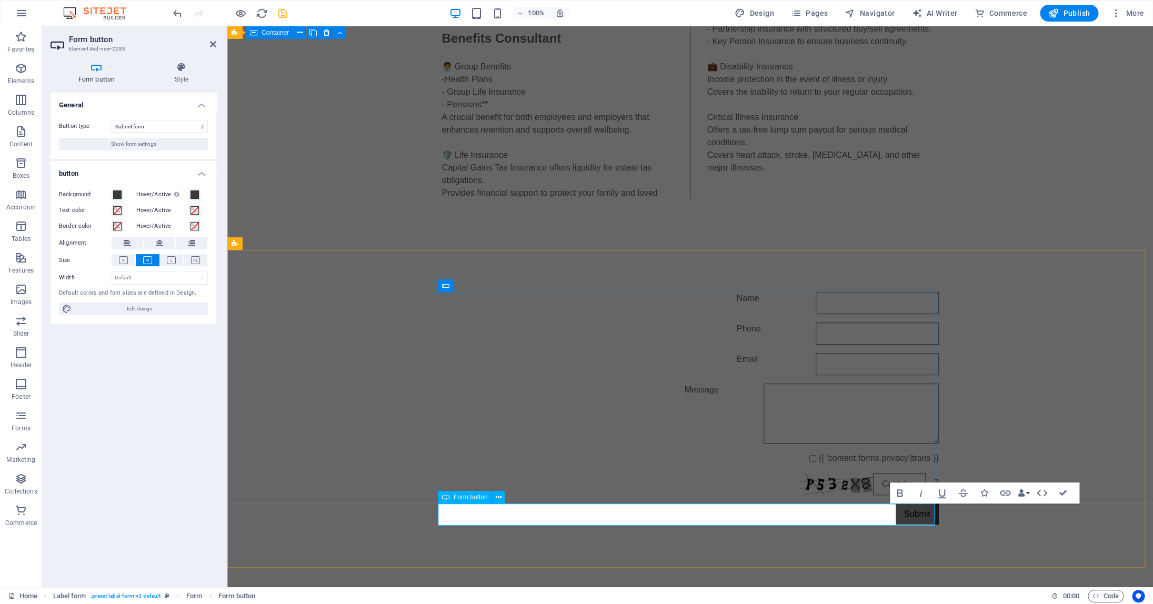
click at [458, 499] on span "Form button" at bounding box center [471, 497] width 34 height 6
click at [1105, 541] on div "Name Phone Email Message {{ 'content.forms.privacy'|trans }} Nicht lesbar? Neu …" at bounding box center [690, 408] width 926 height 317
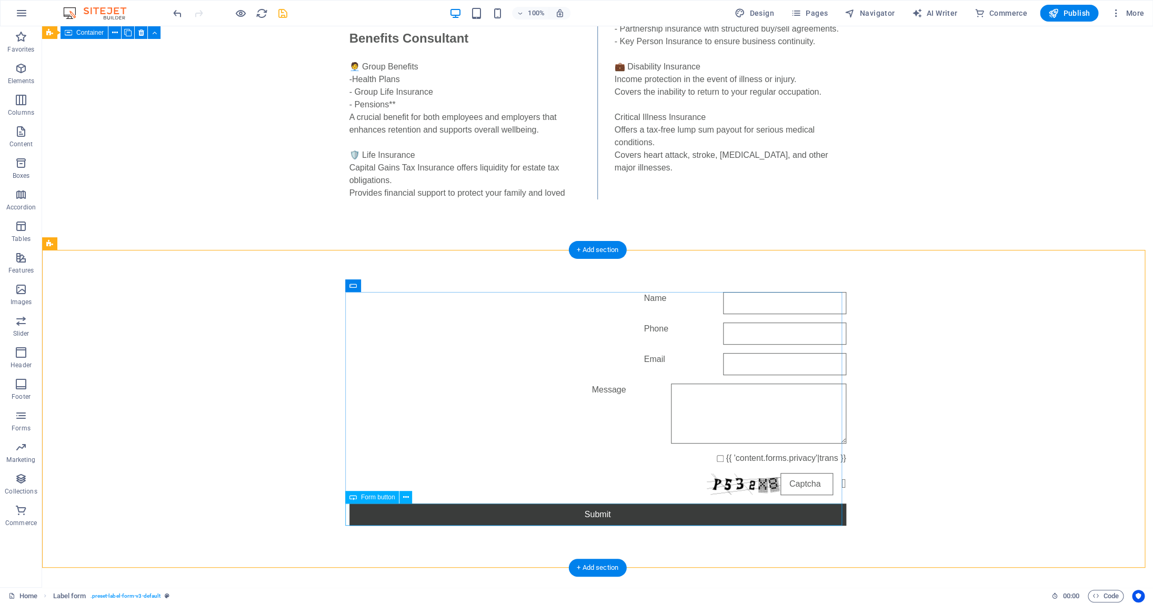
click at [543, 515] on div "Submit" at bounding box center [597, 515] width 497 height 22
click at [576, 511] on div "Submit" at bounding box center [597, 515] width 497 height 22
click at [588, 515] on div "Submit" at bounding box center [597, 515] width 497 height 22
click at [371, 496] on span "Form button" at bounding box center [378, 497] width 34 height 6
click at [370, 497] on span "Form button" at bounding box center [378, 497] width 34 height 6
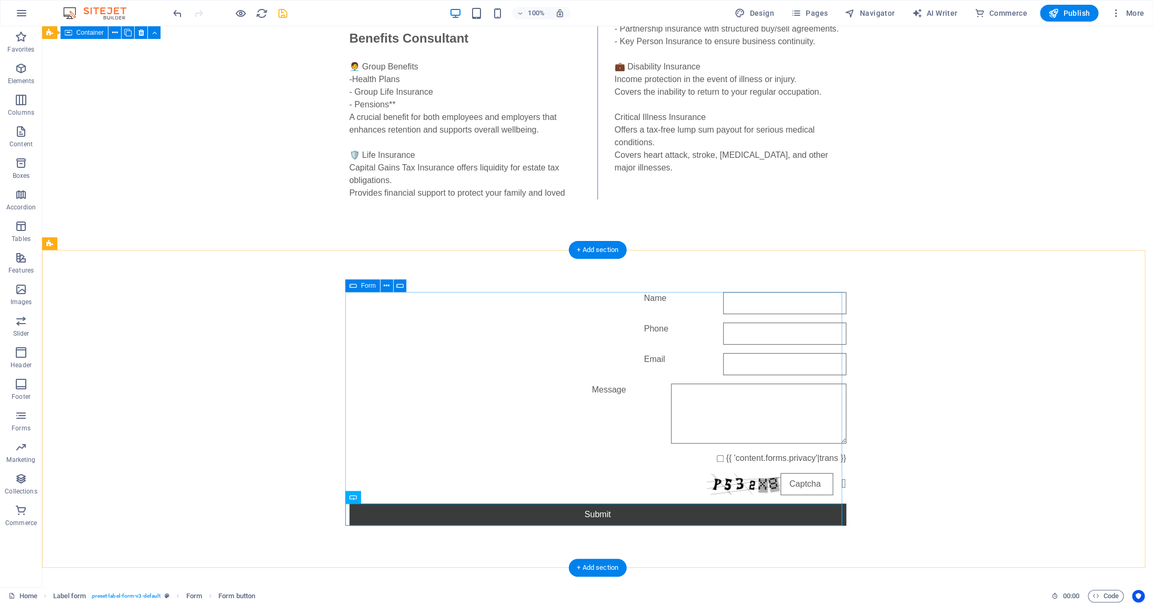
click at [423, 496] on div "Name Phone Email Message {{ 'content.forms.privacy'|trans }} Nicht lesbar? Neu …" at bounding box center [597, 409] width 497 height 242
click at [381, 511] on div "Submit" at bounding box center [597, 515] width 497 height 22
click at [410, 499] on button at bounding box center [405, 497] width 13 height 13
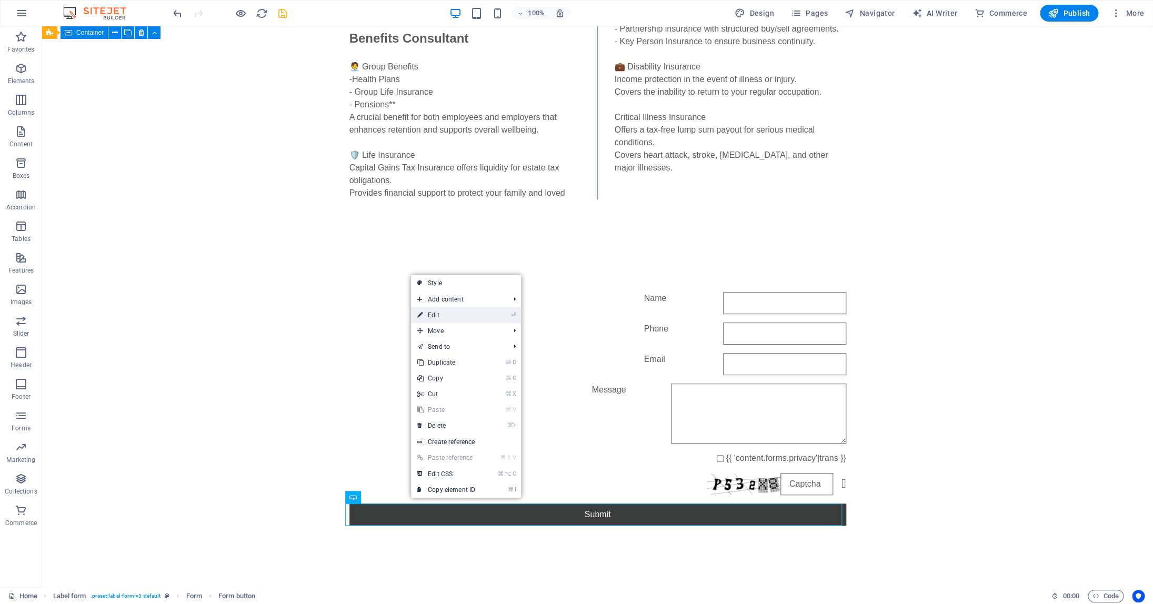
click at [445, 319] on link "⏎ Edit" at bounding box center [446, 315] width 71 height 16
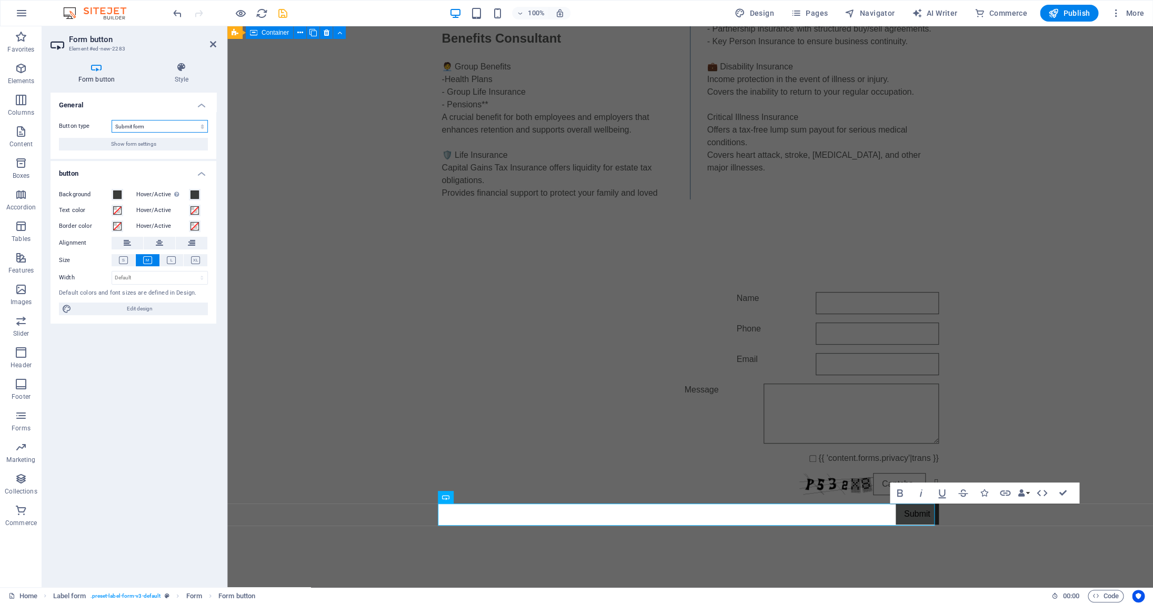
click option "Submit form" at bounding box center [0, 0] width 0 height 0
click at [177, 81] on h4 "Style" at bounding box center [181, 73] width 69 height 22
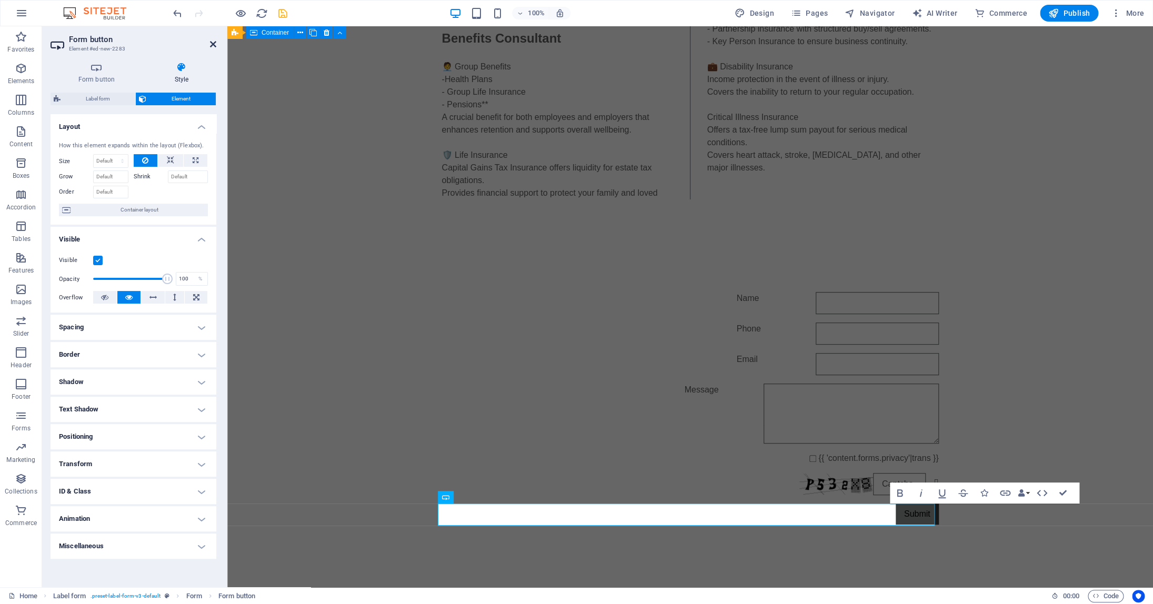
click at [215, 46] on icon at bounding box center [213, 44] width 6 height 8
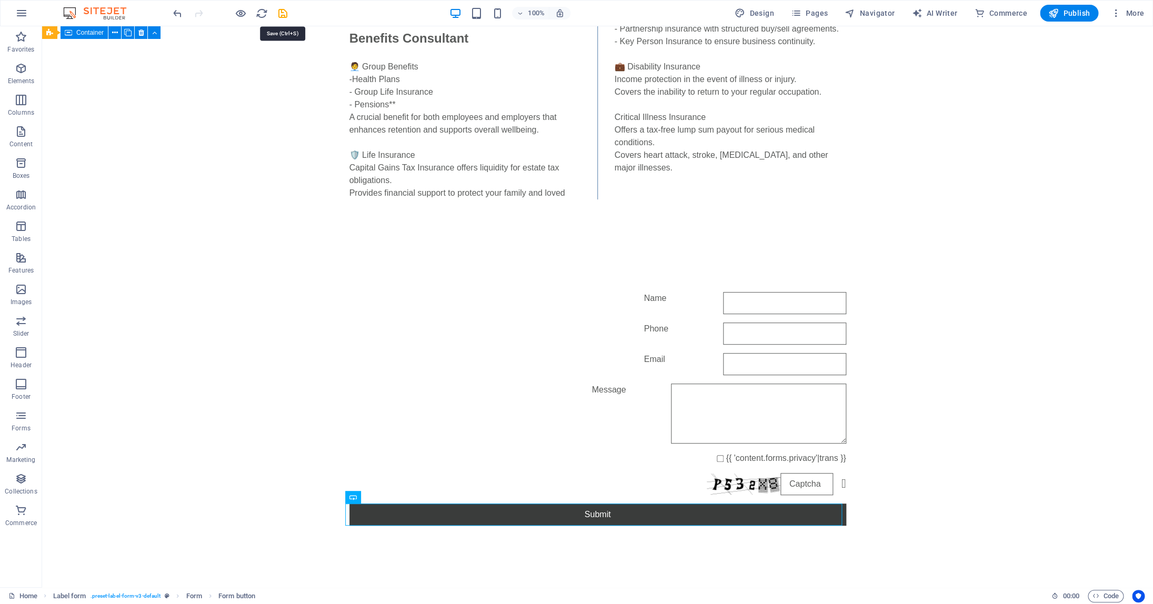
click at [282, 13] on icon "save" at bounding box center [283, 13] width 12 height 12
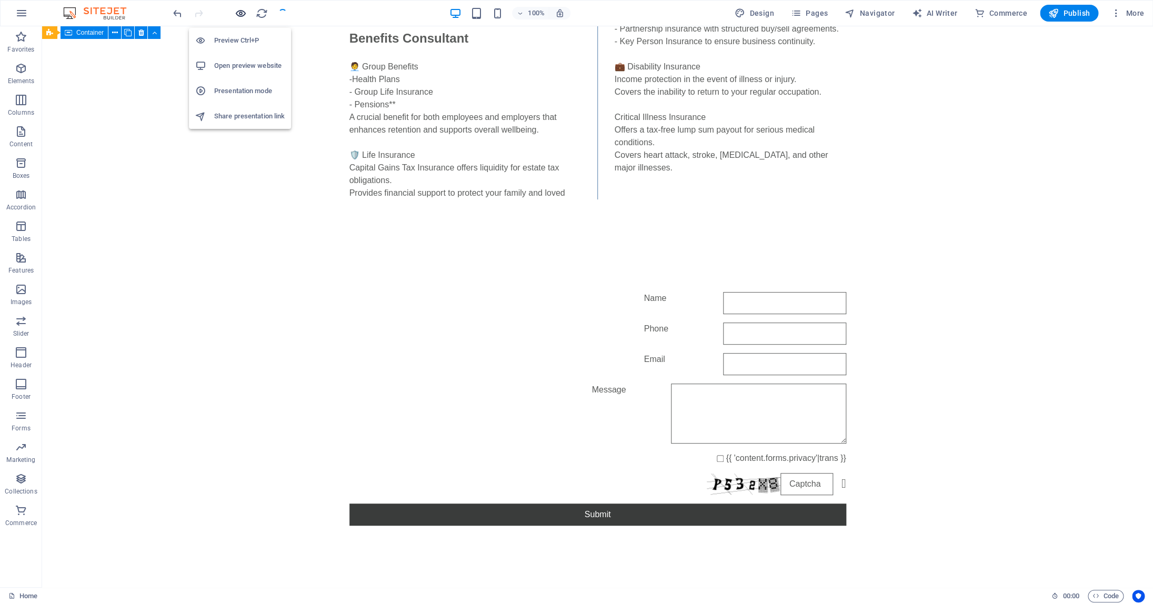
click at [239, 14] on icon "button" at bounding box center [241, 13] width 12 height 12
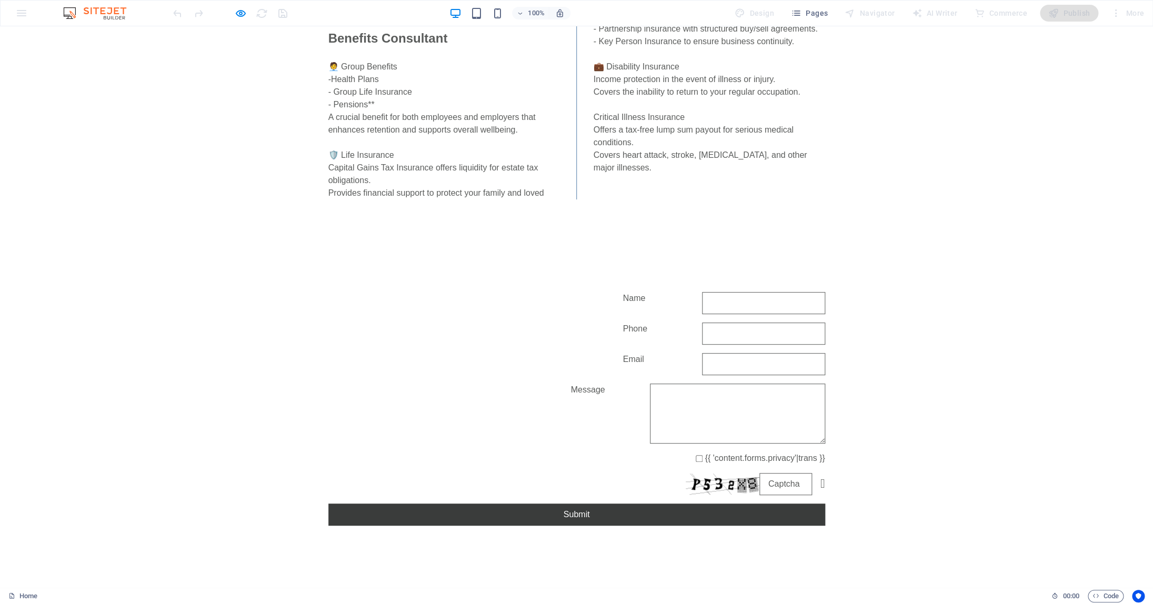
click at [650, 418] on textarea "Message" at bounding box center [737, 414] width 175 height 60
click at [702, 365] on input "Email" at bounding box center [763, 364] width 123 height 22
click at [553, 514] on button "Submit" at bounding box center [576, 515] width 497 height 22
click at [696, 460] on input "{{ 'content.forms.privacy'|trans }}" at bounding box center [699, 458] width 7 height 7
checkbox input "true"
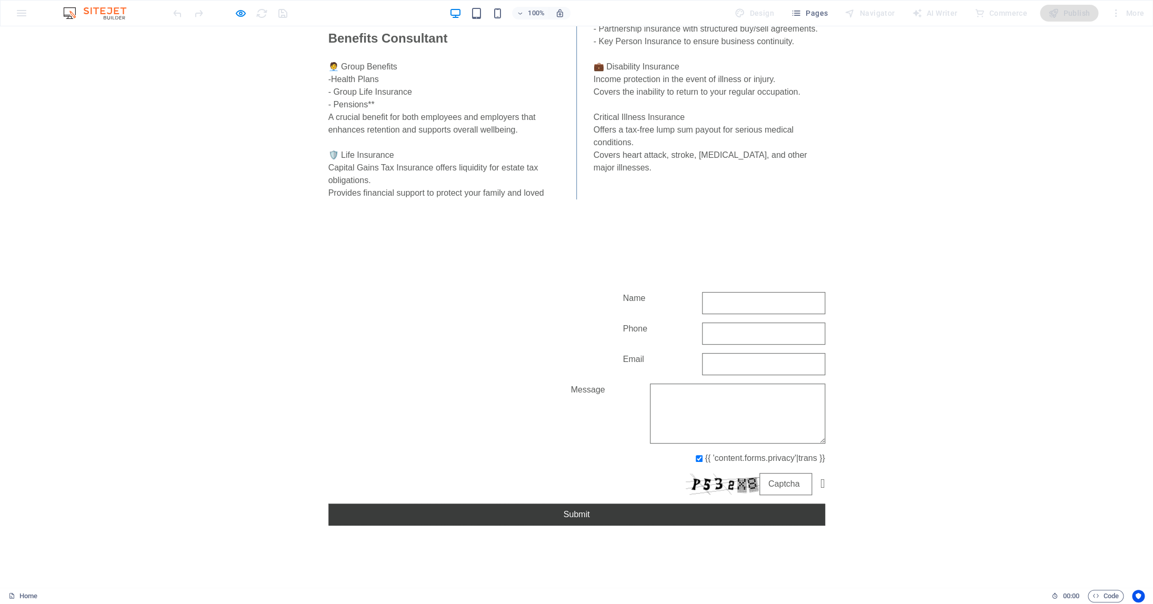
click at [560, 517] on button "Submit" at bounding box center [576, 515] width 497 height 22
click at [702, 301] on input "Name" at bounding box center [763, 303] width 123 height 22
type input "dd"
click at [702, 340] on input "Phone" at bounding box center [763, 334] width 123 height 22
type input "dd"
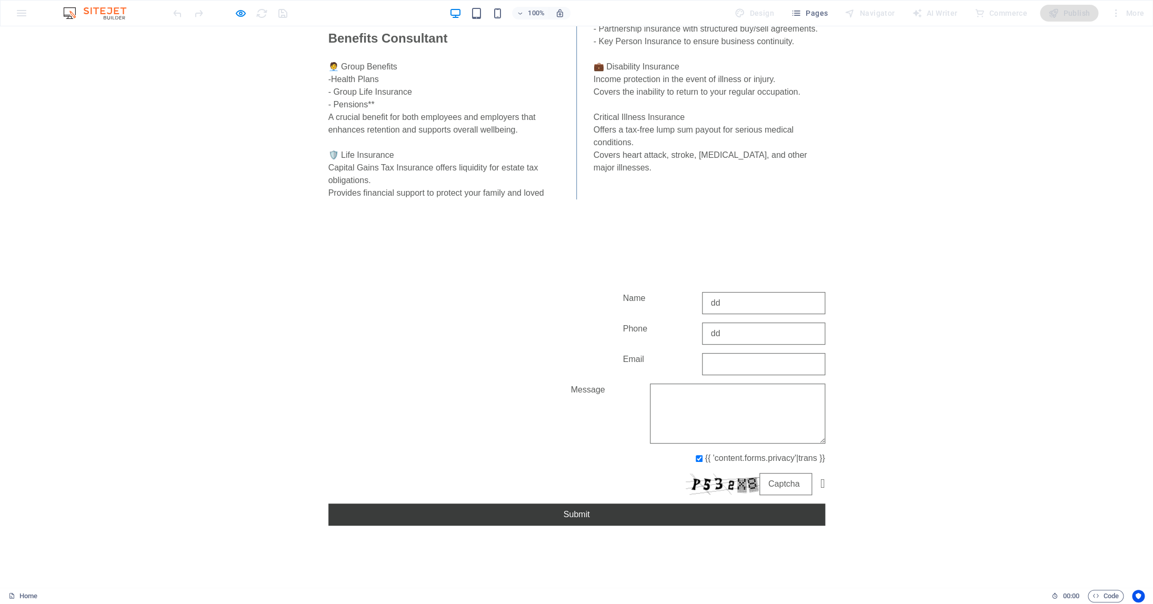
click at [702, 358] on input "Email" at bounding box center [763, 364] width 123 height 22
type input "dd"
click at [650, 399] on textarea "Message" at bounding box center [737, 414] width 175 height 60
type textarea "dd"
click at [572, 518] on button "Submit" at bounding box center [576, 515] width 497 height 22
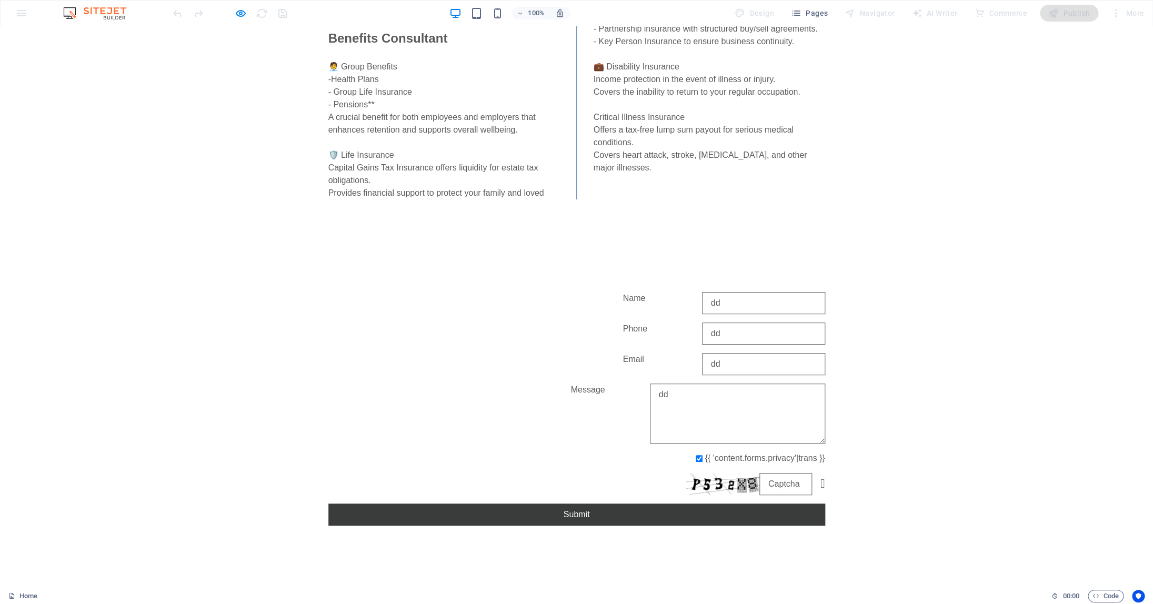
type input "d"
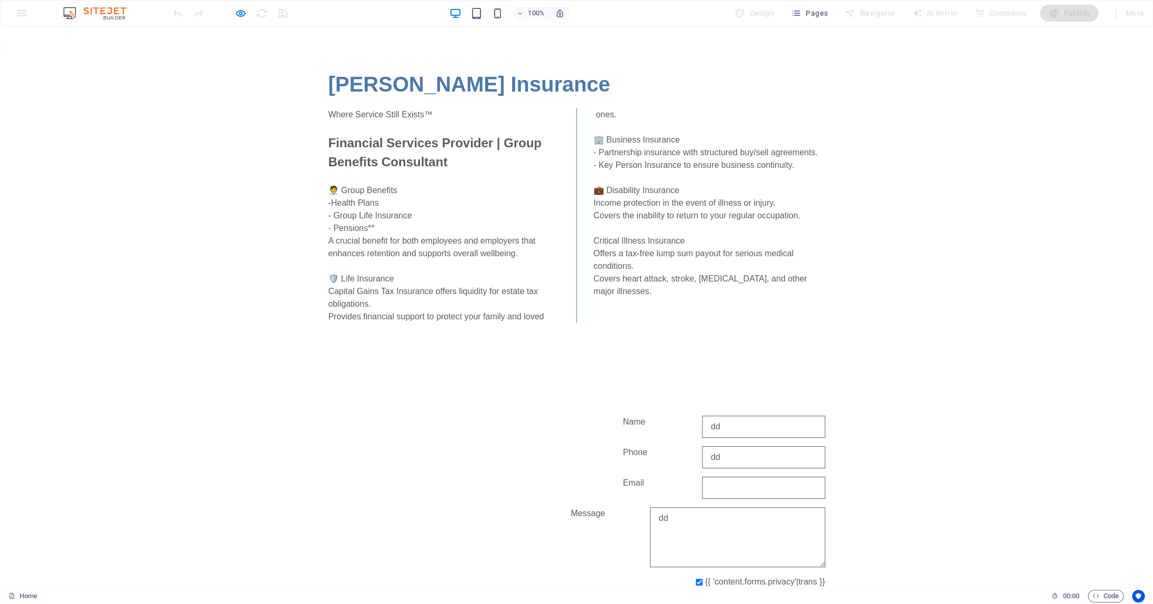
click at [233, 15] on div at bounding box center [230, 13] width 118 height 17
click at [240, 16] on icon "button" at bounding box center [241, 13] width 12 height 12
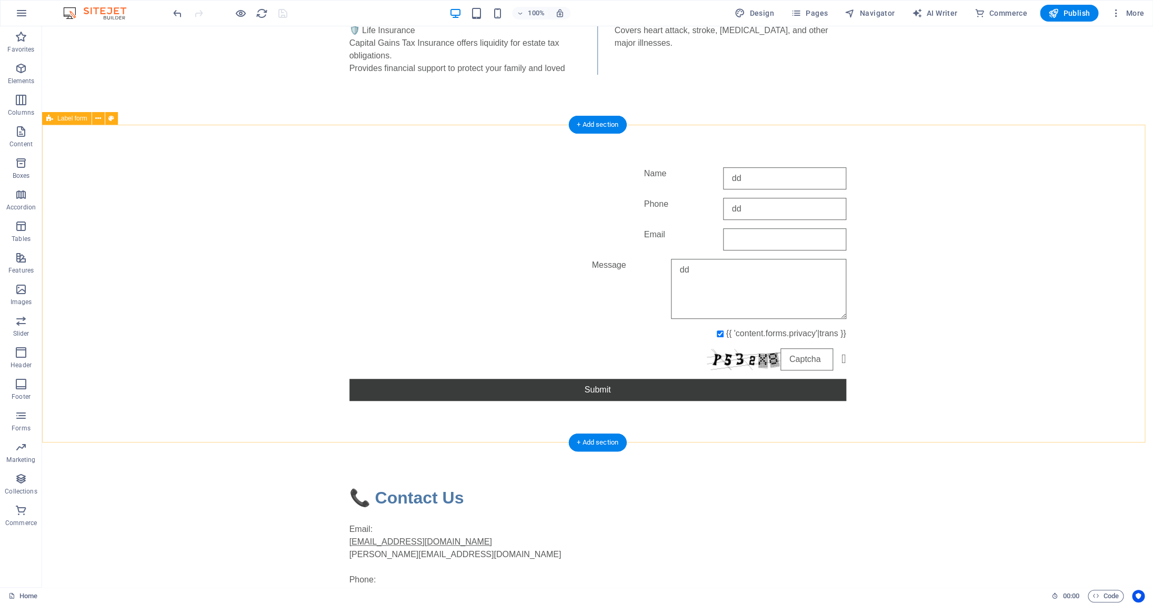
scroll to position [252, 0]
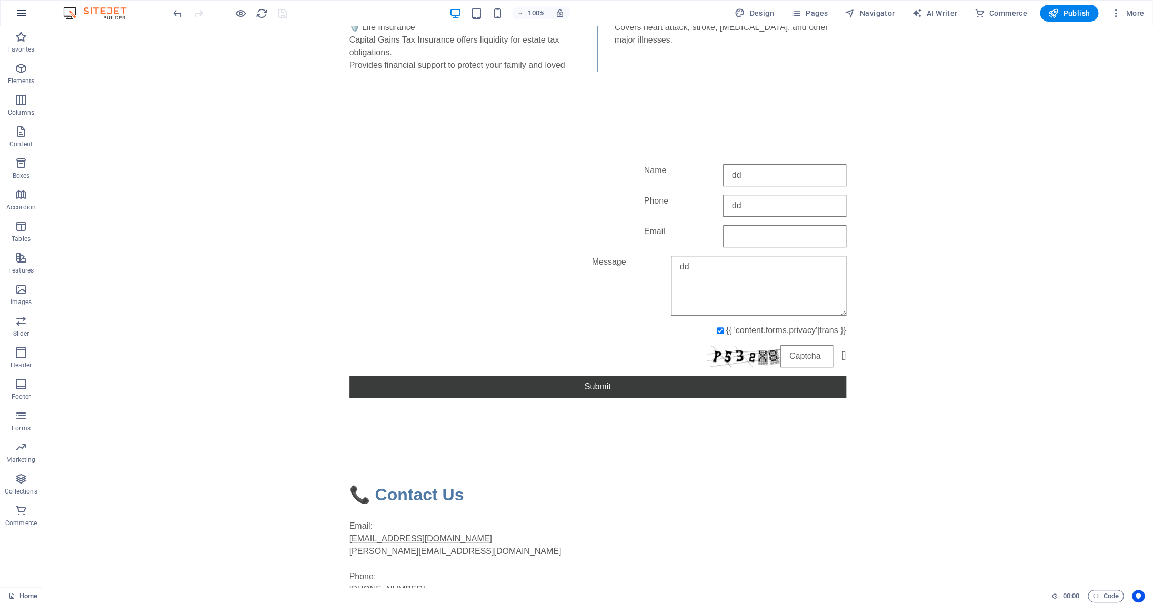
click at [27, 12] on icon "button" at bounding box center [21, 13] width 13 height 13
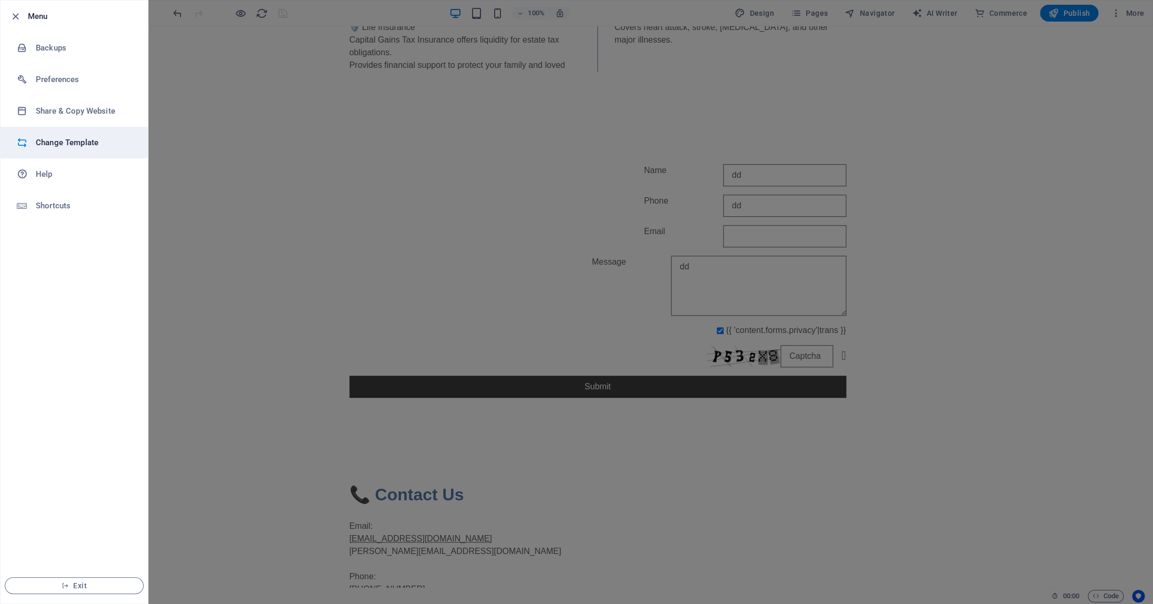
click at [79, 143] on h6 "Change Template" at bounding box center [84, 142] width 97 height 13
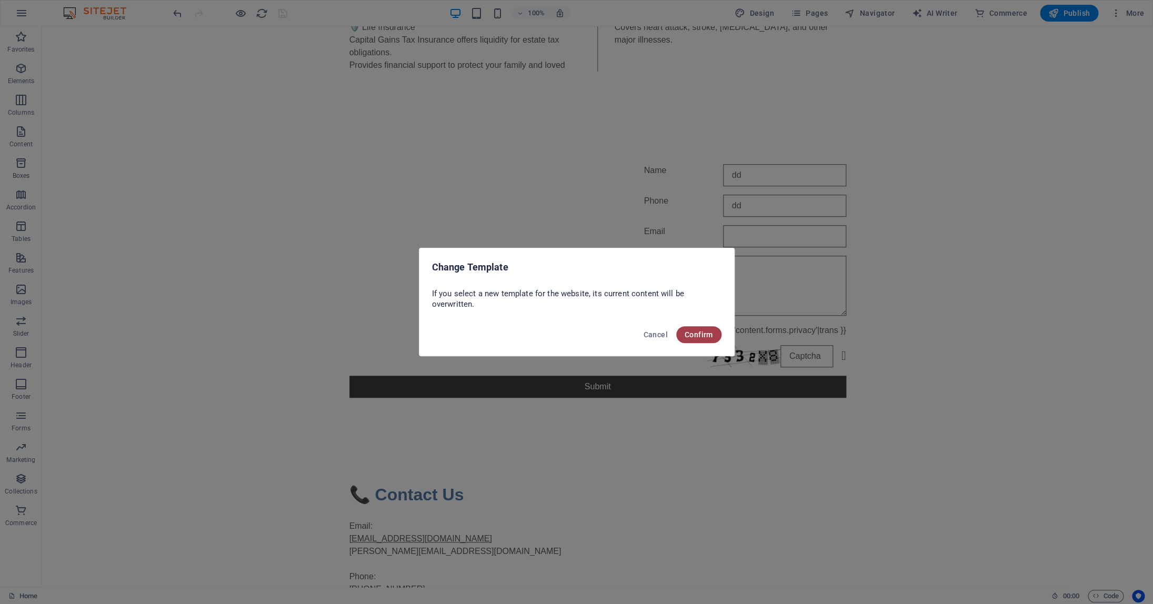
click at [704, 331] on span "Confirm" at bounding box center [699, 335] width 28 height 8
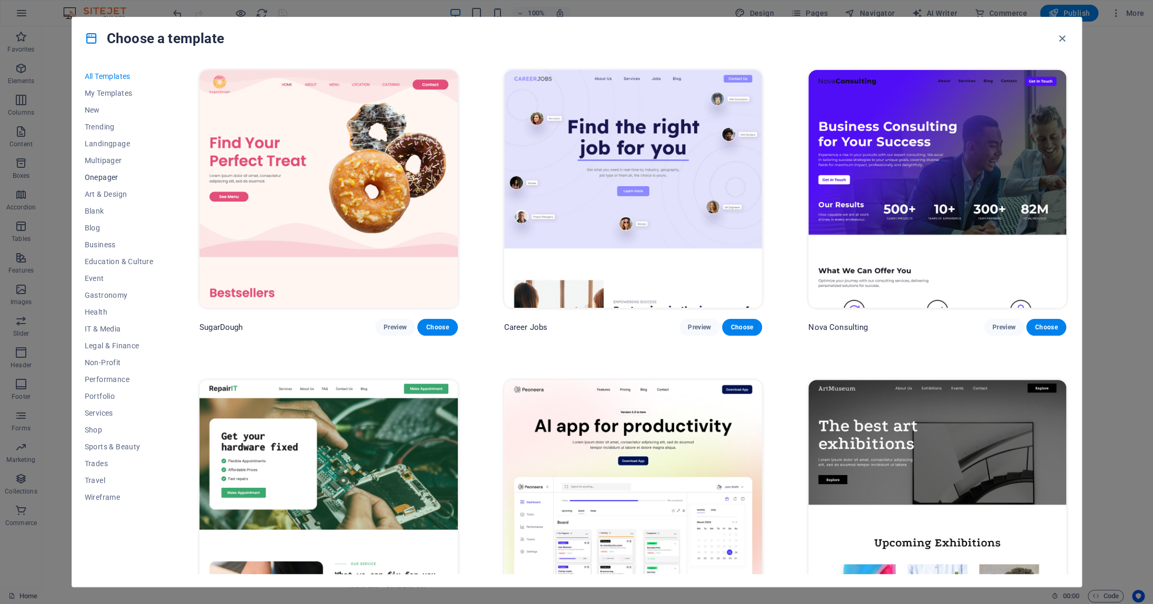
click at [103, 175] on span "Onepager" at bounding box center [119, 177] width 69 height 8
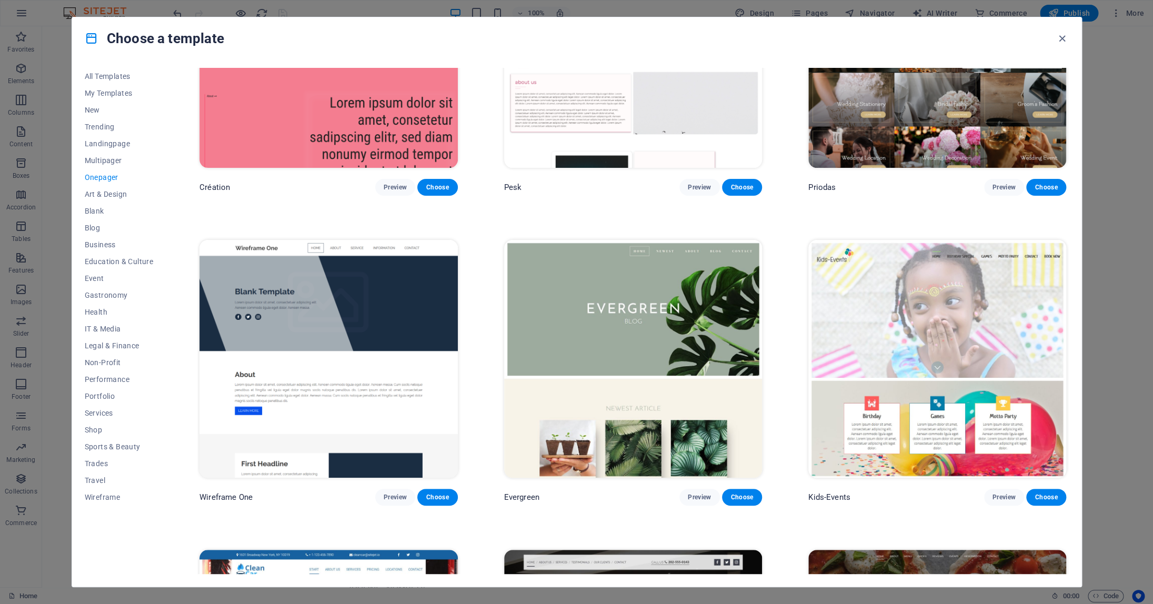
scroll to position [2309, 0]
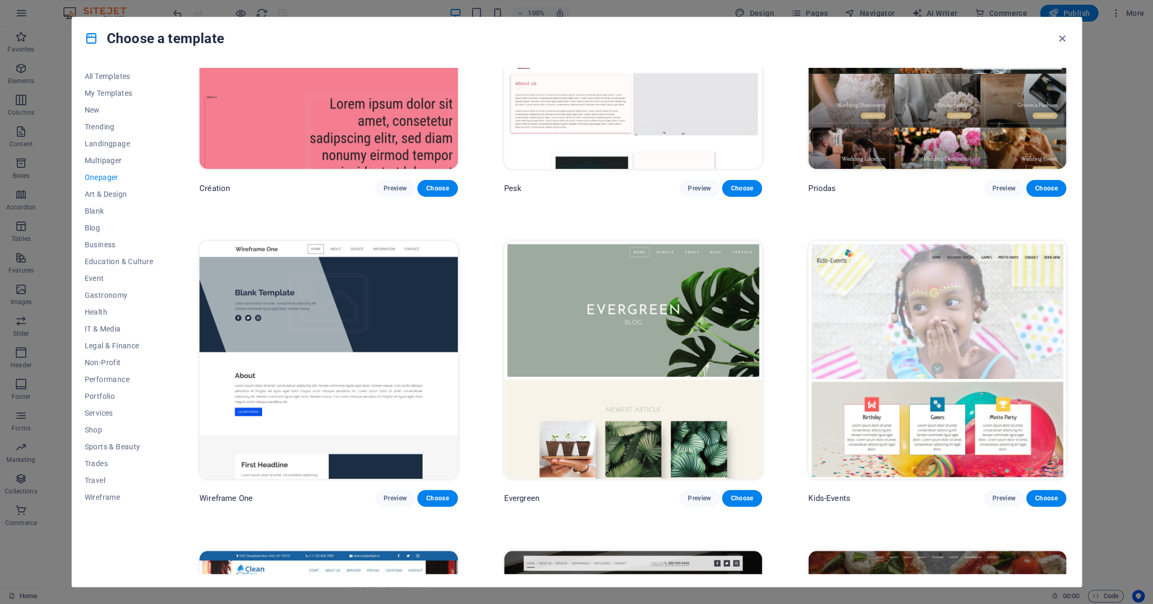
click at [398, 286] on img at bounding box center [328, 360] width 258 height 238
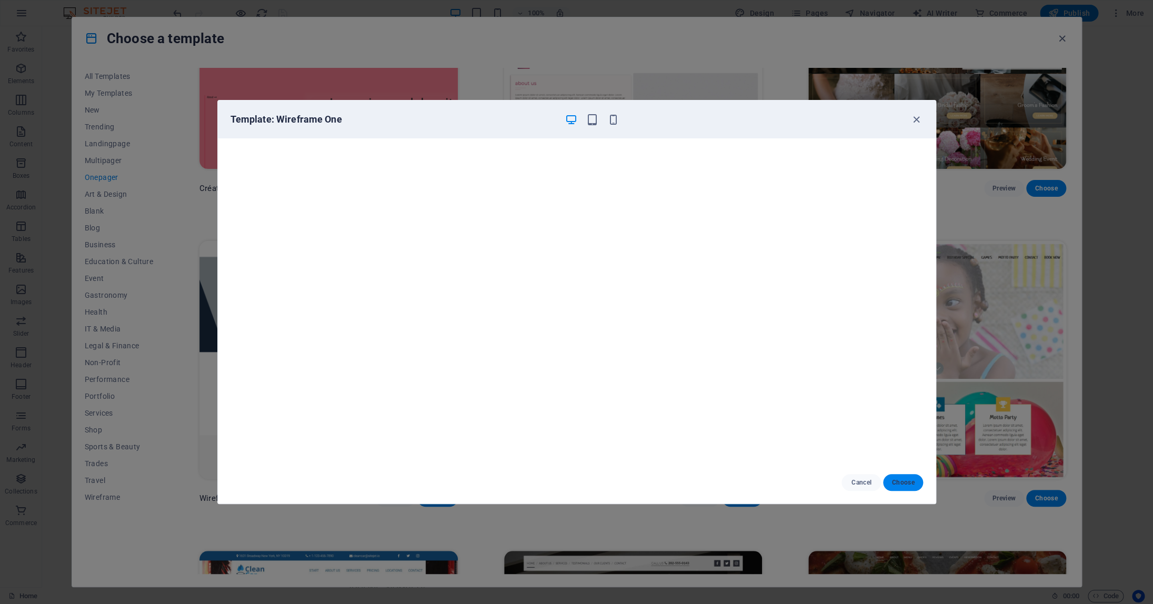
click at [905, 482] on span "Choose" at bounding box center [903, 482] width 23 height 8
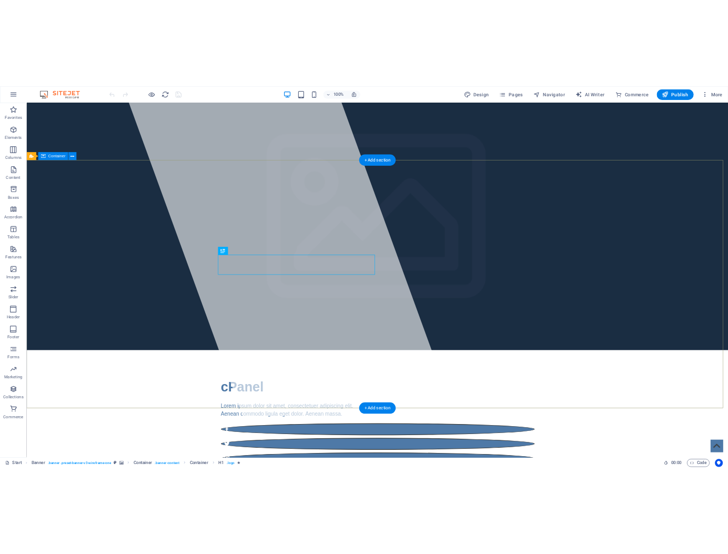
scroll to position [73, 0]
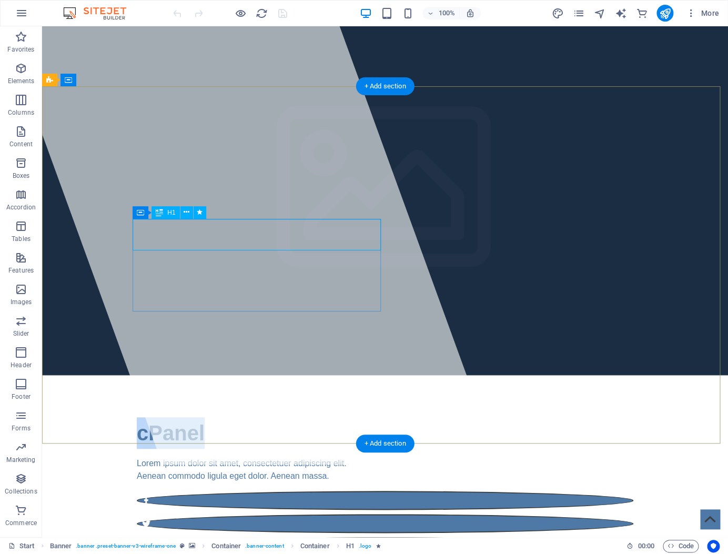
drag, startPoint x: 162, startPoint y: 236, endPoint x: 204, endPoint y: 236, distance: 42.6
click at [204, 417] on div "cPanel" at bounding box center [385, 433] width 497 height 32
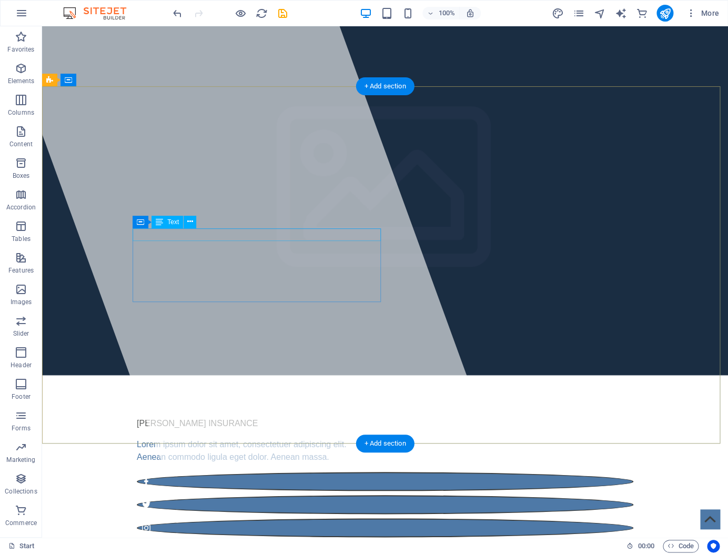
click at [252, 417] on div "[PERSON_NAME] INSURANCE" at bounding box center [385, 423] width 497 height 13
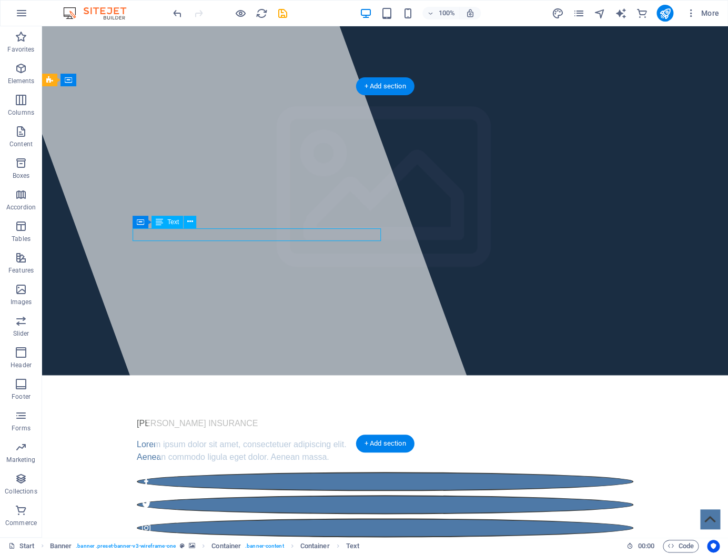
click at [249, 417] on div "[PERSON_NAME] INSURANCE" at bounding box center [385, 423] width 497 height 13
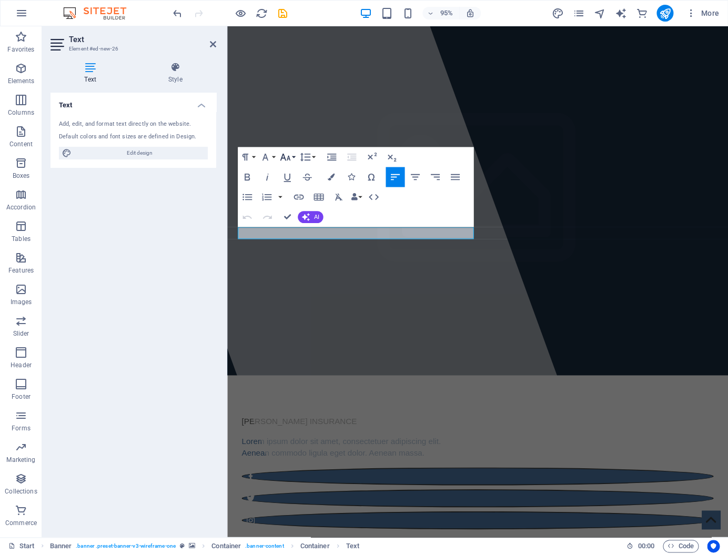
click at [296, 159] on button "Font Size" at bounding box center [287, 157] width 19 height 20
click at [297, 295] on link "30" at bounding box center [294, 296] width 36 height 15
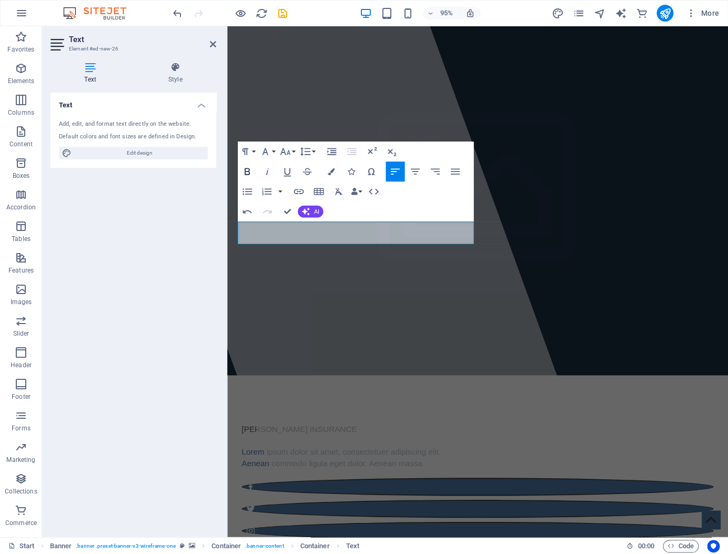
click at [246, 171] on icon "button" at bounding box center [247, 171] width 5 height 7
click at [350, 436] on p "​ ​ [PERSON_NAME] INSURANCE" at bounding box center [491, 448] width 497 height 24
drag, startPoint x: 353, startPoint y: 246, endPoint x: 239, endPoint y: 241, distance: 113.8
click at [243, 436] on div "​ ​ [PERSON_NAME] INSURANCE Lorem ipsum dolor sit amet, consectetuer adipiscing…" at bounding box center [491, 503] width 497 height 135
click at [246, 174] on icon "button" at bounding box center [248, 172] width 12 height 12
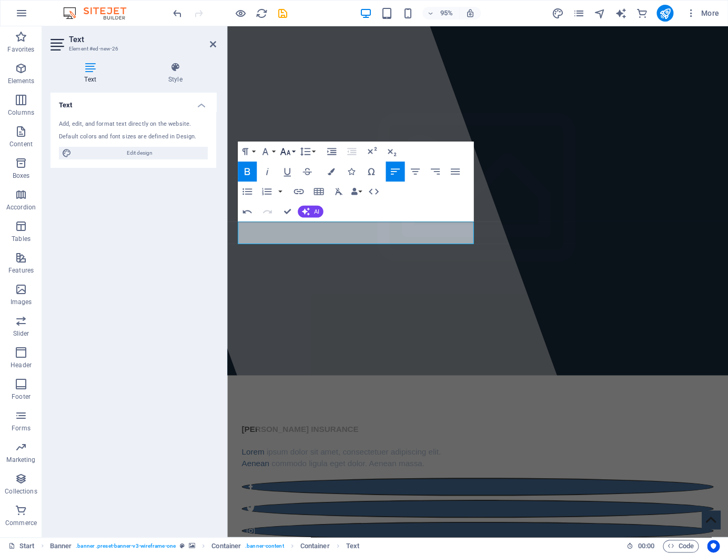
click at [296, 154] on button "Font Size" at bounding box center [287, 152] width 19 height 20
click at [295, 294] on link "30" at bounding box center [294, 291] width 36 height 15
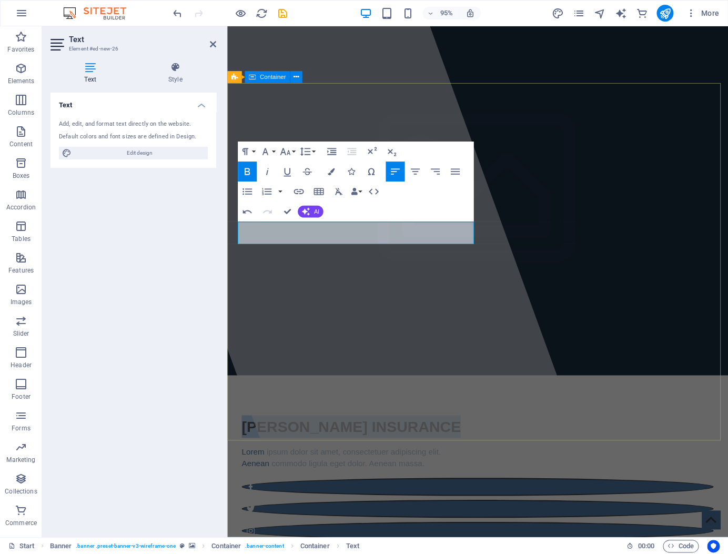
click at [613, 394] on div "​ ​ [PERSON_NAME] INSURANCE Lorem ipsum dolor sit amet, consectetuer adipiscing…" at bounding box center [490, 501] width 527 height 215
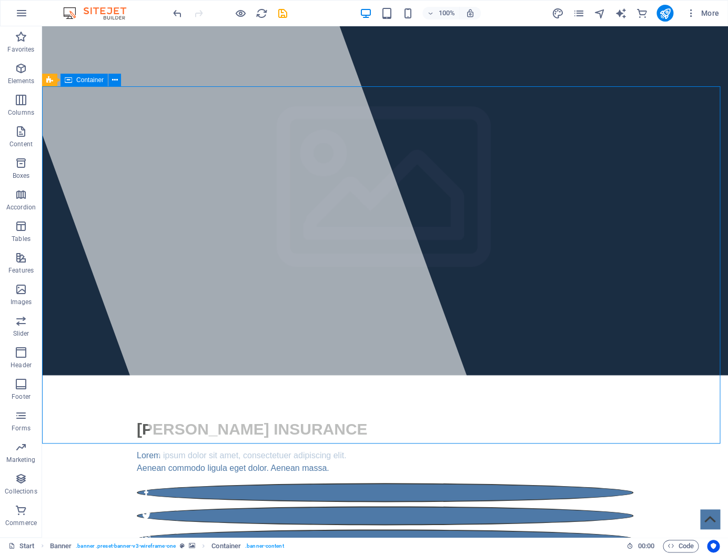
click at [593, 375] on div "[PERSON_NAME] INSURANCE Lorem ipsum dolor sit amet, consectetuer adipiscing eli…" at bounding box center [385, 482] width 686 height 215
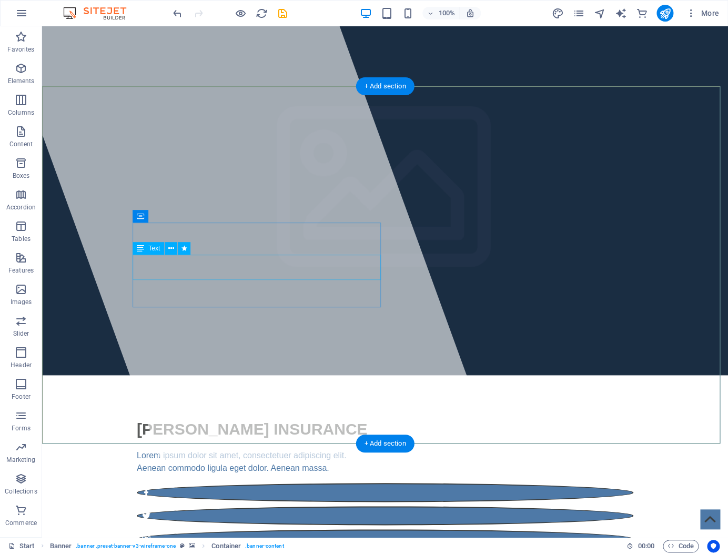
click at [337, 450] on div "Lorem ipsum dolor sit amet, consectetuer adipiscing elit. Aenean commodo ligula…" at bounding box center [385, 462] width 497 height 25
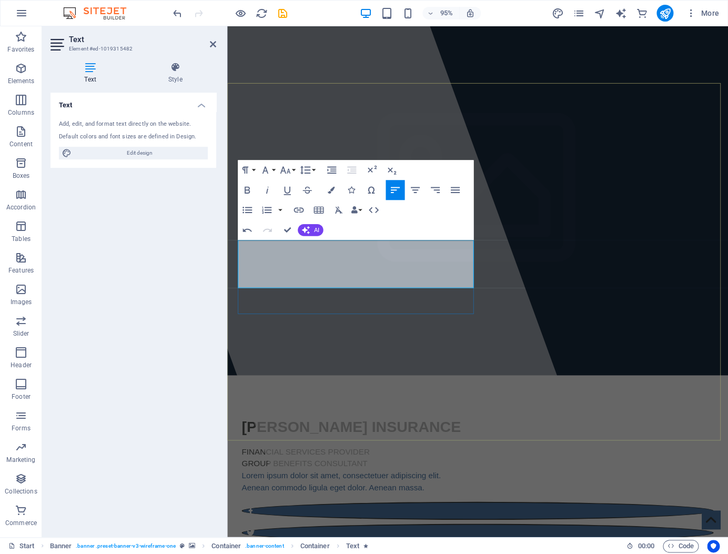
click at [350, 468] on div "FINANCIAL SERVICES PROVIDER GROUP BENEFITS CONSULTANT Lorem ipsum dolor sit ame…" at bounding box center [491, 493] width 497 height 51
drag, startPoint x: 355, startPoint y: 270, endPoint x: 244, endPoint y: 259, distance: 111.6
click at [244, 468] on div "FINANCIAL SERVICES PROVIDER GROUP BENEFITS CONSULTANT Lorem ipsum dolor sit ame…" at bounding box center [491, 493] width 497 height 51
click at [332, 174] on icon "button" at bounding box center [331, 170] width 9 height 7
click at [610, 394] on div "[PERSON_NAME] INSURANCE FINANCIAL SERVICES PROVIDER GROUP BENEFITS CONSULTANT L…" at bounding box center [490, 514] width 527 height 241
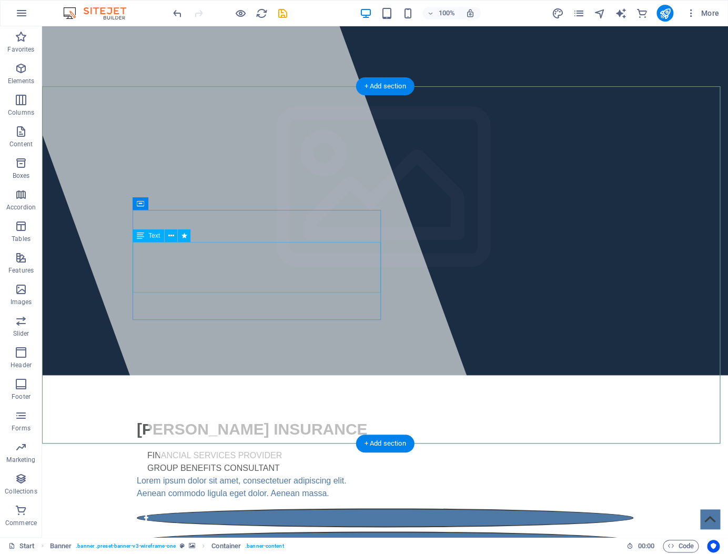
click at [325, 450] on div "FINANCIAL SERVICES PROVIDER GROUP BENEFITS CONSULTANT Lorem ipsum dolor sit ame…" at bounding box center [385, 475] width 497 height 51
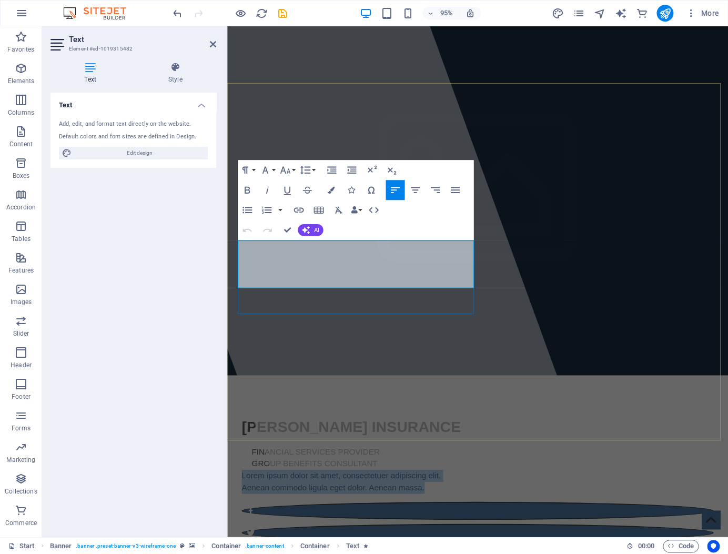
drag, startPoint x: 328, startPoint y: 293, endPoint x: 233, endPoint y: 285, distance: 95.0
click at [243, 436] on div "[PERSON_NAME] INSURANCE FINANCIAL SERVICES PROVIDER GROUP BENEFITS CONSULTANT L…" at bounding box center [491, 516] width 497 height 161
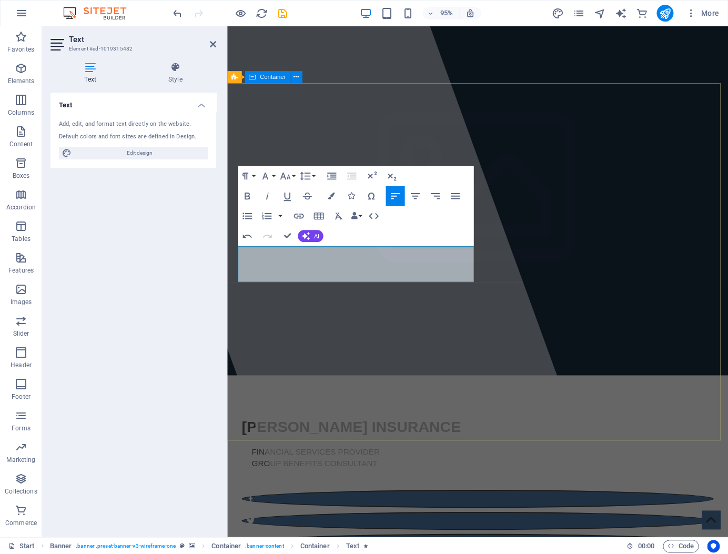
click at [661, 394] on div "[PERSON_NAME] INSURANCE FINANCIAL SERVICES PROVIDER GROUP BENEFITS CONSULTANT" at bounding box center [490, 508] width 527 height 228
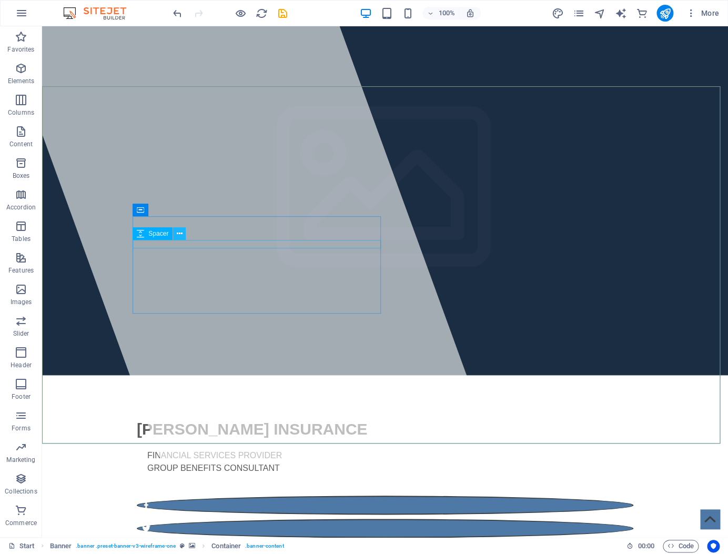
click at [177, 233] on button at bounding box center [179, 233] width 13 height 13
click at [356, 417] on div "[PERSON_NAME] INSURANCE" at bounding box center [385, 429] width 497 height 24
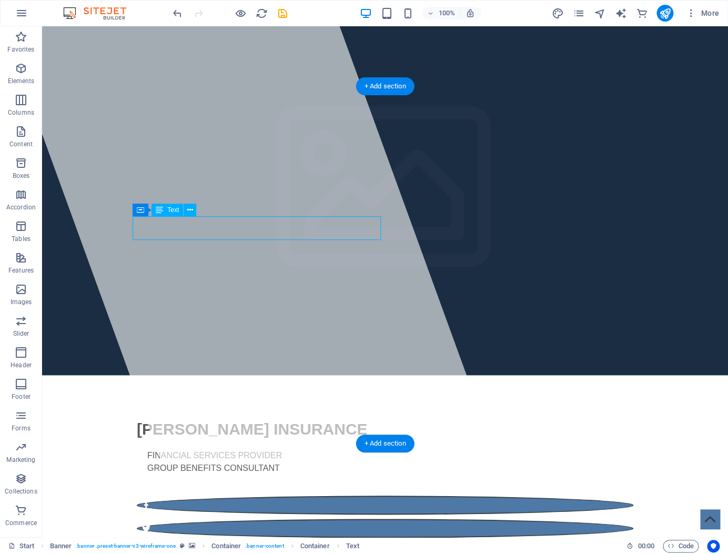
click at [355, 417] on div "[PERSON_NAME] INSURANCE" at bounding box center [385, 429] width 497 height 24
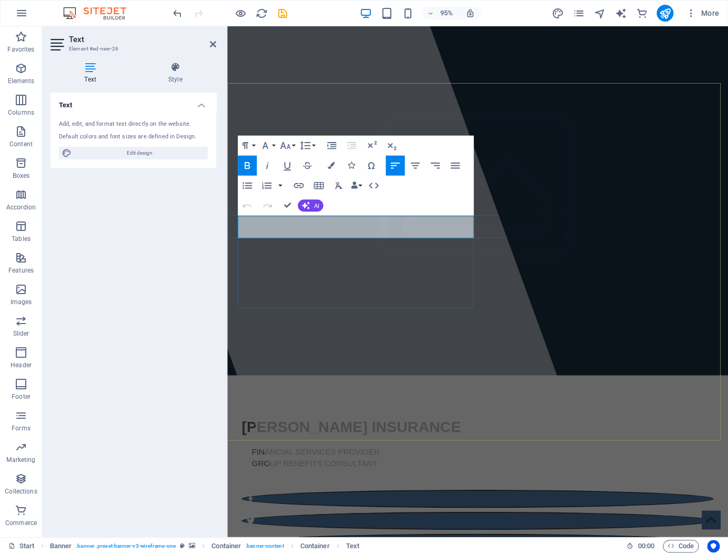
click at [459, 436] on p "[PERSON_NAME] INSURANCE" at bounding box center [491, 448] width 497 height 24
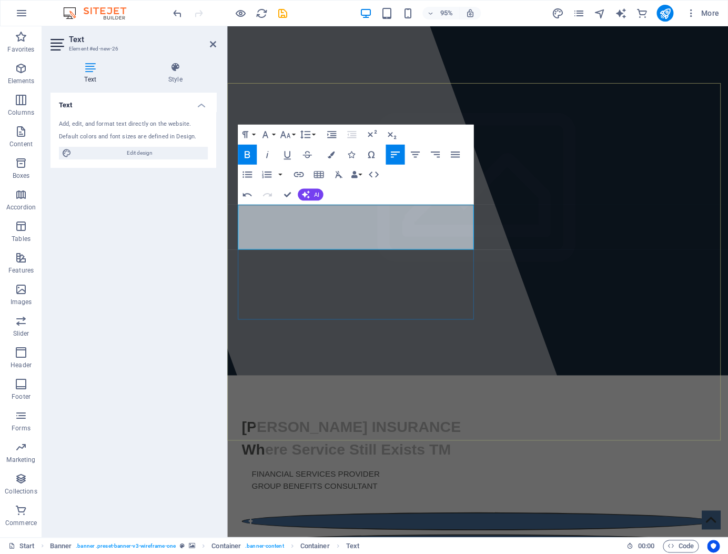
click at [451, 463] on span "Where Service Still Exists TM" at bounding box center [353, 471] width 221 height 17
drag, startPoint x: 452, startPoint y: 250, endPoint x: 255, endPoint y: 244, distance: 196.4
click at [244, 460] on p "Where Service Still Exists TM" at bounding box center [491, 472] width 497 height 24
click at [294, 136] on button "Font Size" at bounding box center [287, 135] width 19 height 20
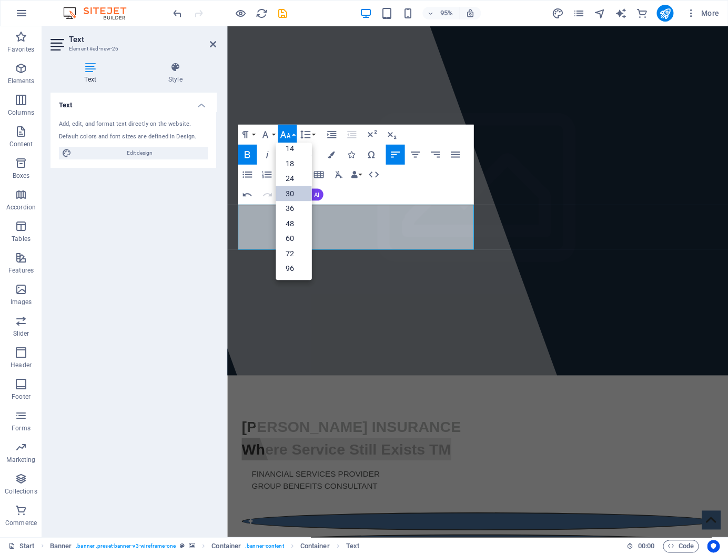
scroll to position [0, 0]
click at [293, 181] on link "10" at bounding box center [294, 183] width 36 height 15
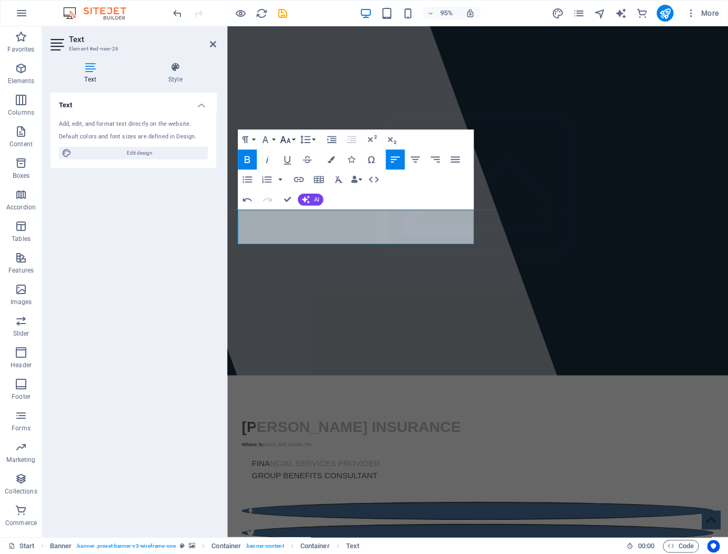
click at [294, 142] on button "Font Size" at bounding box center [287, 140] width 19 height 20
click at [292, 204] on link "18" at bounding box center [294, 208] width 36 height 15
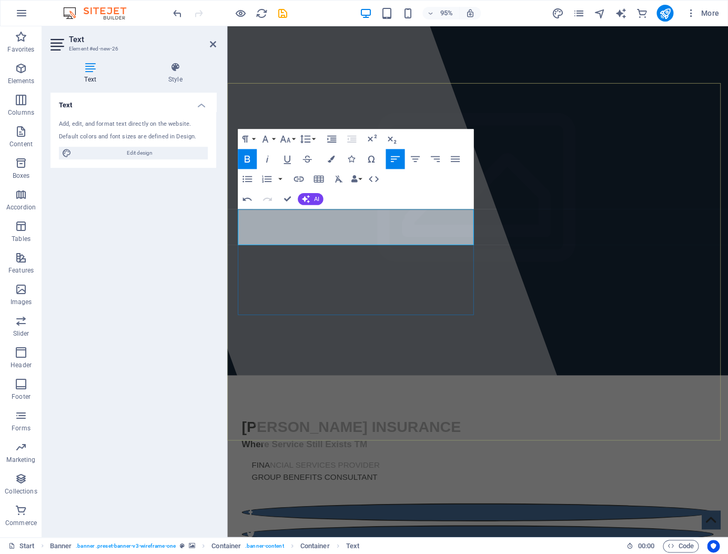
click at [378, 460] on p "Where Service Still Exists TM" at bounding box center [491, 467] width 497 height 14
drag, startPoint x: 359, startPoint y: 249, endPoint x: 372, endPoint y: 248, distance: 12.6
click at [372, 460] on p "Where Service Still Exists TM" at bounding box center [491, 467] width 497 height 14
click at [296, 141] on button "Font Size" at bounding box center [287, 139] width 19 height 20
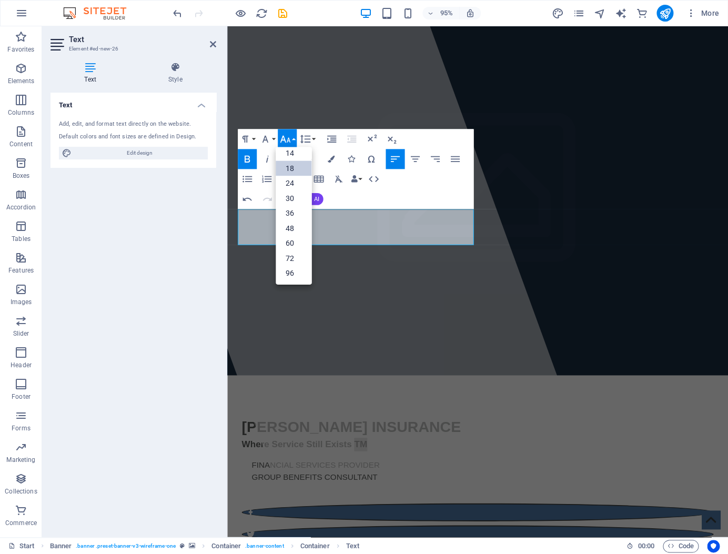
scroll to position [0, 0]
click at [293, 162] on link "8" at bounding box center [294, 158] width 36 height 15
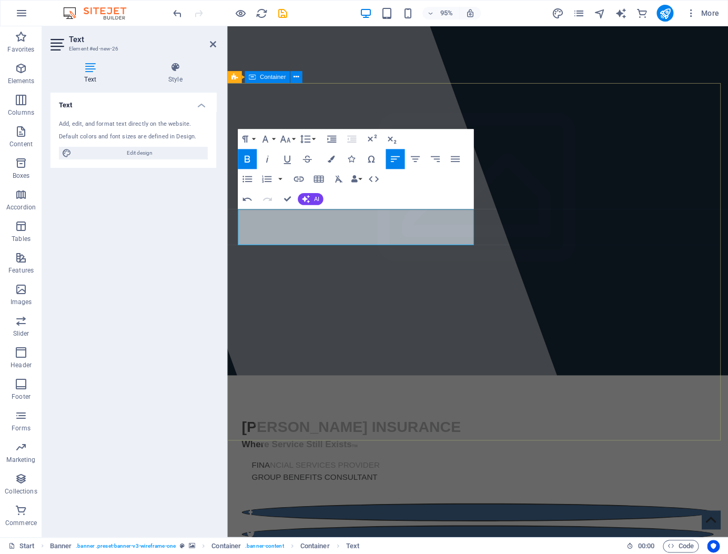
click at [601, 394] on div "[PERSON_NAME] INSURANCE Where Service Still Exists TM FINANCIAL SERVICES PROVID…" at bounding box center [490, 515] width 527 height 242
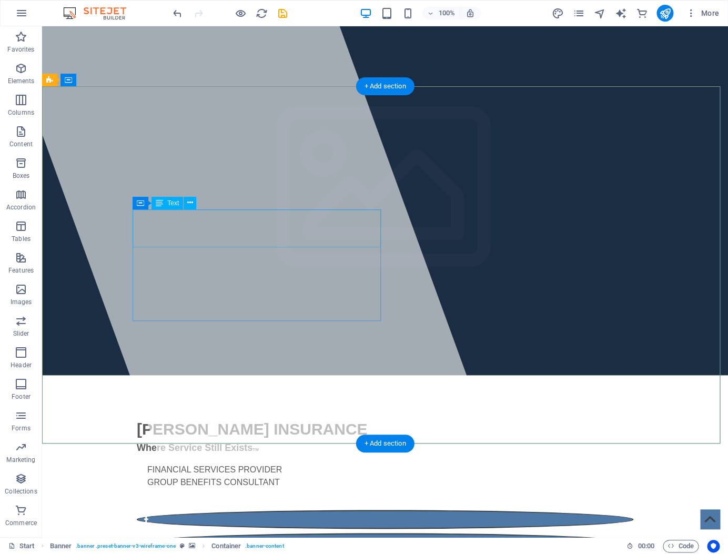
click at [252, 417] on div "[PERSON_NAME] INSURANCE Where Service Still Exists TM" at bounding box center [385, 436] width 497 height 38
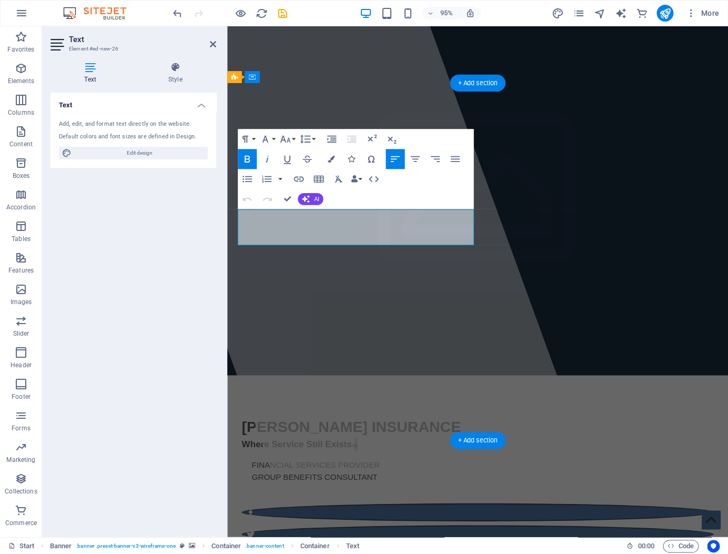
drag, startPoint x: 358, startPoint y: 249, endPoint x: 366, endPoint y: 249, distance: 7.4
click at [366, 460] on p "Where Service Still Exists TM" at bounding box center [491, 467] width 497 height 14
click at [332, 140] on icon "button" at bounding box center [331, 139] width 9 height 7
click at [304, 138] on icon "button" at bounding box center [305, 139] width 12 height 12
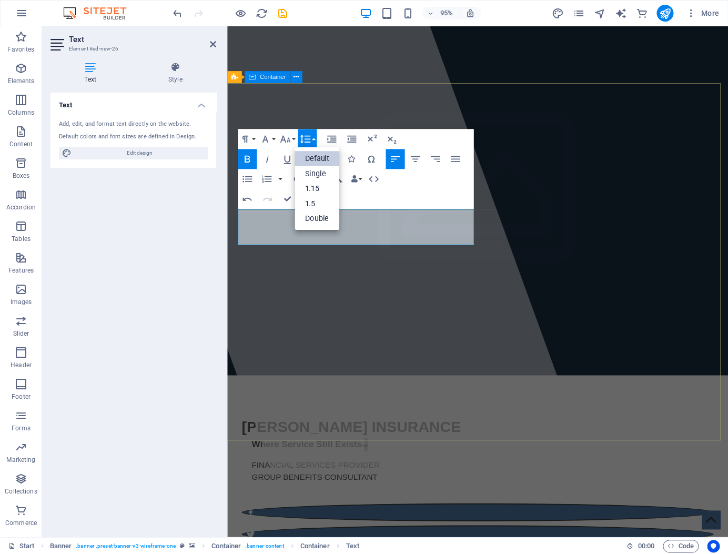
click at [597, 394] on div "[PERSON_NAME] INSURANCE Where Service Still Exists TM FINANCIAL SERVICES PROVID…" at bounding box center [490, 515] width 527 height 242
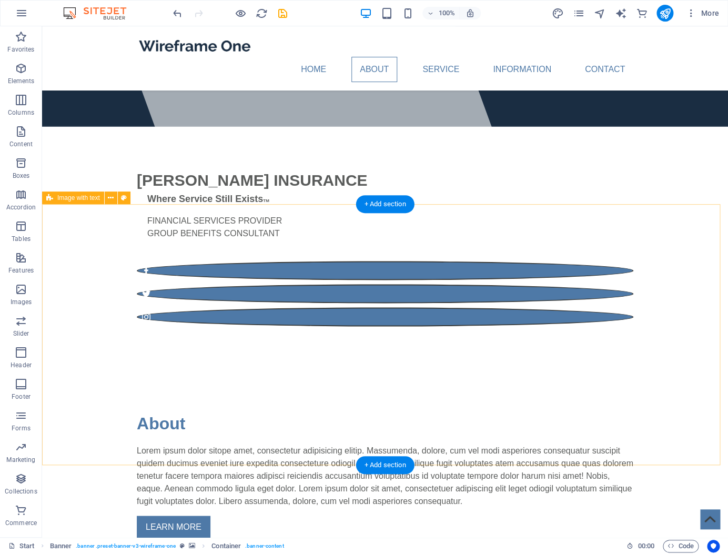
scroll to position [391, 0]
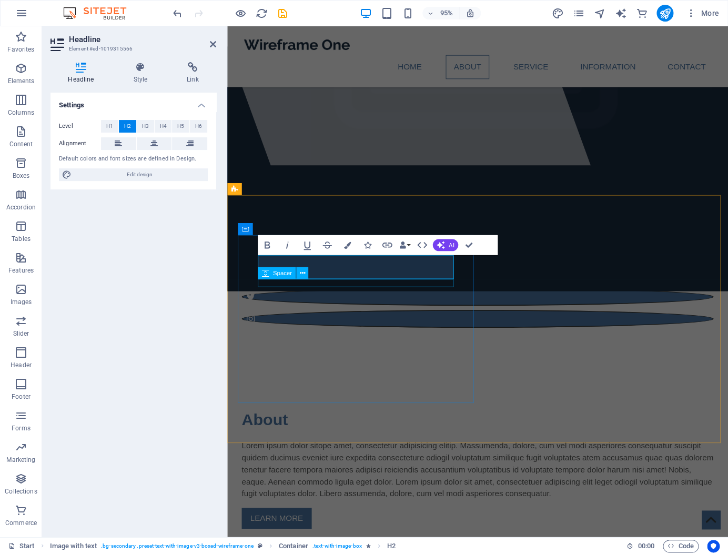
scroll to position [409, 0]
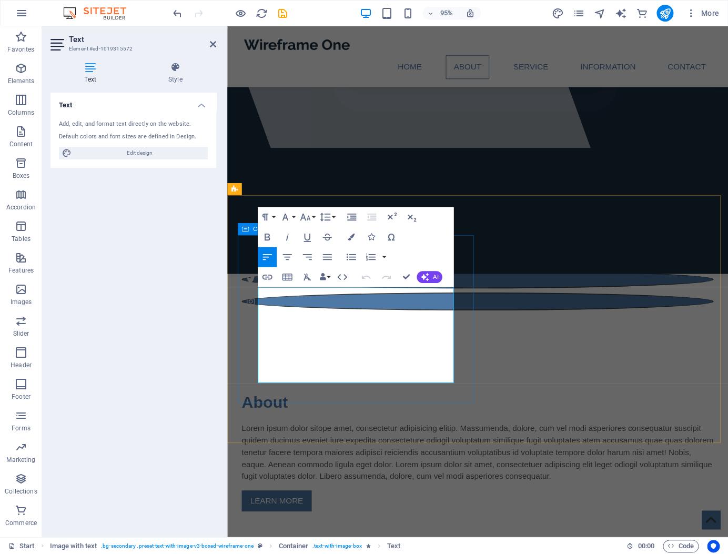
drag, startPoint x: 435, startPoint y: 385, endPoint x: 258, endPoint y: 301, distance: 196.4
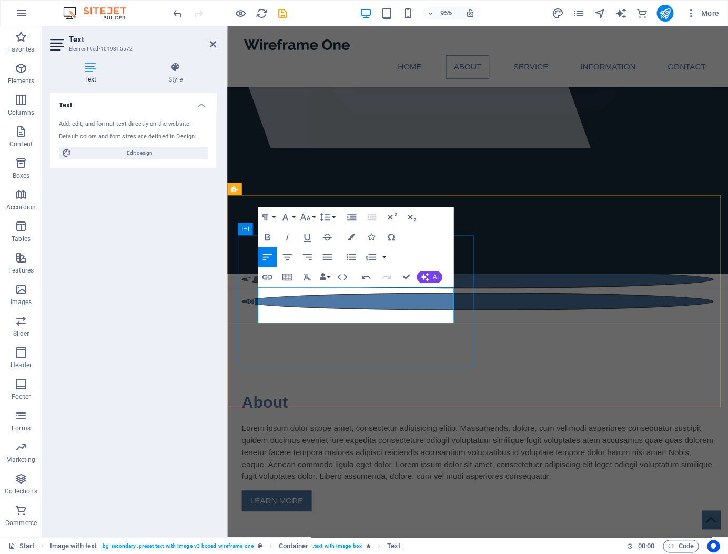
drag, startPoint x: 445, startPoint y: 309, endPoint x: 472, endPoint y: 327, distance: 32.6
drag, startPoint x: 398, startPoint y: 307, endPoint x: 414, endPoint y: 314, distance: 17.7
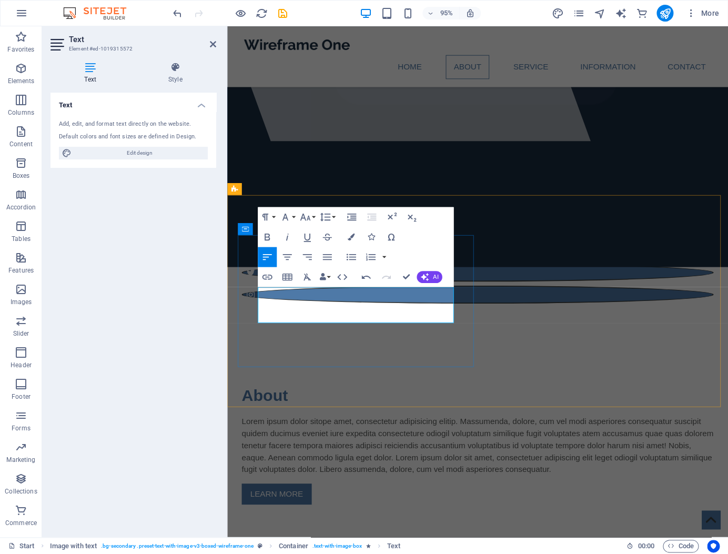
scroll to position [418, 0]
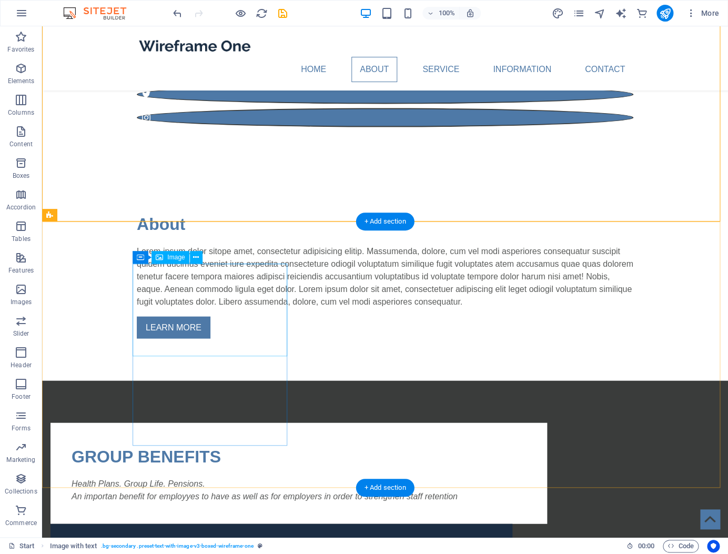
scroll to position [597, 0]
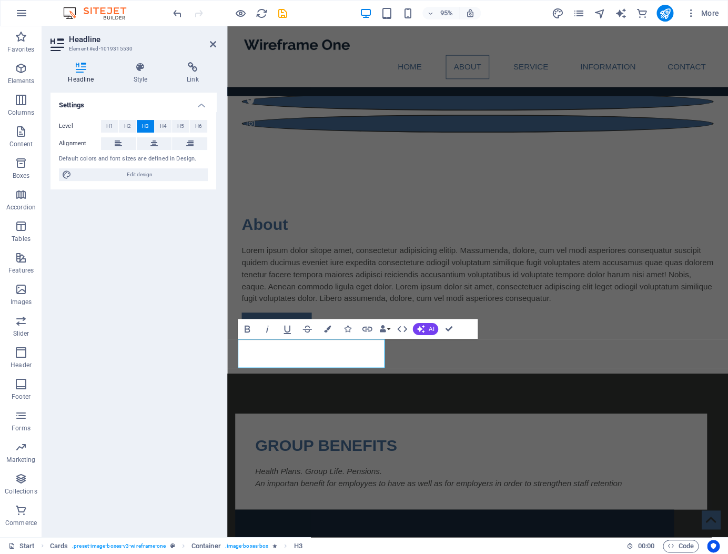
scroll to position [616, 0]
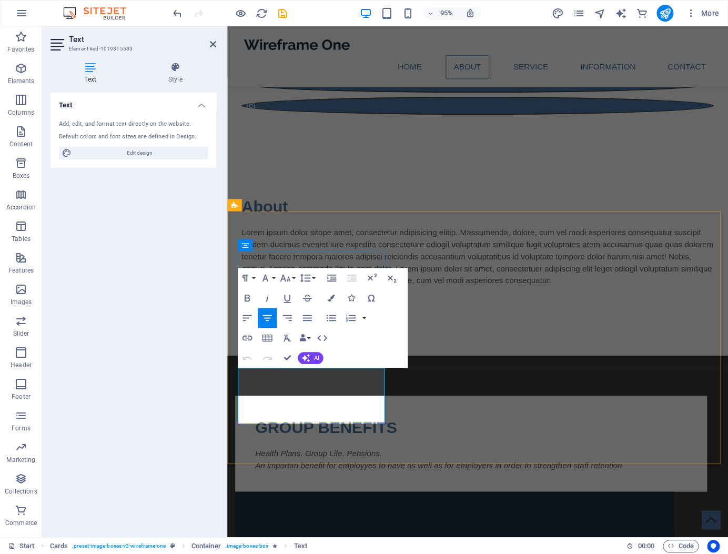
drag, startPoint x: 263, startPoint y: 392, endPoint x: 371, endPoint y: 432, distance: 115.1
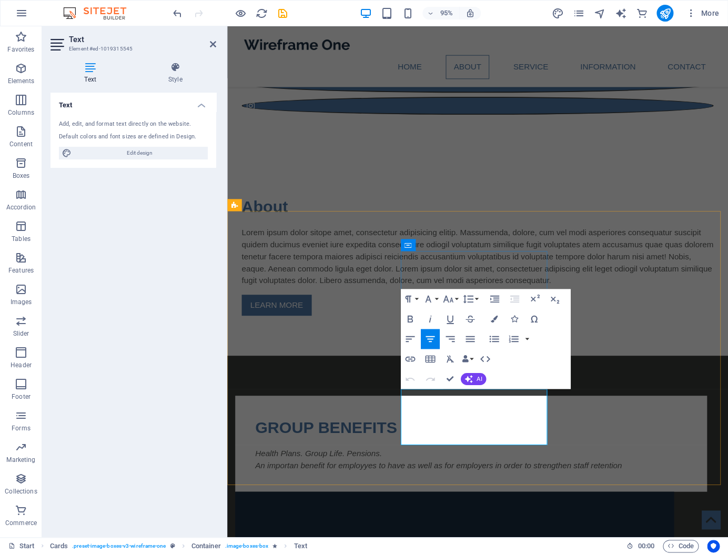
drag, startPoint x: 436, startPoint y: 415, endPoint x: 556, endPoint y: 451, distance: 125.2
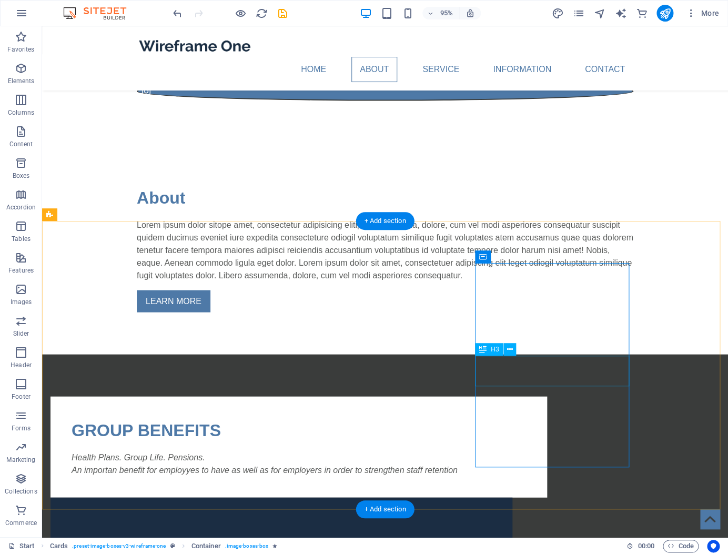
scroll to position [597, 0]
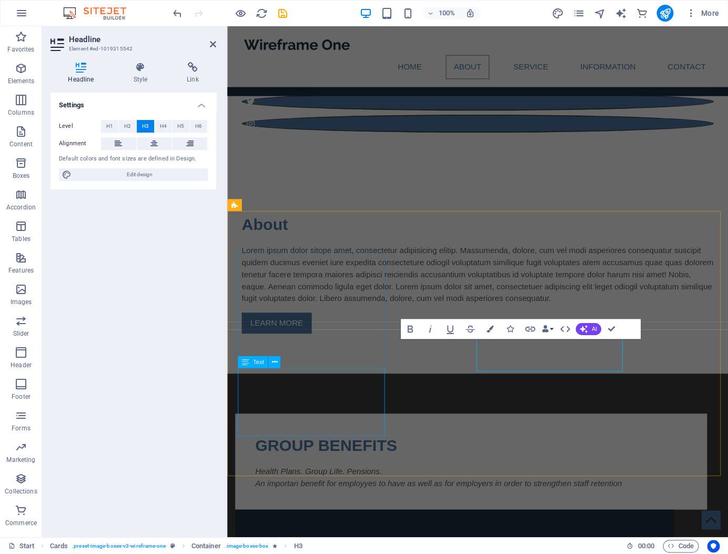
scroll to position [616, 0]
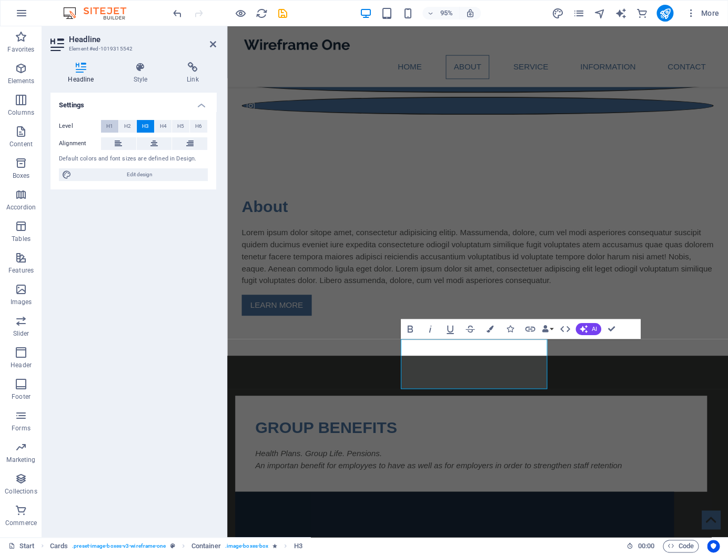
click at [108, 127] on span "H1" at bounding box center [109, 126] width 7 height 13
click at [183, 128] on span "H5" at bounding box center [180, 126] width 7 height 13
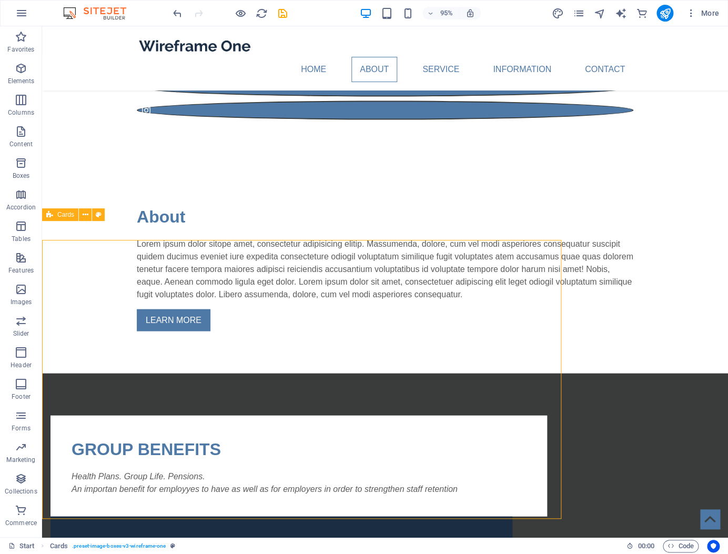
scroll to position [597, 0]
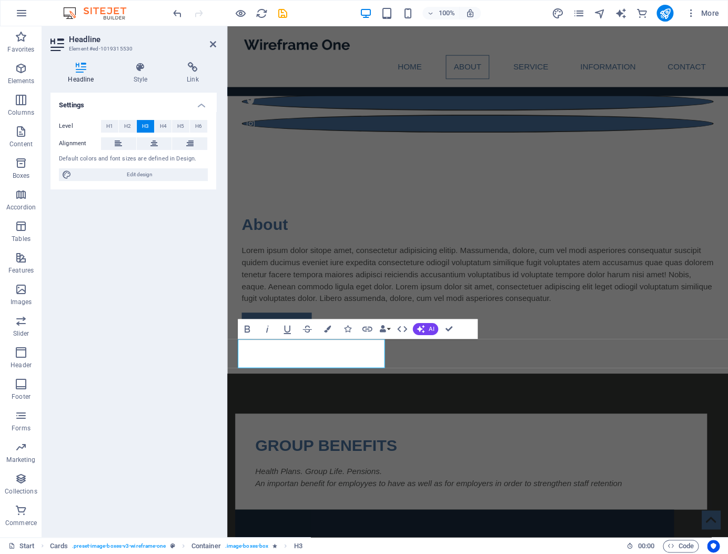
scroll to position [616, 0]
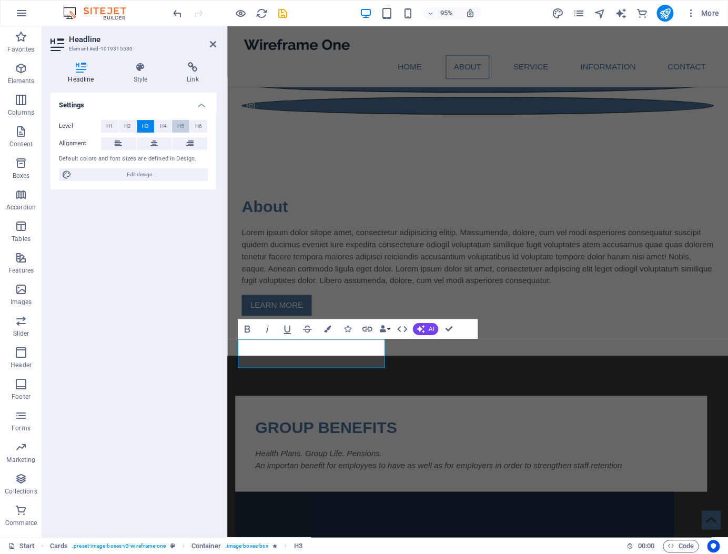
click at [183, 128] on span "H5" at bounding box center [180, 126] width 7 height 13
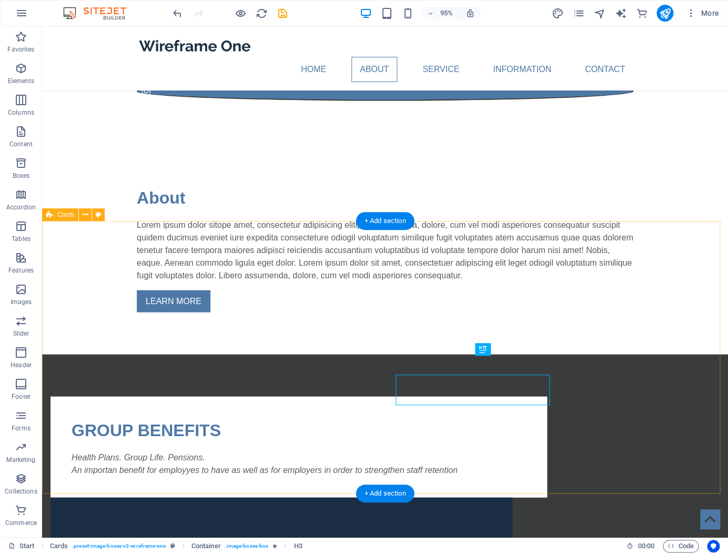
scroll to position [597, 0]
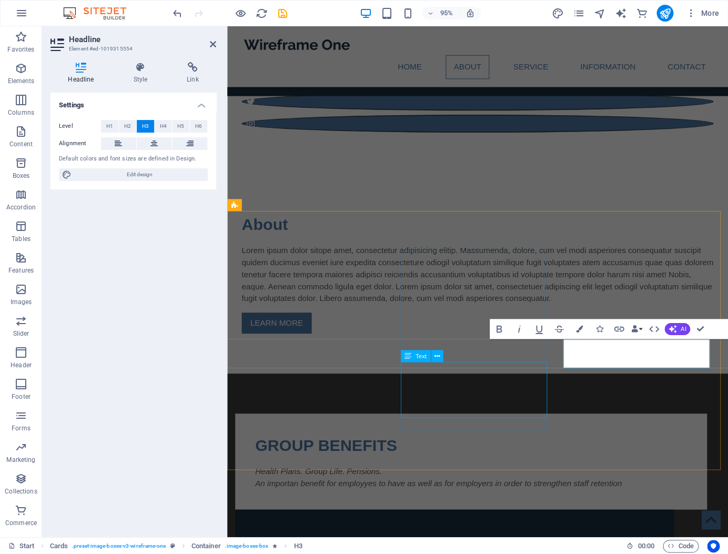
scroll to position [616, 0]
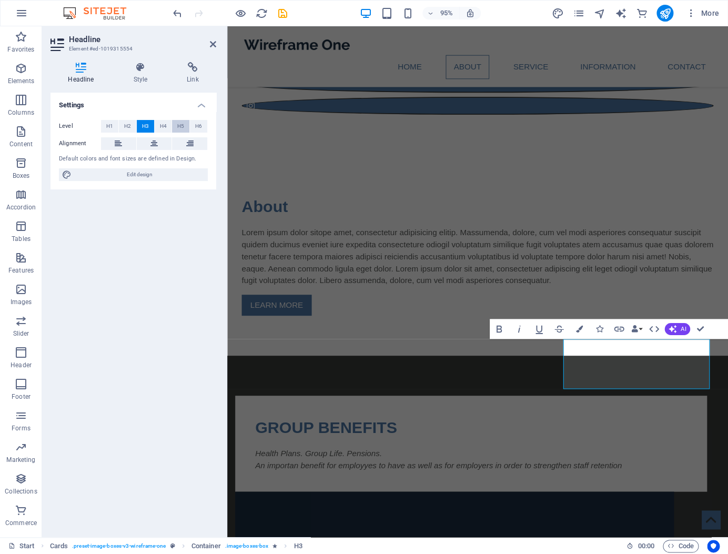
click at [178, 126] on span "H5" at bounding box center [180, 126] width 7 height 13
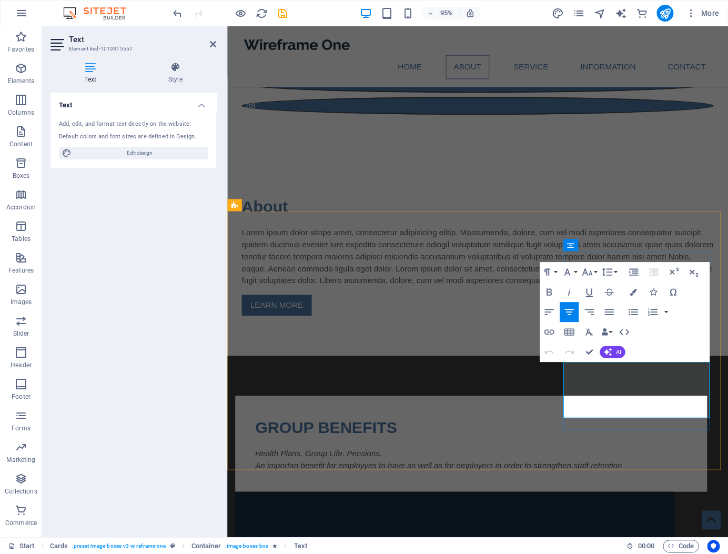
drag, startPoint x: 624, startPoint y: 390, endPoint x: 714, endPoint y: 423, distance: 96.2
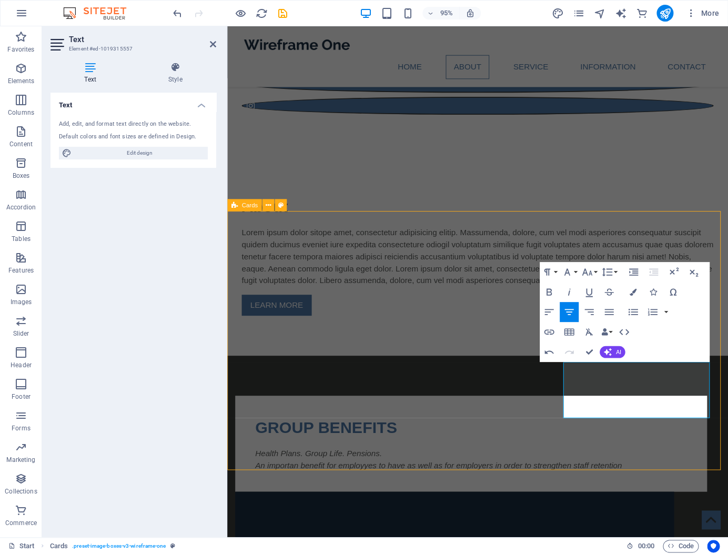
scroll to position [597, 0]
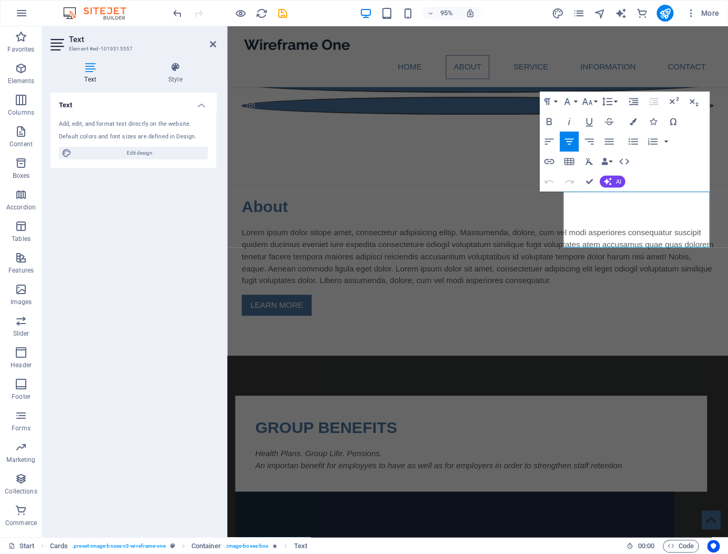
scroll to position [1004, 0]
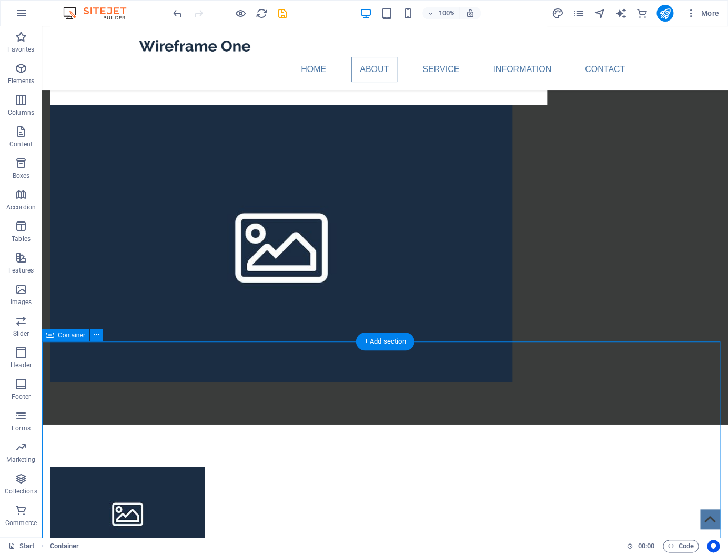
scroll to position [1010, 0]
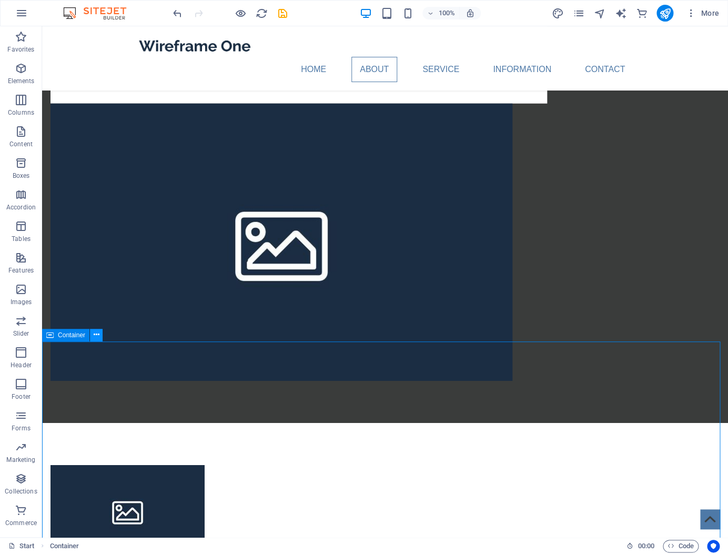
click at [95, 336] on icon at bounding box center [97, 334] width 6 height 11
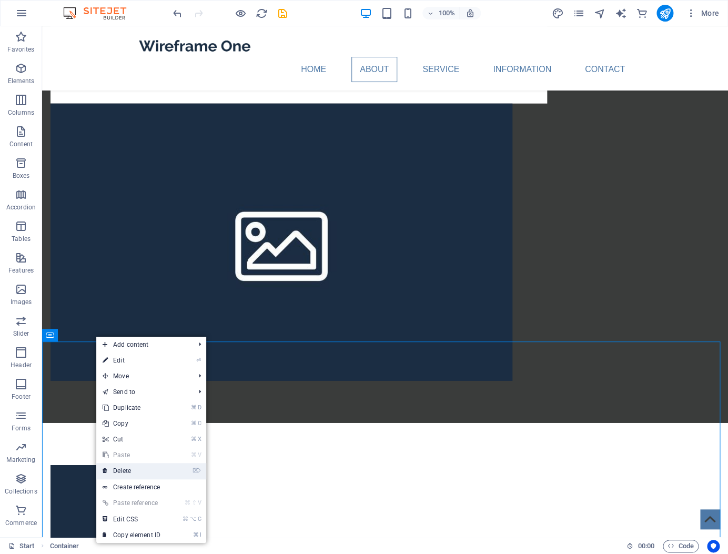
click at [139, 471] on link "⌦ Delete" at bounding box center [131, 471] width 71 height 16
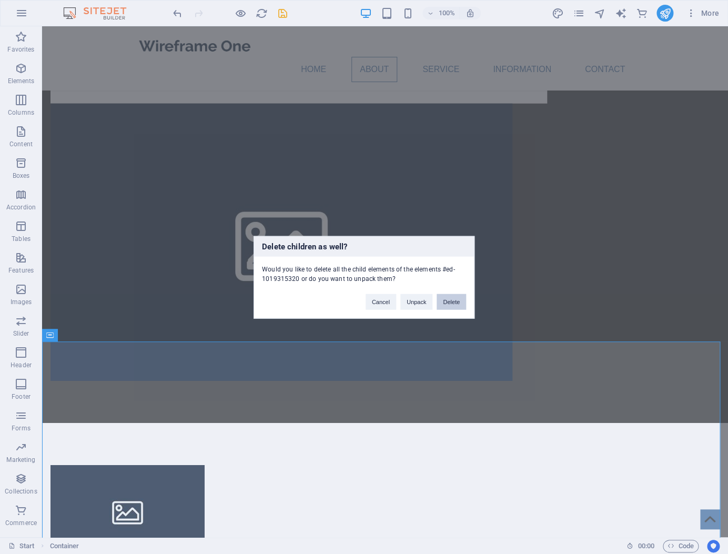
click at [439, 305] on button "Delete" at bounding box center [451, 302] width 29 height 16
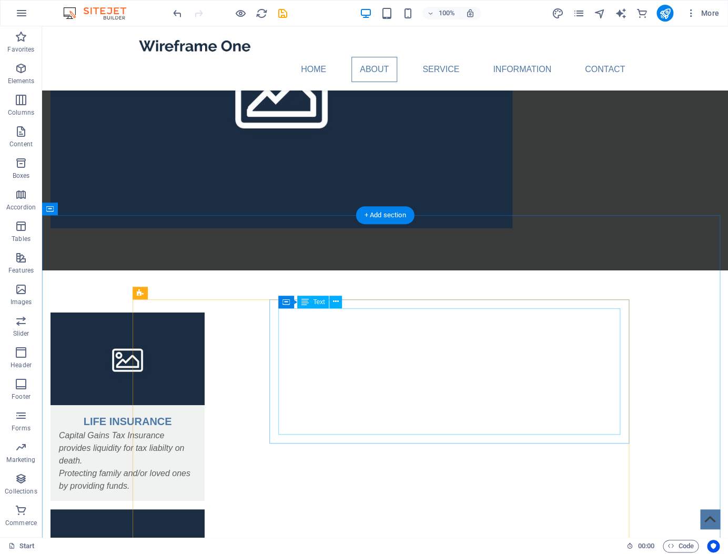
scroll to position [1135, 0]
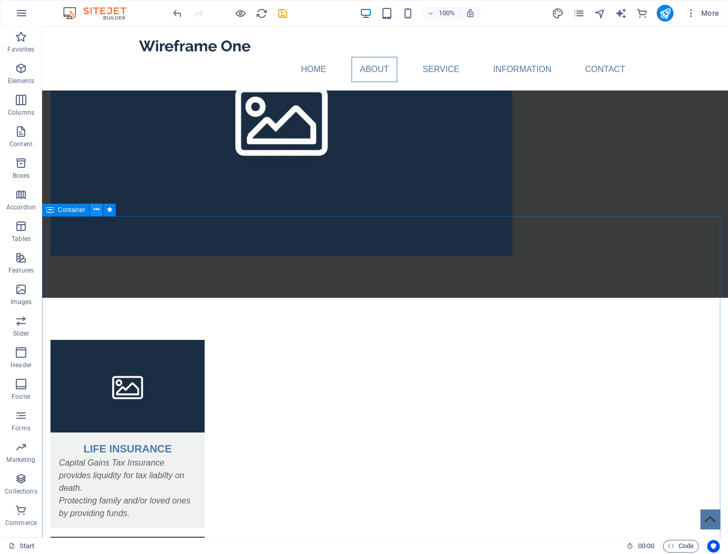
click at [102, 209] on button at bounding box center [96, 210] width 13 height 13
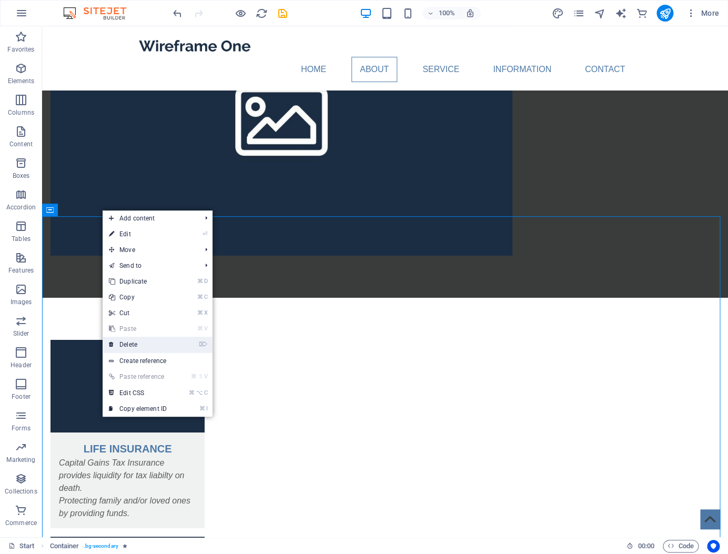
click at [134, 344] on link "⌦ Delete" at bounding box center [138, 345] width 71 height 16
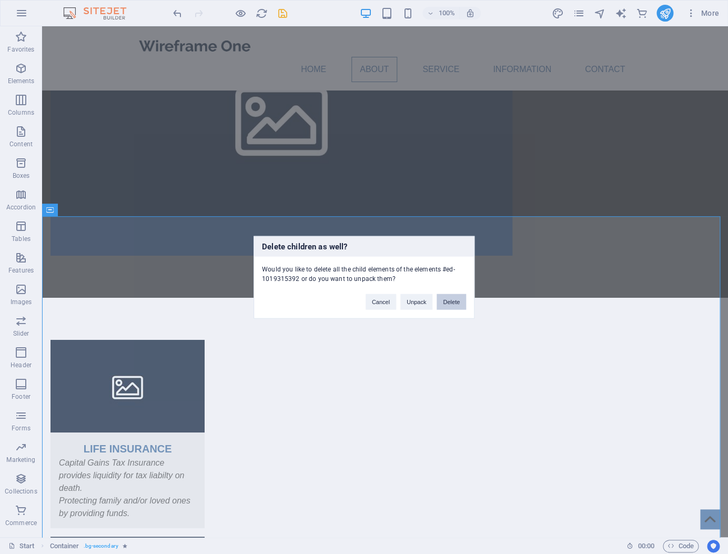
click at [445, 299] on button "Delete" at bounding box center [451, 302] width 29 height 16
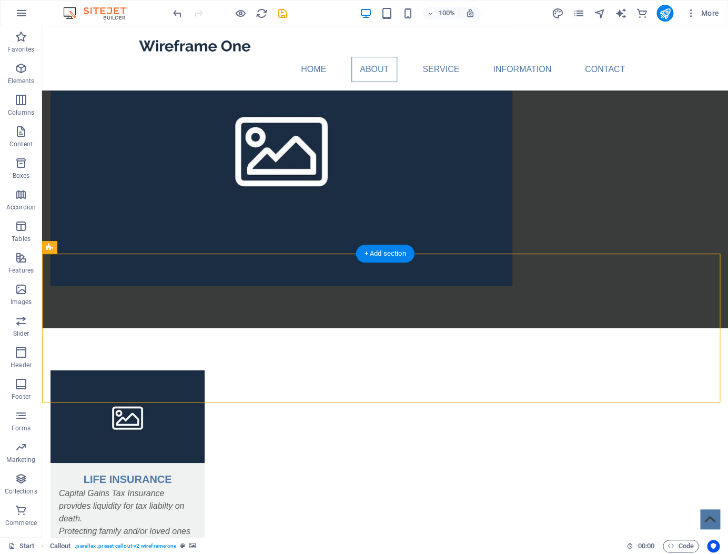
scroll to position [1097, 0]
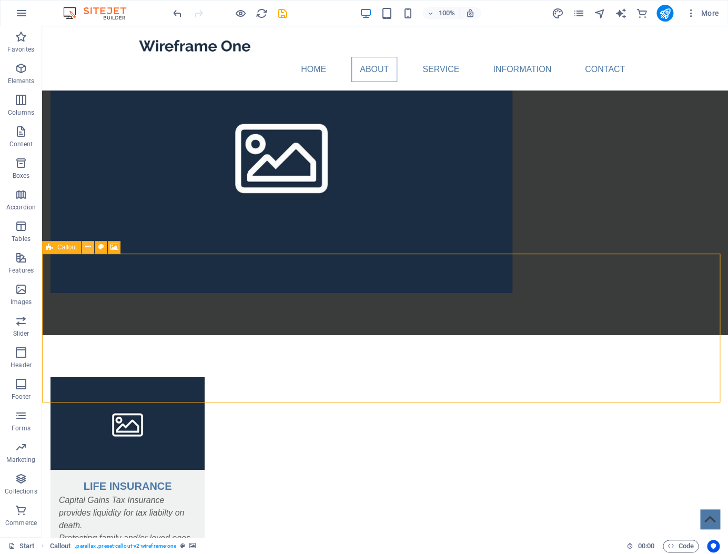
click at [87, 247] on icon at bounding box center [88, 247] width 6 height 11
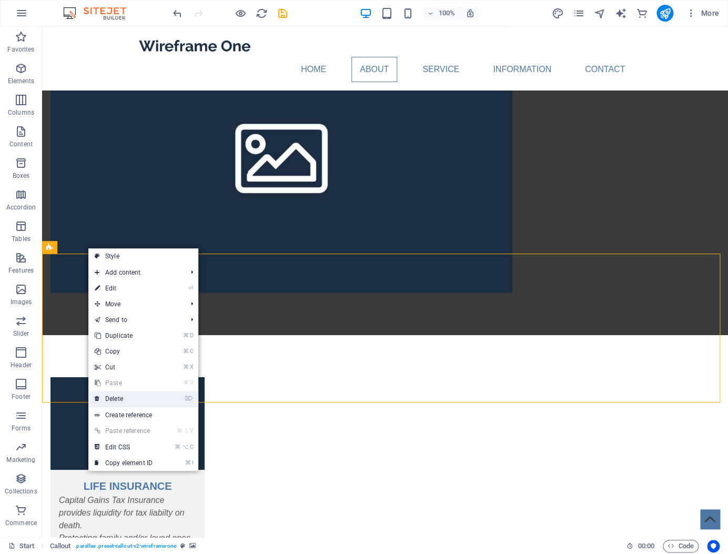
click at [131, 394] on link "⌦ Delete" at bounding box center [123, 399] width 71 height 16
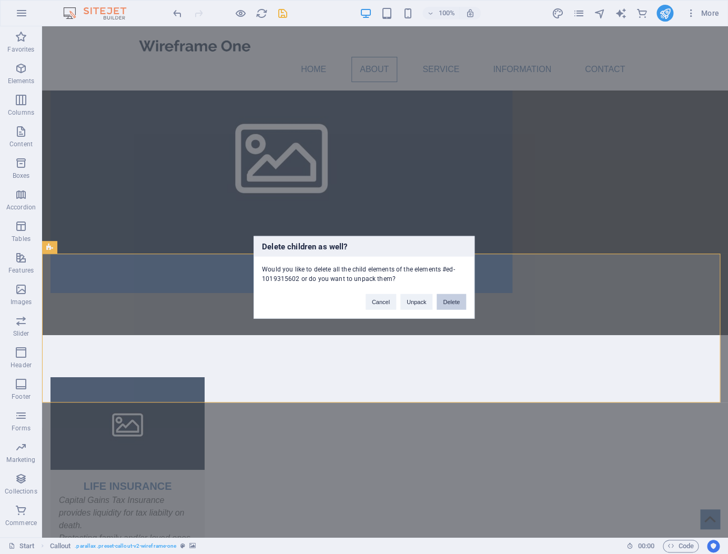
click at [457, 304] on button "Delete" at bounding box center [451, 302] width 29 height 16
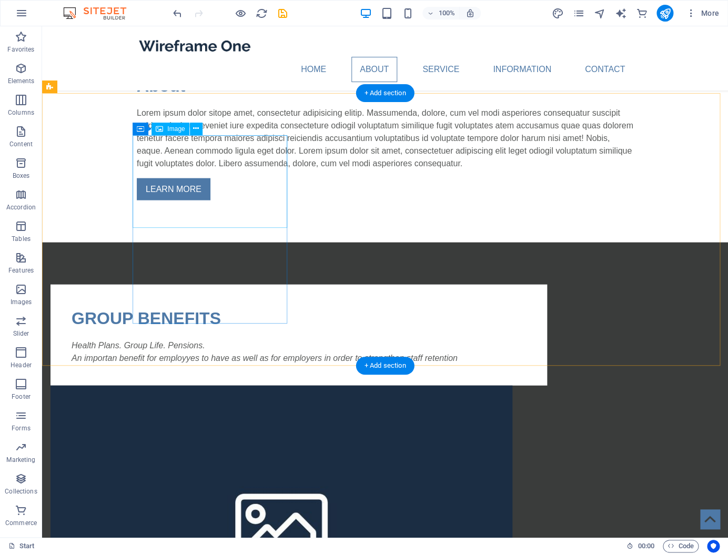
scroll to position [724, 0]
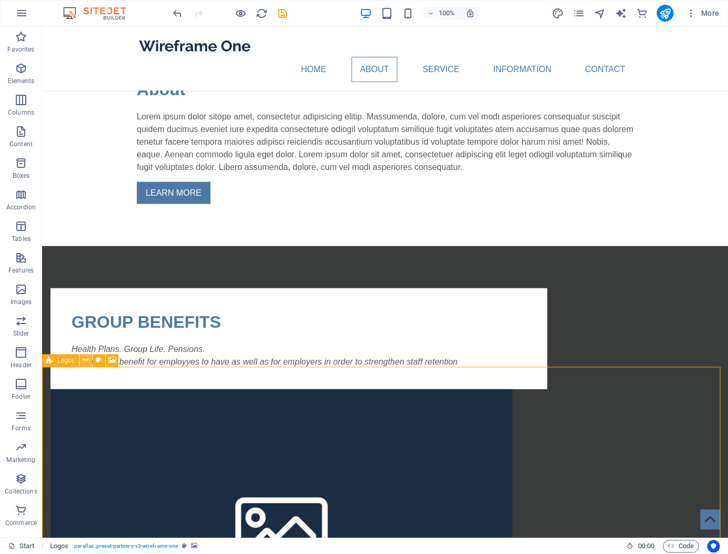
click at [85, 360] on icon at bounding box center [86, 360] width 6 height 11
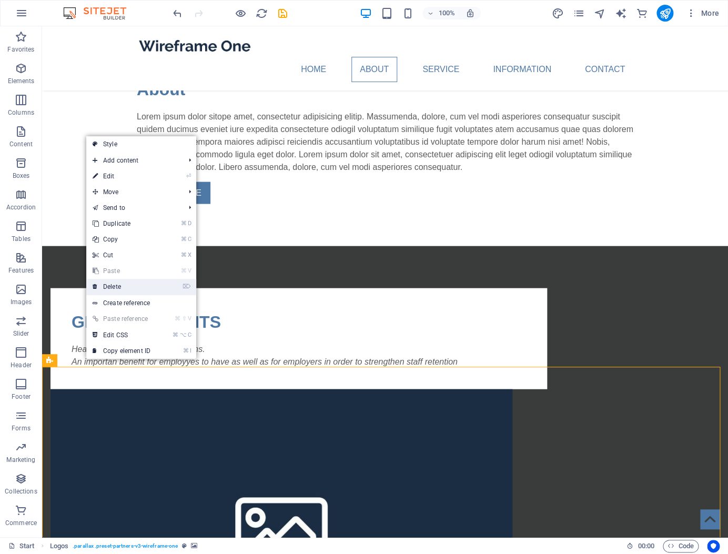
click at [118, 289] on link "⌦ Delete" at bounding box center [121, 287] width 71 height 16
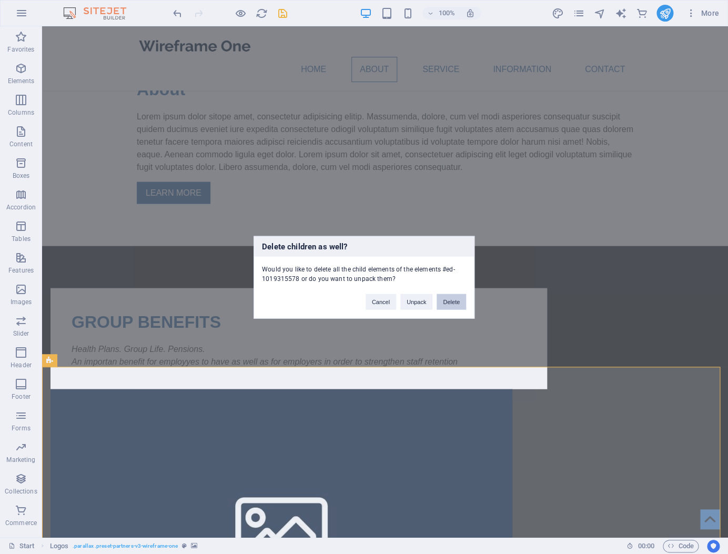
click at [454, 303] on button "Delete" at bounding box center [451, 302] width 29 height 16
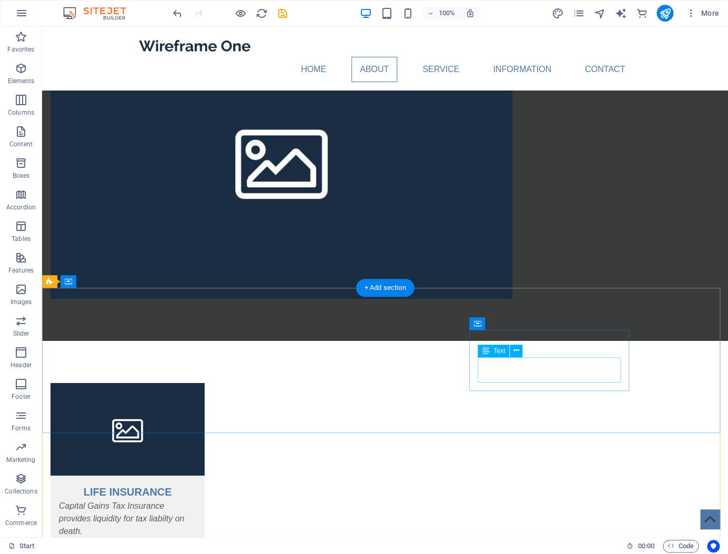
scroll to position [1093, 0]
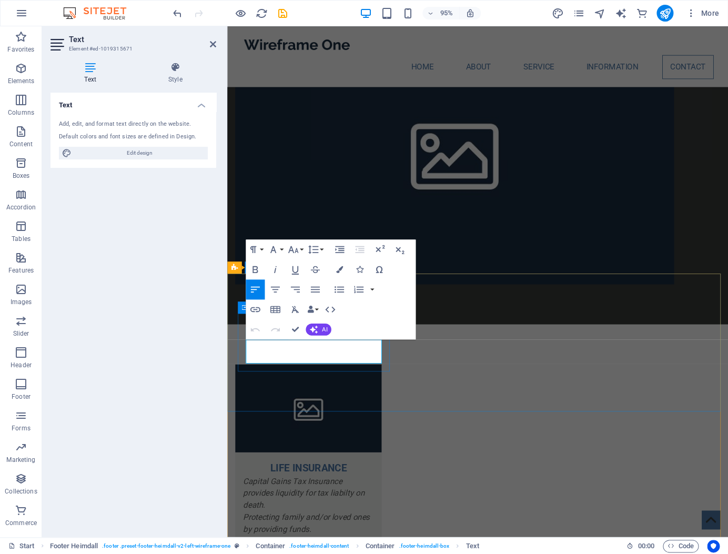
drag, startPoint x: 321, startPoint y: 377, endPoint x: 250, endPoint y: 363, distance: 72.5
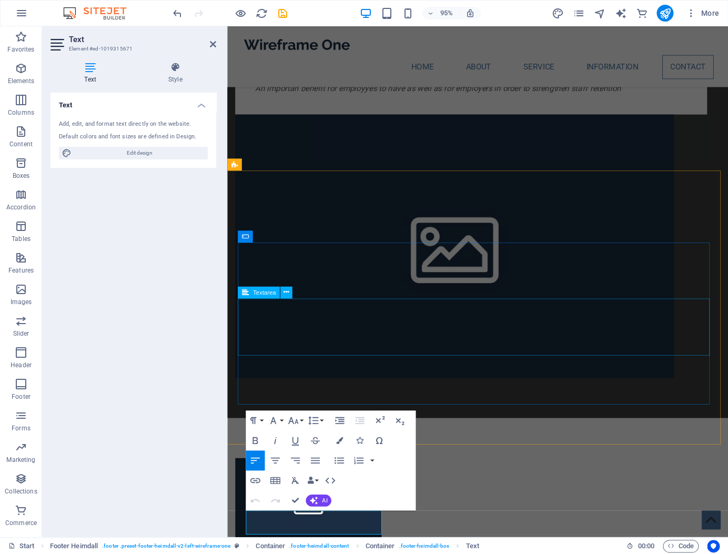
scroll to position [931, 0]
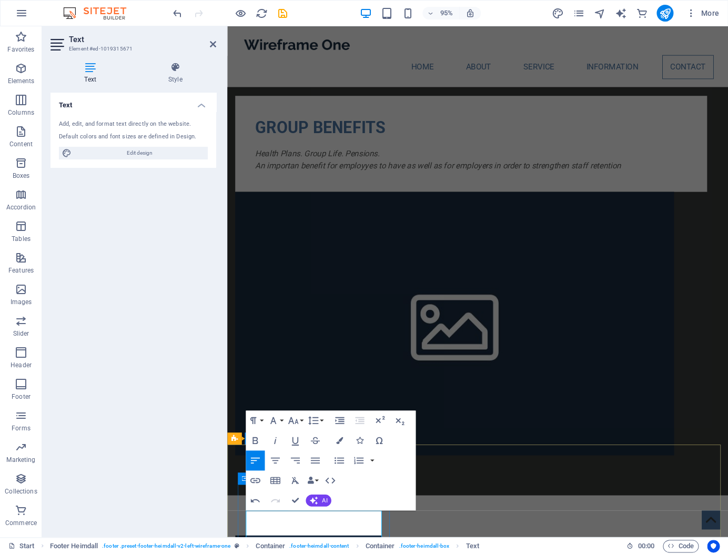
drag, startPoint x: 264, startPoint y: 541, endPoint x: 267, endPoint y: 549, distance: 8.7
click at [191, 506] on div "Text Add, edit, and format text directly on the website. Default colors and fon…" at bounding box center [134, 311] width 166 height 436
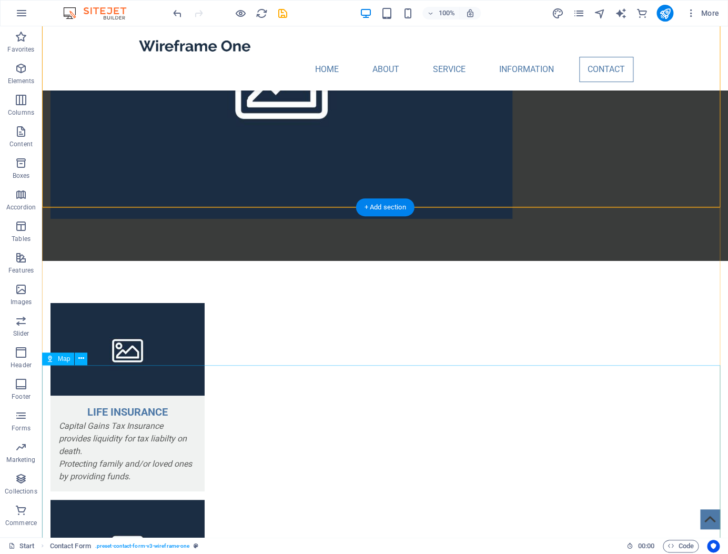
scroll to position [1172, 0]
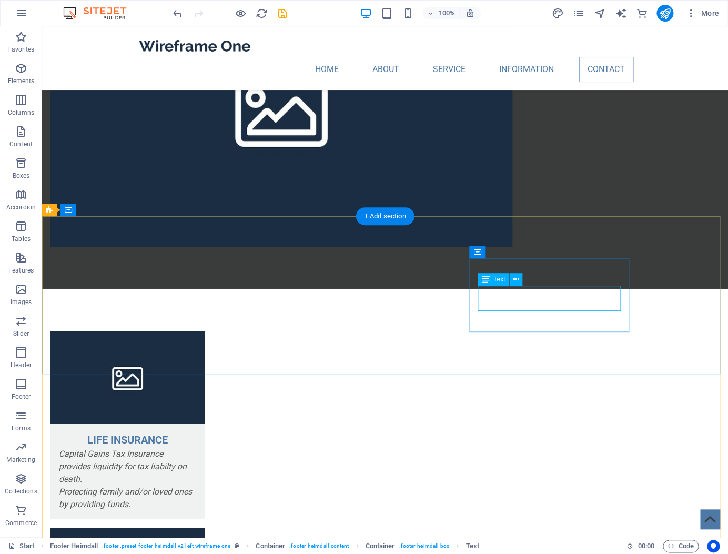
scroll to position [1182, 0]
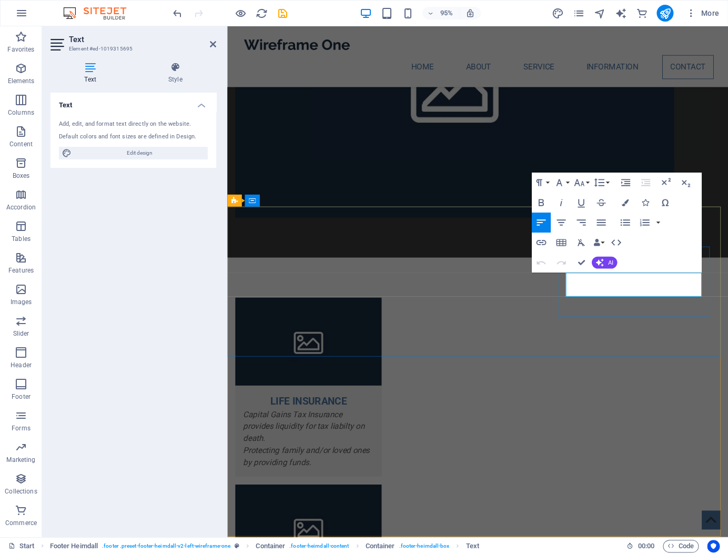
drag, startPoint x: 693, startPoint y: 306, endPoint x: 581, endPoint y: 308, distance: 112.1
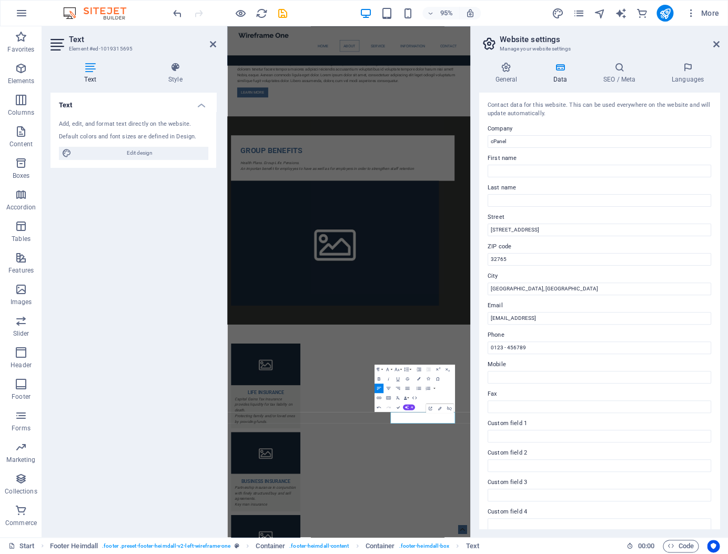
scroll to position [1003, 0]
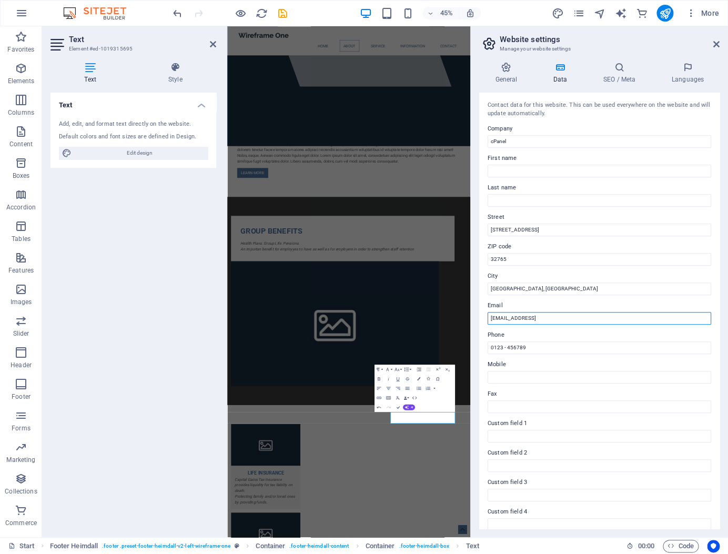
drag, startPoint x: 611, startPoint y: 319, endPoint x: 486, endPoint y: 322, distance: 125.3
click at [485, 322] on div "Contact data for this website. This can be used everywhere on the website and w…" at bounding box center [600, 311] width 241 height 436
drag, startPoint x: 613, startPoint y: 319, endPoint x: 475, endPoint y: 318, distance: 137.4
click at [488, 318] on input "[EMAIL_ADDRESS]" at bounding box center [600, 318] width 224 height 13
type input "[EMAIL_ADDRESS][DOMAIN_NAME] or [EMAIL_ADDRESS][DOMAIN_NAME]"
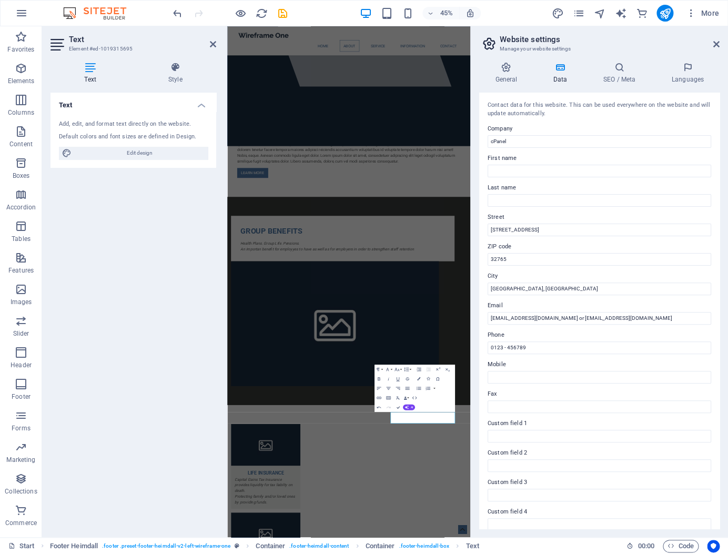
click at [188, 374] on div "Text Add, edit, and format text directly on the website. Default colors and fon…" at bounding box center [134, 311] width 166 height 436
click at [718, 43] on icon at bounding box center [717, 44] width 6 height 8
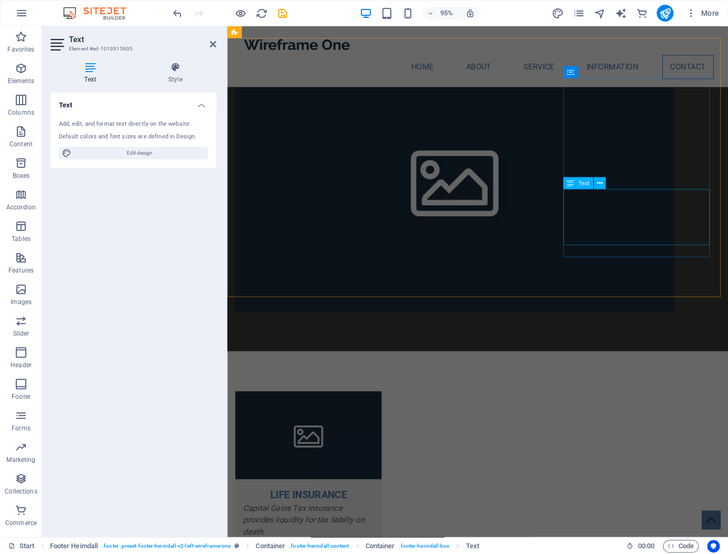
scroll to position [1118, 0]
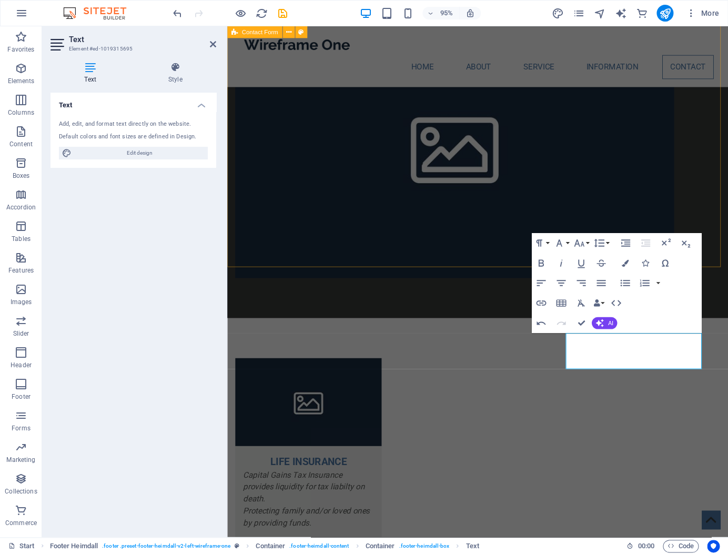
drag, startPoint x: 480, startPoint y: 249, endPoint x: 656, endPoint y: 238, distance: 177.2
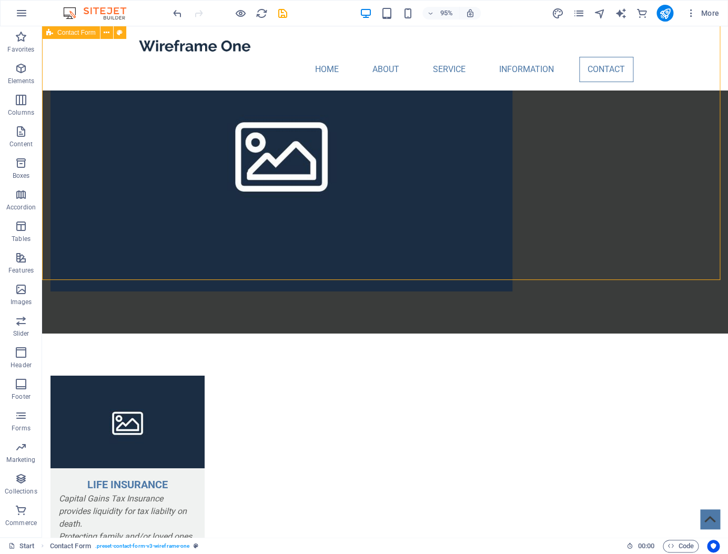
scroll to position [1100, 0]
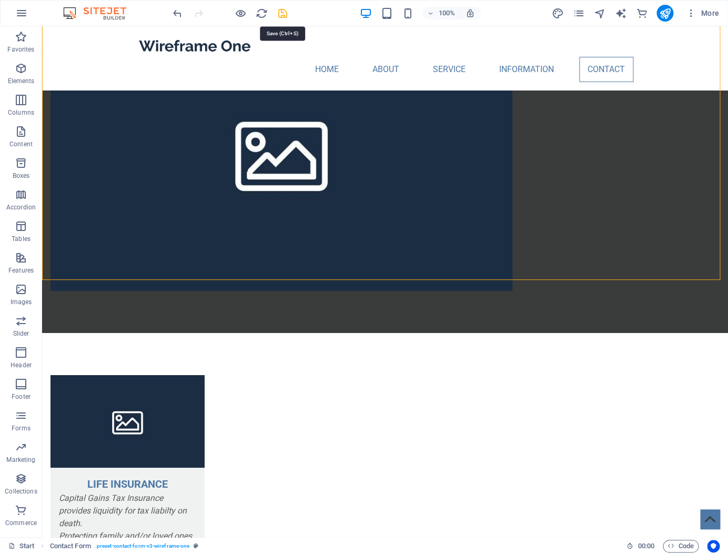
click at [283, 13] on icon "save" at bounding box center [283, 13] width 12 height 12
checkbox input "false"
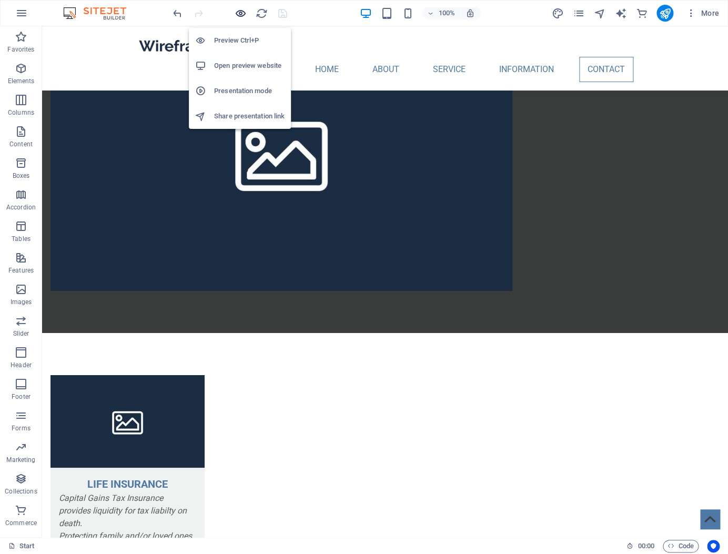
click at [244, 13] on icon "button" at bounding box center [241, 13] width 12 height 12
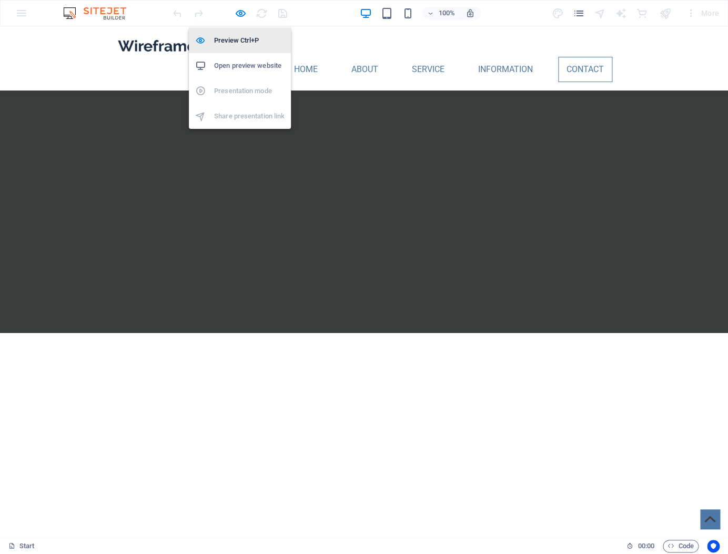
click at [241, 37] on h6 "Preview Ctrl+P" at bounding box center [249, 40] width 71 height 13
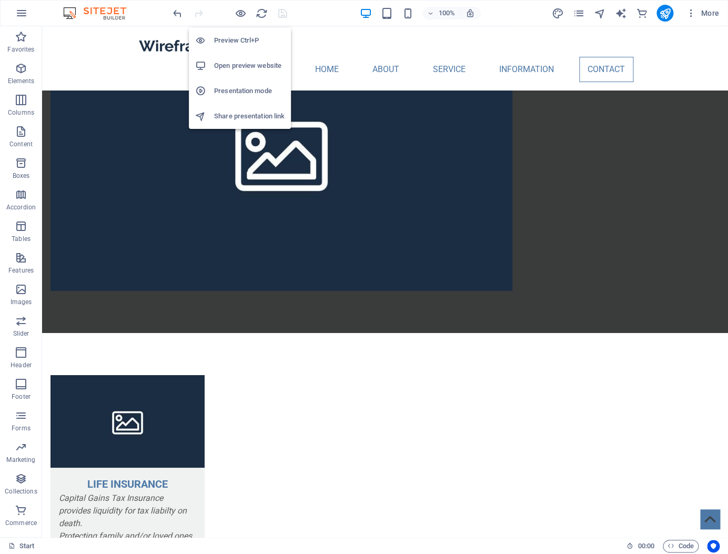
click at [240, 37] on h6 "Preview Ctrl+P" at bounding box center [249, 40] width 71 height 13
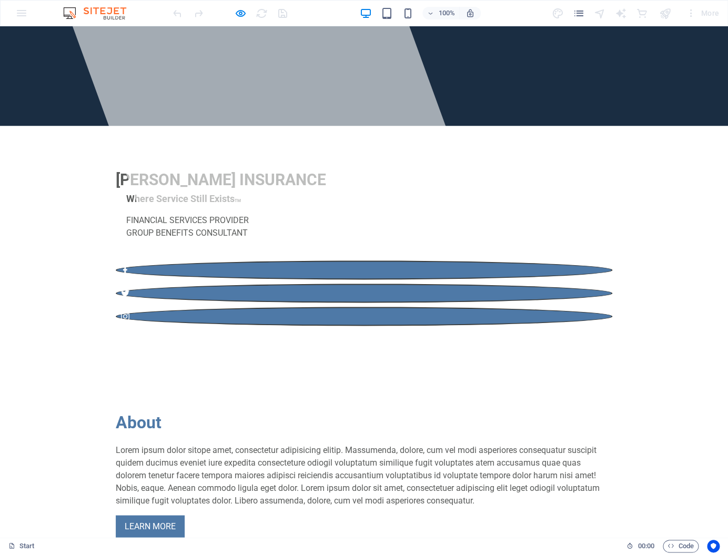
scroll to position [0, 0]
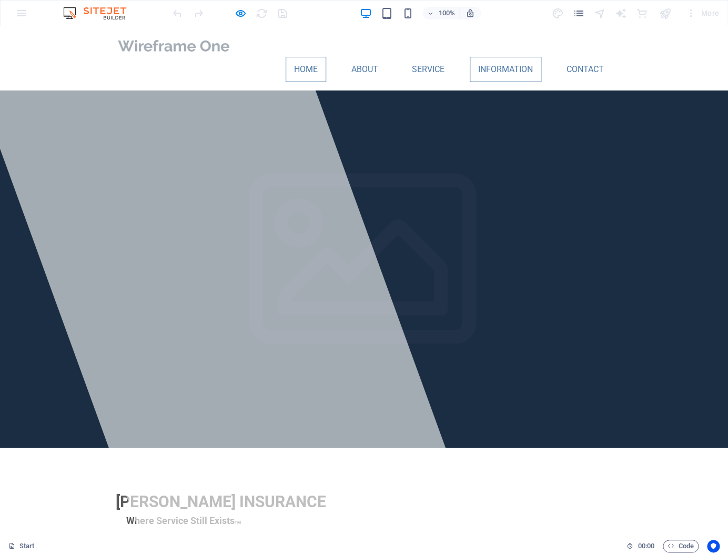
click at [511, 82] on link "Information" at bounding box center [506, 69] width 72 height 25
click at [493, 82] on link "Information" at bounding box center [506, 69] width 72 height 25
click at [368, 82] on link "About" at bounding box center [365, 69] width 44 height 25
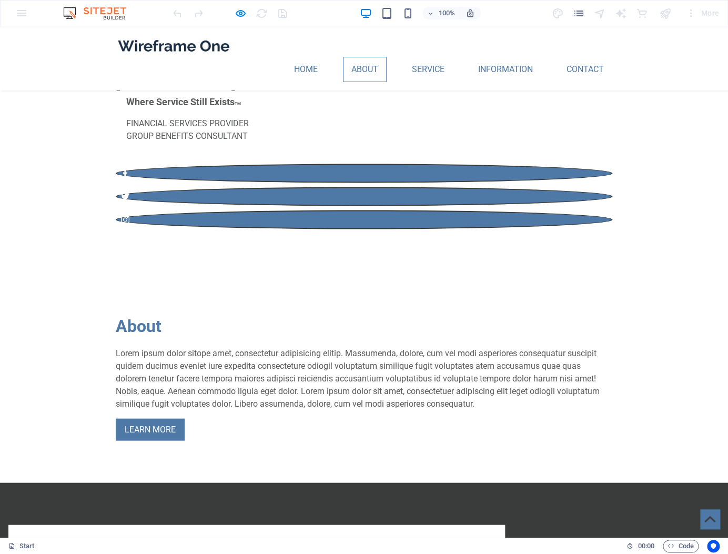
scroll to position [225, 0]
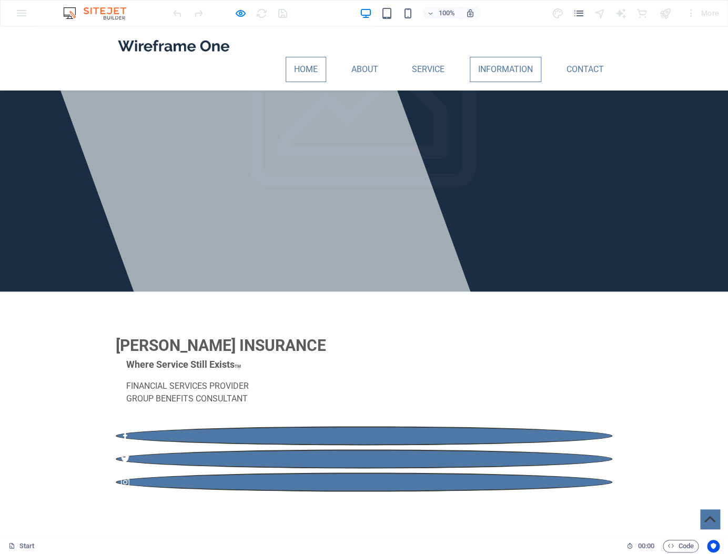
click at [503, 82] on link "Information" at bounding box center [506, 69] width 72 height 25
click at [437, 82] on link "Service" at bounding box center [428, 69] width 49 height 25
click at [358, 82] on link "About" at bounding box center [365, 69] width 44 height 25
click at [582, 82] on link "Contact" at bounding box center [585, 69] width 54 height 25
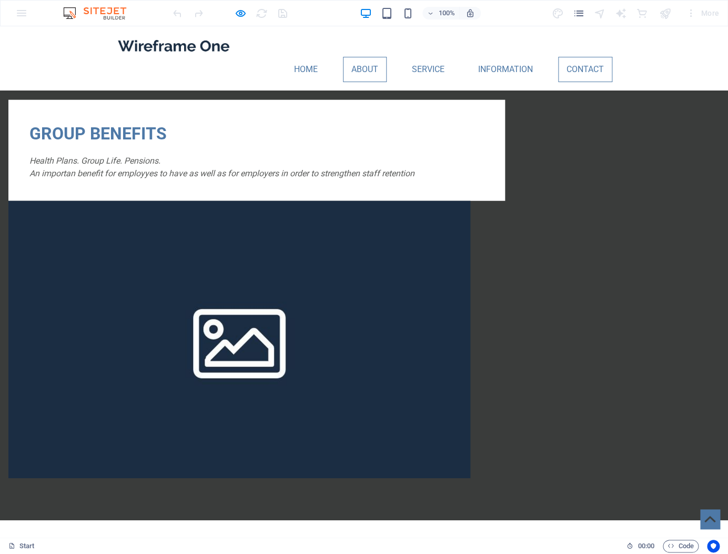
scroll to position [932, 0]
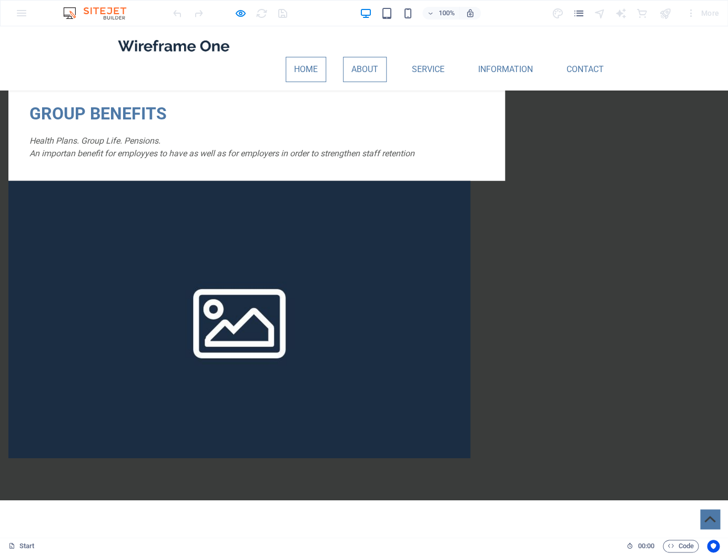
click at [301, 82] on link "Home" at bounding box center [306, 69] width 41 height 25
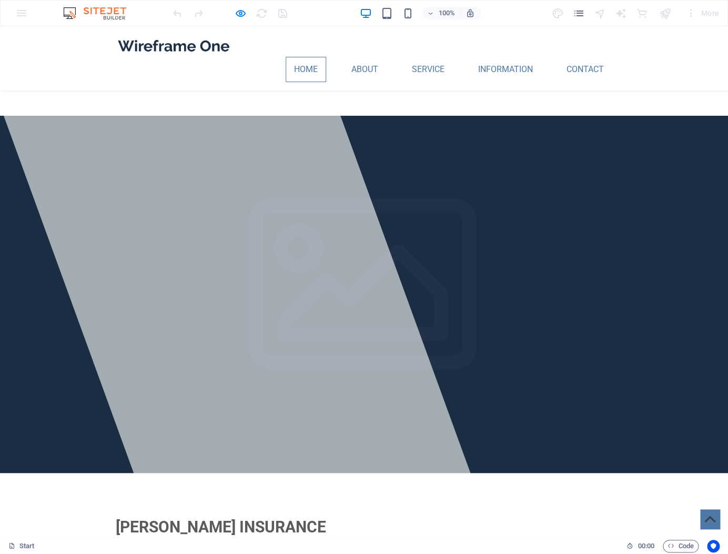
scroll to position [133, 0]
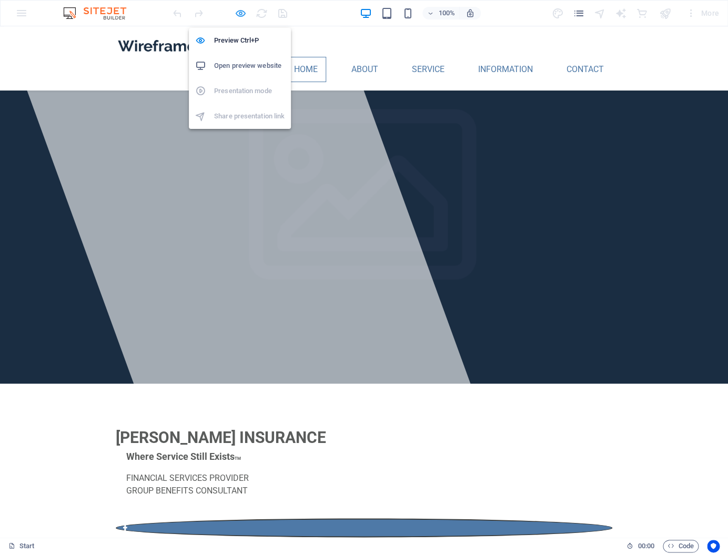
click at [241, 14] on icon "button" at bounding box center [241, 13] width 12 height 12
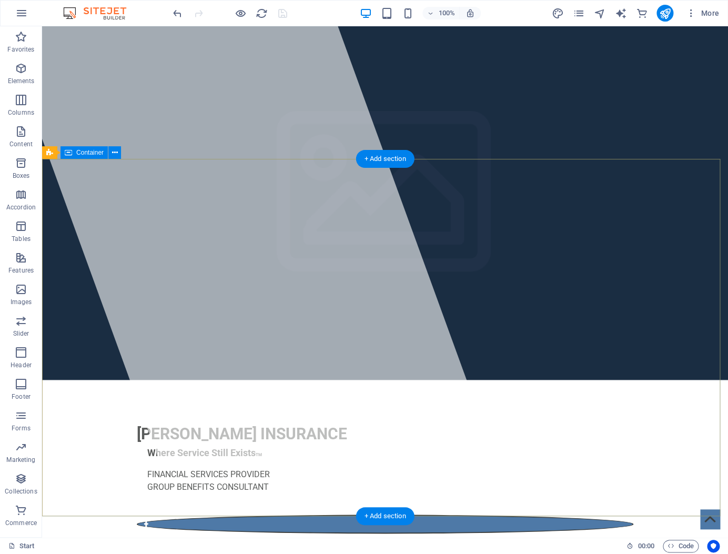
scroll to position [0, 0]
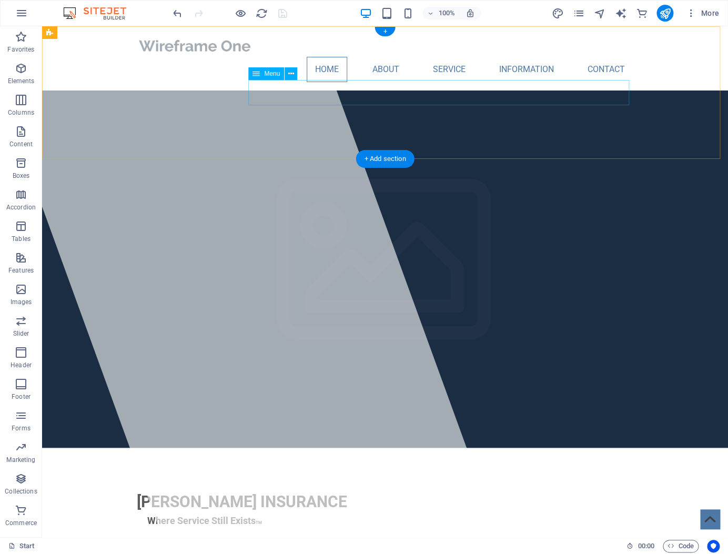
click at [437, 82] on nav "Home About Service Information Contact" at bounding box center [385, 69] width 497 height 25
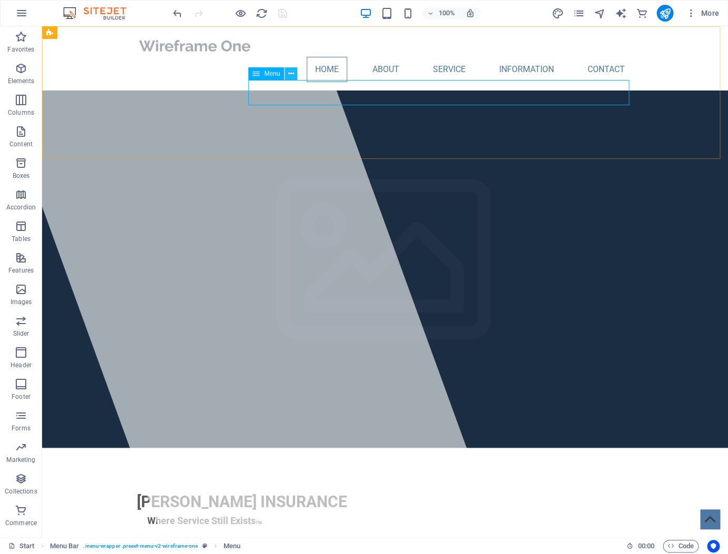
click at [293, 73] on icon at bounding box center [291, 73] width 6 height 11
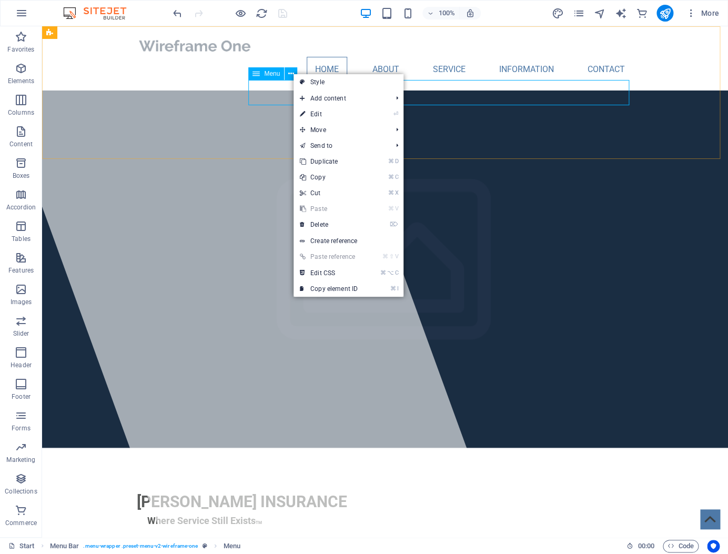
click at [257, 76] on icon at bounding box center [256, 73] width 7 height 13
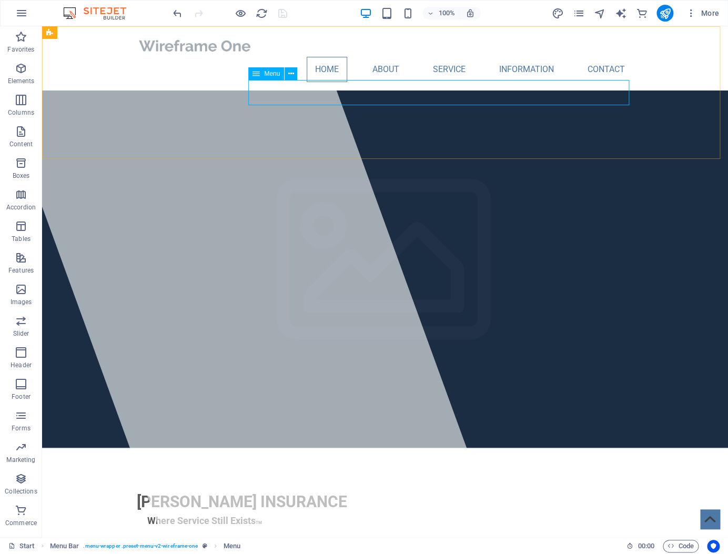
click at [259, 75] on icon at bounding box center [256, 73] width 7 height 13
select select
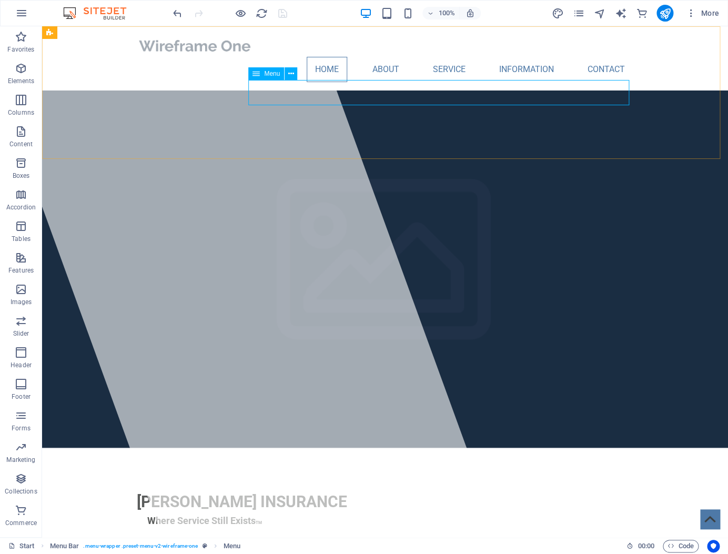
select select
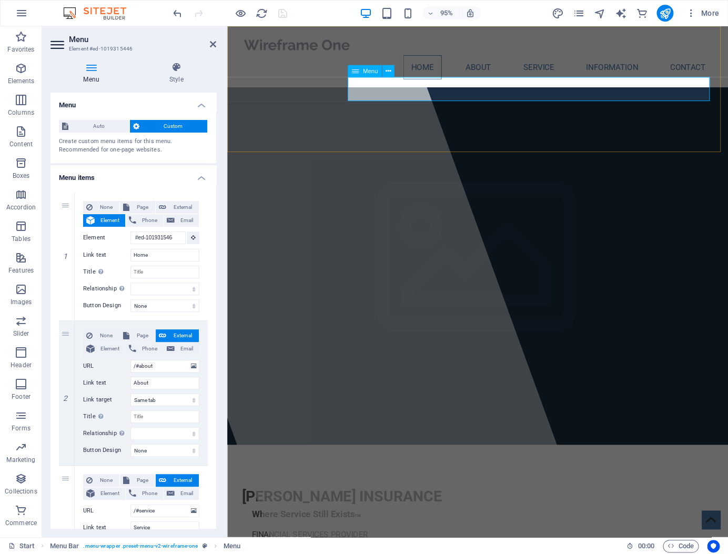
drag, startPoint x: 530, startPoint y: 89, endPoint x: 535, endPoint y: 93, distance: 6.7
click at [531, 82] on nav "Home About Service Information Contact" at bounding box center [491, 69] width 497 height 25
click at [94, 71] on icon at bounding box center [92, 67] width 82 height 11
click at [478, 82] on nav "Home About Service Information Contact" at bounding box center [491, 69] width 497 height 25
click at [474, 82] on nav "Home About Service Information Contact" at bounding box center [491, 69] width 497 height 25
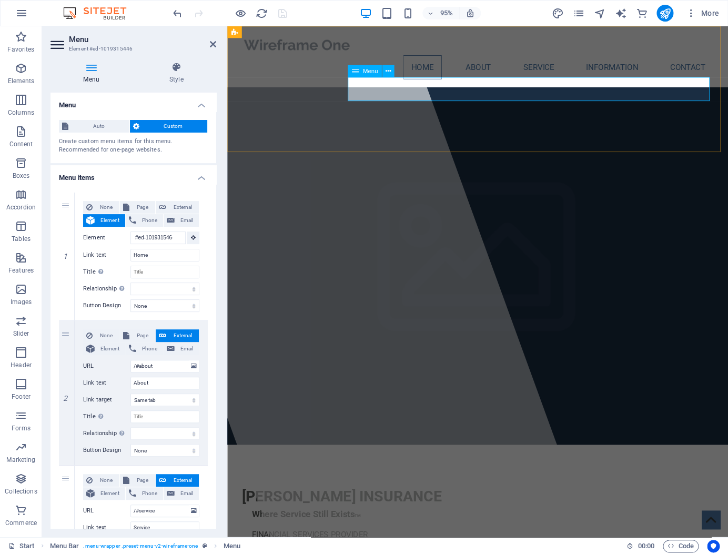
click at [540, 82] on nav "Home About Service Information Contact" at bounding box center [491, 69] width 497 height 25
click at [483, 82] on nav "Home About Service Information Contact" at bounding box center [491, 69] width 497 height 25
click at [539, 82] on nav "Home About Service Information Contact" at bounding box center [491, 69] width 497 height 25
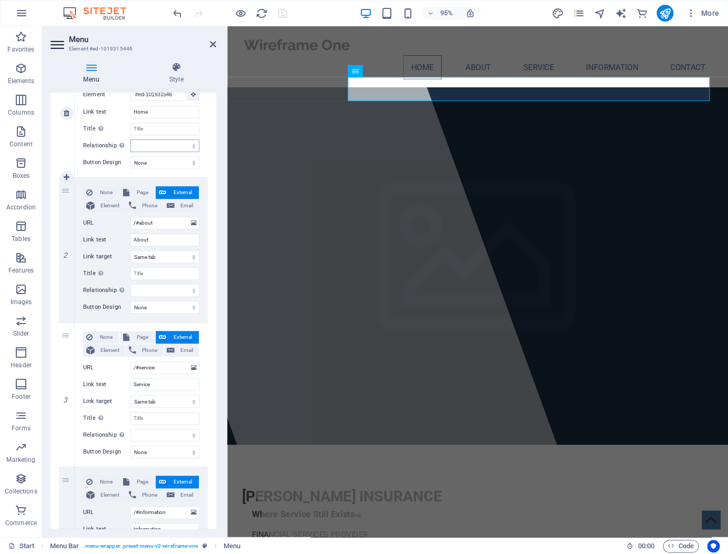
scroll to position [130, 0]
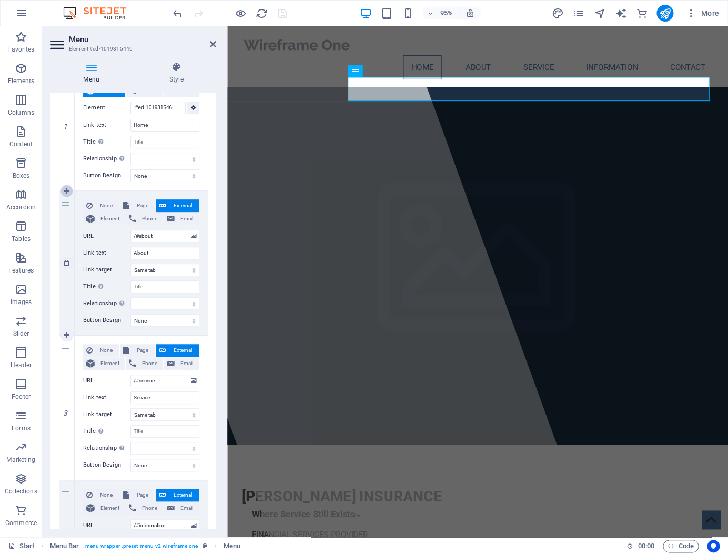
click at [67, 192] on icon at bounding box center [67, 190] width 6 height 7
select select
type input "/#about"
type input "About"
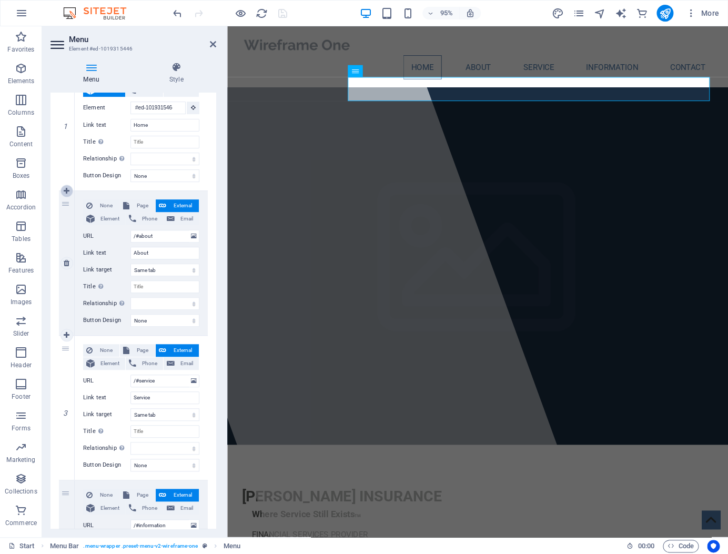
select select
type input "/#service"
type input "Service"
select select
type input "/#information"
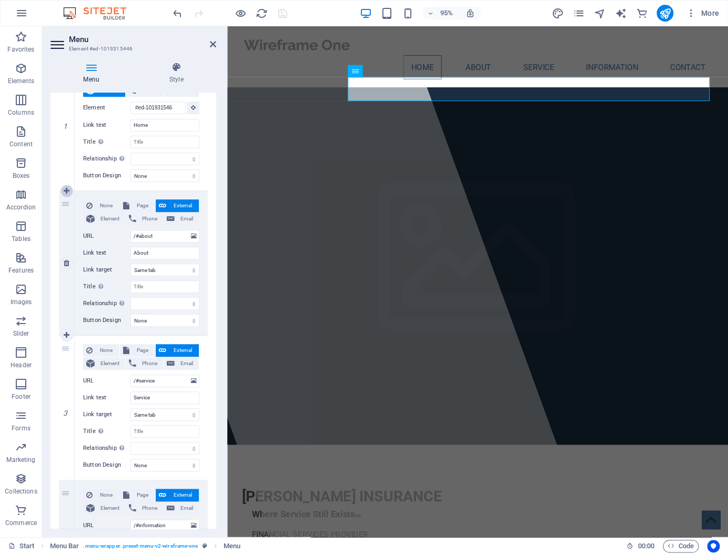
type input "Information"
select select
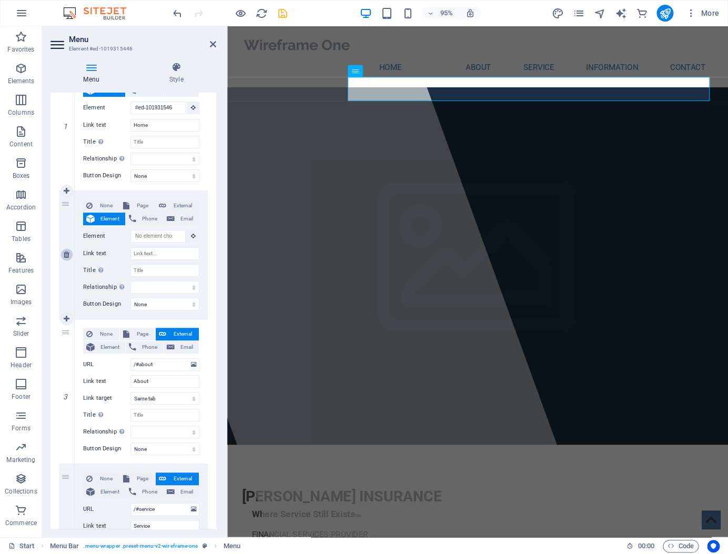
click at [63, 256] on link at bounding box center [67, 254] width 13 height 13
select select
type input "/#about"
type input "About"
select select
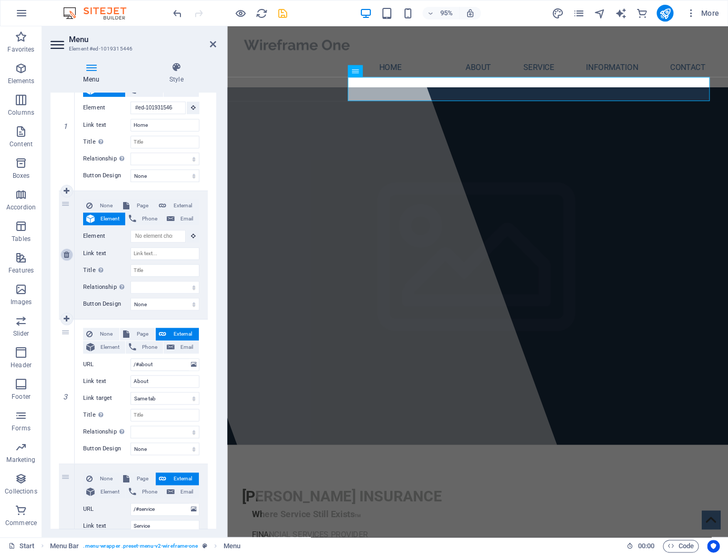
type input "/#service"
type input "Service"
select select
type input "/#information"
type input "Information"
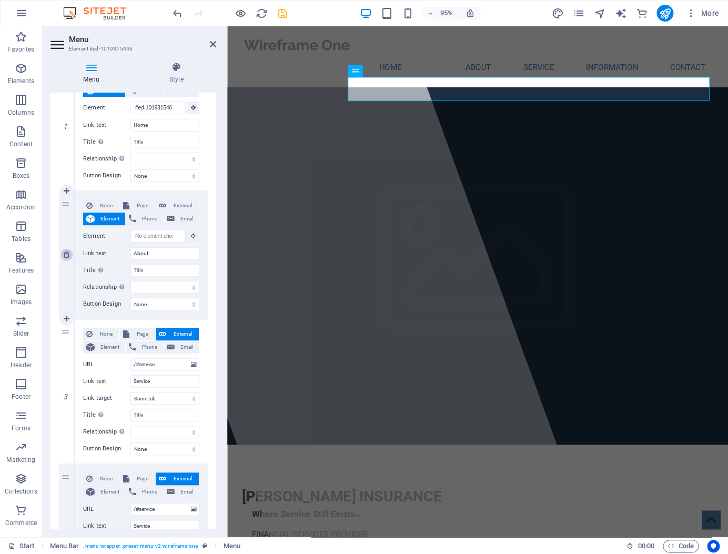
select select
type input "/#contact"
type input "Contact"
select select
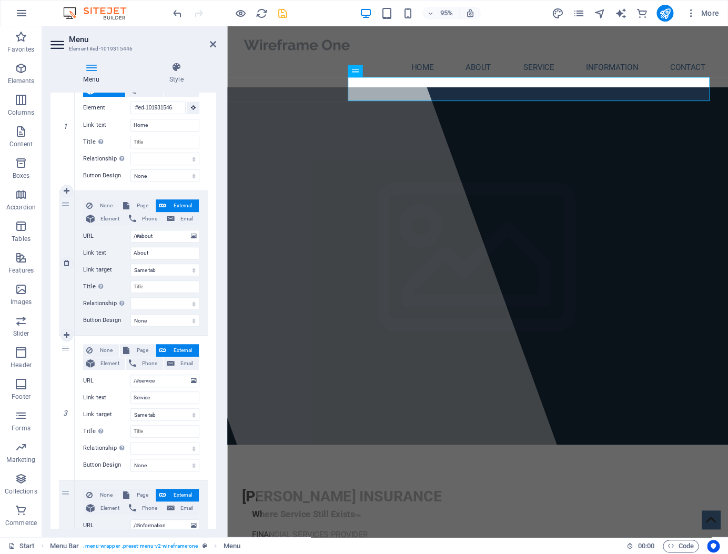
click at [69, 207] on div "2" at bounding box center [67, 263] width 16 height 144
select select
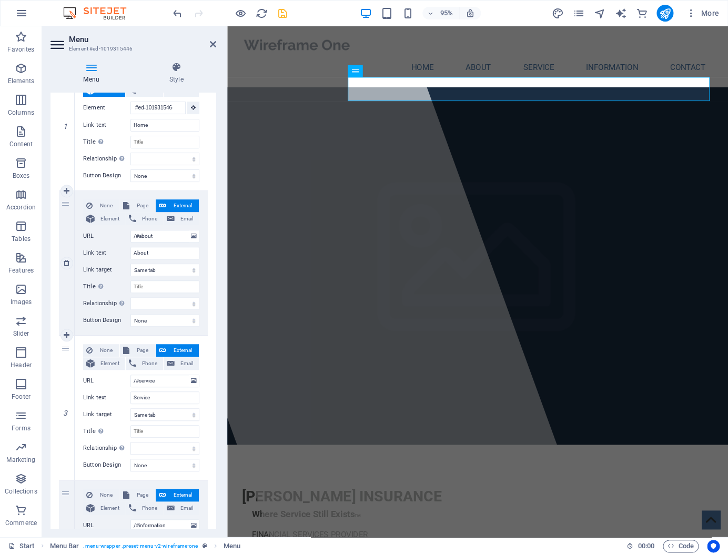
select select
click at [66, 204] on div "2" at bounding box center [67, 263] width 16 height 144
click at [66, 264] on icon at bounding box center [67, 262] width 6 height 7
select select
type input "/#service"
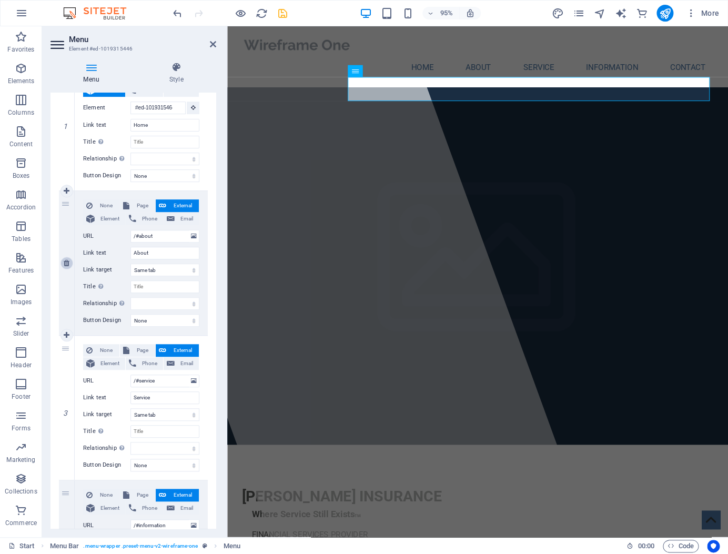
type input "Service"
select select
type input "/#information"
type input "Information"
select select
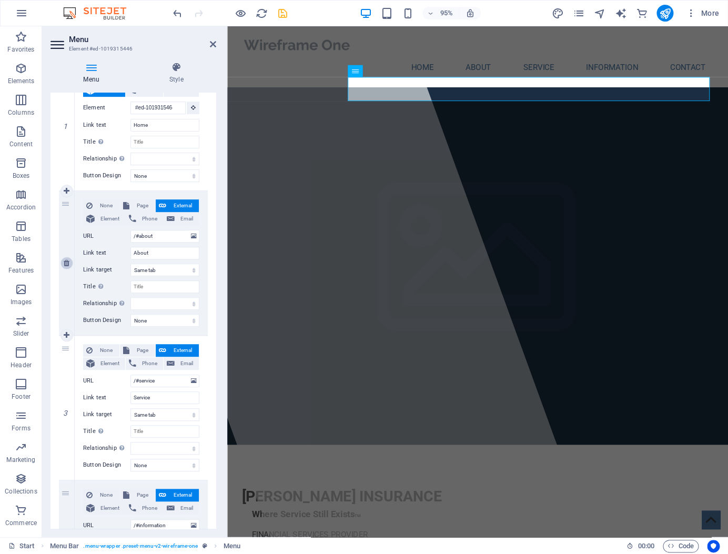
type input "/#contact"
type input "Contact"
select select
click at [66, 264] on icon at bounding box center [67, 262] width 6 height 7
select select
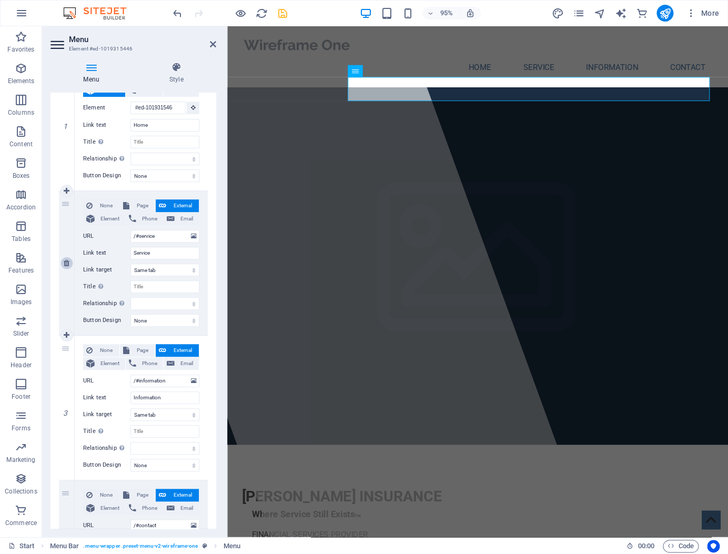
type input "/#information"
type input "Information"
select select
type input "/#contact"
type input "Contact"
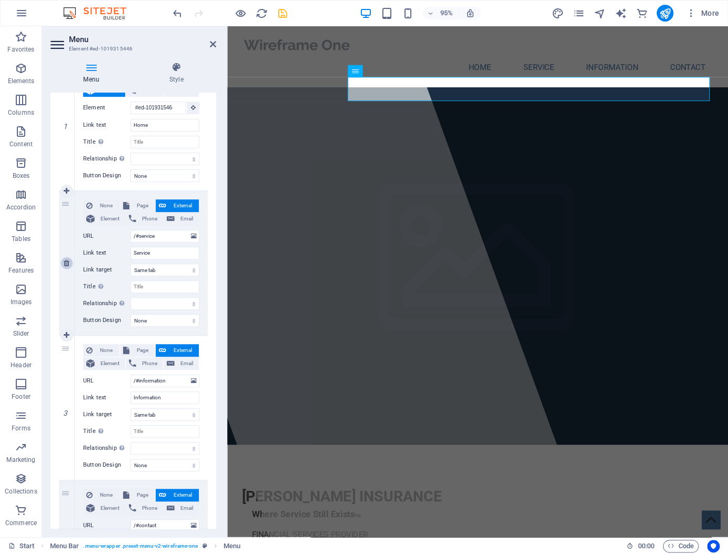
select select
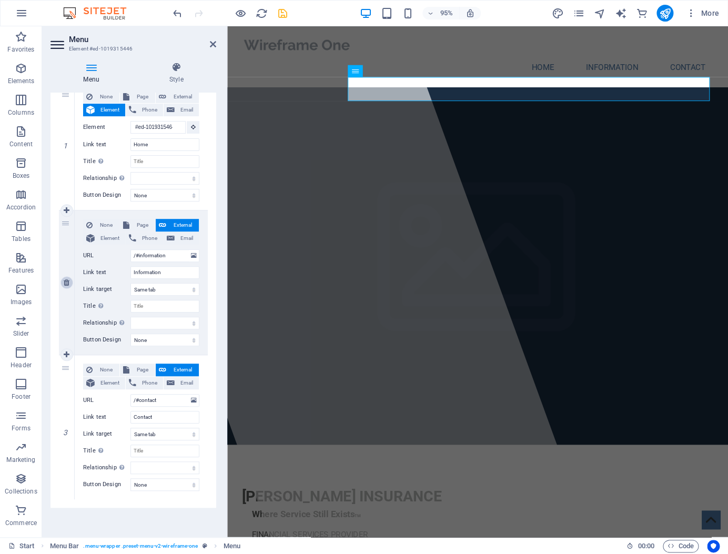
scroll to position [111, 0]
click at [65, 282] on icon at bounding box center [67, 282] width 6 height 7
select select
type input "/#contact"
type input "Contact"
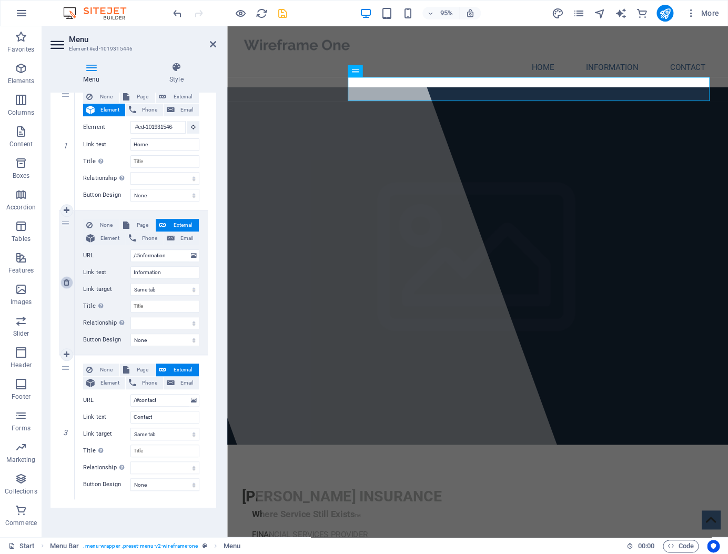
select select
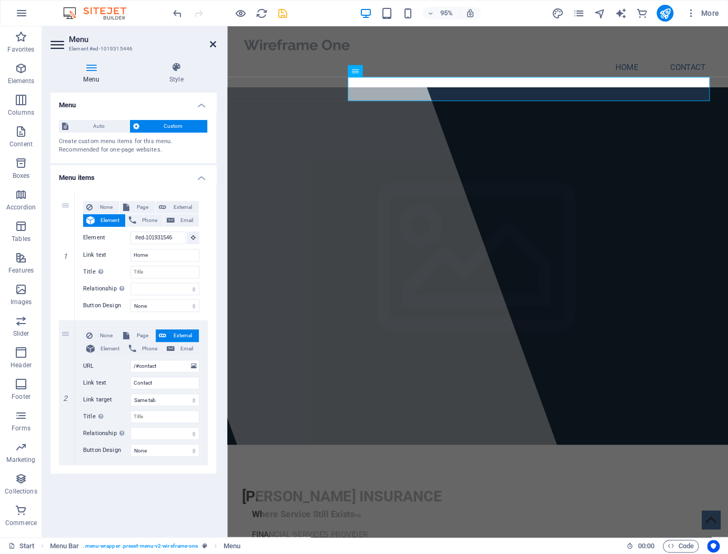
click at [213, 44] on icon at bounding box center [213, 44] width 6 height 8
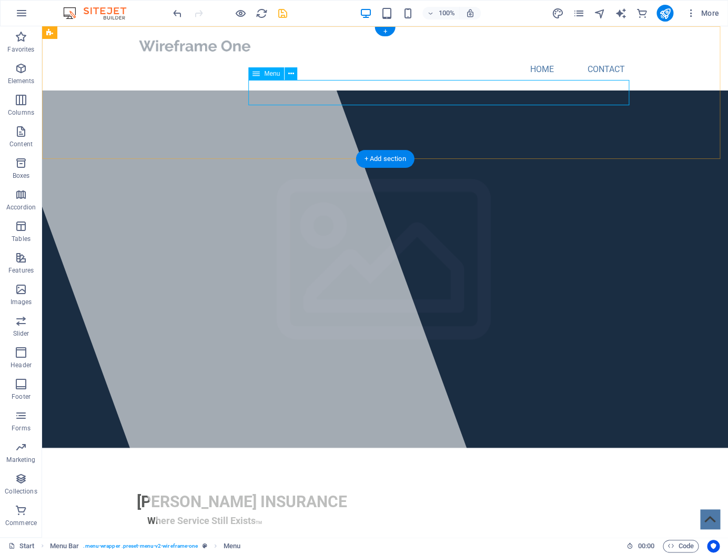
click at [535, 82] on nav "Home Contact" at bounding box center [385, 69] width 497 height 25
click at [534, 82] on nav "Home Contact" at bounding box center [385, 69] width 497 height 25
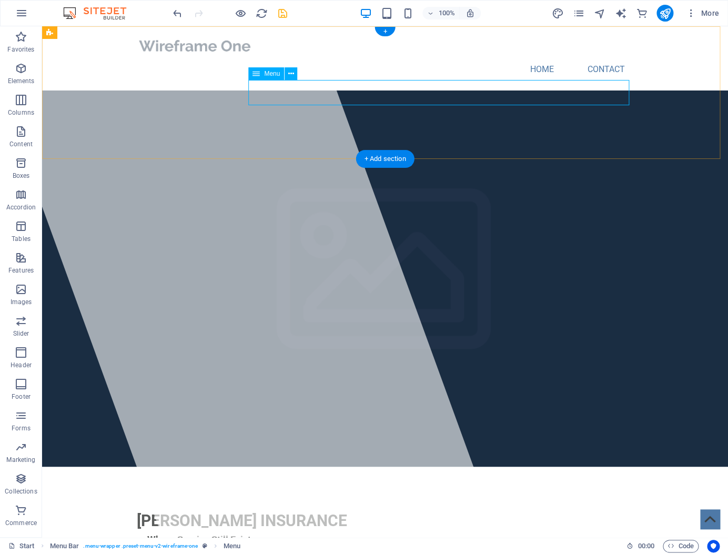
select select
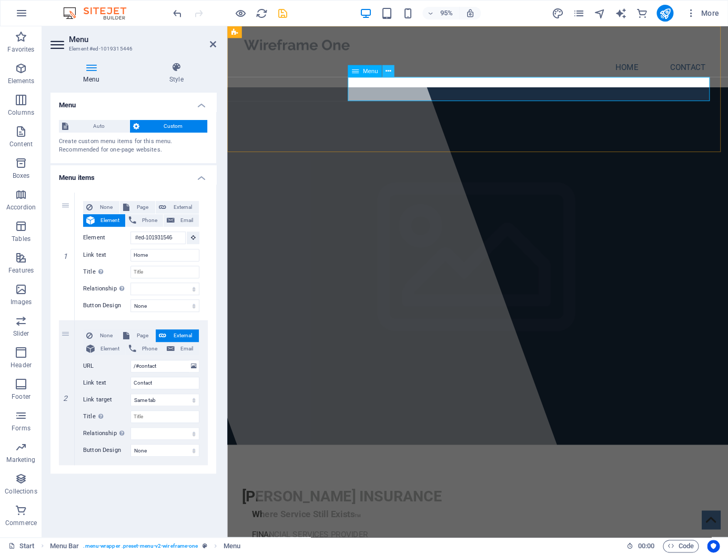
click at [391, 73] on icon at bounding box center [388, 71] width 5 height 11
click at [354, 73] on icon at bounding box center [355, 71] width 7 height 12
click at [184, 69] on icon at bounding box center [176, 67] width 80 height 11
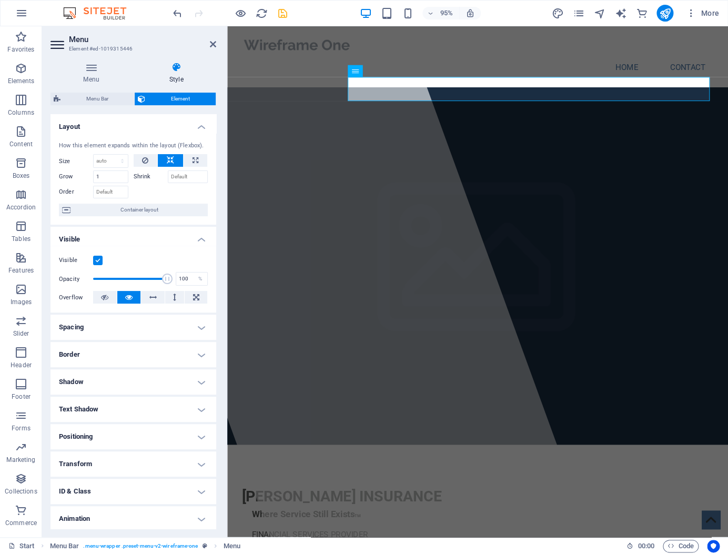
scroll to position [39, 0]
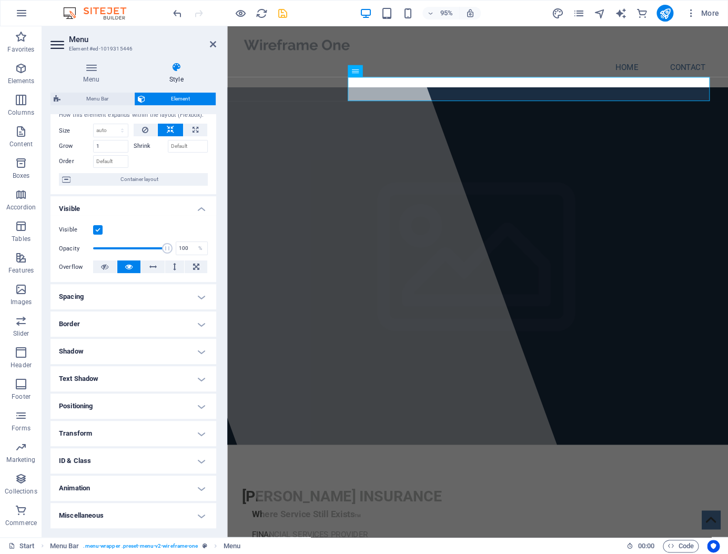
click at [196, 406] on h4 "Positioning" at bounding box center [134, 406] width 166 height 25
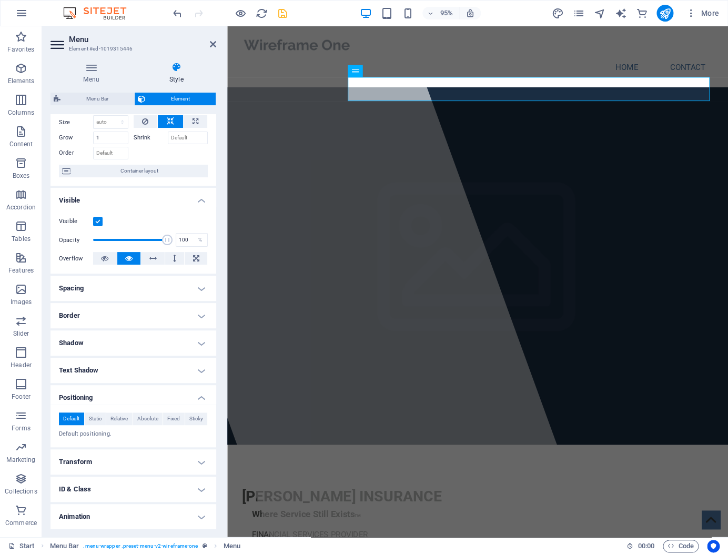
scroll to position [75, 0]
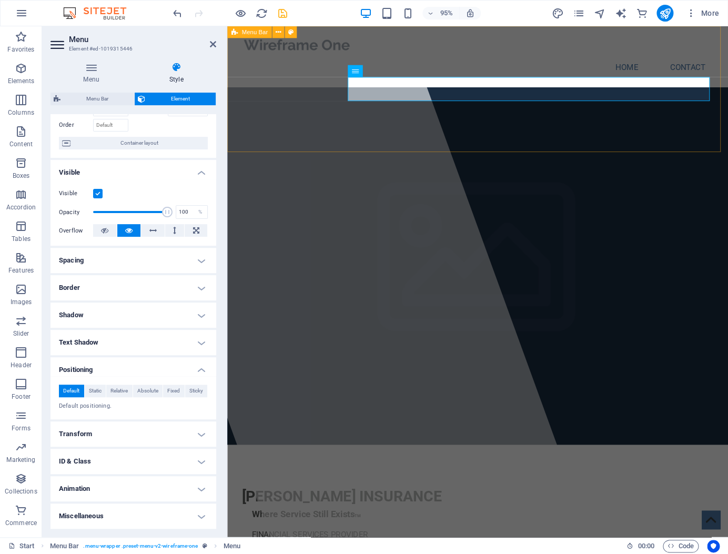
click at [493, 91] on div "Home Contact Menu" at bounding box center [490, 58] width 527 height 64
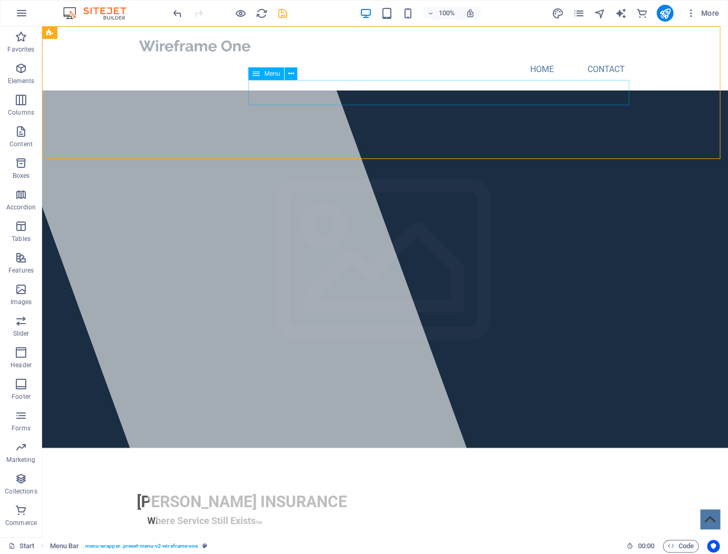
click at [610, 82] on nav "Home Contact" at bounding box center [385, 69] width 497 height 25
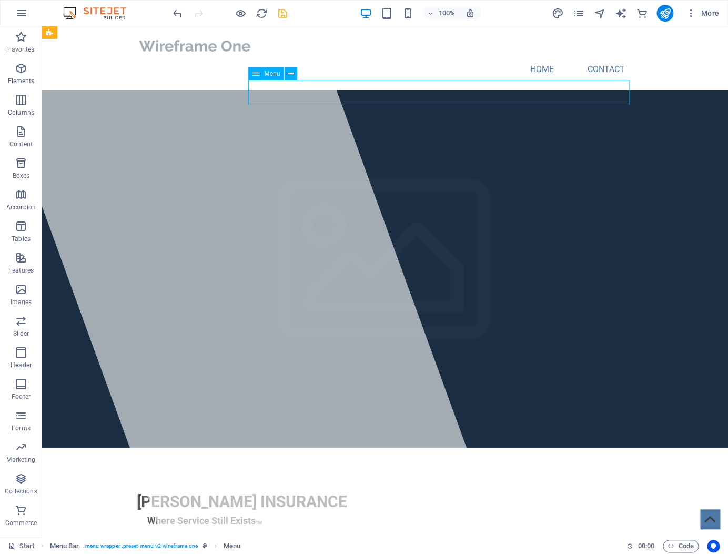
click at [537, 82] on nav "Home Contact" at bounding box center [385, 69] width 497 height 25
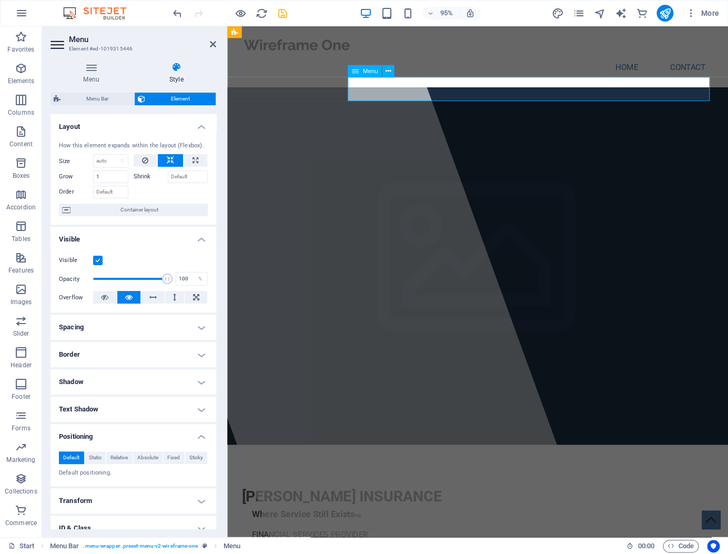
click at [643, 82] on nav "Home Contact" at bounding box center [491, 69] width 497 height 25
click at [388, 82] on nav "Home Contact" at bounding box center [491, 69] width 497 height 25
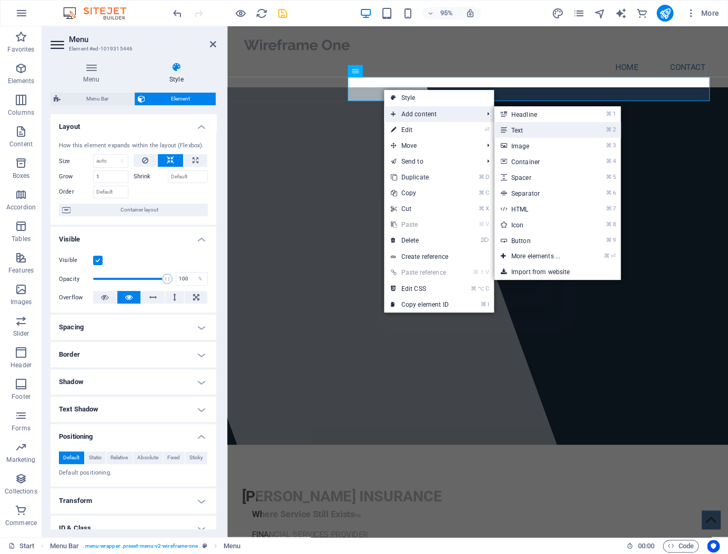
click at [553, 136] on link "⌘ 2 Text" at bounding box center [537, 130] width 87 height 16
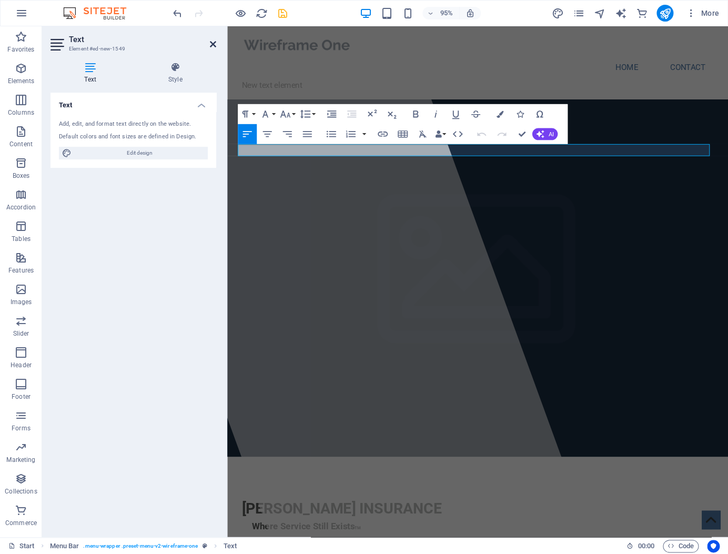
click at [214, 43] on icon at bounding box center [213, 44] width 6 height 8
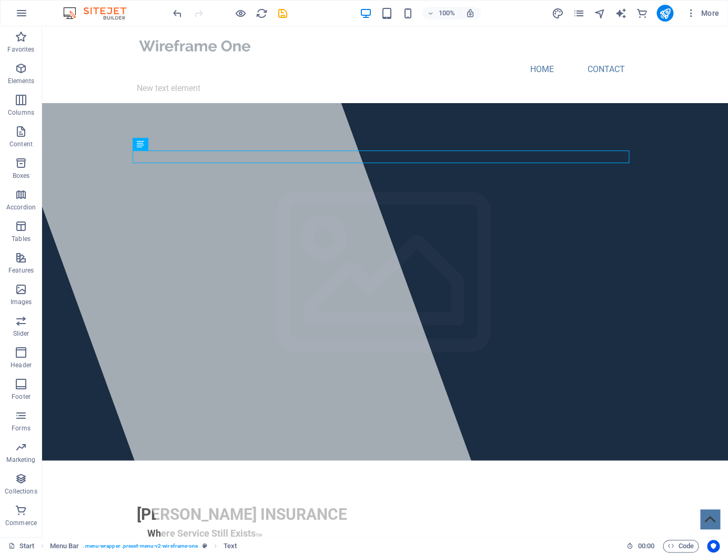
click at [280, 14] on icon "save" at bounding box center [283, 13] width 12 height 12
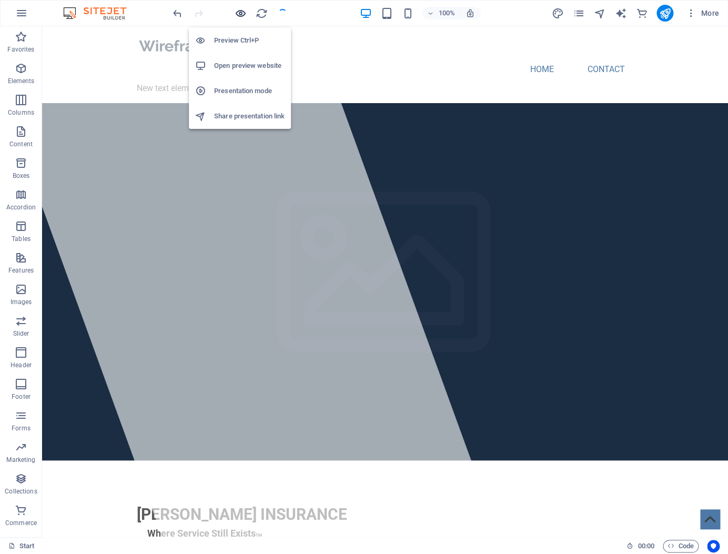
click at [240, 12] on icon "button" at bounding box center [241, 13] width 12 height 12
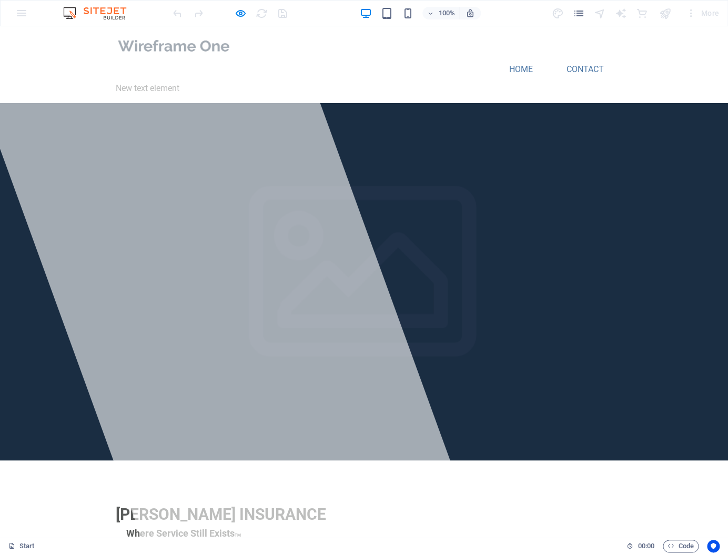
drag, startPoint x: 369, startPoint y: 121, endPoint x: 455, endPoint y: 117, distance: 85.9
click at [388, 103] on header "Home Contact New text element Menu" at bounding box center [364, 64] width 514 height 77
click at [517, 82] on link "Home" at bounding box center [521, 69] width 41 height 25
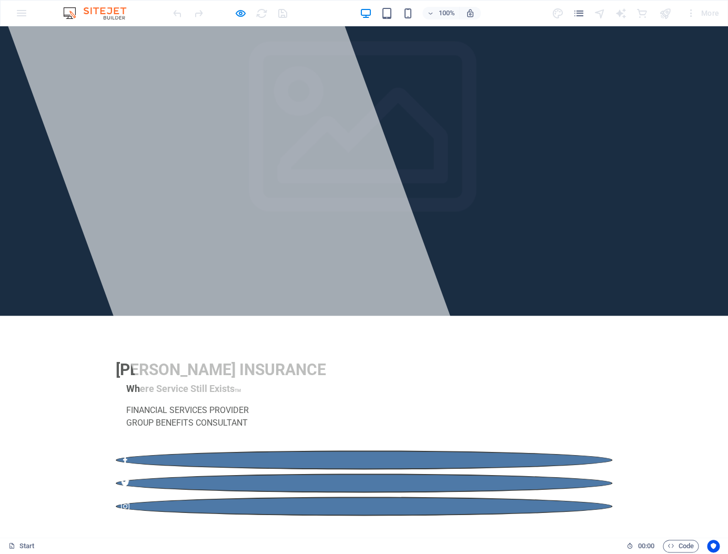
scroll to position [145, 0]
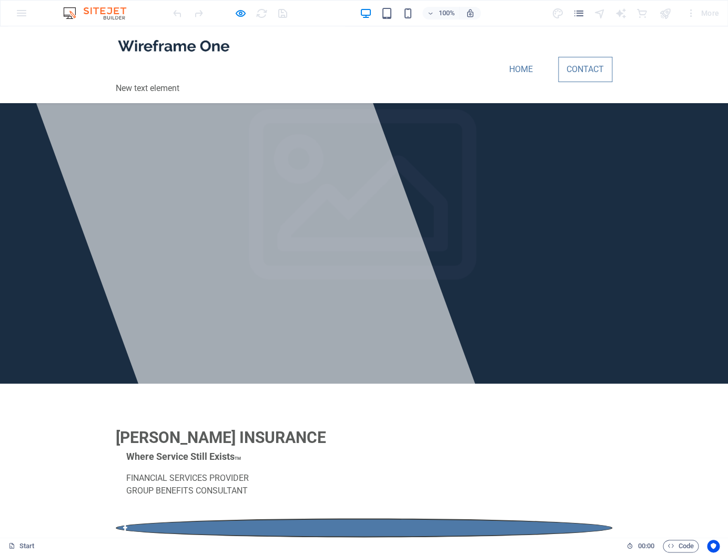
click at [585, 82] on link "Contact" at bounding box center [585, 69] width 54 height 25
click at [522, 82] on link "Home" at bounding box center [521, 69] width 41 height 25
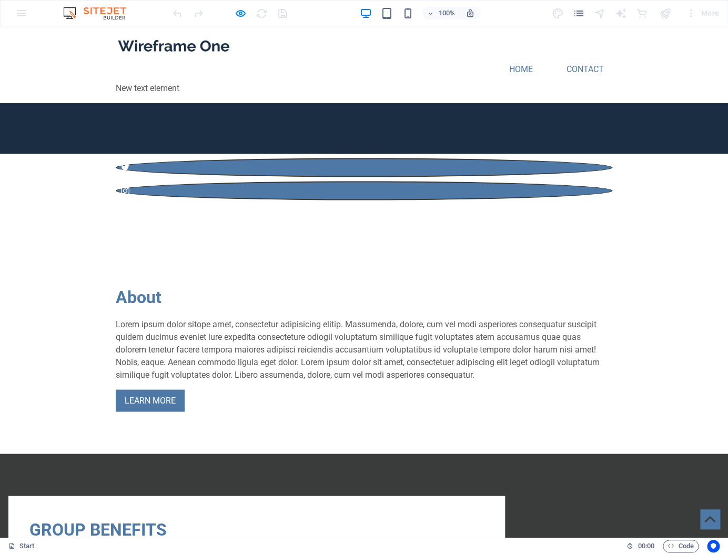
scroll to position [611, 0]
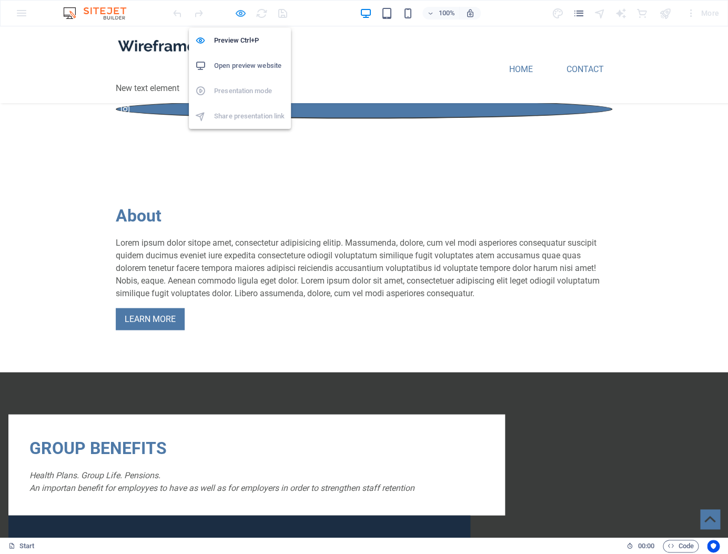
click at [243, 13] on icon "button" at bounding box center [241, 13] width 12 height 12
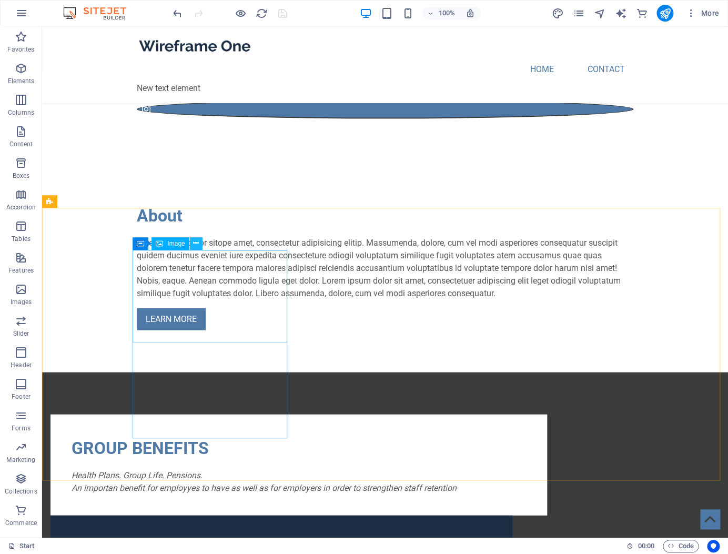
click at [198, 244] on icon at bounding box center [196, 243] width 6 height 11
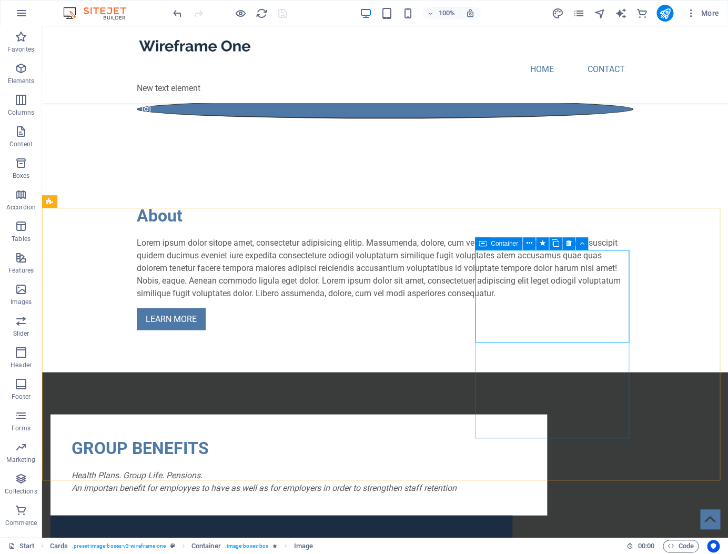
click at [490, 242] on div "Container" at bounding box center [498, 243] width 47 height 13
click at [530, 243] on icon at bounding box center [529, 243] width 6 height 11
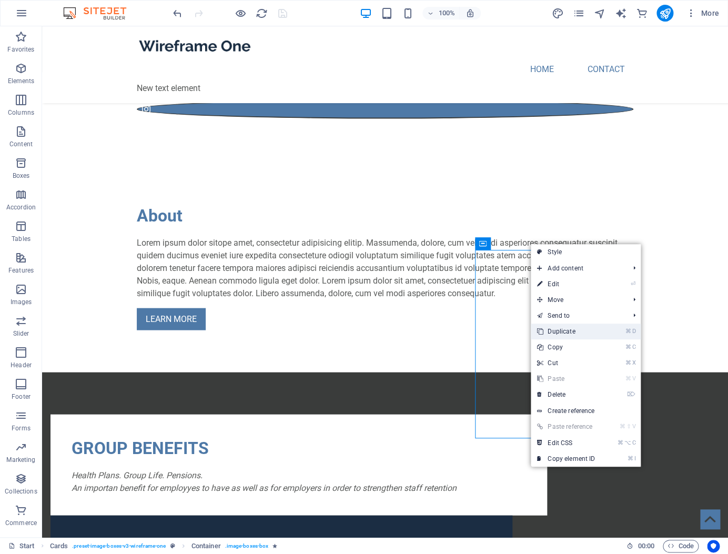
click at [574, 329] on link "⌘ D Duplicate" at bounding box center [566, 332] width 71 height 16
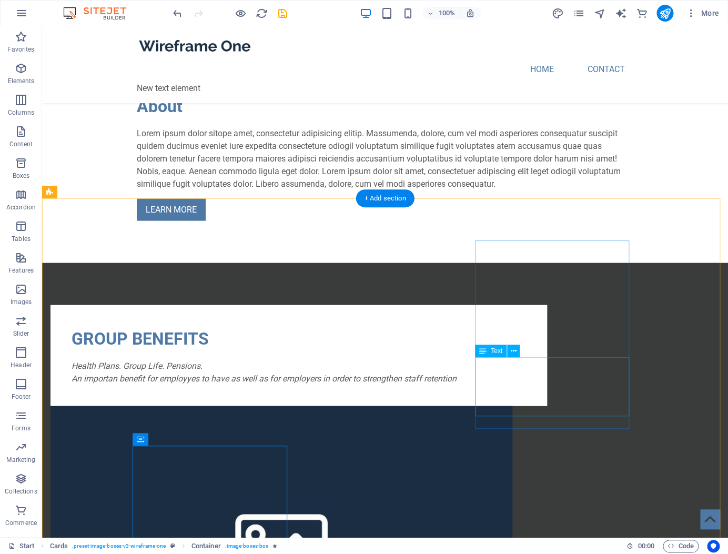
scroll to position [724, 0]
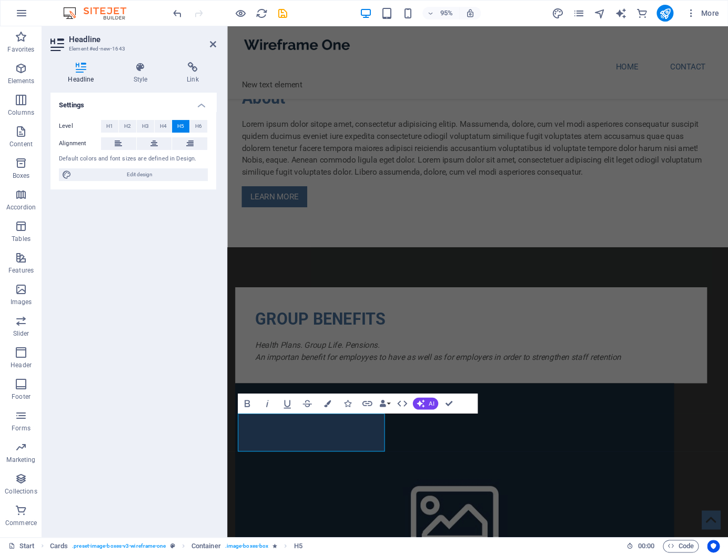
click at [181, 127] on span "H5" at bounding box center [180, 126] width 7 height 13
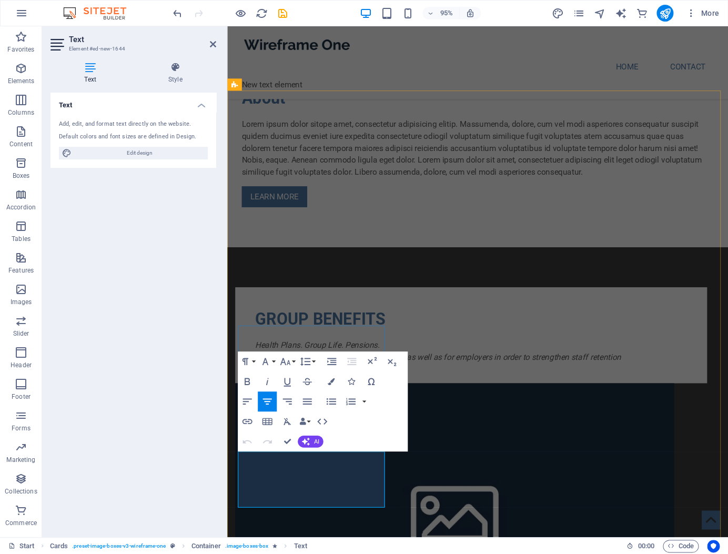
drag, startPoint x: 254, startPoint y: 493, endPoint x: 333, endPoint y: 522, distance: 84.6
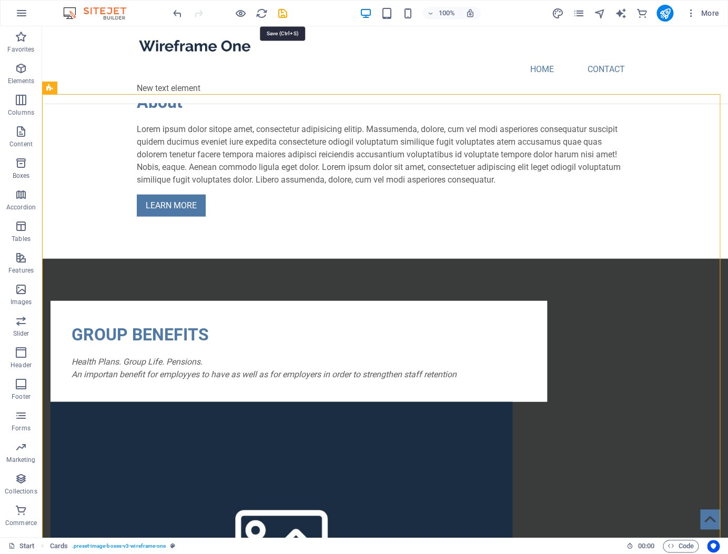
click at [279, 14] on icon "save" at bounding box center [283, 13] width 12 height 12
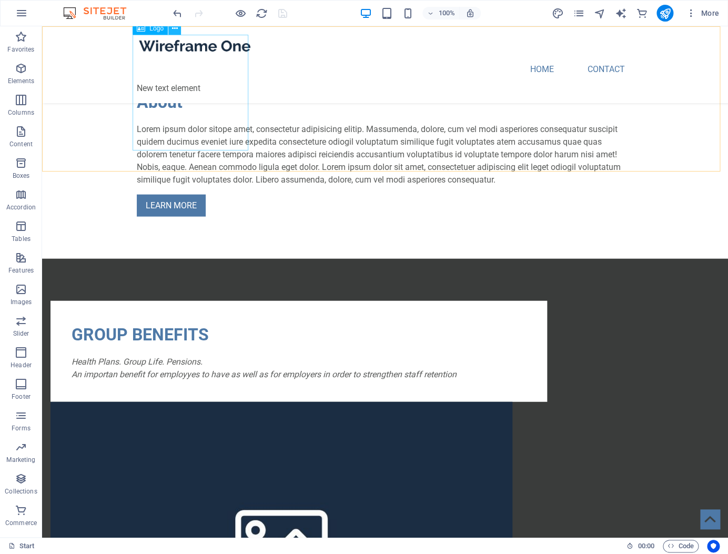
click at [177, 31] on icon at bounding box center [175, 28] width 6 height 11
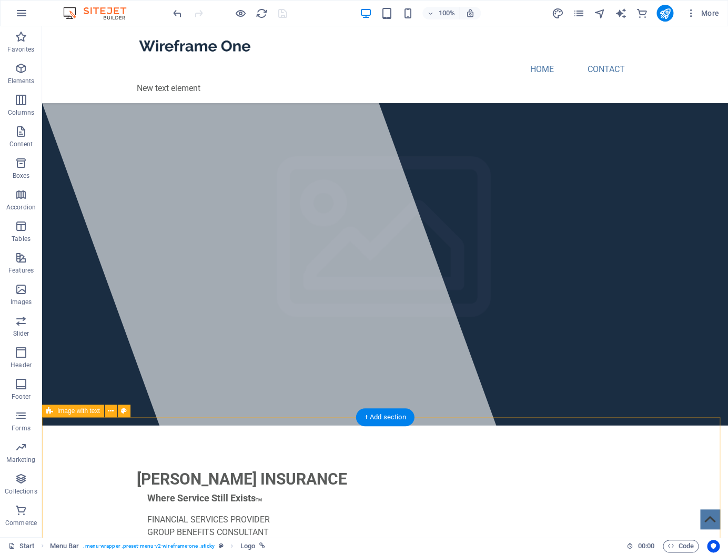
scroll to position [0, 0]
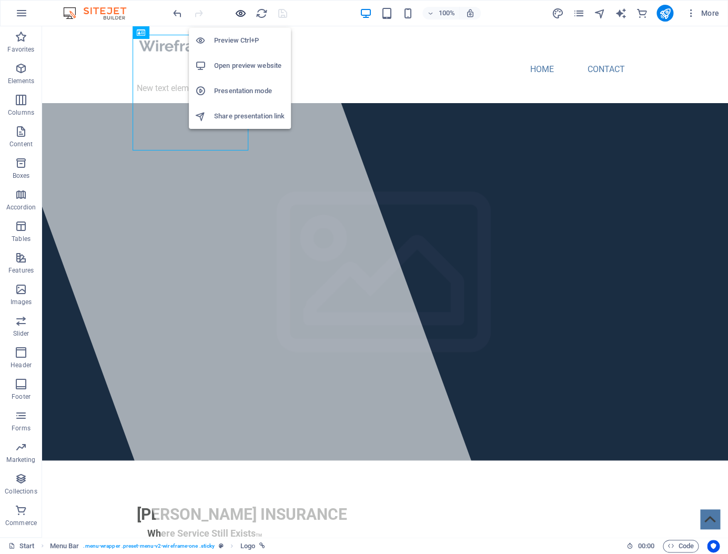
click at [241, 11] on icon "button" at bounding box center [241, 13] width 12 height 12
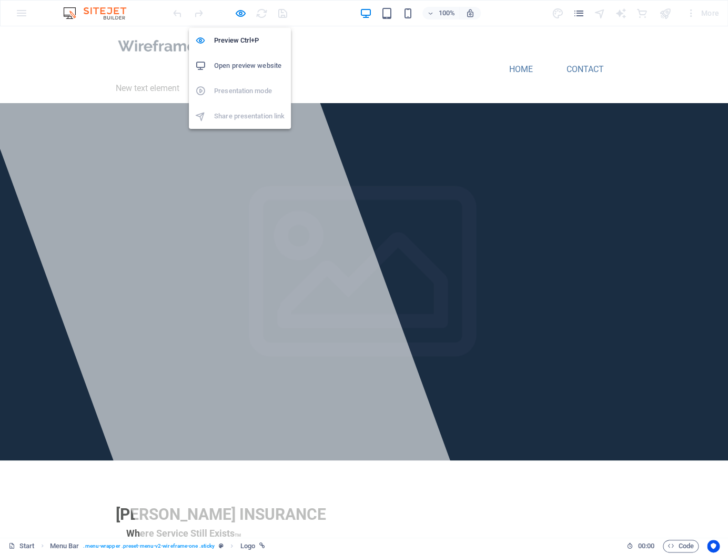
click at [253, 67] on h6 "Open preview website" at bounding box center [249, 65] width 71 height 13
click at [243, 13] on icon "button" at bounding box center [241, 13] width 12 height 12
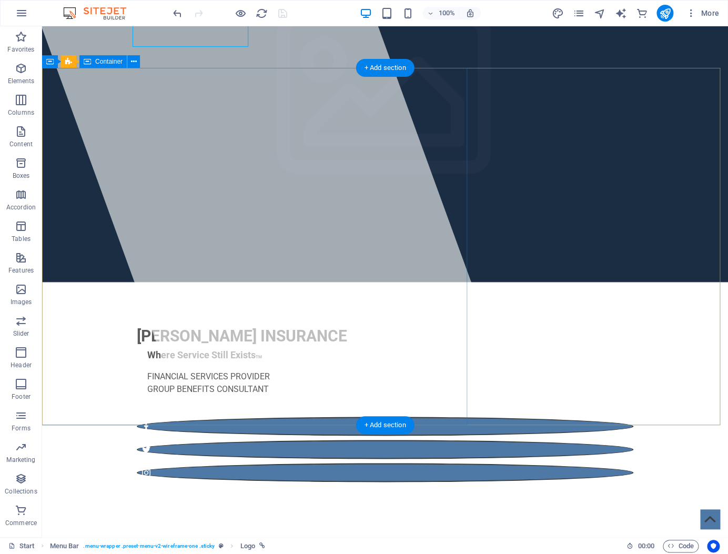
scroll to position [226, 0]
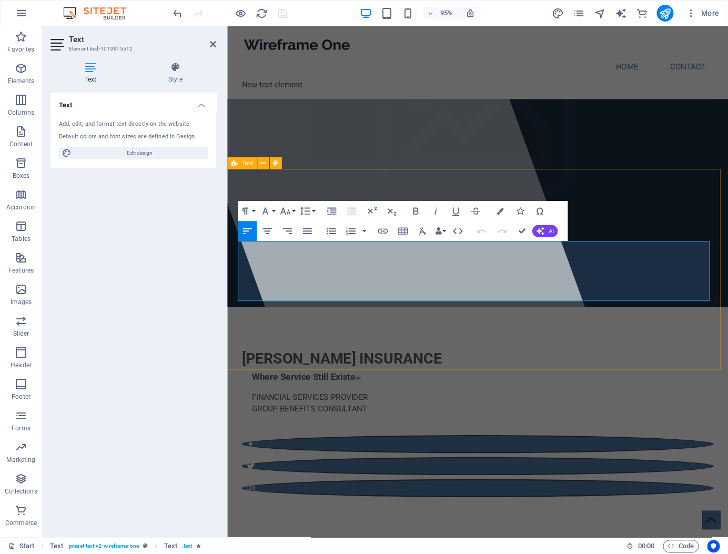
drag, startPoint x: 661, startPoint y: 309, endPoint x: 235, endPoint y: 259, distance: 428.7
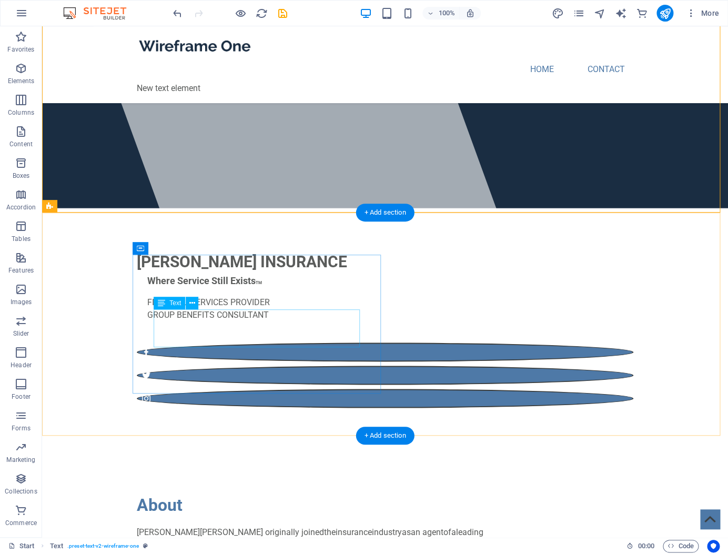
scroll to position [381, 0]
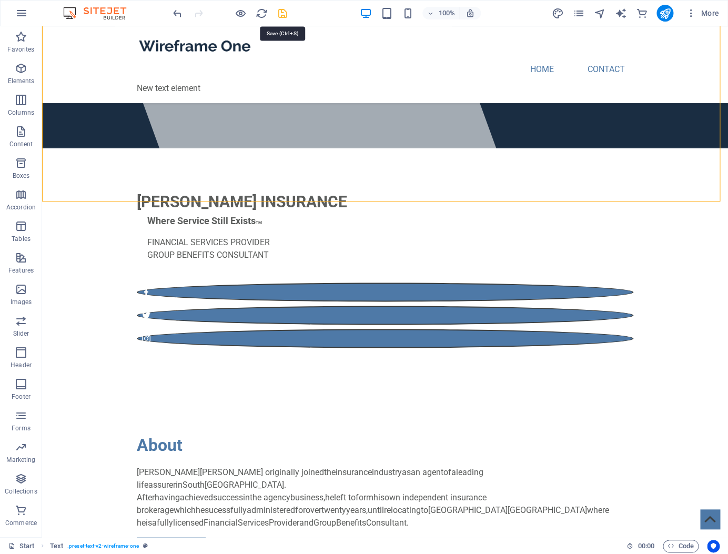
click at [282, 14] on icon "save" at bounding box center [283, 13] width 12 height 12
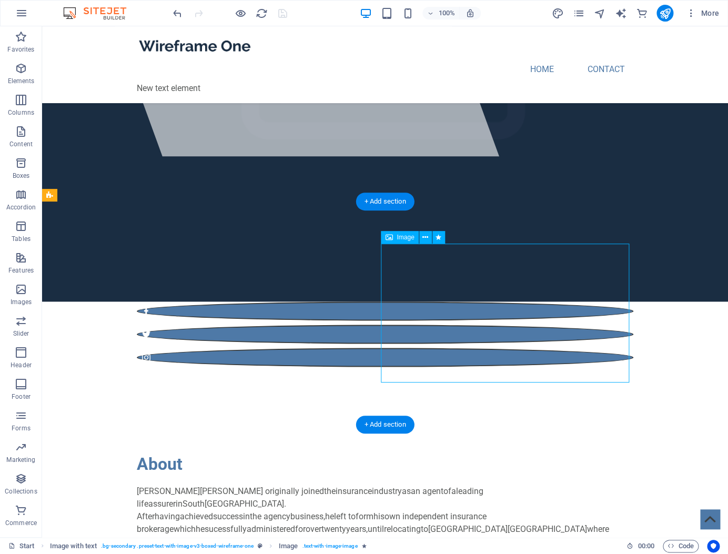
scroll to position [399, 0]
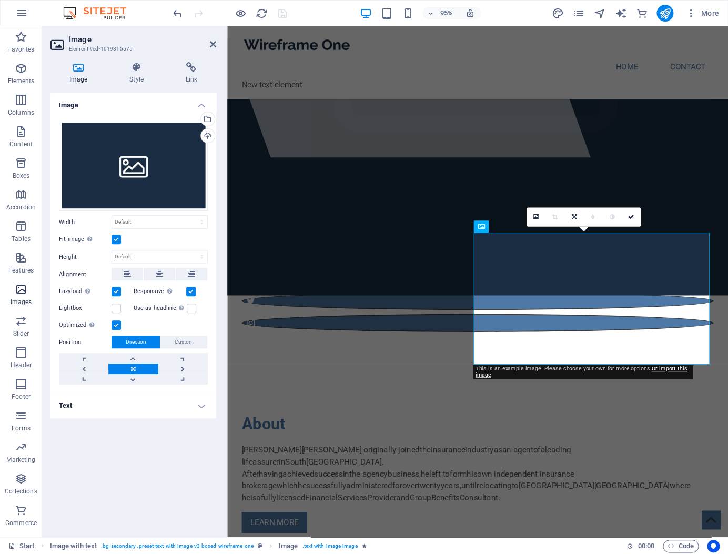
click at [29, 299] on p "Images" at bounding box center [22, 302] width 22 height 8
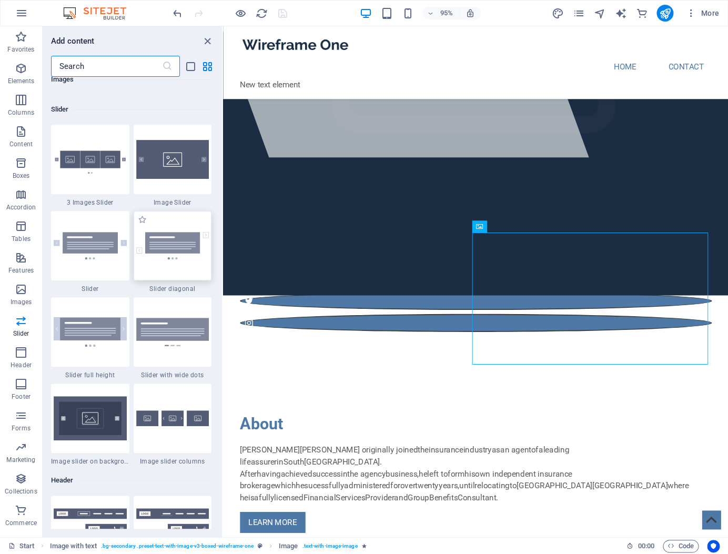
scroll to position [5952, 0]
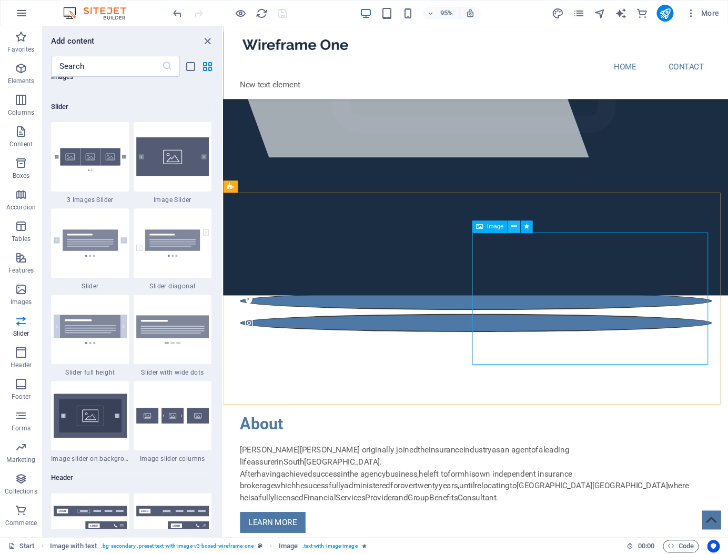
click at [516, 228] on icon at bounding box center [514, 227] width 5 height 11
click at [516, 226] on icon at bounding box center [514, 227] width 5 height 11
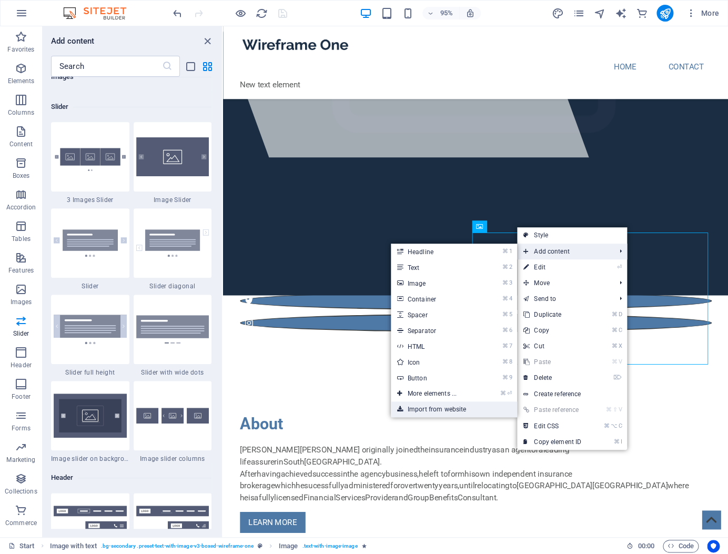
click at [457, 411] on link "Import from website" at bounding box center [454, 410] width 126 height 16
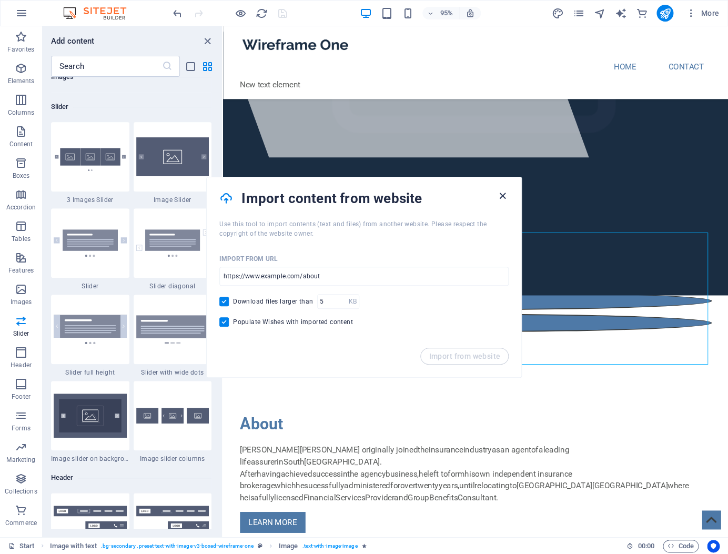
click at [506, 194] on icon "button" at bounding box center [503, 196] width 12 height 12
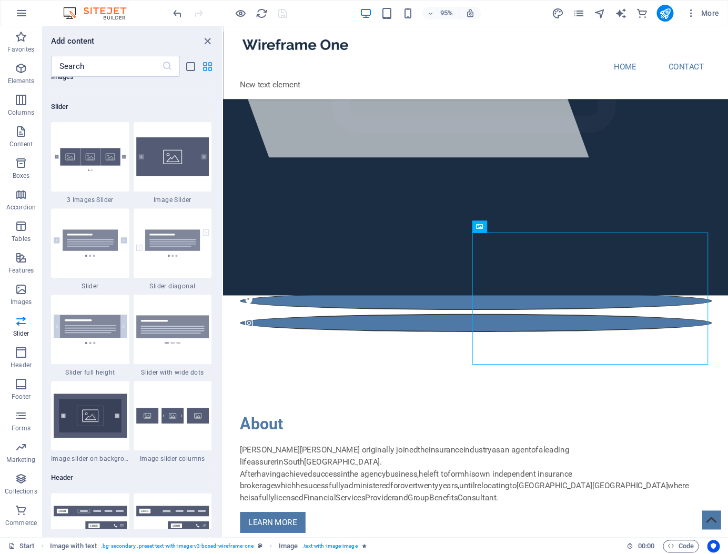
click at [208, 67] on icon "grid-view" at bounding box center [208, 67] width 12 height 12
click at [184, 66] on div "​" at bounding box center [132, 66] width 179 height 21
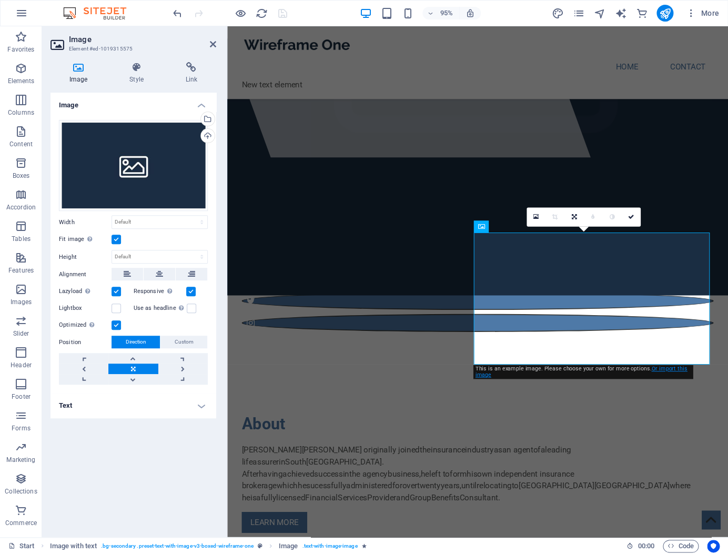
click at [665, 372] on link "Or import this image" at bounding box center [581, 372] width 212 height 13
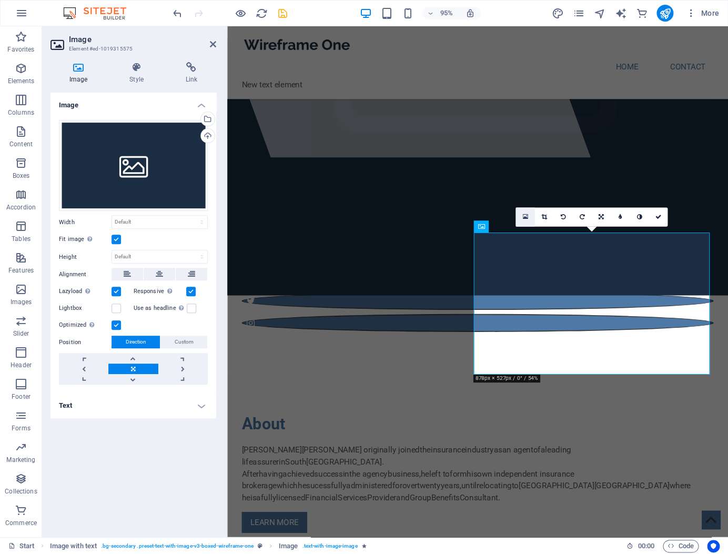
click at [526, 218] on icon at bounding box center [526, 217] width 6 height 7
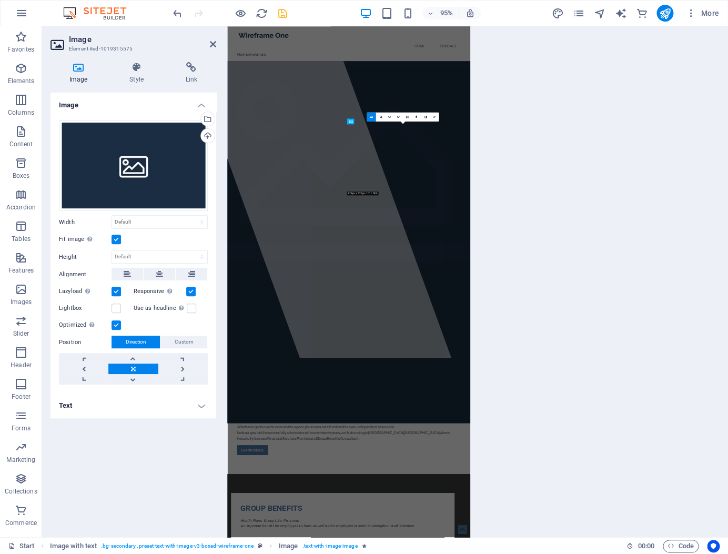
scroll to position [818, 0]
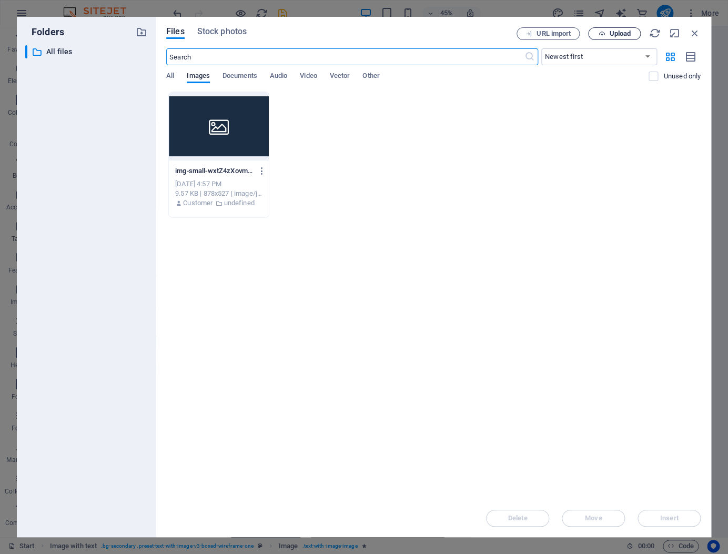
click at [630, 33] on span "Upload" at bounding box center [621, 34] width 22 height 6
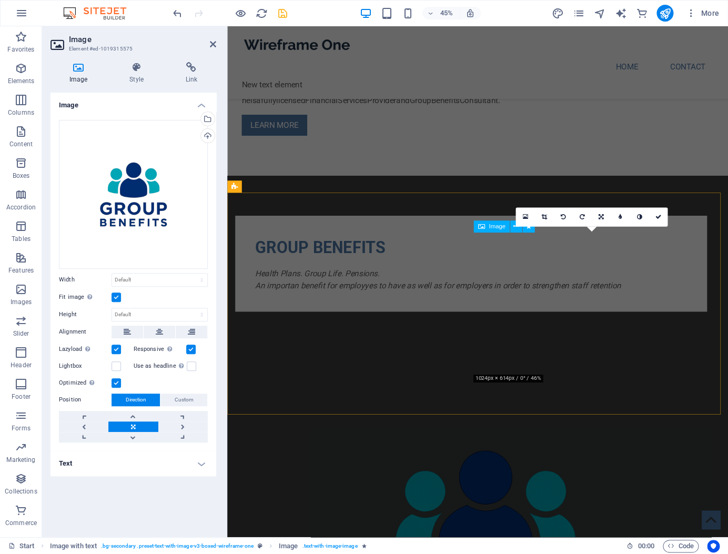
scroll to position [399, 0]
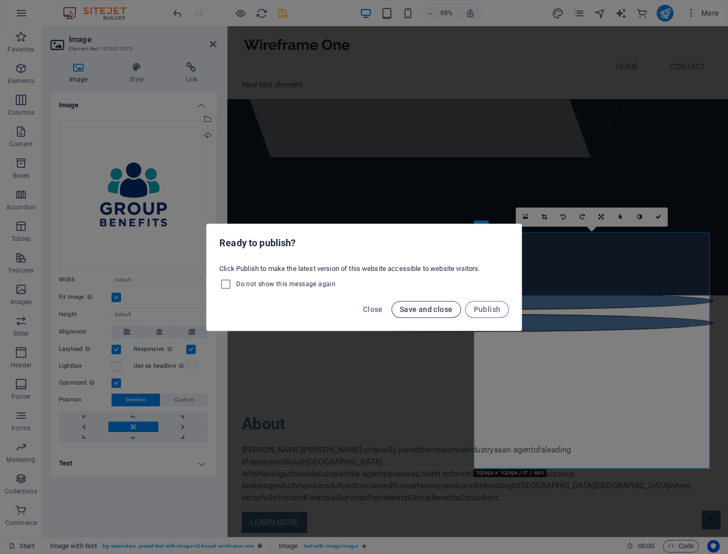
click at [425, 312] on span "Save and close" at bounding box center [426, 309] width 53 height 8
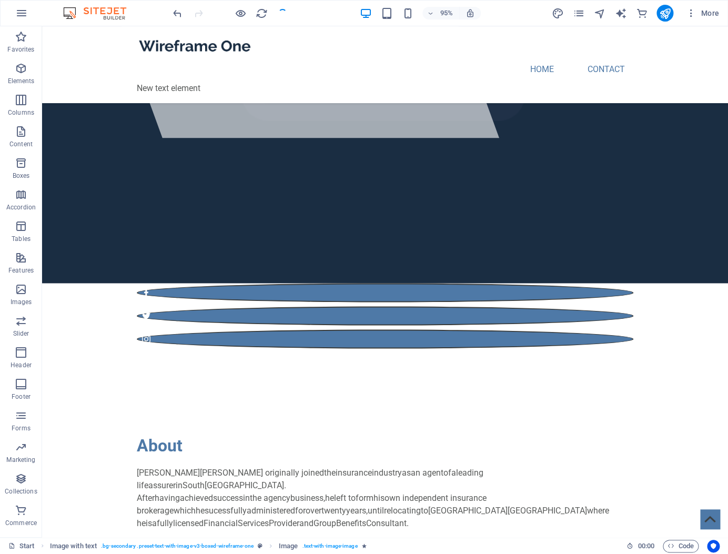
checkbox input "false"
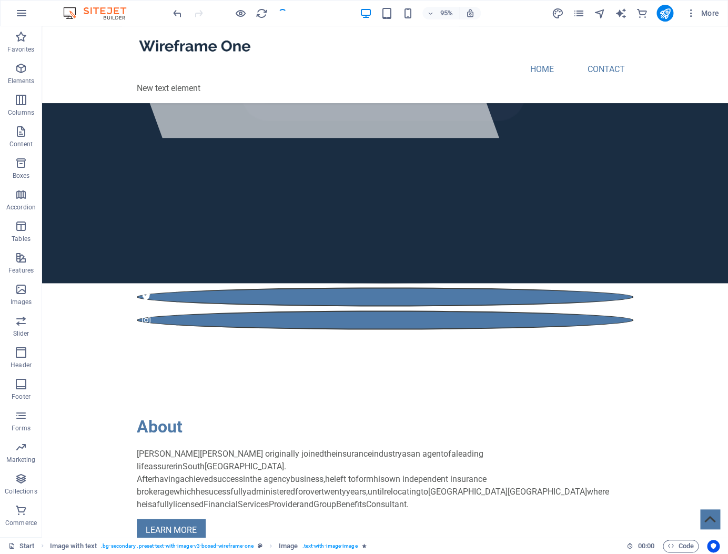
scroll to position [381, 0]
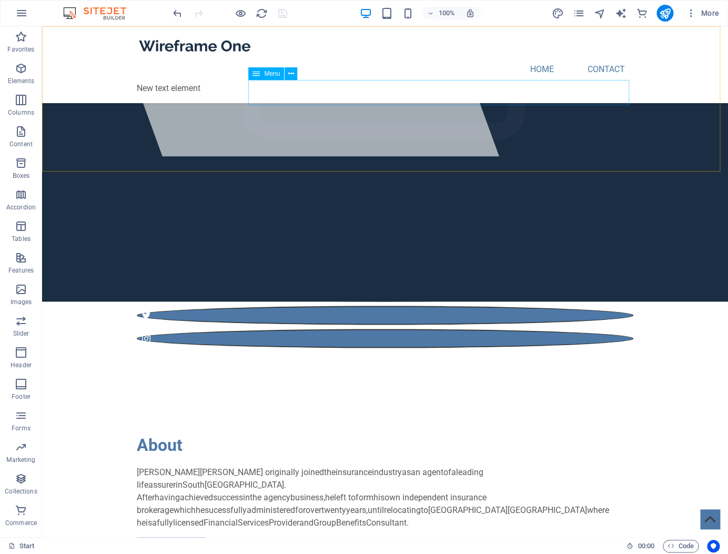
click at [403, 82] on nav "Home Contact" at bounding box center [385, 69] width 497 height 25
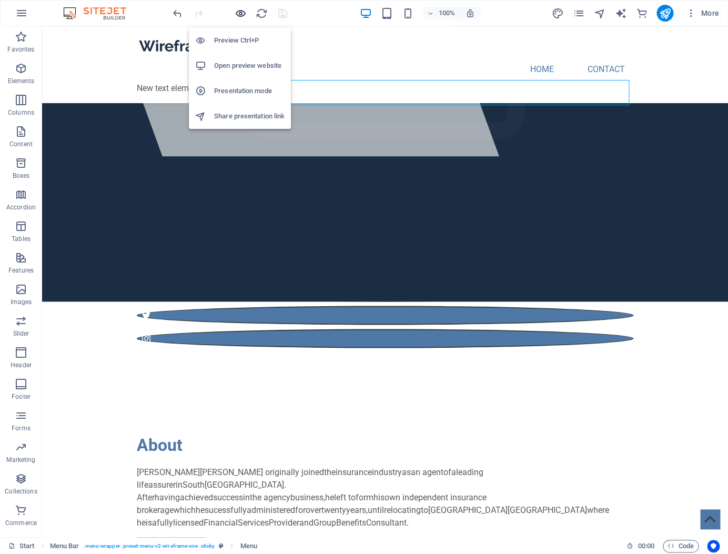
click at [244, 13] on icon "button" at bounding box center [241, 13] width 12 height 12
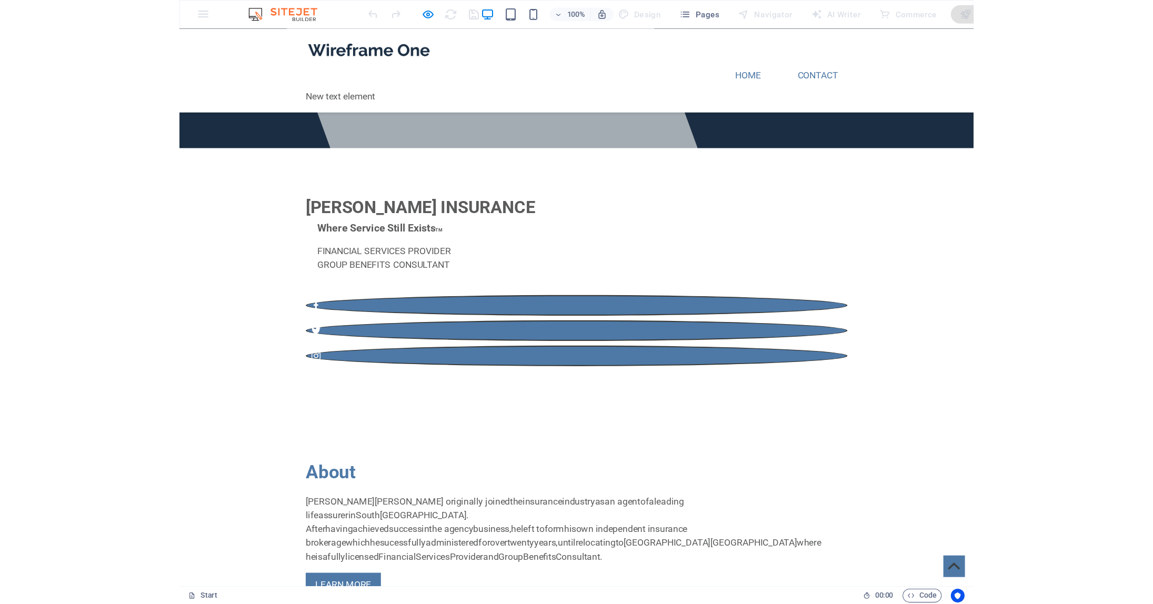
scroll to position [428, 0]
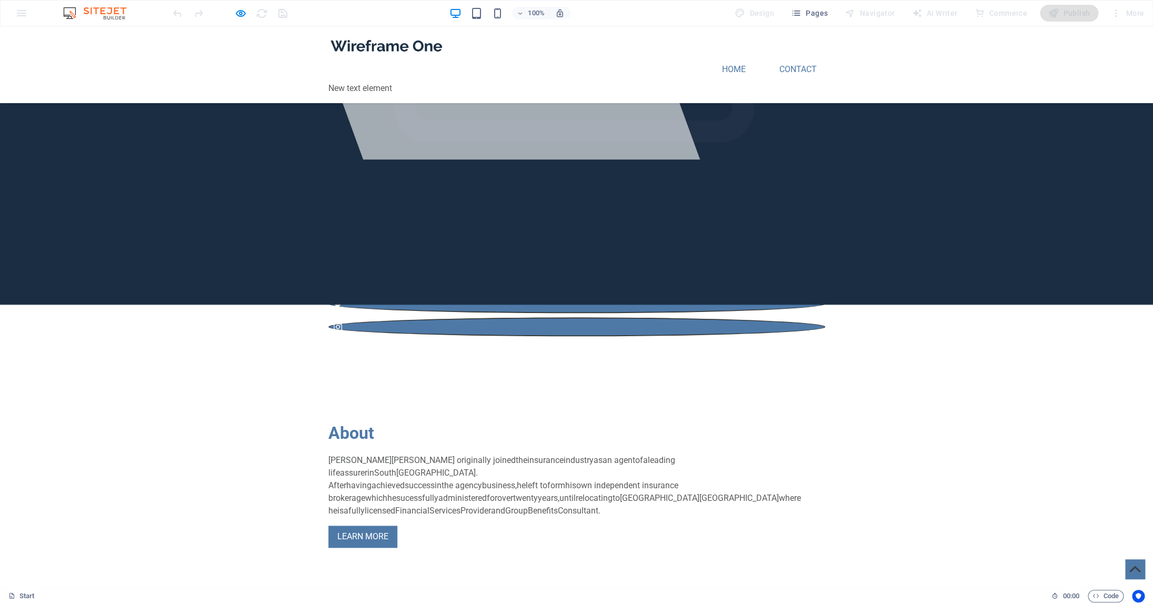
click at [637, 103] on header "Home Contact New text element Menu" at bounding box center [577, 64] width 514 height 77
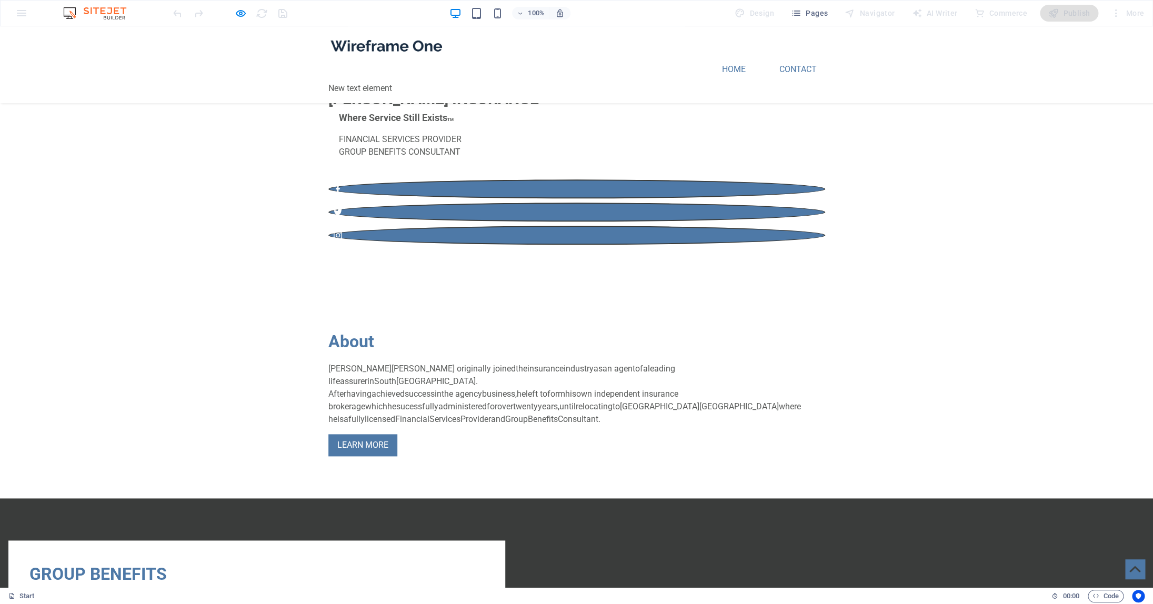
scroll to position [521, 0]
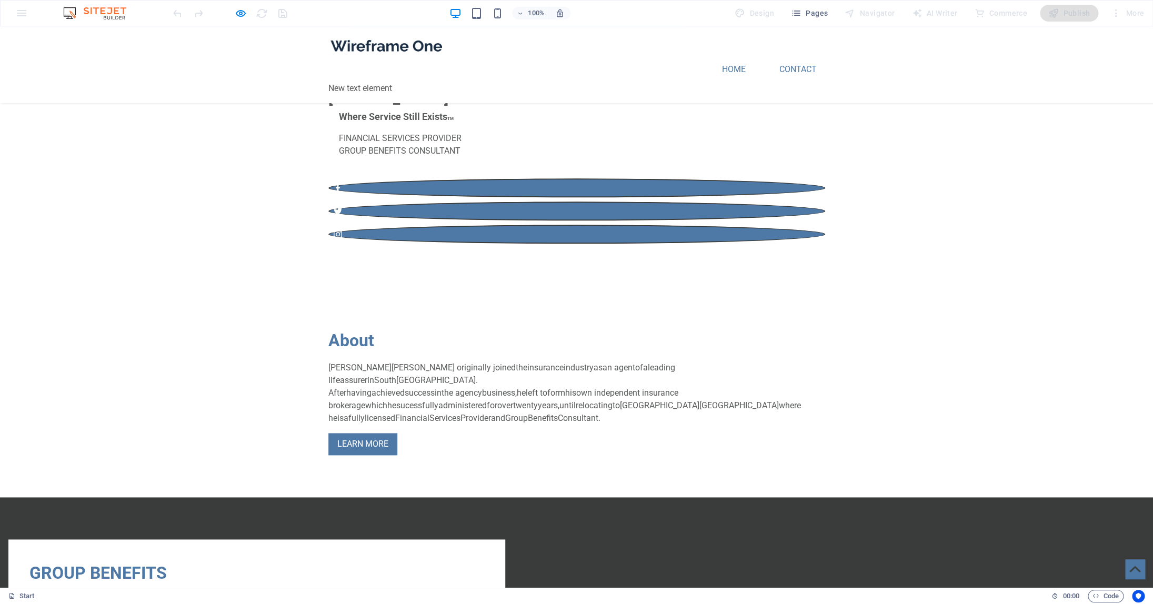
click at [490, 540] on div "GROUP BENEFITS Health Plans. Group Life. Pensions. An importan benefit for empl…" at bounding box center [256, 590] width 497 height 101
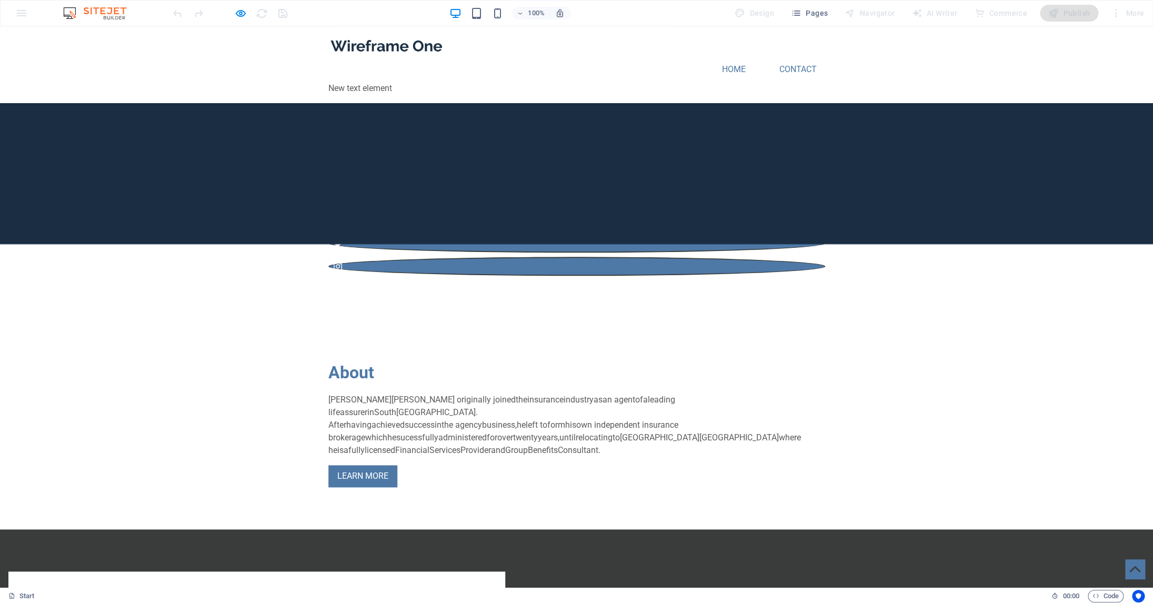
scroll to position [488, 0]
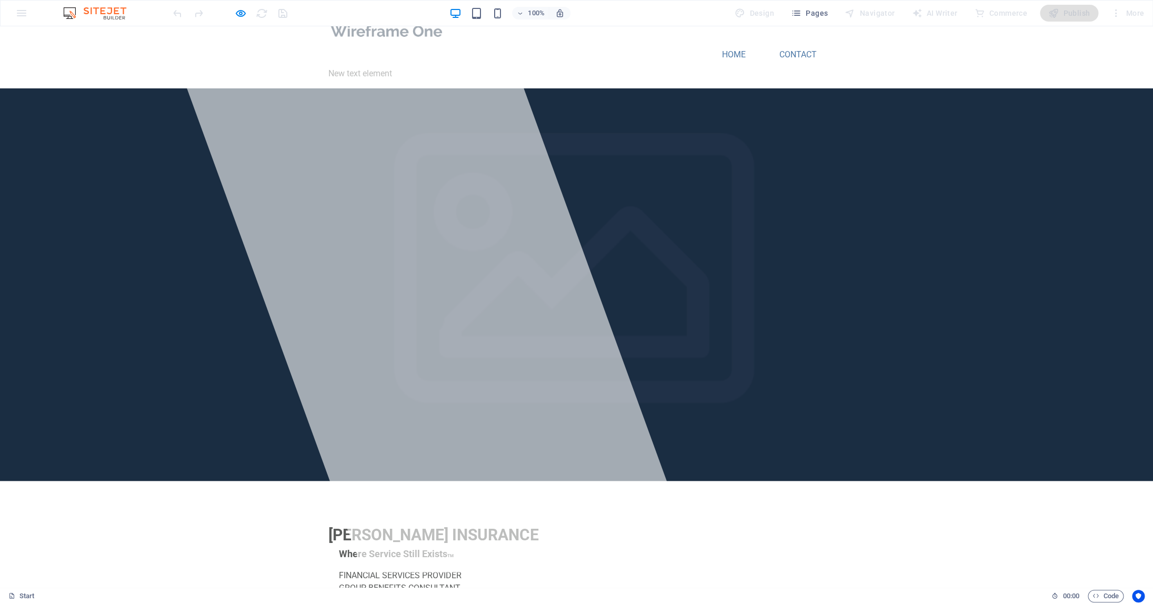
scroll to position [0, 0]
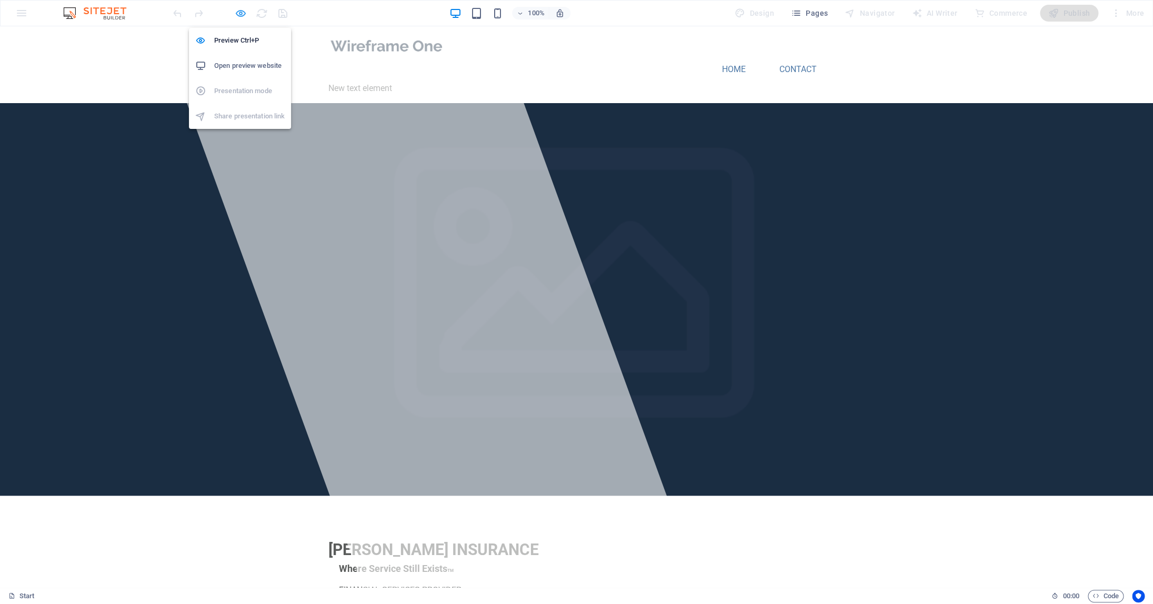
click at [239, 11] on icon "button" at bounding box center [241, 13] width 12 height 12
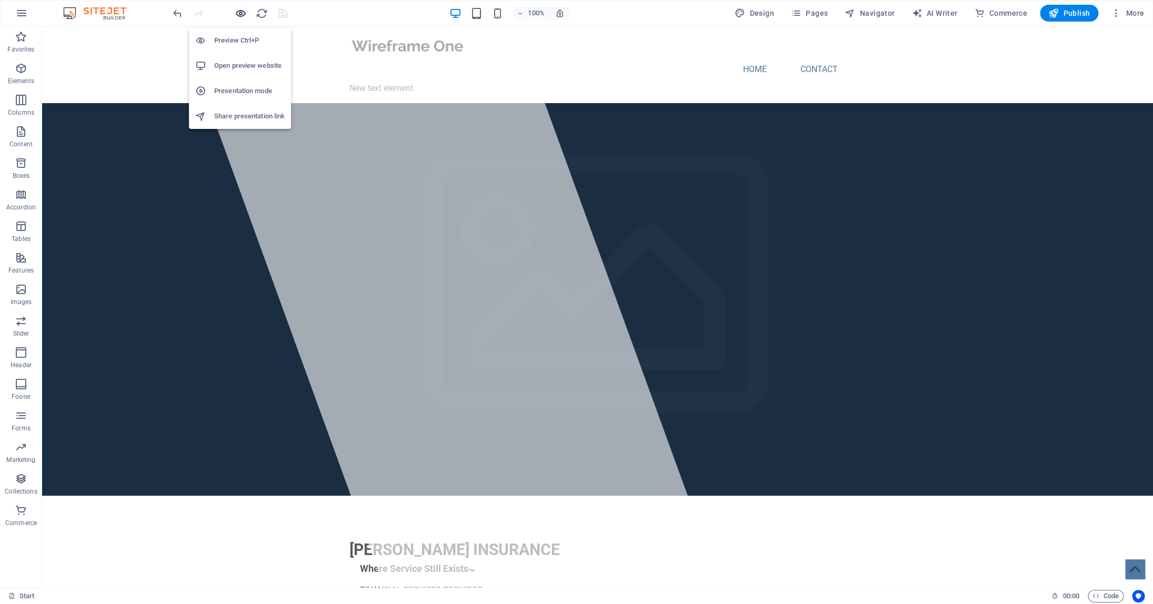
click at [239, 11] on icon "button" at bounding box center [241, 13] width 12 height 12
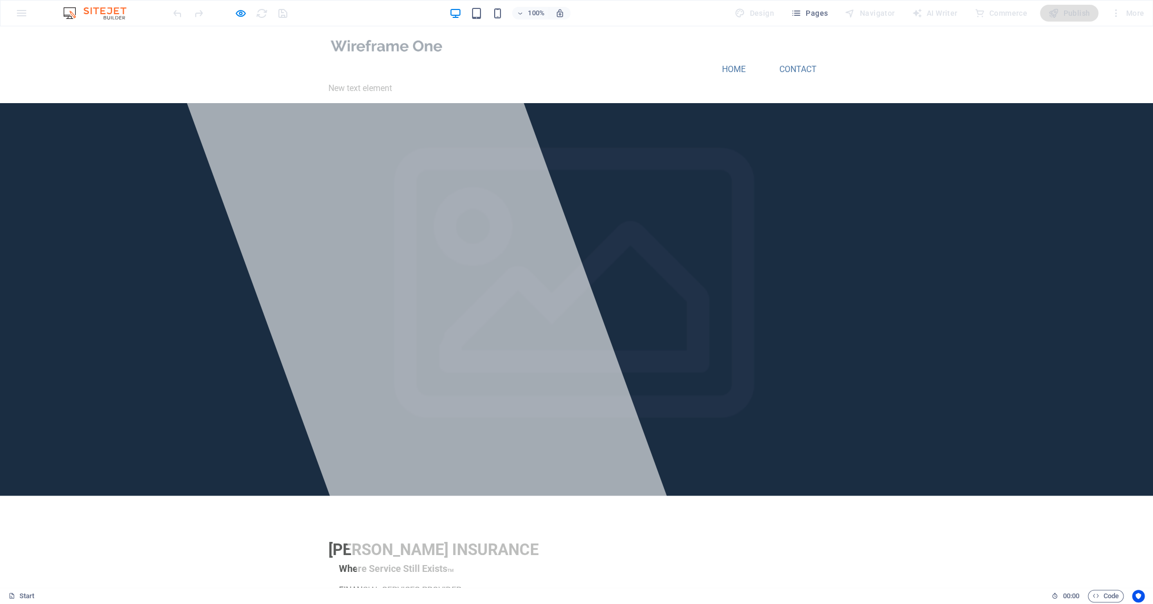
click at [437, 541] on span "[PERSON_NAME] INSURANCE" at bounding box center [433, 550] width 211 height 18
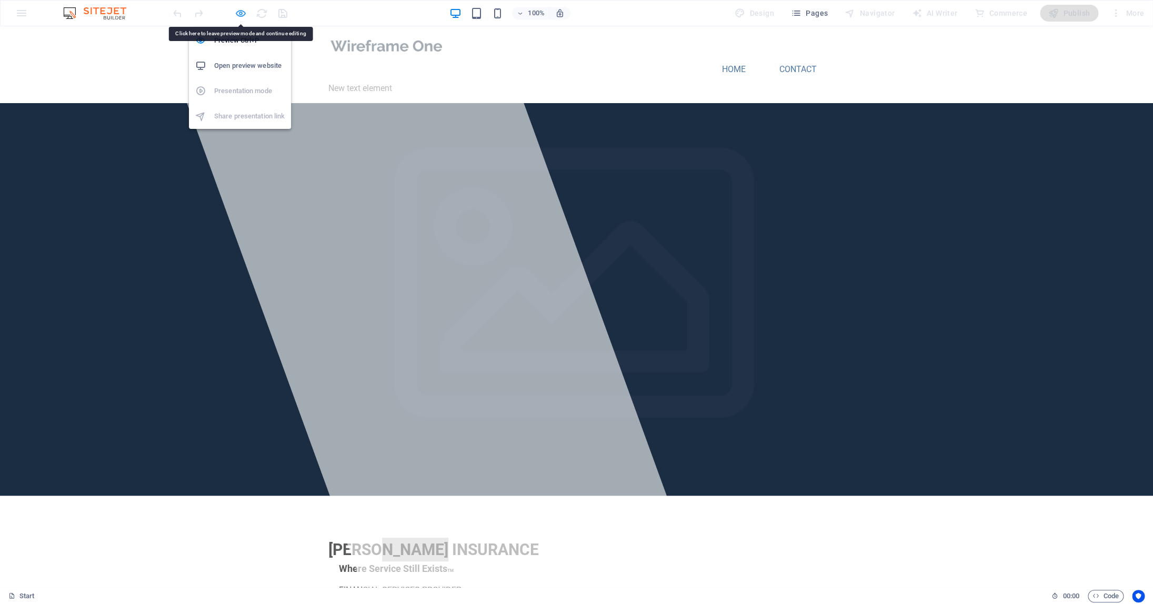
click at [242, 14] on icon "button" at bounding box center [241, 13] width 12 height 12
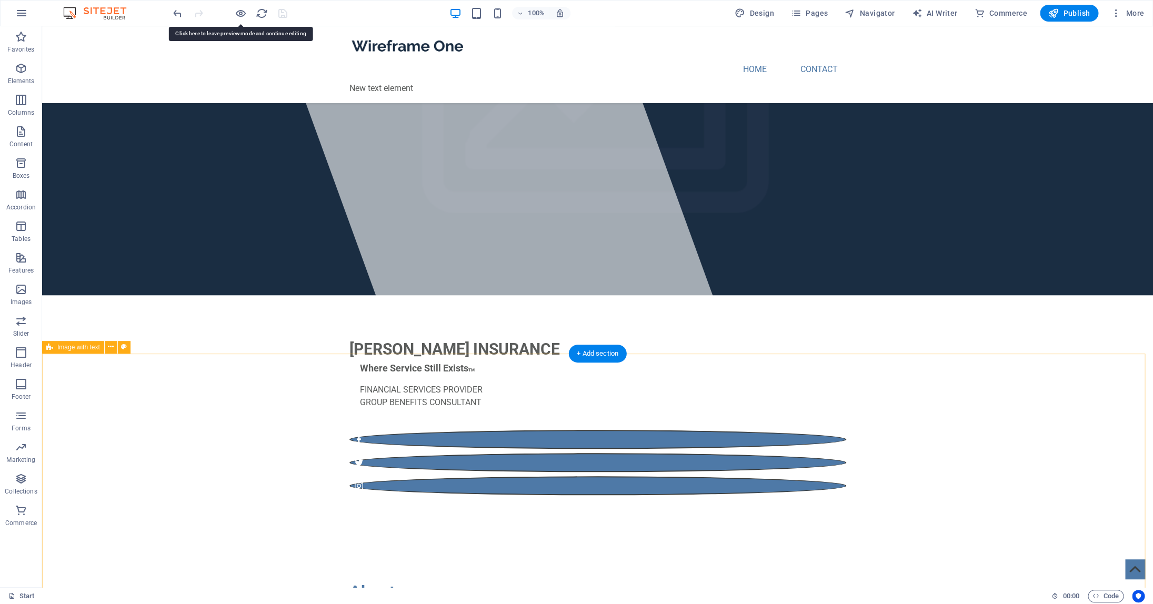
scroll to position [269, 0]
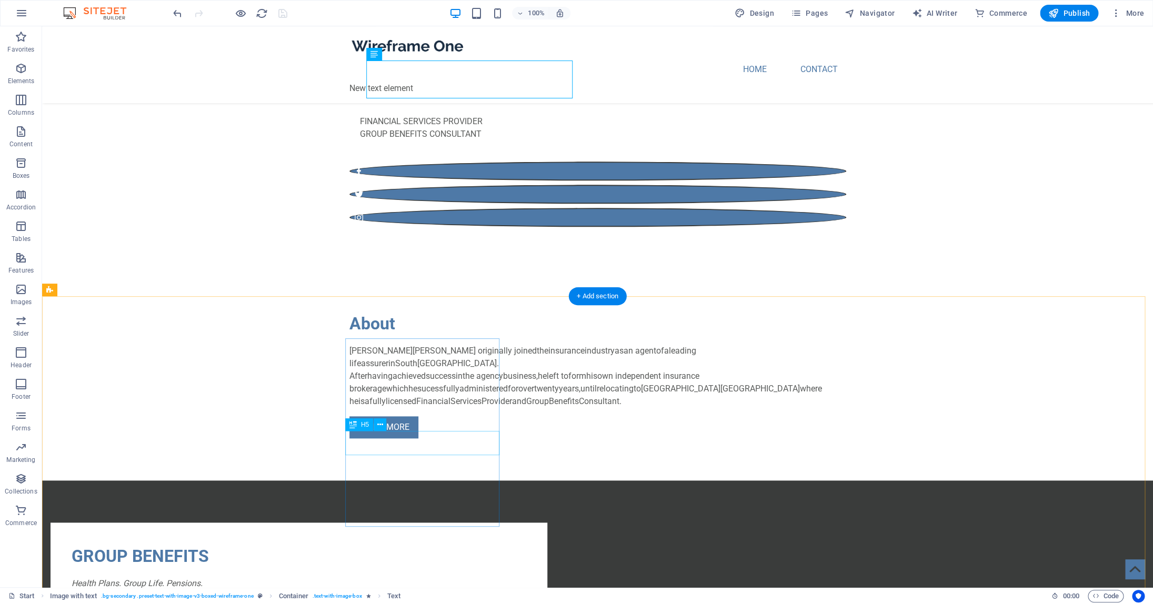
scroll to position [506, 0]
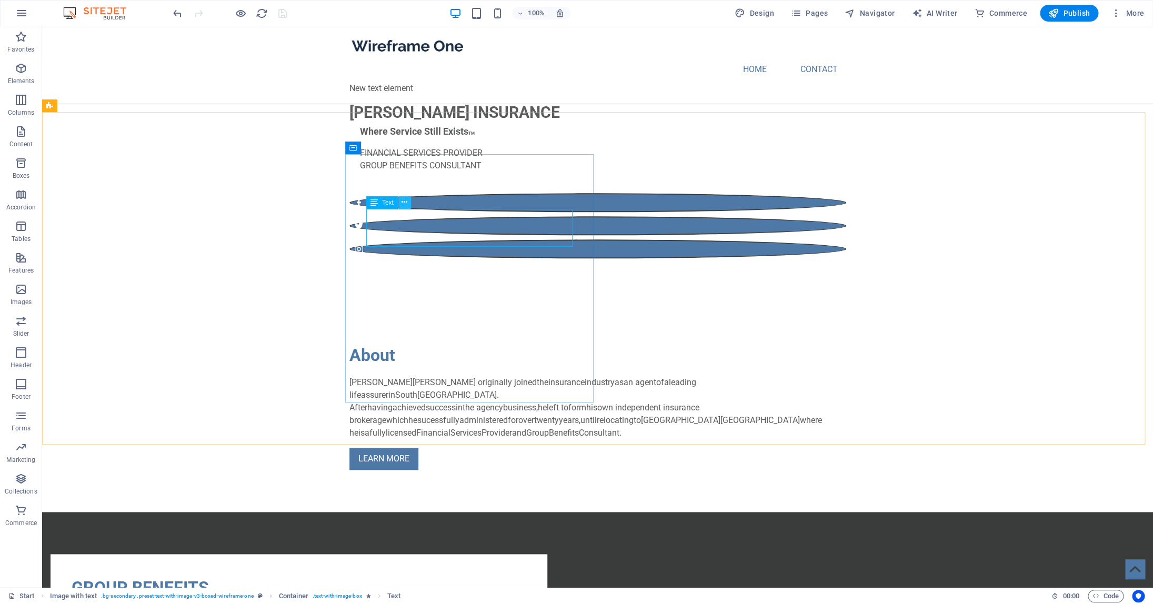
click at [407, 204] on icon at bounding box center [405, 202] width 6 height 11
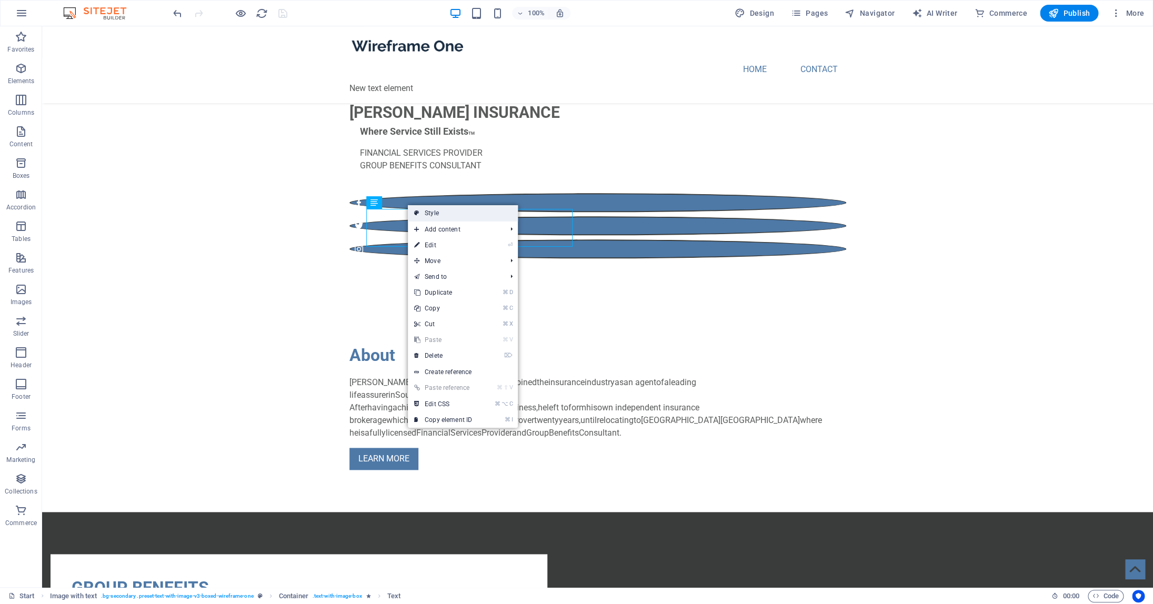
click at [416, 211] on icon at bounding box center [416, 213] width 5 height 16
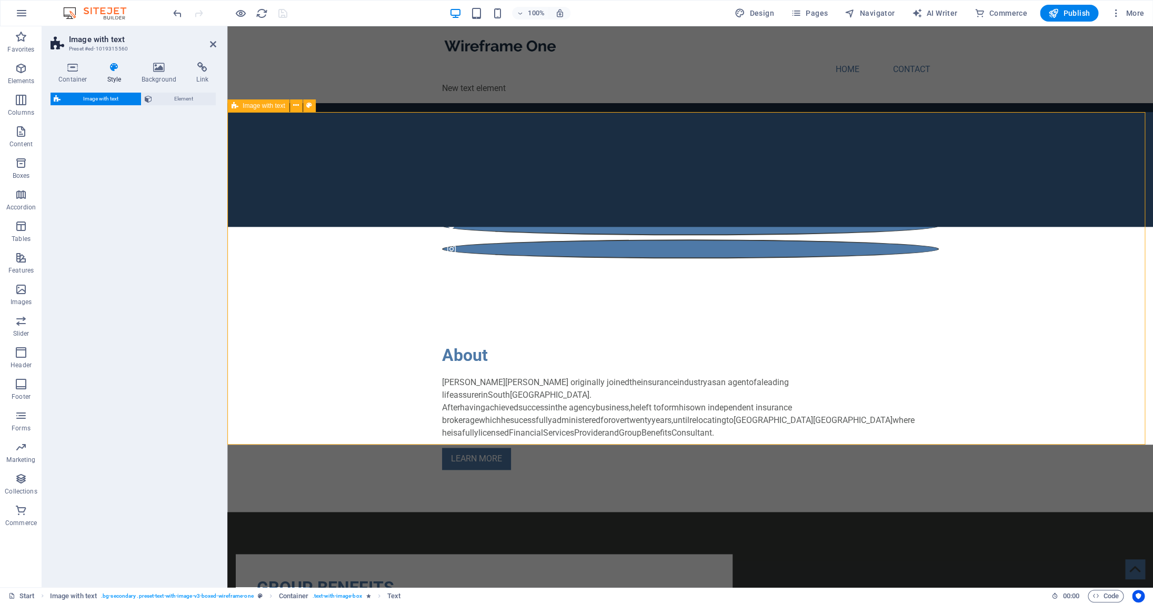
select select "rem"
select select "px"
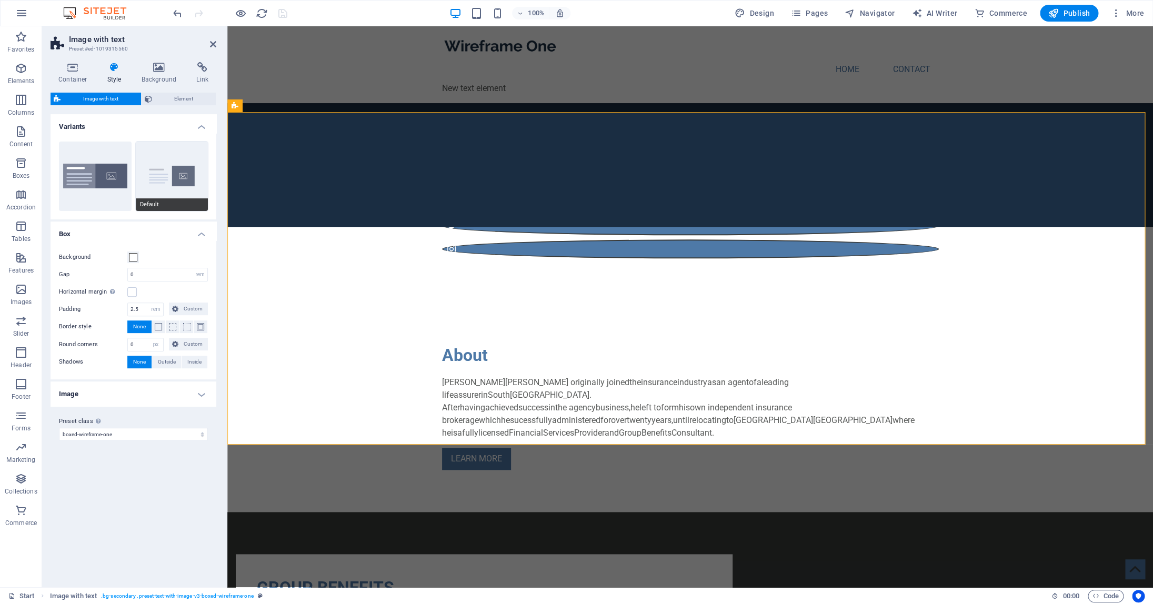
click at [155, 173] on button "Default" at bounding box center [172, 176] width 73 height 69
type input "2"
type input "0"
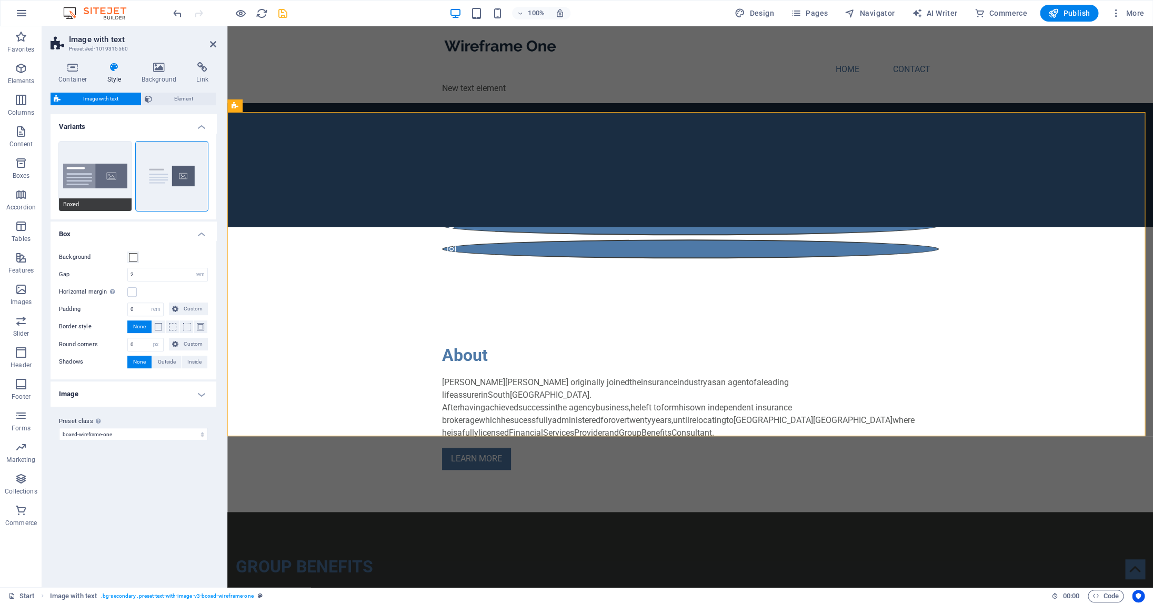
click at [79, 171] on button "Boxed" at bounding box center [95, 176] width 73 height 69
type input "0"
type input "2.5"
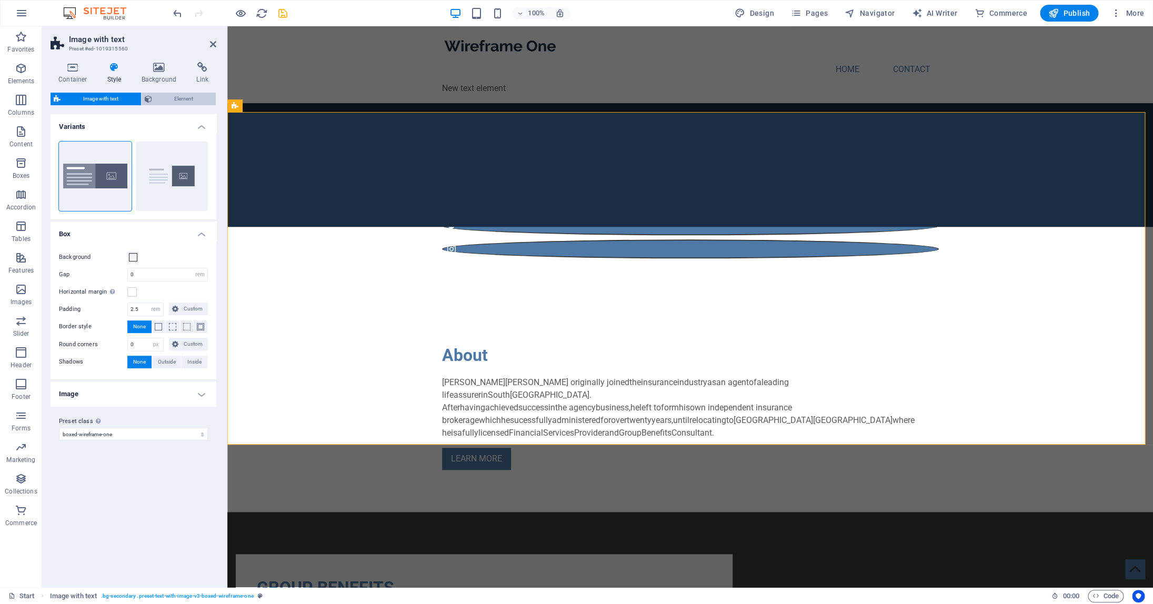
click at [187, 96] on span "Element" at bounding box center [184, 99] width 58 height 13
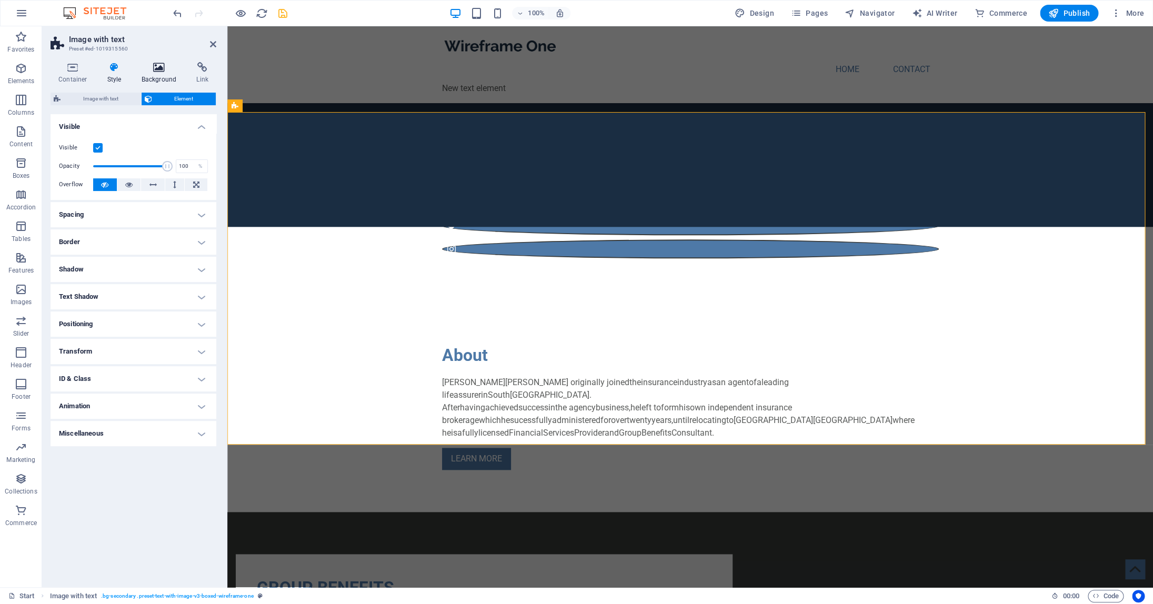
click at [155, 73] on icon at bounding box center [159, 67] width 51 height 11
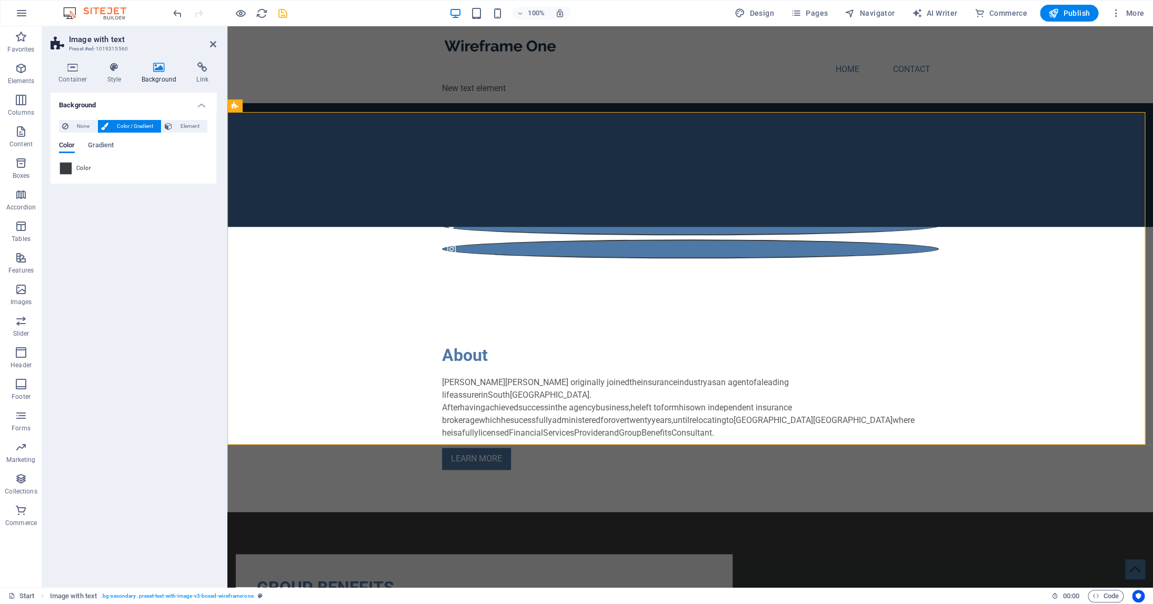
click at [218, 46] on aside "Image with text Preset #ed-1019315560 Container Style Background Link Size Heig…" at bounding box center [134, 306] width 185 height 561
click at [215, 45] on icon at bounding box center [213, 44] width 6 height 8
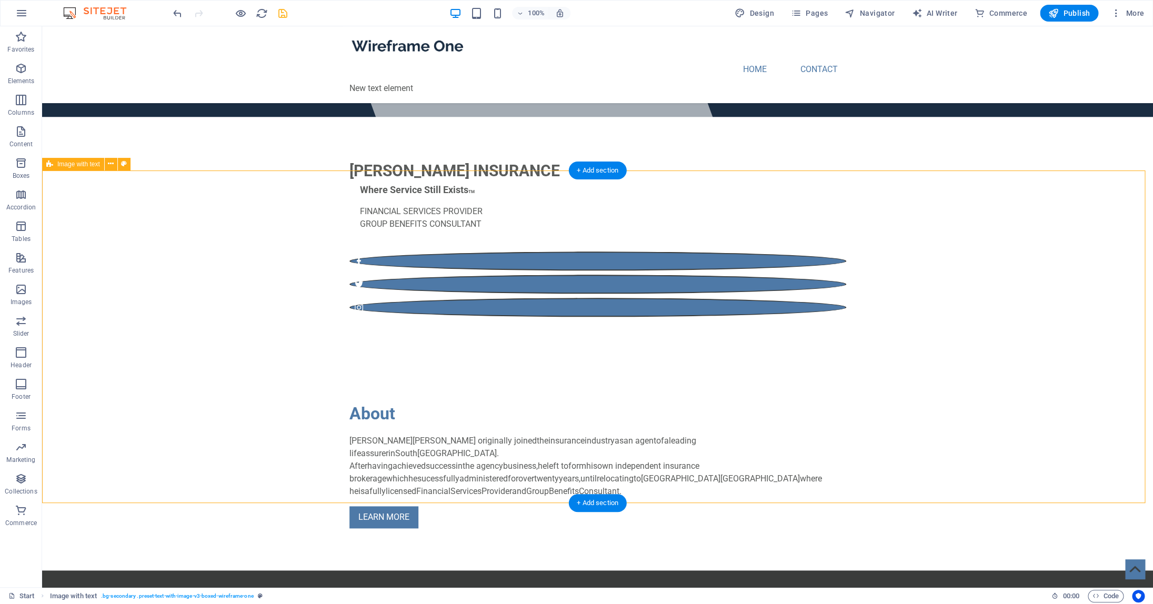
scroll to position [448, 0]
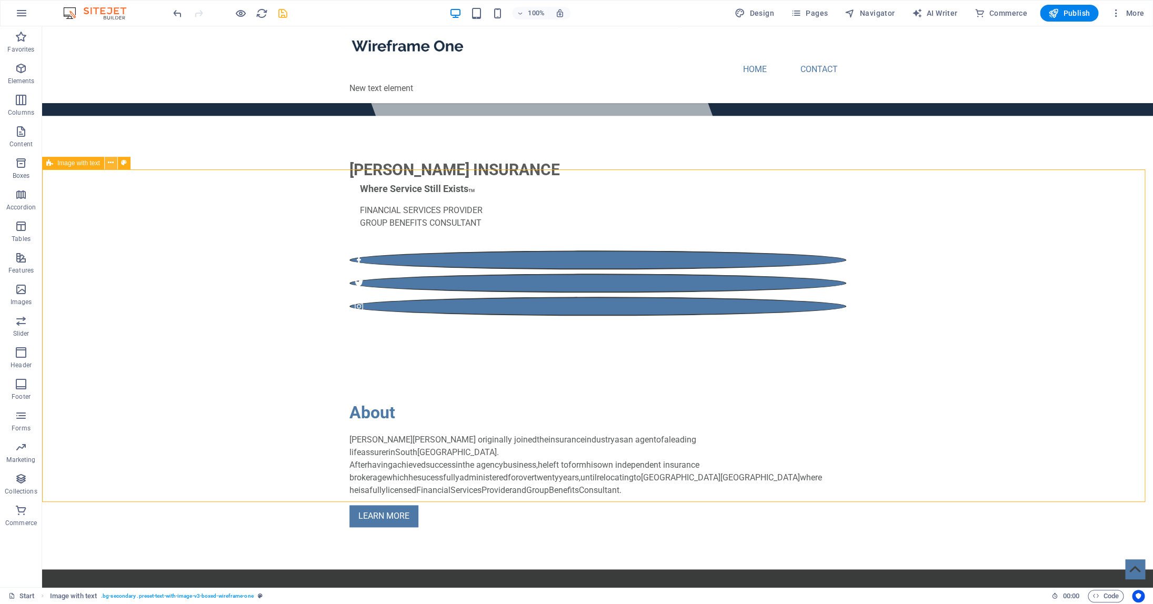
click at [111, 164] on icon at bounding box center [111, 162] width 6 height 11
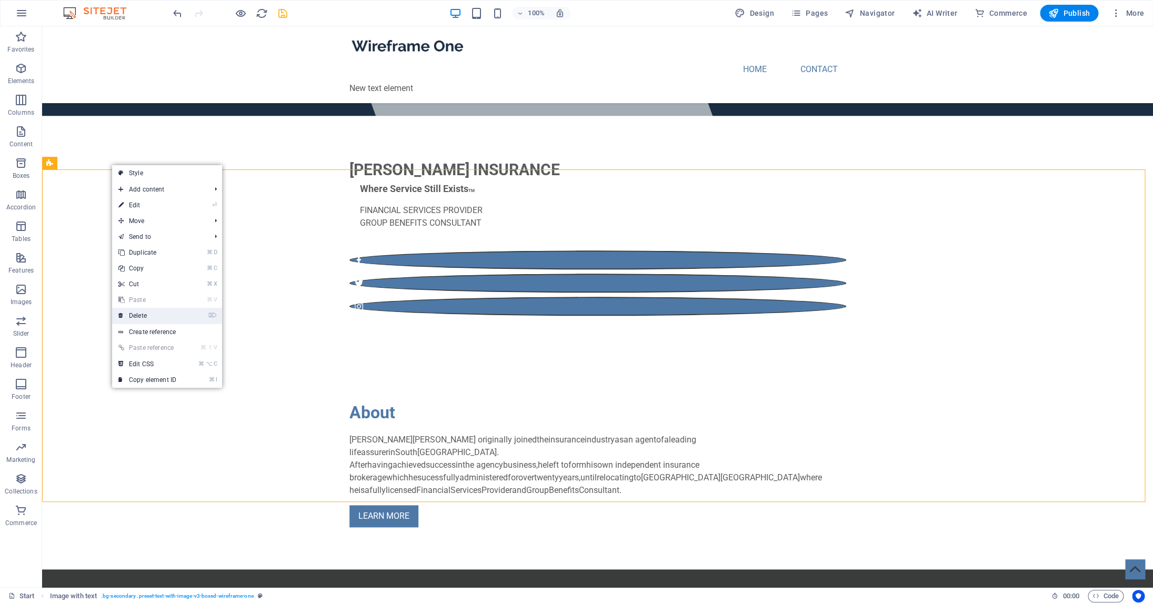
click at [153, 314] on link "⌦ Delete" at bounding box center [147, 316] width 71 height 16
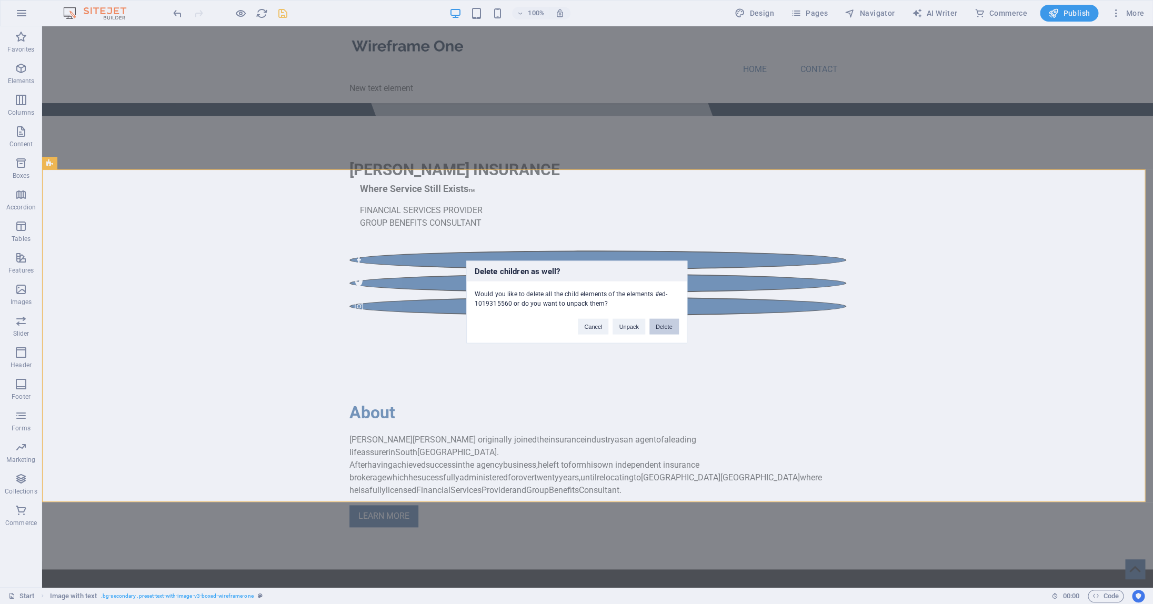
click at [661, 327] on button "Delete" at bounding box center [664, 327] width 29 height 16
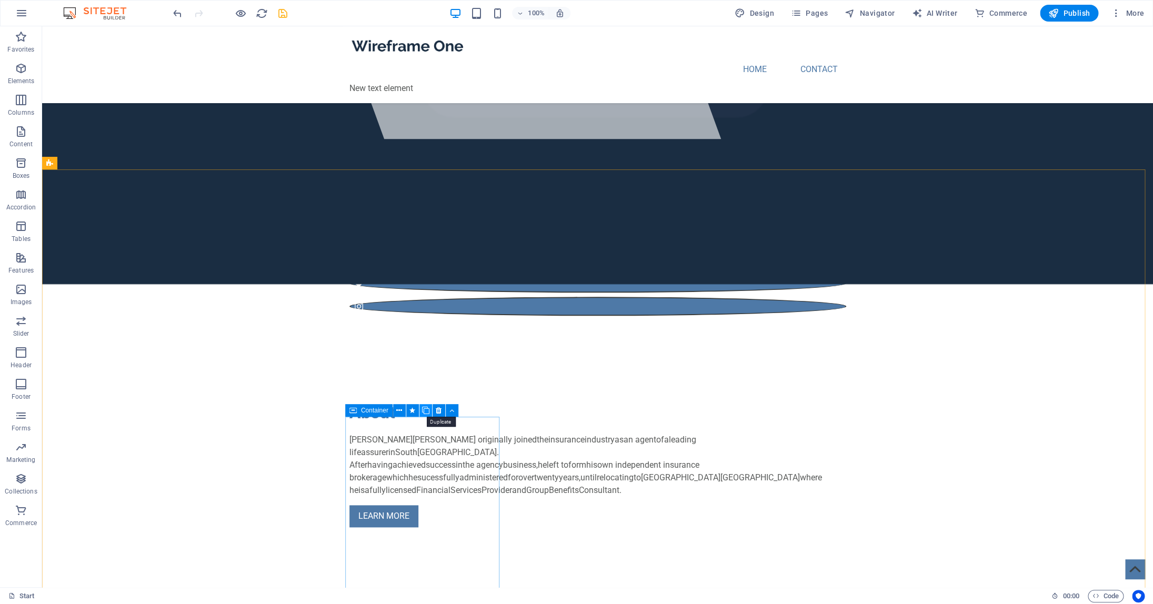
click at [428, 409] on icon at bounding box center [425, 410] width 7 height 11
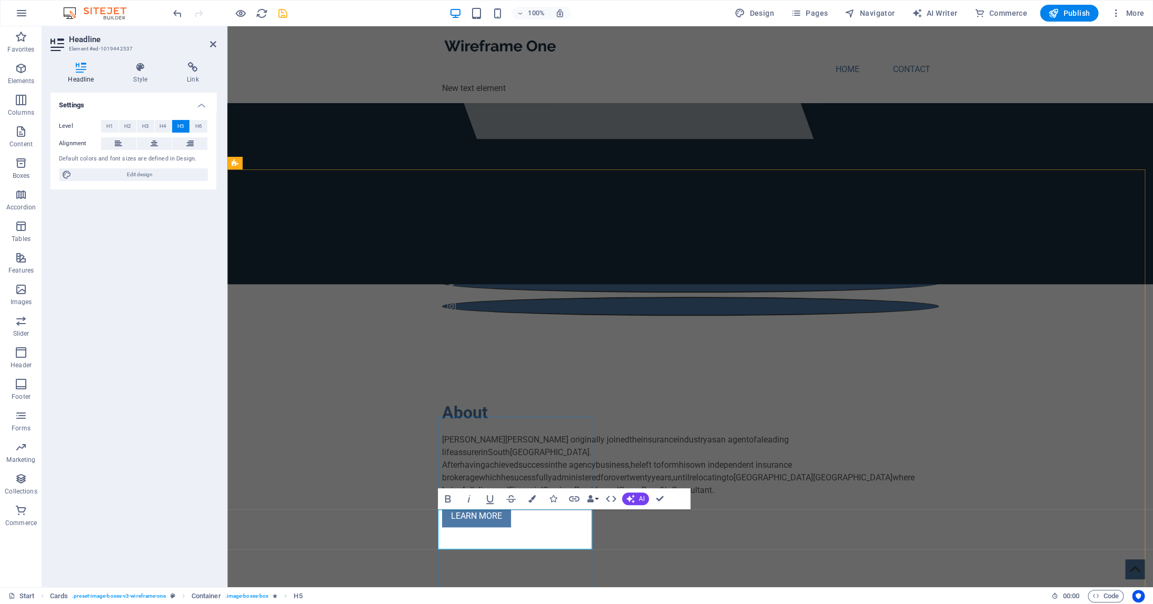
drag, startPoint x: 521, startPoint y: 525, endPoint x: 530, endPoint y: 545, distance: 21.7
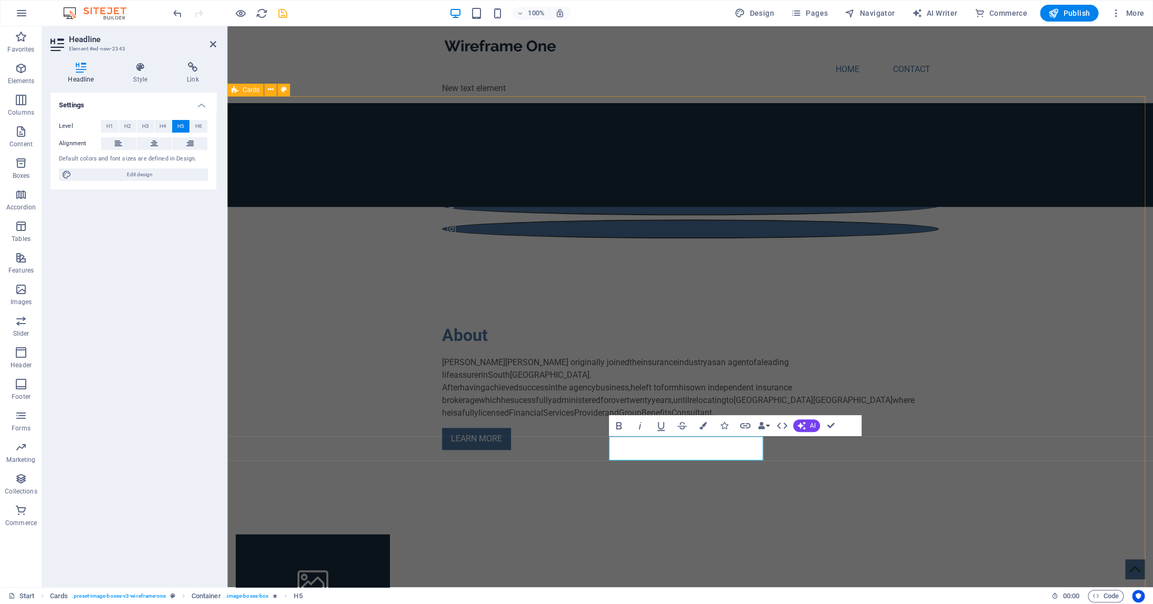
scroll to position [529, 0]
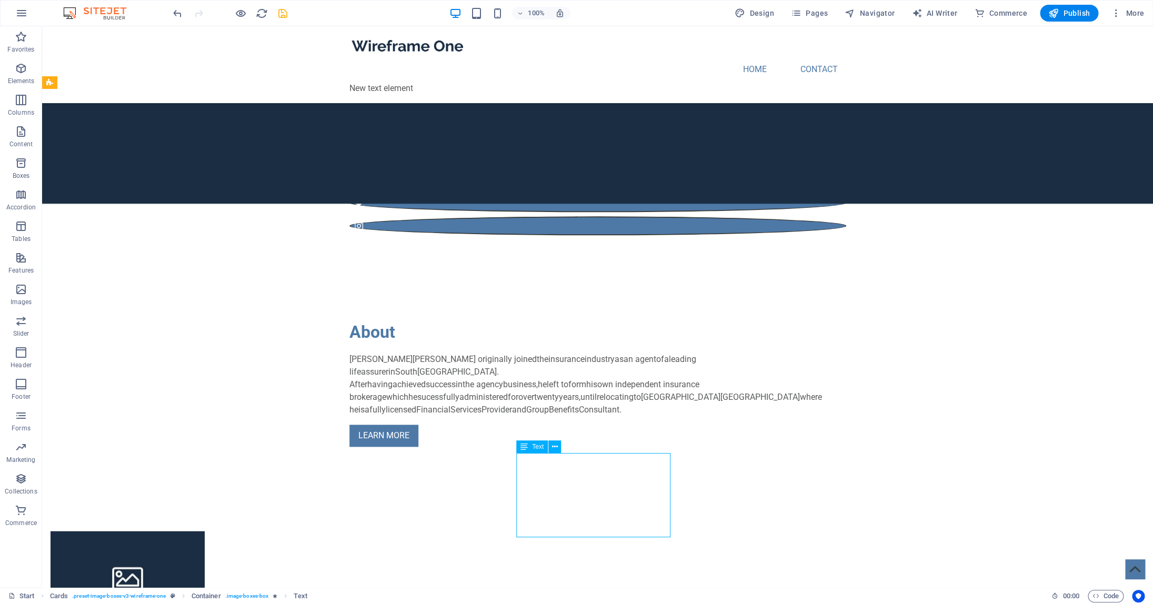
drag, startPoint x: 435, startPoint y: 474, endPoint x: 620, endPoint y: 474, distance: 185.3
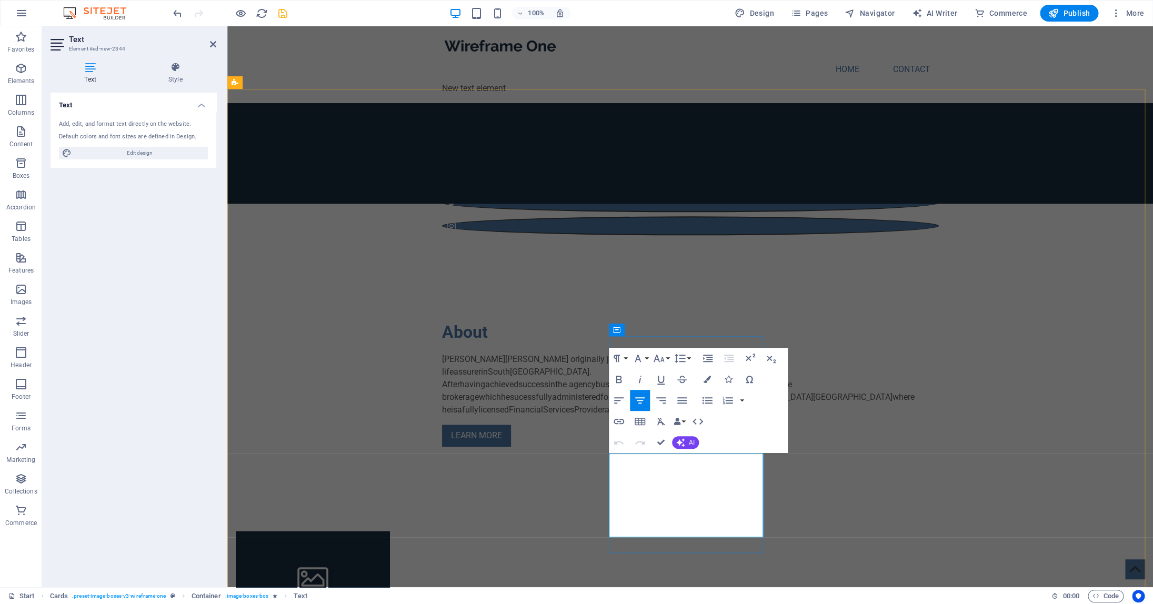
drag, startPoint x: 620, startPoint y: 472, endPoint x: 739, endPoint y: 522, distance: 129.5
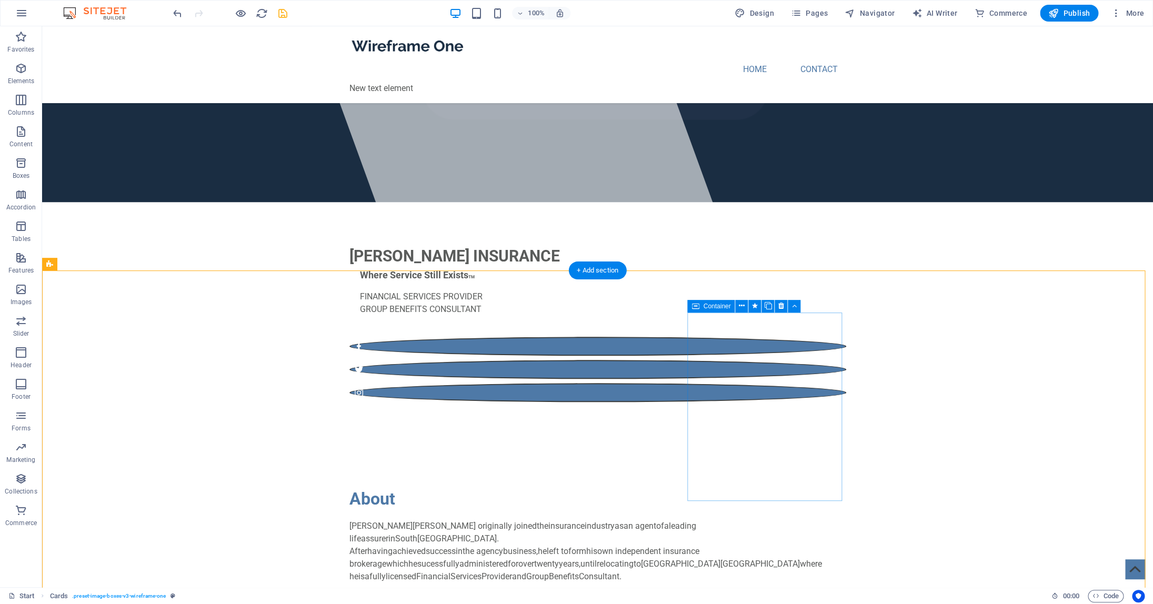
scroll to position [328, 0]
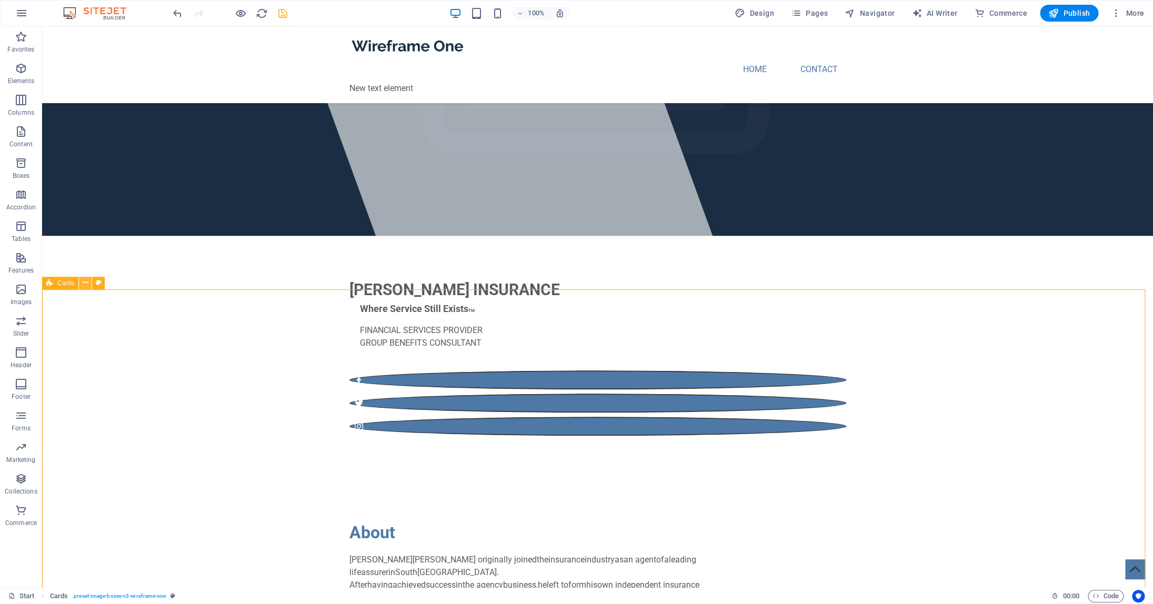
click at [84, 288] on icon at bounding box center [86, 282] width 6 height 11
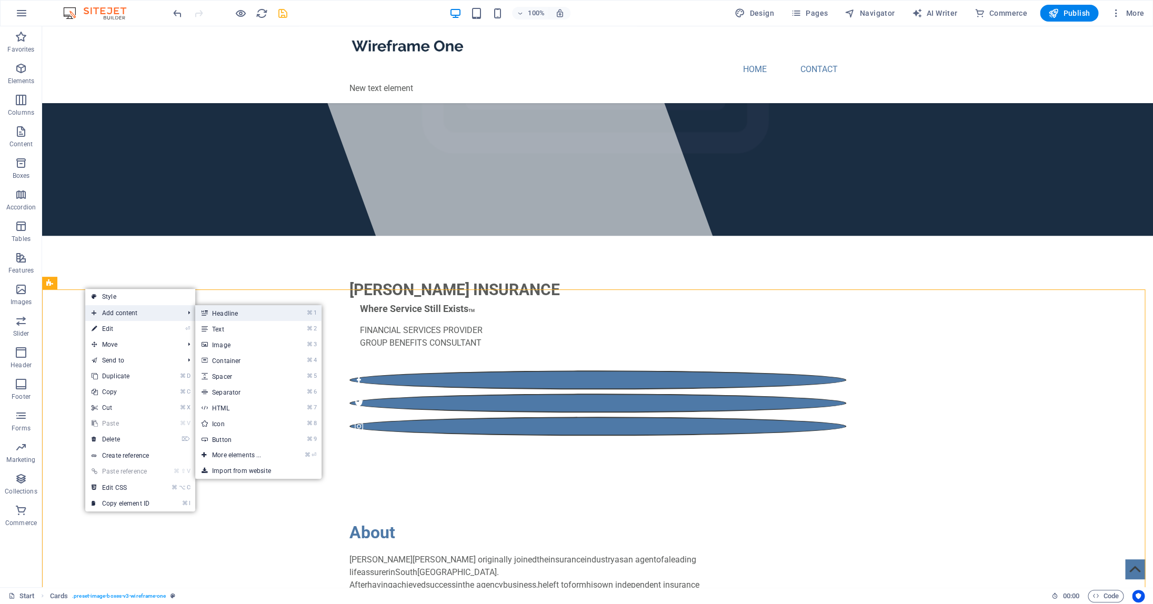
click at [233, 315] on link "⌘ 1 Headline" at bounding box center [238, 313] width 87 height 16
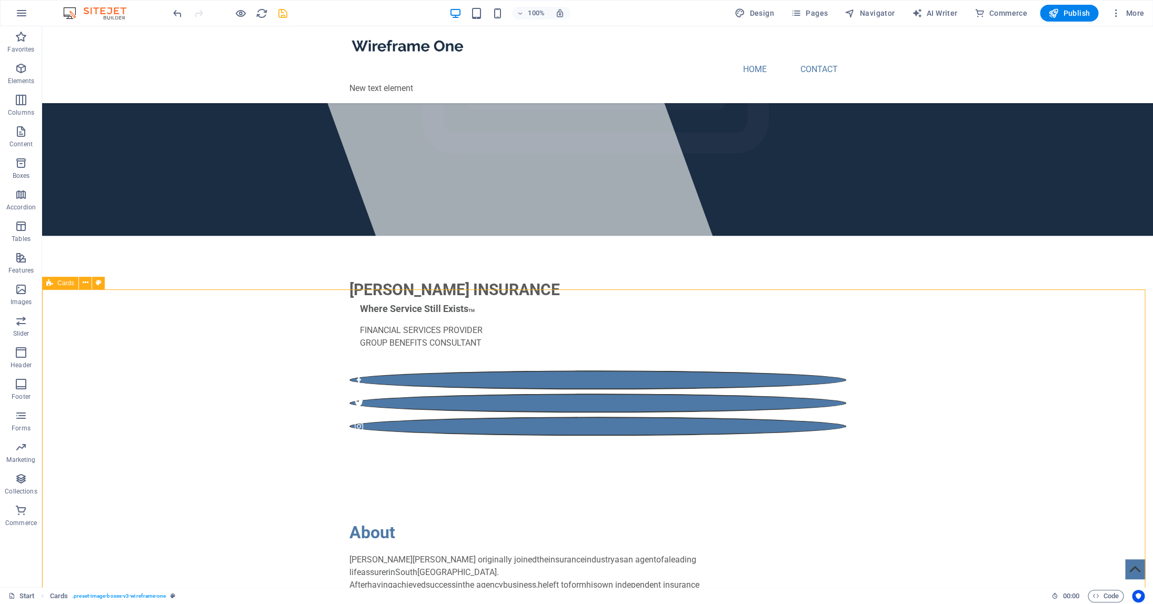
click at [88, 284] on icon at bounding box center [86, 282] width 6 height 11
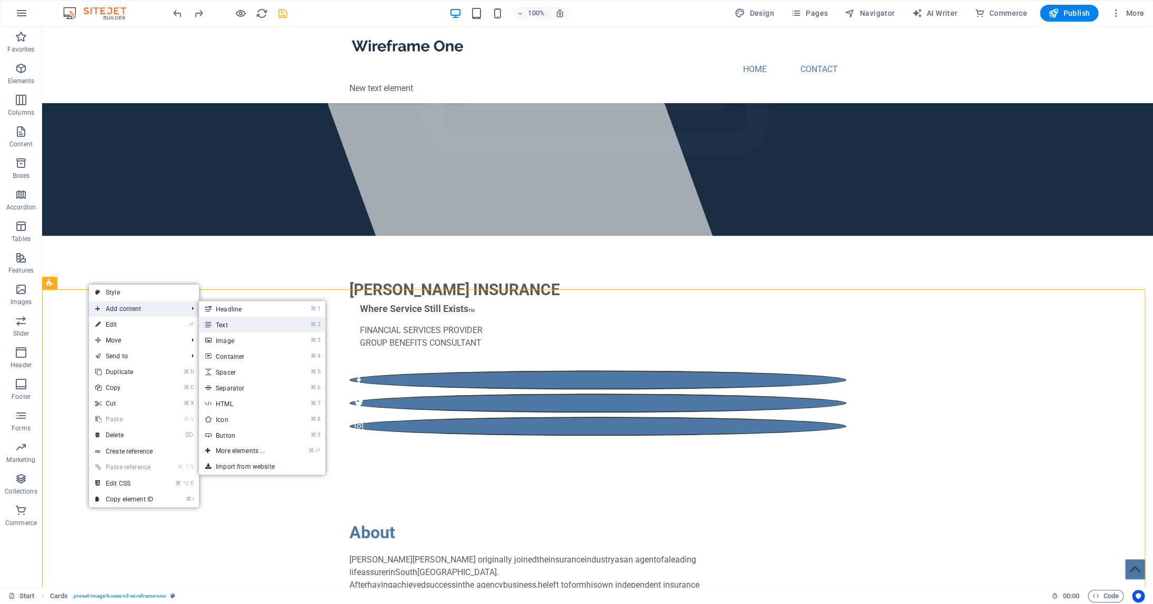
click at [227, 326] on link "⌘ 2 Text" at bounding box center [242, 325] width 87 height 16
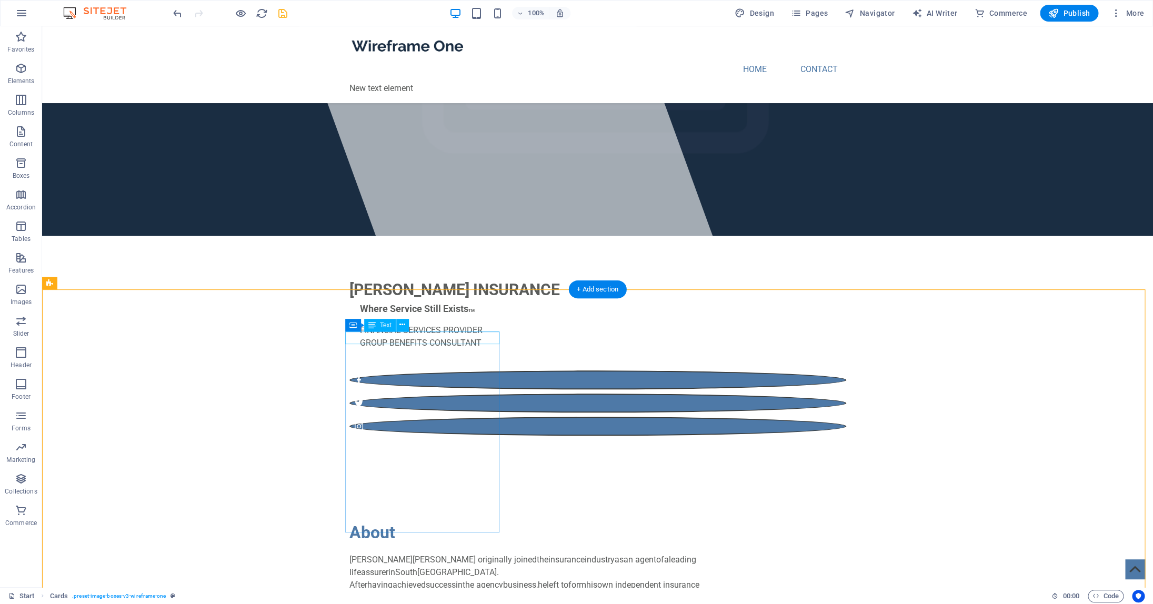
drag, startPoint x: 440, startPoint y: 337, endPoint x: 449, endPoint y: 335, distance: 9.2
drag, startPoint x: 401, startPoint y: 332, endPoint x: 413, endPoint y: 336, distance: 12.7
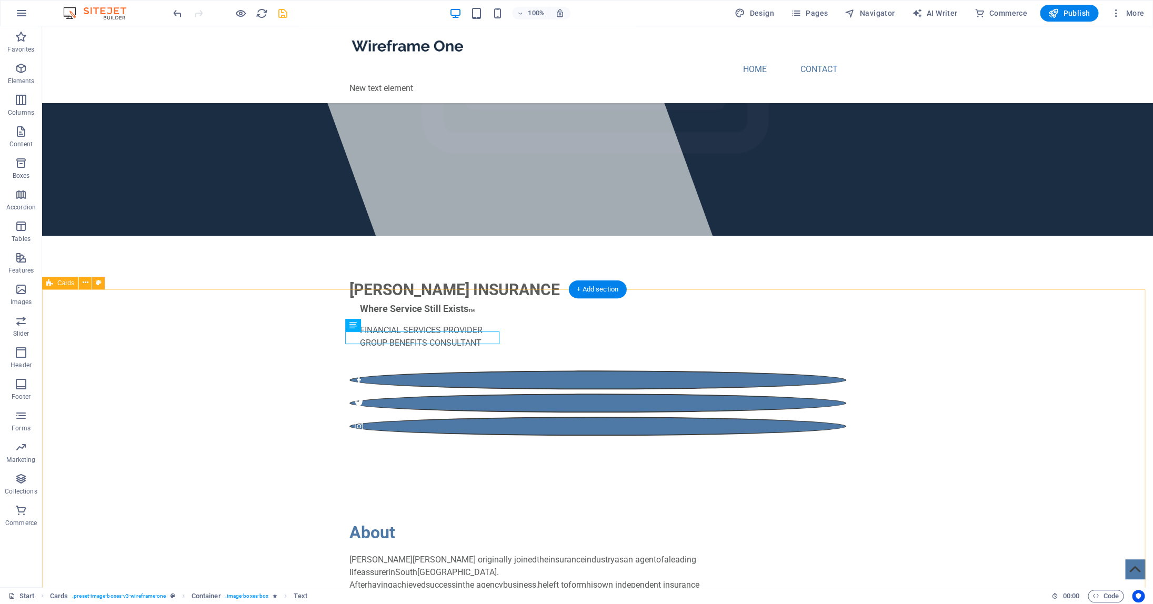
drag, startPoint x: 454, startPoint y: 333, endPoint x: 426, endPoint y: 333, distance: 27.9
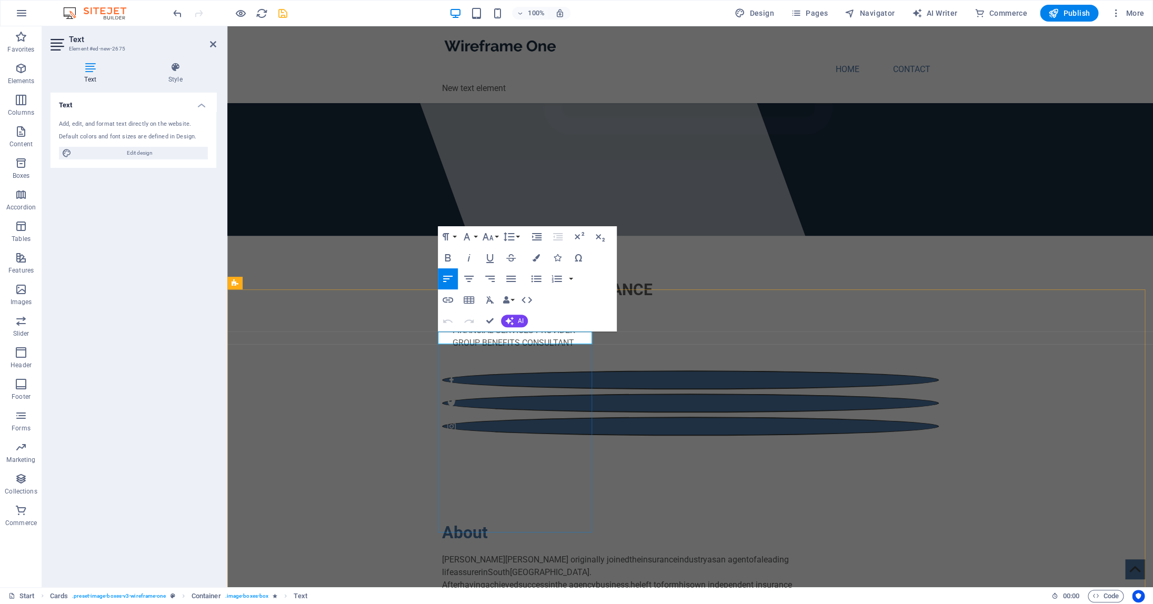
drag, startPoint x: 547, startPoint y: 339, endPoint x: 441, endPoint y: 334, distance: 107.0
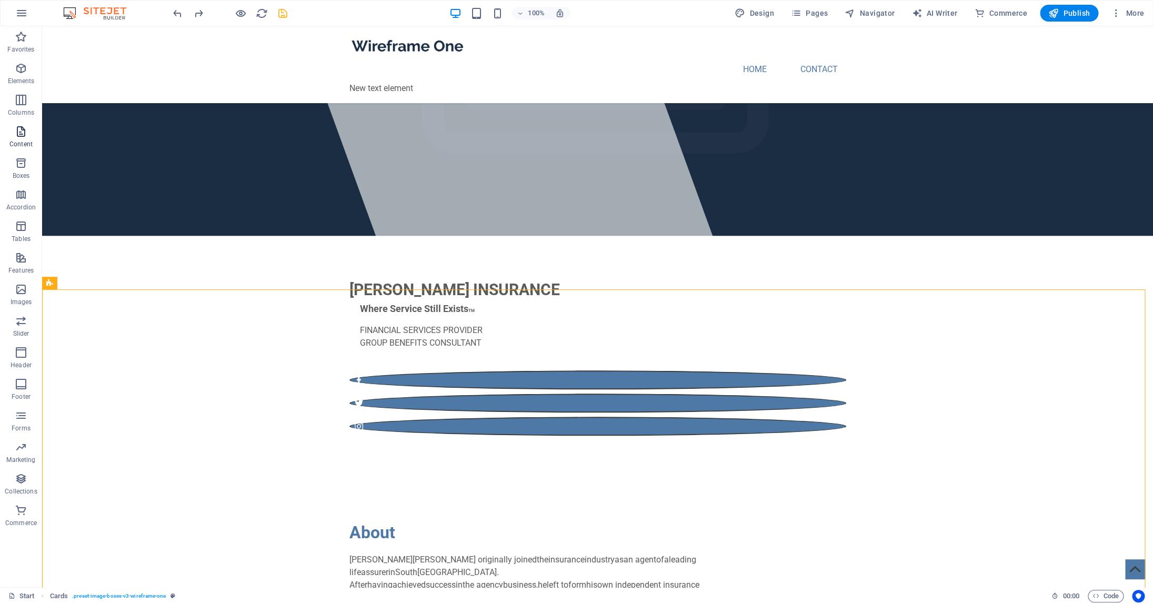
click at [16, 129] on icon "button" at bounding box center [21, 131] width 13 height 13
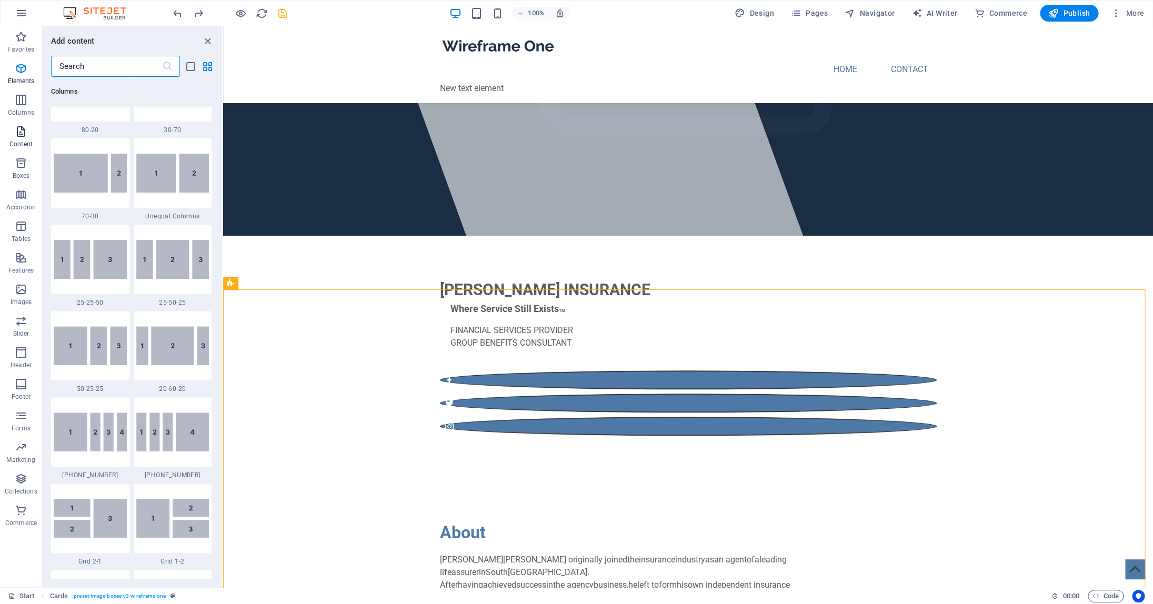
scroll to position [1842, 0]
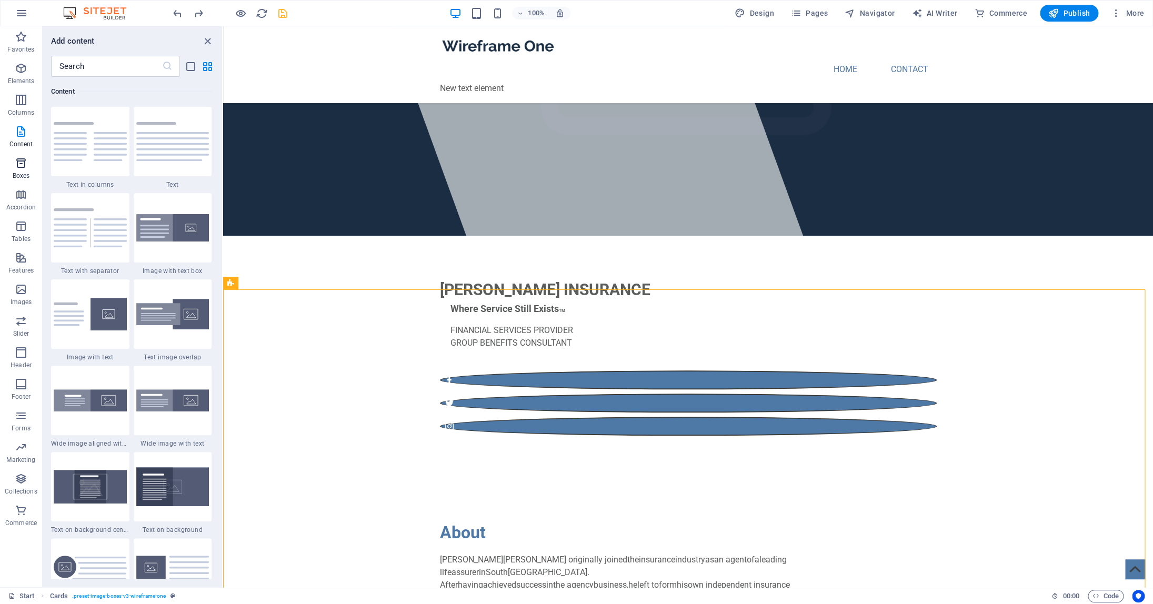
click at [24, 162] on icon "button" at bounding box center [21, 163] width 13 height 13
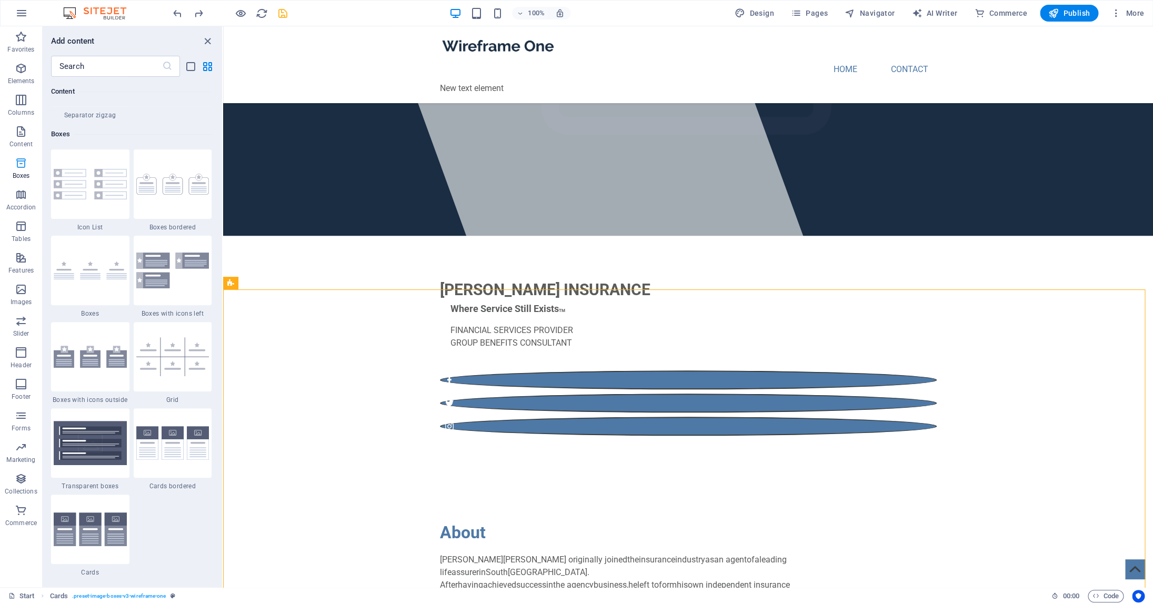
scroll to position [2903, 0]
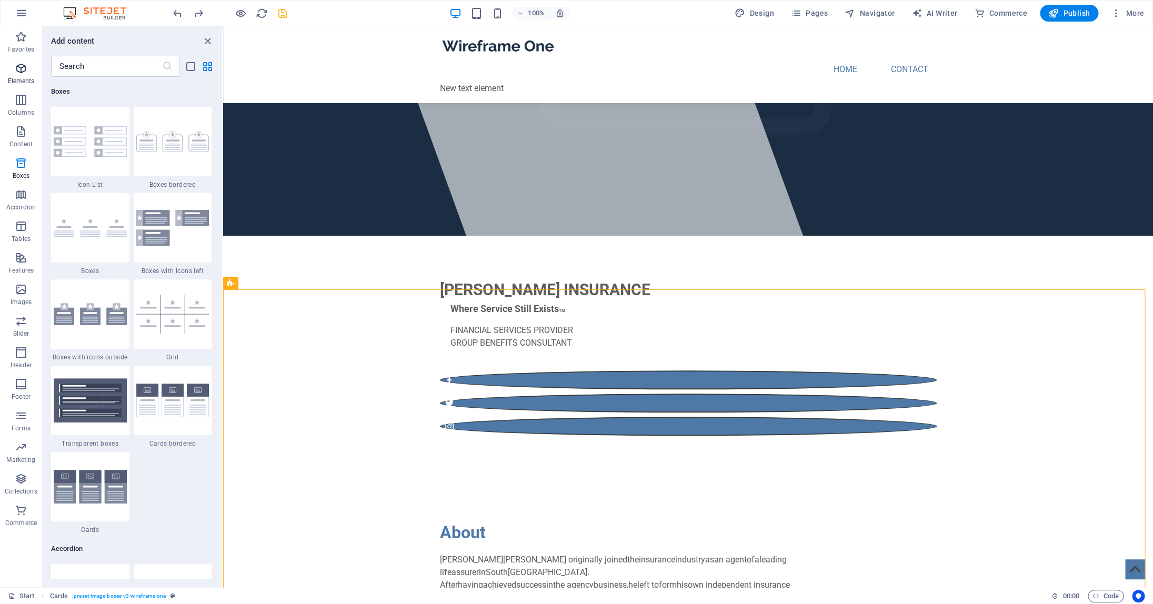
click at [19, 72] on icon "button" at bounding box center [21, 68] width 13 height 13
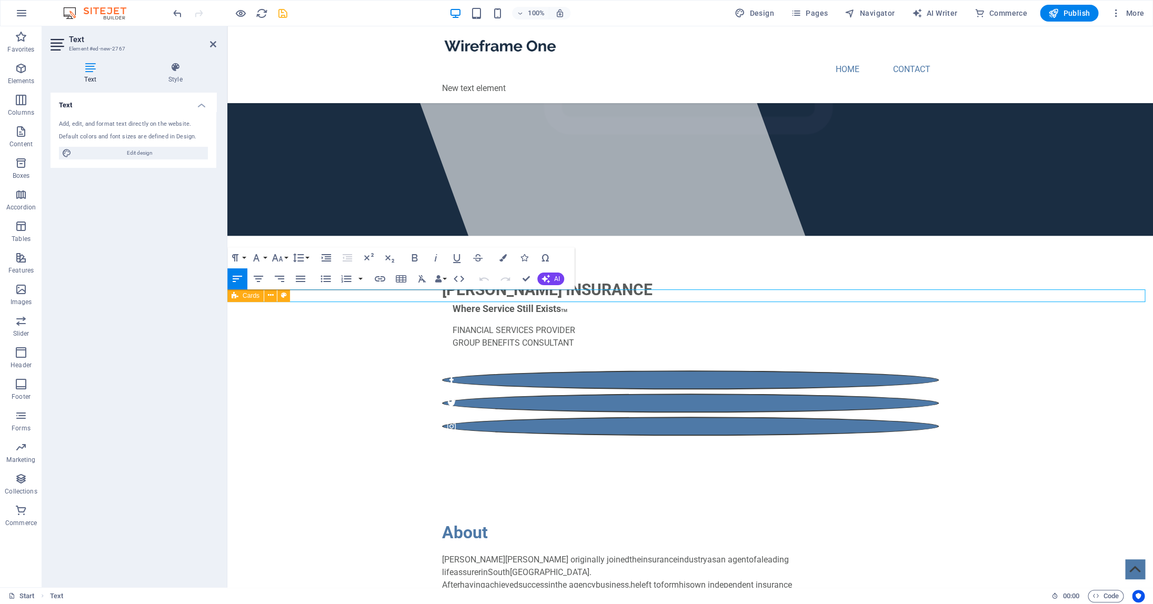
scroll to position [328, 0]
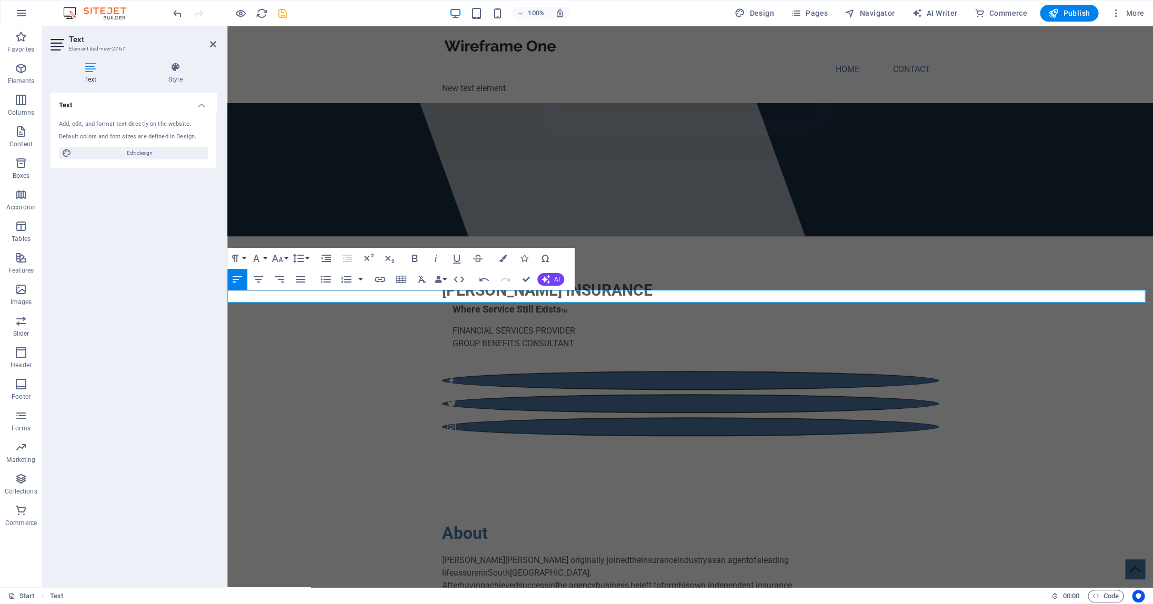
drag, startPoint x: 324, startPoint y: 296, endPoint x: 226, endPoint y: 296, distance: 97.9
click at [281, 259] on icon "button" at bounding box center [277, 258] width 13 height 13
click at [285, 391] on link "60" at bounding box center [288, 397] width 38 height 16
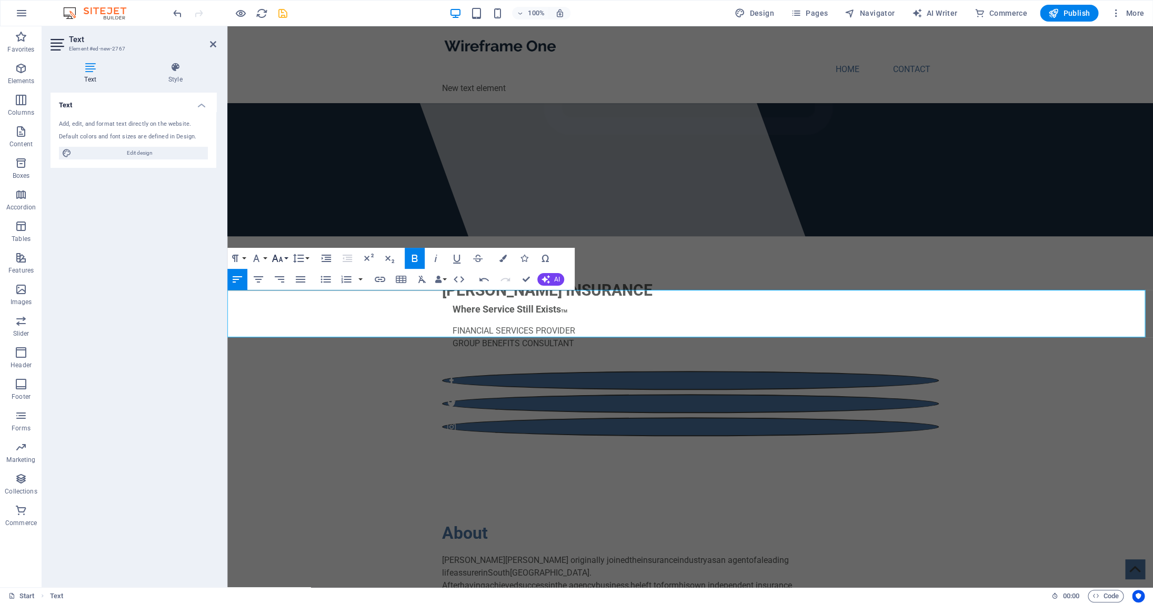
click at [283, 259] on icon "button" at bounding box center [277, 258] width 13 height 13
click at [288, 367] on link "36" at bounding box center [288, 365] width 38 height 16
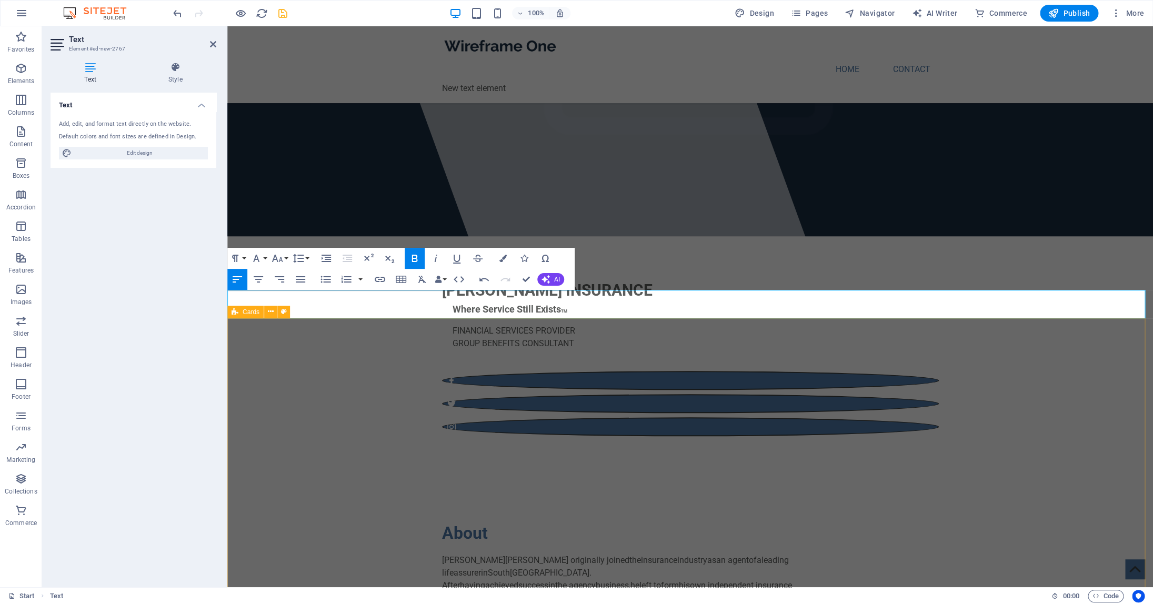
drag, startPoint x: 516, startPoint y: 394, endPoint x: 347, endPoint y: 367, distance: 170.5
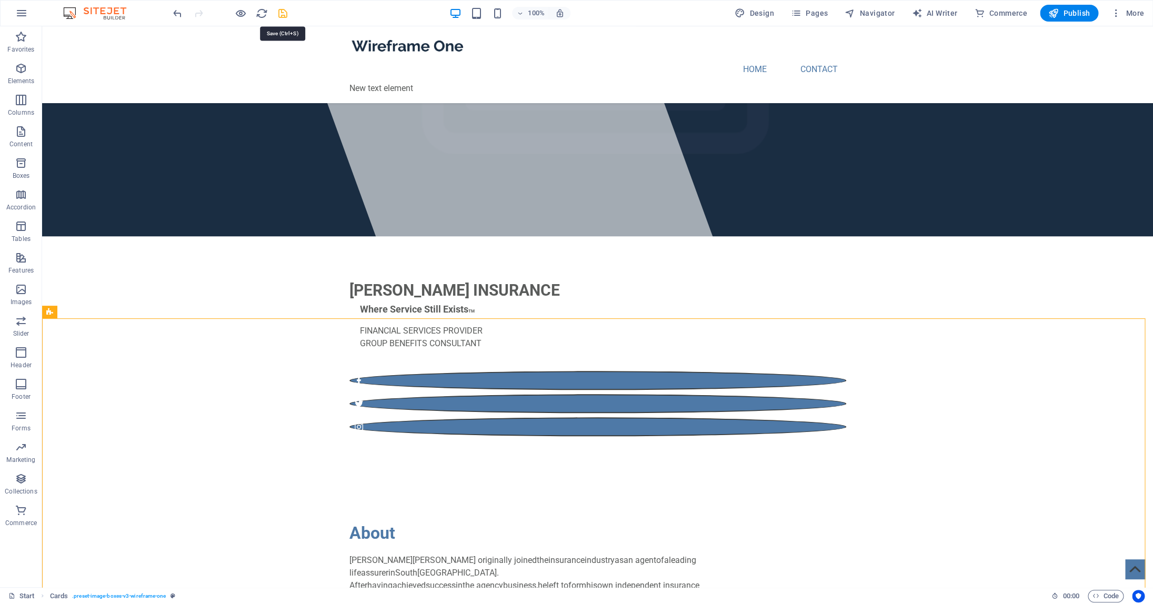
click at [281, 15] on icon "save" at bounding box center [283, 13] width 12 height 12
checkbox input "false"
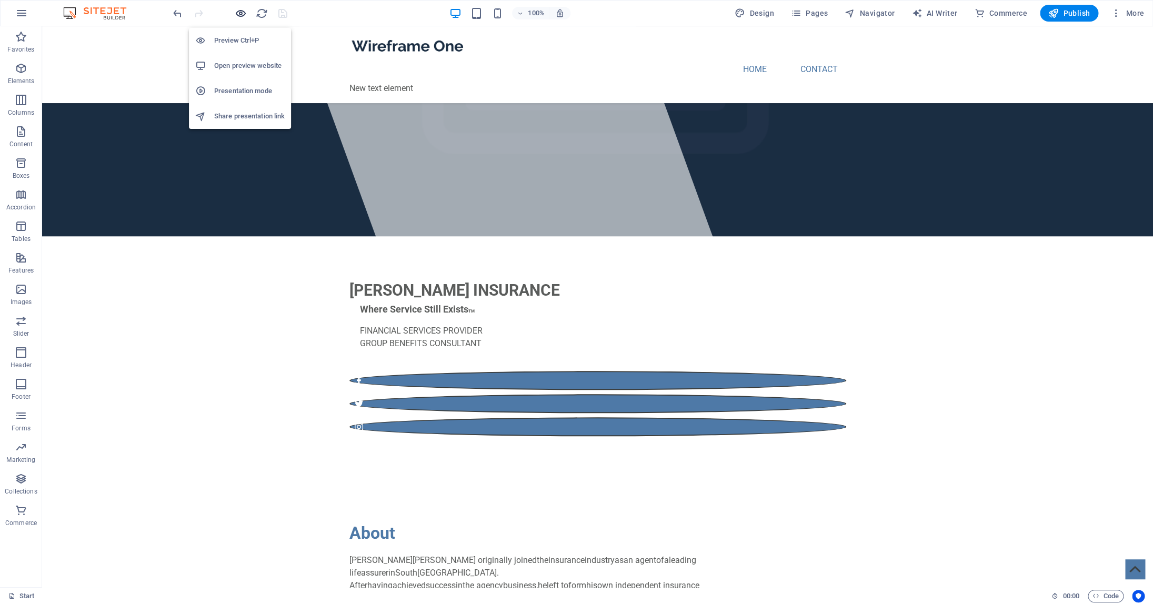
click at [236, 14] on icon "button" at bounding box center [241, 13] width 12 height 12
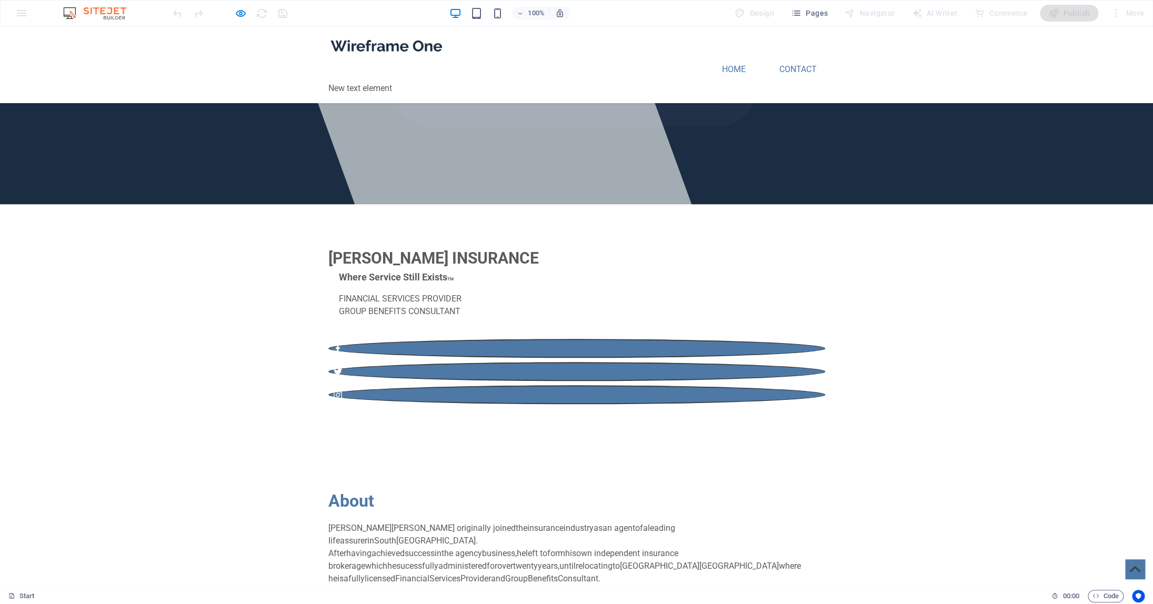
scroll to position [356, 0]
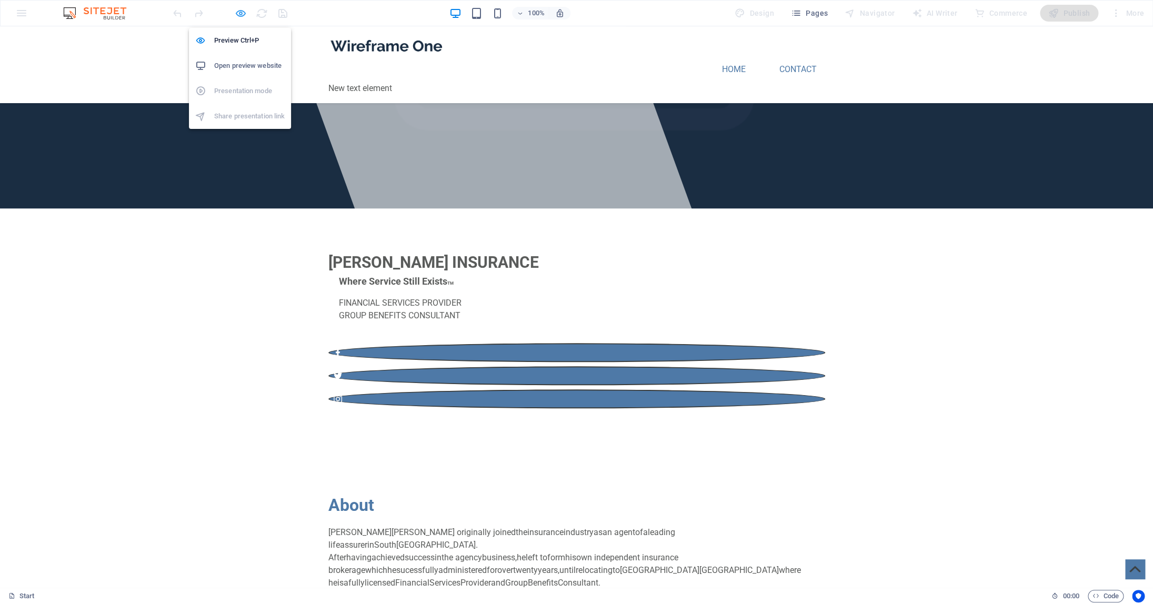
click at [241, 14] on icon "button" at bounding box center [241, 13] width 12 height 12
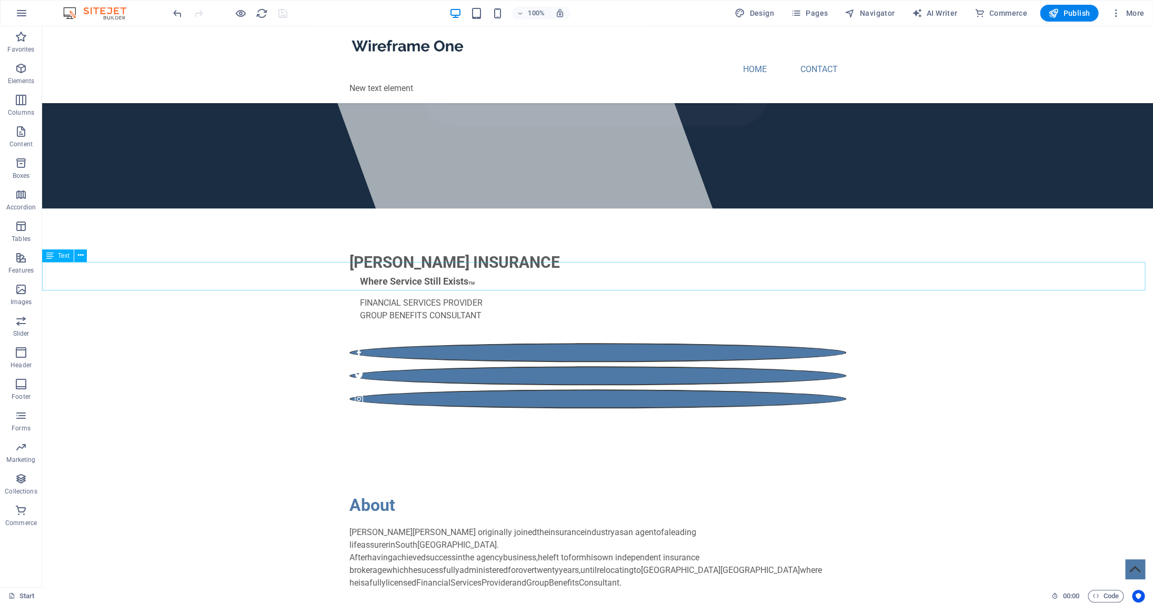
click at [55, 254] on div "Text" at bounding box center [58, 255] width 32 height 13
click at [83, 256] on icon at bounding box center [81, 255] width 6 height 11
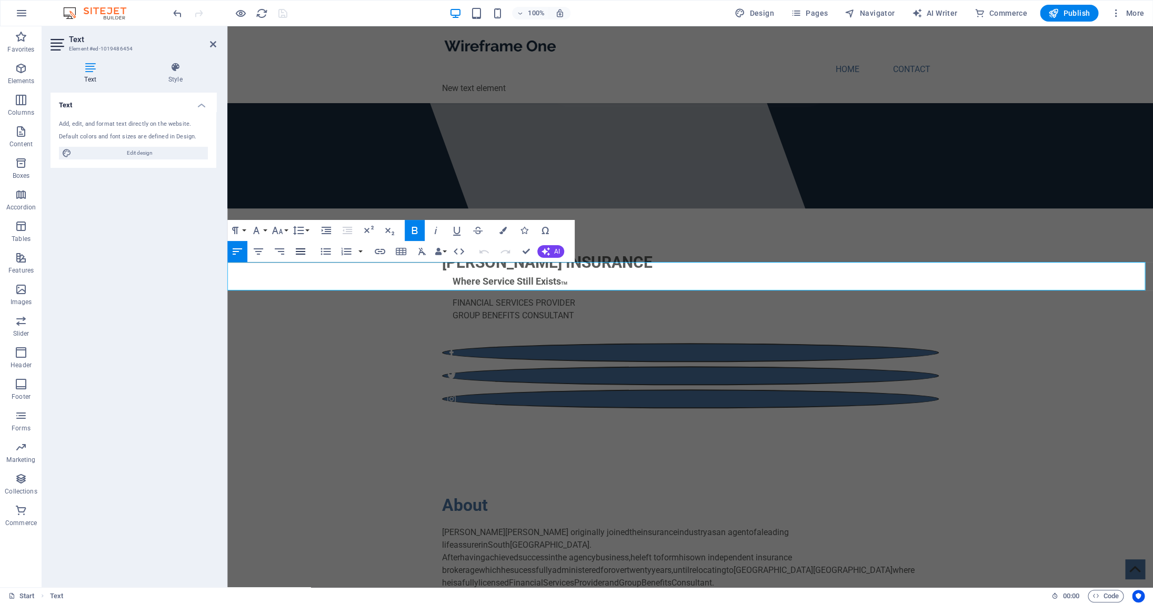
click at [302, 251] on icon "button" at bounding box center [300, 251] width 13 height 13
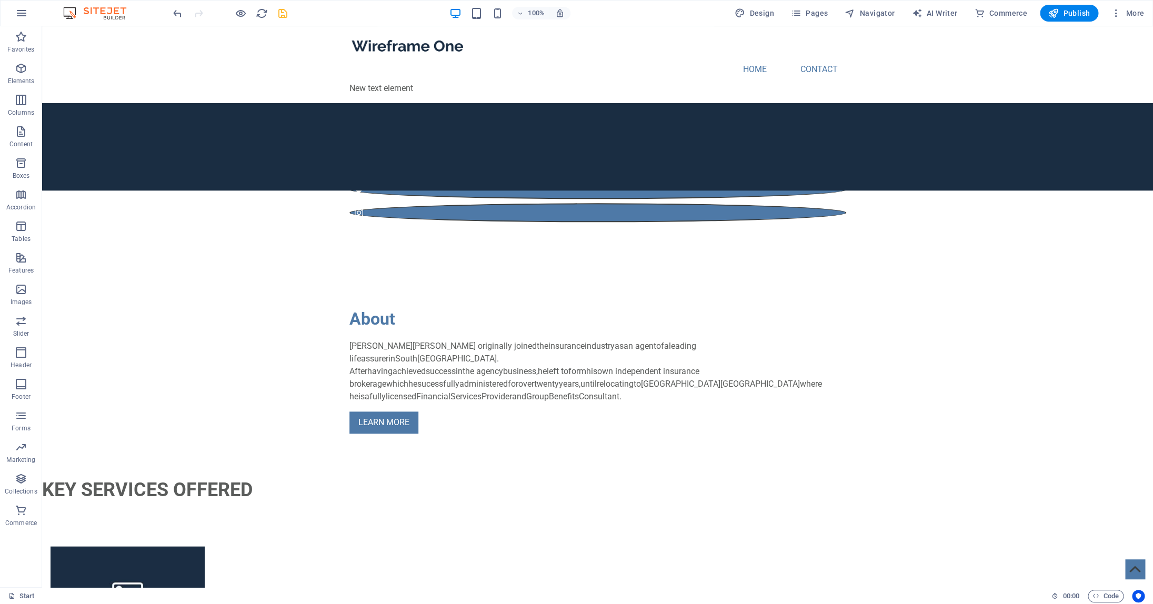
scroll to position [535, 0]
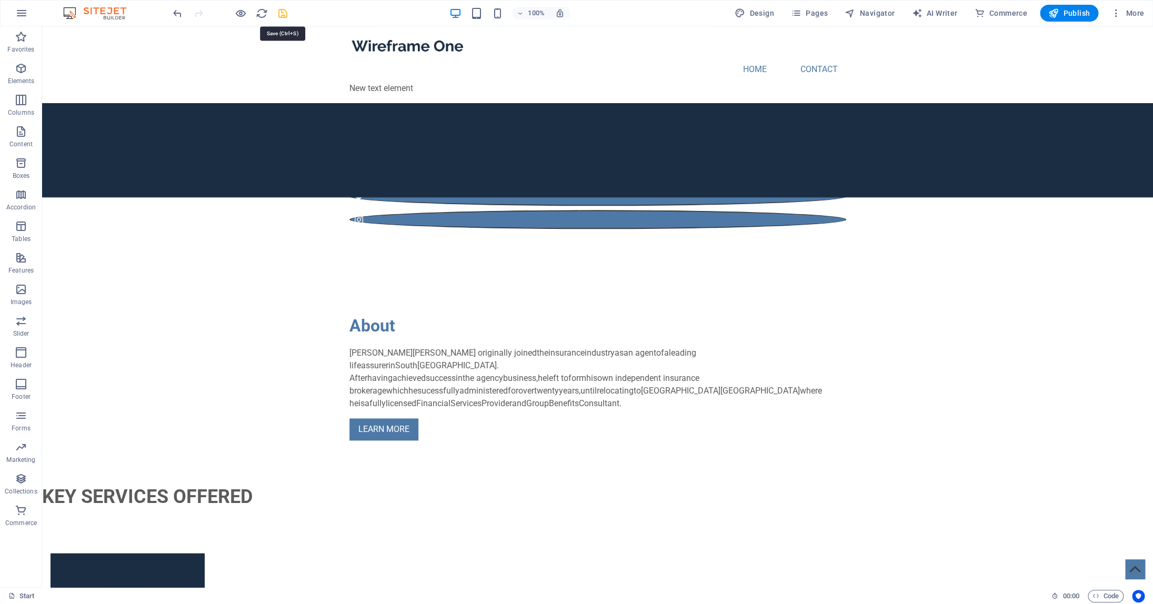
click at [281, 14] on icon "save" at bounding box center [283, 13] width 12 height 12
checkbox input "false"
click at [241, 13] on icon "button" at bounding box center [241, 13] width 12 height 12
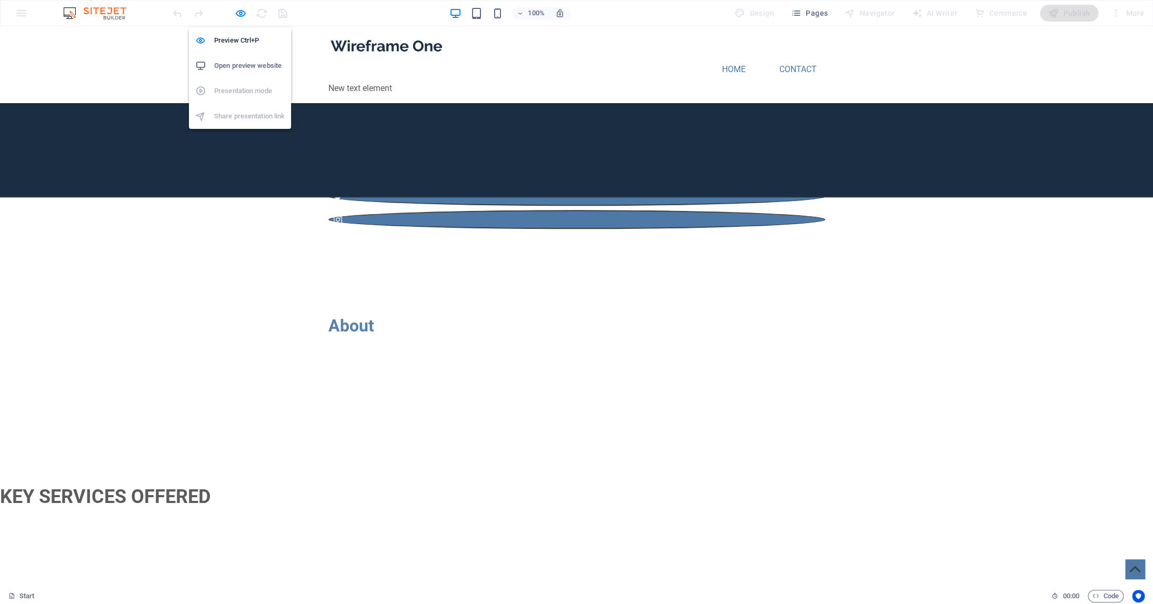
click at [240, 66] on h6 "Open preview website" at bounding box center [249, 65] width 71 height 13
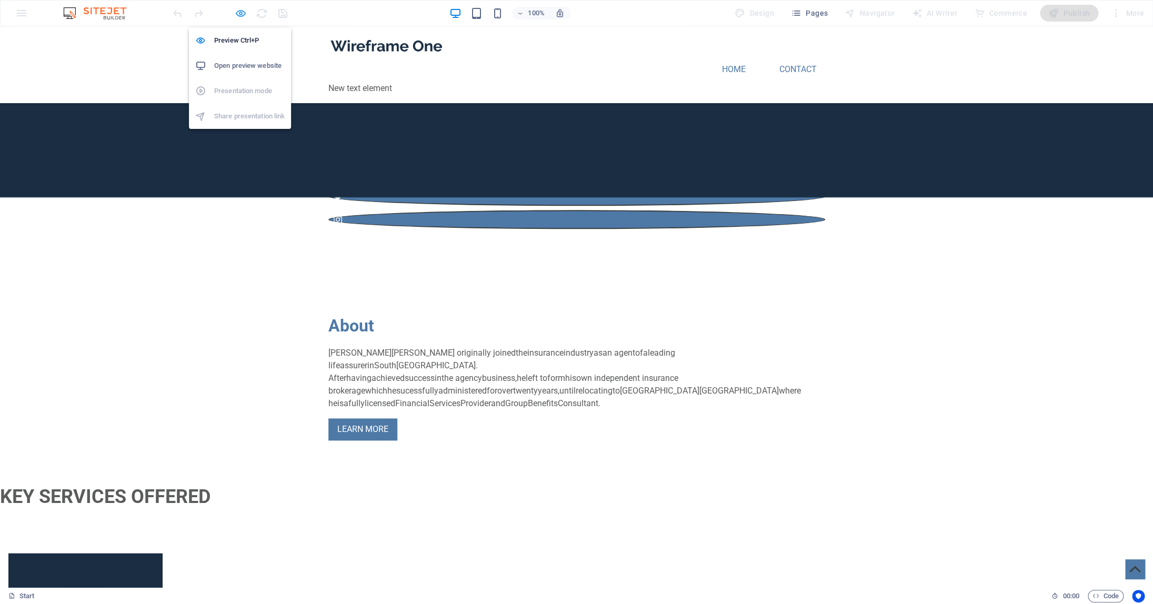
click at [237, 14] on icon "button" at bounding box center [241, 13] width 12 height 12
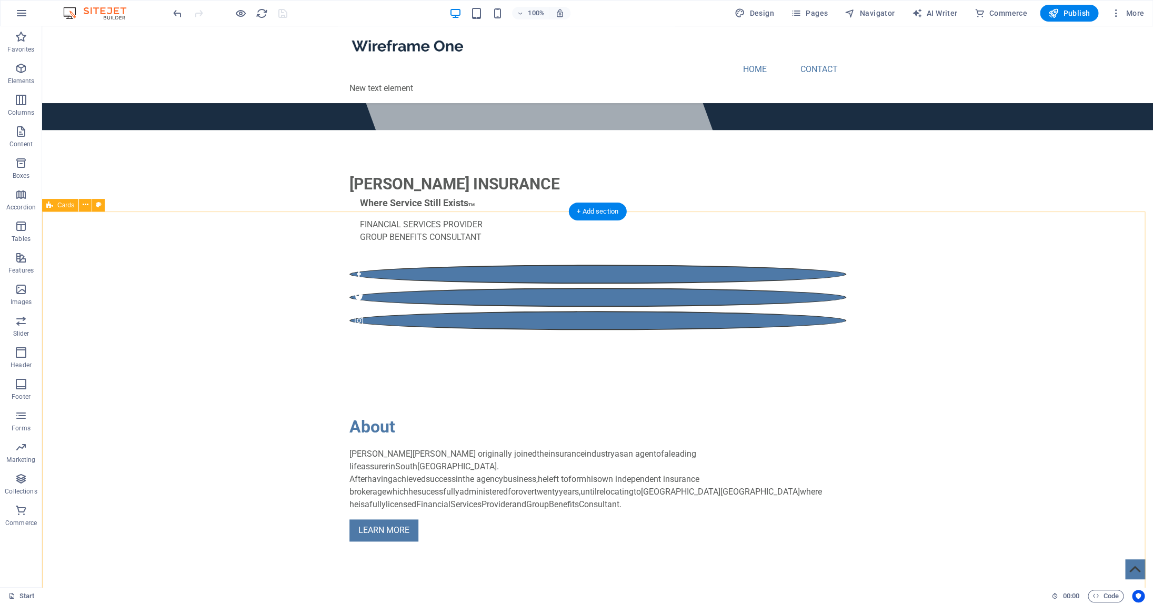
scroll to position [435, 0]
click at [388, 31] on icon at bounding box center [387, 28] width 6 height 11
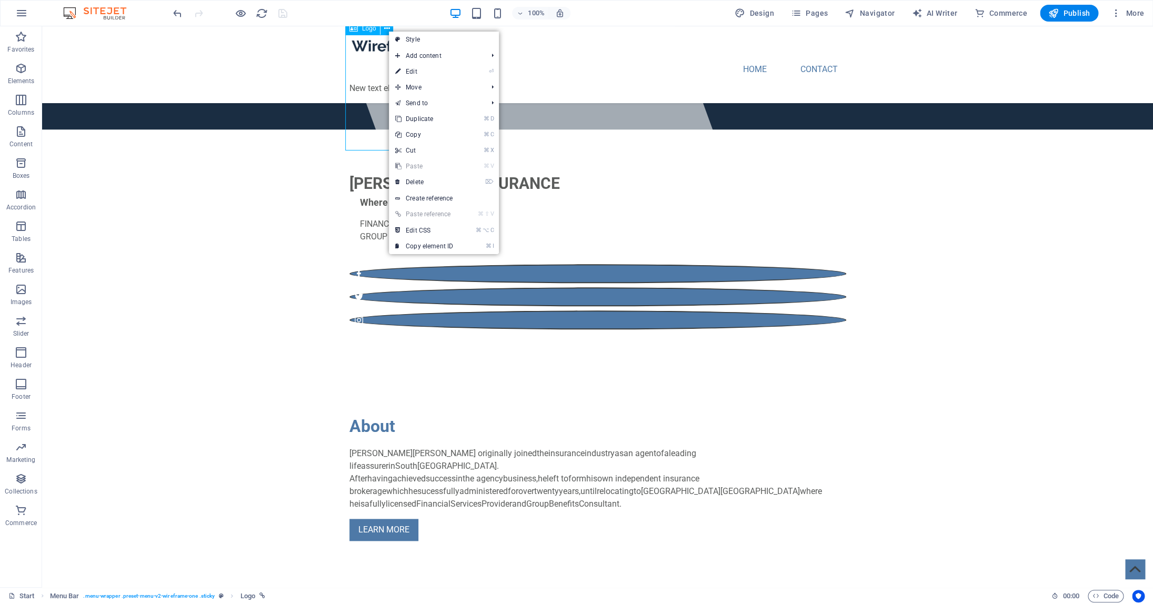
click at [360, 31] on div "Logo" at bounding box center [362, 28] width 35 height 13
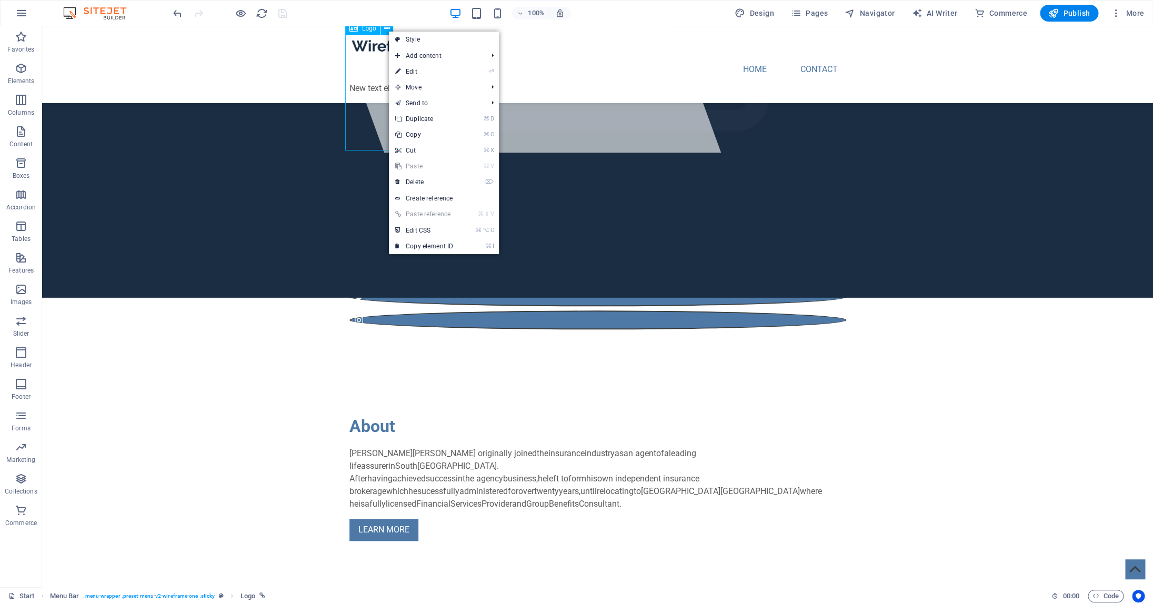
select select "px"
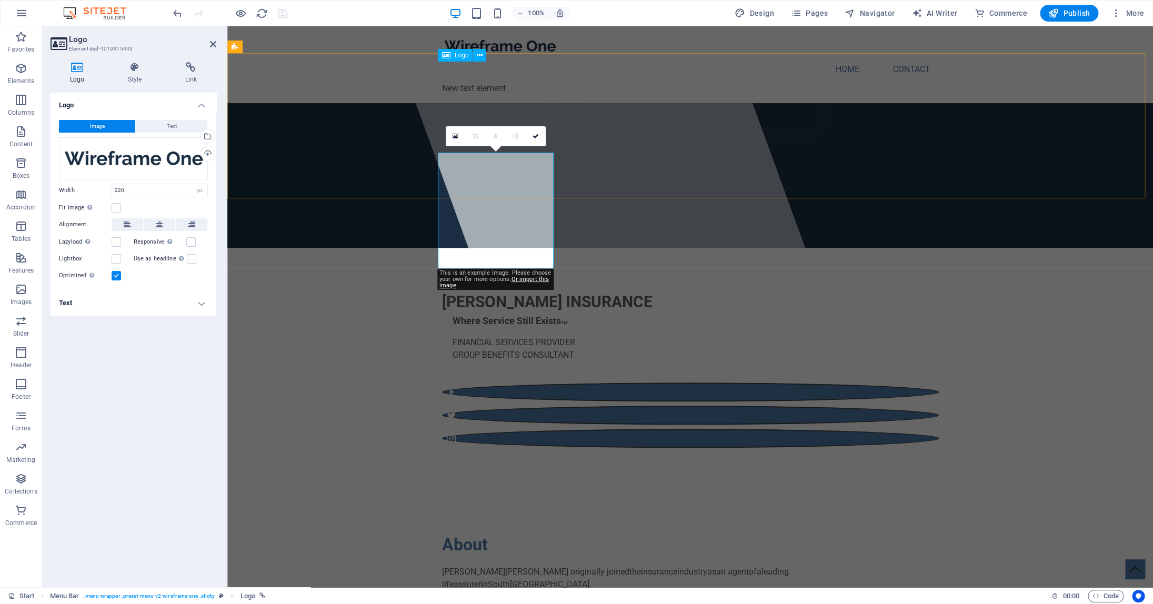
scroll to position [317, 0]
click at [457, 135] on icon at bounding box center [456, 136] width 6 height 7
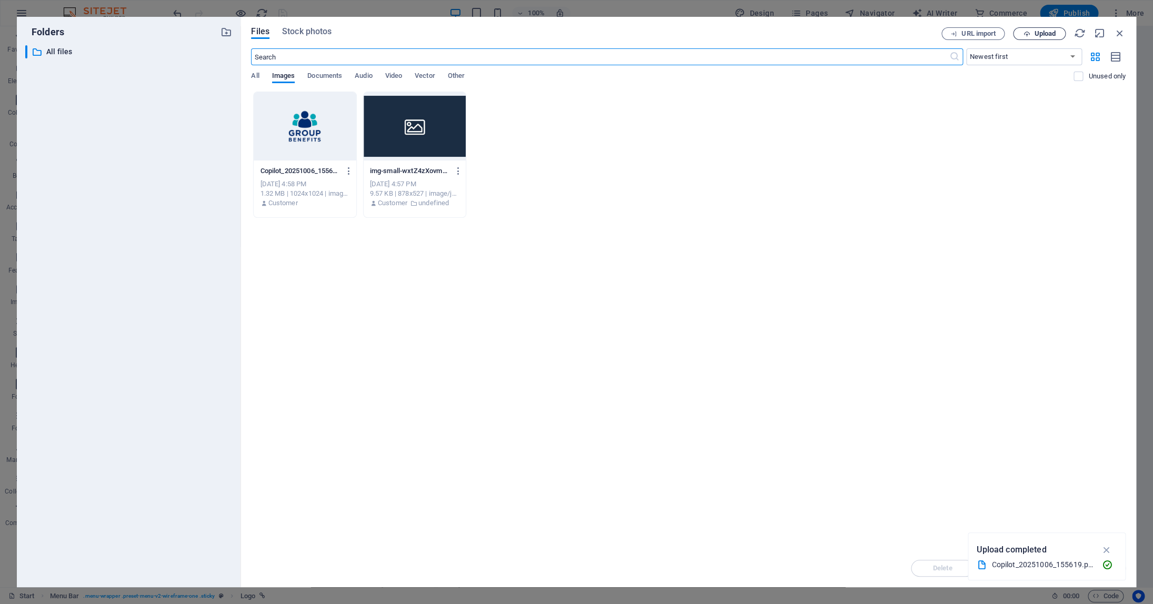
click at [1052, 35] on span "Upload" at bounding box center [1045, 34] width 22 height 6
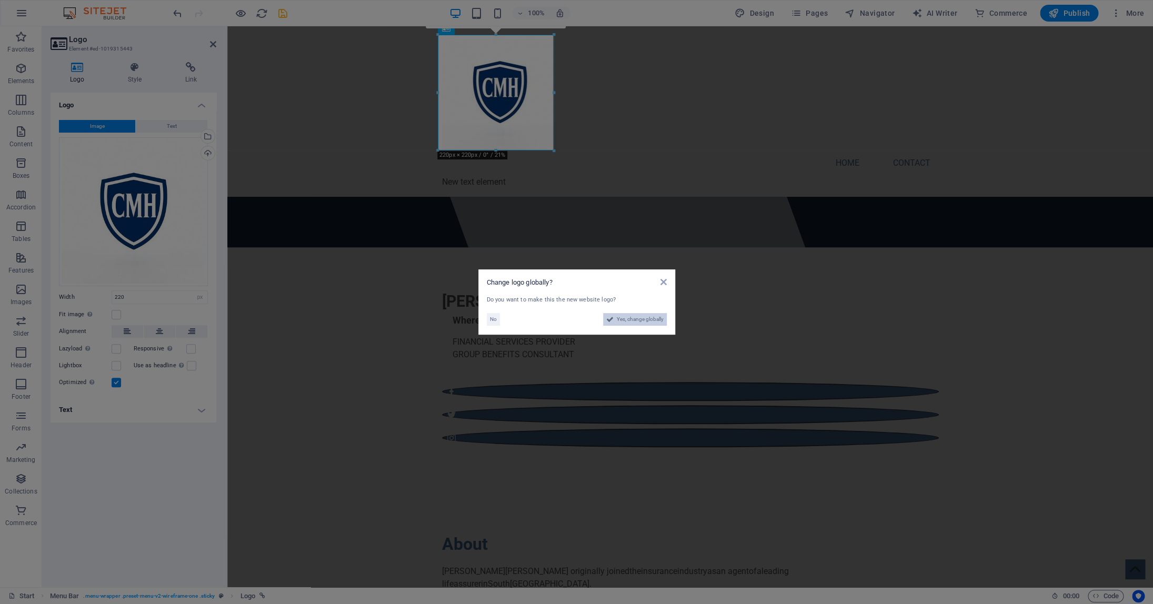
click at [628, 316] on span "Yes, change globally" at bounding box center [640, 319] width 47 height 13
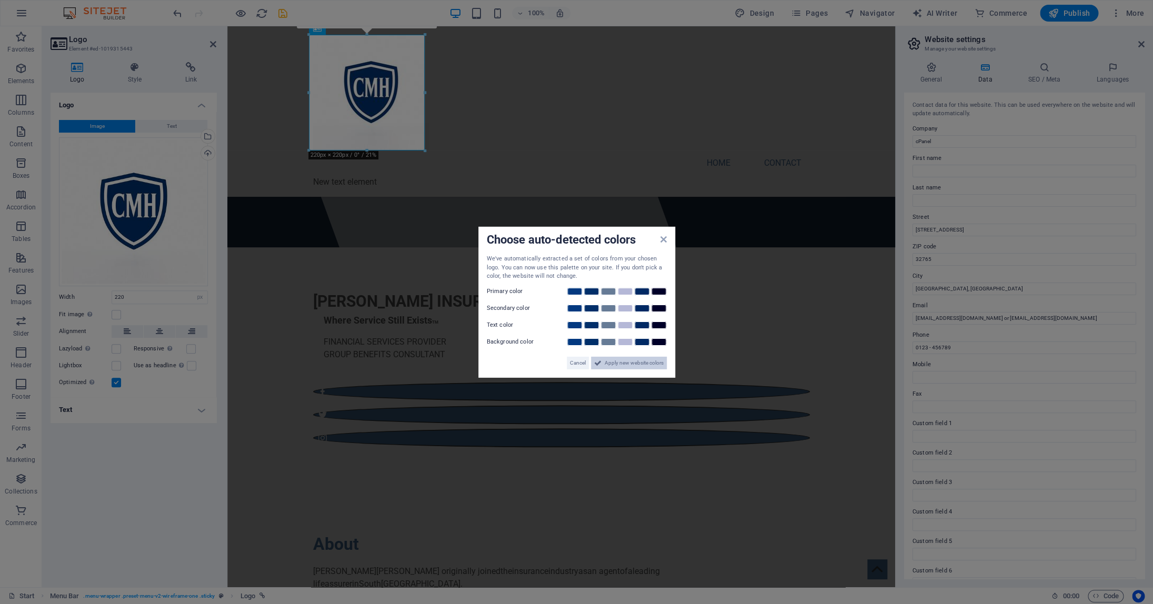
click at [636, 366] on span "Apply new website colors" at bounding box center [634, 362] width 59 height 13
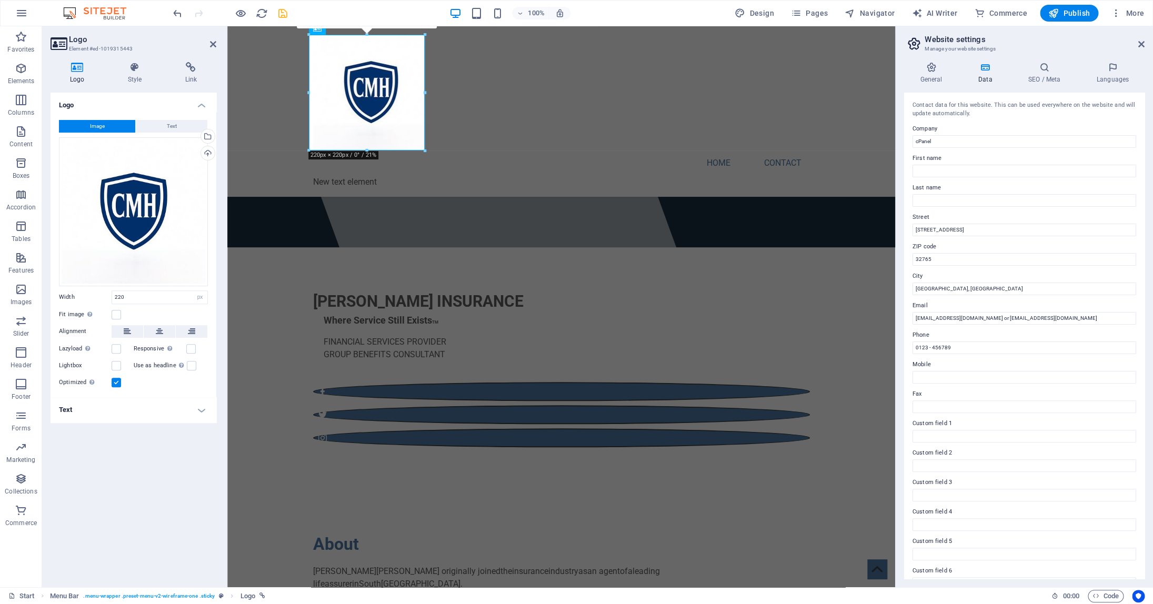
click at [1146, 42] on aside "Website settings Manage your website settings General Data SEO / Meta Languages…" at bounding box center [1024, 306] width 258 height 561
drag, startPoint x: 1142, startPoint y: 44, endPoint x: 915, endPoint y: 17, distance: 228.9
click at [1142, 44] on icon at bounding box center [1141, 44] width 6 height 8
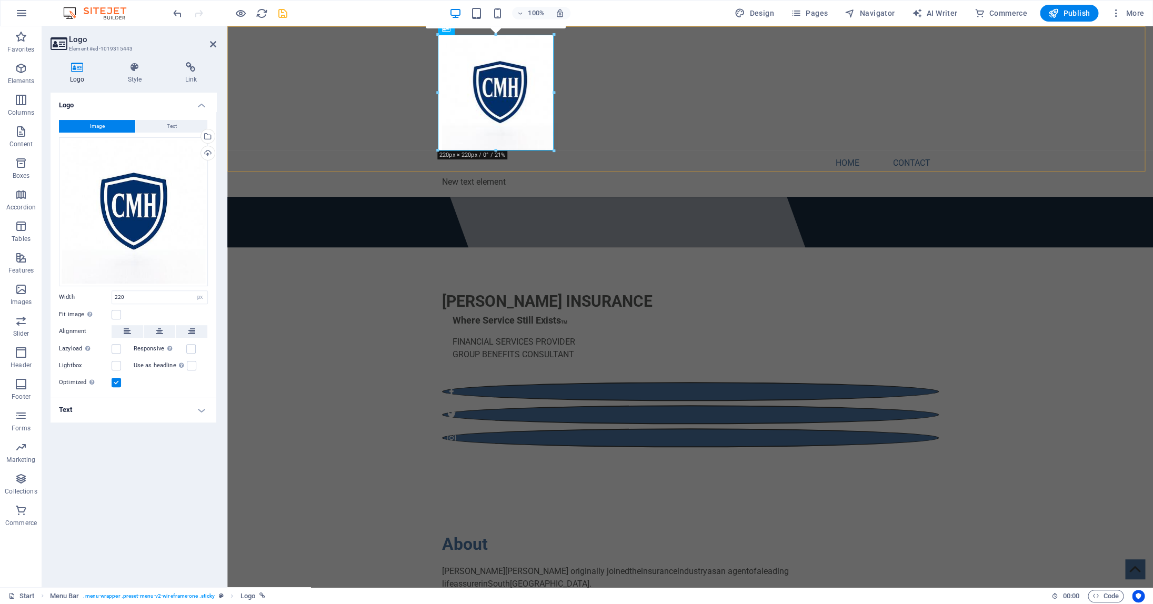
click at [1072, 111] on div "Home Contact New text element Menu" at bounding box center [690, 111] width 926 height 171
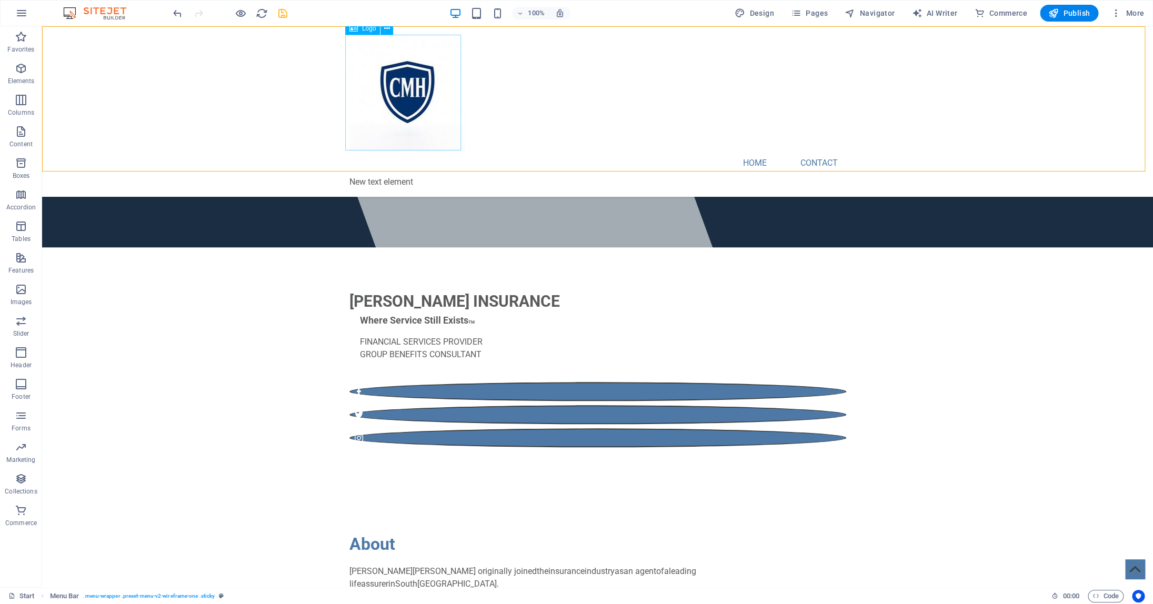
click at [413, 82] on div at bounding box center [597, 93] width 497 height 116
click at [408, 83] on div at bounding box center [597, 93] width 497 height 116
select select "px"
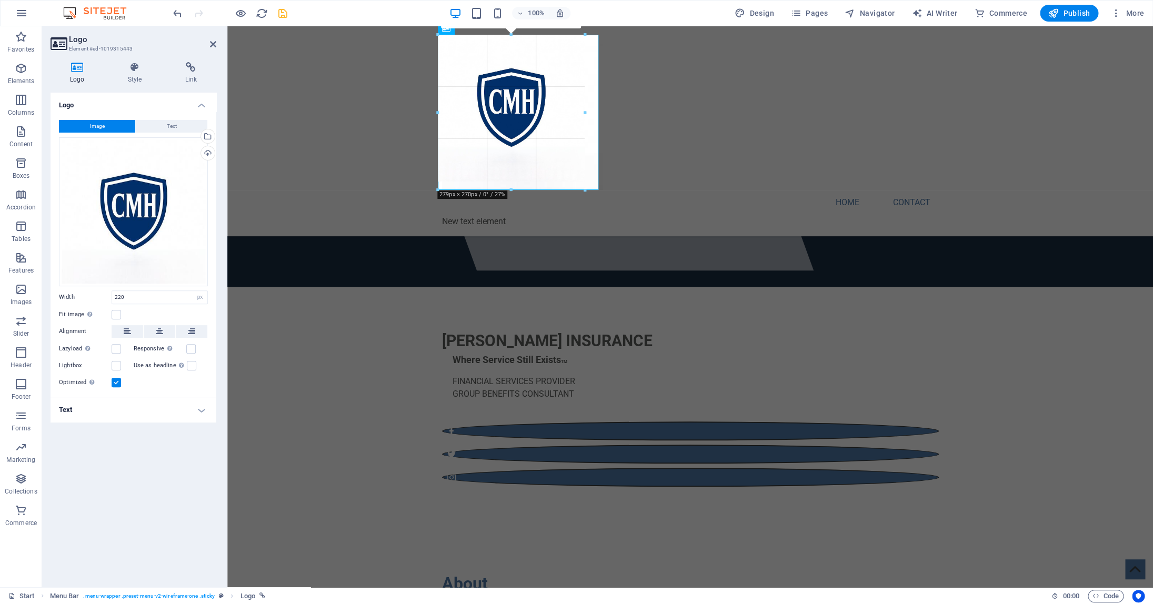
drag, startPoint x: 554, startPoint y: 149, endPoint x: 599, endPoint y: 176, distance: 52.2
click at [599, 176] on div "Drag here to replace the existing content. Press “Ctrl” if you want to create a…" at bounding box center [690, 148] width 926 height 878
type input "305"
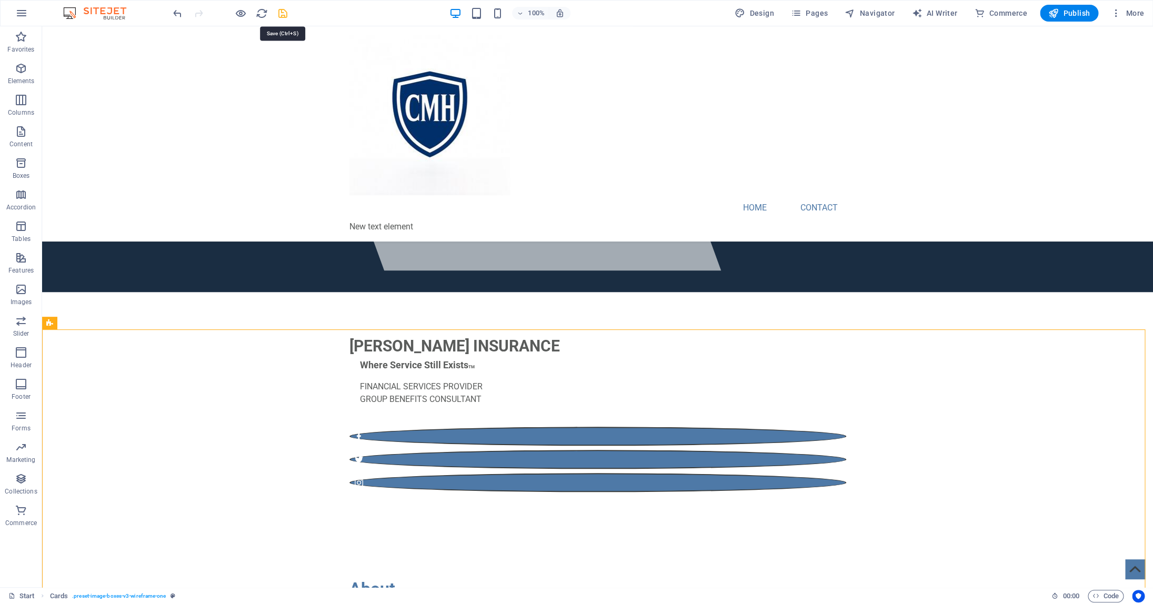
click at [281, 16] on icon "save" at bounding box center [283, 13] width 12 height 12
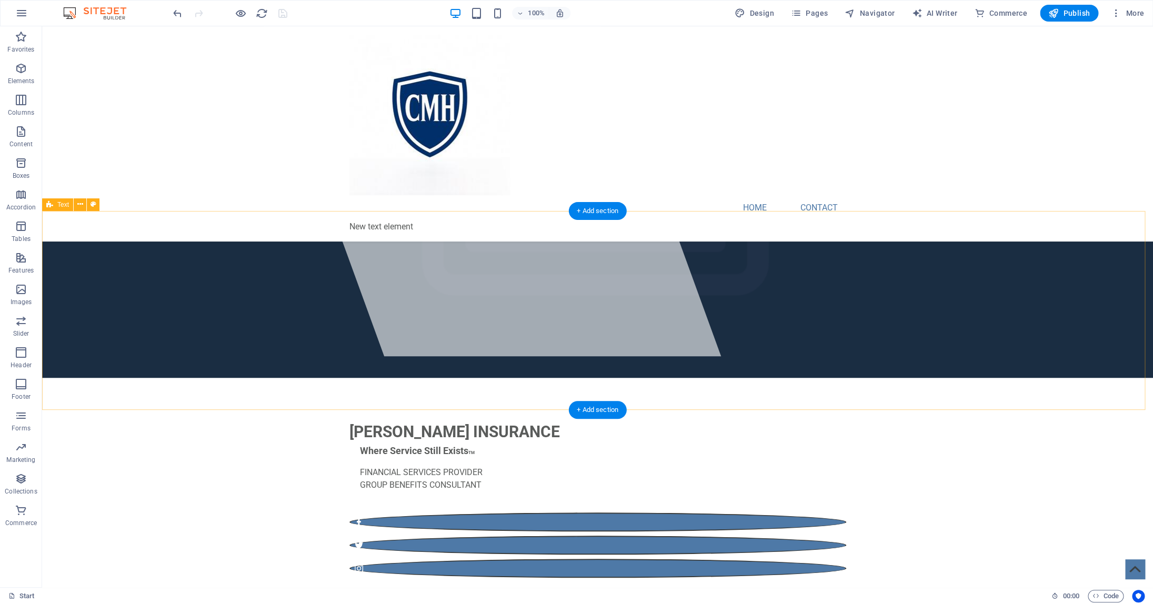
scroll to position [207, 0]
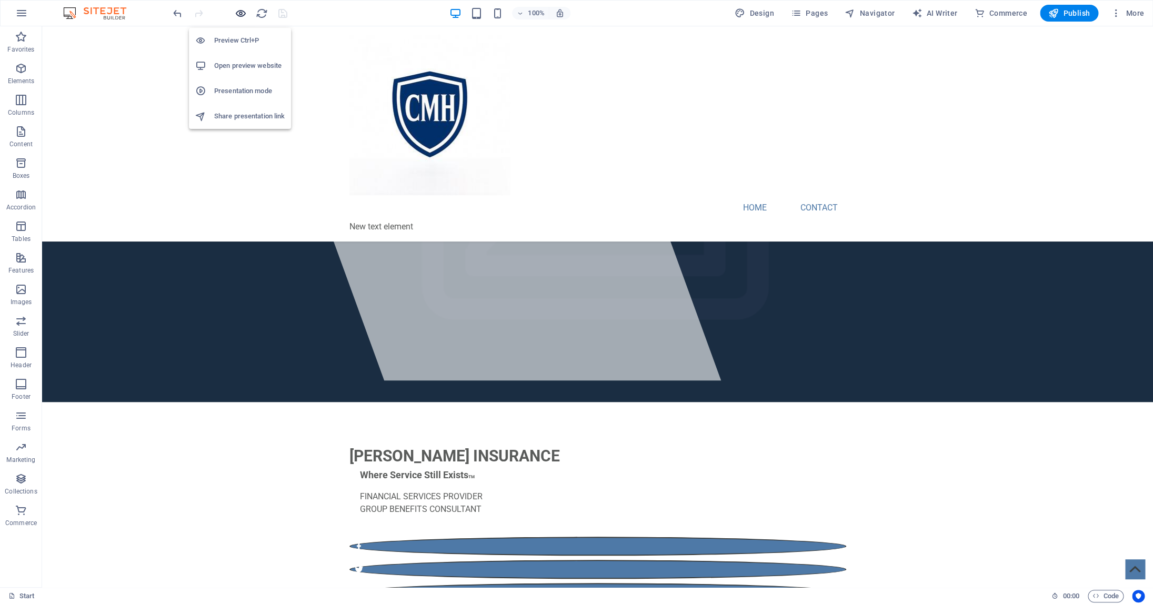
click at [239, 14] on icon "button" at bounding box center [241, 13] width 12 height 12
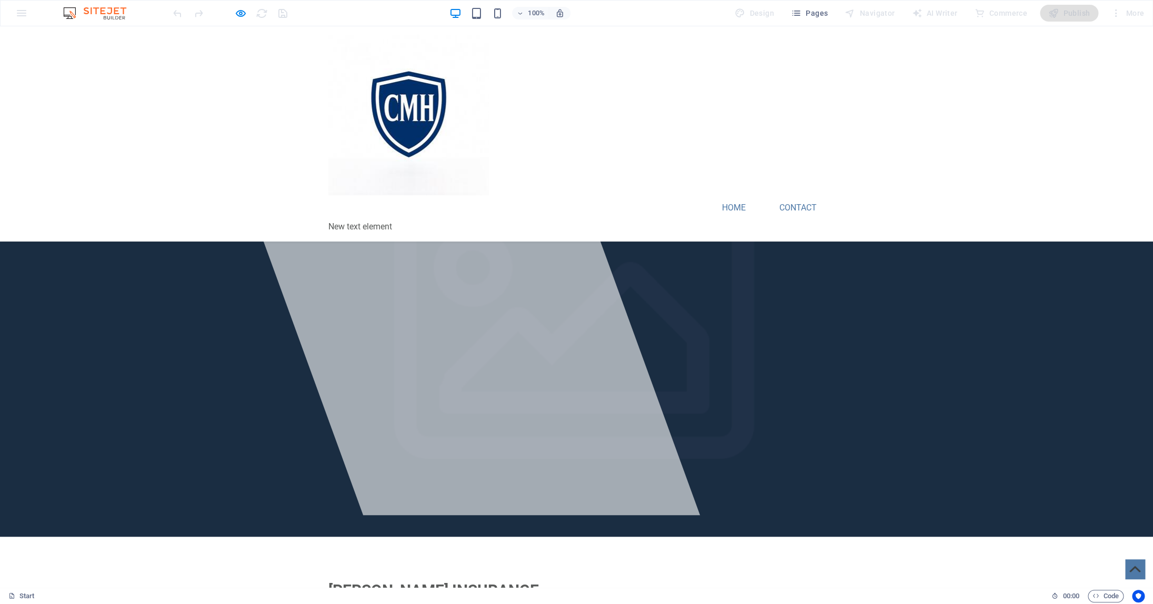
scroll to position [0, 0]
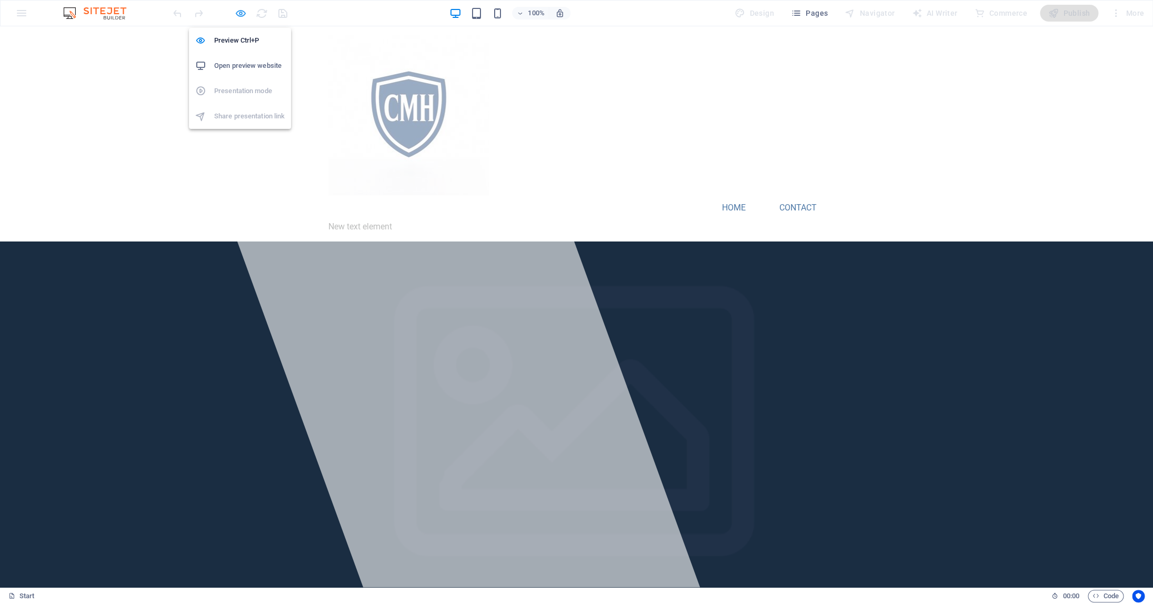
click at [242, 12] on icon "button" at bounding box center [241, 13] width 12 height 12
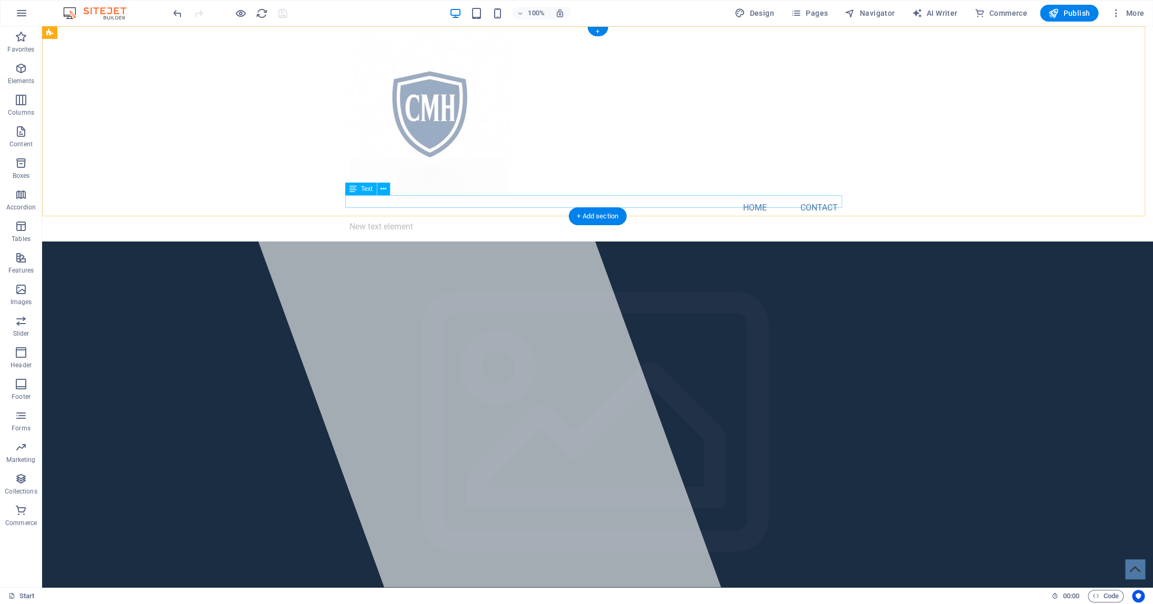
click at [368, 221] on div "New text element" at bounding box center [597, 227] width 497 height 13
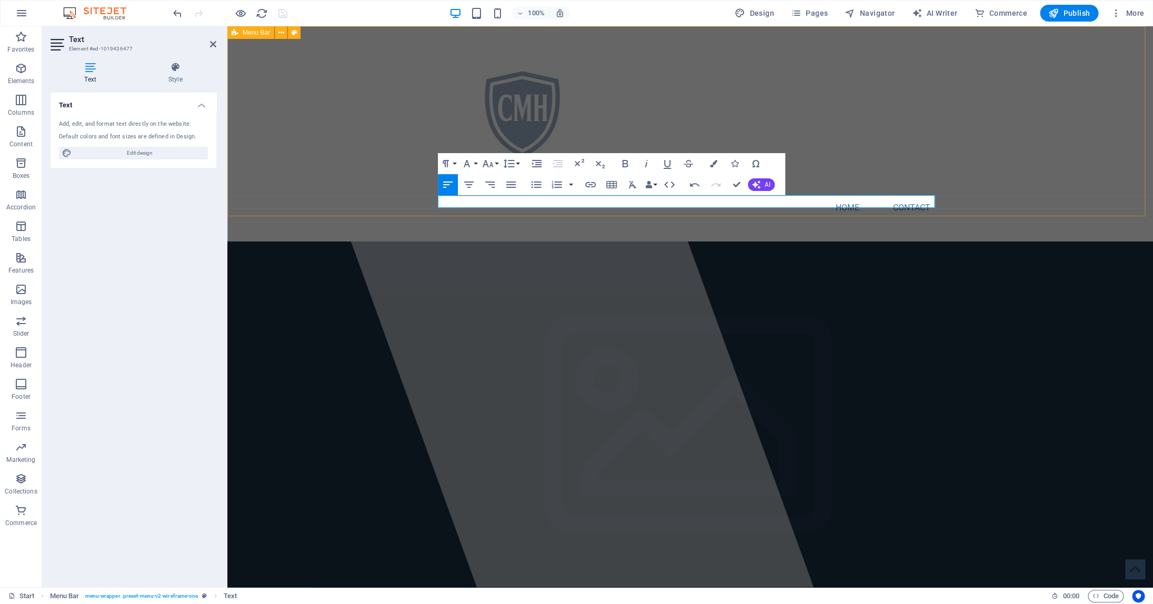
click at [990, 152] on div "Home Contact Menu" at bounding box center [690, 133] width 926 height 215
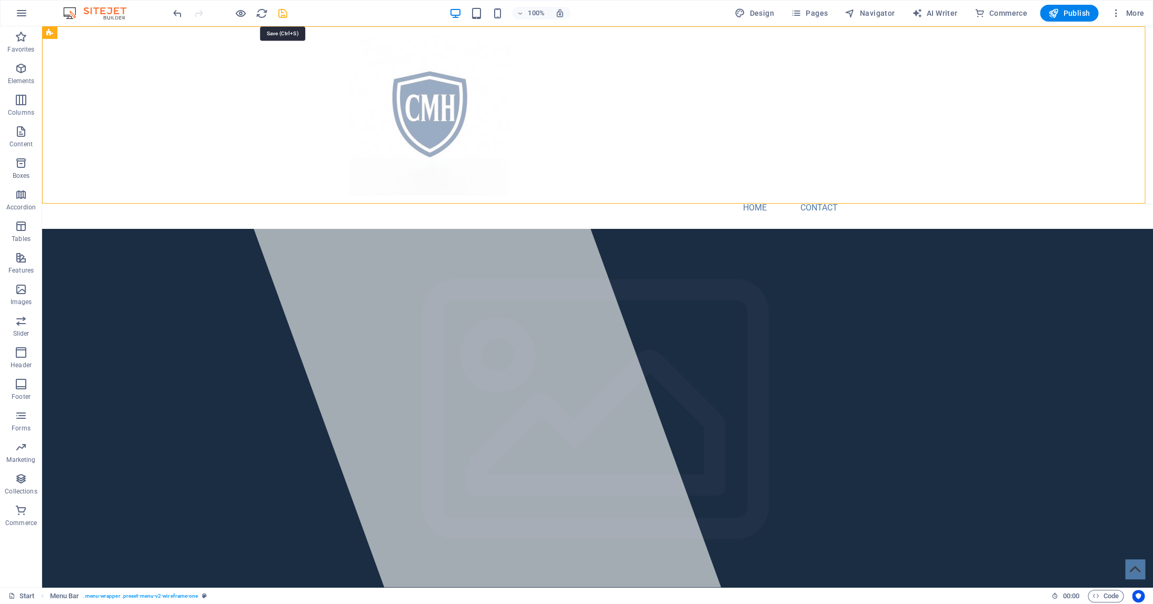
click at [284, 13] on icon "save" at bounding box center [283, 13] width 12 height 12
checkbox input "false"
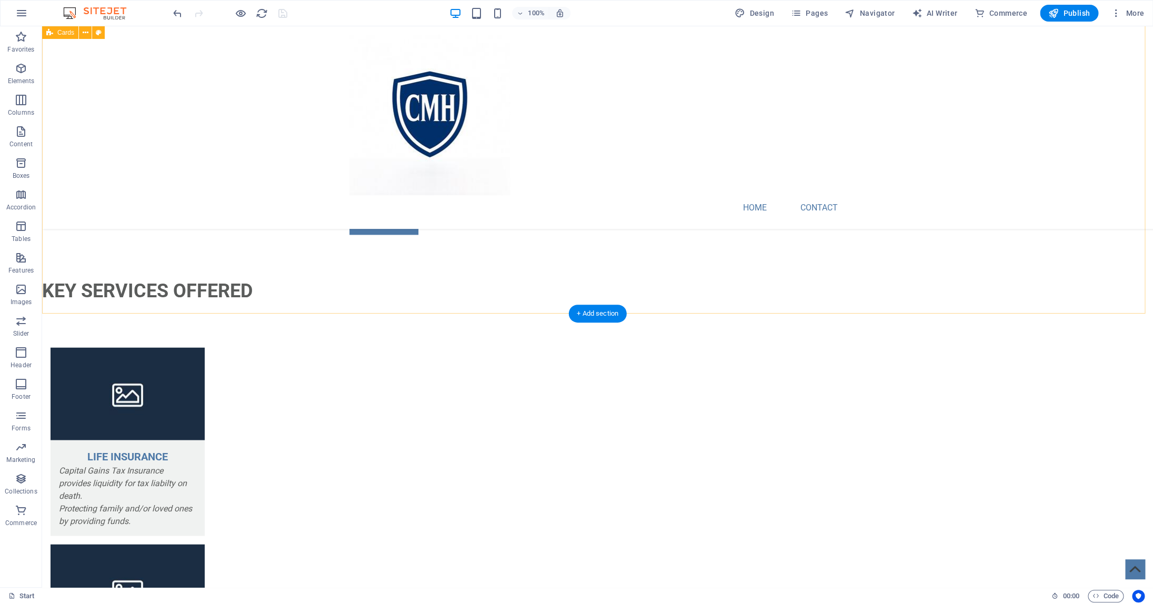
scroll to position [844, 0]
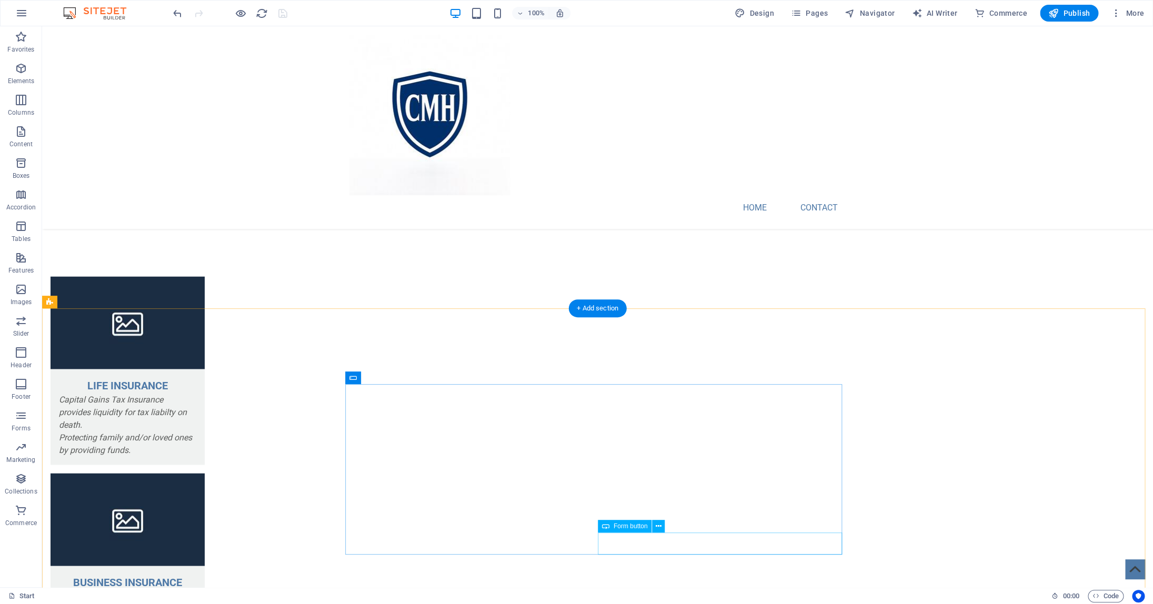
click at [657, 527] on icon at bounding box center [659, 526] width 6 height 11
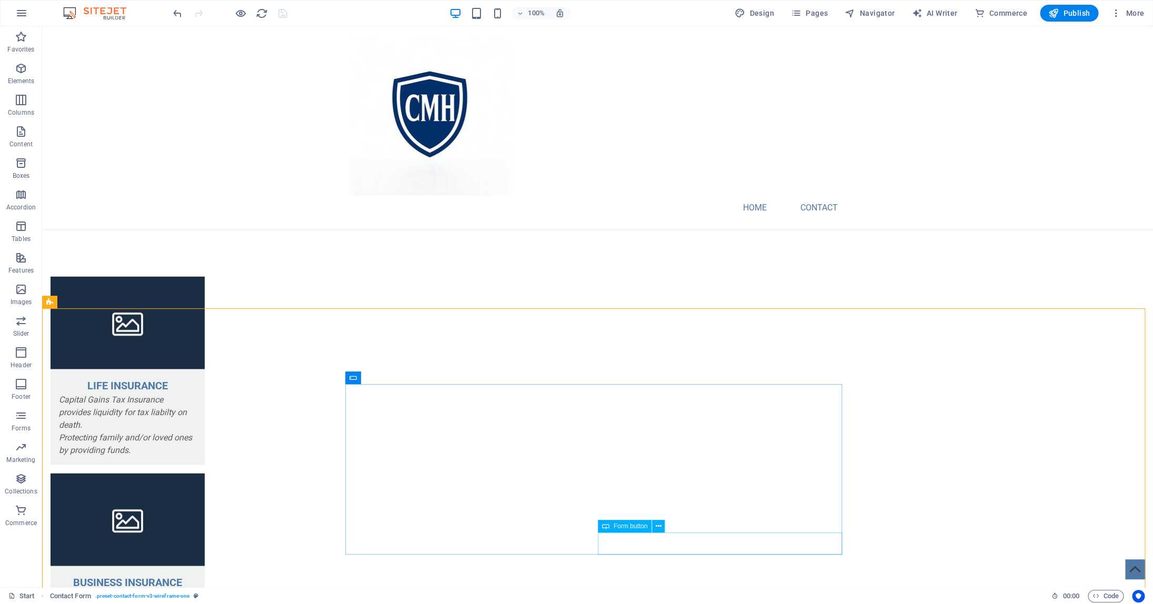
click at [626, 528] on span "Form button" at bounding box center [631, 526] width 34 height 6
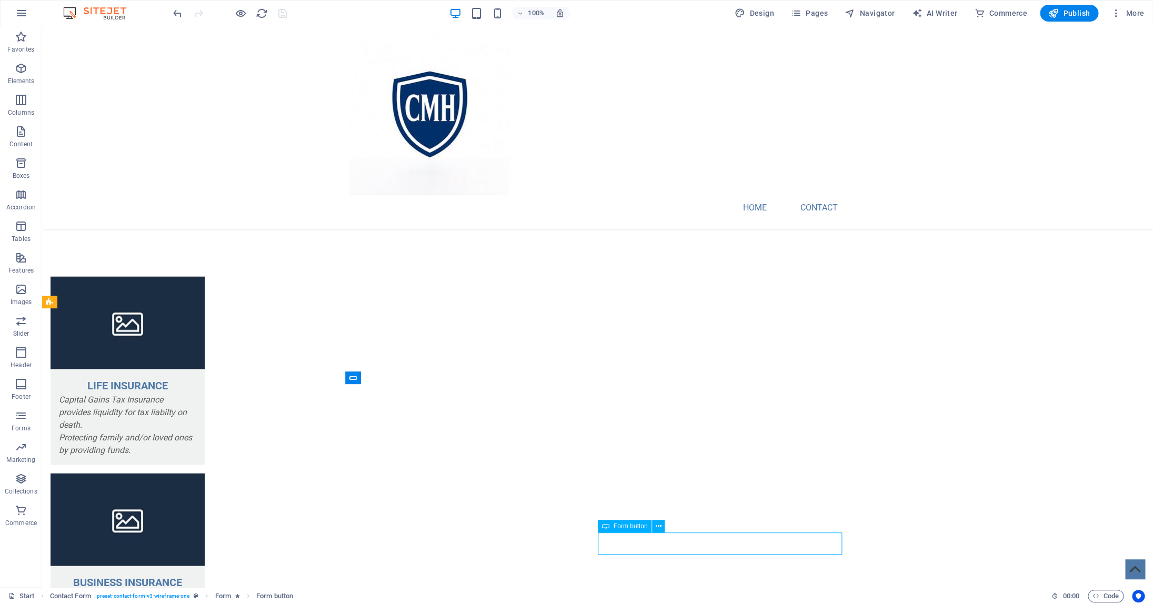
click at [626, 528] on span "Form button" at bounding box center [631, 526] width 34 height 6
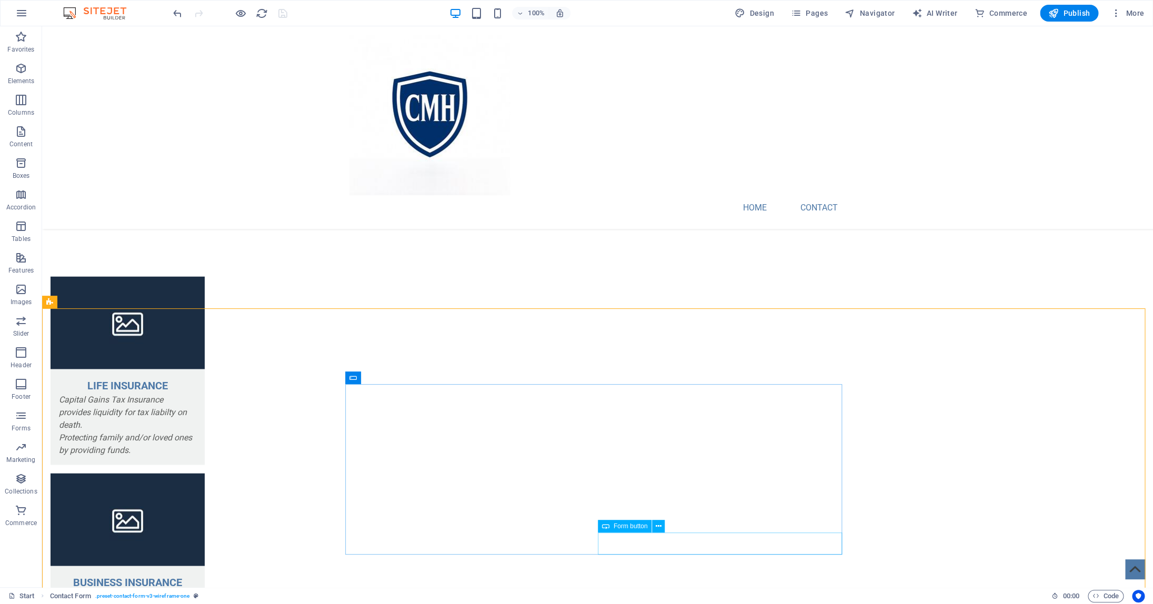
click at [633, 530] on span "Form button" at bounding box center [631, 526] width 34 height 6
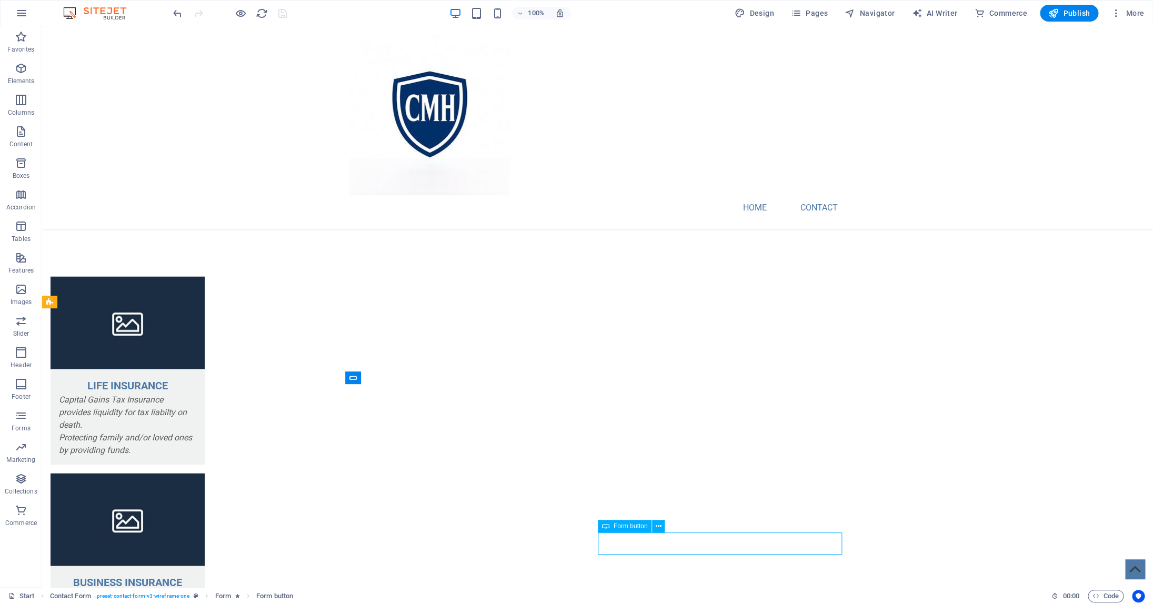
click at [635, 529] on span "Form button" at bounding box center [631, 526] width 34 height 6
click at [658, 527] on icon at bounding box center [659, 526] width 6 height 11
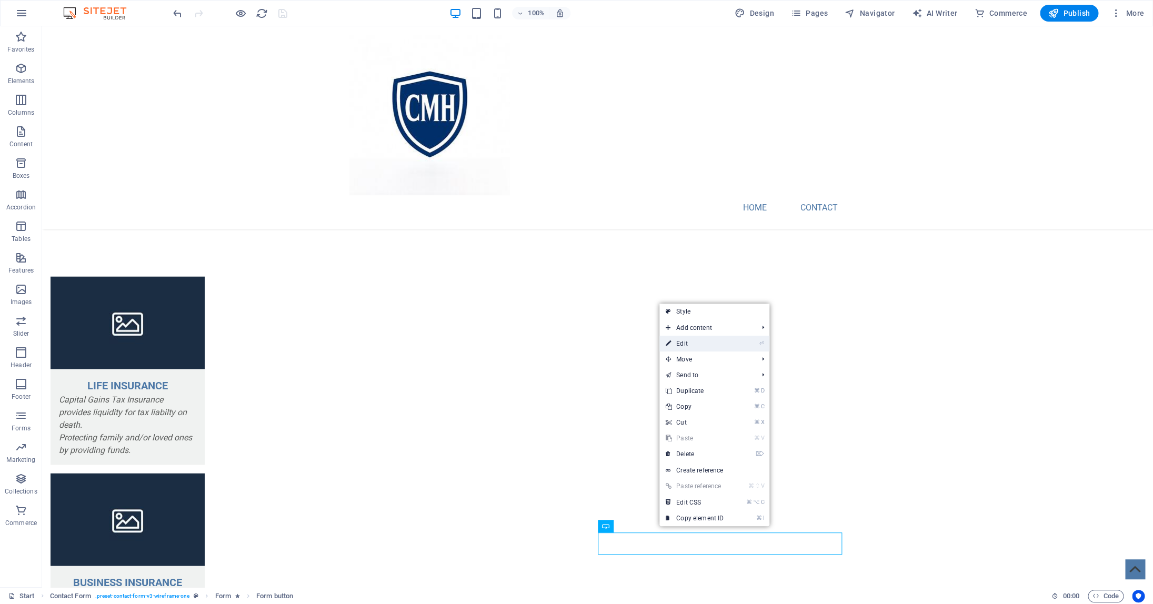
click at [690, 340] on link "⏎ Edit" at bounding box center [695, 344] width 71 height 16
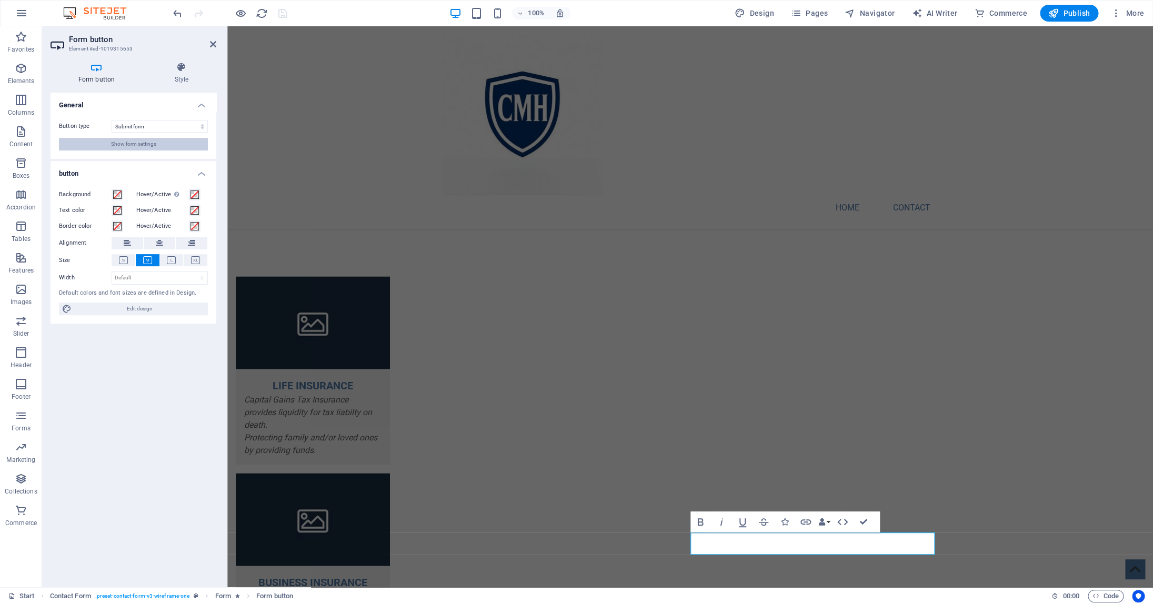
click at [153, 146] on span "Show form settings" at bounding box center [133, 144] width 45 height 13
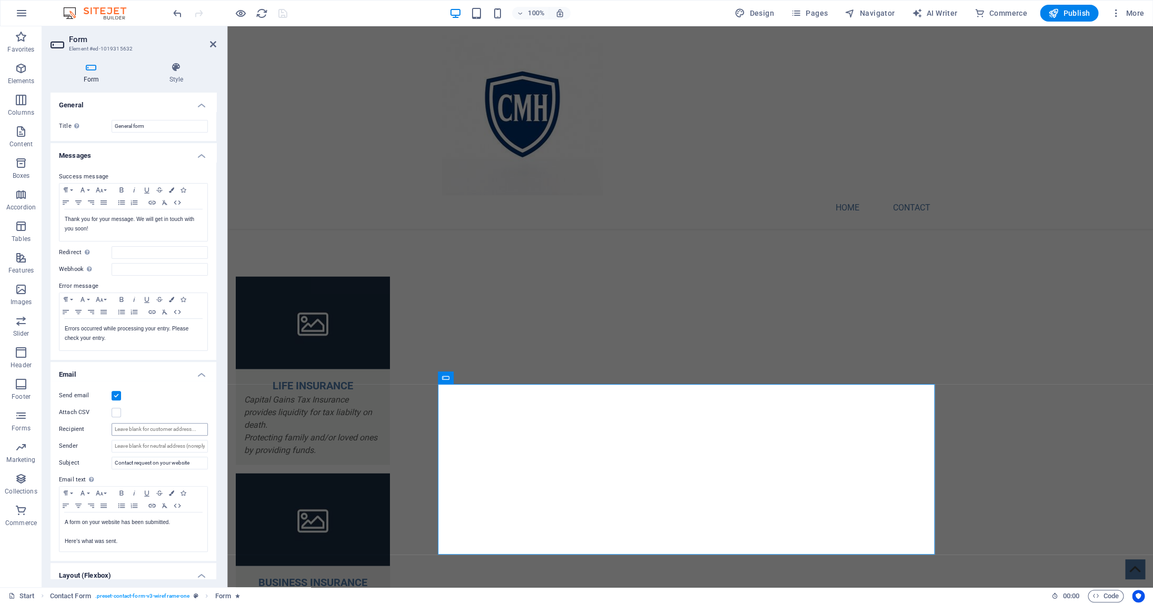
click at [145, 429] on input "Recipient" at bounding box center [160, 429] width 96 height 13
paste input "[PERSON_NAME][EMAIL_ADDRESS][DOMAIN_NAME]"
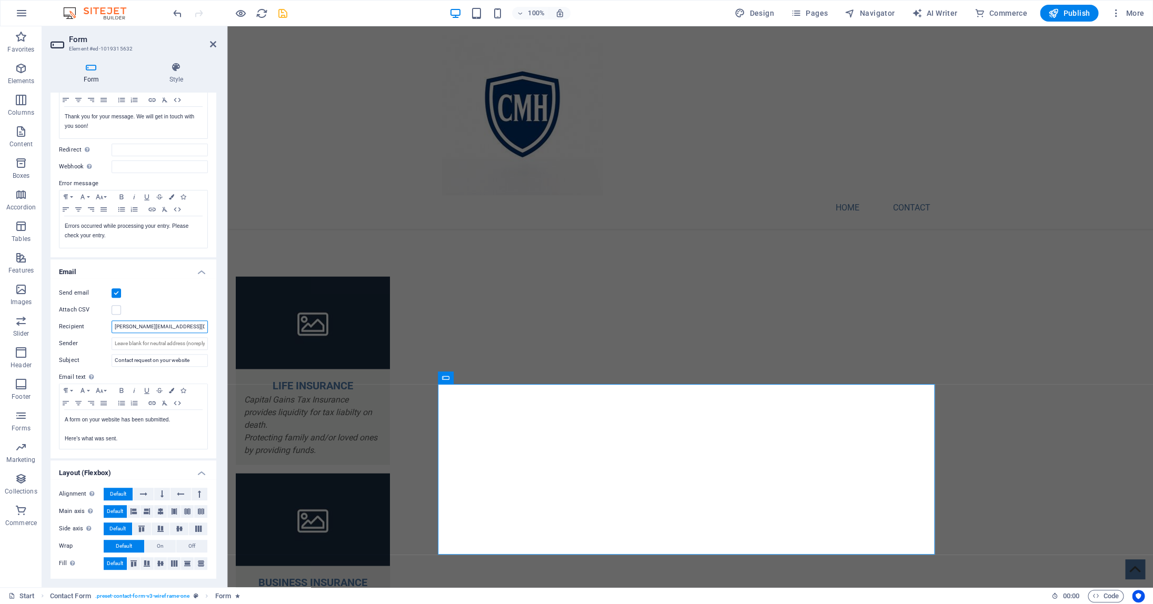
scroll to position [0, 0]
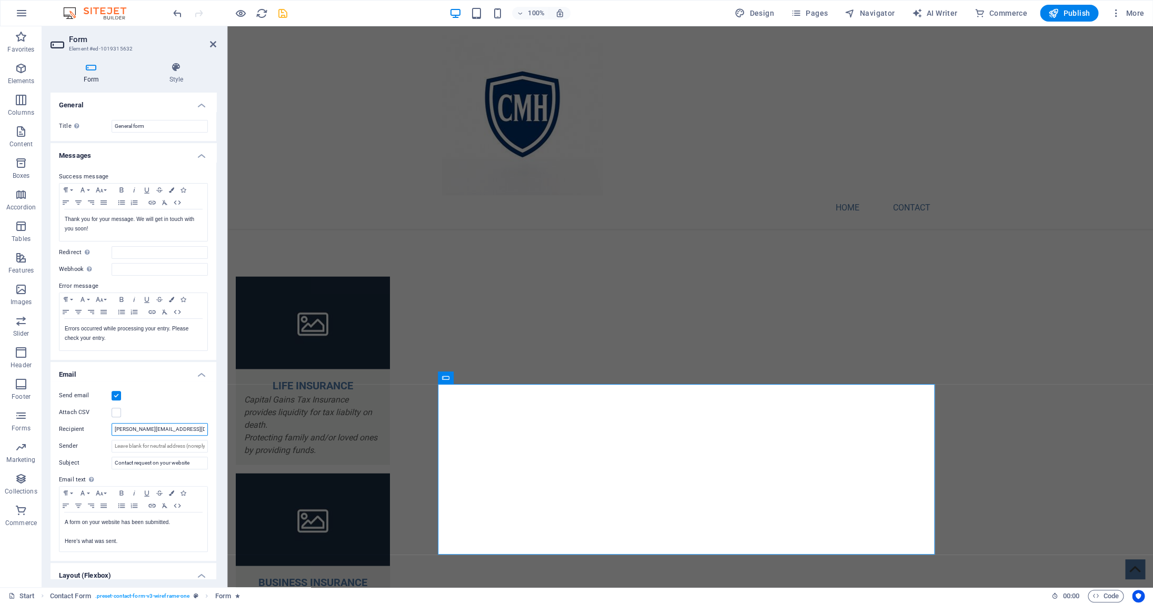
type input "[PERSON_NAME][EMAIL_ADDRESS][DOMAIN_NAME]"
click at [218, 46] on aside "Form Element #ed-1019315632 Form Style General Title Define a name for the form…" at bounding box center [134, 306] width 185 height 561
click at [215, 46] on icon at bounding box center [213, 44] width 6 height 8
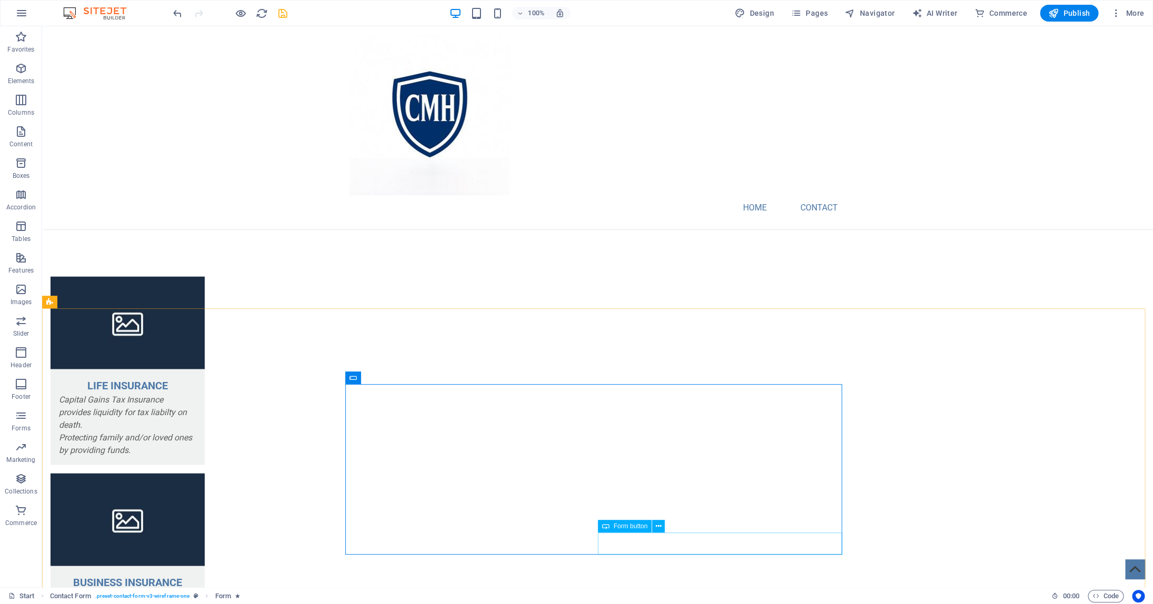
click at [630, 528] on span "Form button" at bounding box center [631, 526] width 34 height 6
click at [631, 528] on span "Form button" at bounding box center [631, 526] width 34 height 6
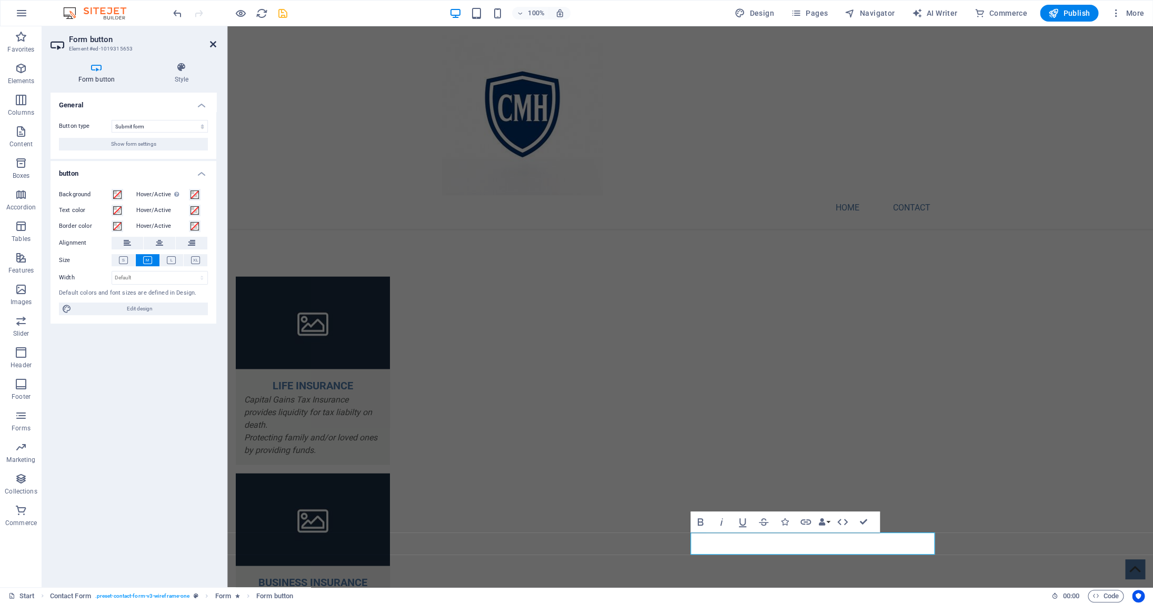
click at [215, 43] on icon at bounding box center [213, 44] width 6 height 8
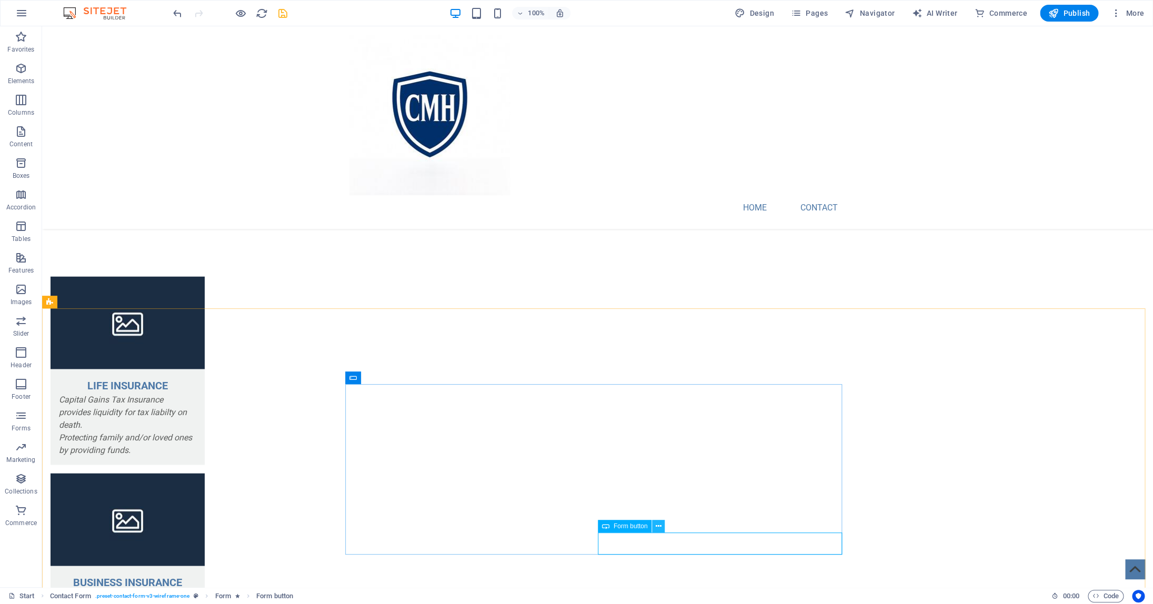
click at [657, 526] on icon at bounding box center [659, 526] width 6 height 11
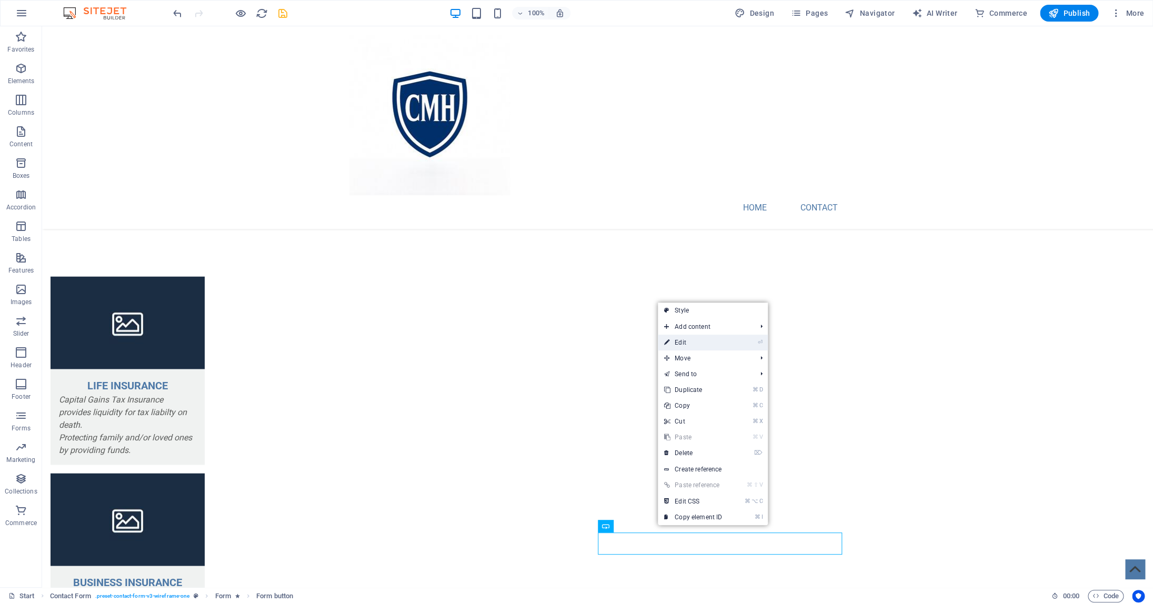
click at [699, 342] on link "⏎ Edit" at bounding box center [693, 343] width 71 height 16
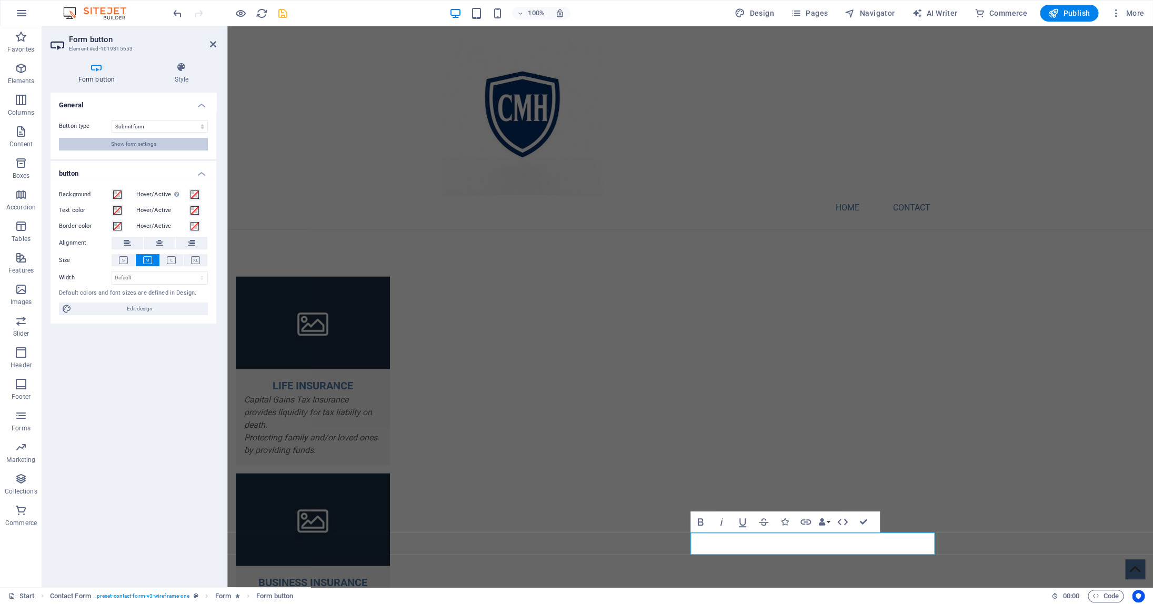
click at [136, 145] on span "Show form settings" at bounding box center [133, 144] width 45 height 13
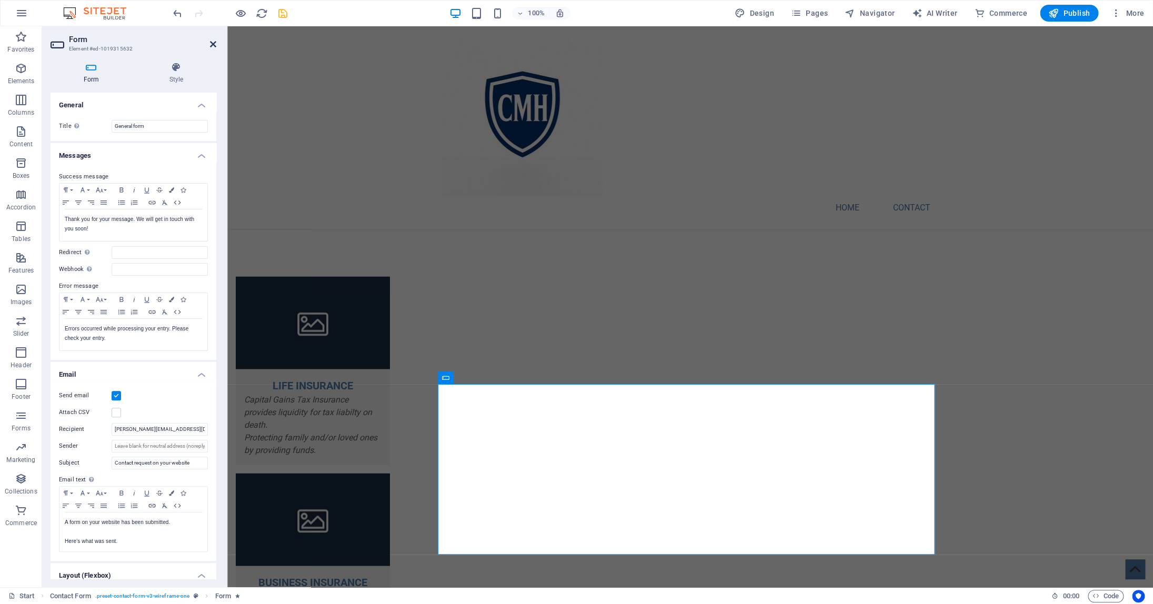
click at [212, 48] on icon at bounding box center [213, 44] width 6 height 8
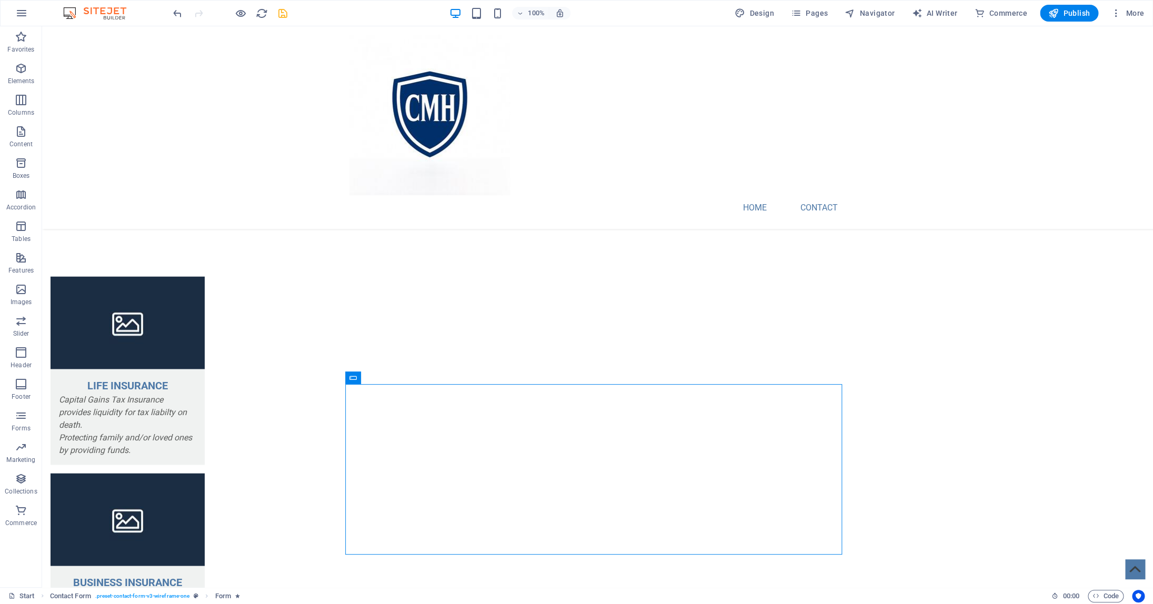
click at [276, 13] on span "save" at bounding box center [282, 13] width 13 height 12
checkbox input "false"
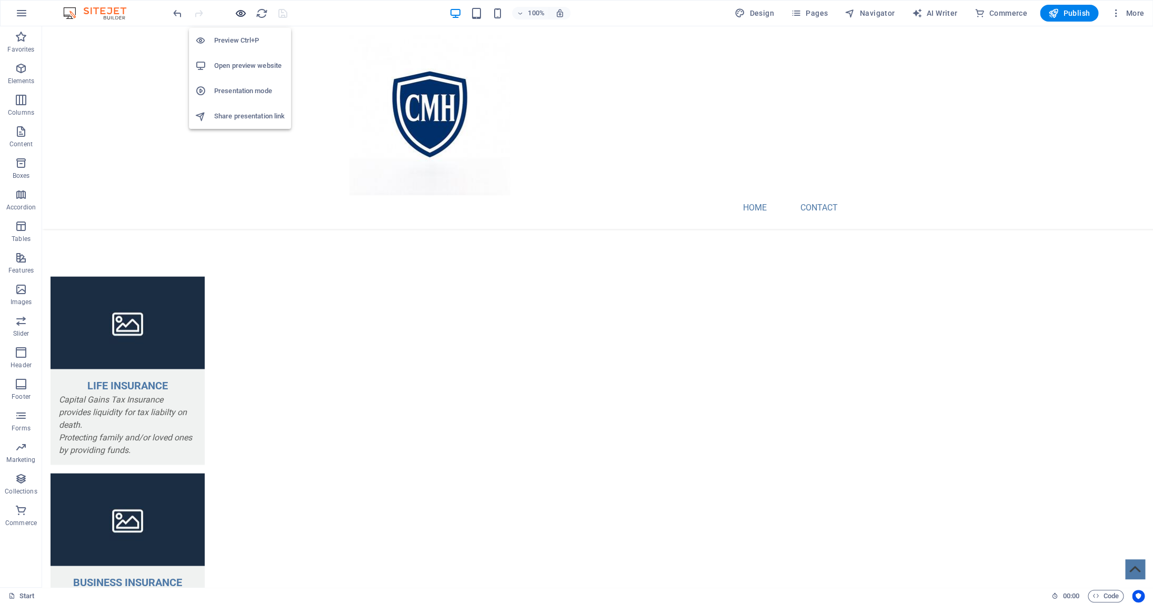
click at [237, 15] on icon "button" at bounding box center [241, 13] width 12 height 12
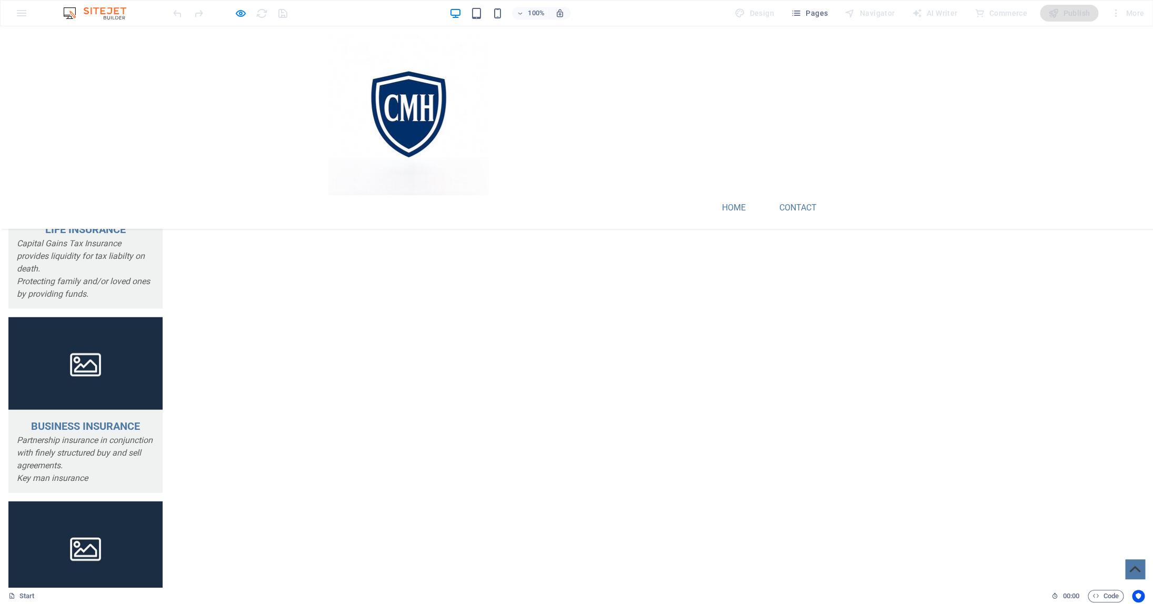
scroll to position [1000, 0]
type input "[PERSON_NAME]"
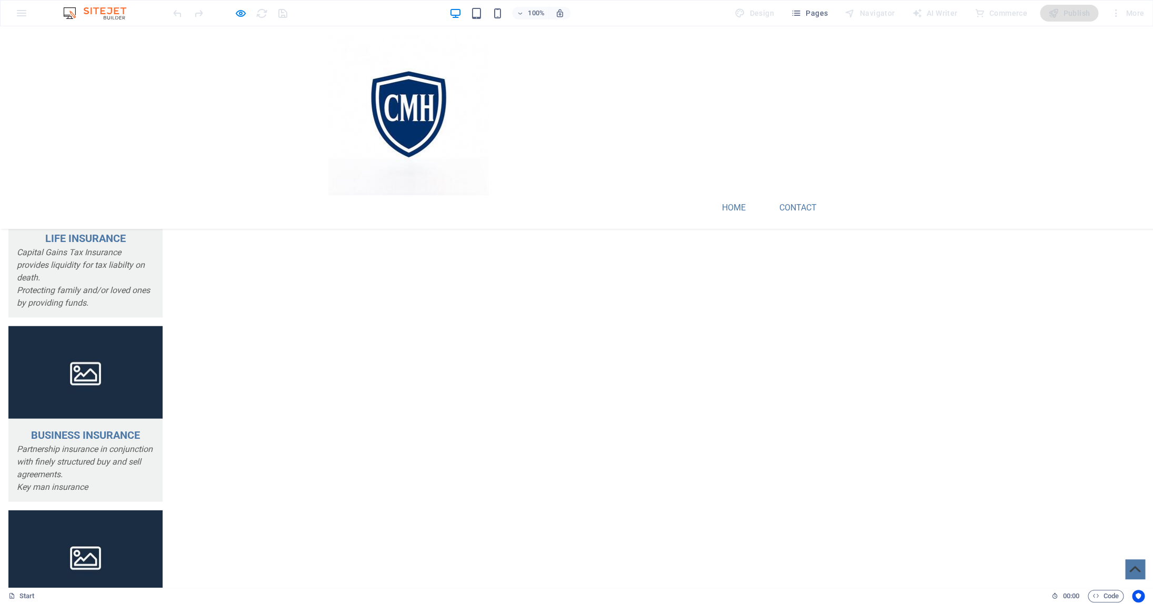
scroll to position [995, 0]
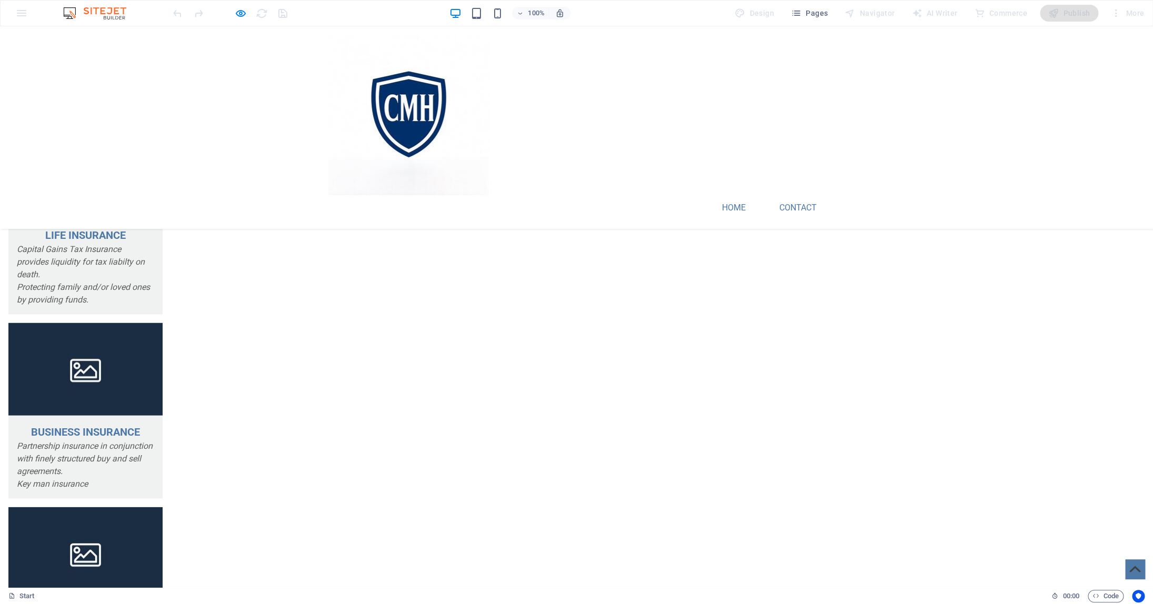
type input "[PERSON_NAME][EMAIL_ADDRESS][PERSON_NAME][DOMAIN_NAME]"
type textarea "Test Message"
checkbox input "true"
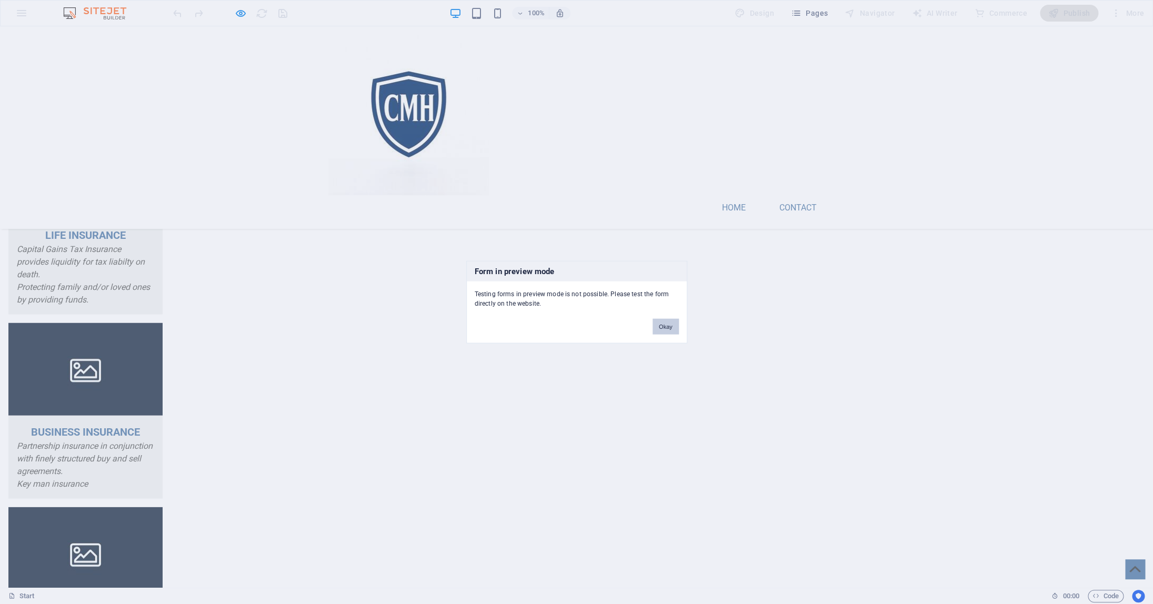
click at [667, 326] on button "Okay" at bounding box center [666, 327] width 26 height 16
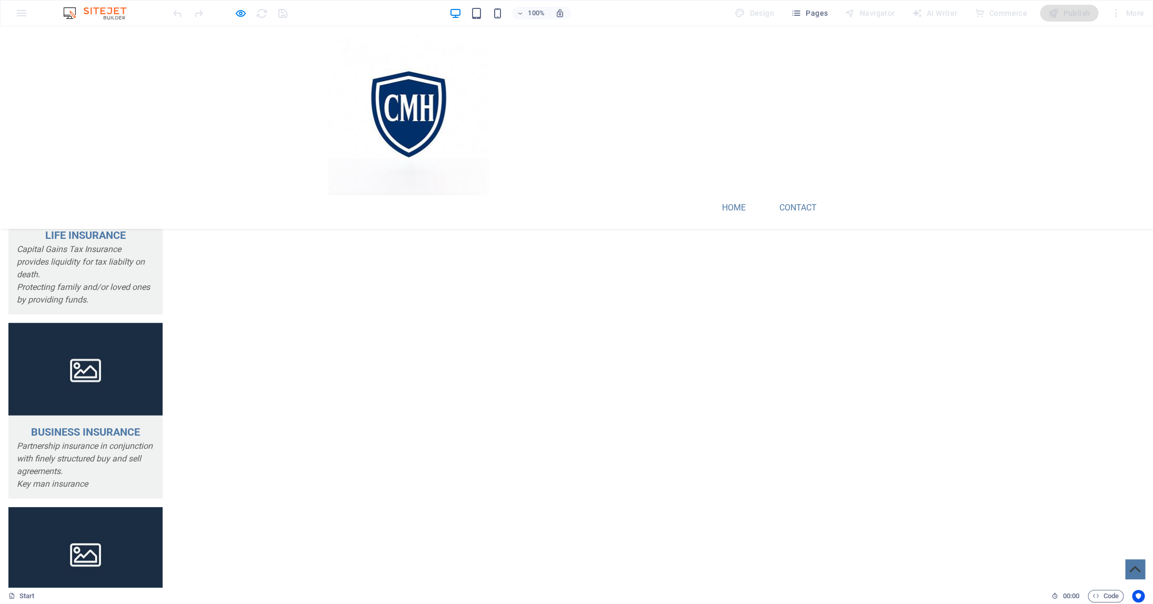
drag, startPoint x: 463, startPoint y: 271, endPoint x: 306, endPoint y: 273, distance: 156.3
drag, startPoint x: 361, startPoint y: 245, endPoint x: 309, endPoint y: 244, distance: 51.6
drag, startPoint x: 391, startPoint y: 303, endPoint x: 293, endPoint y: 300, distance: 97.9
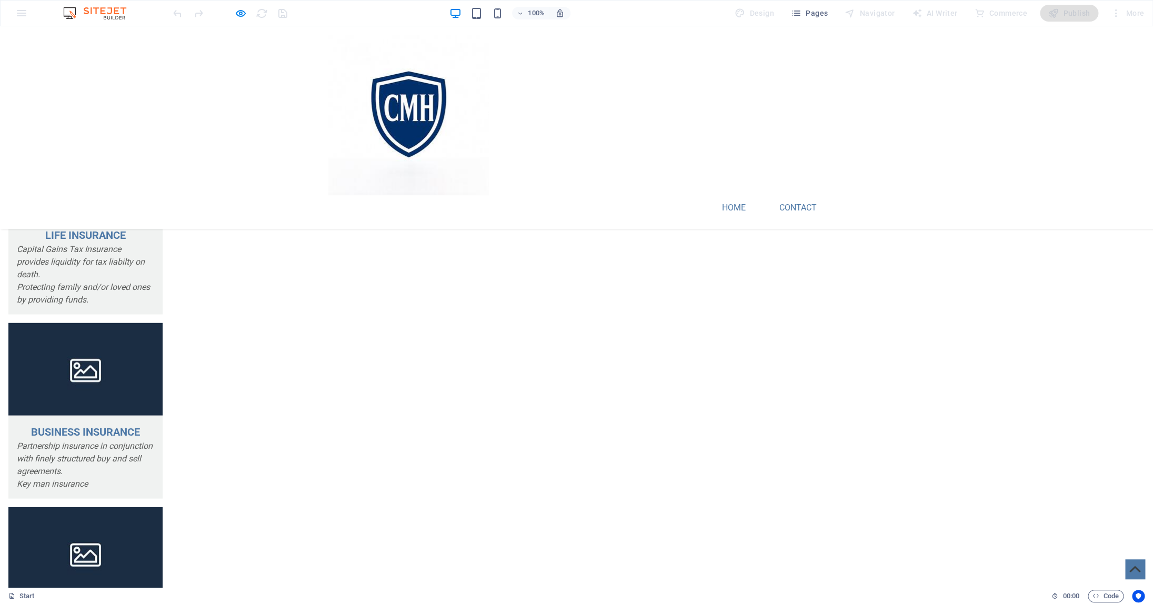
checkbox input "false"
click at [244, 15] on icon "button" at bounding box center [241, 13] width 12 height 12
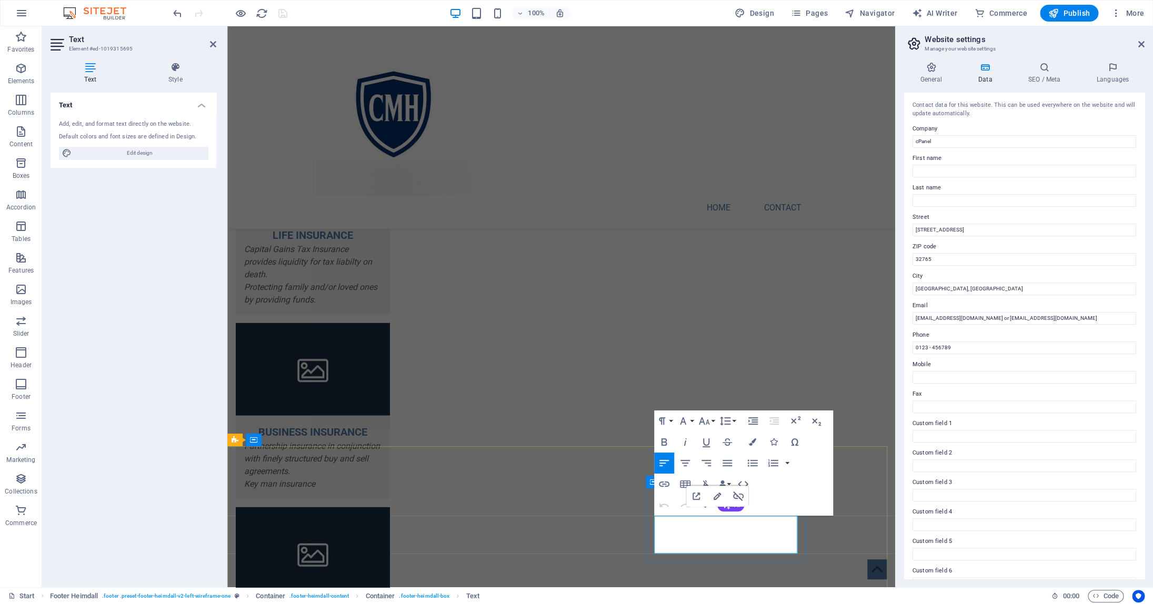
drag, startPoint x: 772, startPoint y: 523, endPoint x: 775, endPoint y: 538, distance: 15.2
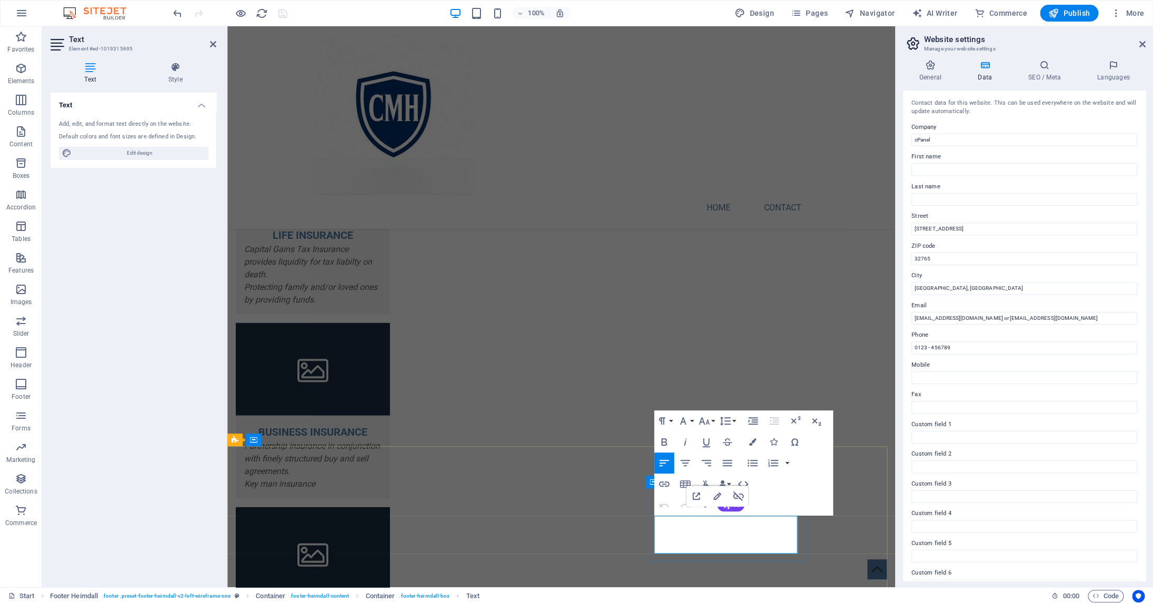
click at [996, 317] on input "[EMAIL_ADDRESS][DOMAIN_NAME] or [EMAIL_ADDRESS][DOMAIN_NAME]" at bounding box center [1025, 318] width 224 height 13
drag, startPoint x: 1068, startPoint y: 319, endPoint x: 988, endPoint y: 318, distance: 80.0
click at [988, 318] on input "info@colinhurwitzinsurance.cacolin@[DOMAIN_NAME]" at bounding box center [1025, 318] width 224 height 13
drag, startPoint x: 993, startPoint y: 318, endPoint x: 998, endPoint y: 323, distance: 7.1
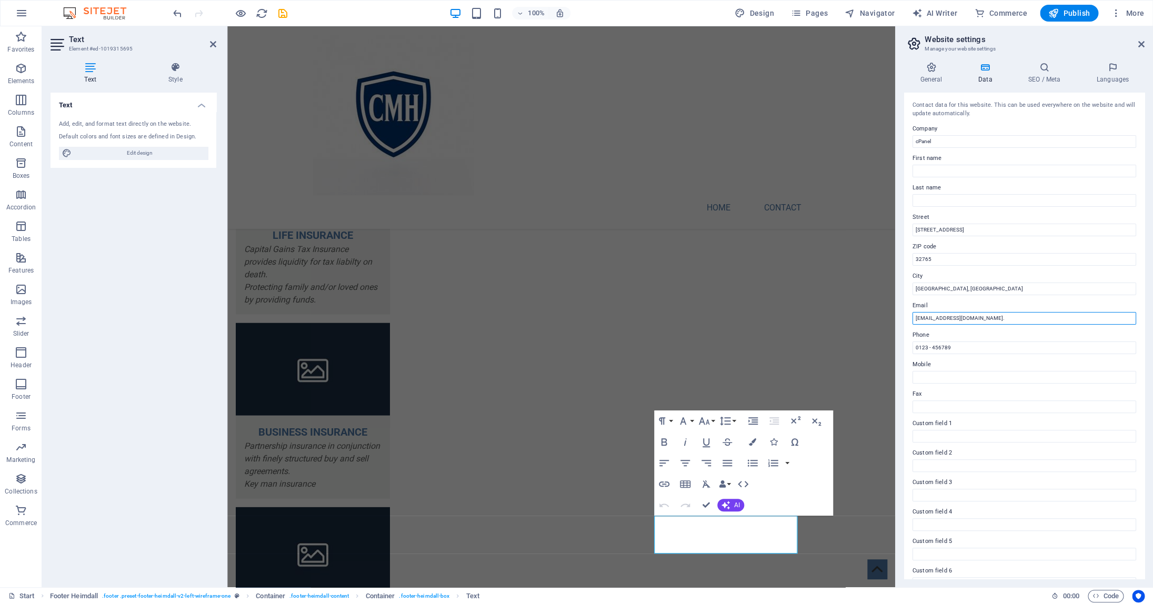
click at [996, 319] on input "[EMAIL_ADDRESS][DOMAIN_NAME]." at bounding box center [1025, 318] width 224 height 13
paste input "[PERSON_NAME][EMAIL_ADDRESS][DOMAIN_NAME]"
type input "[EMAIL_ADDRESS][DOMAIN_NAME]. [PERSON_NAME][EMAIL_ADDRESS][DOMAIN_NAME]"
click at [1143, 45] on icon at bounding box center [1141, 44] width 6 height 8
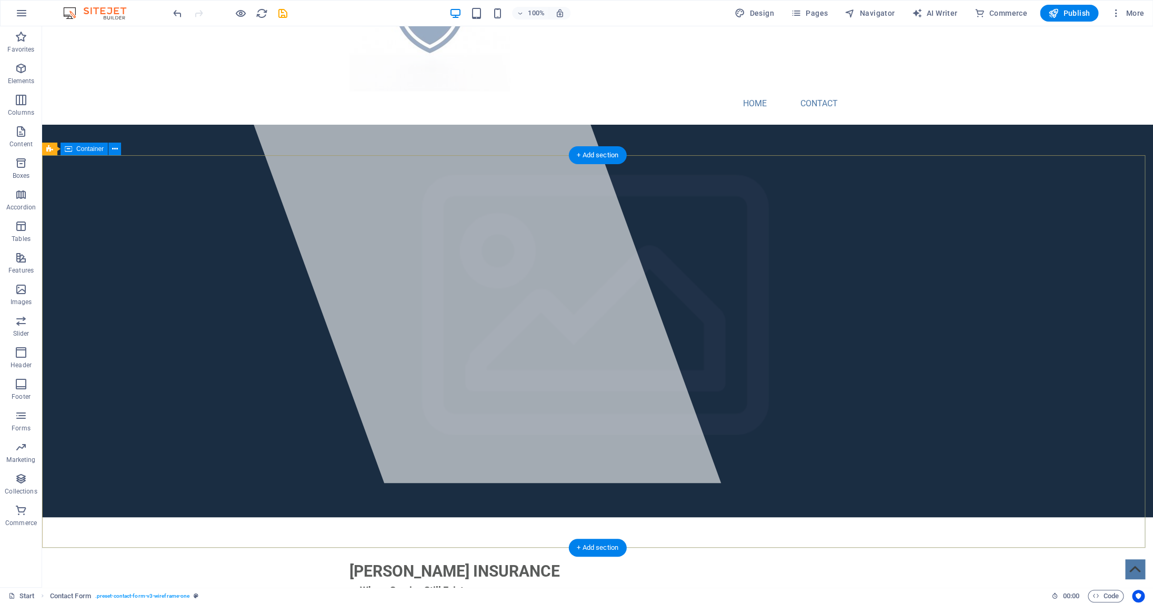
scroll to position [0, 0]
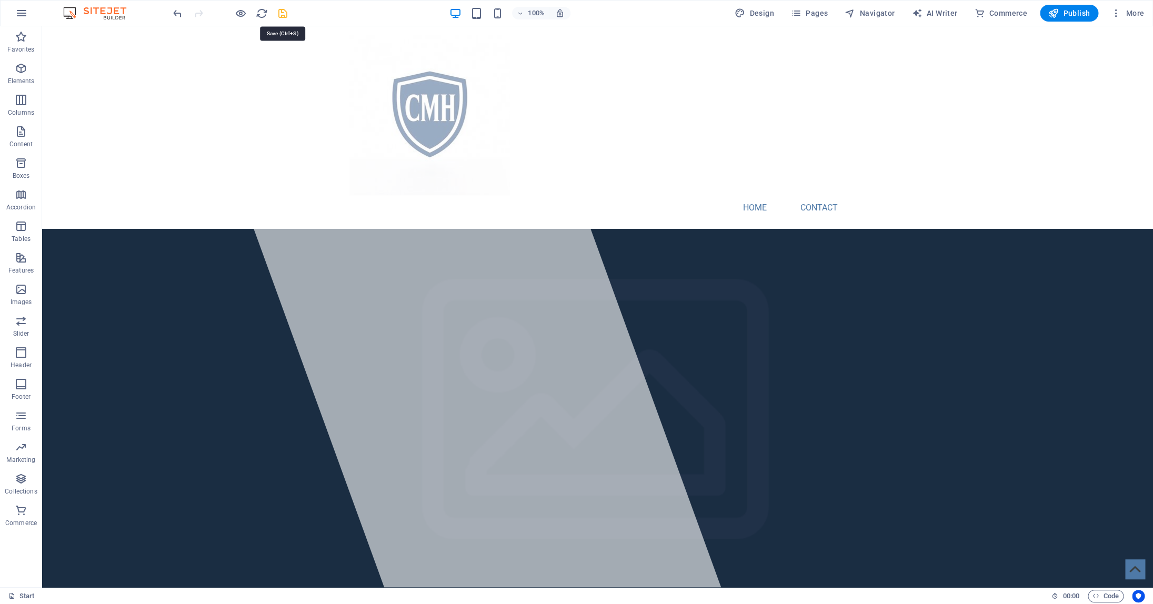
click at [283, 13] on icon "save" at bounding box center [283, 13] width 12 height 12
checkbox input "false"
